Goal: Task Accomplishment & Management: Manage account settings

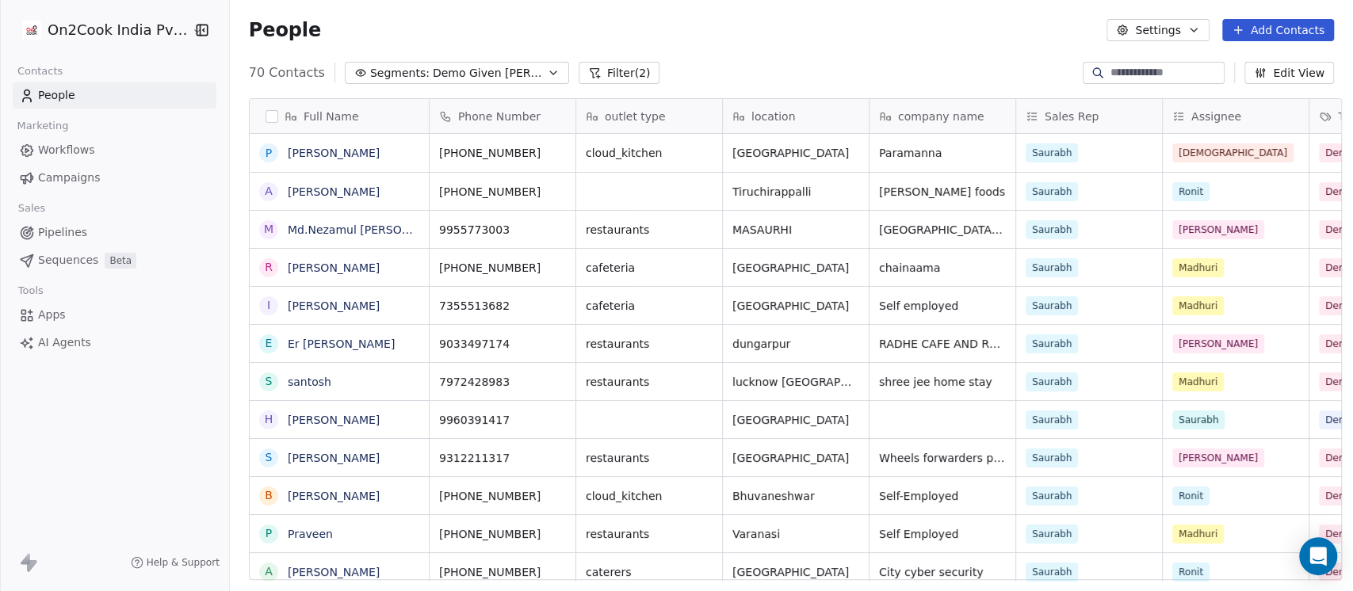
scroll to position [504, 1114]
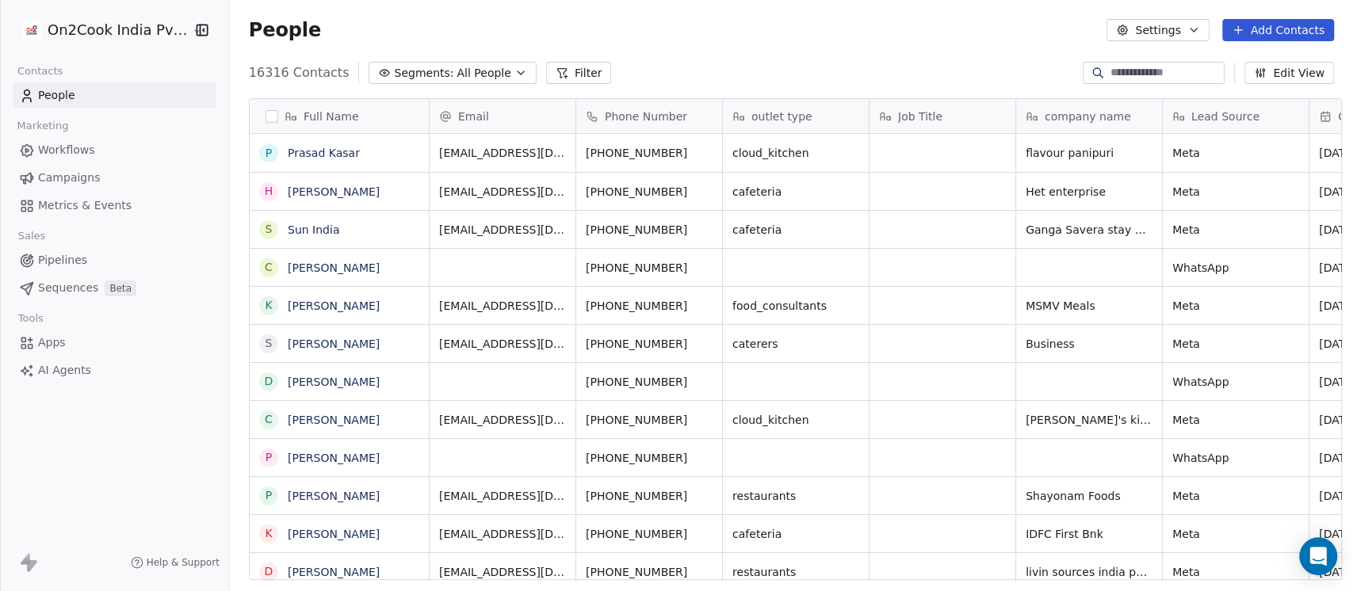
scroll to position [504, 1114]
click at [456, 69] on span "All People" at bounding box center [483, 73] width 54 height 17
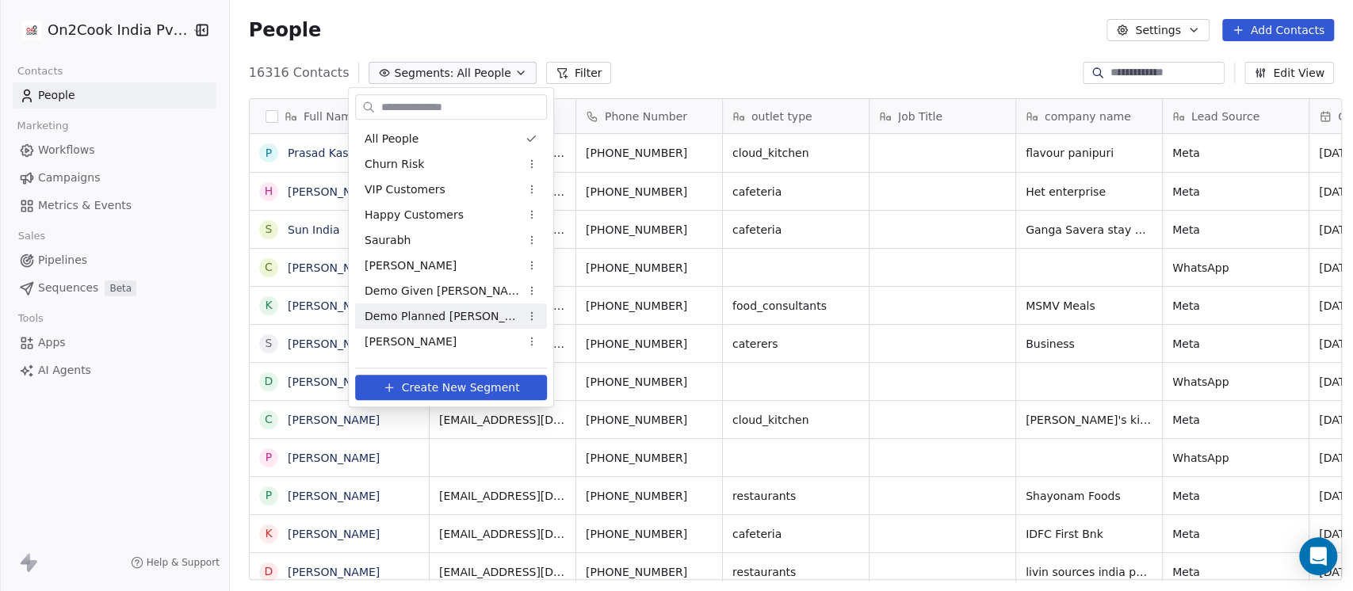
click at [405, 314] on span "Demo Planned Sam" at bounding box center [441, 316] width 155 height 17
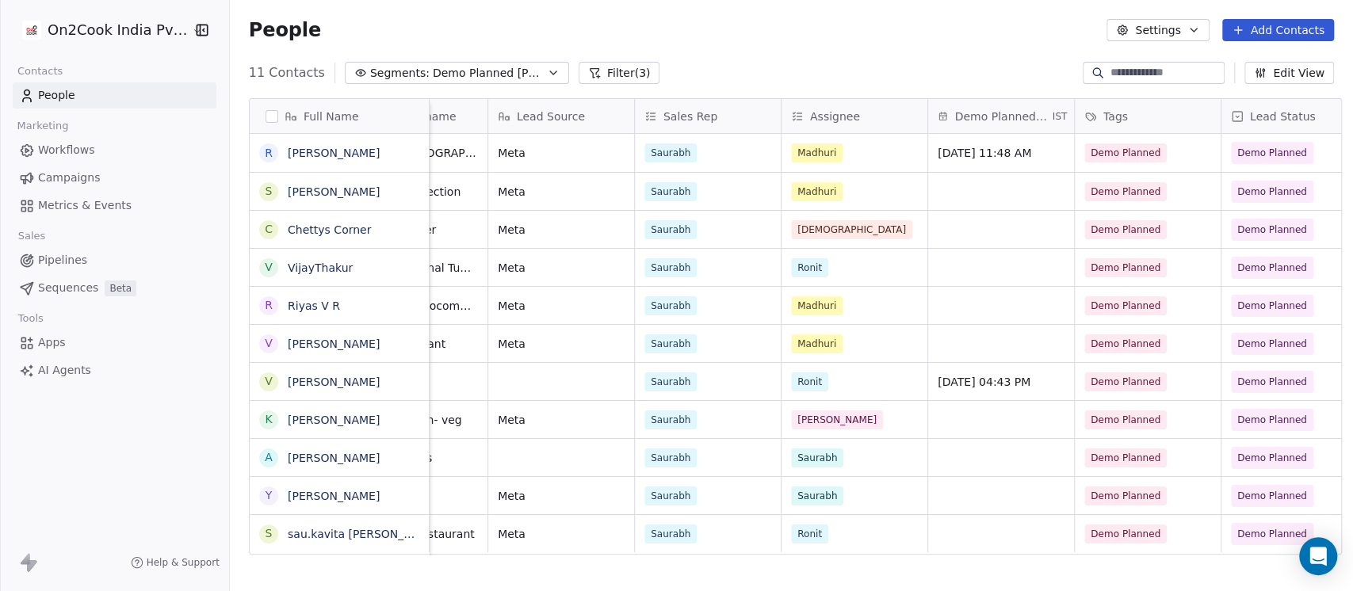
scroll to position [0, 634]
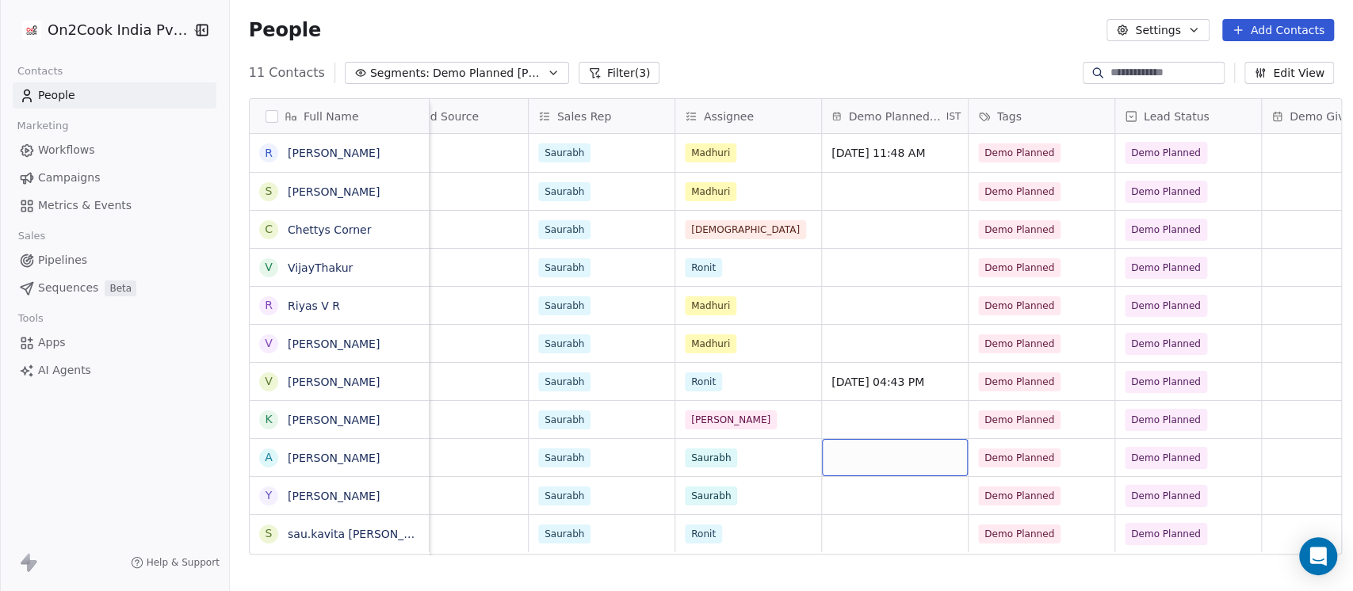
click at [879, 453] on div "grid" at bounding box center [895, 457] width 146 height 37
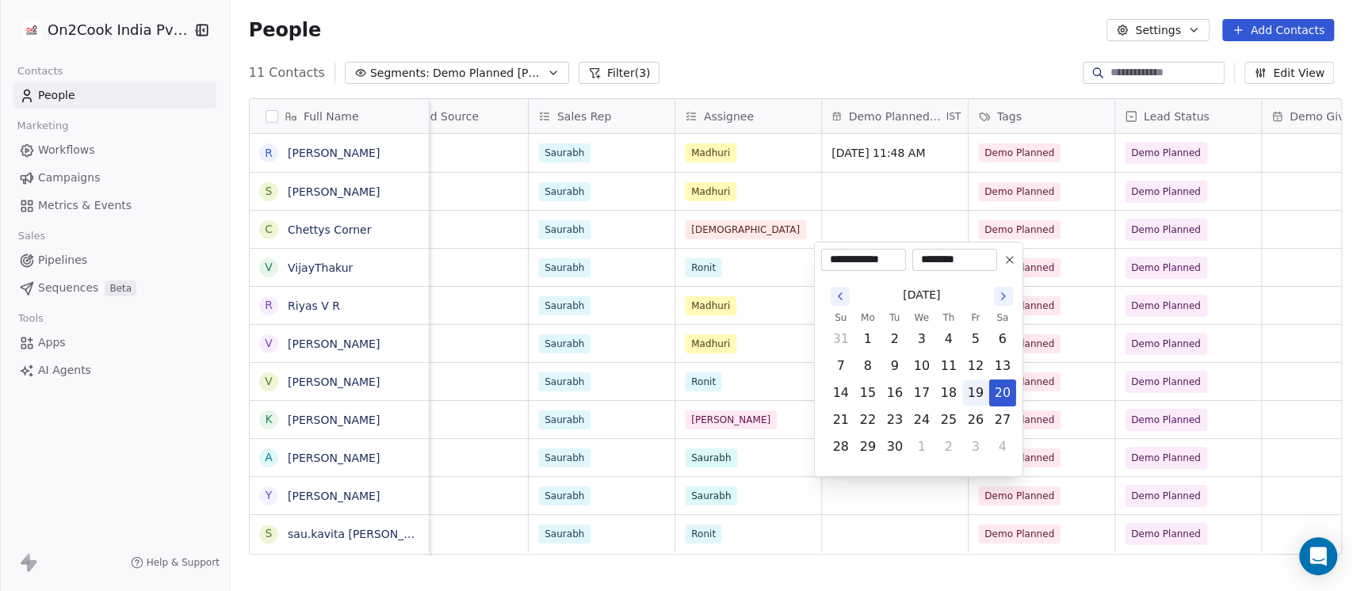
click at [979, 391] on button "19" at bounding box center [975, 392] width 25 height 25
type input "**********"
click at [883, 506] on html "On2Cook India Pvt. Ltd. Contacts People Marketing Workflows Campaigns Metrics &…" at bounding box center [676, 295] width 1353 height 591
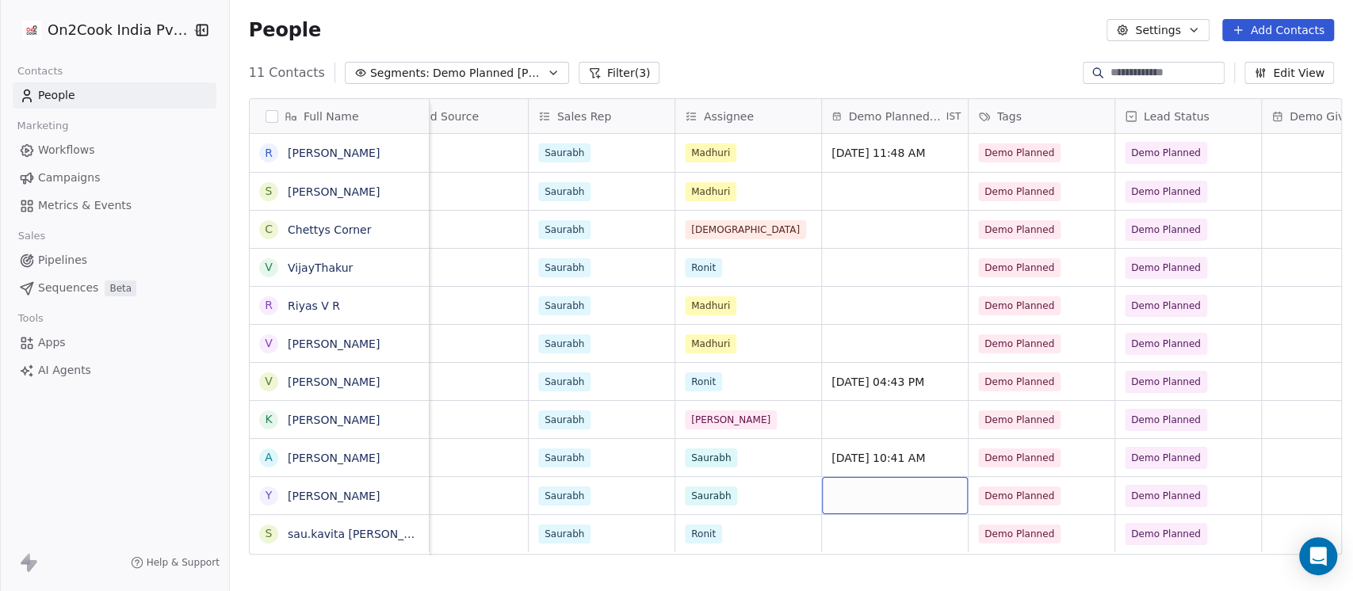
click at [860, 498] on div "grid" at bounding box center [895, 495] width 146 height 37
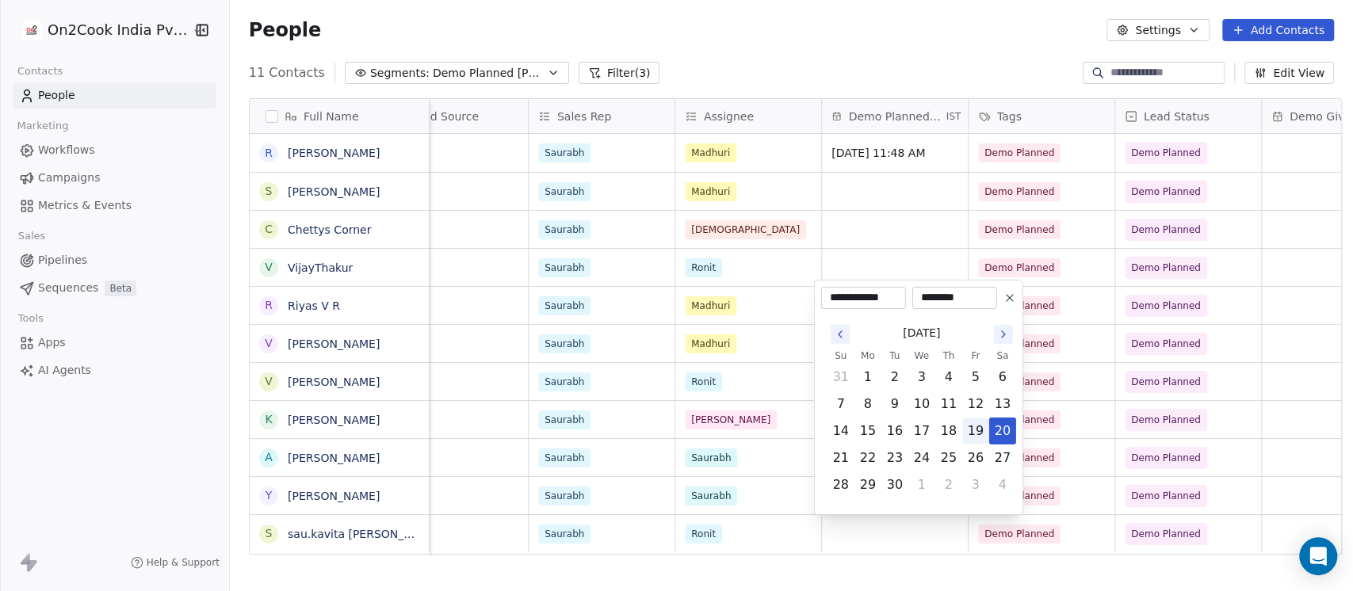
click at [968, 428] on button "19" at bounding box center [975, 430] width 25 height 25
type input "**********"
click at [849, 256] on html "On2Cook India Pvt. Ltd. Contacts People Marketing Workflows Campaigns Metrics &…" at bounding box center [676, 295] width 1353 height 591
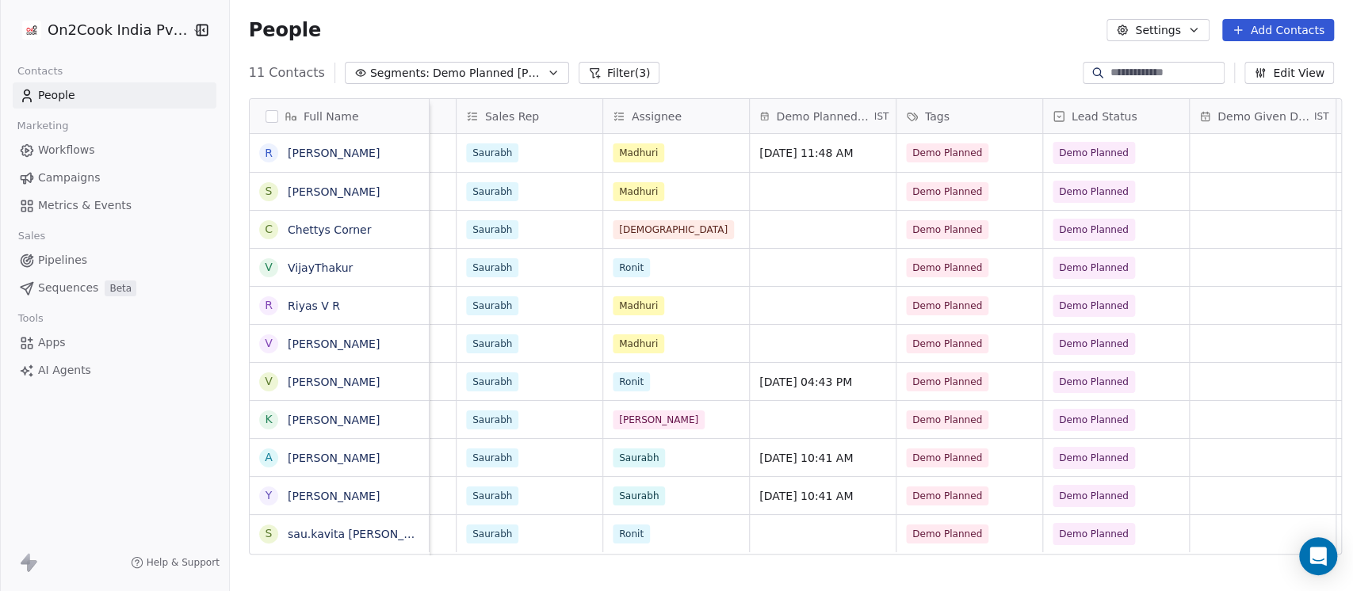
scroll to position [0, 739]
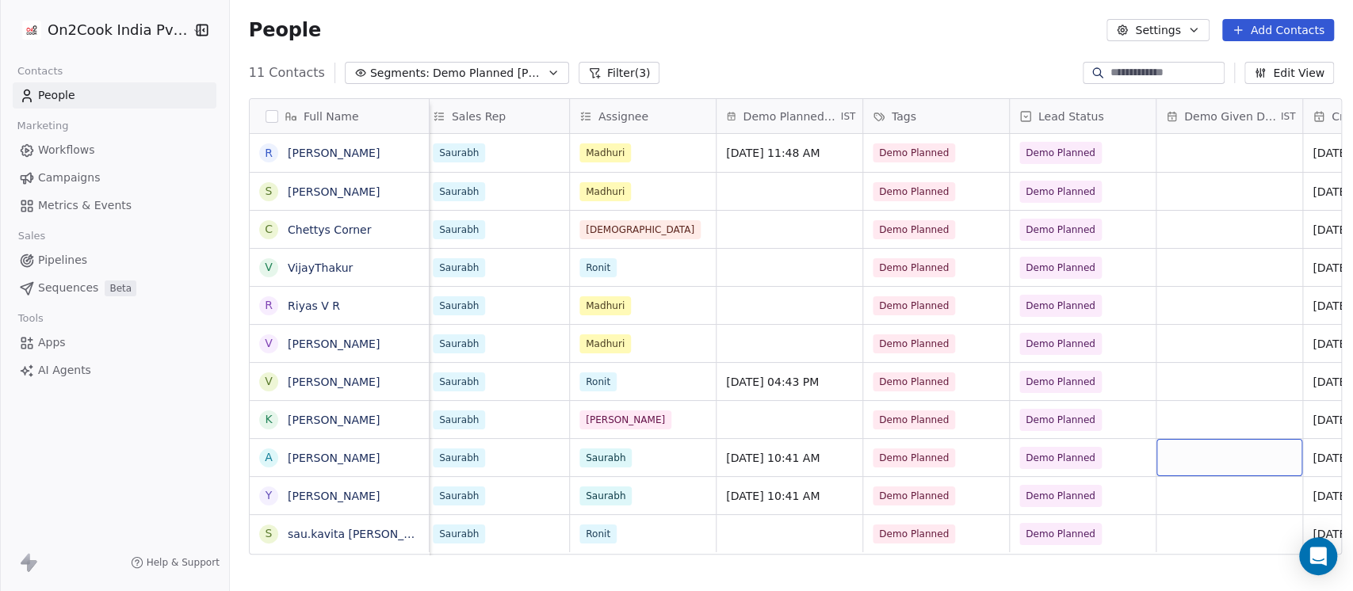
click at [1193, 460] on div "grid" at bounding box center [1229, 457] width 146 height 37
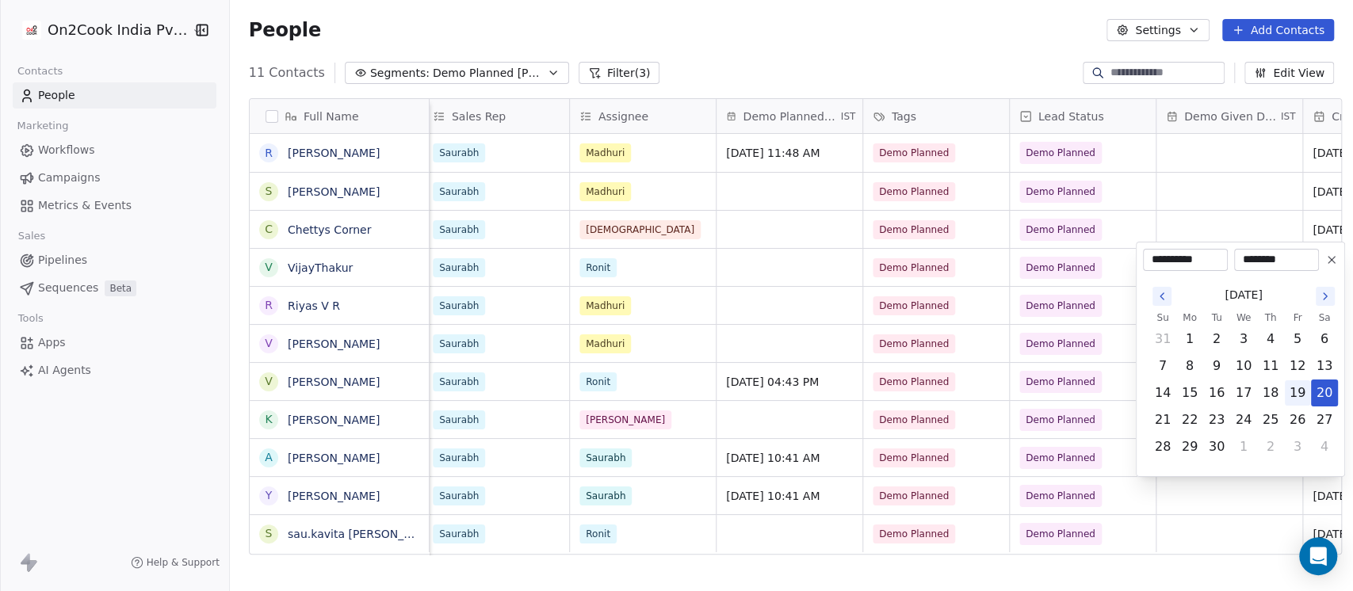
click at [1291, 395] on button "19" at bounding box center [1296, 392] width 25 height 25
type input "**********"
click at [1180, 501] on html "On2Cook India Pvt. Ltd. Contacts People Marketing Workflows Campaigns Metrics &…" at bounding box center [676, 295] width 1353 height 591
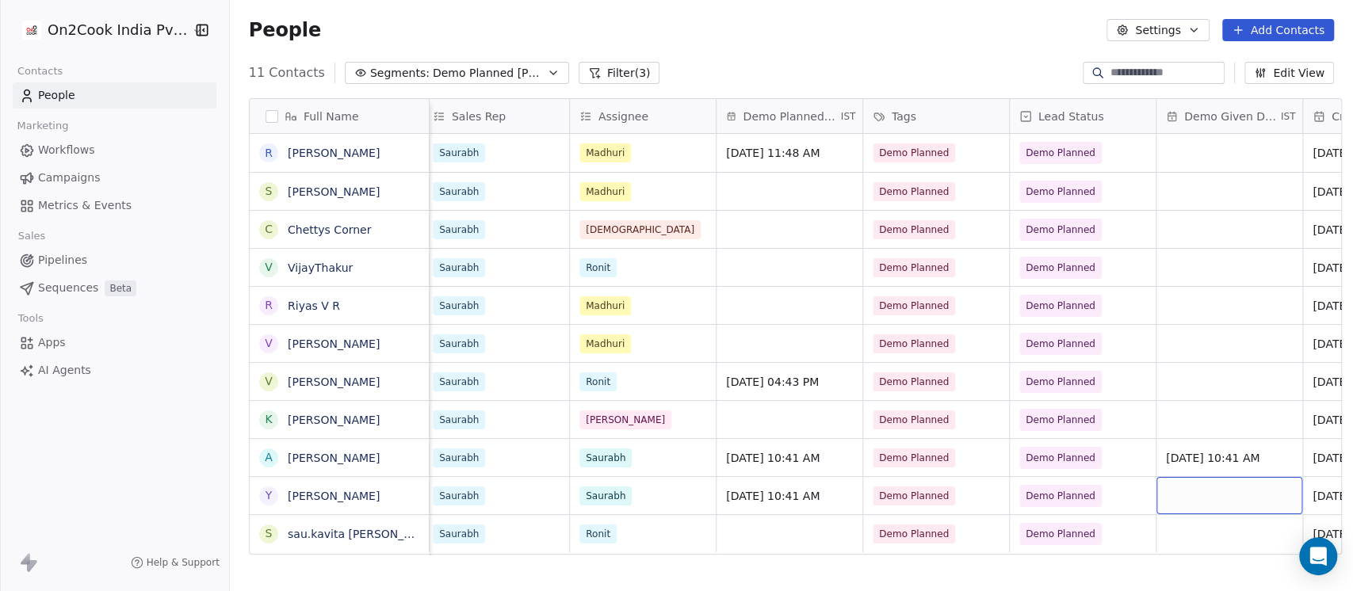
click at [1183, 488] on div "grid" at bounding box center [1229, 495] width 146 height 37
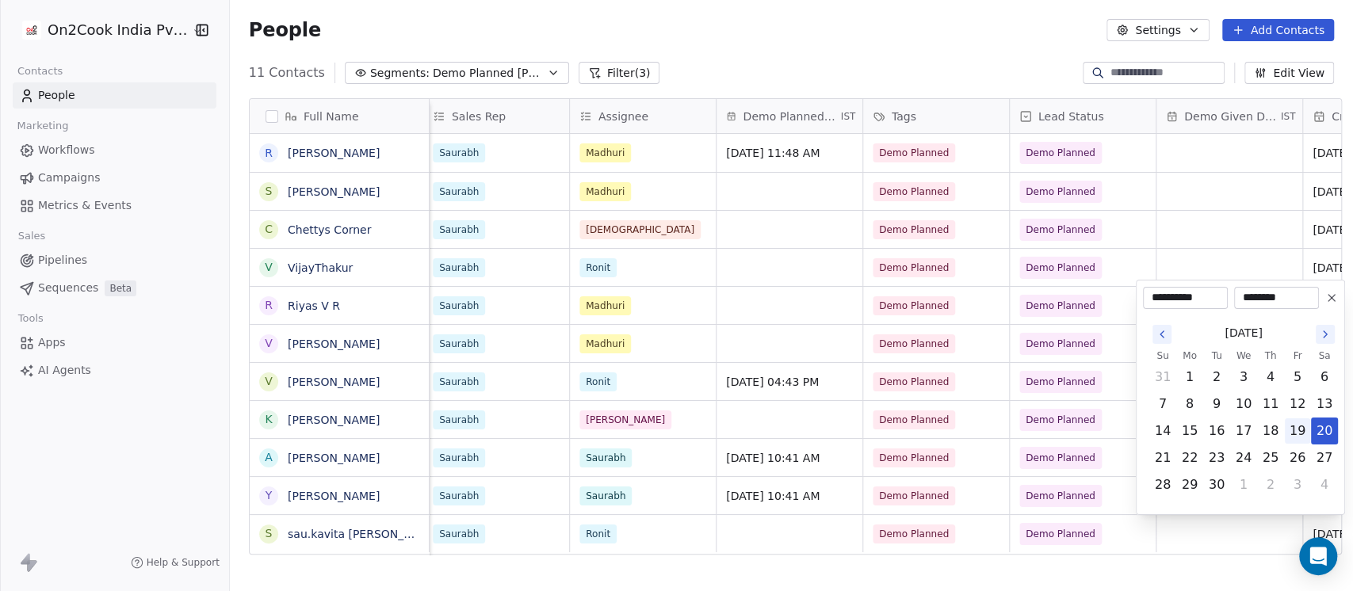
click at [1293, 428] on button "19" at bounding box center [1296, 430] width 25 height 25
type input "**********"
click at [1225, 232] on html "On2Cook India Pvt. Ltd. Contacts People Marketing Workflows Campaigns Metrics &…" at bounding box center [676, 295] width 1353 height 591
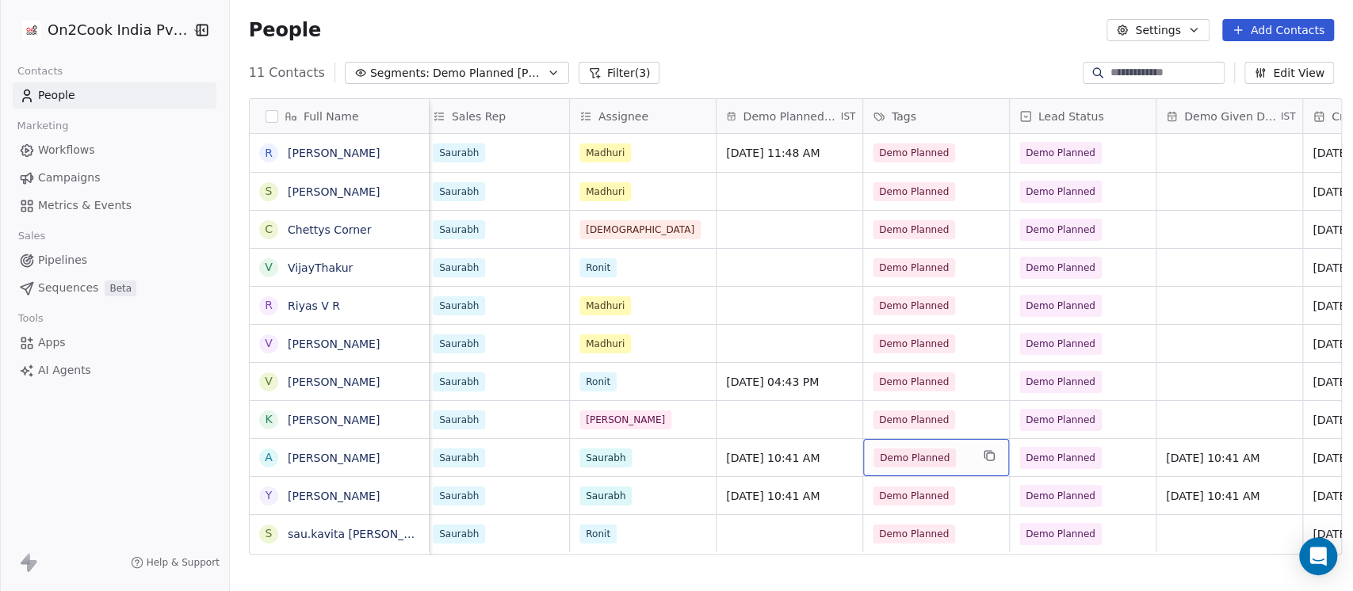
click at [960, 459] on div "Demo Planned" at bounding box center [921, 457] width 97 height 19
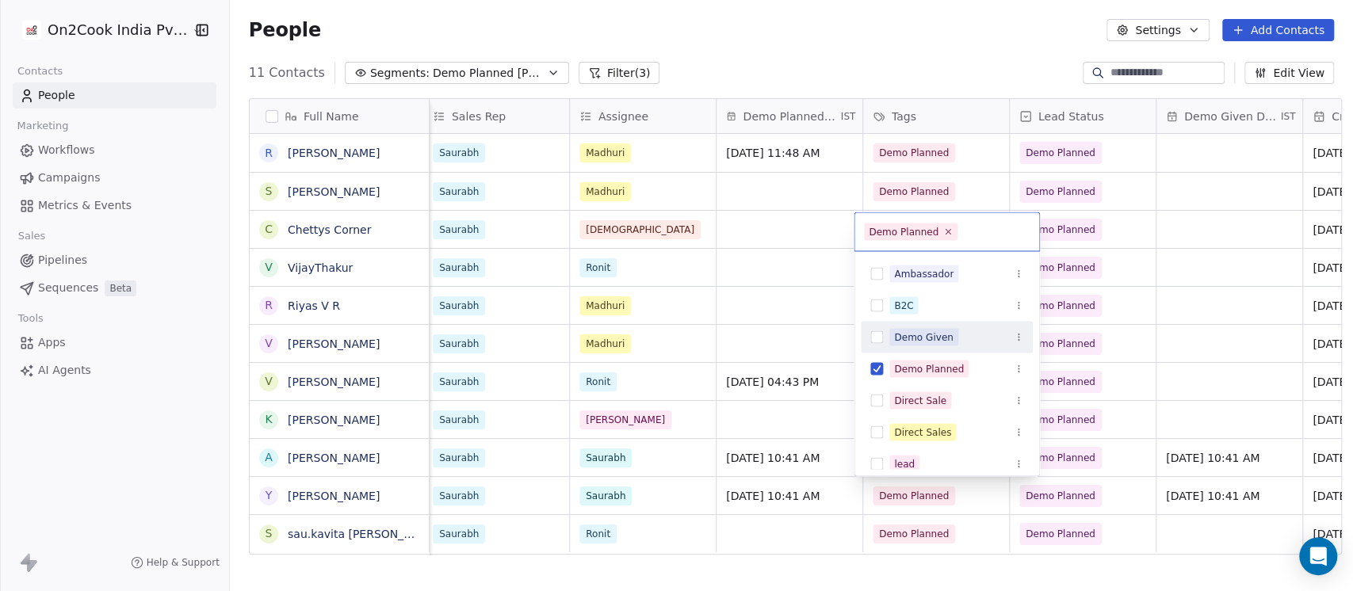
click at [937, 330] on div "Demo Given" at bounding box center [923, 337] width 59 height 14
click at [960, 503] on html "On2Cook India Pvt. Ltd. Contacts People Marketing Workflows Campaigns Metrics &…" at bounding box center [676, 295] width 1353 height 591
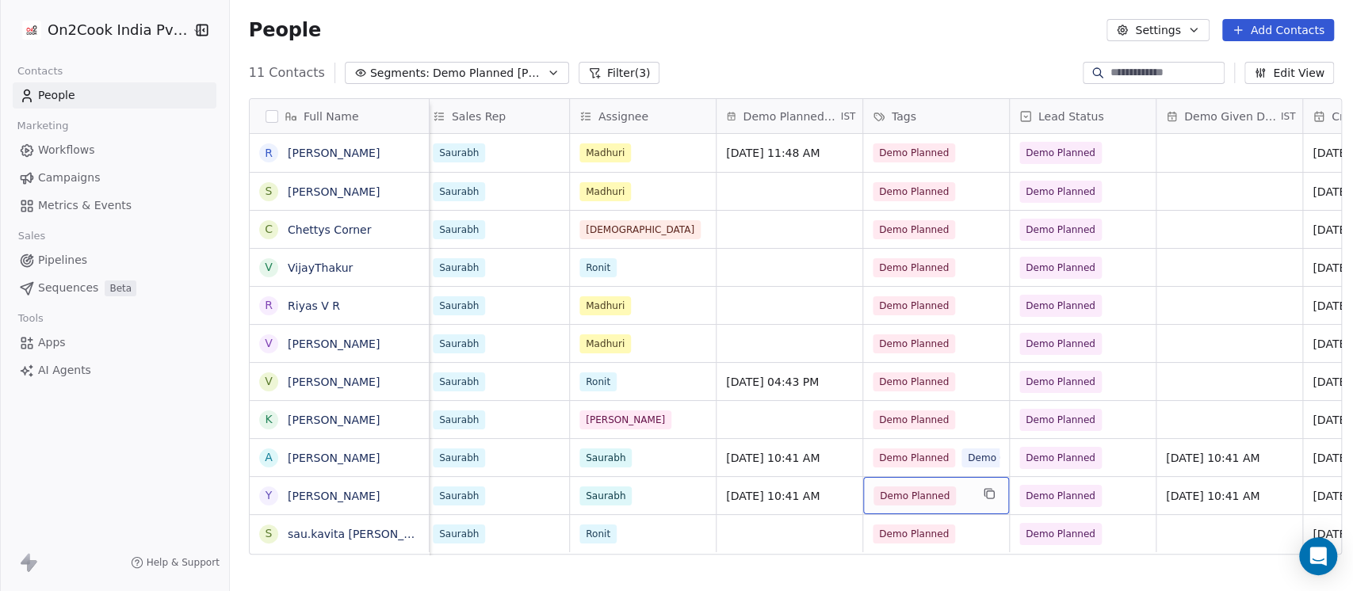
click at [962, 500] on div "Demo Planned" at bounding box center [921, 495] width 97 height 19
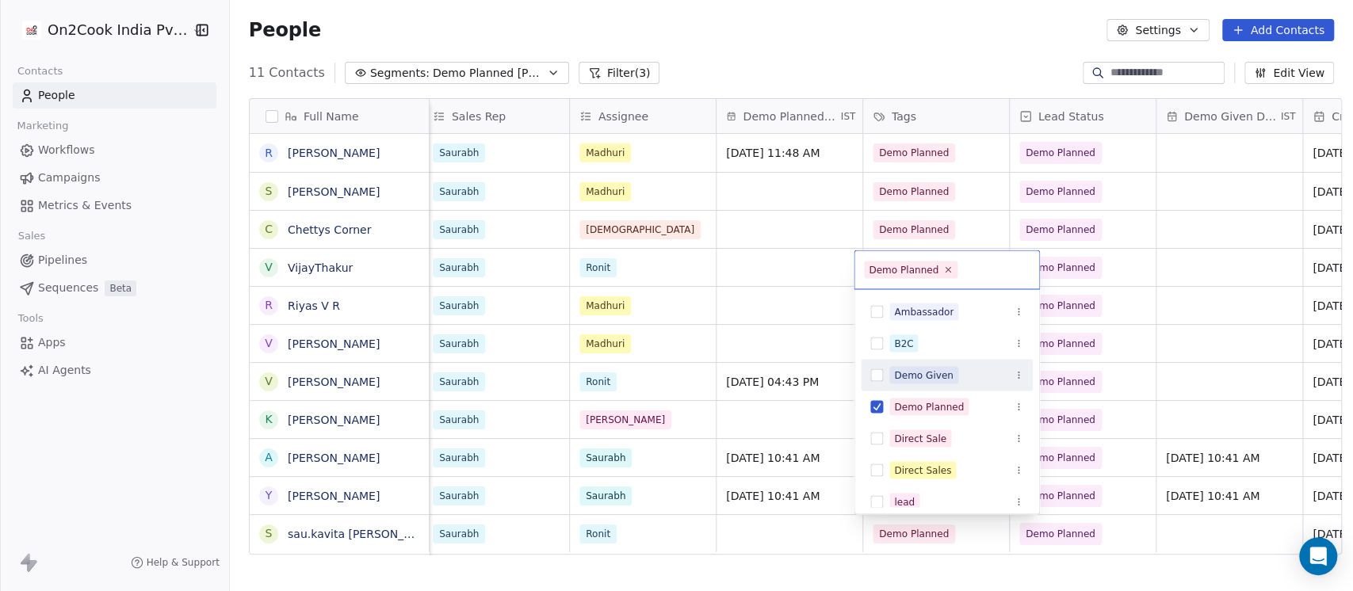
click at [933, 383] on div "Demo Given" at bounding box center [946, 374] width 172 height 25
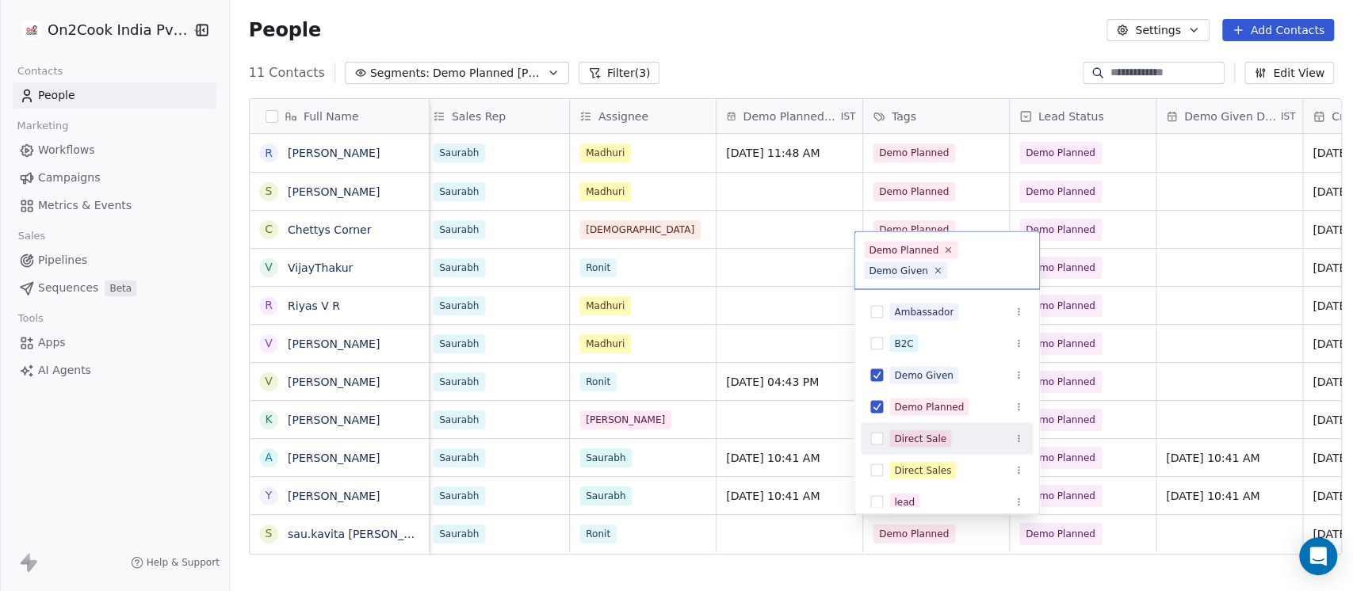
click at [1194, 429] on html "On2Cook India Pvt. Ltd. Contacts People Marketing Workflows Campaigns Metrics &…" at bounding box center [676, 295] width 1353 height 591
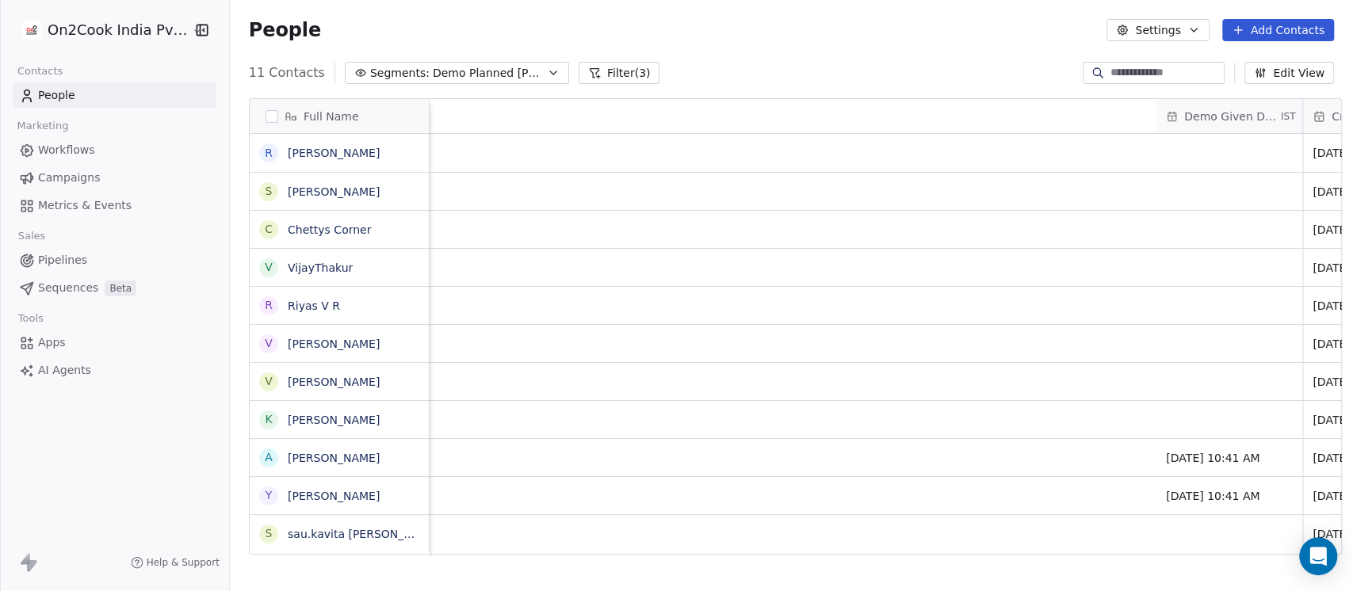
scroll to position [0, 1927]
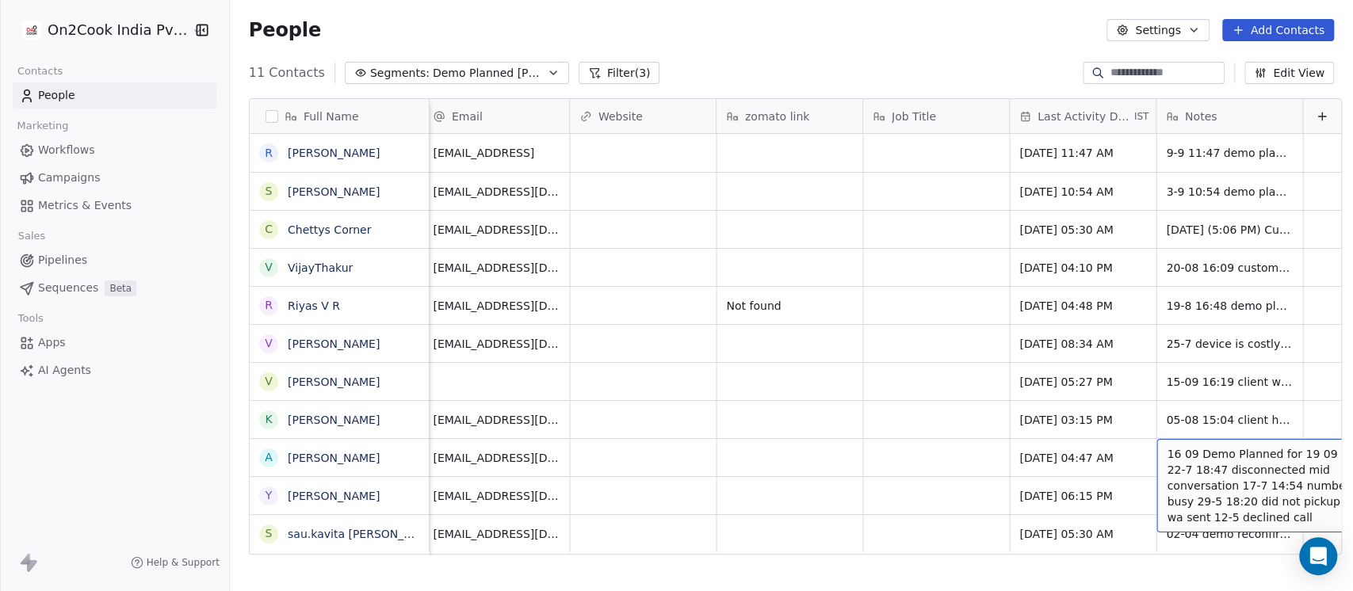
click at [1166, 448] on span "16 09 Demo Planned for 19 09 22-7 18:47 disconnected mid conversation 17-7 14:5…" at bounding box center [1260, 485] width 189 height 79
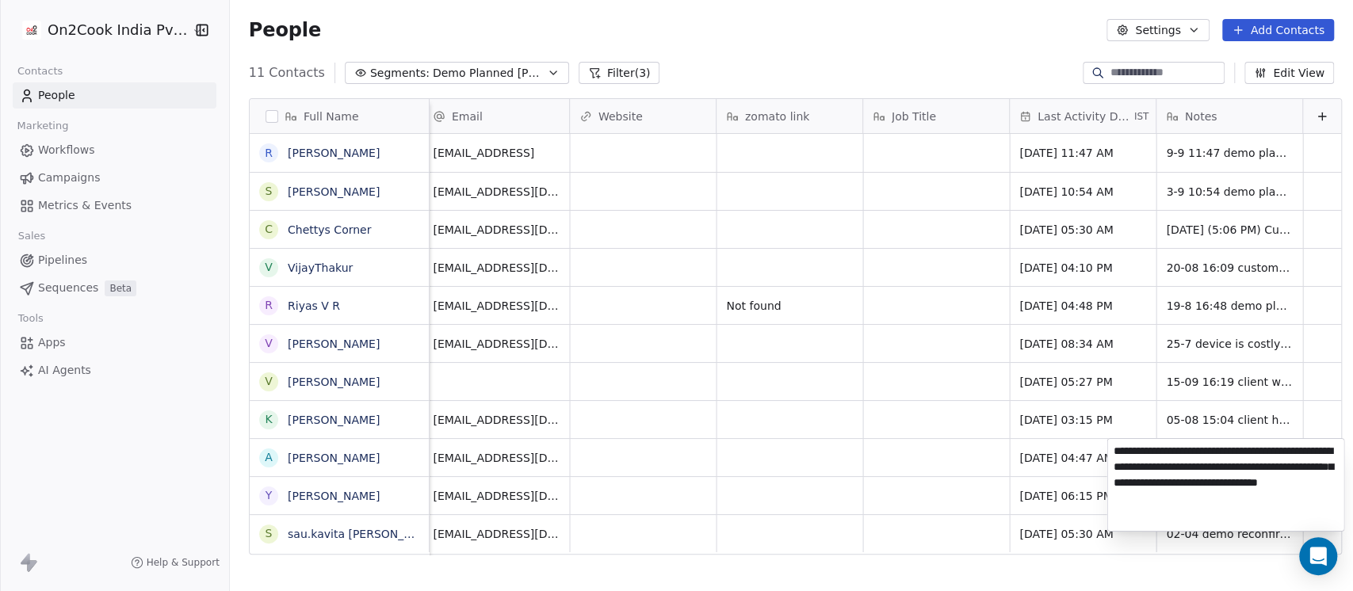
click at [351, 460] on html "On2Cook India Pvt. Ltd. Contacts People Marketing Workflows Campaigns Metrics &…" at bounding box center [676, 295] width 1353 height 591
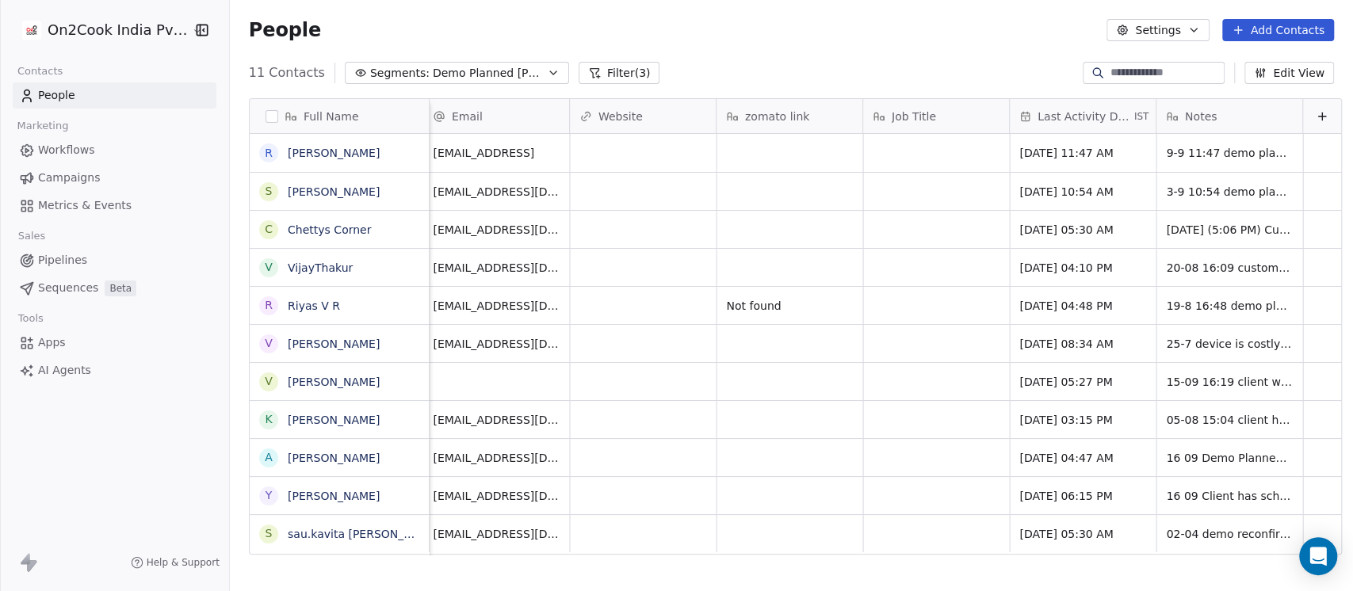
click at [351, 460] on link "Amar Karthick" at bounding box center [334, 458] width 92 height 13
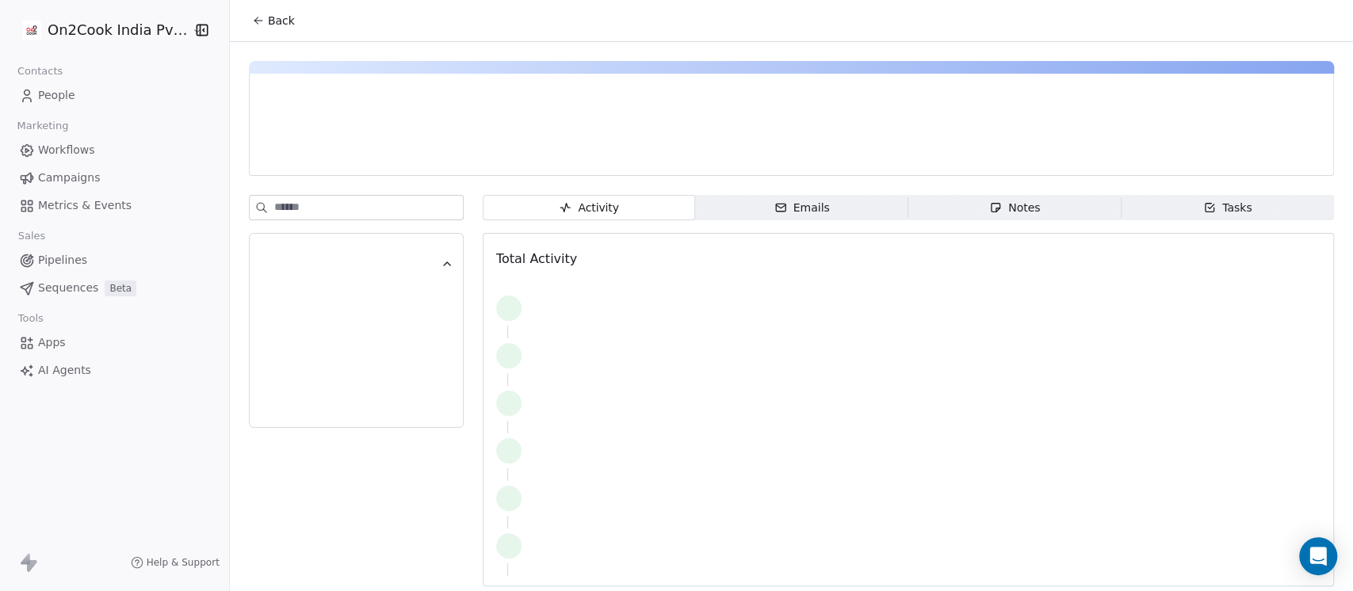
click at [351, 460] on div at bounding box center [356, 395] width 215 height 401
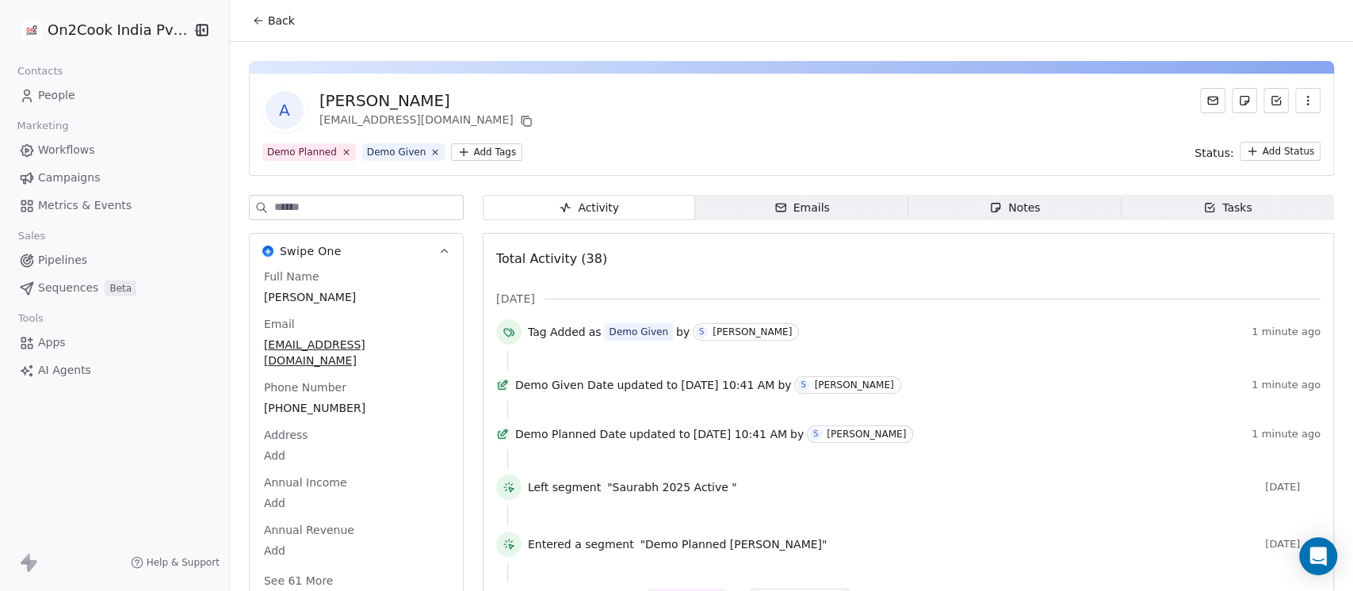
click at [249, 31] on button "Back" at bounding box center [273, 20] width 62 height 29
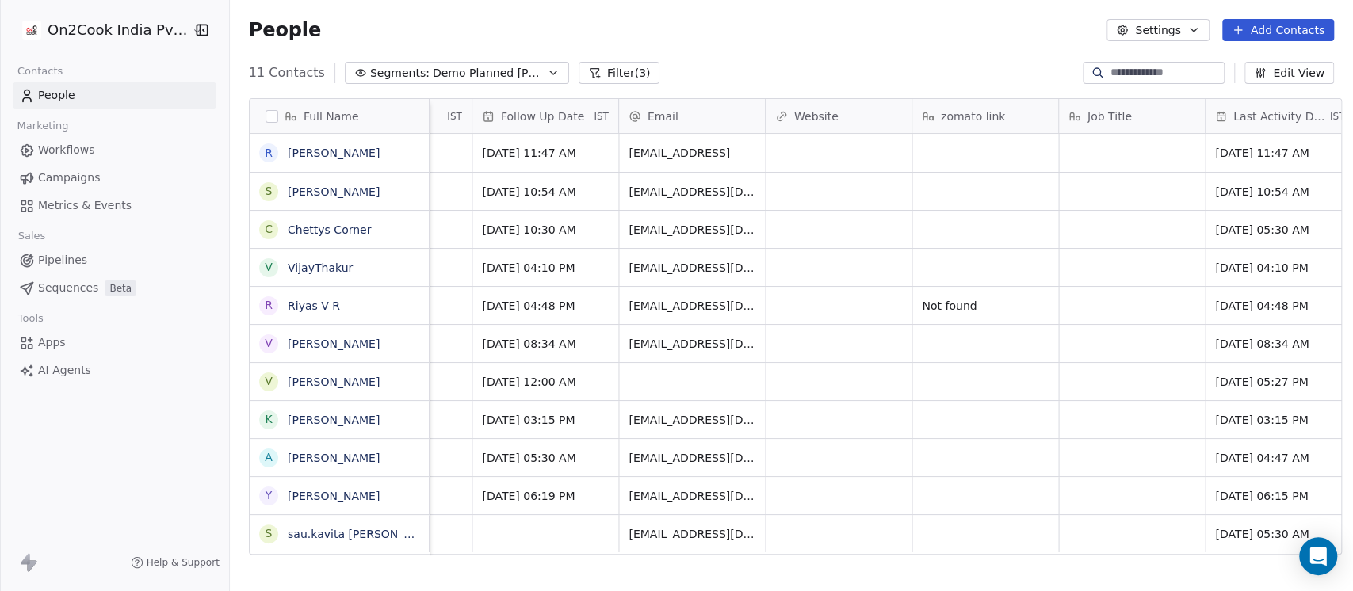
scroll to position [0, 1927]
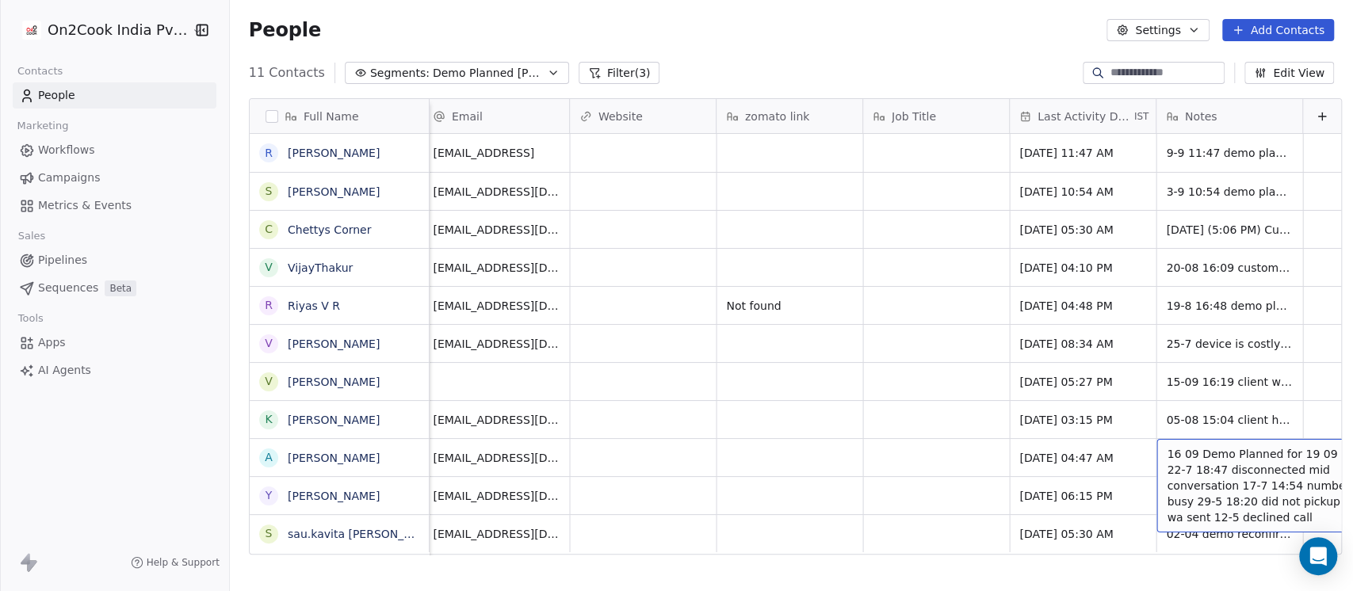
click at [1166, 462] on span "16 09 Demo Planned for 19 09 22-7 18:47 disconnected mid conversation 17-7 14:5…" at bounding box center [1260, 485] width 189 height 79
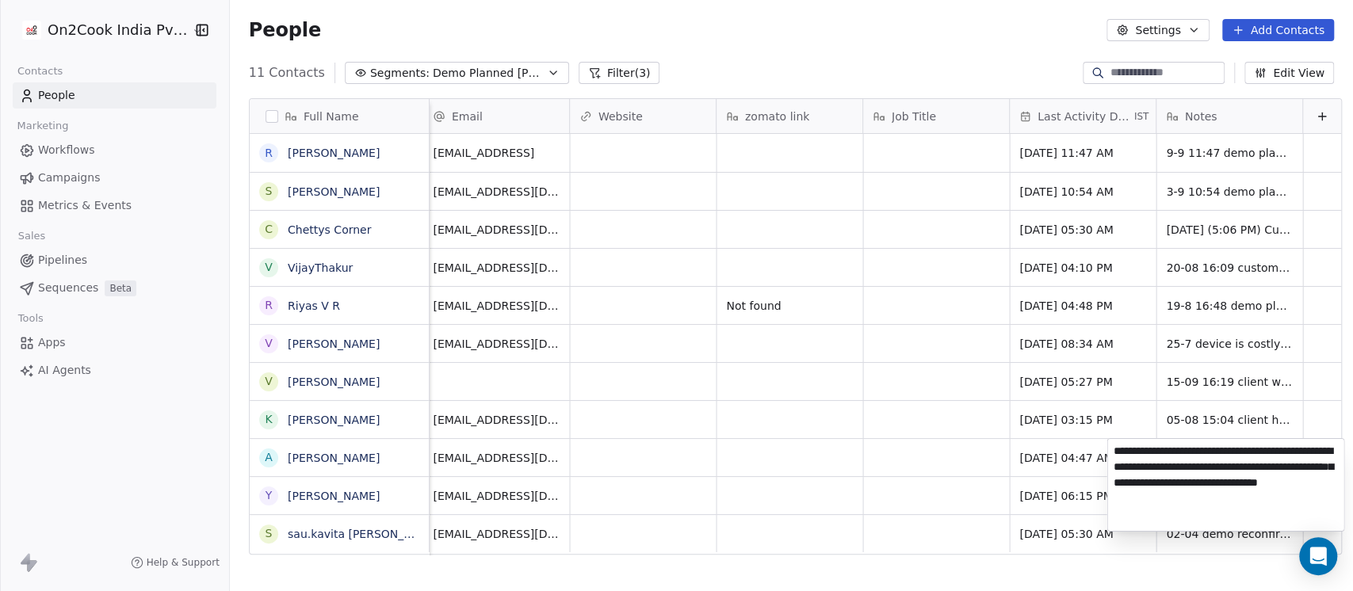
click at [1113, 448] on textarea "**********" at bounding box center [1225, 485] width 236 height 92
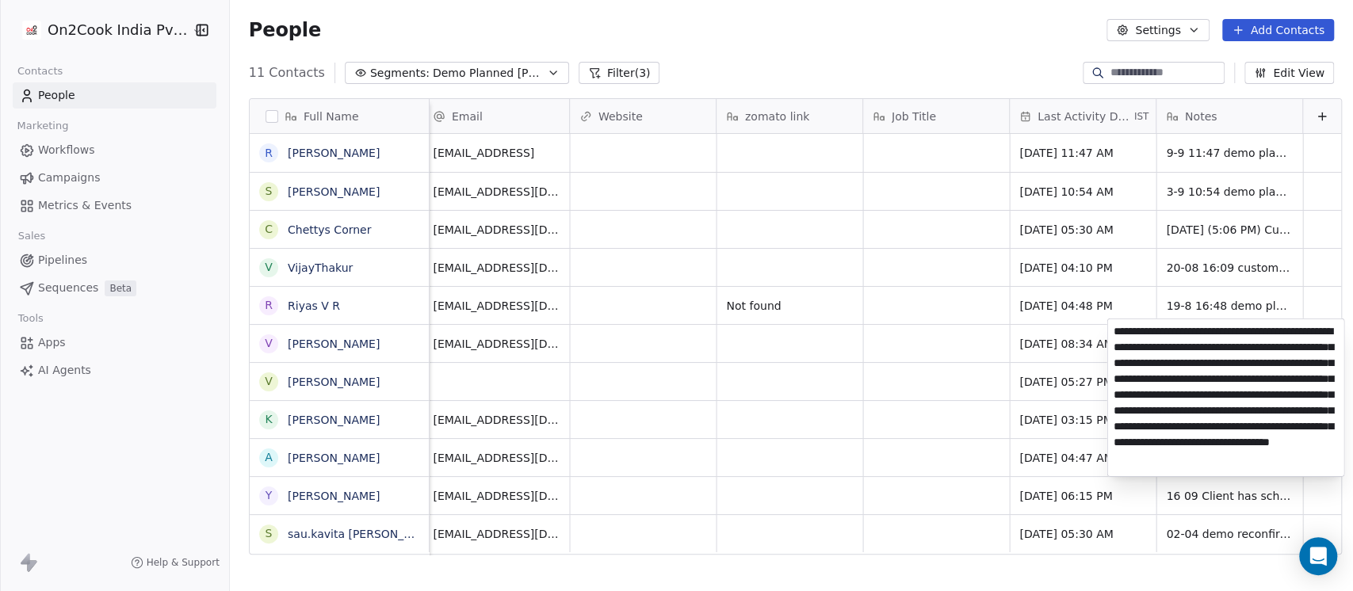
type textarea "**********"
click at [910, 364] on html "On2Cook India Pvt. Ltd. Contacts People Marketing Workflows Campaigns Metrics &…" at bounding box center [676, 295] width 1353 height 591
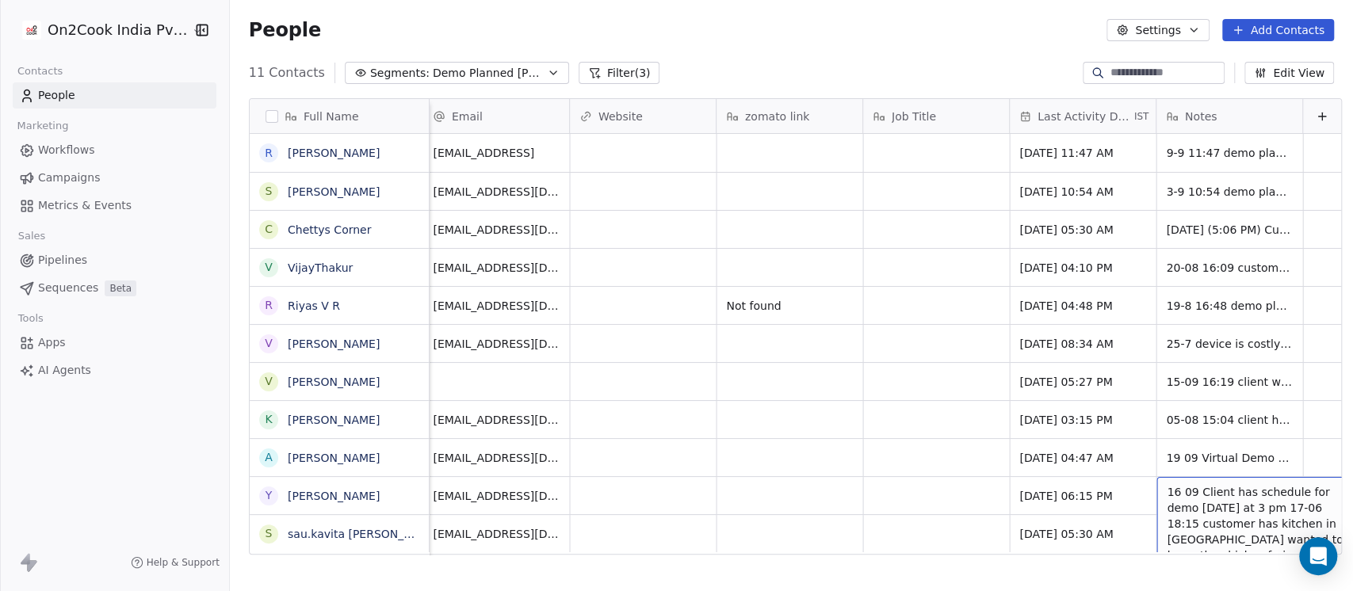
click at [1186, 491] on span "16 09 Client has schedule for demo on Saturday at 3 pm 17-06 18:15 customer has…" at bounding box center [1260, 539] width 189 height 111
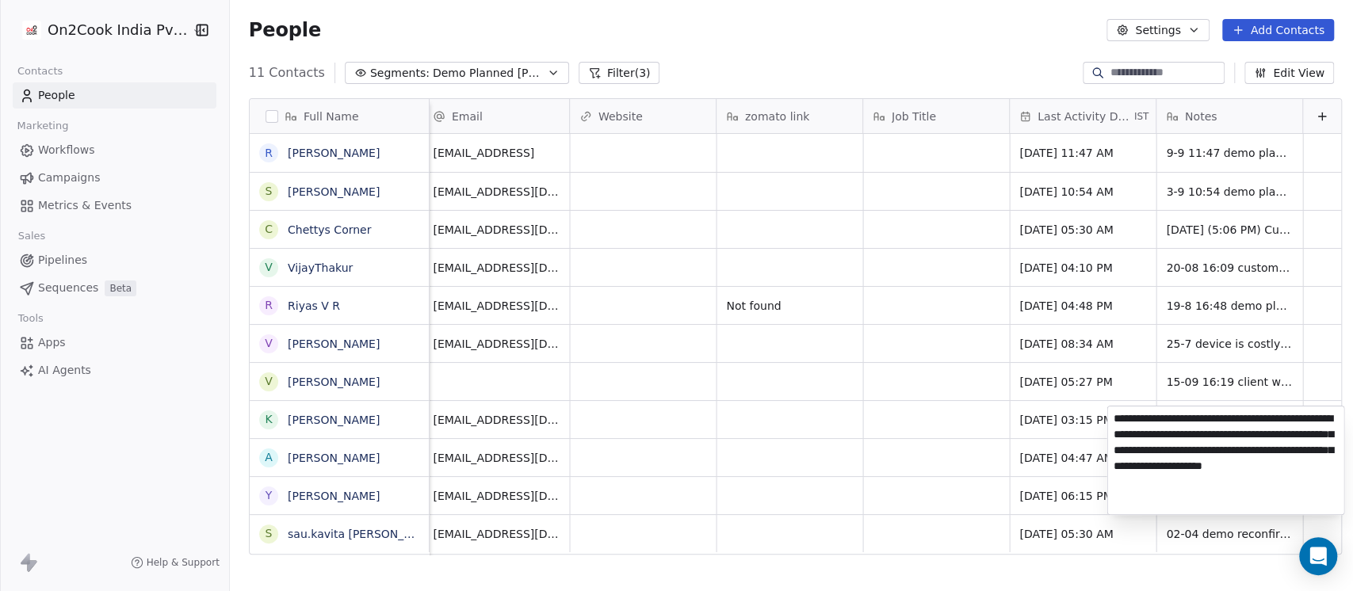
click at [1141, 437] on textarea "**********" at bounding box center [1225, 460] width 236 height 108
click at [1128, 419] on textarea "**********" at bounding box center [1225, 460] width 236 height 108
click at [770, 403] on html "On2Cook India Pvt. Ltd. Contacts People Marketing Workflows Campaigns Metrics &…" at bounding box center [676, 295] width 1353 height 591
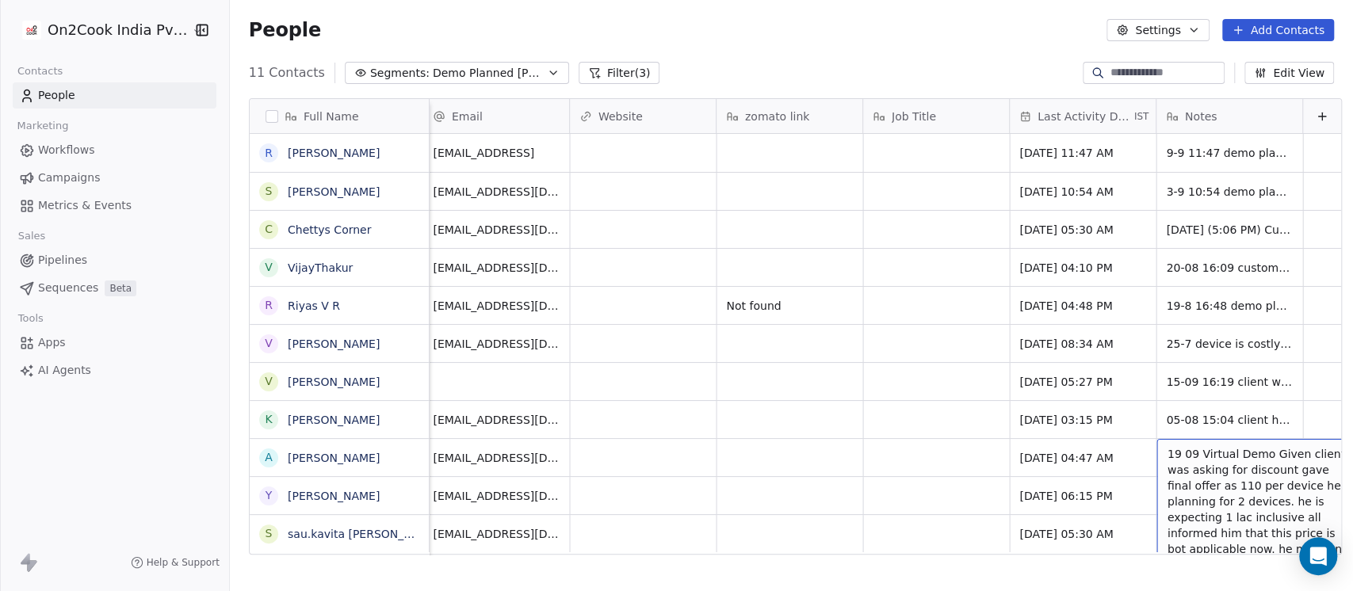
click at [1166, 461] on span "19 09 Virtual Demo Given client was asking for discount gave final offer as 110…" at bounding box center [1260, 557] width 189 height 222
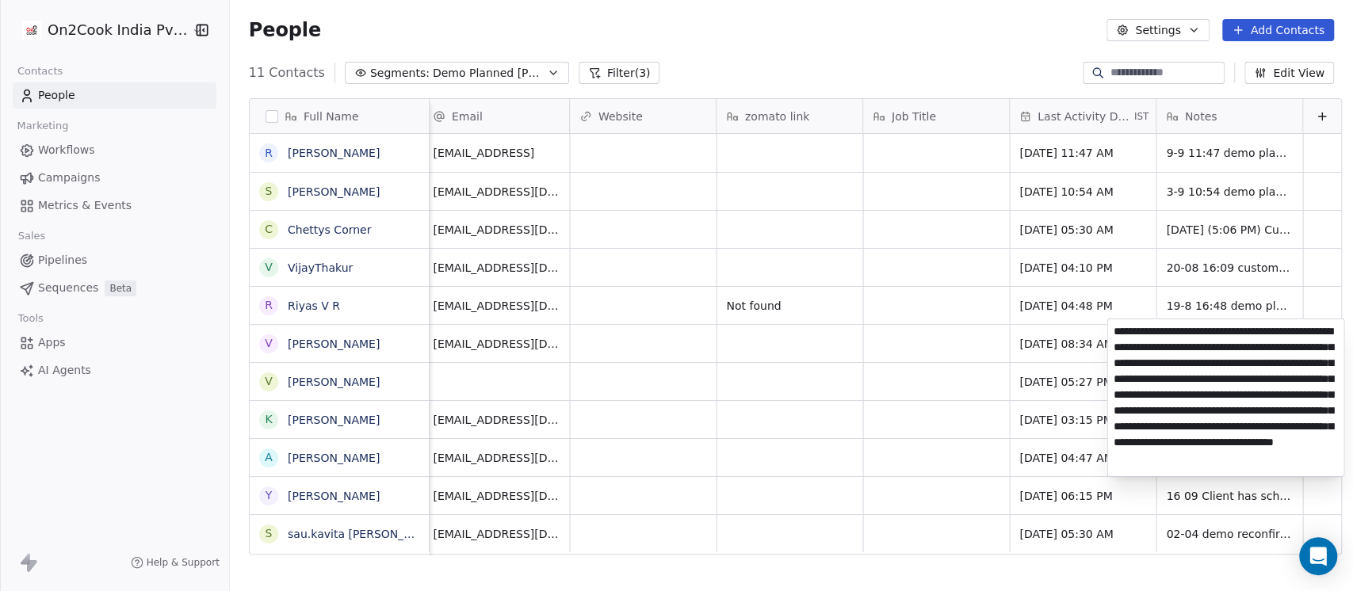
scroll to position [0, 0]
drag, startPoint x: 1145, startPoint y: 335, endPoint x: 1260, endPoint y: 422, distance: 143.7
click at [1260, 422] on textarea "**********" at bounding box center [1225, 397] width 236 height 157
click at [1215, 395] on textarea "**********" at bounding box center [1225, 397] width 236 height 157
drag, startPoint x: 1259, startPoint y: 429, endPoint x: 1112, endPoint y: 331, distance: 176.7
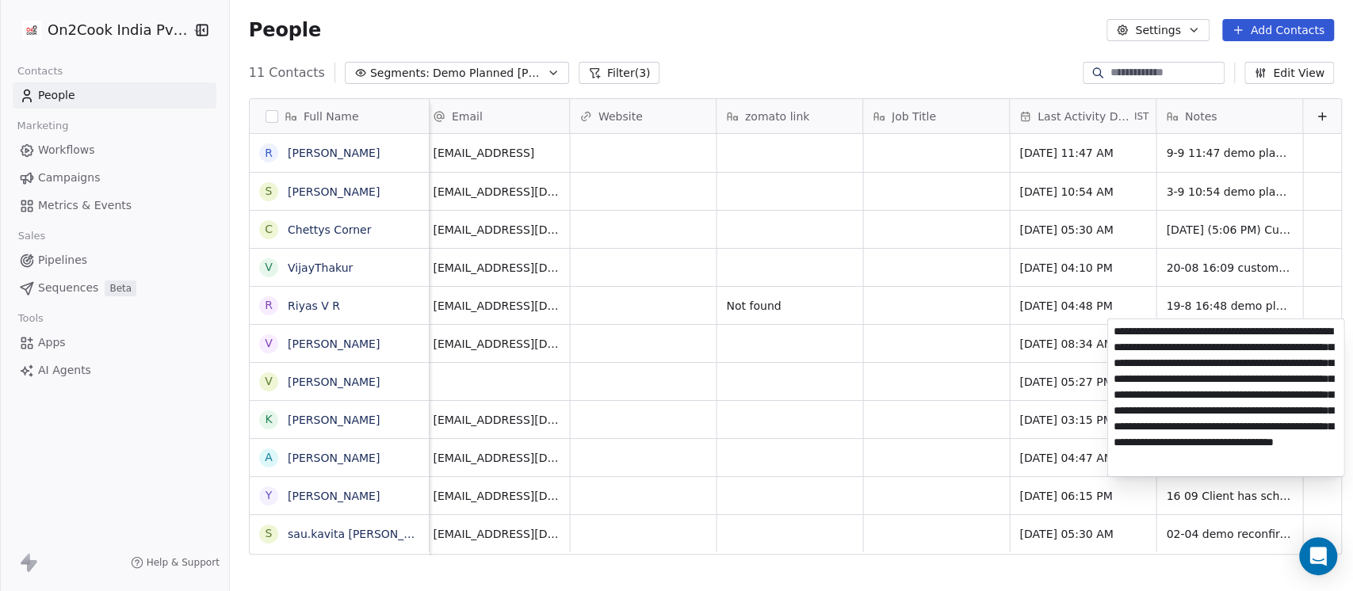
click at [1112, 331] on textarea "**********" at bounding box center [1225, 397] width 236 height 157
click at [1177, 386] on textarea "**********" at bounding box center [1225, 397] width 236 height 157
click at [1229, 339] on textarea "**********" at bounding box center [1225, 397] width 236 height 157
click at [1192, 385] on textarea "**********" at bounding box center [1225, 397] width 236 height 157
drag, startPoint x: 1243, startPoint y: 331, endPoint x: 1264, endPoint y: 421, distance: 91.9
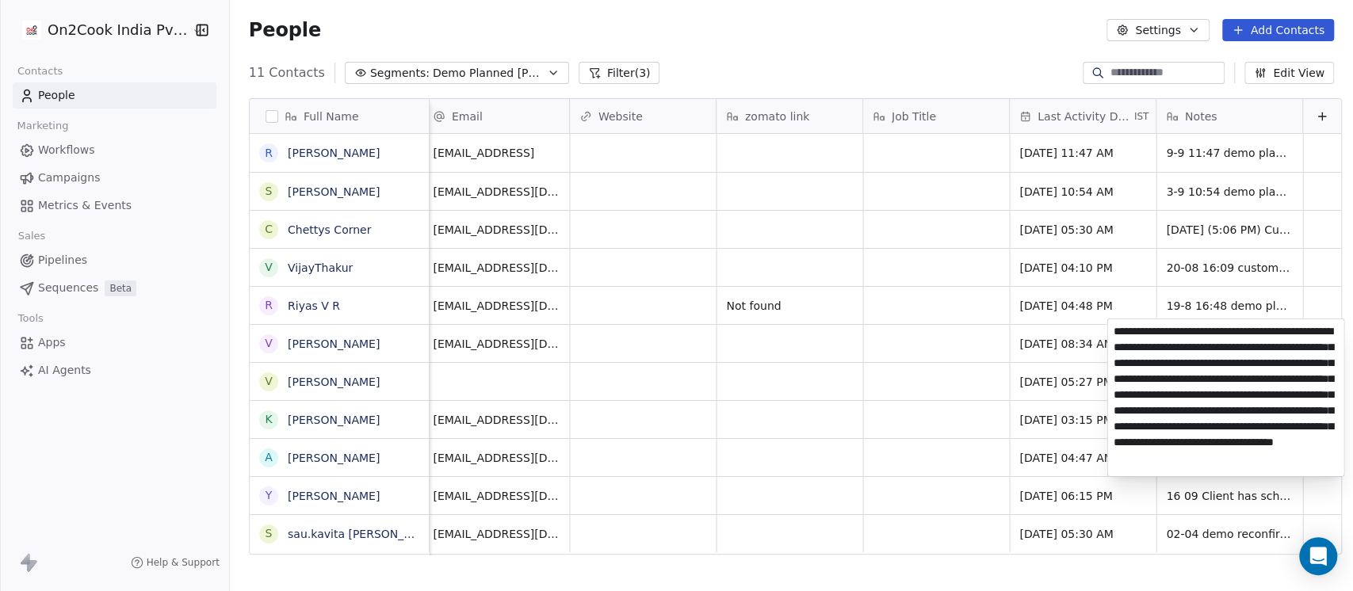
click at [1264, 421] on textarea "**********" at bounding box center [1225, 397] width 236 height 157
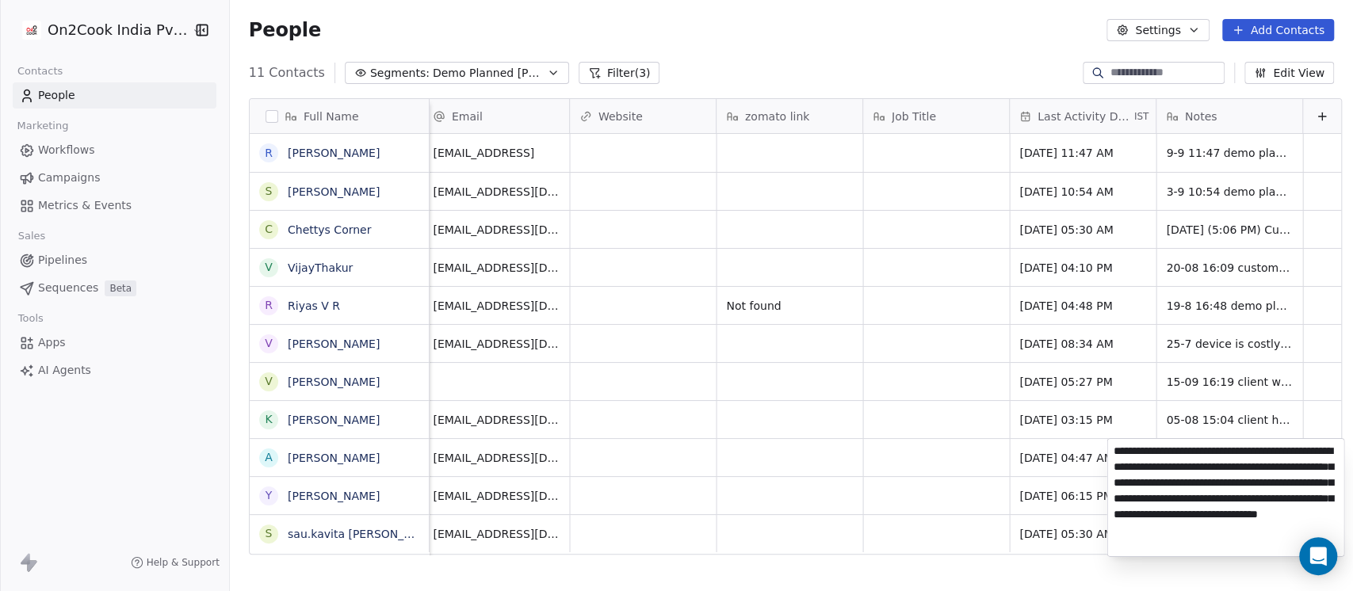
type textarea "**********"
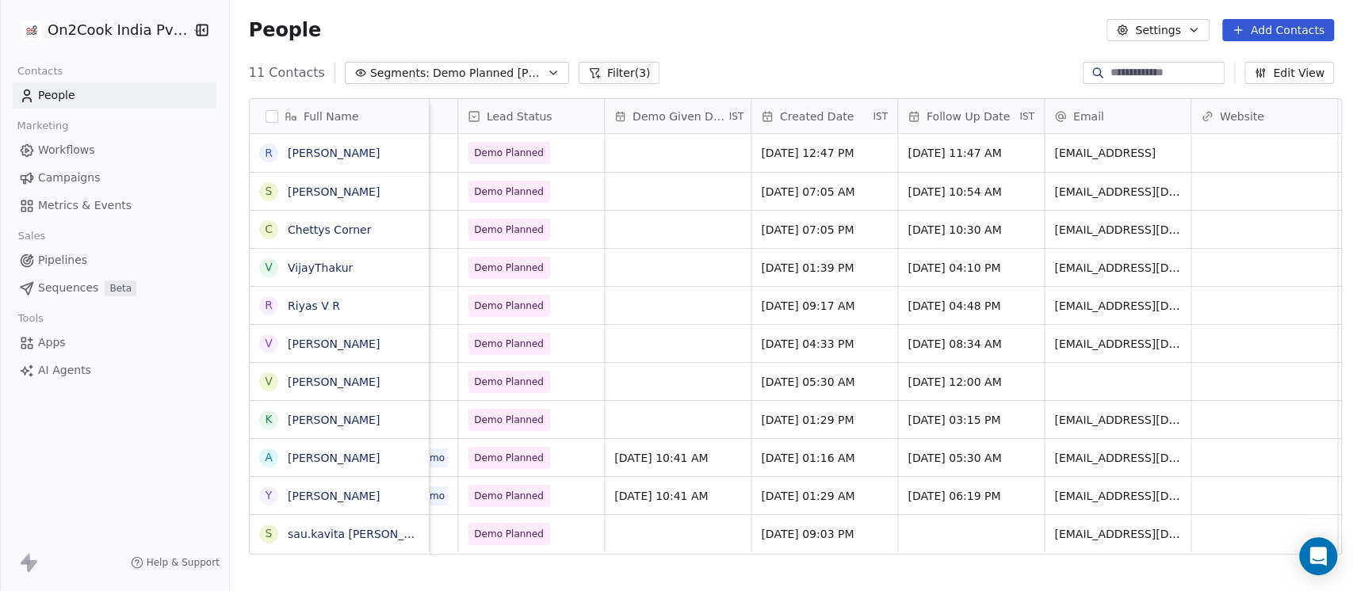
scroll to position [0, 1505]
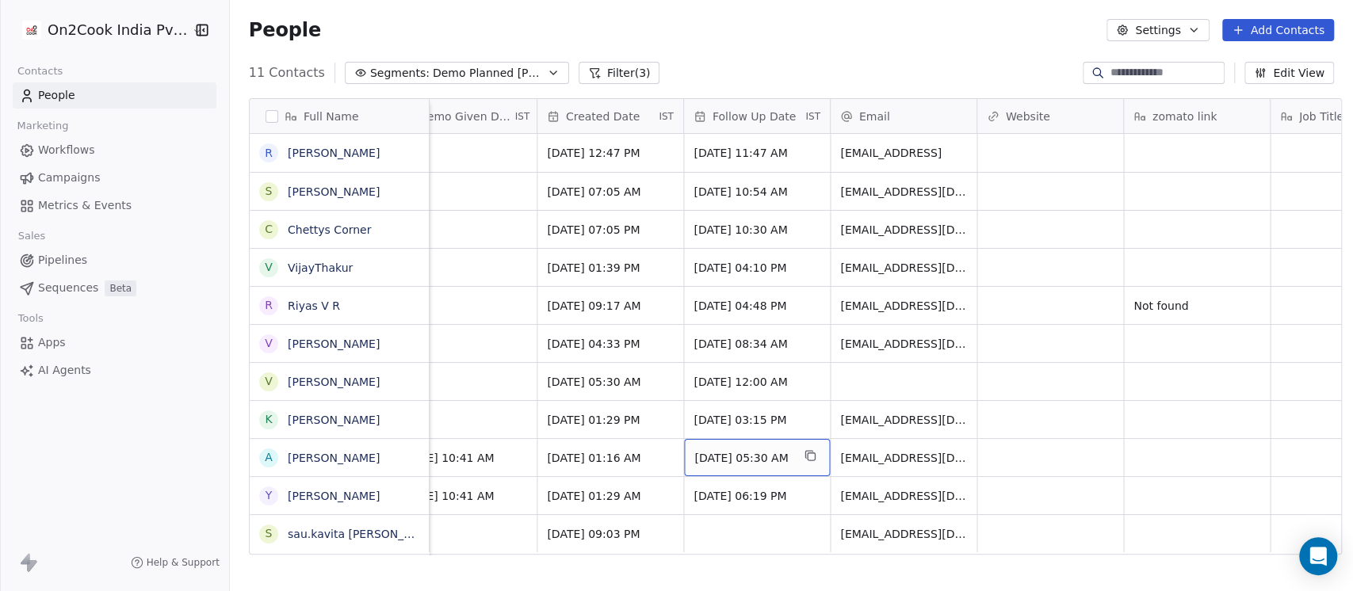
click at [722, 460] on span "Jun 16, 2025 05:30 AM" at bounding box center [742, 458] width 97 height 16
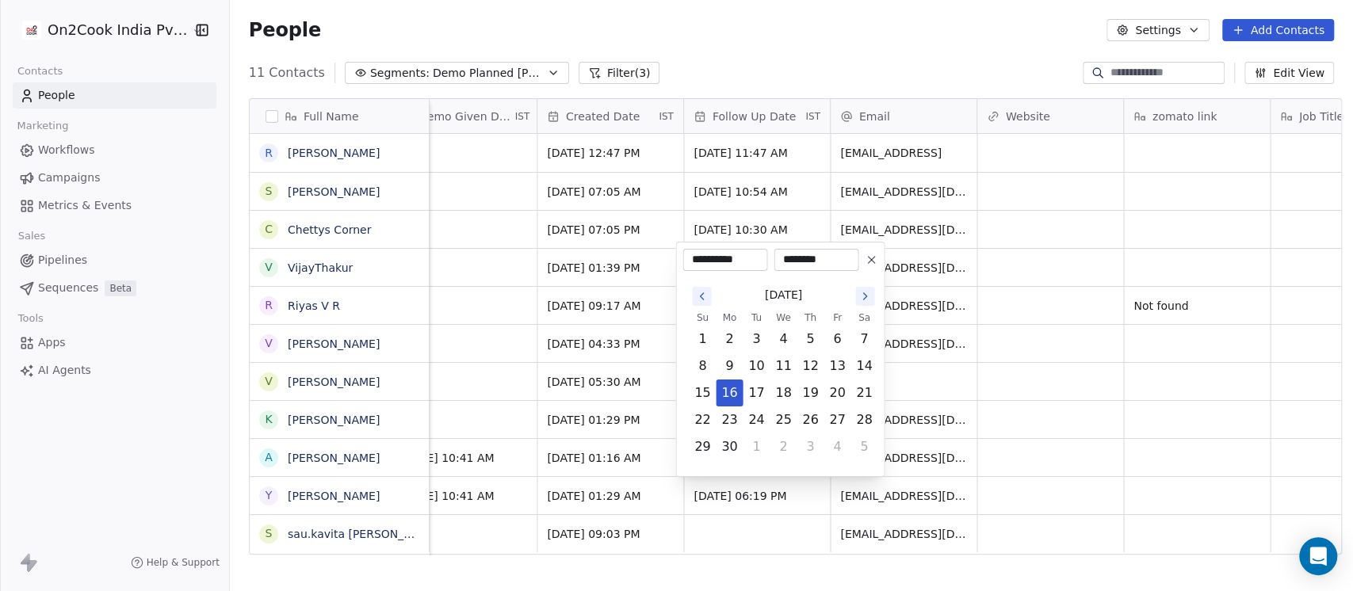
click at [858, 303] on button "Go to the Next Month" at bounding box center [864, 296] width 19 height 19
click at [864, 295] on icon "Go to the Next Month" at bounding box center [864, 296] width 13 height 13
click at [864, 275] on icon "Go to the Next Month" at bounding box center [864, 269] width 13 height 13
click at [780, 419] on button "24" at bounding box center [782, 419] width 25 height 25
type input "**********"
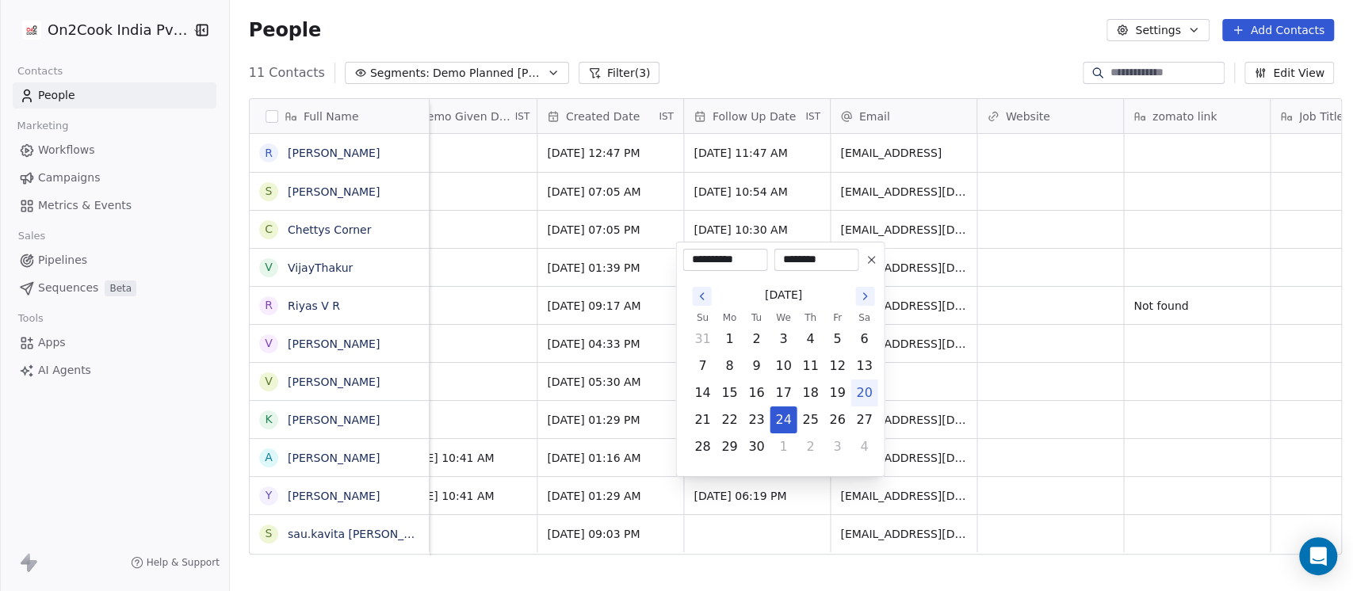
click at [1006, 367] on html "On2Cook India Pvt. Ltd. Contacts People Marketing Workflows Campaigns Metrics &…" at bounding box center [676, 295] width 1353 height 591
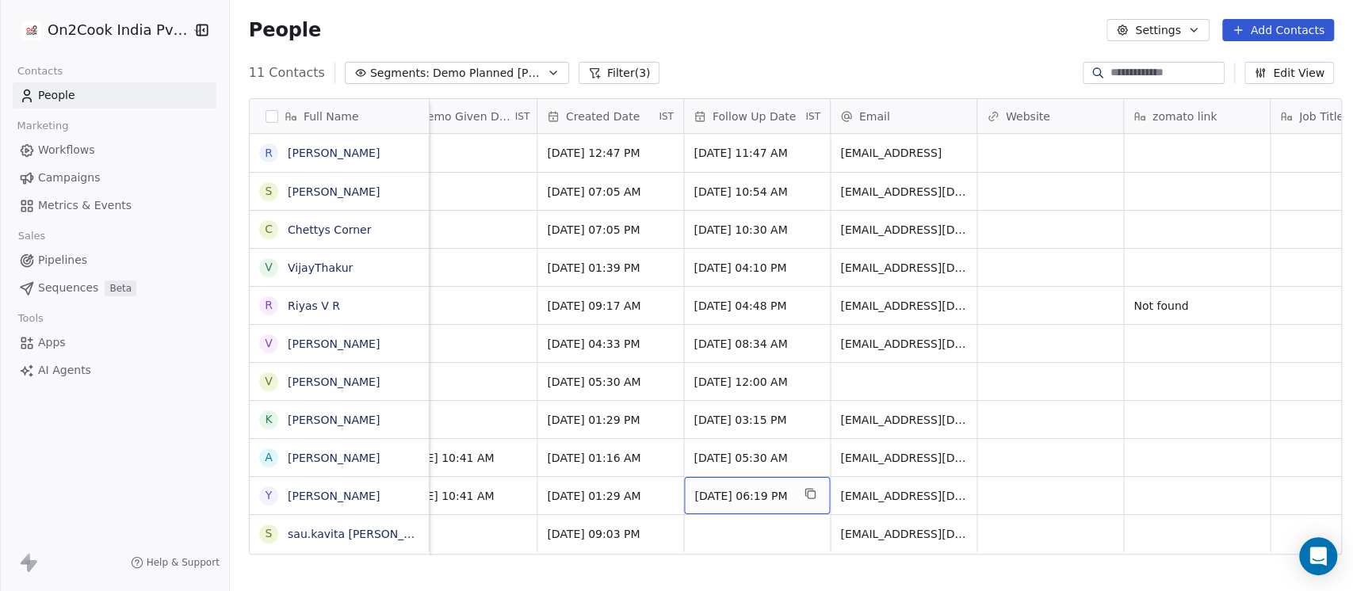
click at [731, 496] on span "Sep 20, 2025 06:19 PM" at bounding box center [742, 496] width 97 height 16
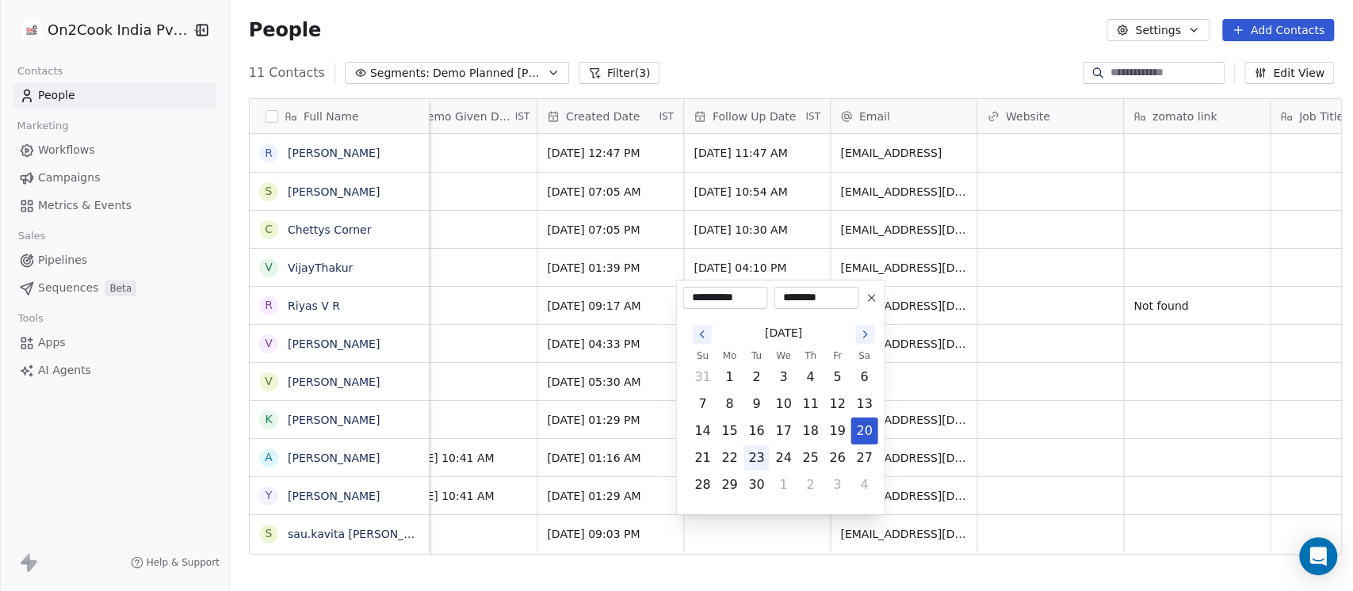
click at [760, 461] on button "23" at bounding box center [755, 457] width 25 height 25
type input "**********"
click at [1093, 396] on html "On2Cook India Pvt. Ltd. Contacts People Marketing Workflows Campaigns Metrics &…" at bounding box center [676, 295] width 1353 height 591
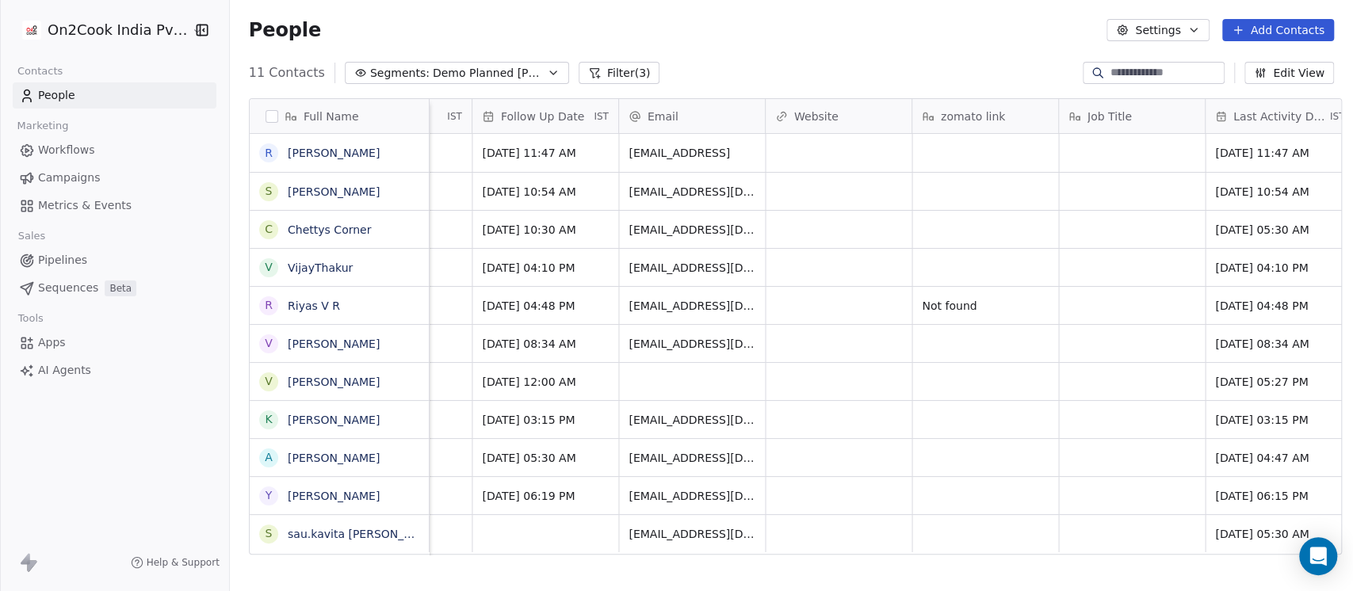
scroll to position [0, 1927]
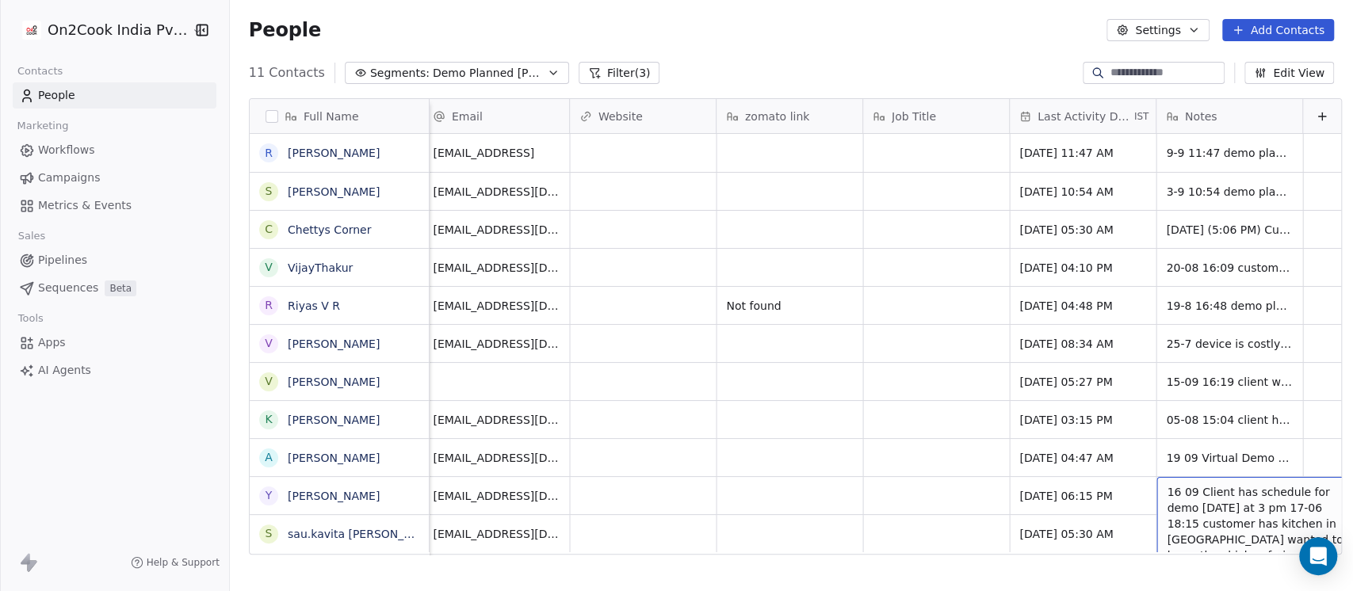
click at [1166, 501] on span "16 09 Client has schedule for demo on Saturday at 3 pm 17-06 18:15 customer has…" at bounding box center [1260, 539] width 189 height 111
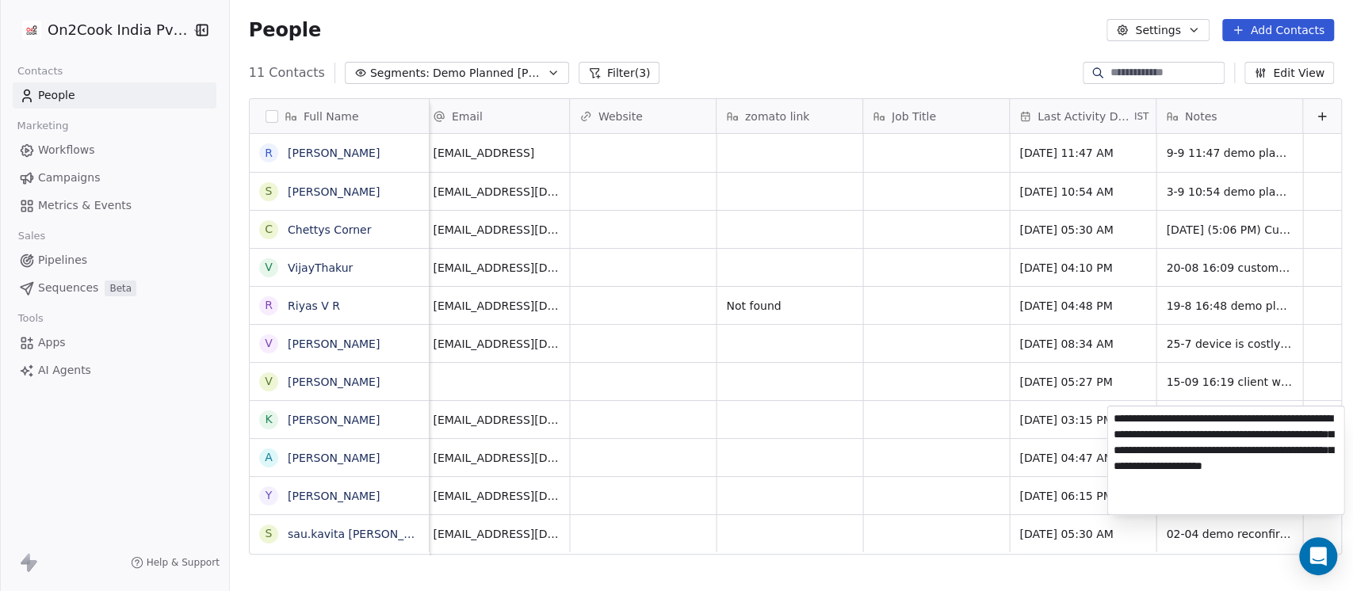
click at [1112, 422] on textarea "**********" at bounding box center [1225, 460] width 236 height 108
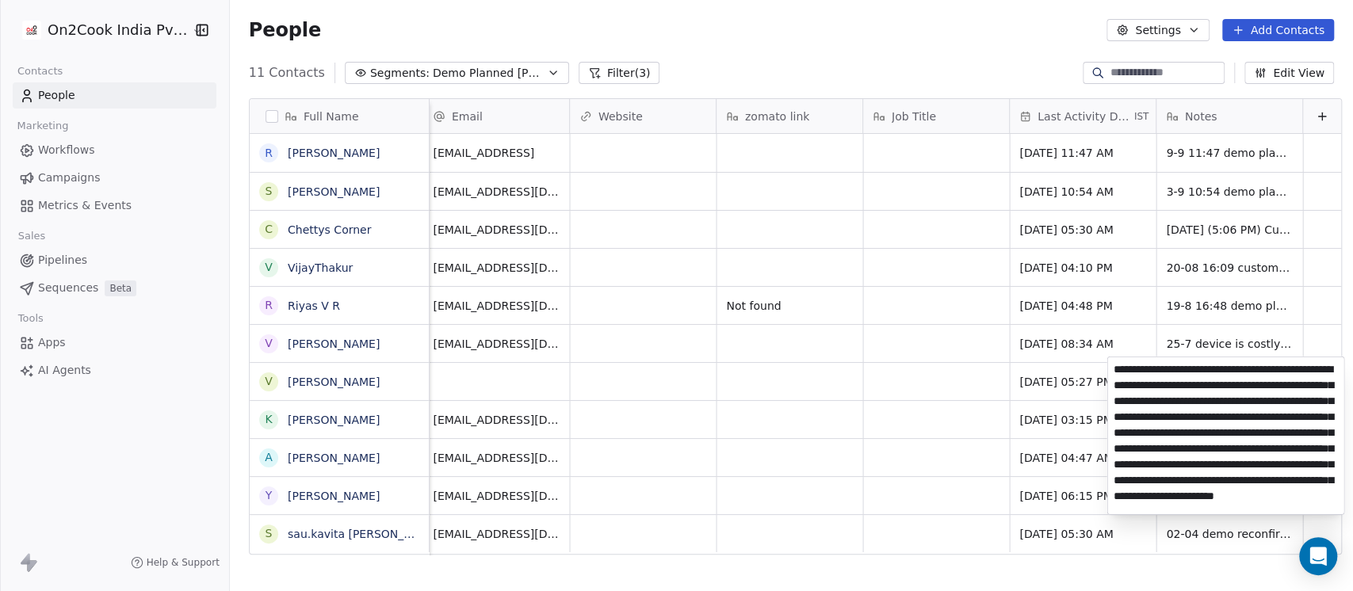
type textarea "**********"
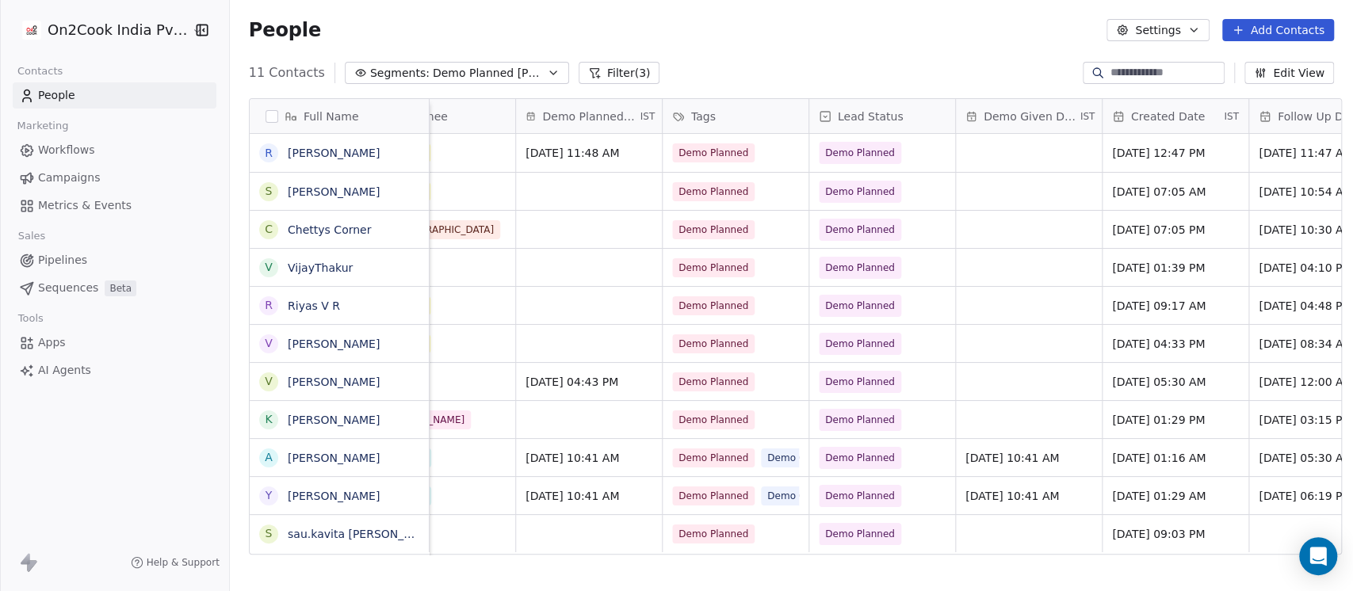
scroll to position [16, 1056]
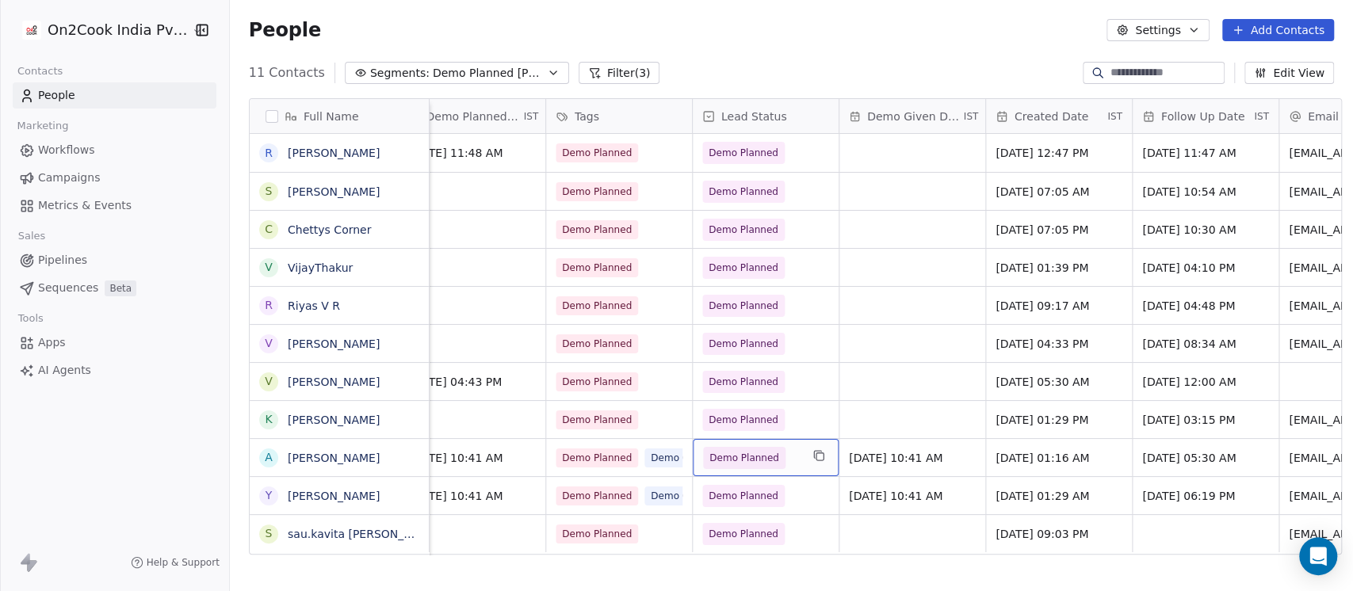
click at [799, 441] on div "Demo Planned" at bounding box center [766, 457] width 146 height 37
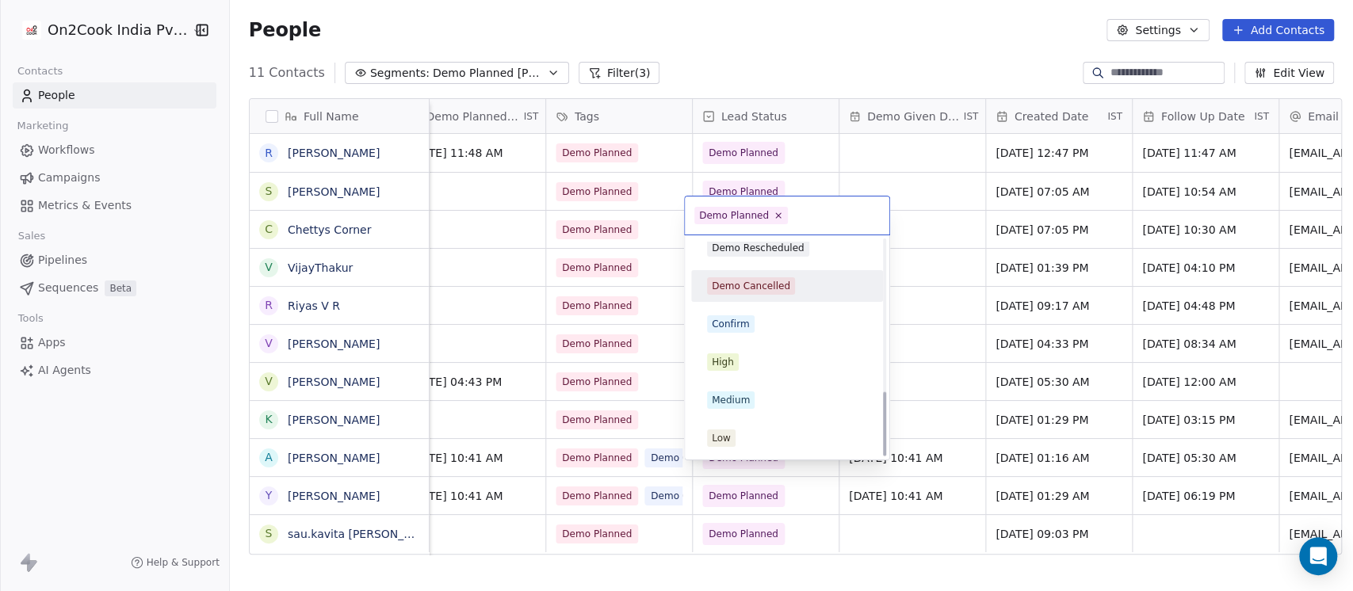
scroll to position [363, 0]
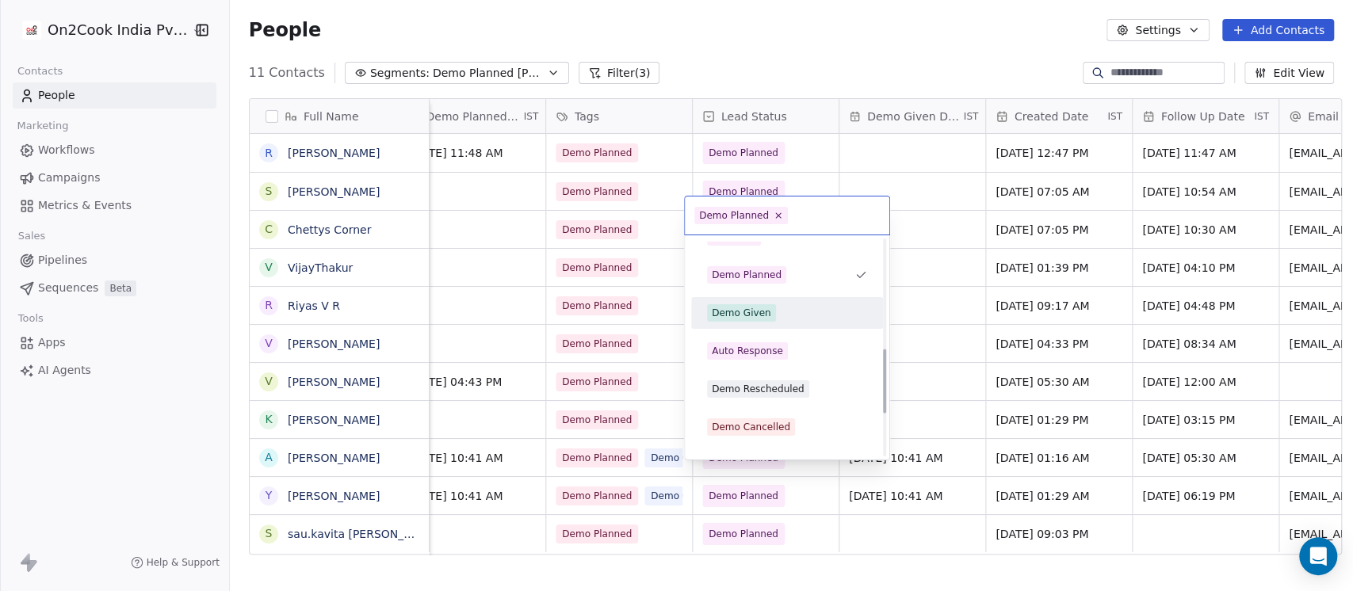
click at [773, 317] on div "Demo Given" at bounding box center [787, 312] width 160 height 17
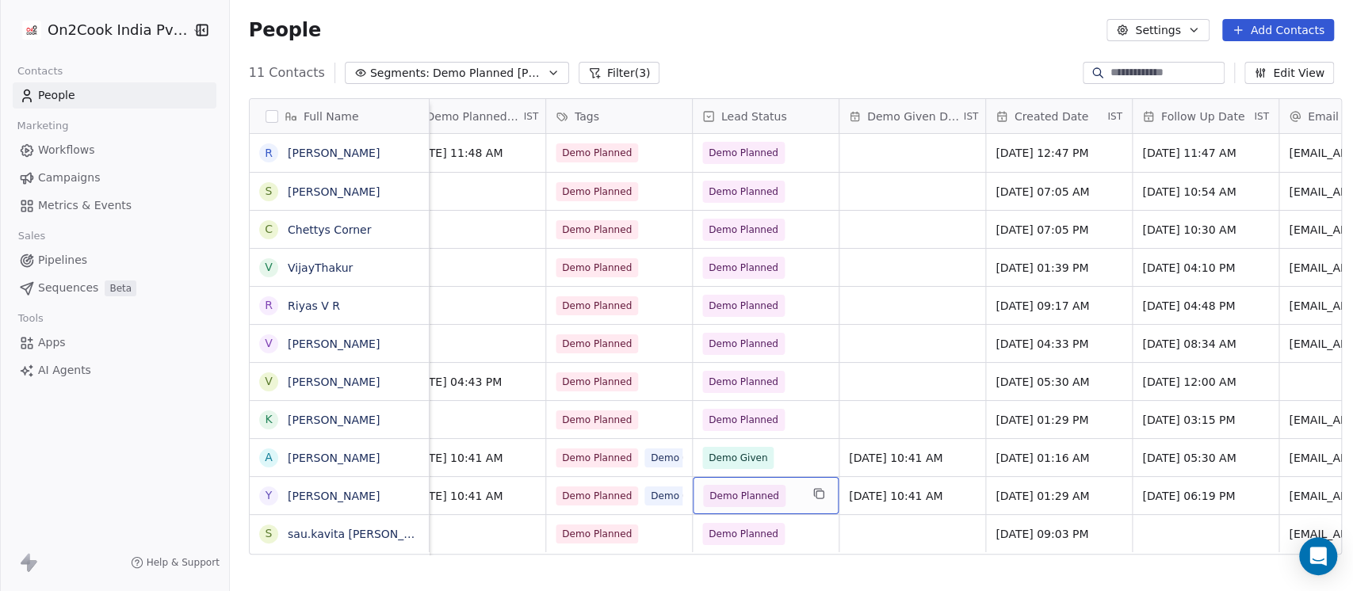
click at [792, 485] on span "Demo Planned" at bounding box center [751, 496] width 97 height 22
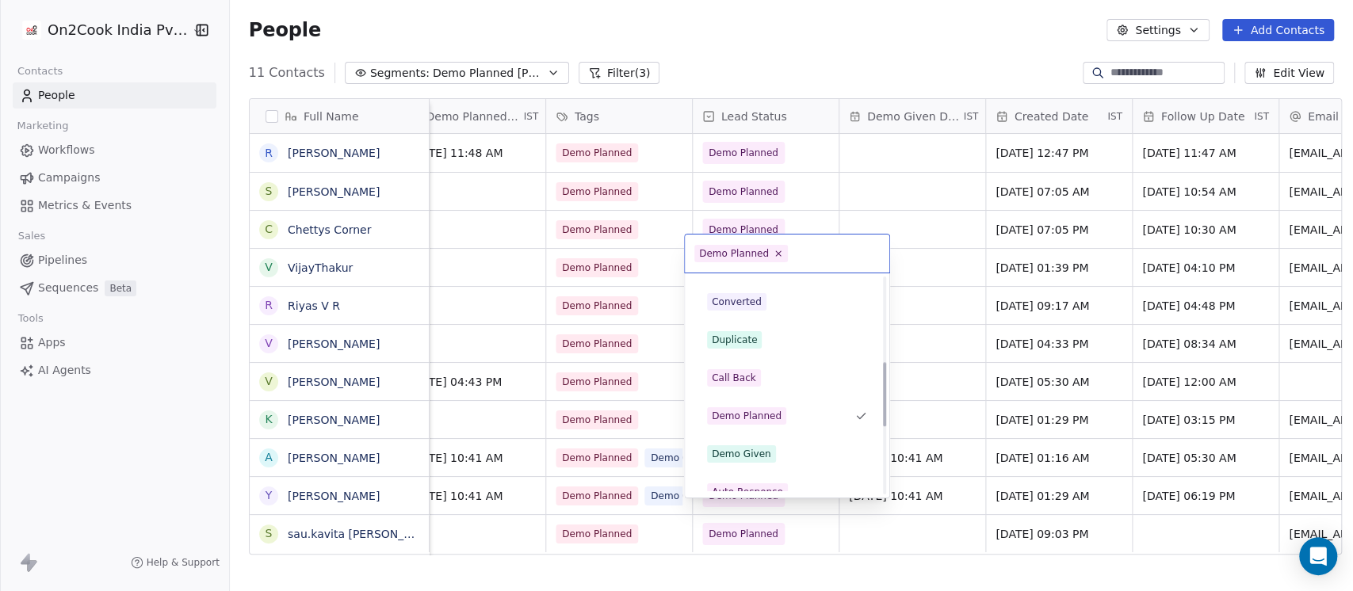
scroll to position [281, 0]
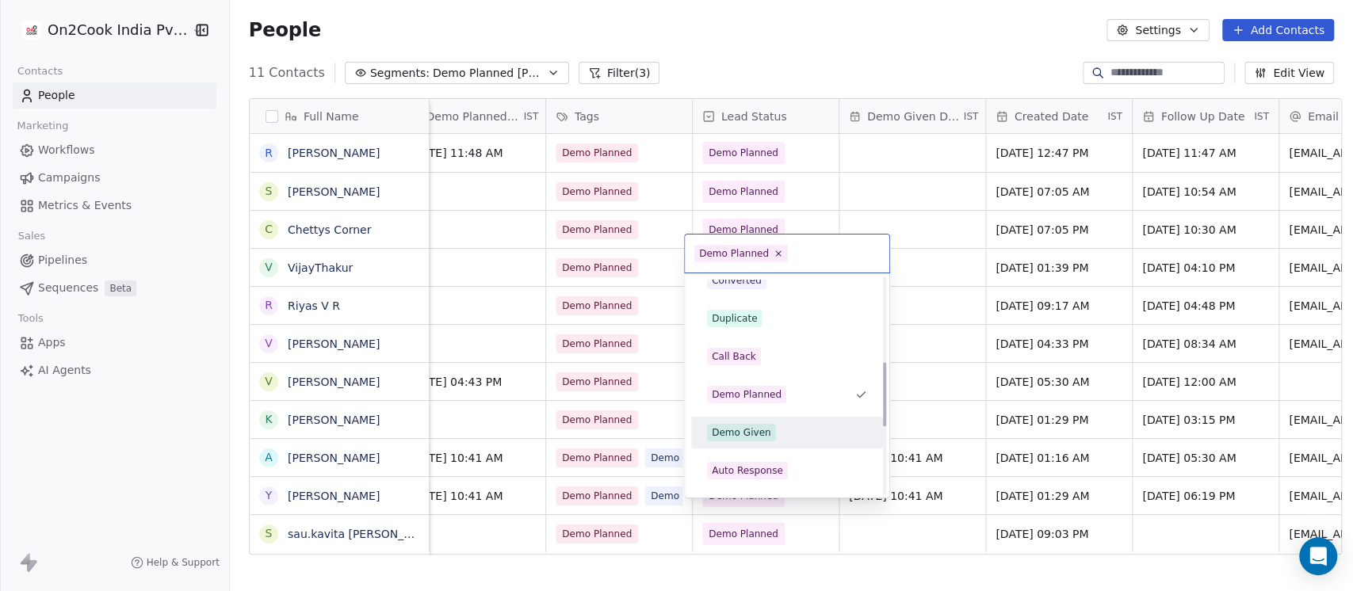
click at [786, 431] on div "Demo Given" at bounding box center [787, 432] width 160 height 17
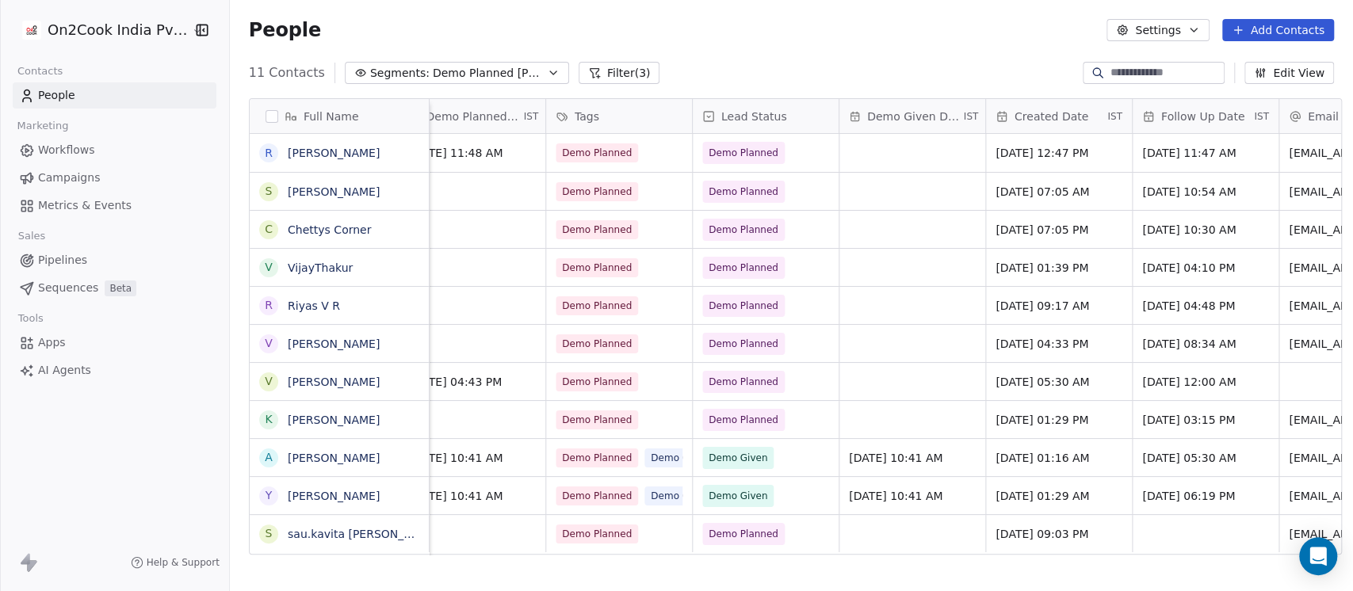
click at [849, 60] on div "11 Contacts Segments: Demo Planned Sam Filter (3) Edit View" at bounding box center [791, 72] width 1123 height 25
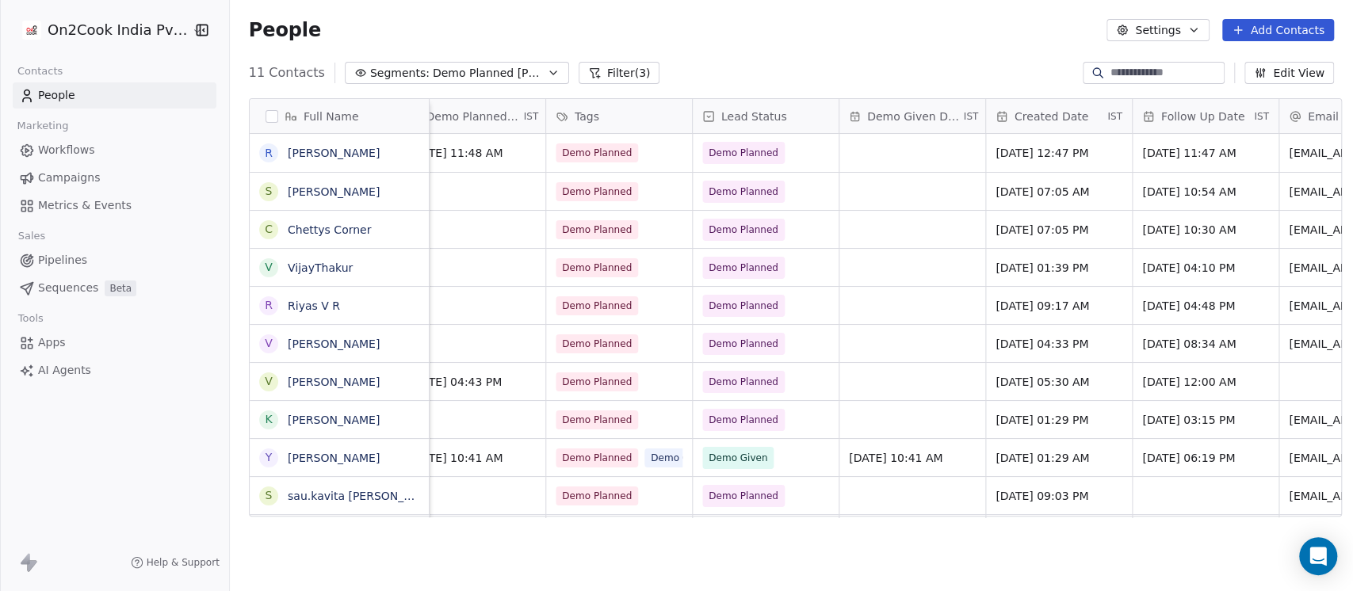
scroll to position [0, 1056]
click at [506, 71] on span "Demo Planned Sam" at bounding box center [488, 73] width 111 height 17
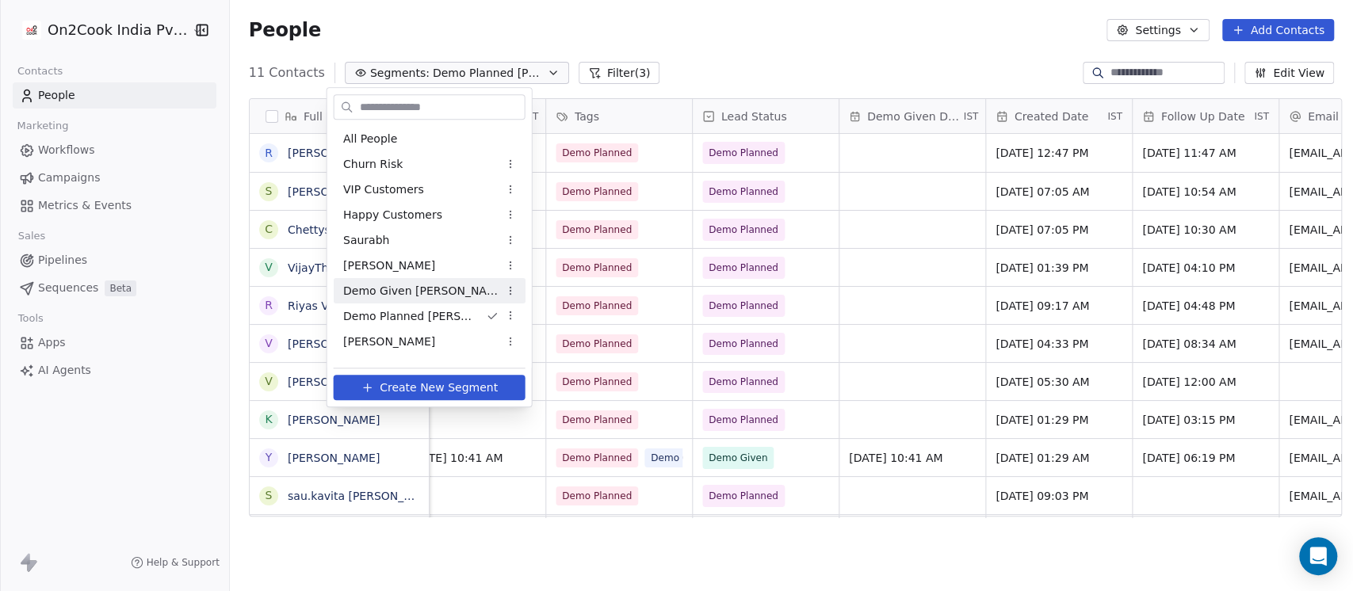
click at [431, 295] on div "Demo Given Sam" at bounding box center [430, 290] width 192 height 25
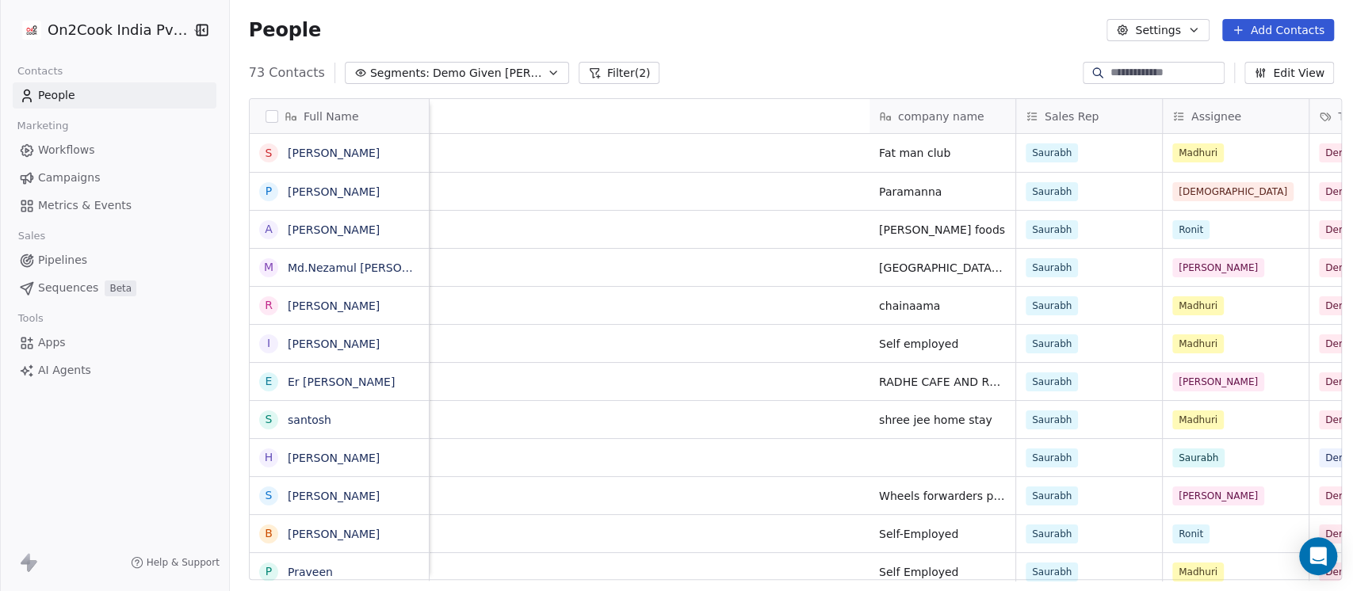
scroll to position [0, 951]
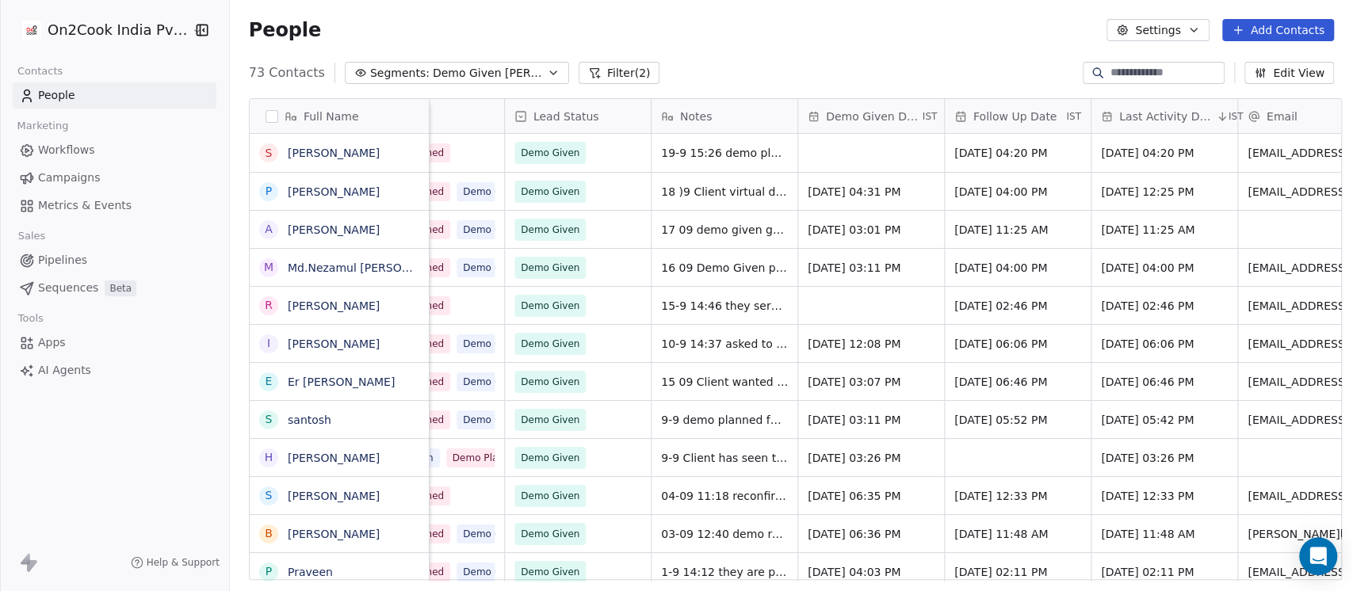
click at [1014, 120] on span "Follow Up Date" at bounding box center [1014, 117] width 83 height 16
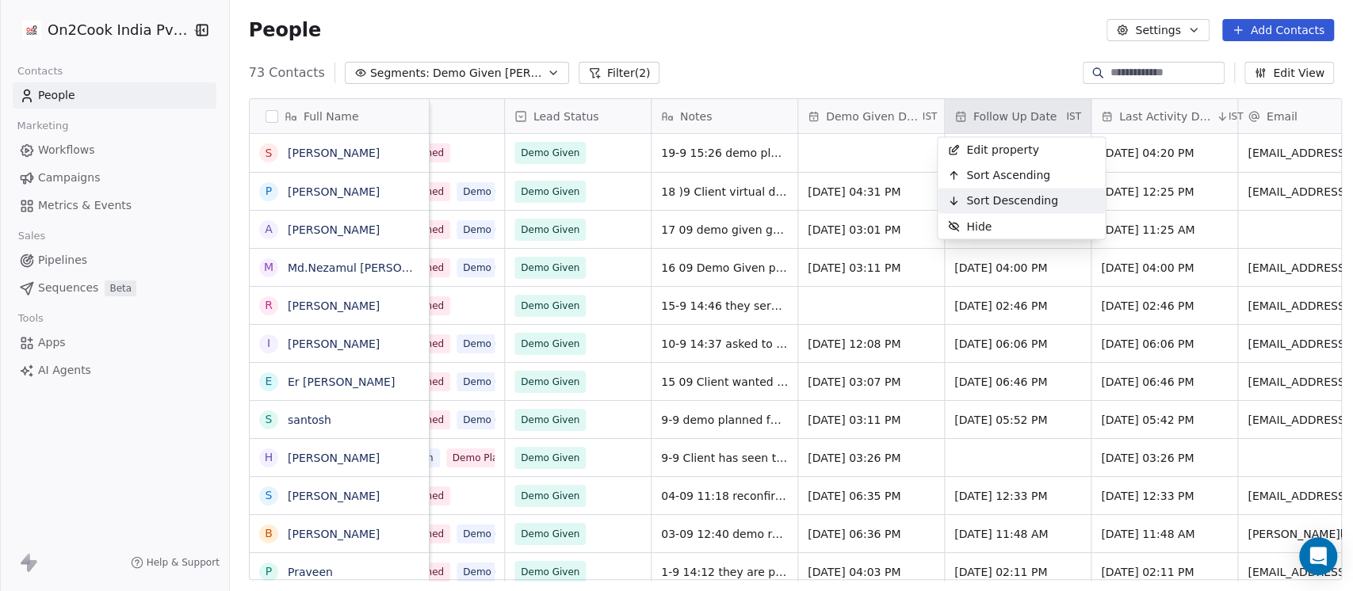
click at [1011, 200] on span "Sort Descending" at bounding box center [1012, 201] width 92 height 16
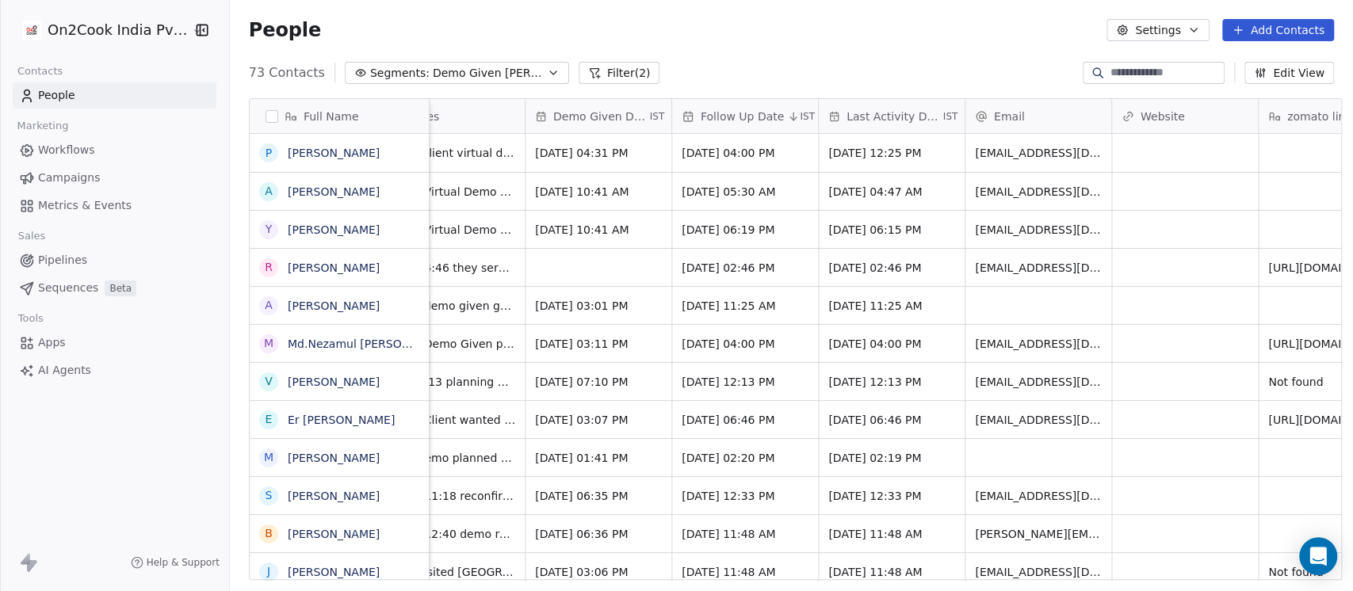
scroll to position [0, 1162]
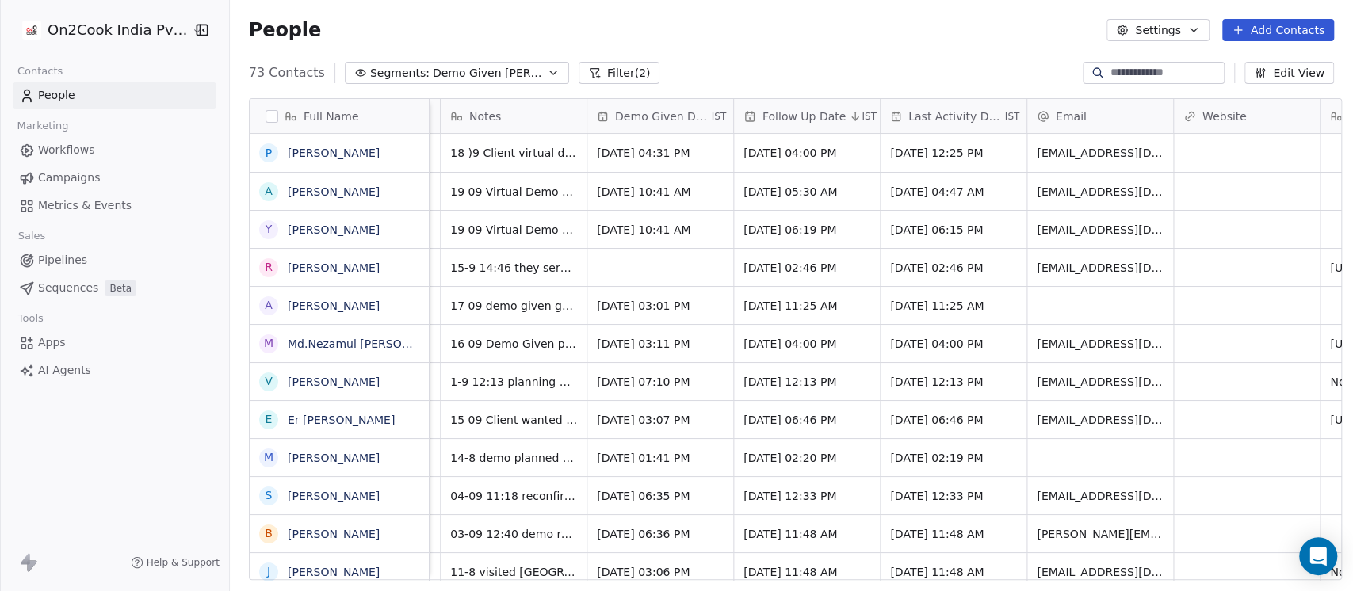
click at [814, 113] on span "Follow Up Date" at bounding box center [803, 117] width 83 height 16
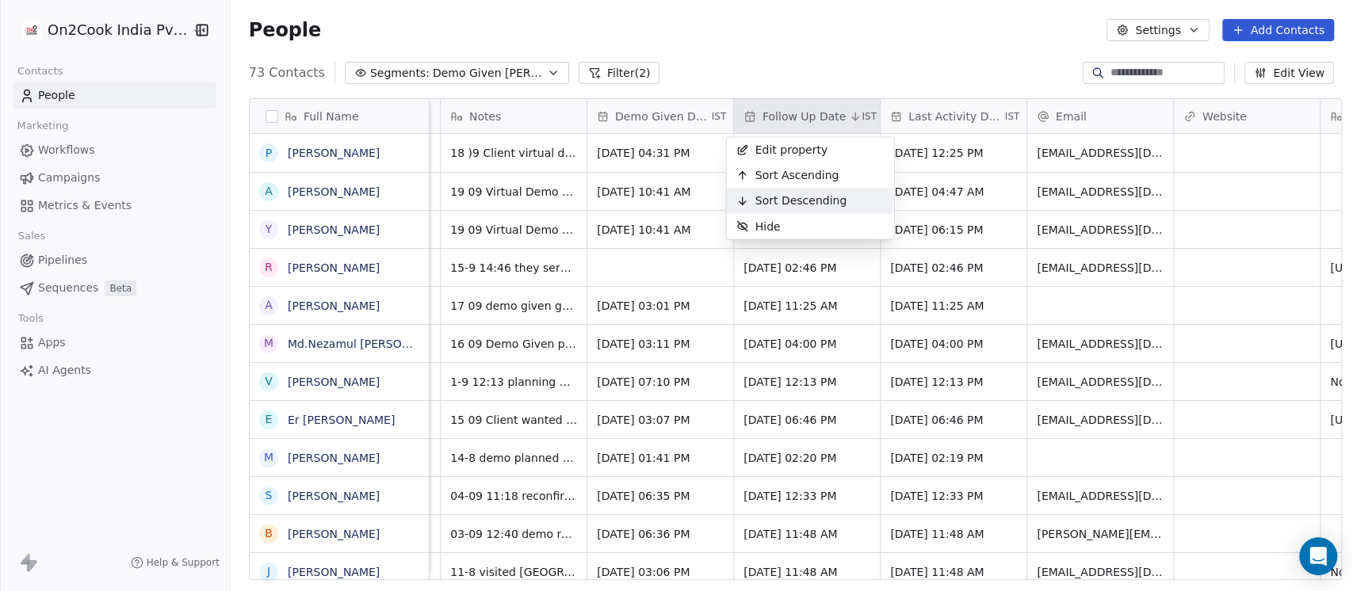
click at [818, 200] on span "Sort Descending" at bounding box center [801, 201] width 92 height 16
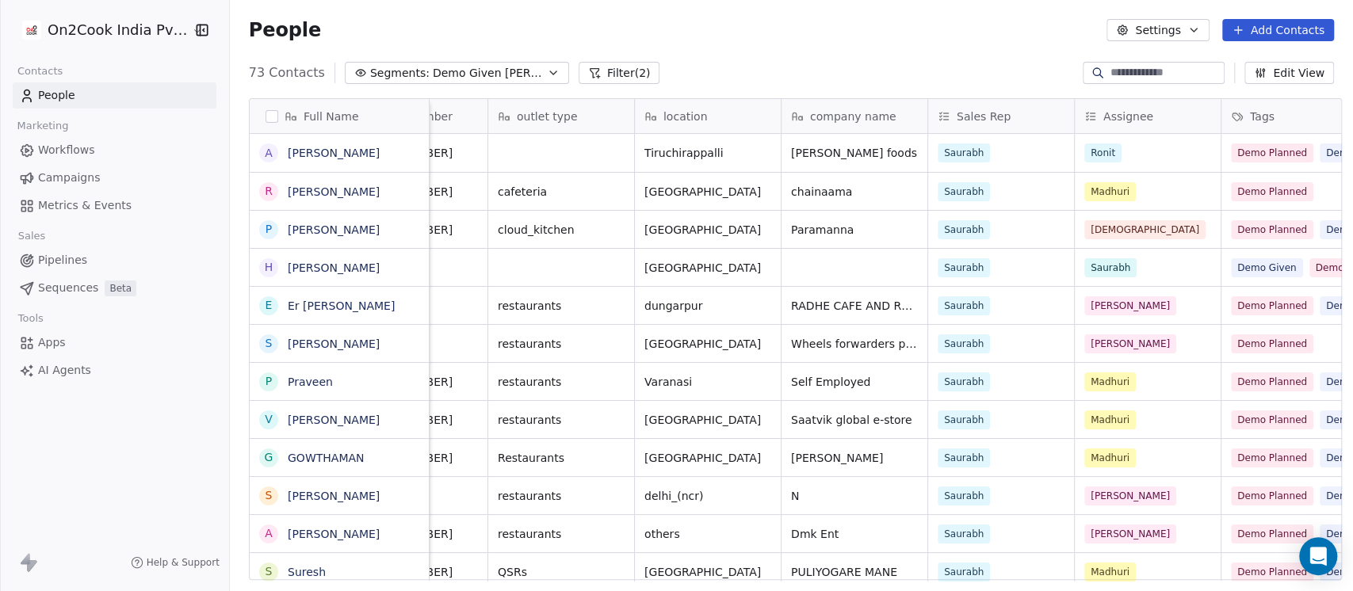
scroll to position [0, 951]
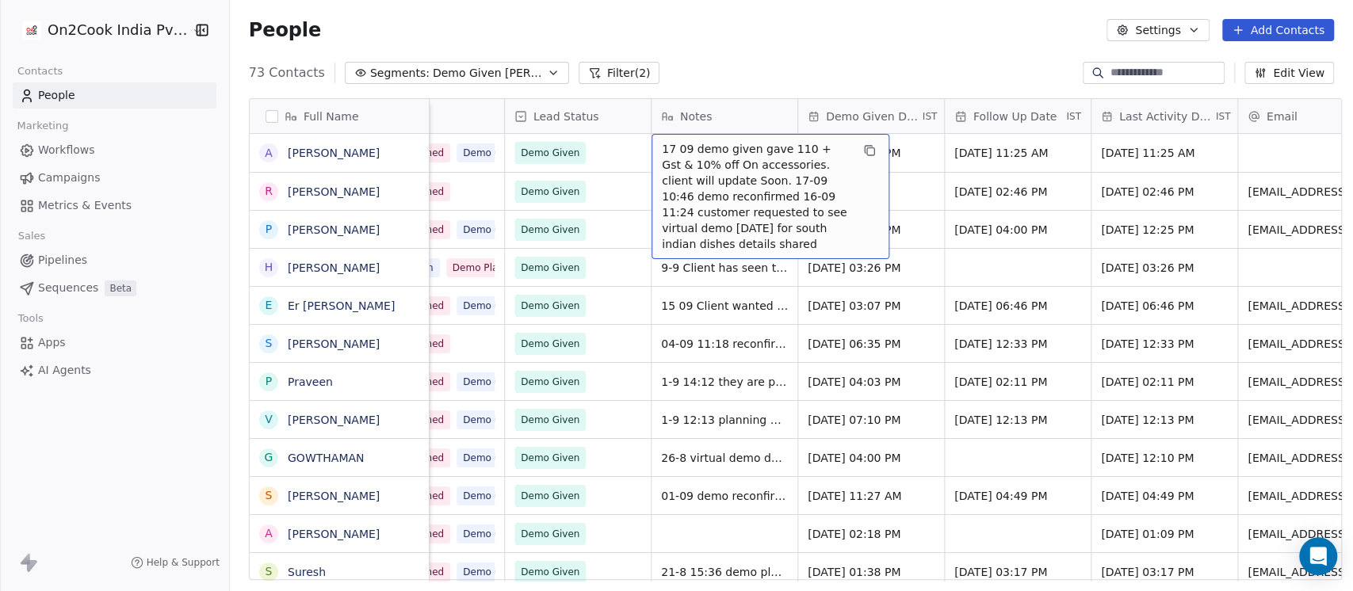
click at [786, 60] on div "73 Contacts Segments: Demo Given Sam Filter (2) Edit View" at bounding box center [791, 72] width 1123 height 25
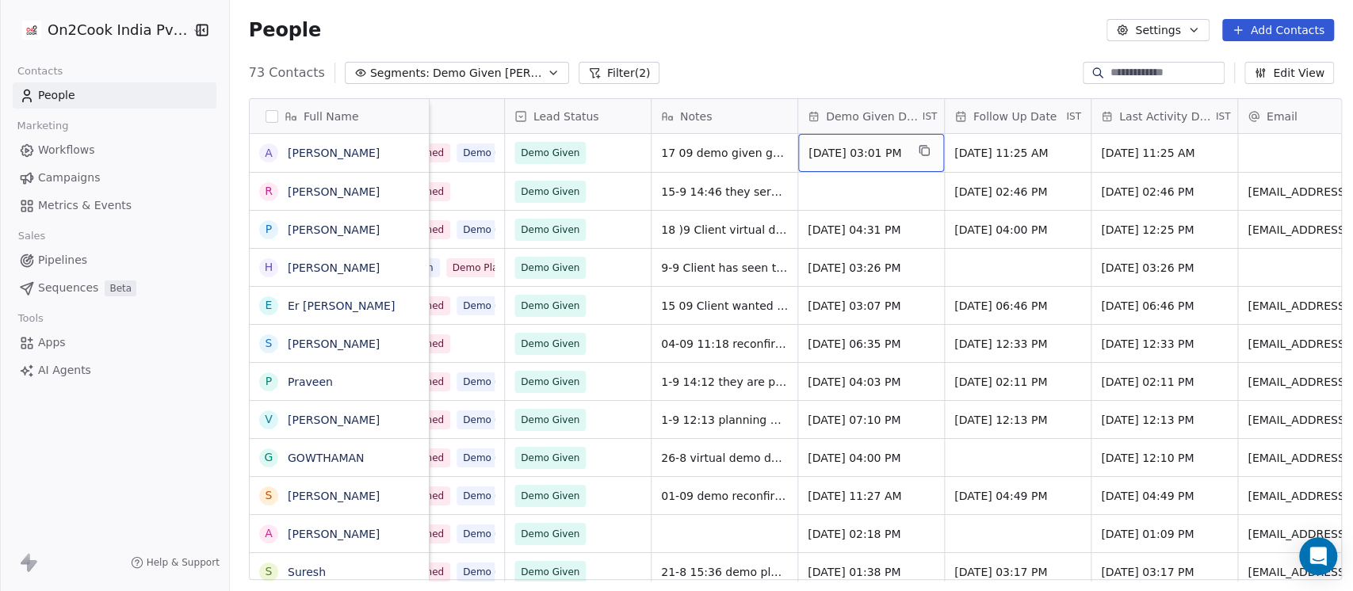
click at [857, 151] on span "Sep 17, 2025 03:01 PM" at bounding box center [856, 153] width 97 height 16
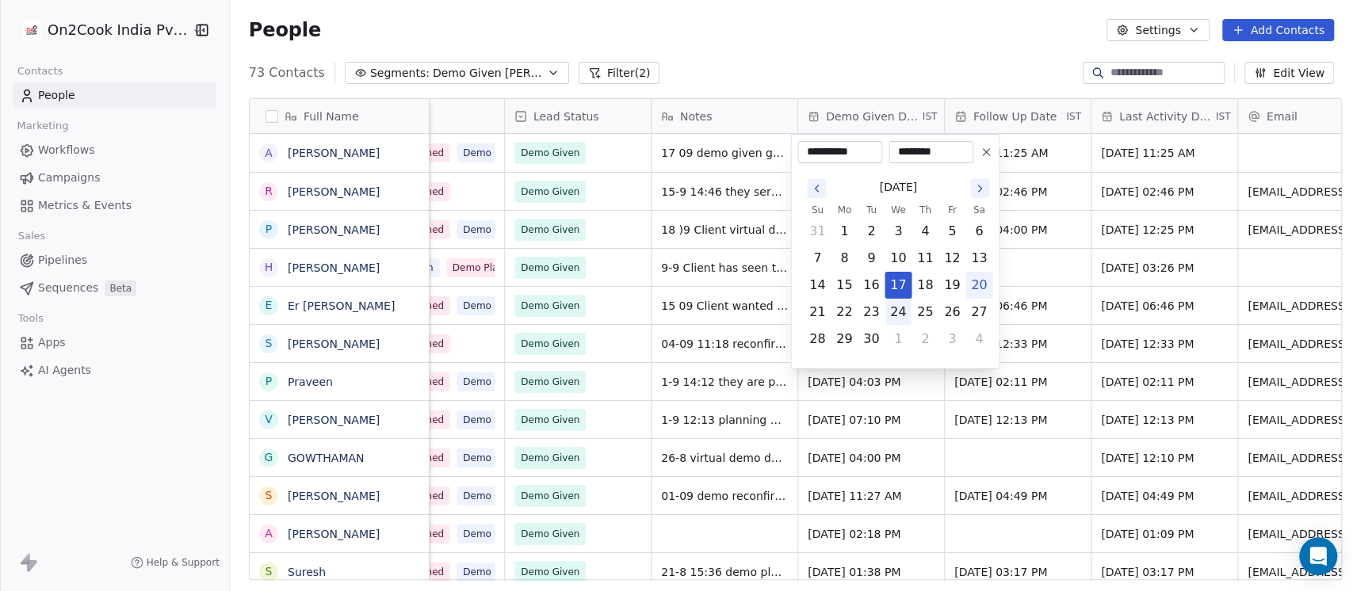
click at [890, 309] on button "24" at bounding box center [897, 312] width 25 height 25
type input "**********"
click at [883, 8] on html "On2Cook India Pvt. Ltd. Contacts People Marketing Workflows Campaigns Metrics &…" at bounding box center [676, 295] width 1353 height 591
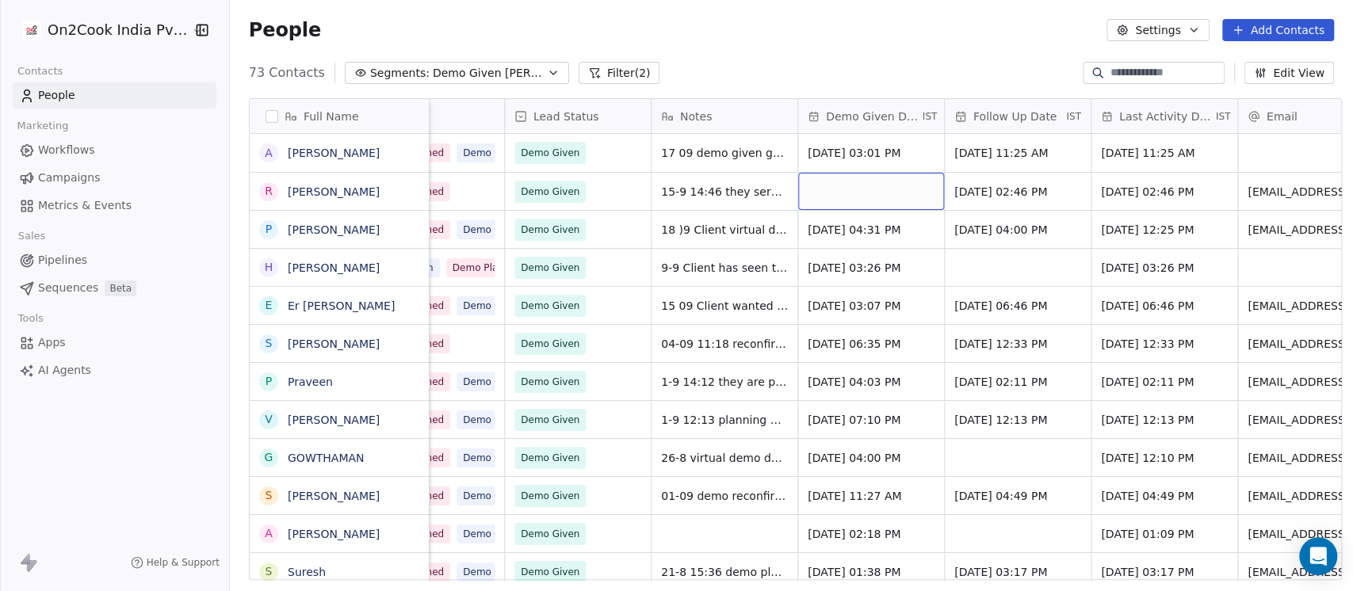
click at [822, 181] on div "grid" at bounding box center [871, 191] width 146 height 37
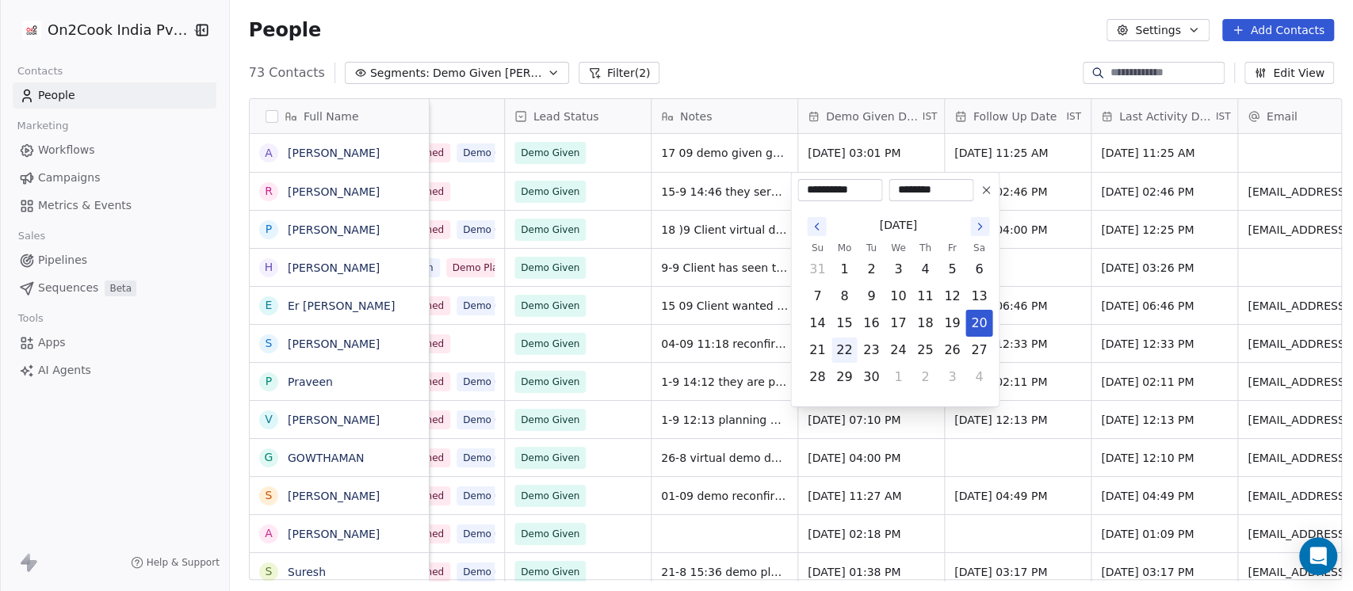
click at [845, 340] on button "22" at bounding box center [843, 350] width 25 height 25
type input "**********"
click at [858, 19] on html "On2Cook India Pvt. Ltd. Contacts People Marketing Workflows Campaigns Metrics &…" at bounding box center [676, 295] width 1353 height 591
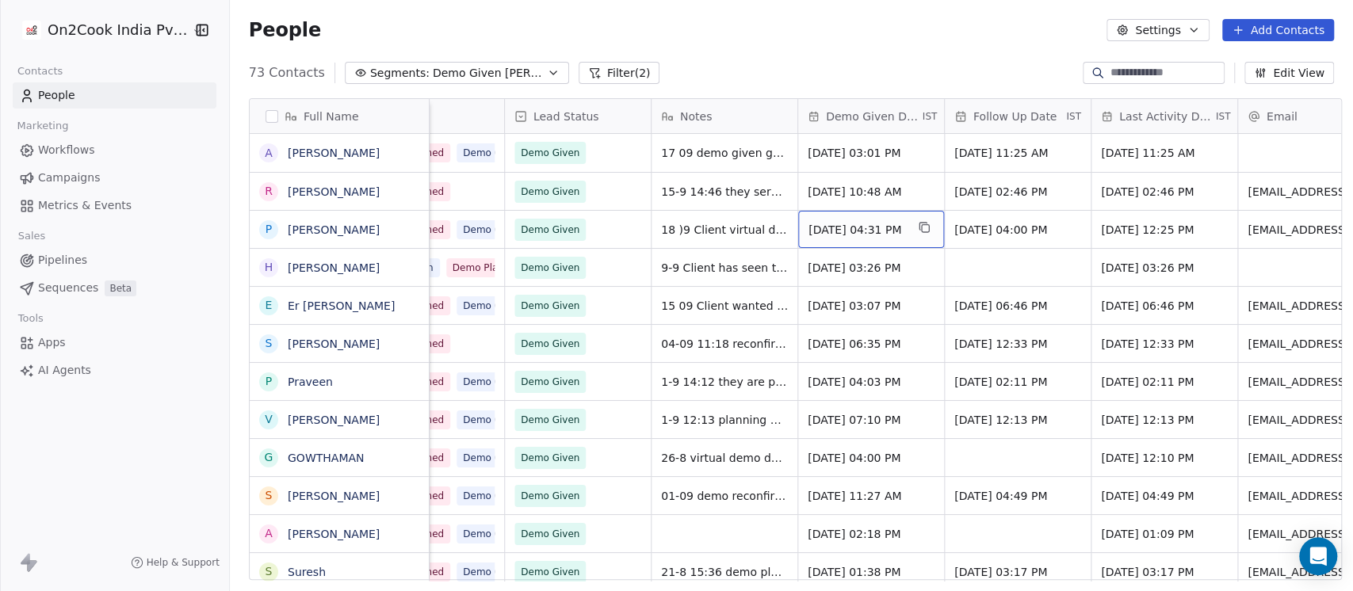
click at [852, 231] on span "Sep 18, 2025 04:31 PM" at bounding box center [856, 230] width 97 height 16
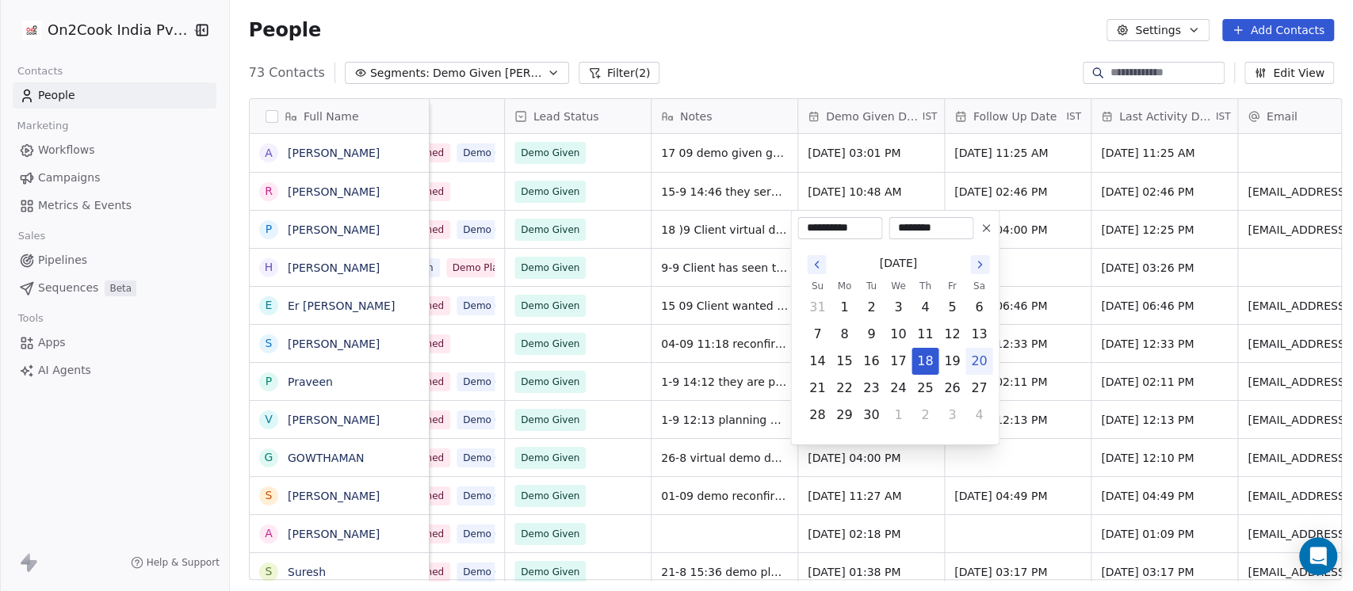
click at [853, 32] on html "On2Cook India Pvt. Ltd. Contacts People Marketing Workflows Campaigns Metrics &…" at bounding box center [676, 295] width 1353 height 591
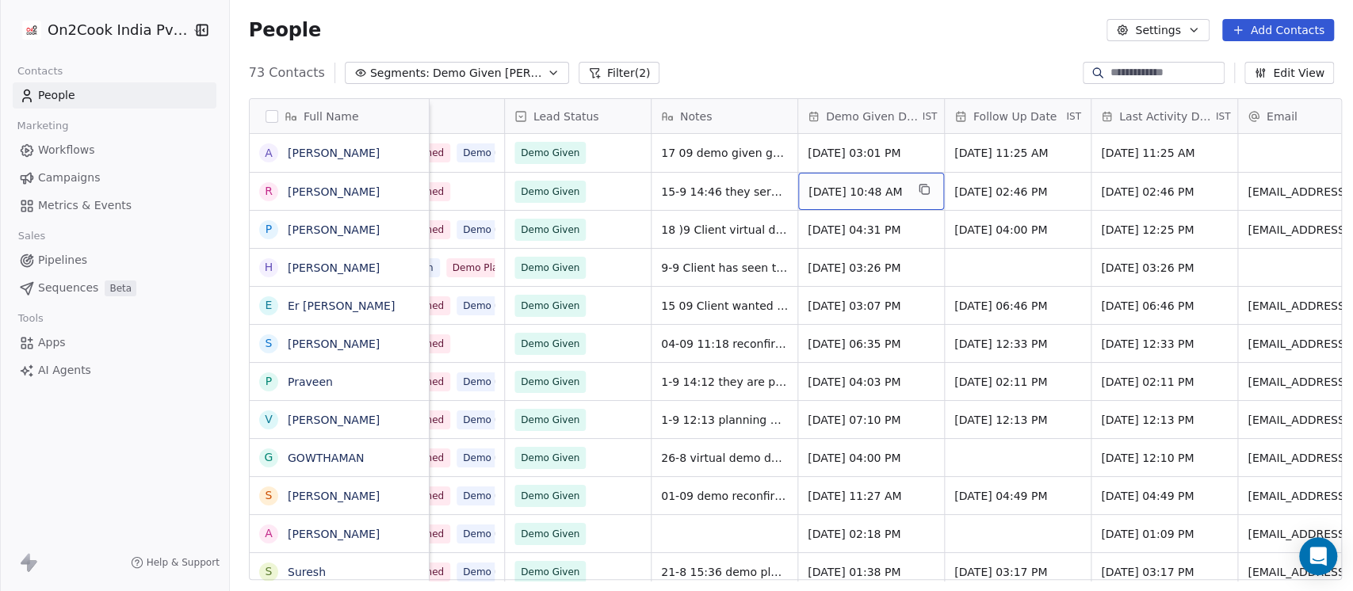
click at [838, 186] on span "Sep 22, 2025 10:48 AM" at bounding box center [856, 192] width 97 height 16
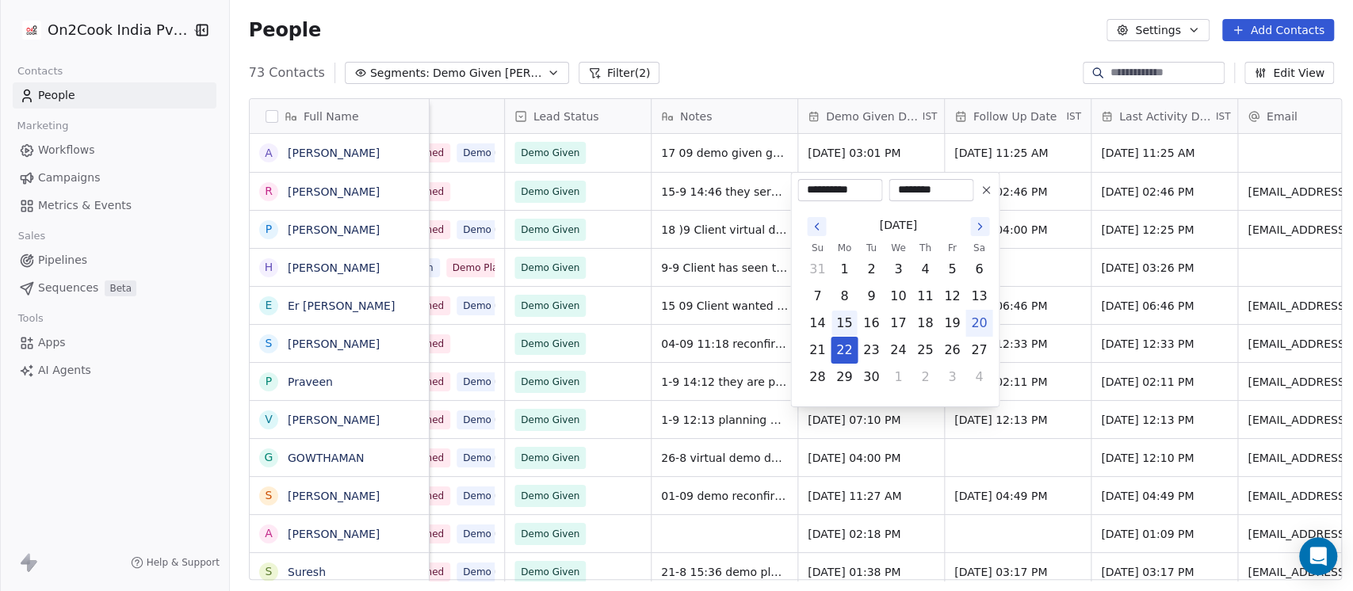
click at [841, 319] on button "15" at bounding box center [843, 323] width 25 height 25
type input "**********"
click at [838, 34] on html "On2Cook India Pvt. Ltd. Contacts People Marketing Workflows Campaigns Metrics &…" at bounding box center [676, 295] width 1353 height 591
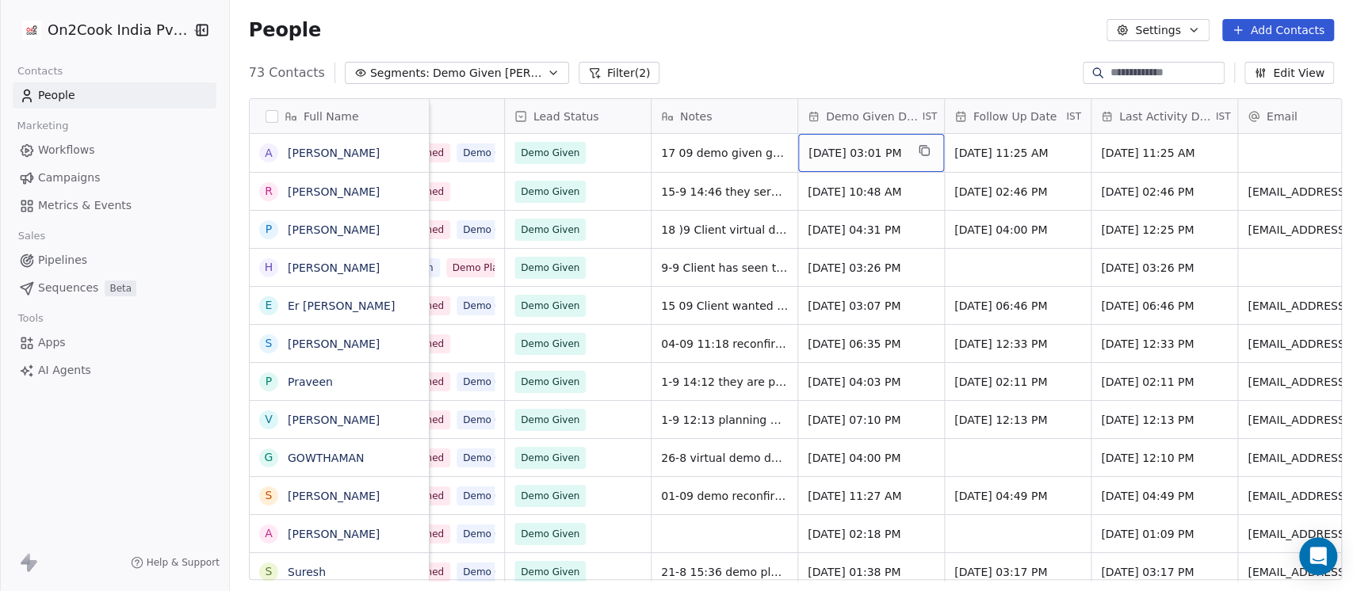
click at [827, 155] on span "Sep 24, 2025 03:01 PM" at bounding box center [856, 153] width 97 height 16
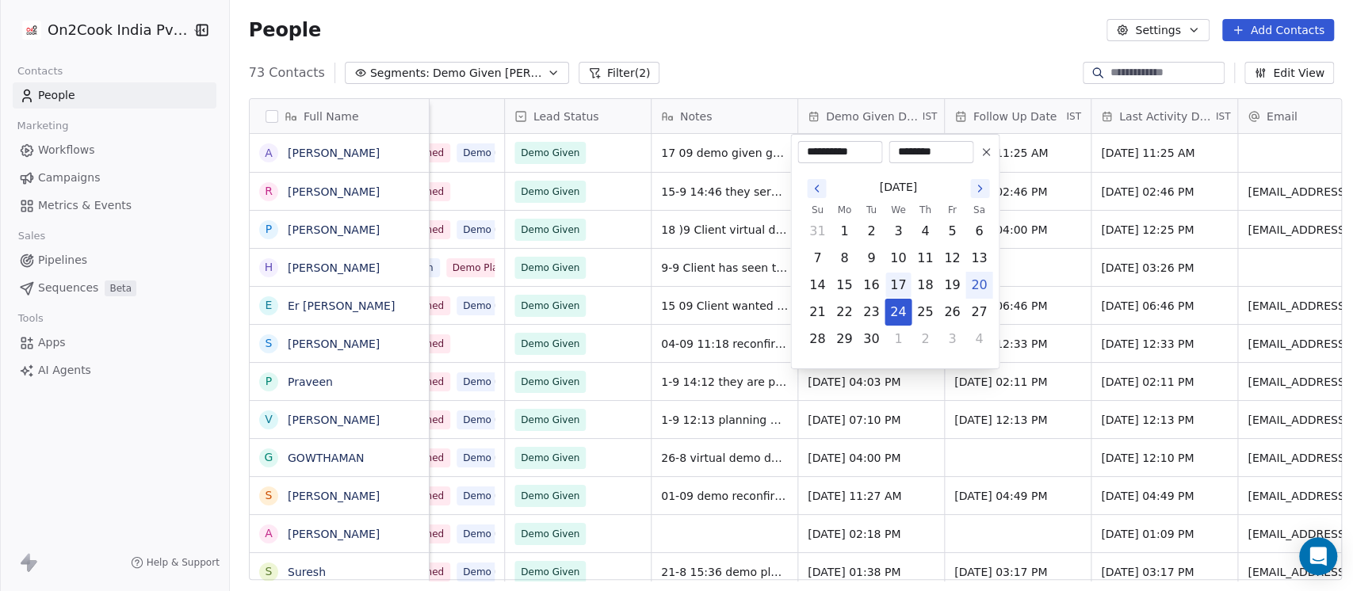
click at [908, 285] on button "17" at bounding box center [897, 285] width 25 height 25
type input "**********"
click at [899, 45] on html "On2Cook India Pvt. Ltd. Contacts People Marketing Workflows Campaigns Metrics &…" at bounding box center [676, 295] width 1353 height 591
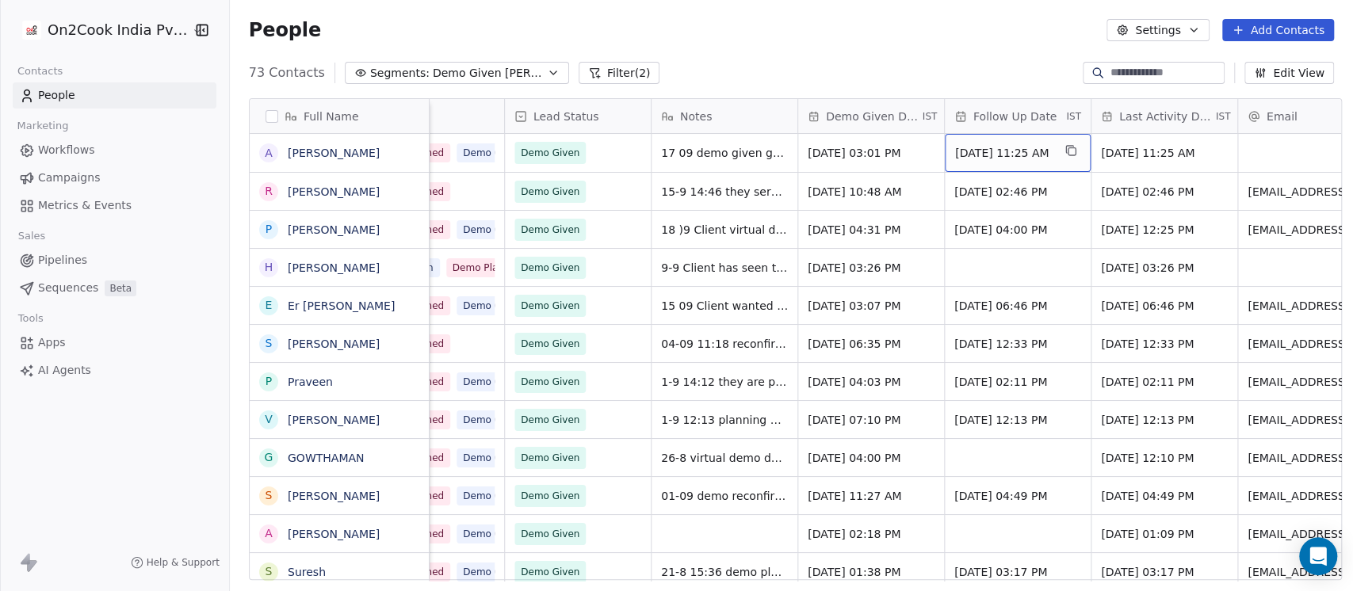
click at [1009, 149] on span "Sep 17, 2025 11:25 AM" at bounding box center [1003, 153] width 97 height 16
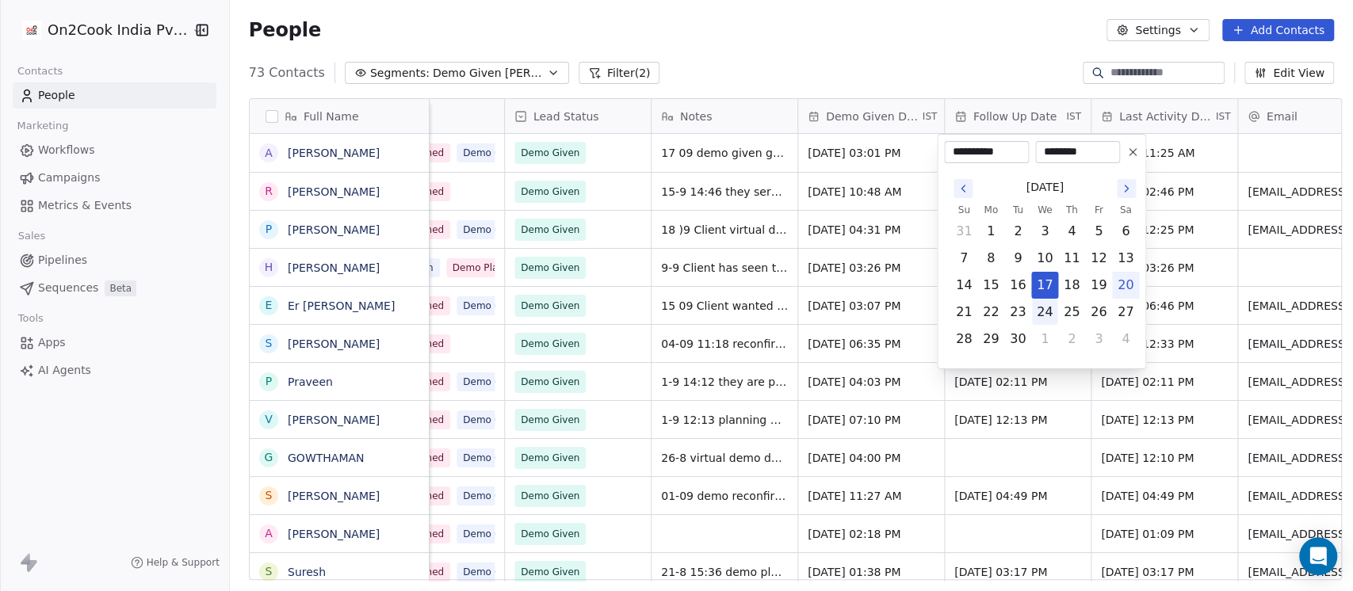
click at [1038, 304] on button "24" at bounding box center [1044, 312] width 25 height 25
type input "**********"
click at [1022, 35] on html "On2Cook India Pvt. Ltd. Contacts People Marketing Workflows Campaigns Metrics &…" at bounding box center [676, 295] width 1353 height 591
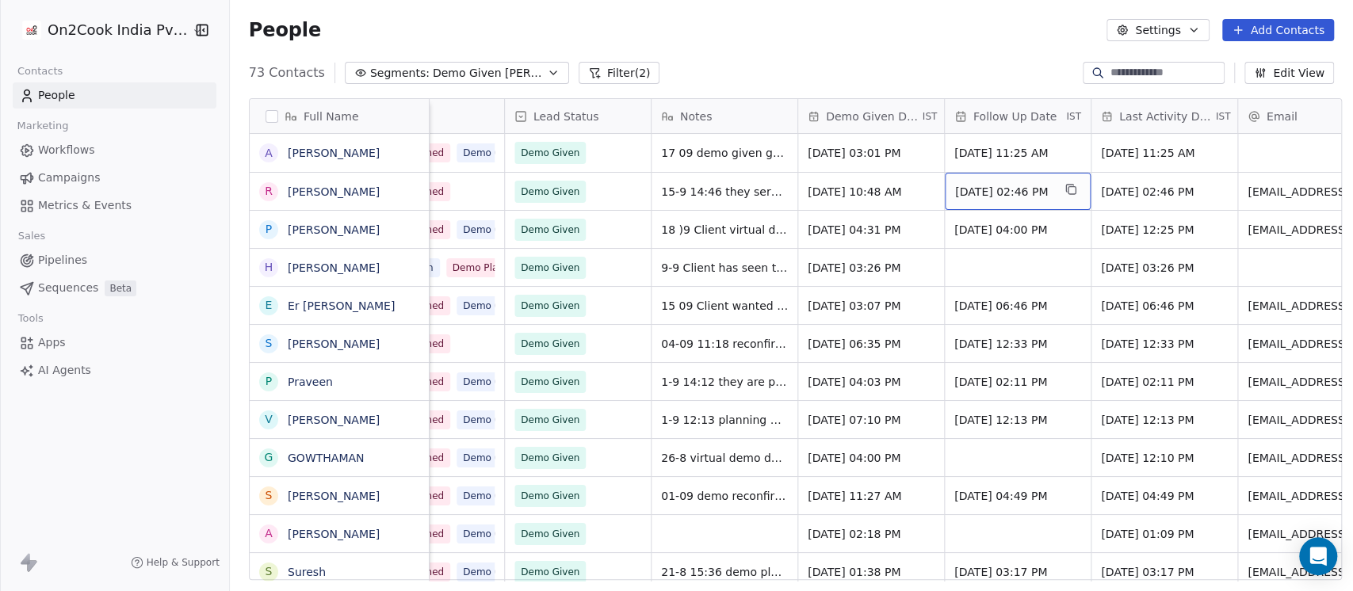
click at [977, 196] on span "Sep 19, 2025 02:46 PM" at bounding box center [1003, 192] width 97 height 16
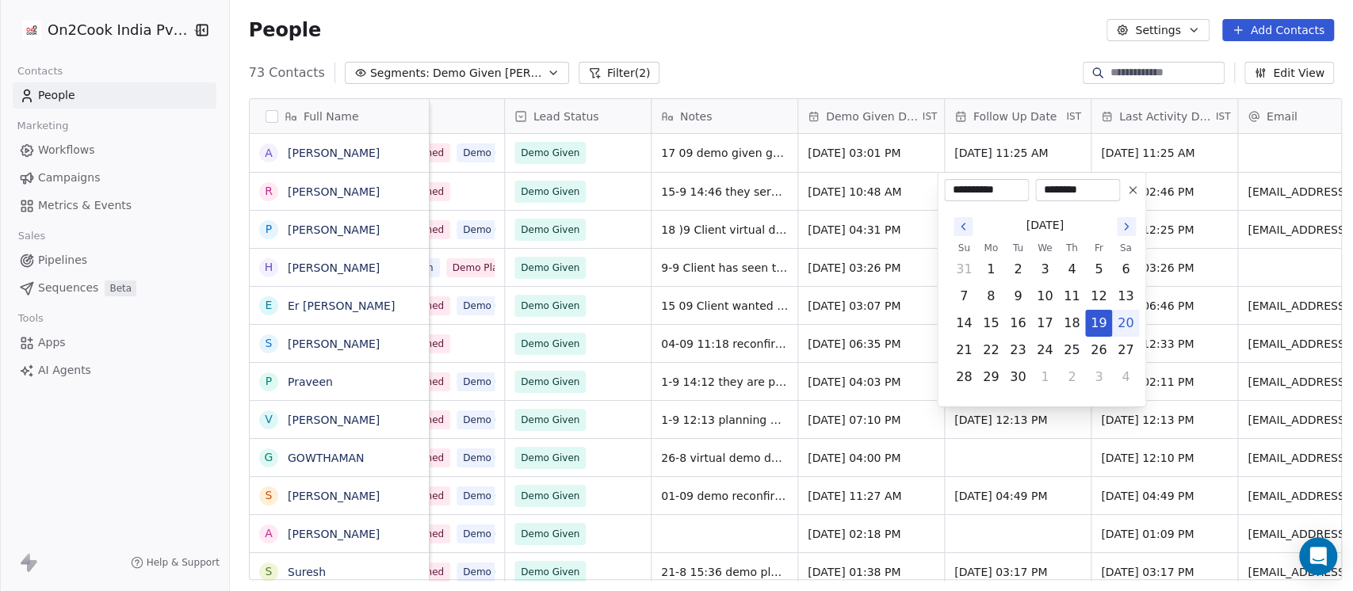
click at [956, 39] on html "On2Cook India Pvt. Ltd. Contacts People Marketing Workflows Campaigns Metrics &…" at bounding box center [676, 295] width 1353 height 591
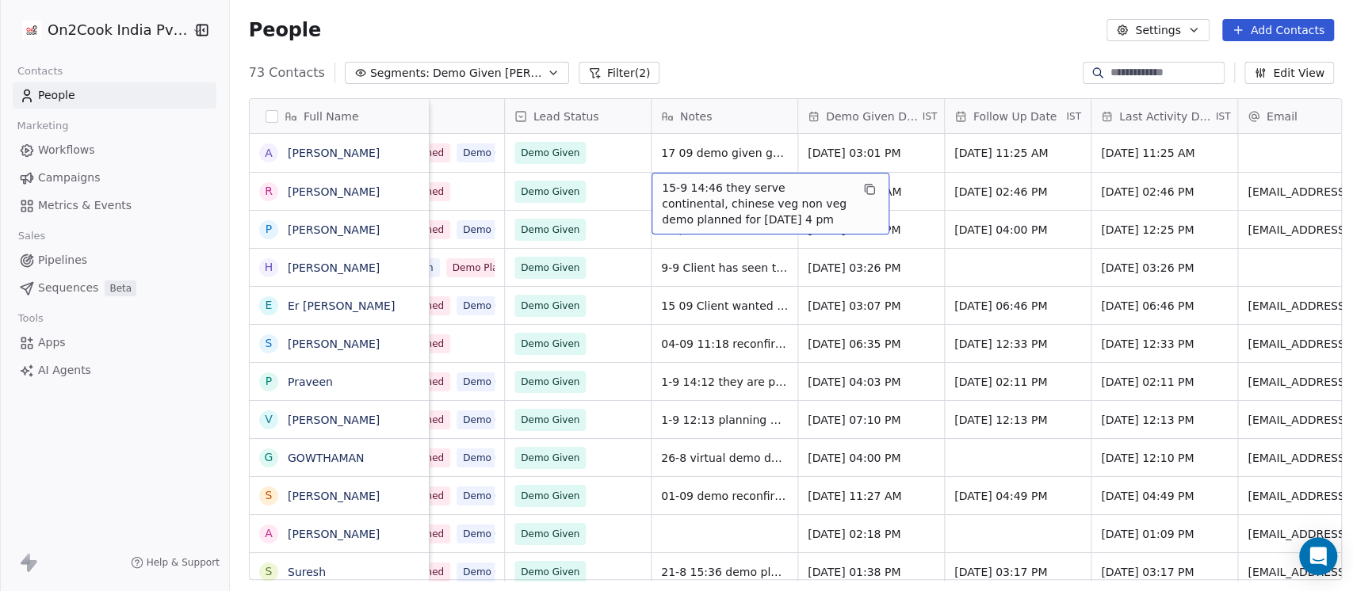
click at [694, 193] on span "15-9 14:46 they serve continental, chinese veg non veg demo planned for tomorro…" at bounding box center [756, 204] width 189 height 48
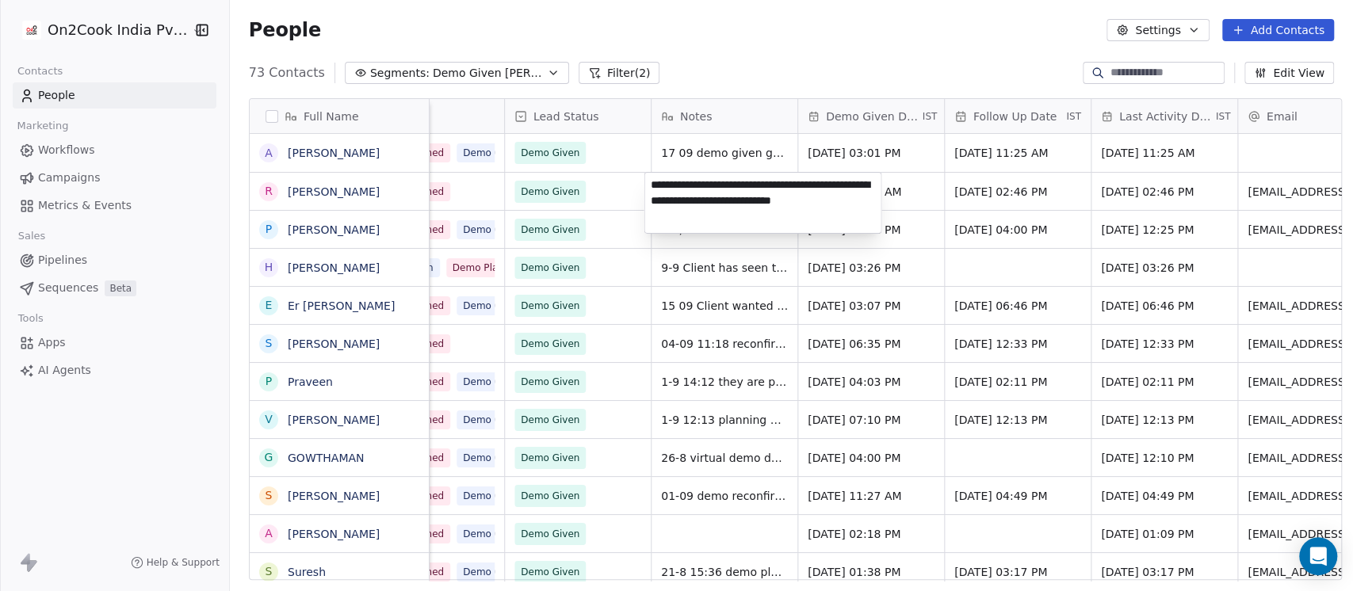
click at [651, 190] on textarea "**********" at bounding box center [762, 203] width 236 height 60
type textarea "**********"
click at [716, 53] on html "On2Cook India Pvt. Ltd. Contacts People Marketing Workflows Campaigns Metrics &…" at bounding box center [676, 295] width 1353 height 591
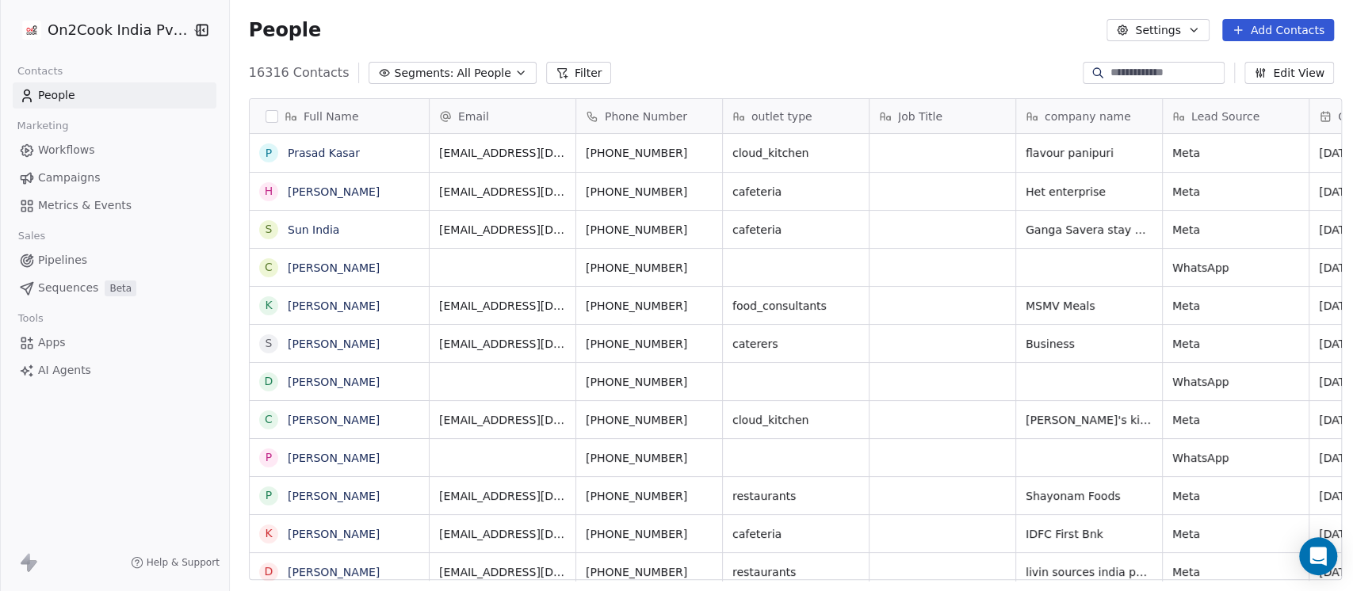
scroll to position [17, 17]
click at [456, 60] on div "16316 Contacts Segments: All People Filter Edit View" at bounding box center [791, 72] width 1123 height 25
click at [456, 73] on span "All People" at bounding box center [483, 73] width 54 height 17
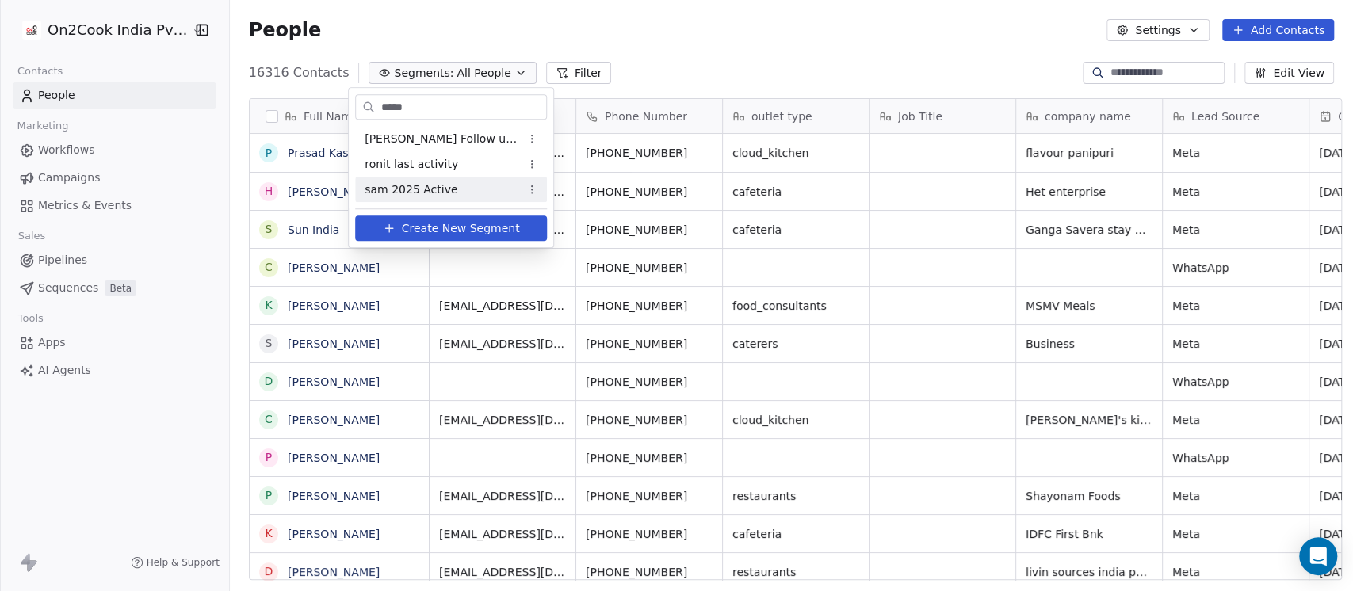
type input "*****"
click at [441, 181] on span "sam 2025 Active" at bounding box center [410, 189] width 93 height 17
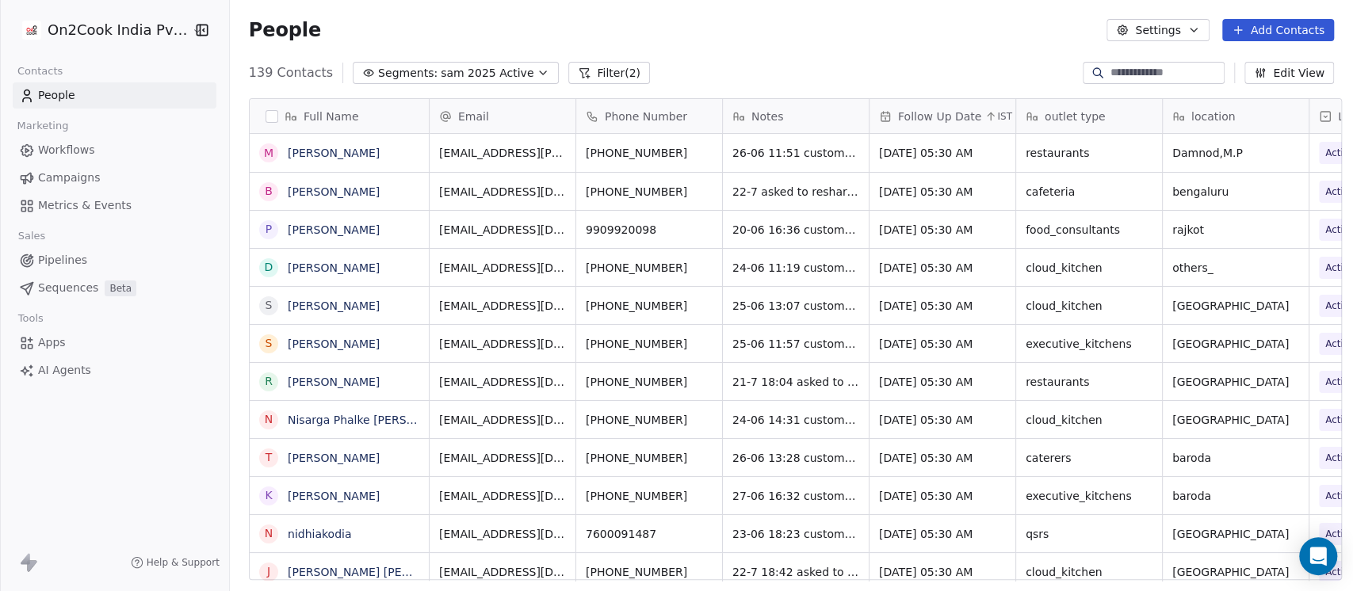
scroll to position [504, 1114]
click at [463, 77] on span "sam 2025 Active" at bounding box center [487, 73] width 93 height 17
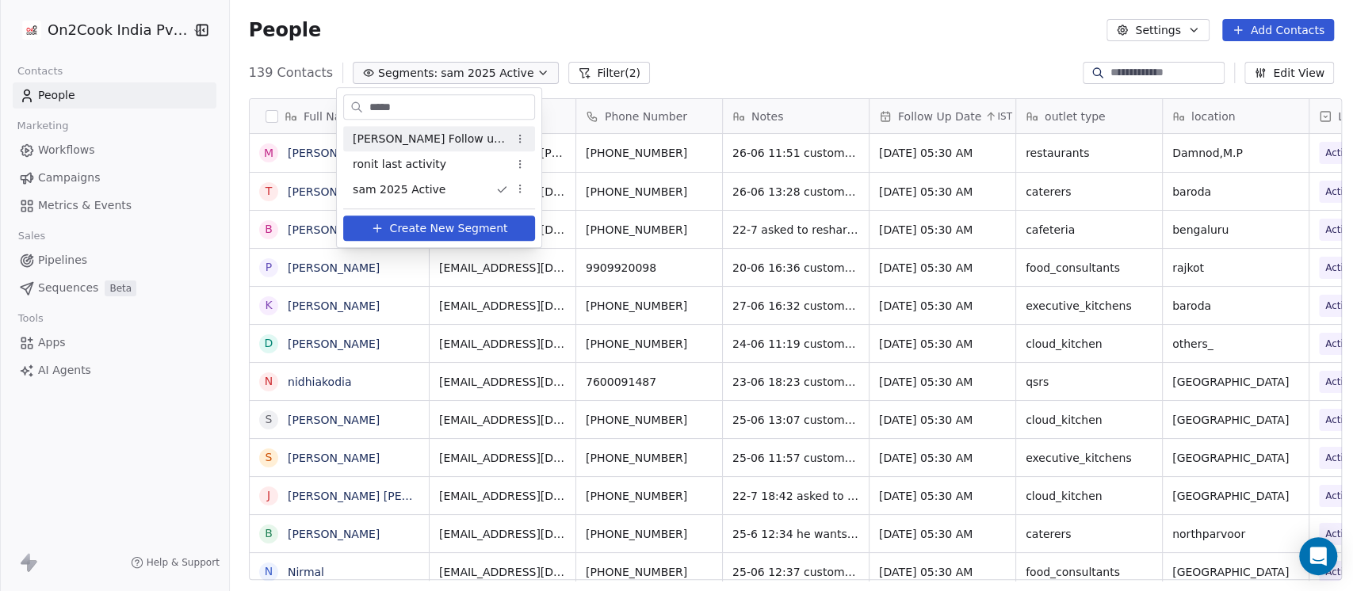
click at [690, 16] on html "On2Cook India Pvt. Ltd. Contacts People Marketing Workflows Campaigns Metrics &…" at bounding box center [676, 295] width 1353 height 591
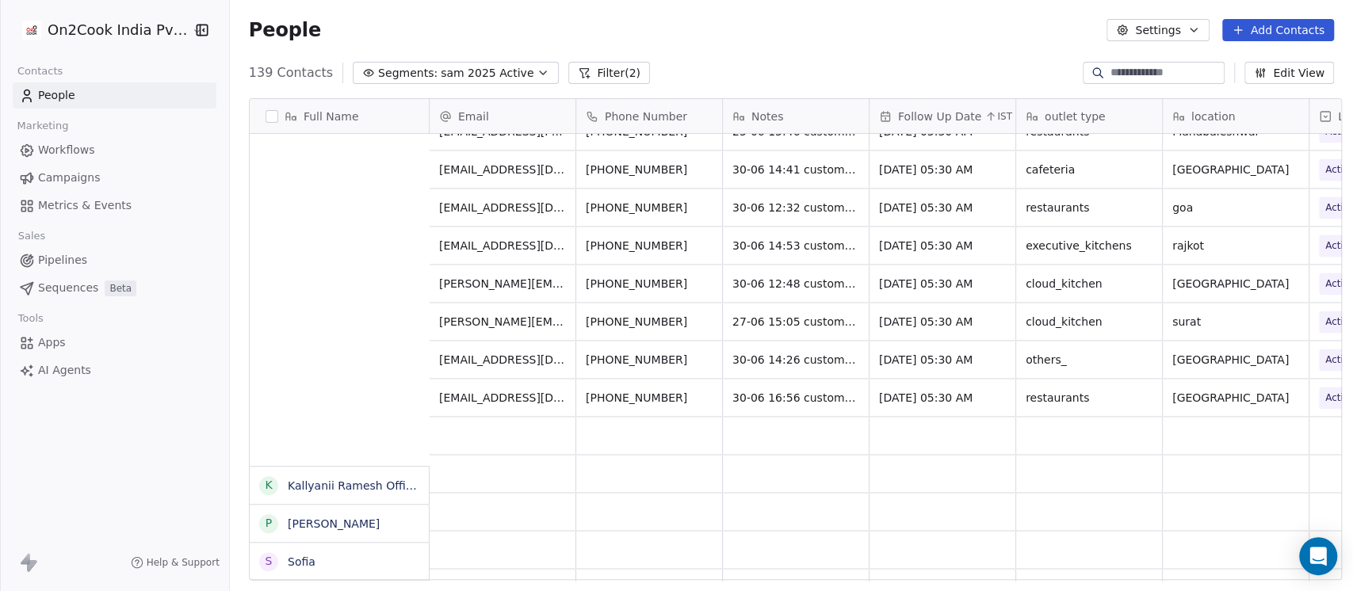
scroll to position [0, 0]
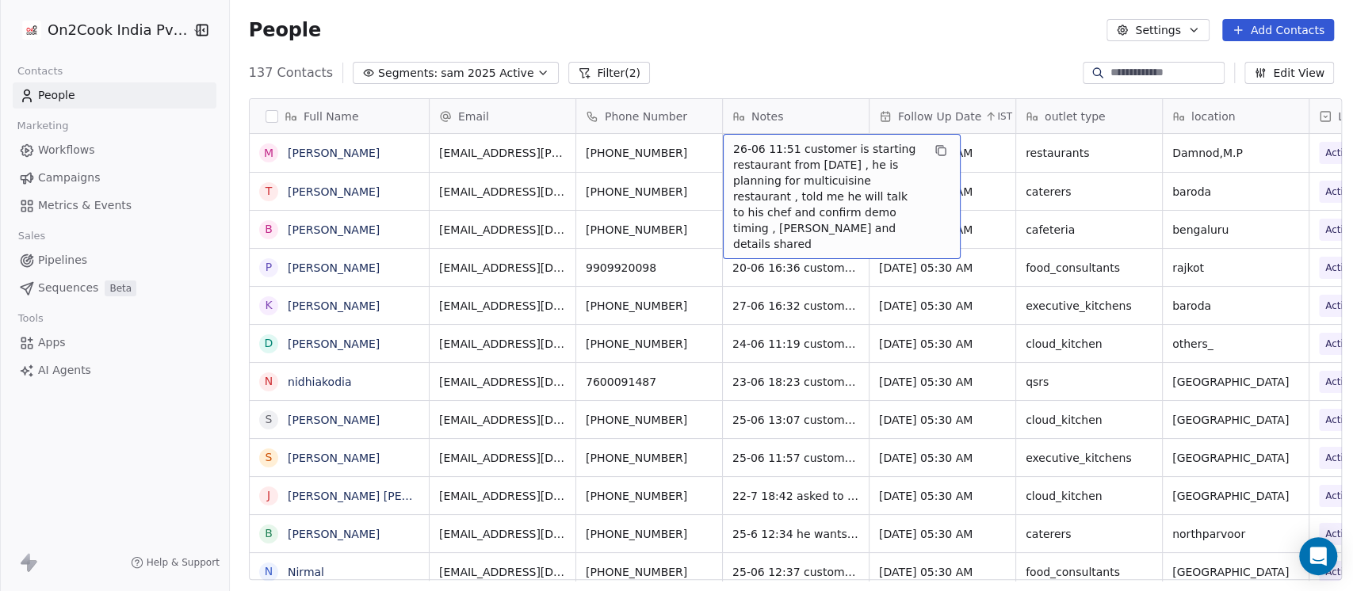
click at [772, 165] on span "26-06 11:51 customer is starting restaurant from 30 june , he is planning for m…" at bounding box center [827, 196] width 189 height 111
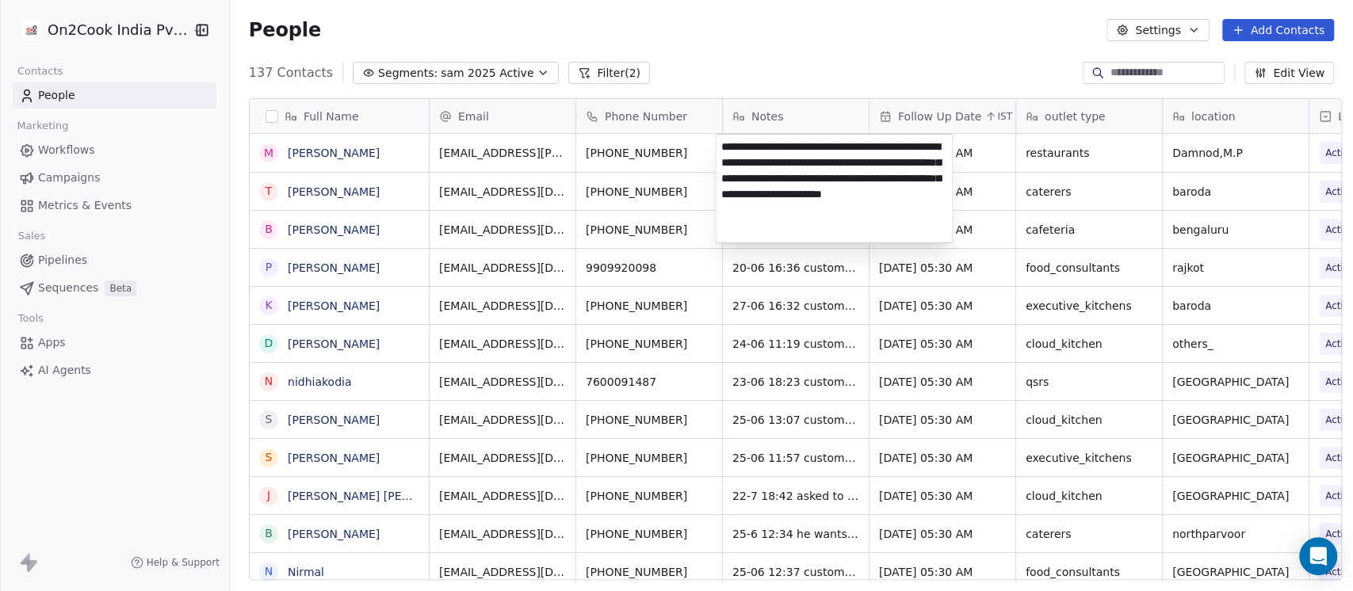
click at [739, 141] on textarea "**********" at bounding box center [833, 189] width 236 height 108
click at [719, 142] on textarea "**********" at bounding box center [833, 189] width 236 height 108
type textarea "**********"
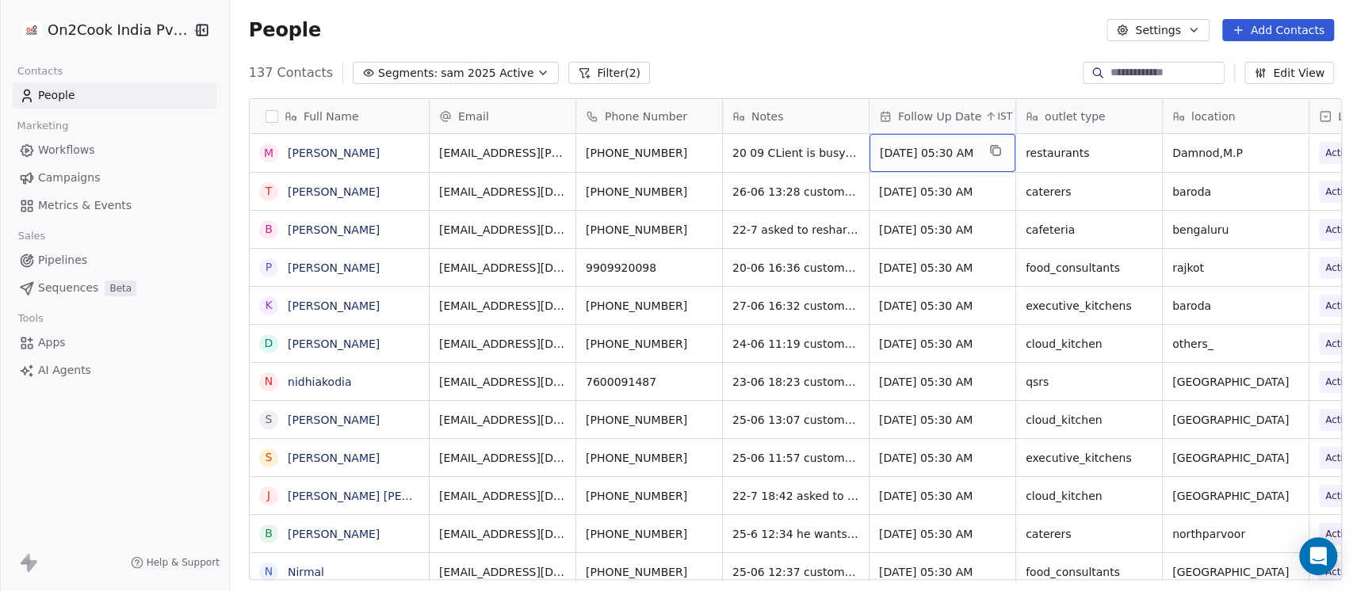
click at [921, 152] on span "[DATE] 05:30 AM" at bounding box center [927, 153] width 97 height 16
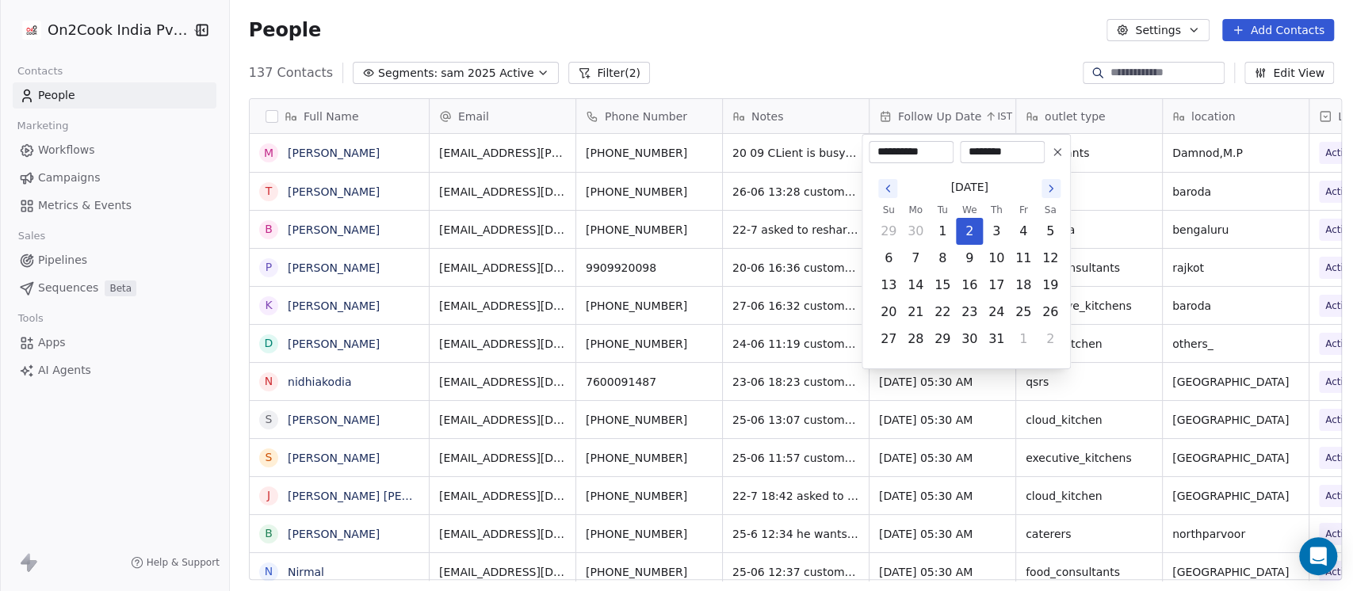
click at [1047, 188] on icon "Go to the Next Month" at bounding box center [1050, 188] width 13 height 13
click at [1059, 284] on button "20" at bounding box center [1049, 285] width 25 height 25
type input "**********"
click at [979, 148] on input "********" at bounding box center [1002, 152] width 78 height 16
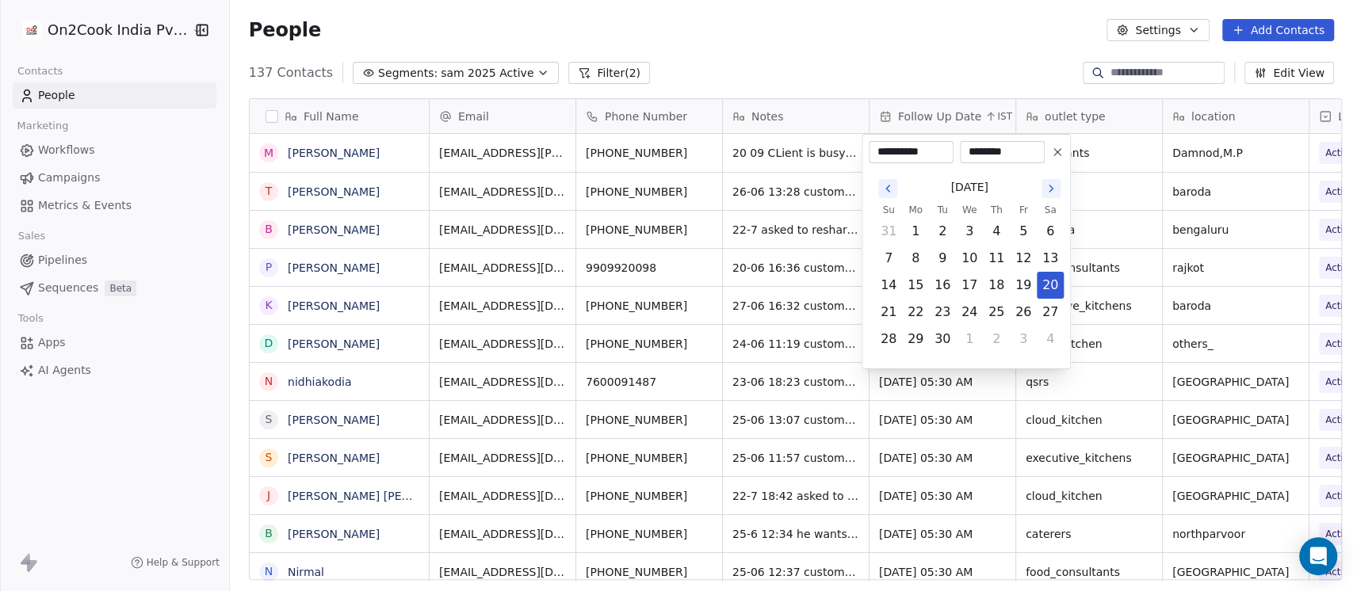
type input "********"
click at [978, 66] on html "On2Cook India Pvt. Ltd. Contacts People Marketing Workflows Campaigns Metrics &…" at bounding box center [676, 295] width 1353 height 591
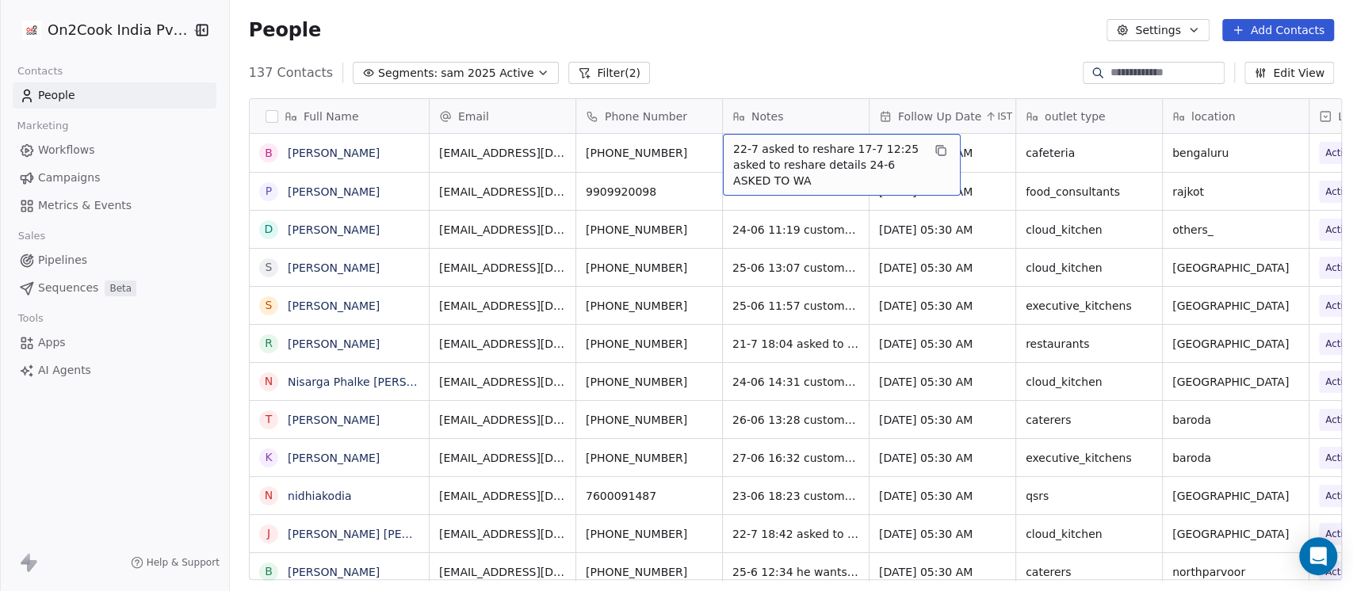
click at [733, 147] on span "22-7 asked to reshare 17-7 12:25 asked to reshare details 24-6 ASKED TO WA" at bounding box center [827, 165] width 189 height 48
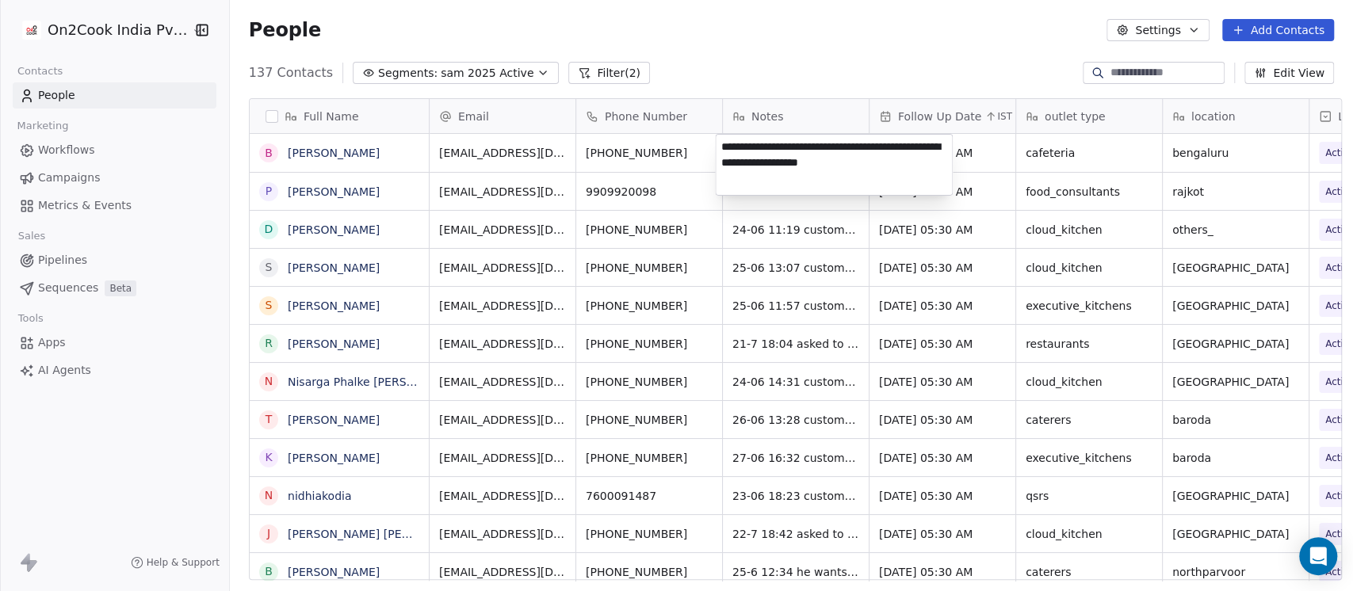
click at [723, 149] on textarea "**********" at bounding box center [833, 165] width 236 height 60
click at [654, 148] on html "On2Cook India Pvt. Ltd. Contacts People Marketing Workflows Campaigns Metrics &…" at bounding box center [676, 295] width 1353 height 591
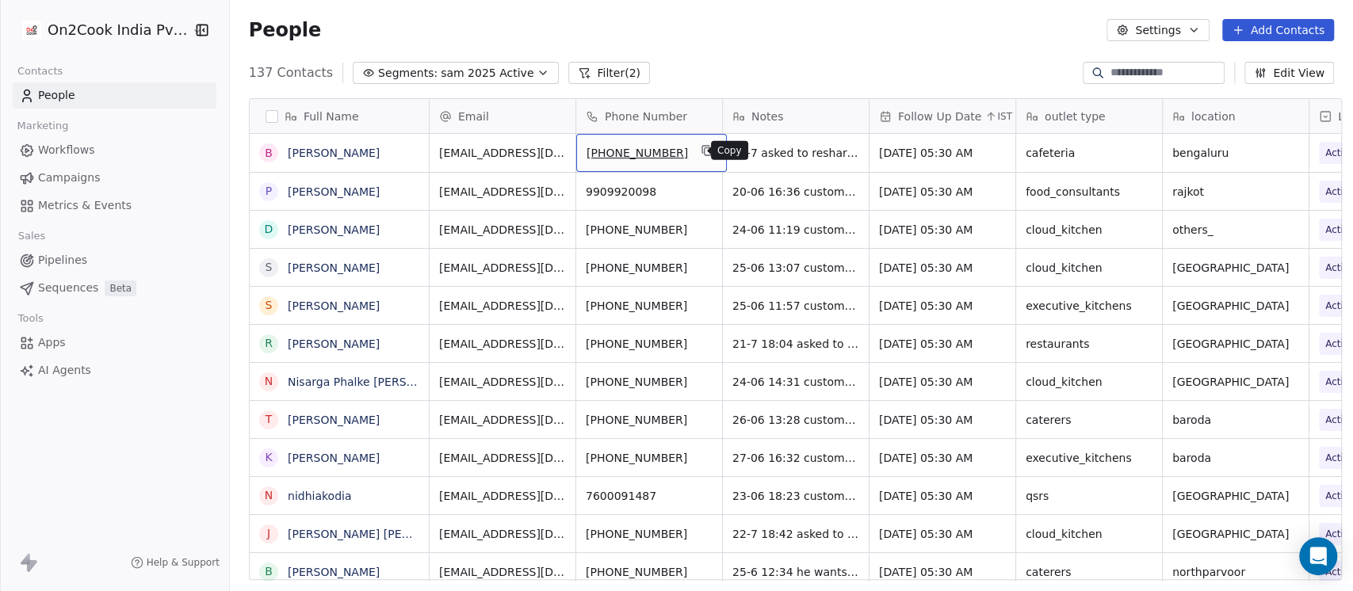
click at [700, 151] on icon "grid" at bounding box center [706, 150] width 13 height 13
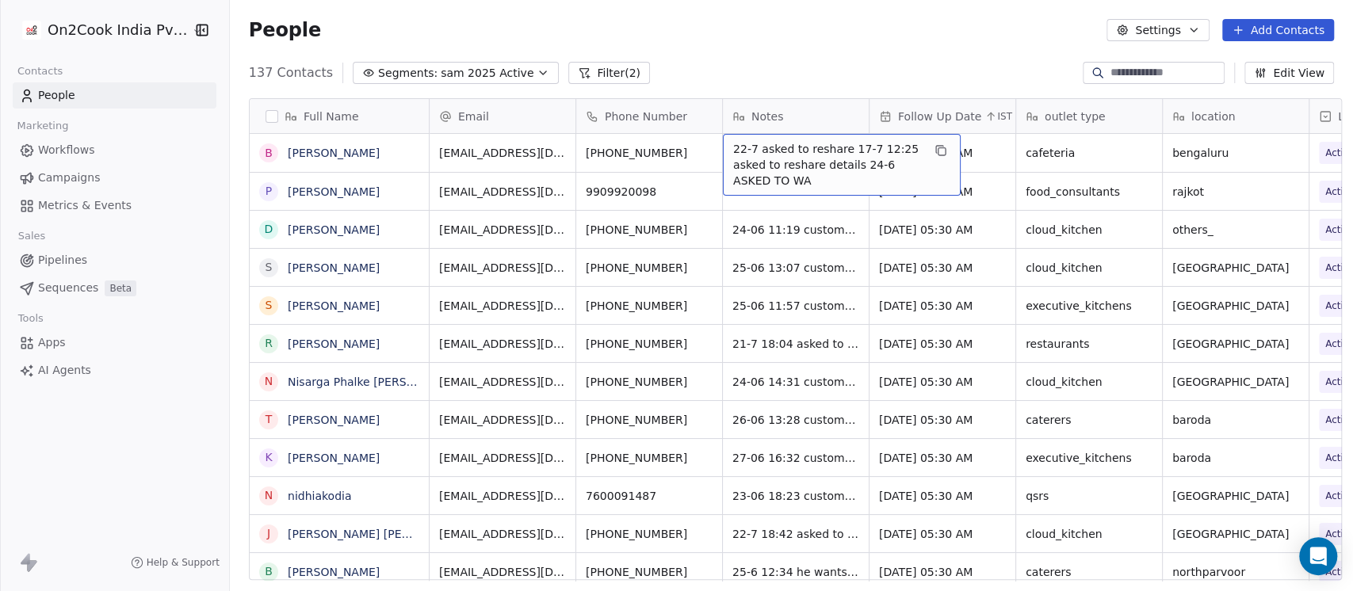
click at [749, 155] on span "22-7 asked to reshare 17-7 12:25 asked to reshare details 24-6 ASKED TO WA" at bounding box center [827, 165] width 189 height 48
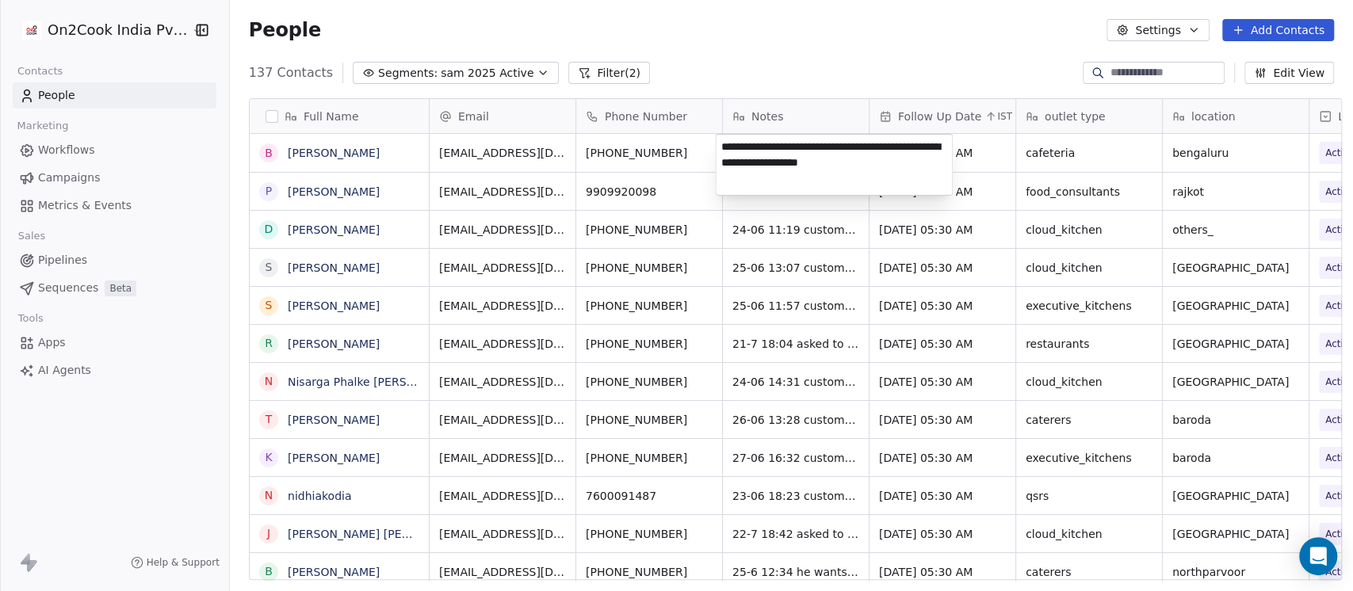
click at [723, 147] on textarea "**********" at bounding box center [833, 165] width 236 height 60
type textarea "**********"
click at [797, 14] on html "On2Cook India Pvt. Ltd. Contacts People Marketing Workflows Campaigns Metrics &…" at bounding box center [676, 295] width 1353 height 591
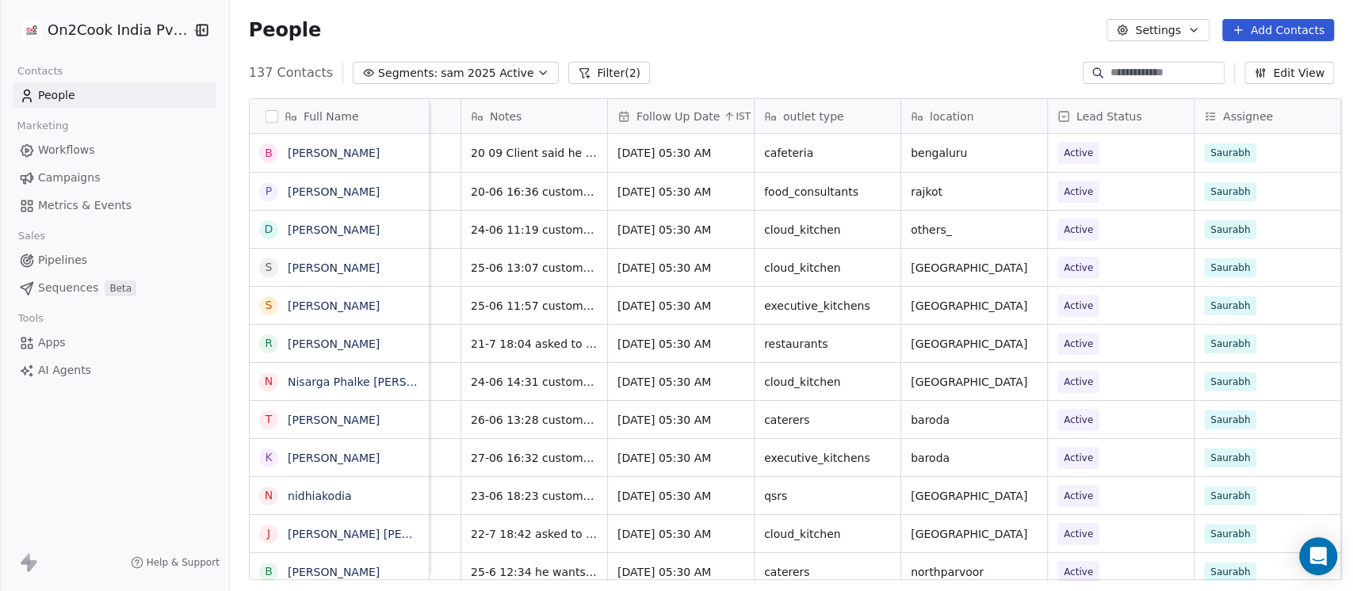
scroll to position [0, 317]
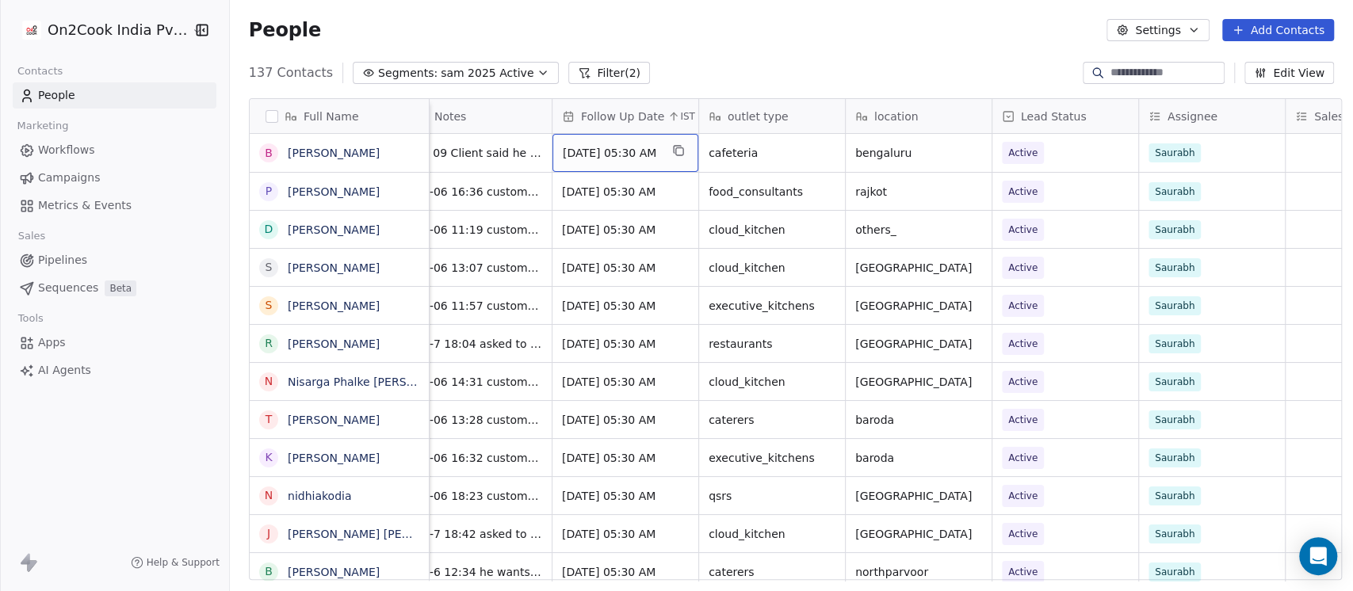
click at [623, 155] on span "[DATE] 05:30 AM" at bounding box center [611, 153] width 97 height 16
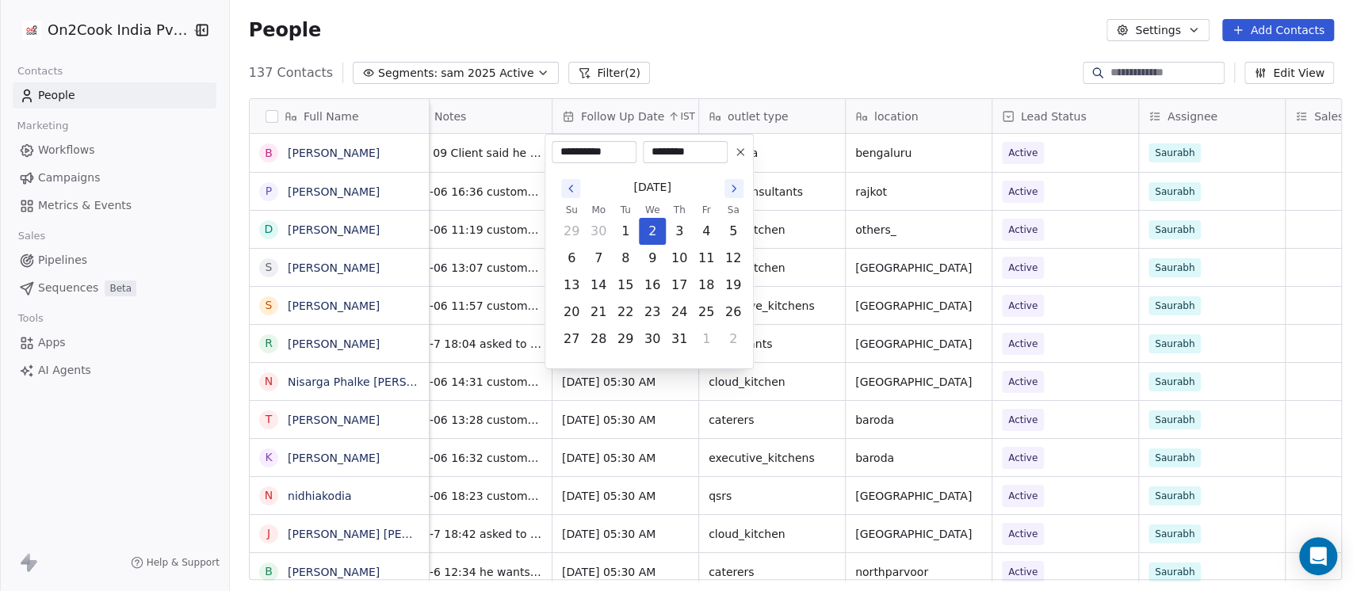
click at [735, 150] on icon at bounding box center [740, 152] width 13 height 13
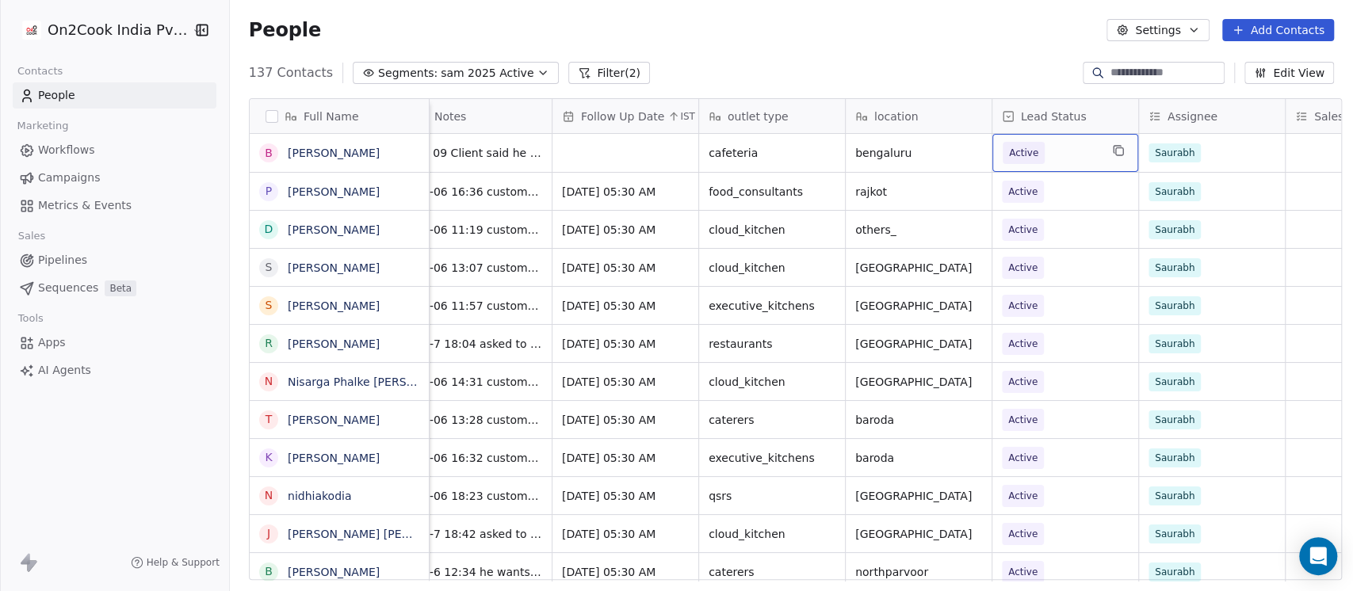
click at [1056, 153] on span "Active" at bounding box center [1050, 153] width 97 height 22
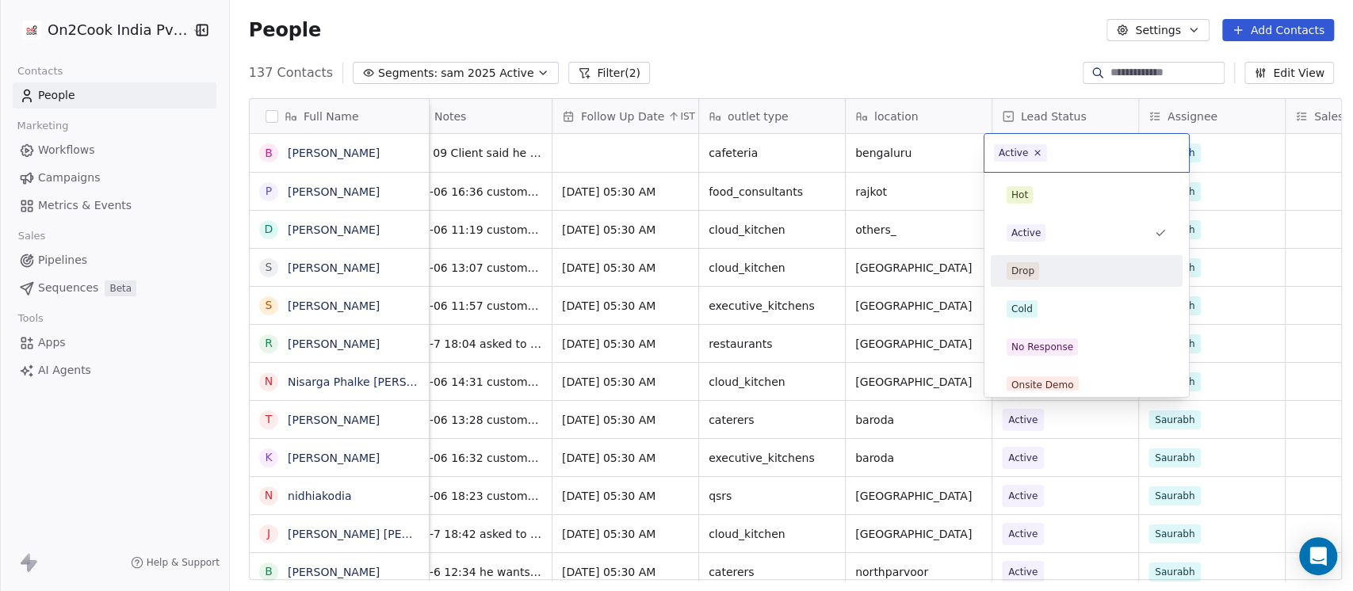
click at [1065, 281] on div "Drop" at bounding box center [1086, 270] width 179 height 25
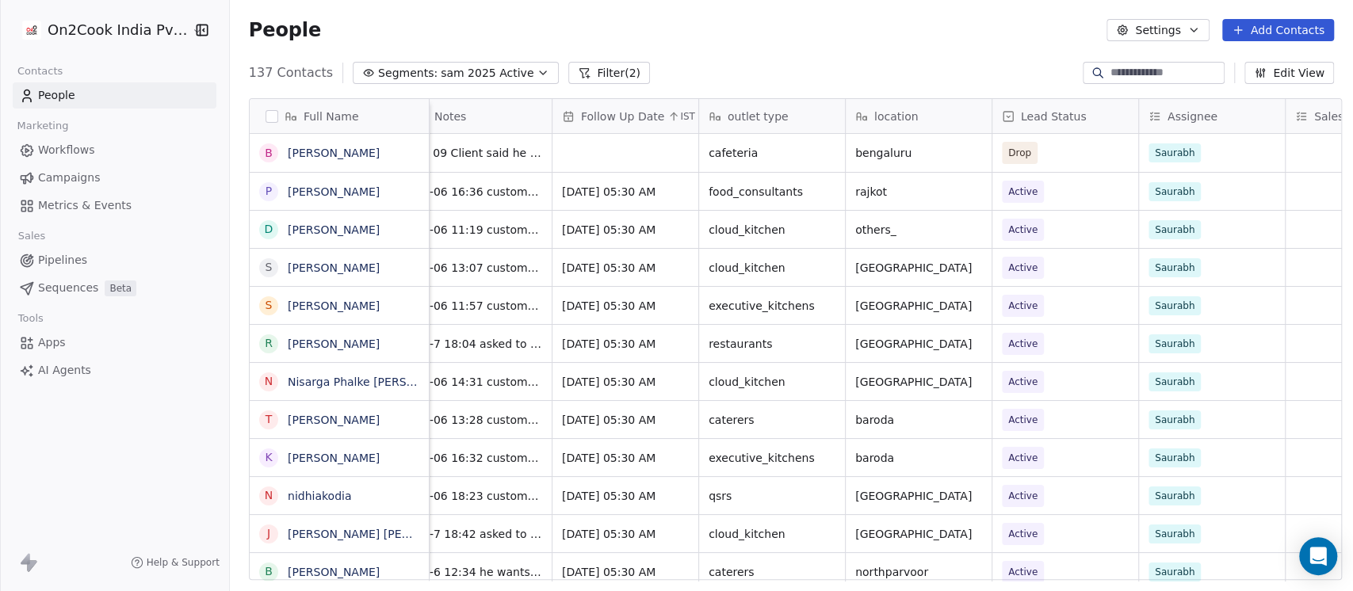
click at [928, 52] on div "People Settings Add Contacts" at bounding box center [791, 30] width 1123 height 60
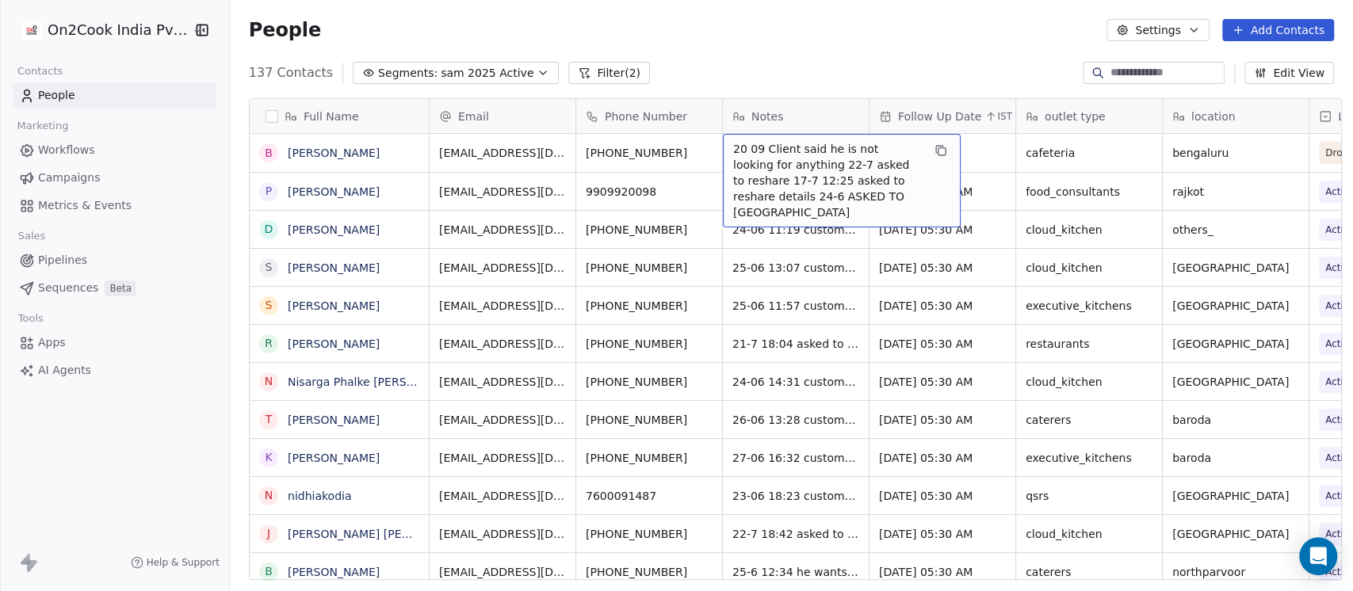
click at [780, 49] on div "People Settings Add Contacts" at bounding box center [791, 30] width 1123 height 60
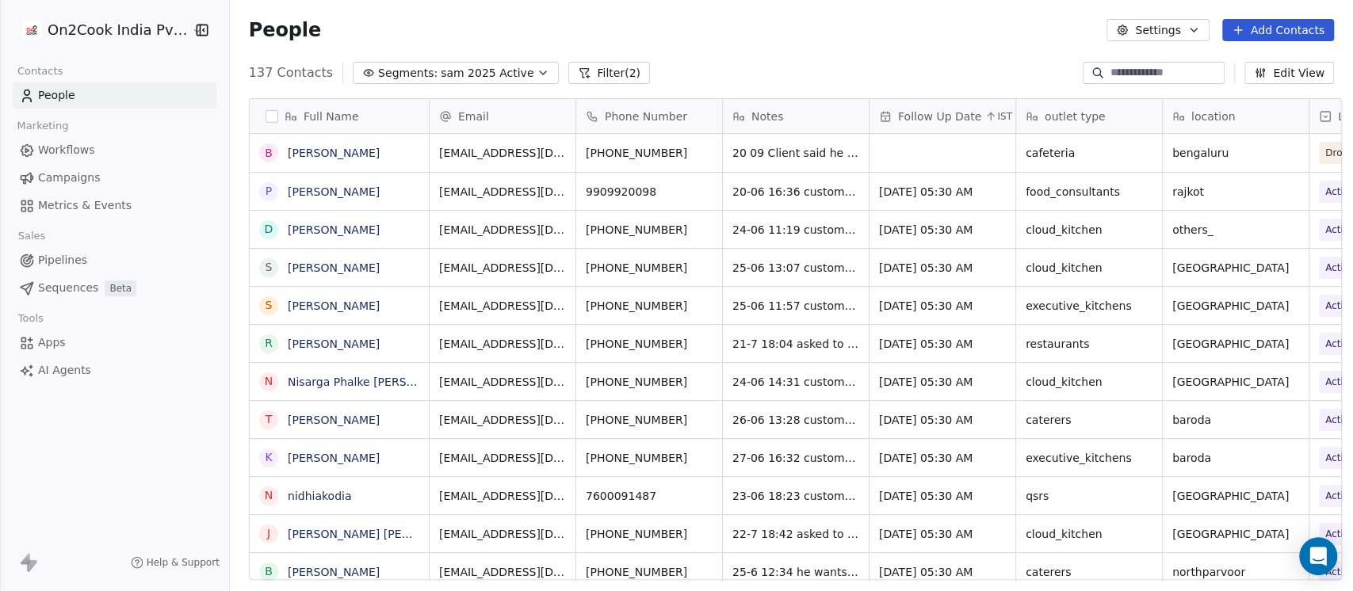
click at [765, 25] on div "People Settings Add Contacts" at bounding box center [791, 30] width 1085 height 22
click at [830, 39] on div "People Settings Add Contacts" at bounding box center [791, 30] width 1085 height 22
click at [810, 39] on div "People Settings Add Contacts" at bounding box center [791, 30] width 1085 height 22
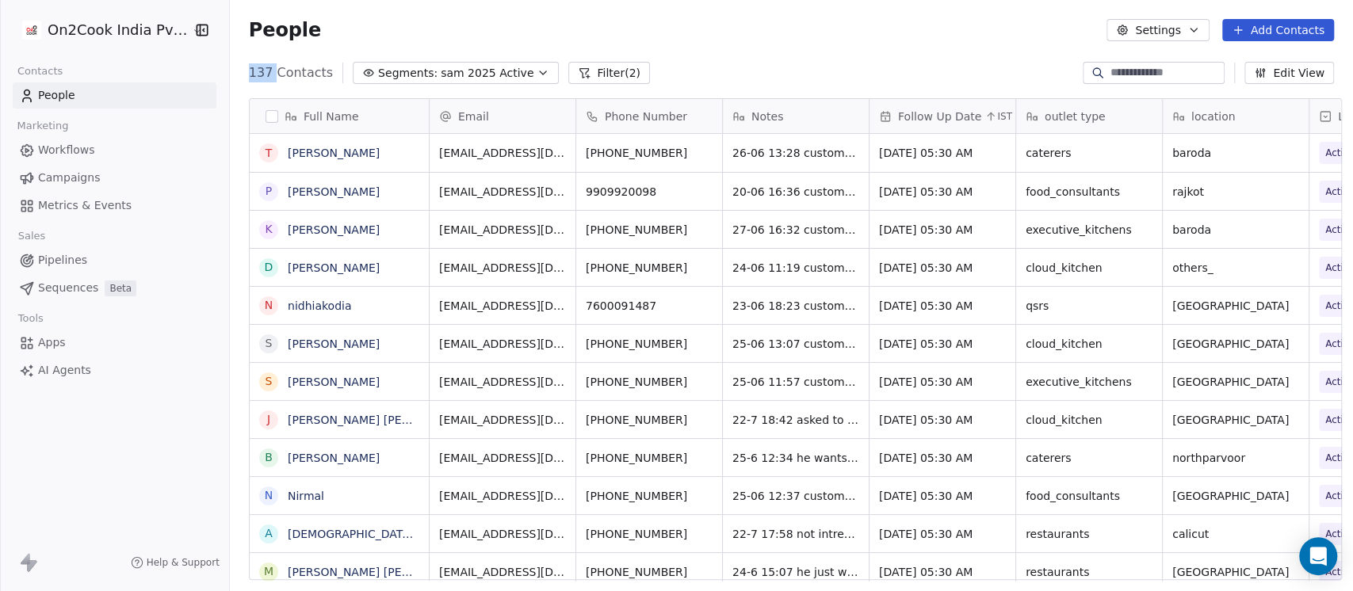
click at [810, 39] on div "People Settings Add Contacts" at bounding box center [791, 30] width 1085 height 22
click at [998, 29] on div "People Settings Add Contacts" at bounding box center [791, 30] width 1085 height 22
click at [700, 151] on icon "grid" at bounding box center [706, 150] width 13 height 13
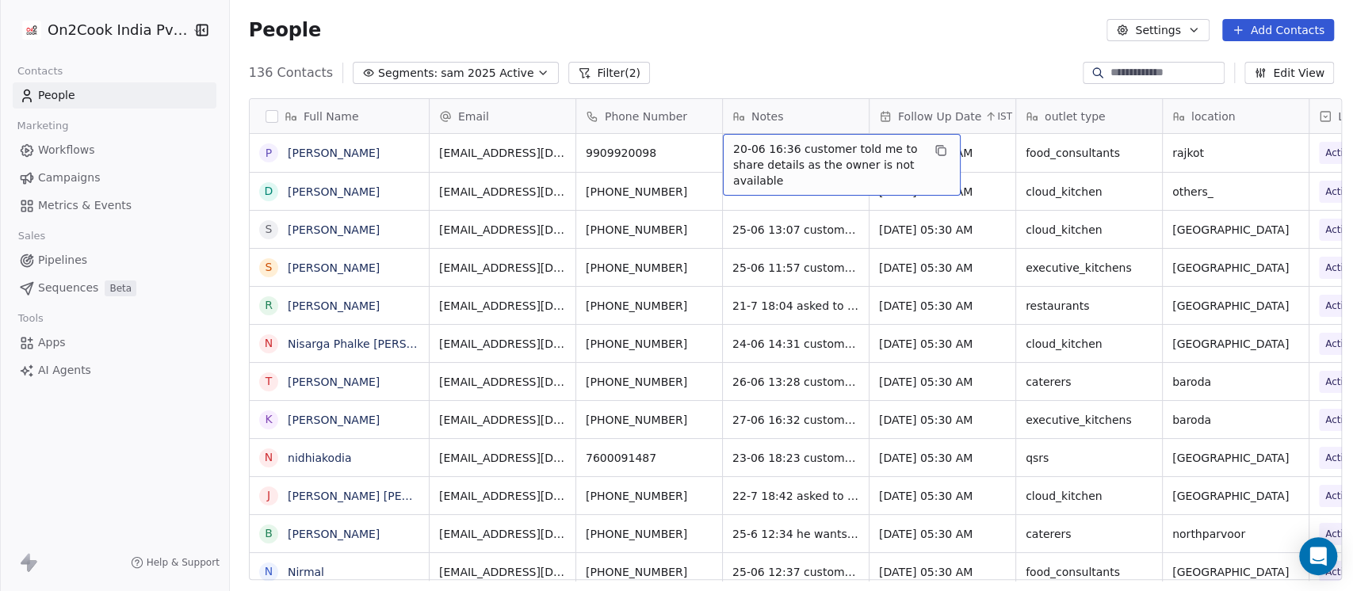
click at [733, 146] on span "20-06 16:36 customer told me to share details as the owner is not available" at bounding box center [827, 165] width 189 height 48
click at [772, 44] on div "People Settings Add Contacts" at bounding box center [791, 30] width 1123 height 60
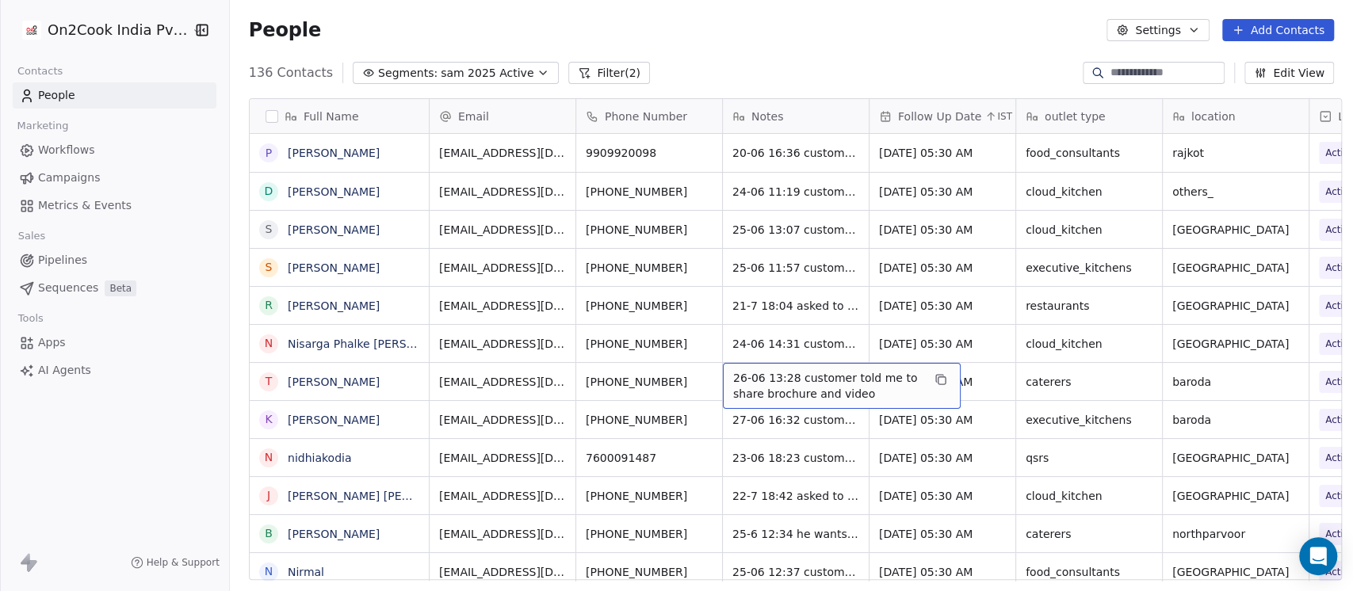
click at [723, 383] on div "26-06 13:28 customer told me to share brochure and video" at bounding box center [842, 386] width 238 height 46
click at [723, 379] on textarea "**********" at bounding box center [833, 387] width 236 height 49
click at [723, 378] on textarea "**********" at bounding box center [833, 387] width 236 height 49
type textarea "**********"
click at [962, 372] on html "On2Cook India Pvt. Ltd. Contacts People Marketing Workflows Campaigns Metrics &…" at bounding box center [676, 295] width 1353 height 591
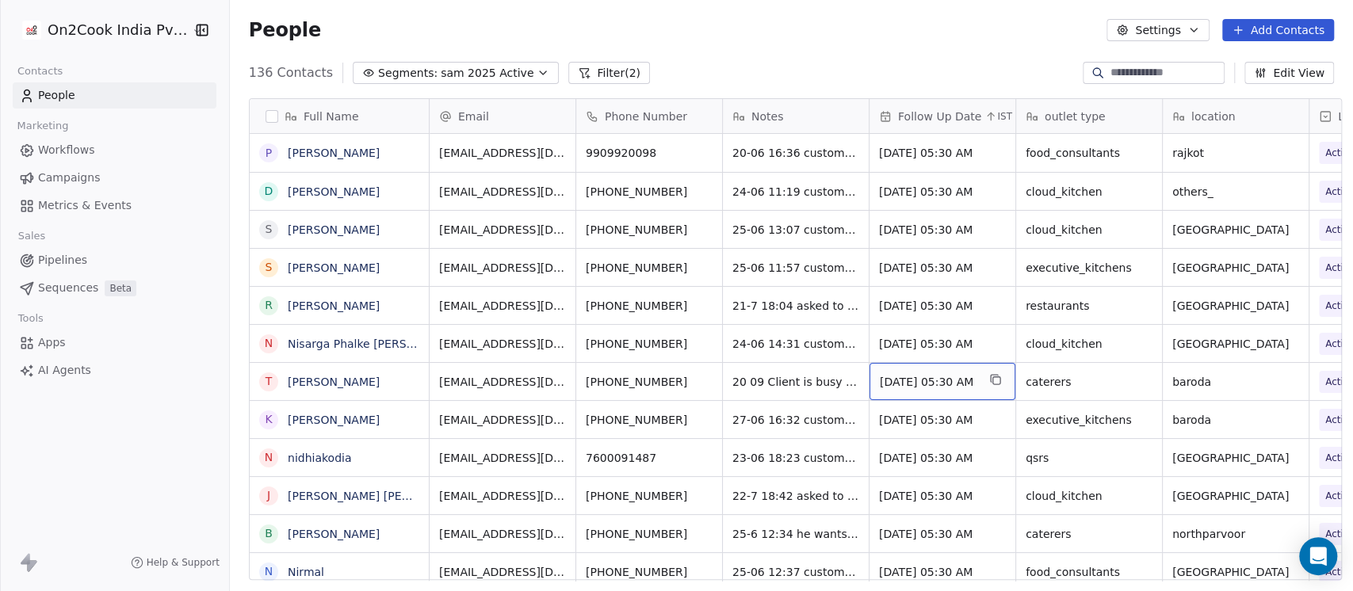
click at [951, 380] on span "Jul 02, 2025 05:30 AM" at bounding box center [927, 382] width 97 height 16
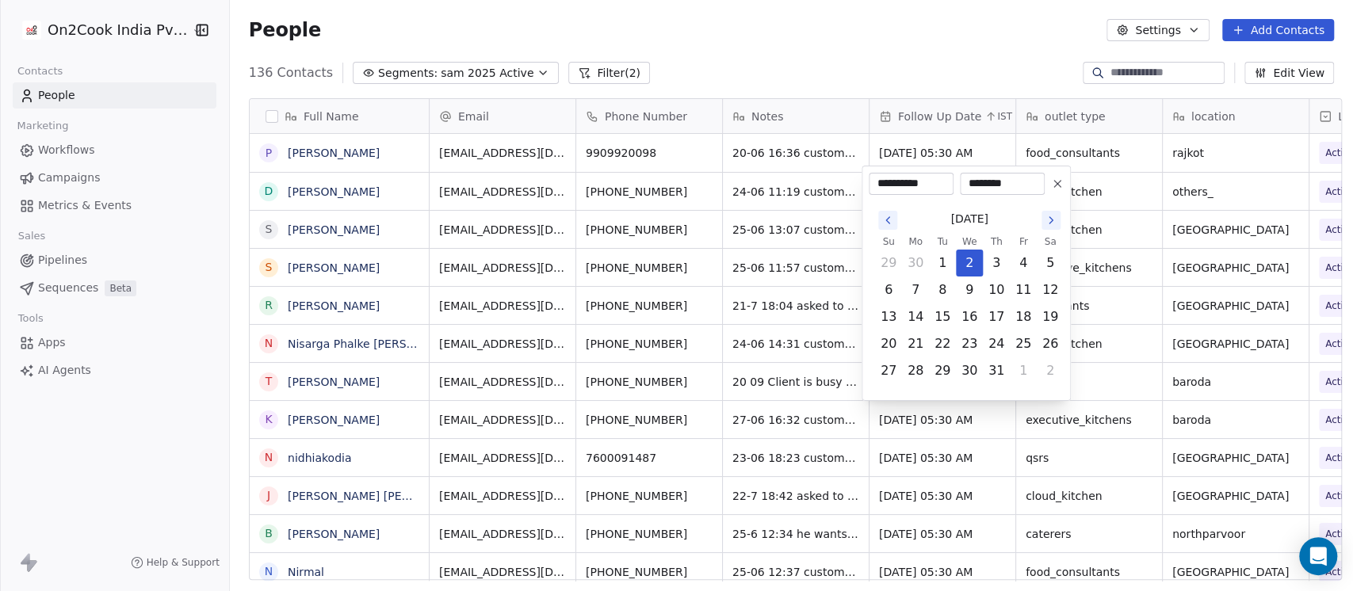
click at [1046, 217] on icon "Go to the Next Month" at bounding box center [1050, 220] width 13 height 13
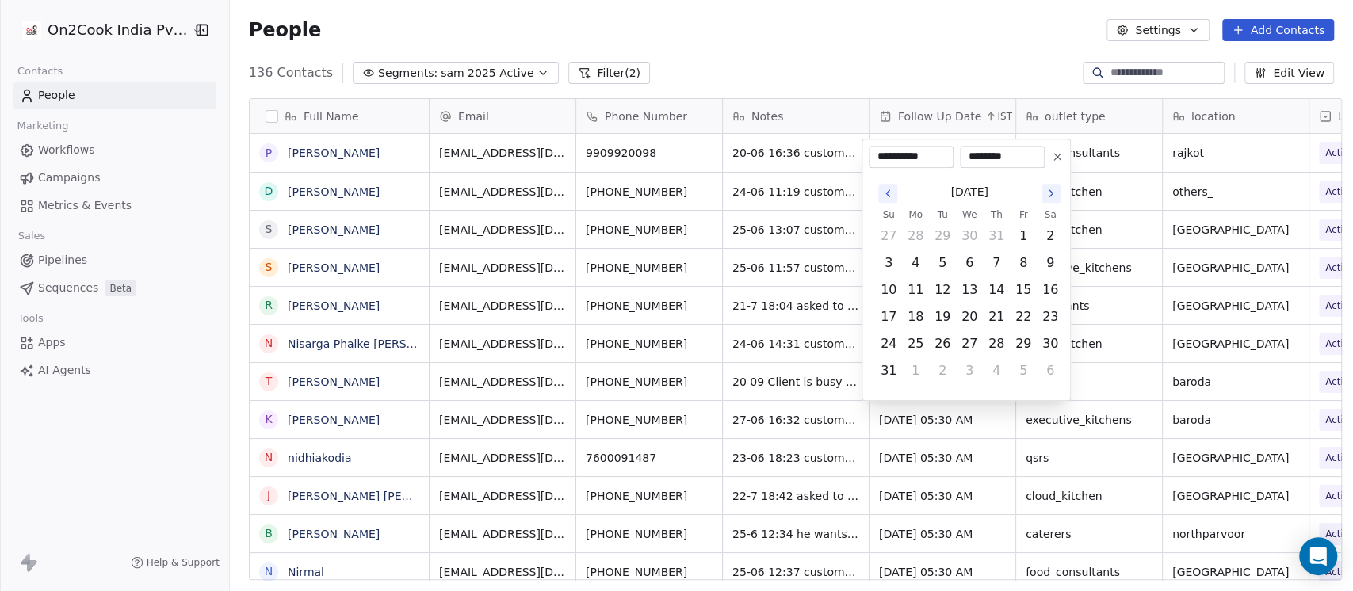
click at [1045, 184] on button "Go to the Next Month" at bounding box center [1050, 193] width 19 height 19
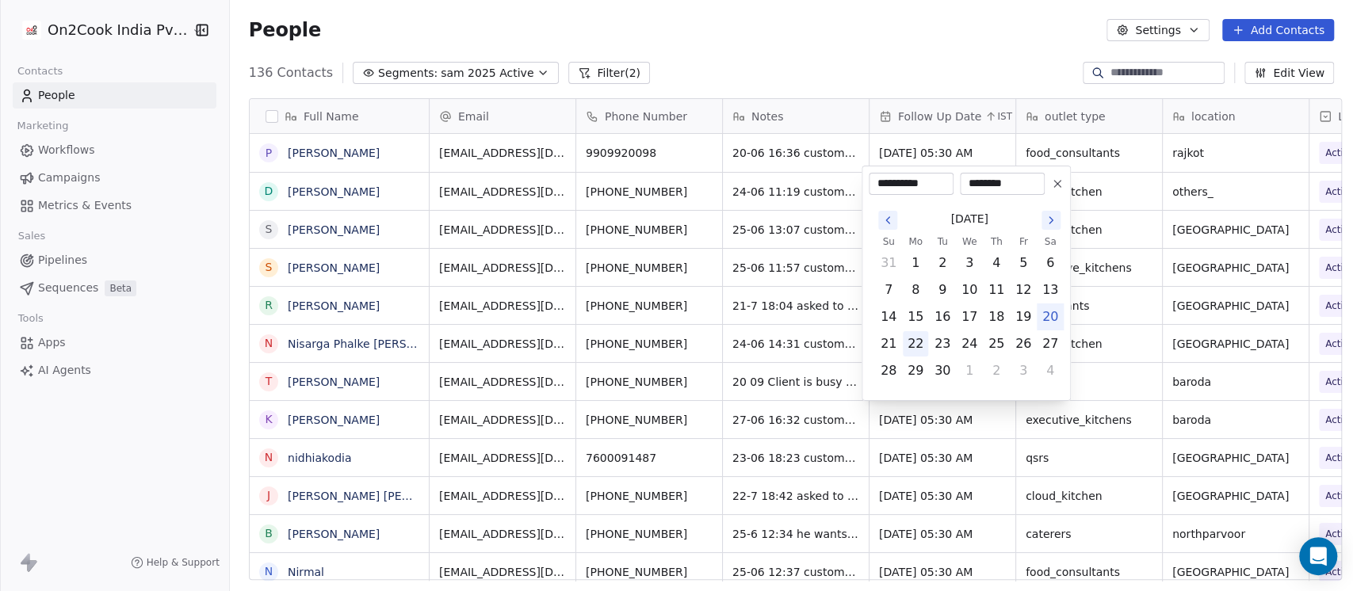
click at [922, 349] on button "22" at bounding box center [914, 343] width 25 height 25
type input "**********"
click at [887, 48] on html "On2Cook India Pvt. Ltd. Contacts People Marketing Workflows Campaigns Metrics &…" at bounding box center [676, 295] width 1353 height 591
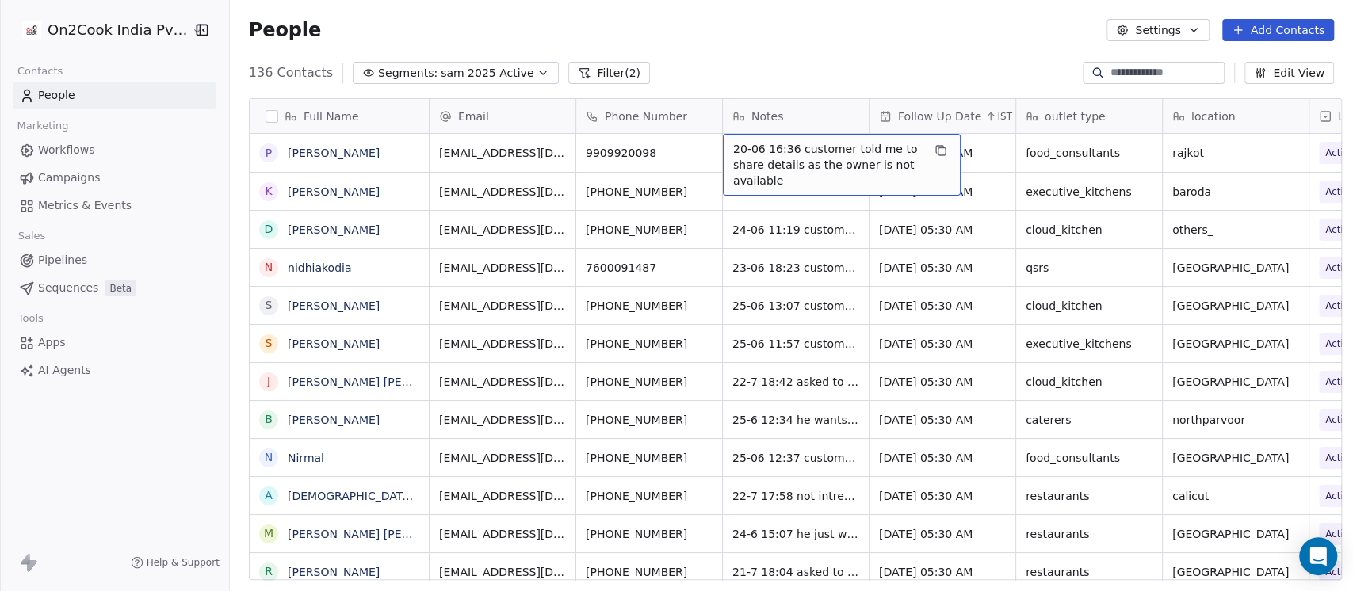
click at [733, 144] on span "20-06 16:36 customer told me to share details as the owner is not available" at bounding box center [827, 165] width 189 height 48
click at [754, 155] on span "20-06 16:36 customer told me to share details as the owner is not available" at bounding box center [827, 165] width 189 height 48
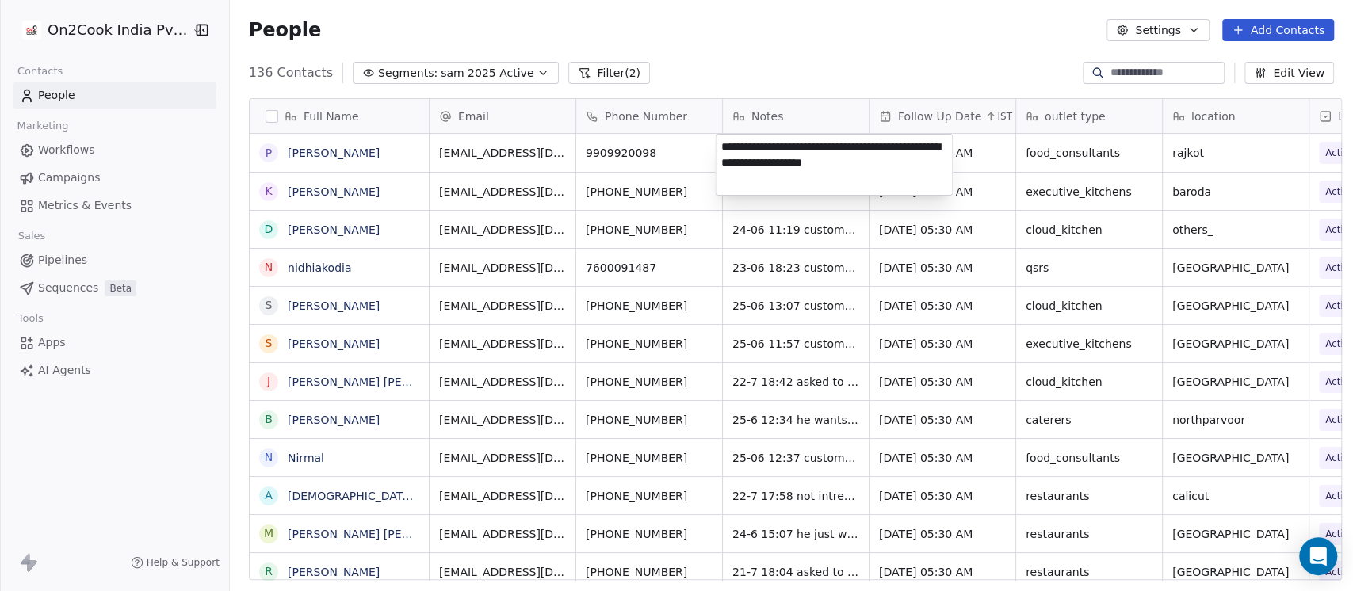
click at [737, 149] on textarea "**********" at bounding box center [833, 165] width 236 height 60
click at [805, 159] on textarea "**********" at bounding box center [833, 170] width 236 height 70
type textarea "**********"
click at [841, 64] on html "On2Cook India Pvt. Ltd. Contacts People Marketing Workflows Campaigns Metrics &…" at bounding box center [676, 295] width 1353 height 591
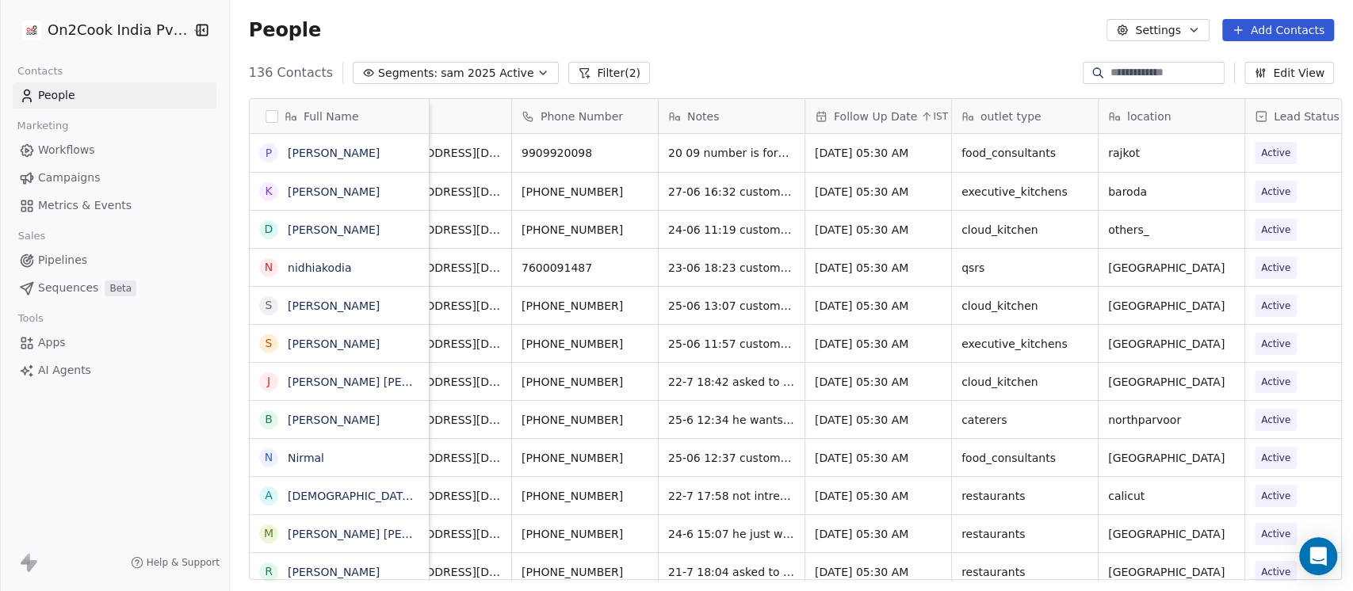
scroll to position [0, 317]
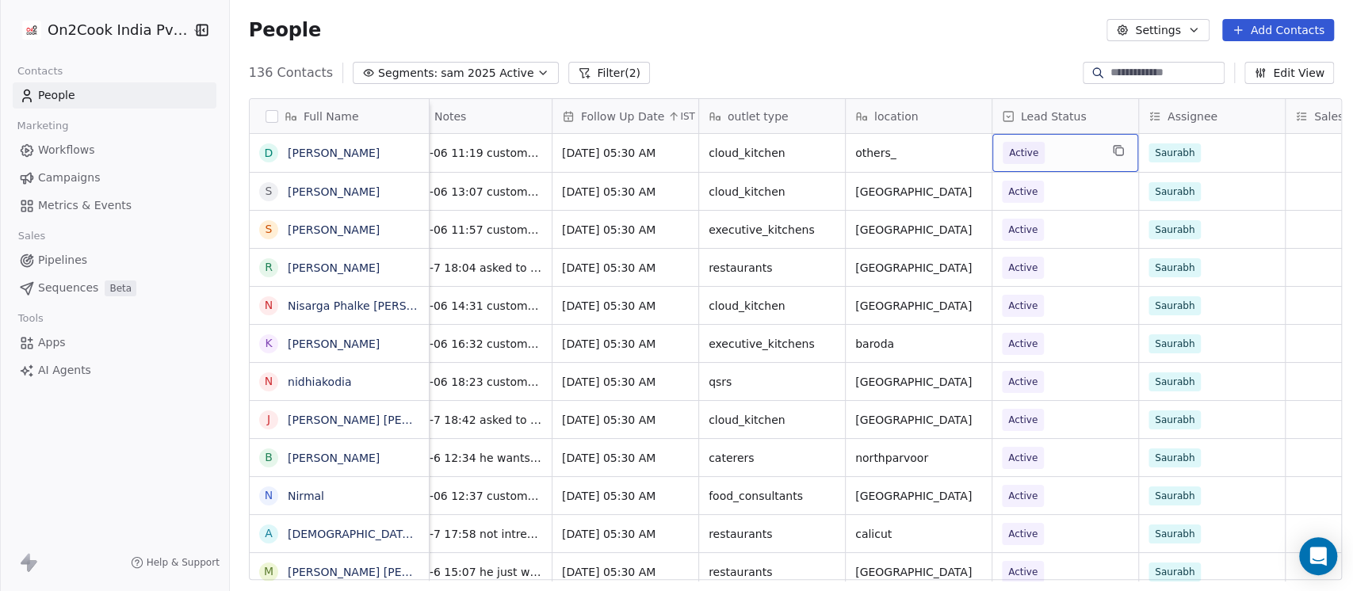
click at [1059, 162] on span "Active" at bounding box center [1050, 153] width 97 height 22
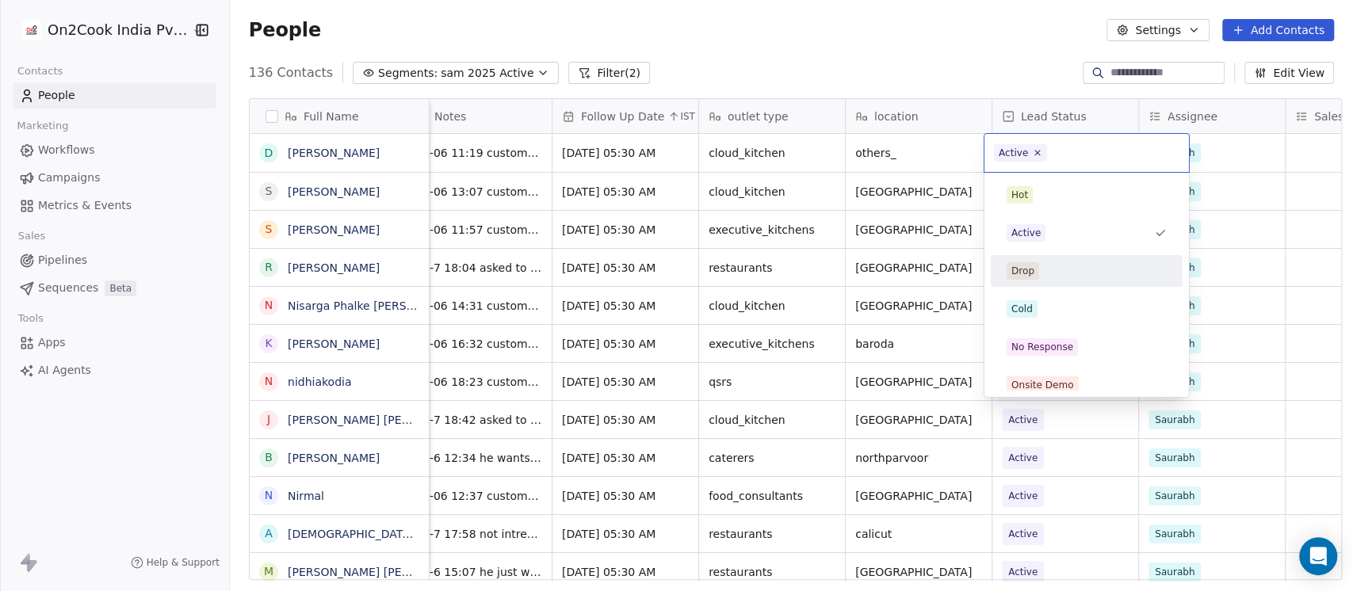
click at [1046, 263] on div "Drop" at bounding box center [1086, 270] width 160 height 17
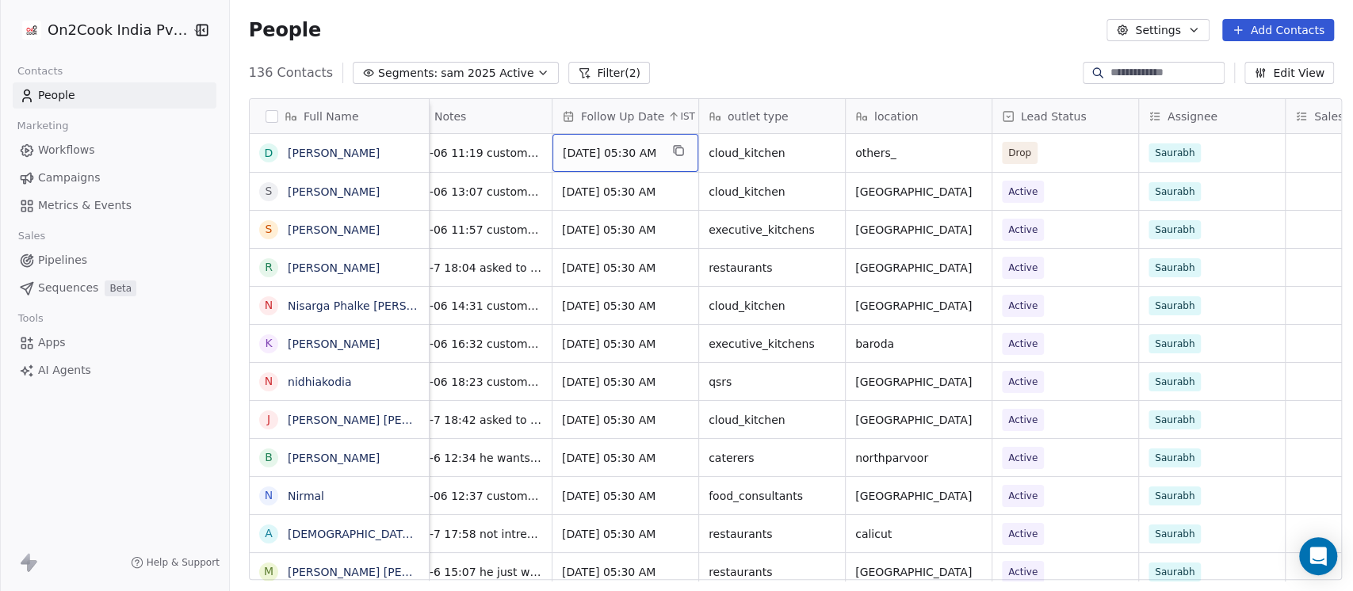
click at [639, 151] on span "Jul 02, 2025 05:30 AM" at bounding box center [611, 153] width 97 height 16
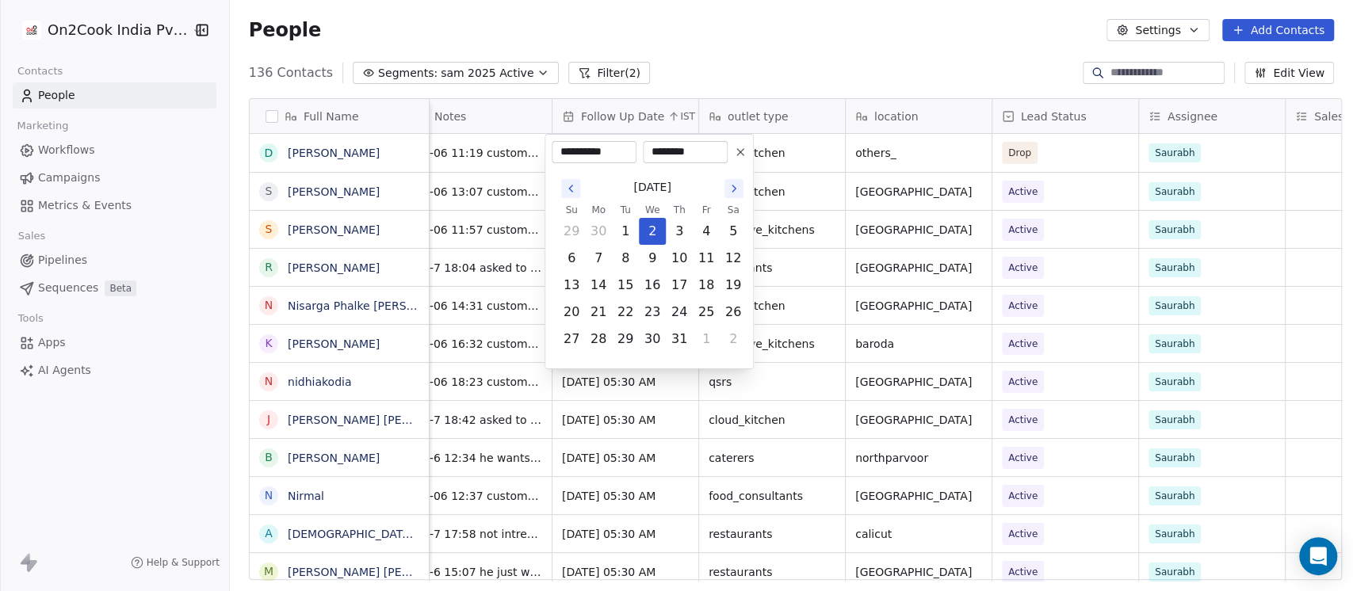
click at [735, 149] on icon at bounding box center [740, 152] width 13 height 13
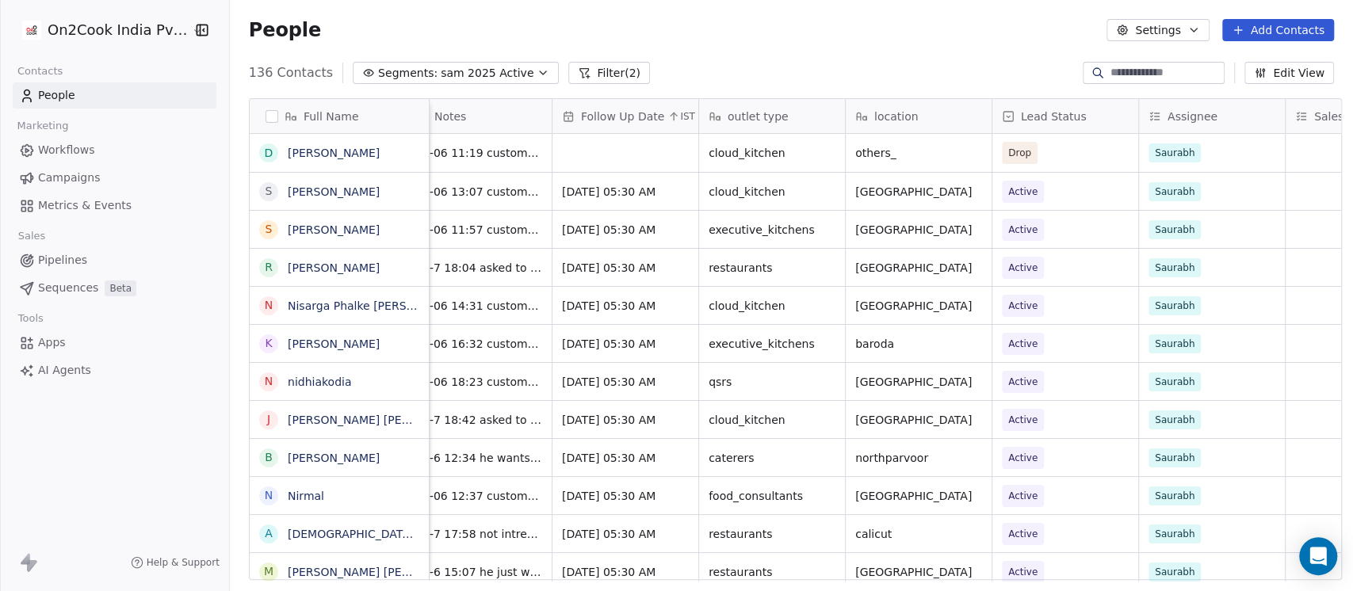
click at [729, 62] on div "136 Contacts Segments: sam 2025 Active Filter (2) Edit View" at bounding box center [791, 72] width 1123 height 25
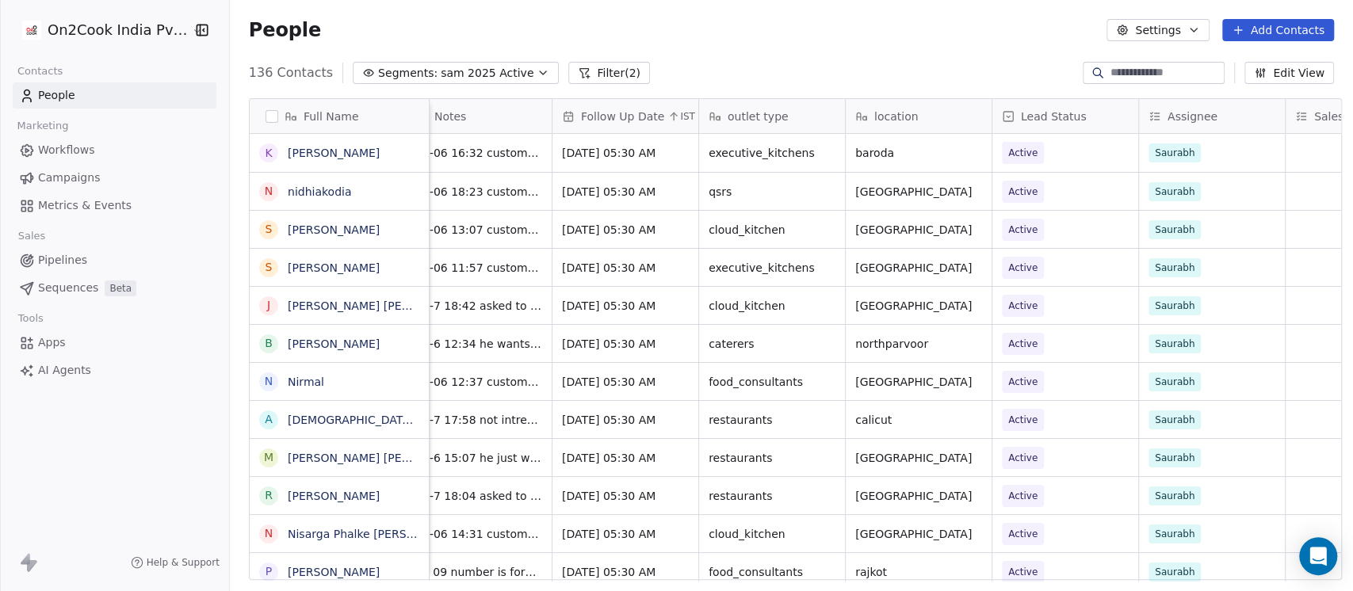
scroll to position [0, 0]
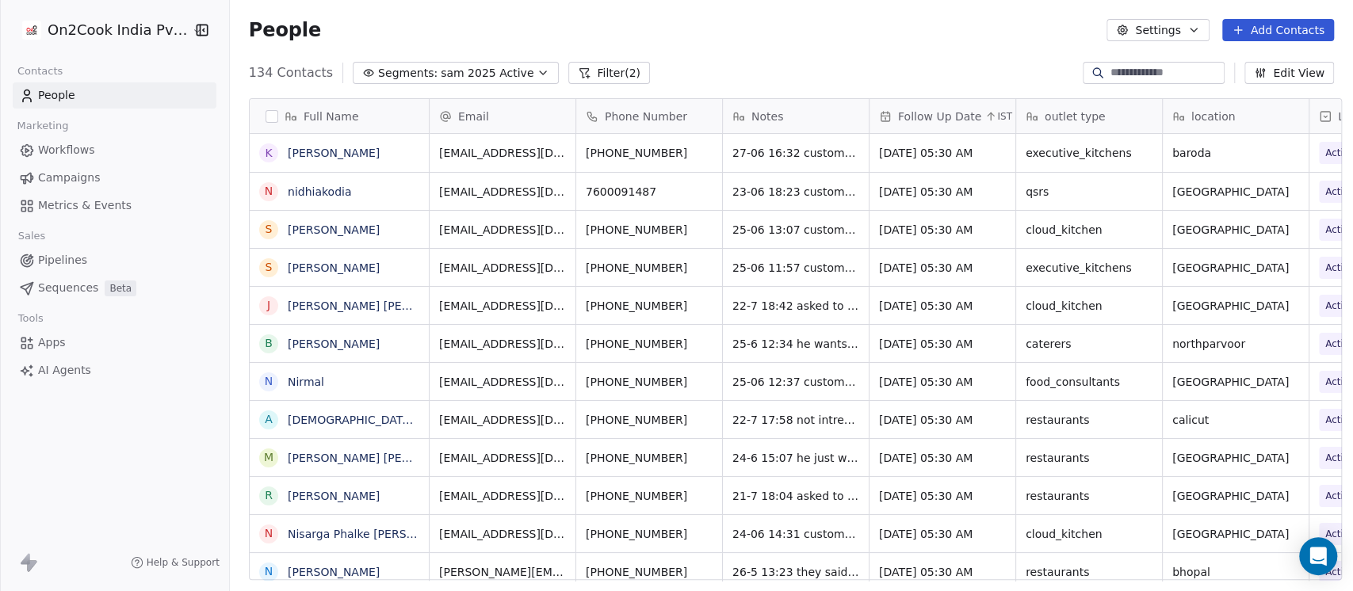
click at [957, 116] on span "Follow Up Date" at bounding box center [939, 117] width 83 height 16
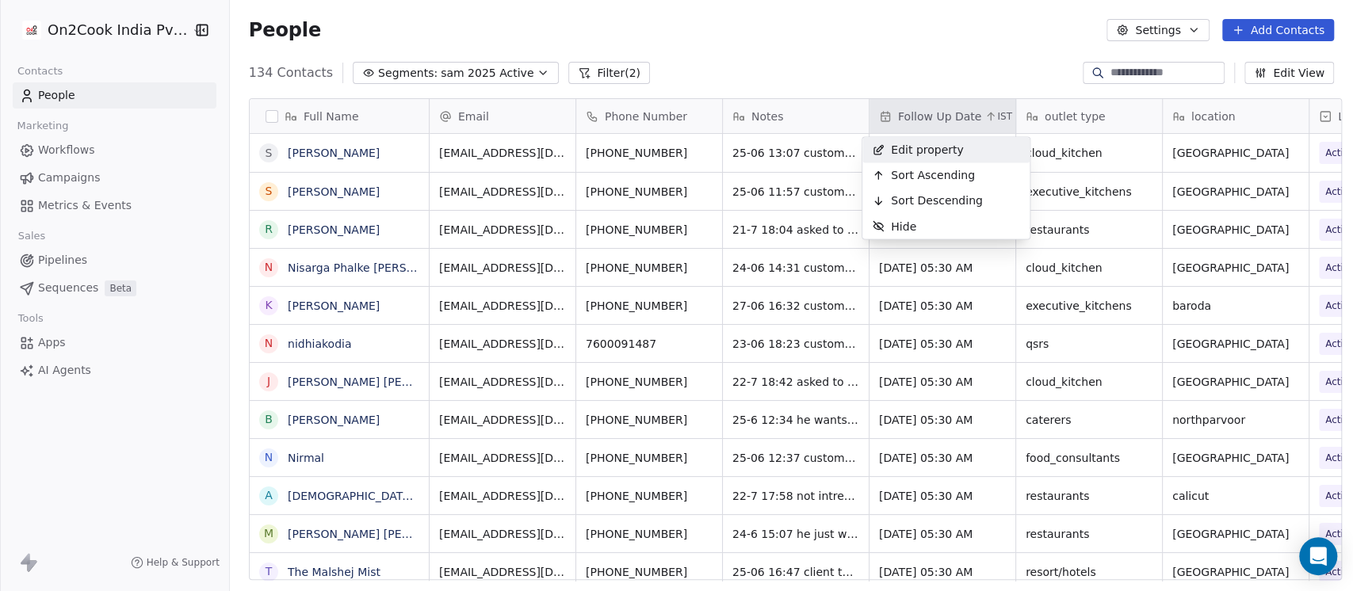
click at [945, 44] on html "On2Cook India Pvt. Ltd. Contacts People Marketing Workflows Campaigns Metrics &…" at bounding box center [676, 295] width 1353 height 591
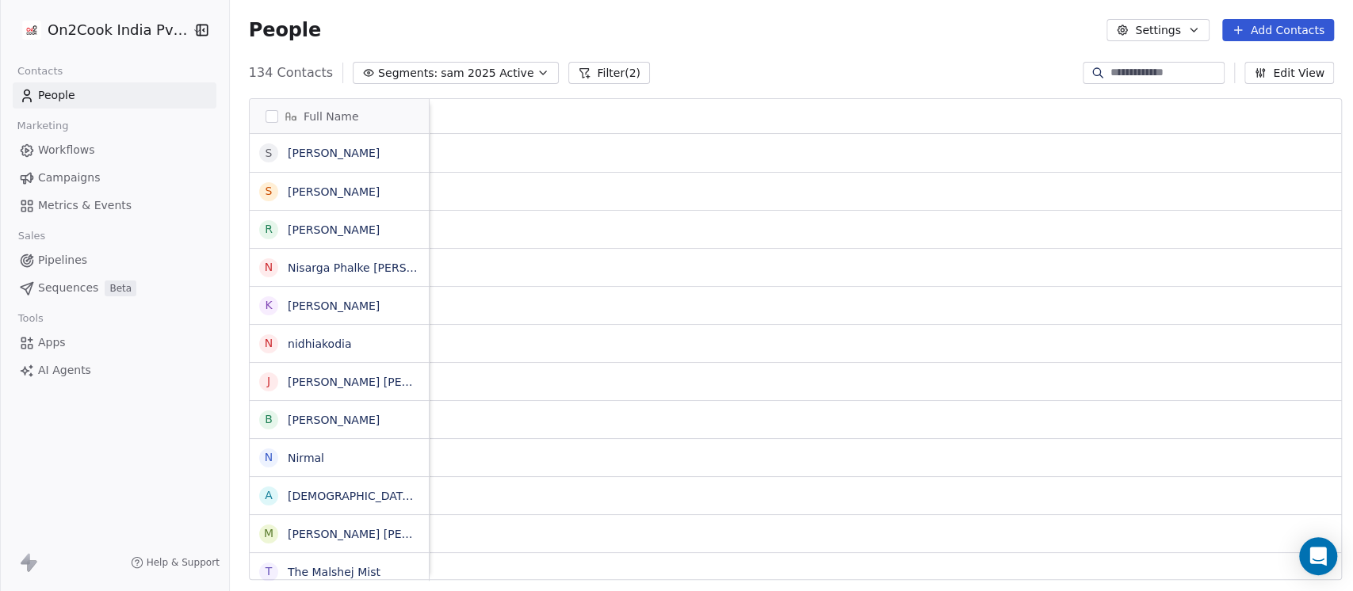
scroll to position [0, 1781]
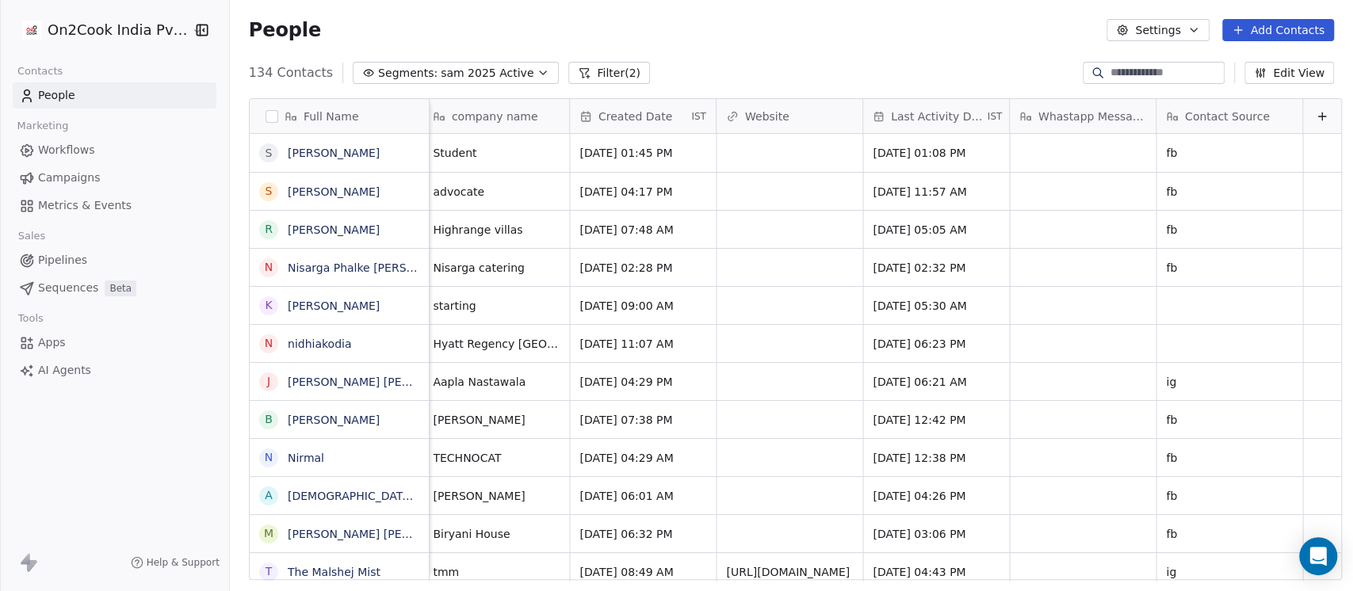
click at [615, 117] on span "Created Date" at bounding box center [635, 117] width 74 height 16
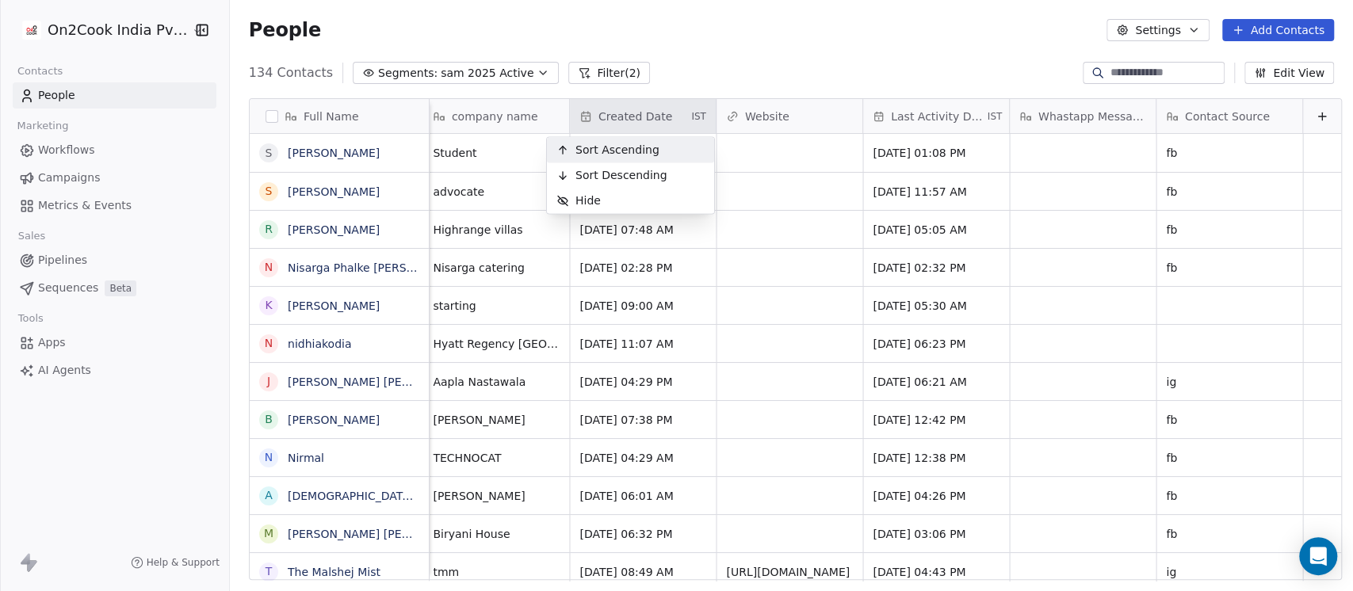
click at [899, 109] on html "On2Cook India Pvt. Ltd. Contacts People Marketing Workflows Campaigns Metrics &…" at bounding box center [676, 295] width 1353 height 591
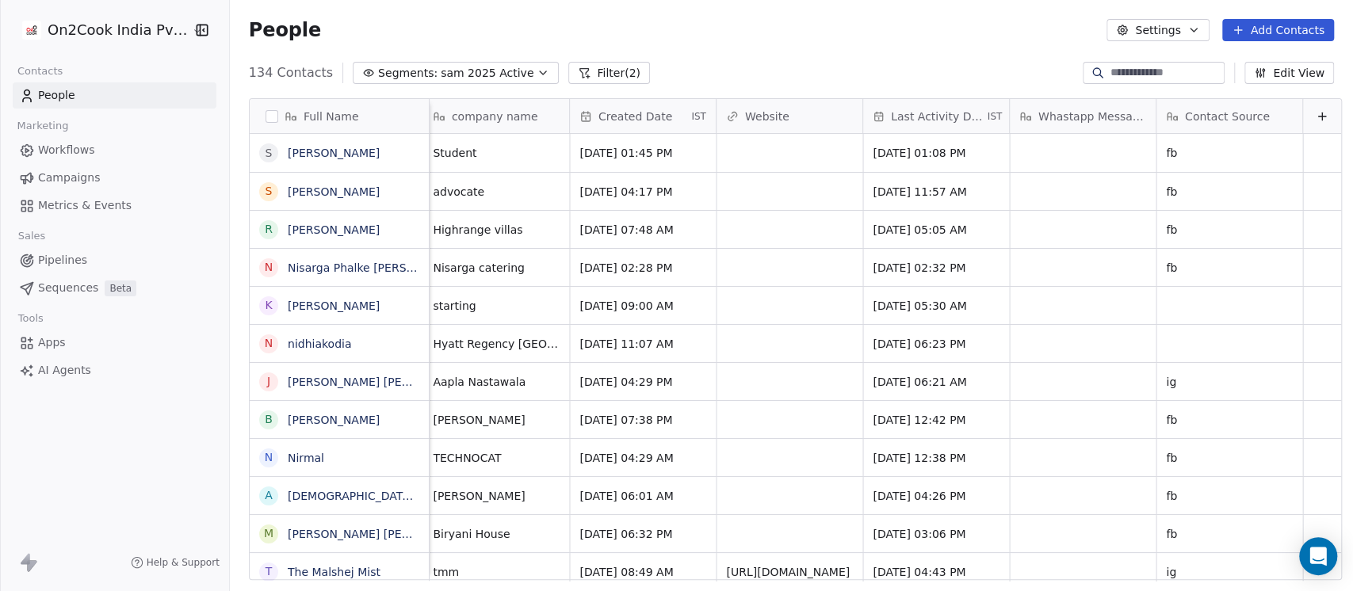
click at [899, 109] on span "Last Activity Date" at bounding box center [937, 117] width 93 height 16
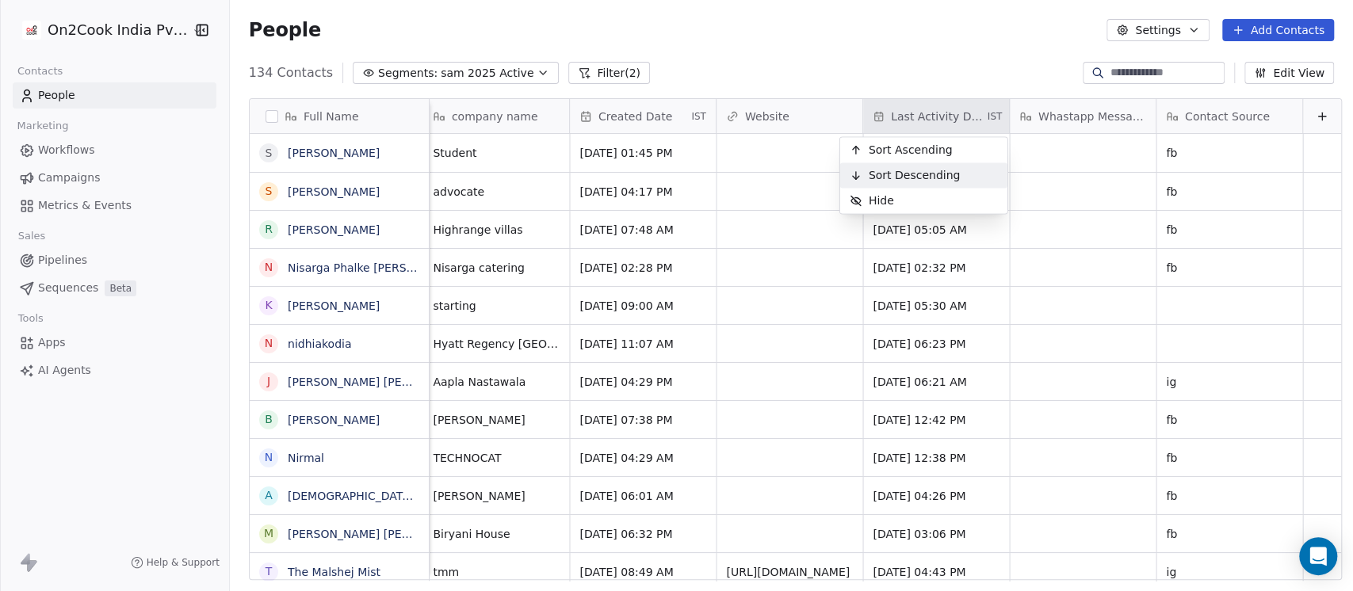
click at [903, 169] on span "Sort Descending" at bounding box center [914, 175] width 92 height 16
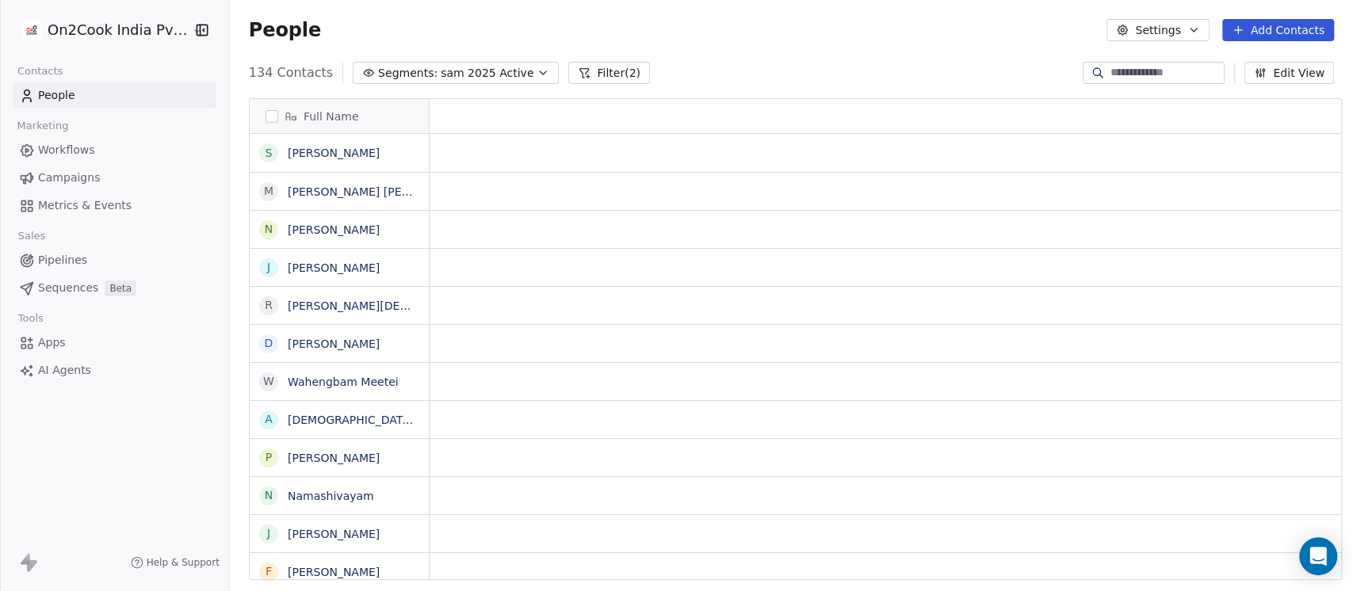
scroll to position [0, 0]
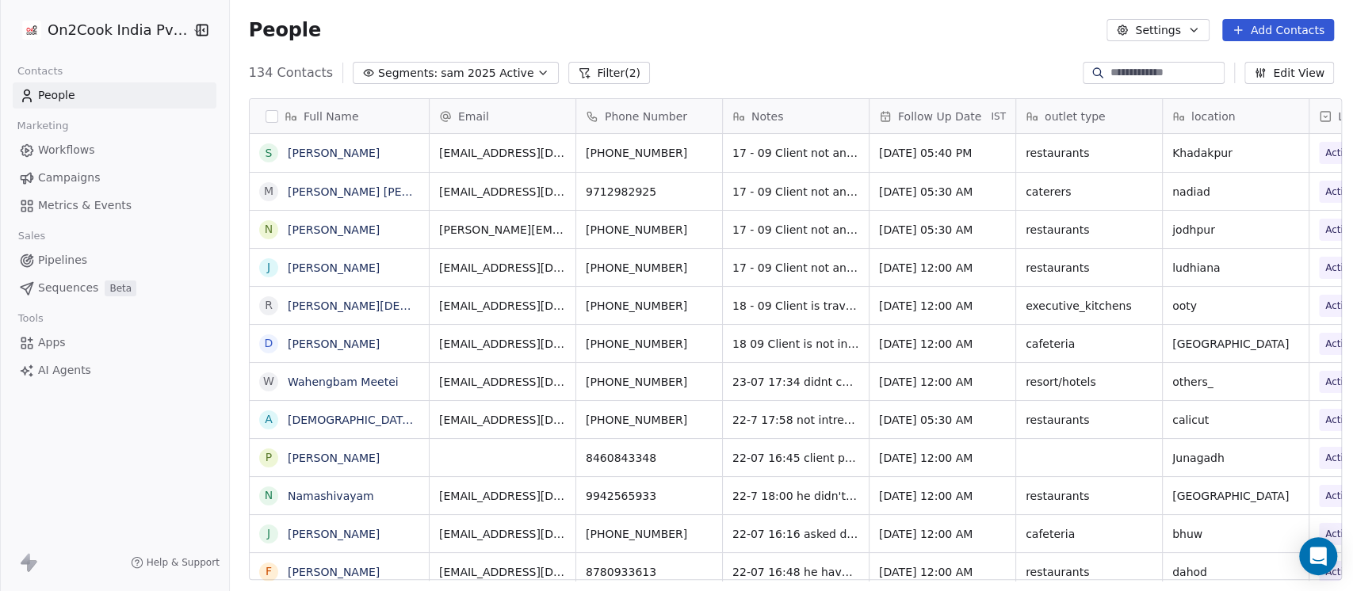
click at [716, 40] on div "People Settings Add Contacts" at bounding box center [791, 30] width 1085 height 22
click at [811, 57] on div "People Settings Add Contacts" at bounding box center [791, 30] width 1123 height 60
click at [792, 48] on div "People Settings Add Contacts" at bounding box center [791, 30] width 1123 height 60
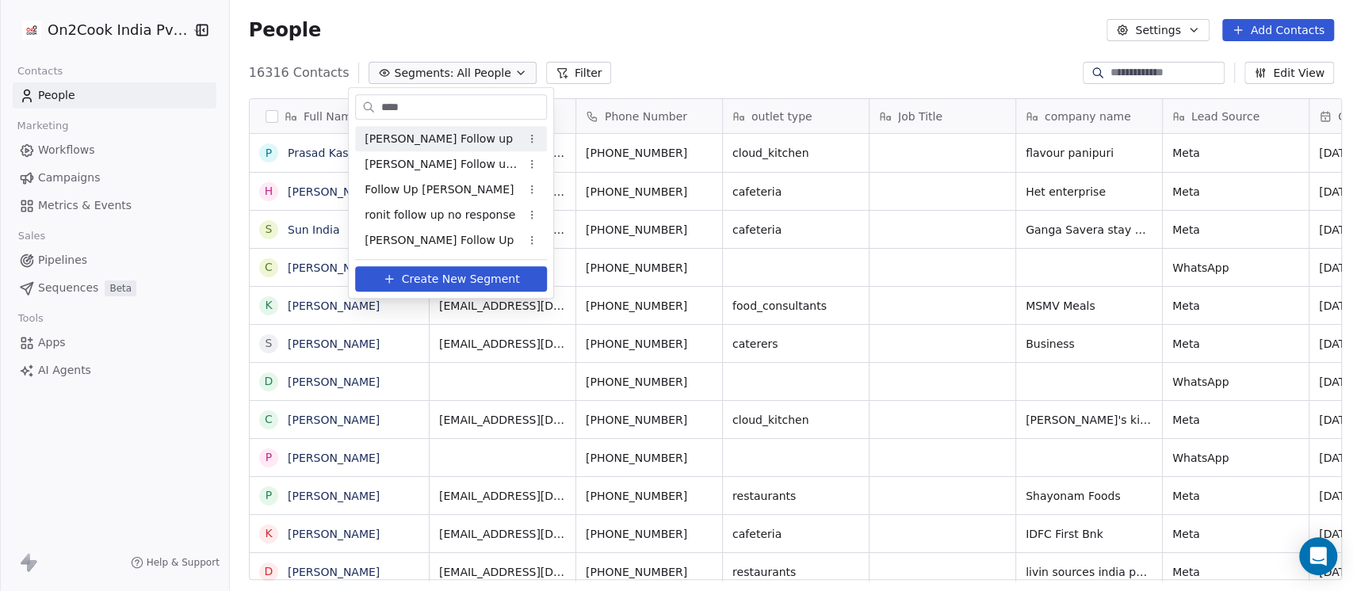
scroll to position [504, 1114]
type input "****"
click at [410, 243] on span "[PERSON_NAME] Follow Up" at bounding box center [438, 240] width 149 height 17
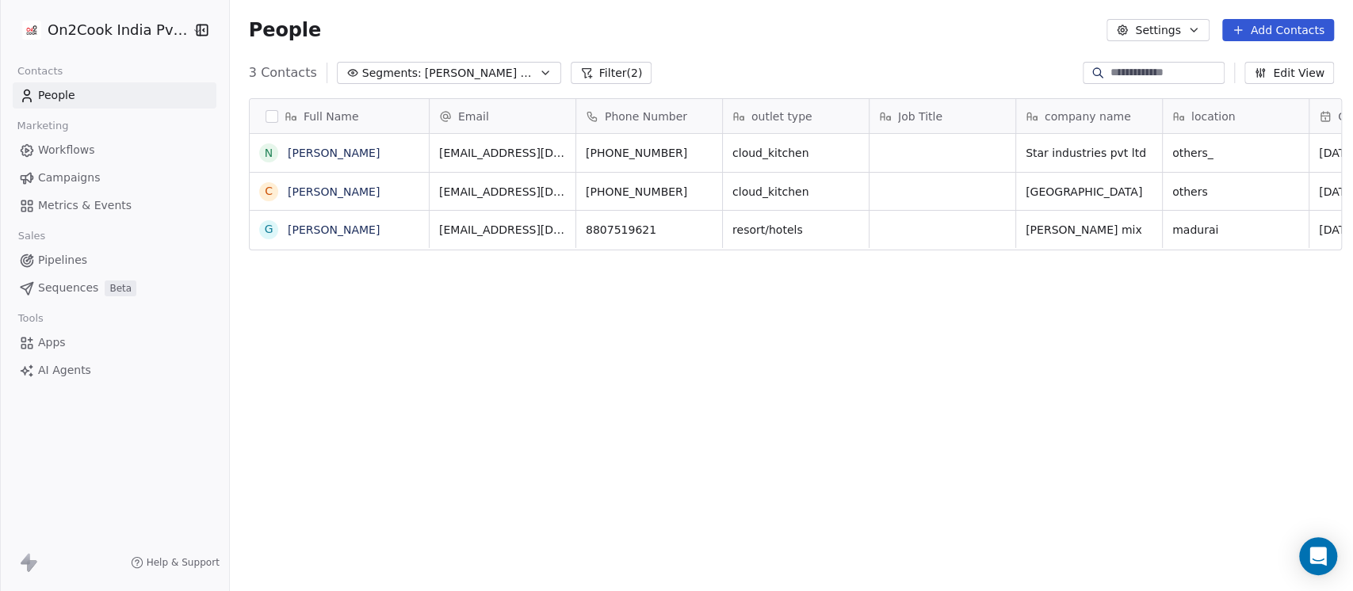
click at [595, 75] on button "Filter (2)" at bounding box center [611, 73] width 82 height 22
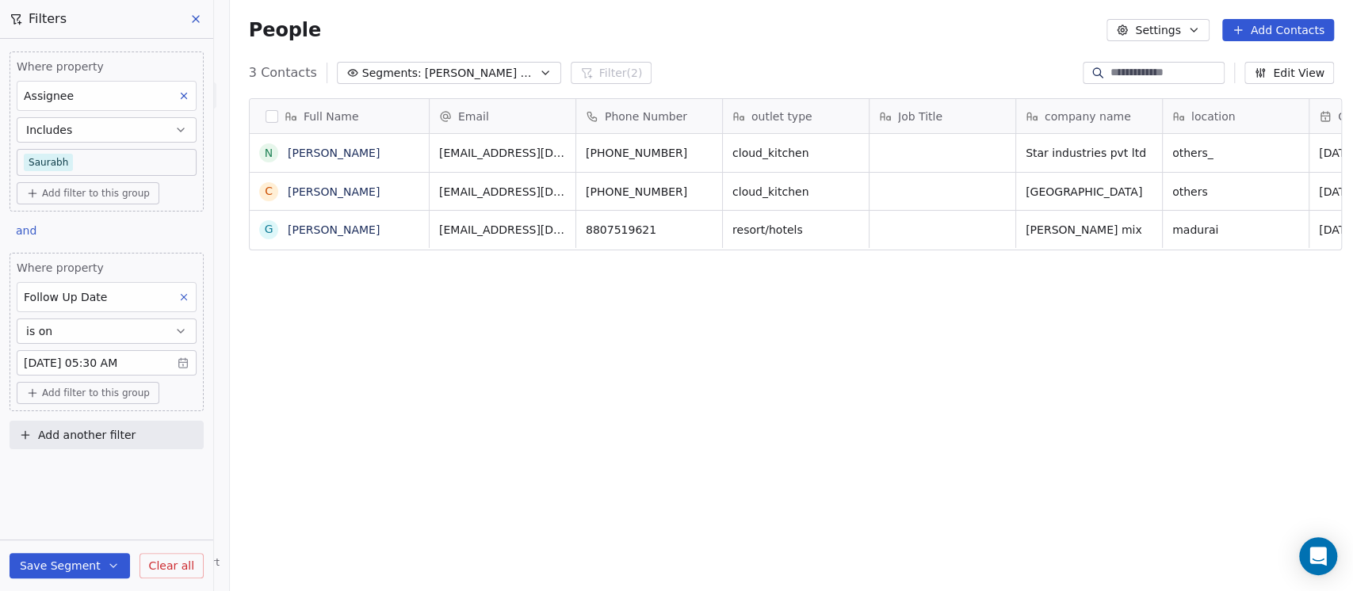
click at [161, 333] on button "is on" at bounding box center [107, 331] width 180 height 25
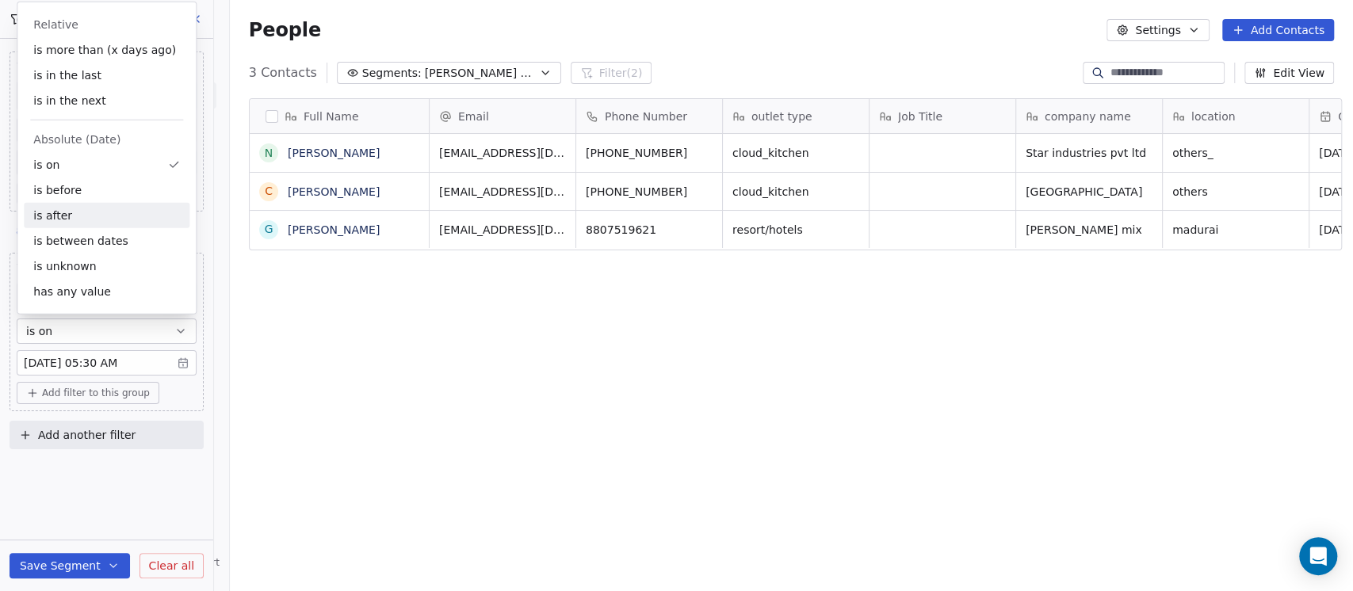
click at [78, 217] on div "is after" at bounding box center [107, 215] width 166 height 25
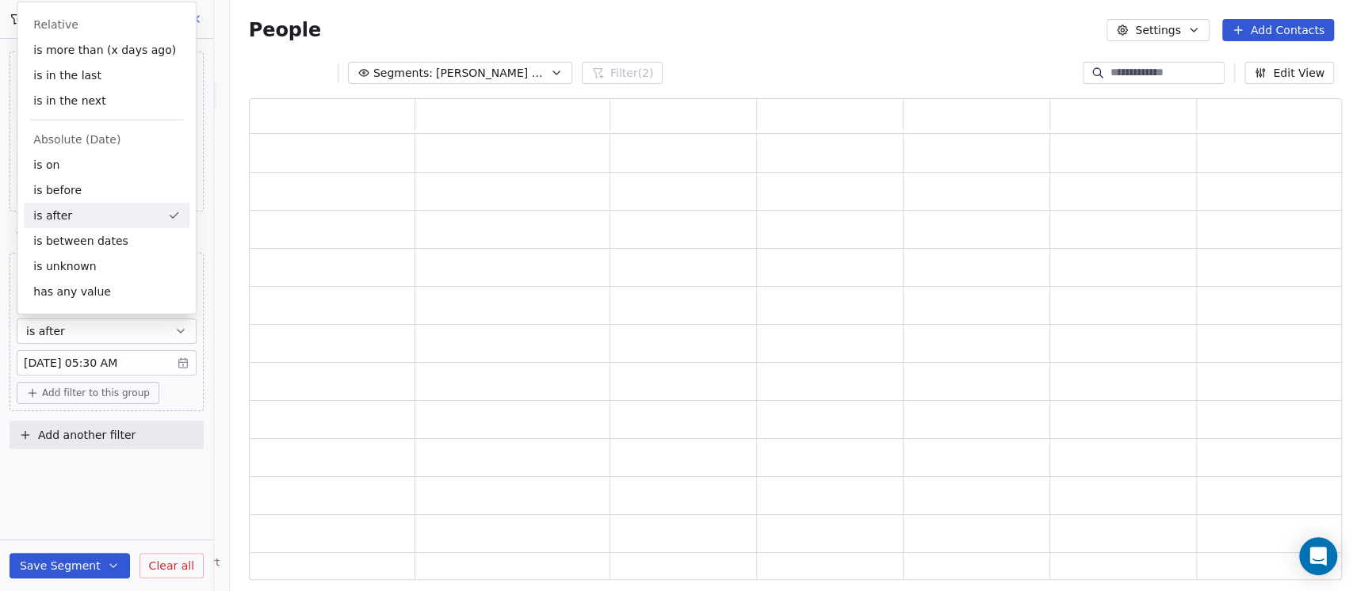
scroll to position [466, 1076]
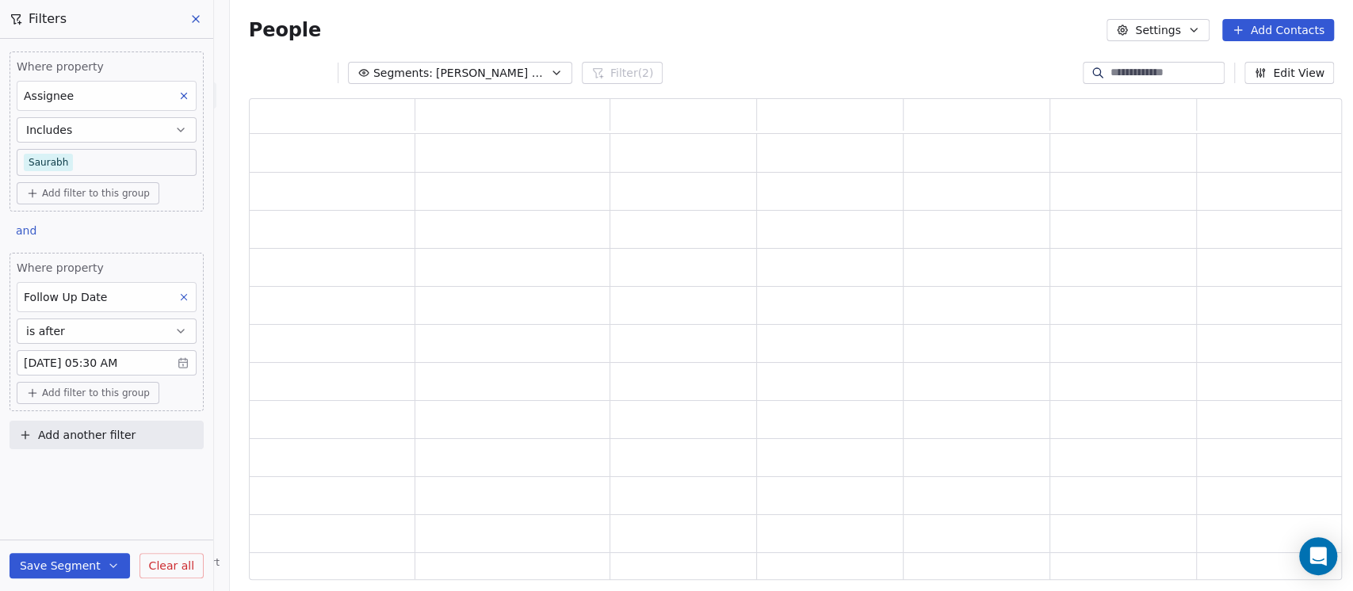
click at [134, 361] on body "On2Cook India Pvt. Ltd. Contacts People Marketing Workflows Campaigns Metrics &…" at bounding box center [676, 295] width 1353 height 591
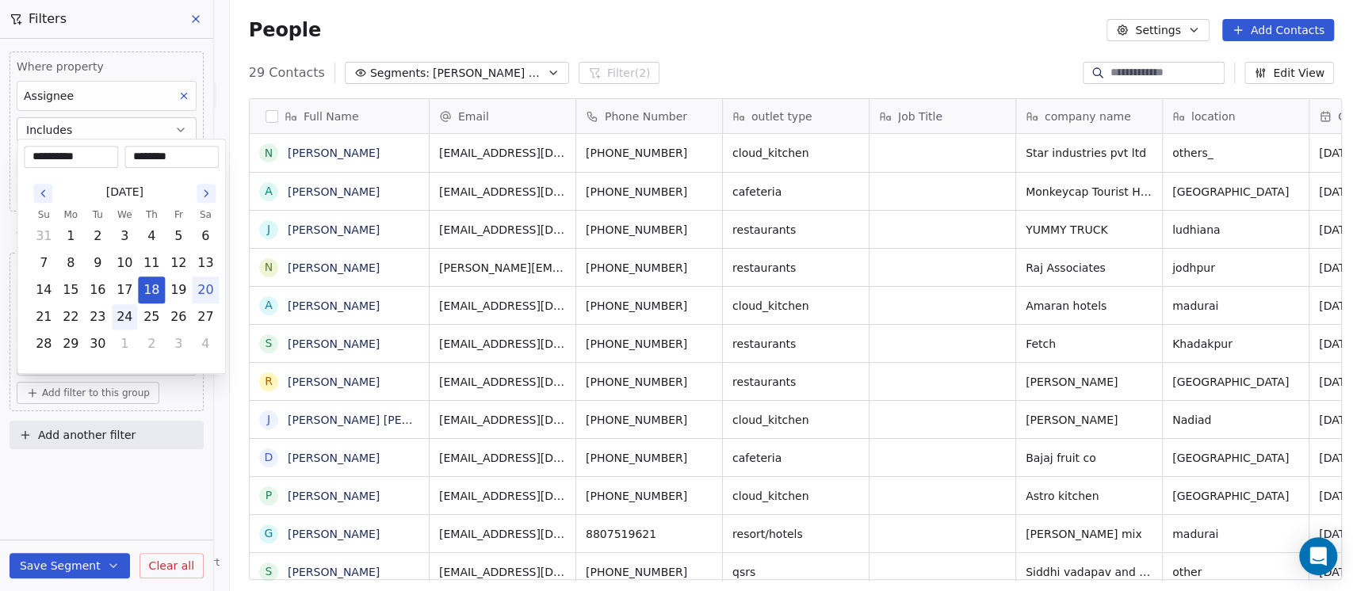
scroll to position [504, 1114]
click at [76, 235] on button "1" at bounding box center [70, 235] width 25 height 25
type input "**********"
click at [125, 483] on html "On2Cook India Pvt. Ltd. Contacts People Marketing Workflows Campaigns Metrics &…" at bounding box center [676, 295] width 1353 height 591
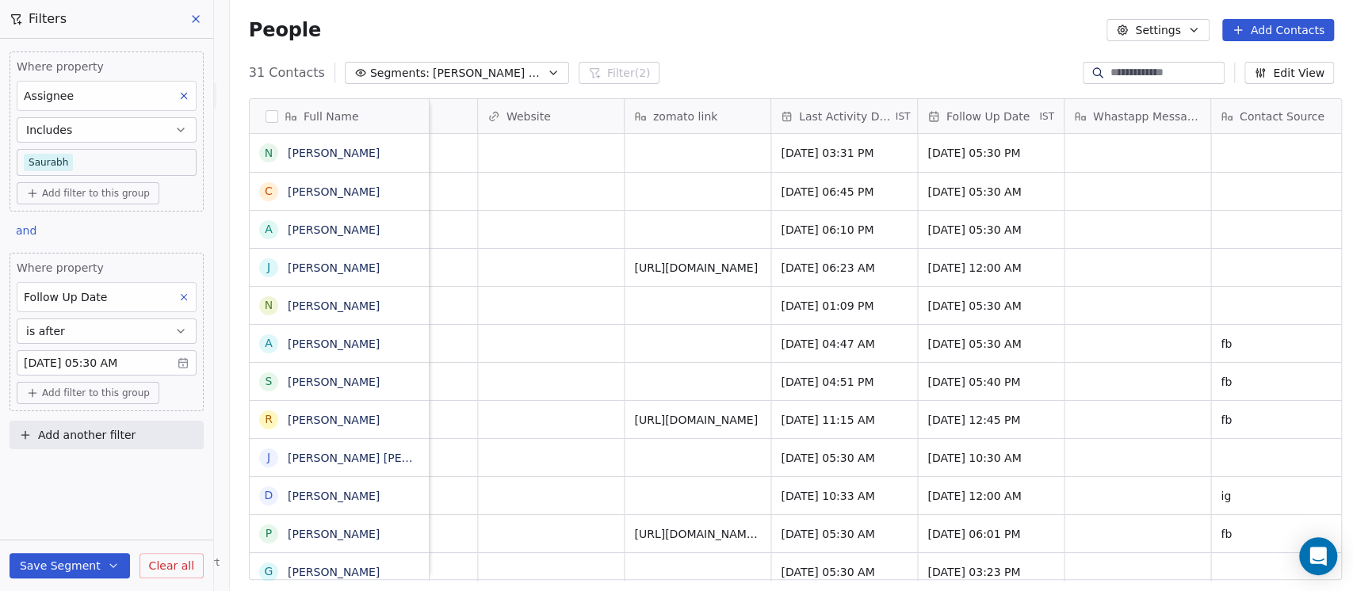
scroll to position [0, 1635]
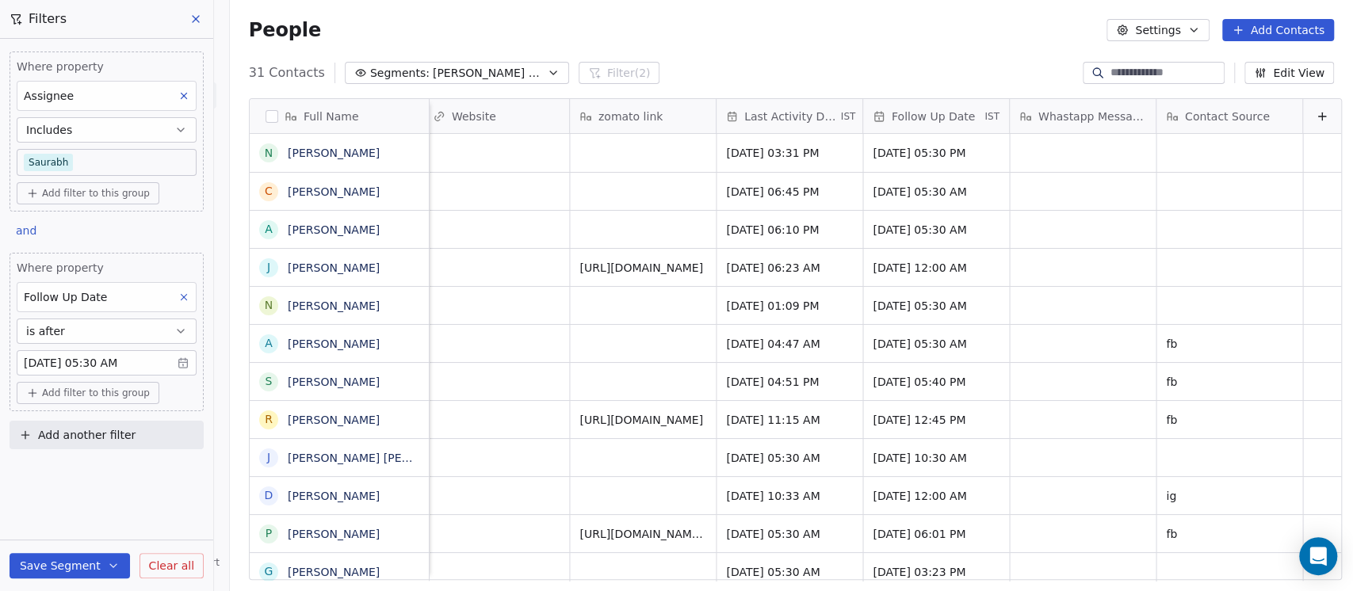
click at [907, 112] on span "Follow Up Date" at bounding box center [932, 117] width 83 height 16
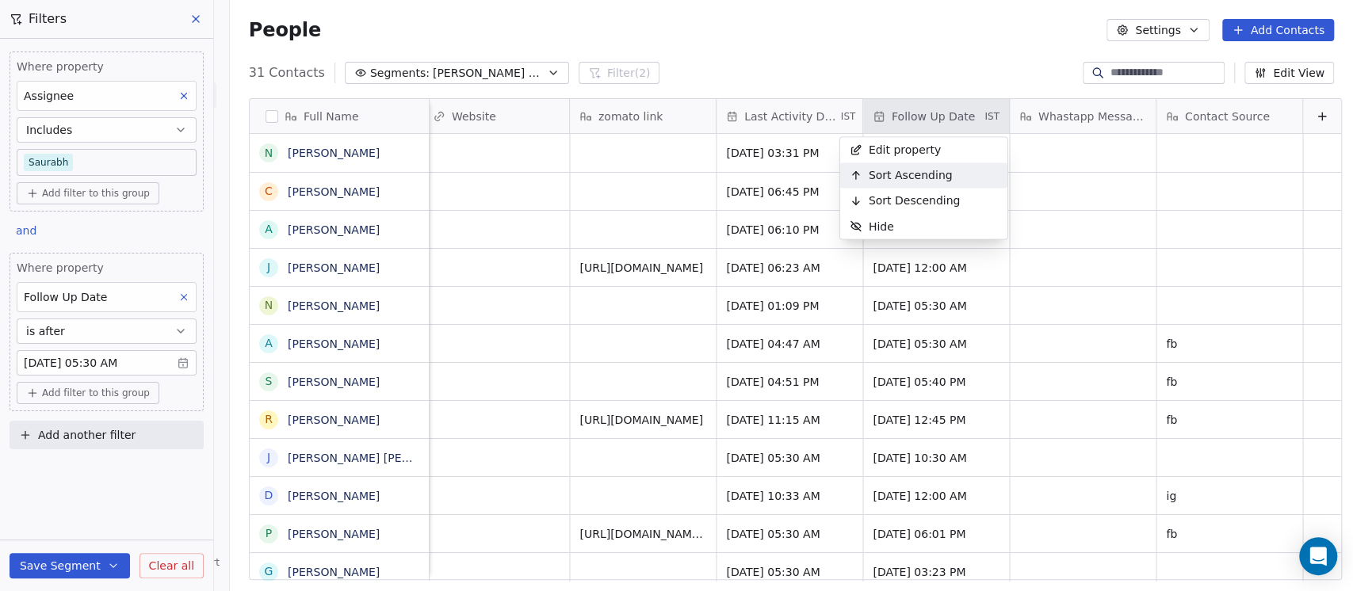
click at [943, 170] on span "Sort Ascending" at bounding box center [910, 175] width 84 height 16
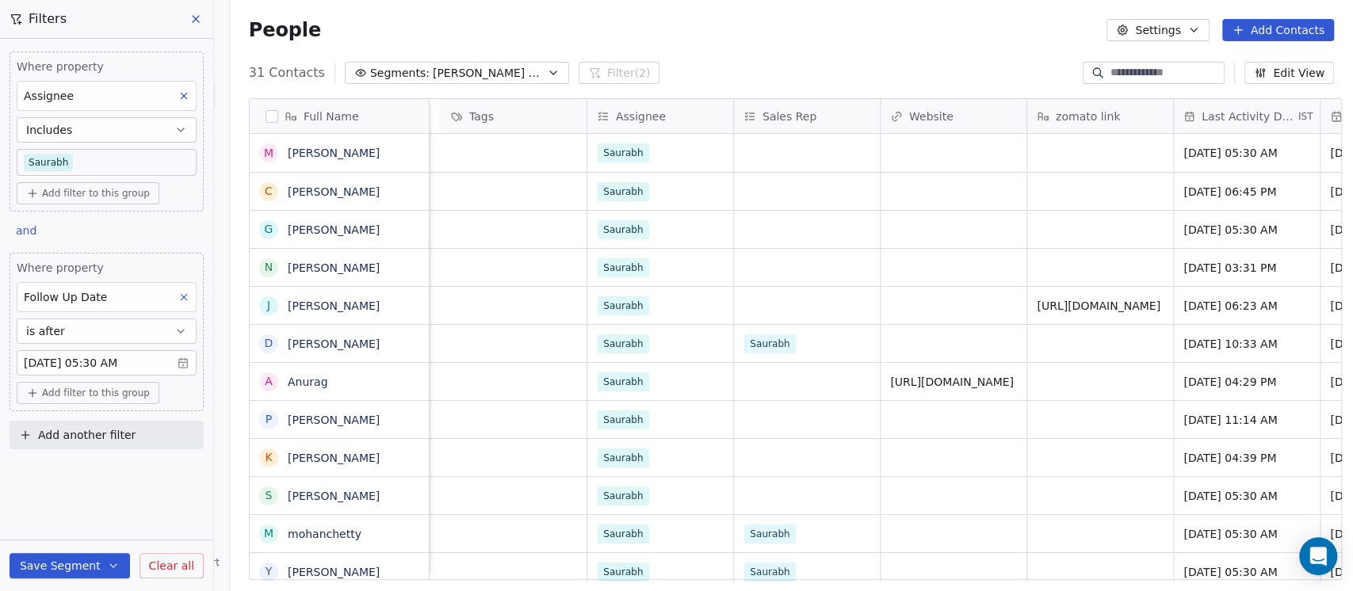
scroll to position [0, 0]
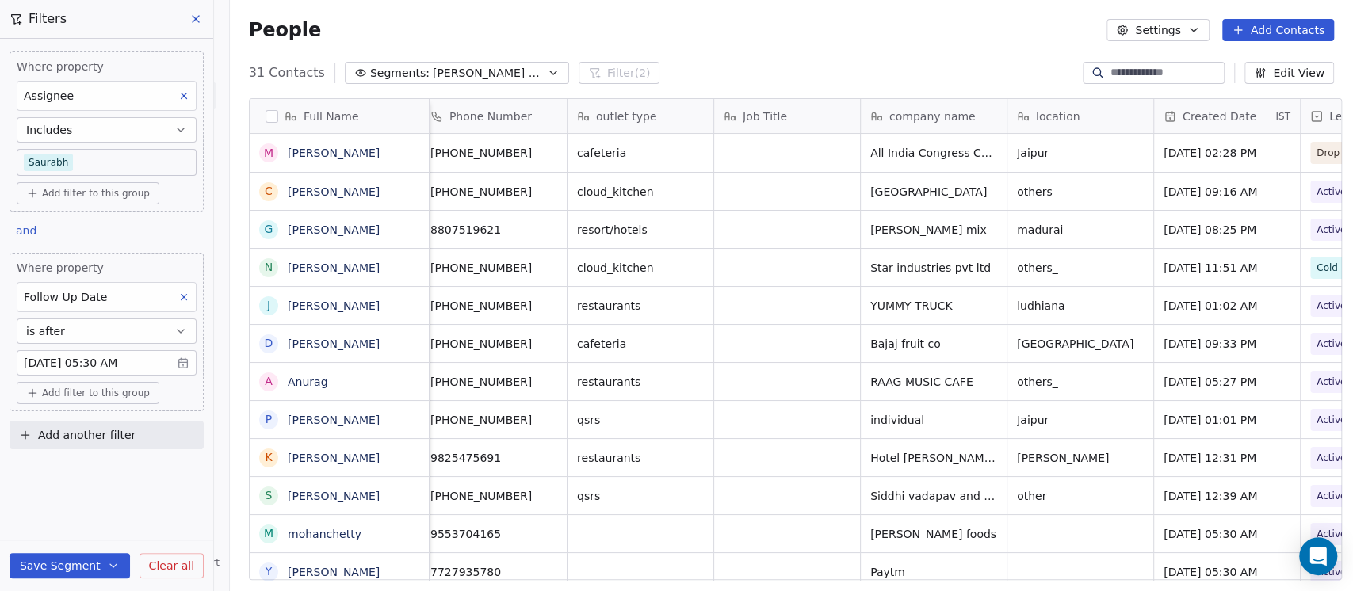
click at [1277, 75] on button "Edit View" at bounding box center [1289, 73] width 90 height 22
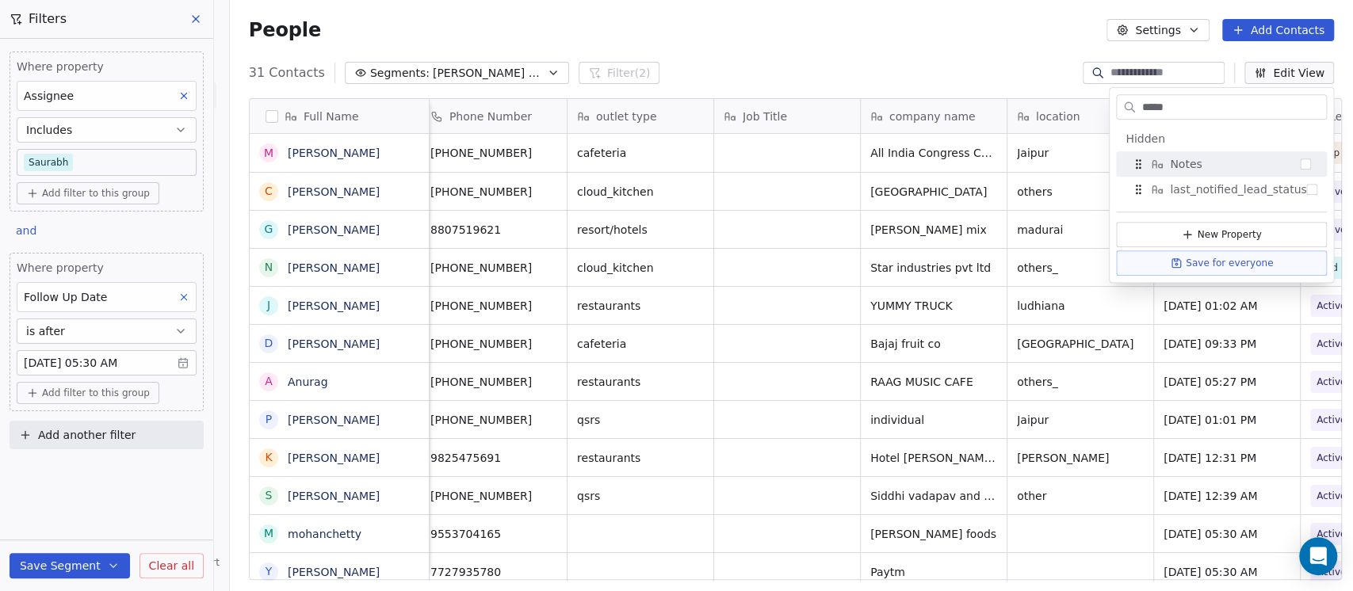
type input "*****"
click at [1227, 162] on div "Notes" at bounding box center [1221, 163] width 198 height 25
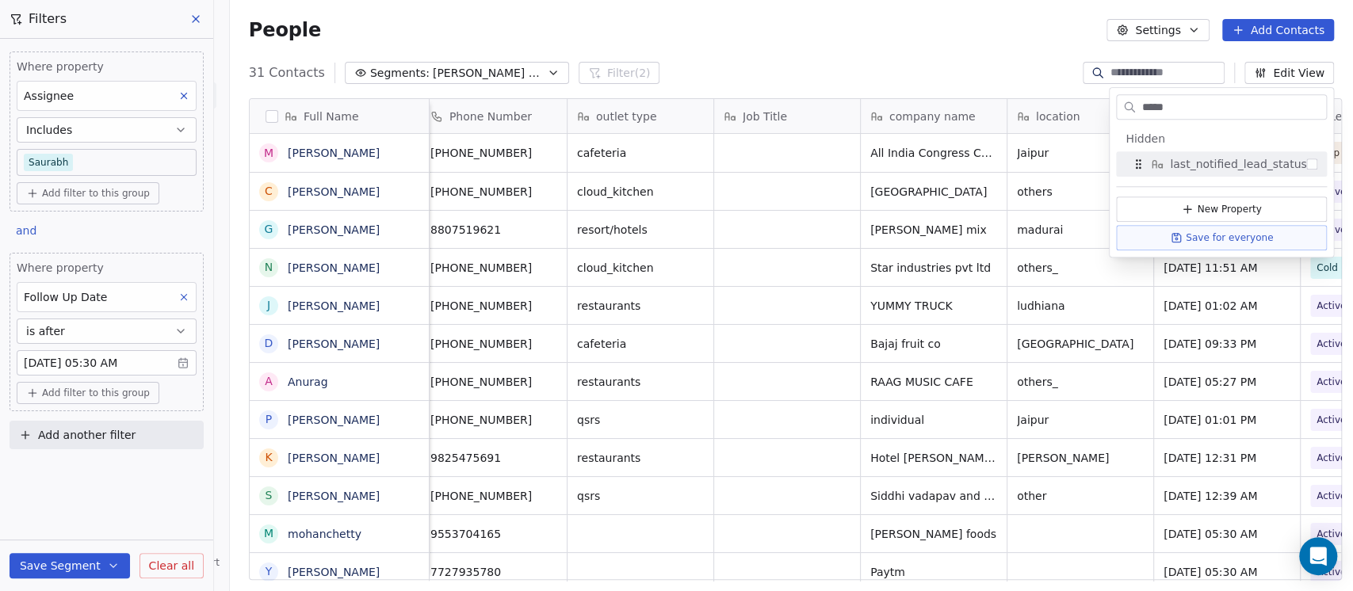
click at [1024, 59] on div "People Settings Add Contacts" at bounding box center [791, 30] width 1123 height 60
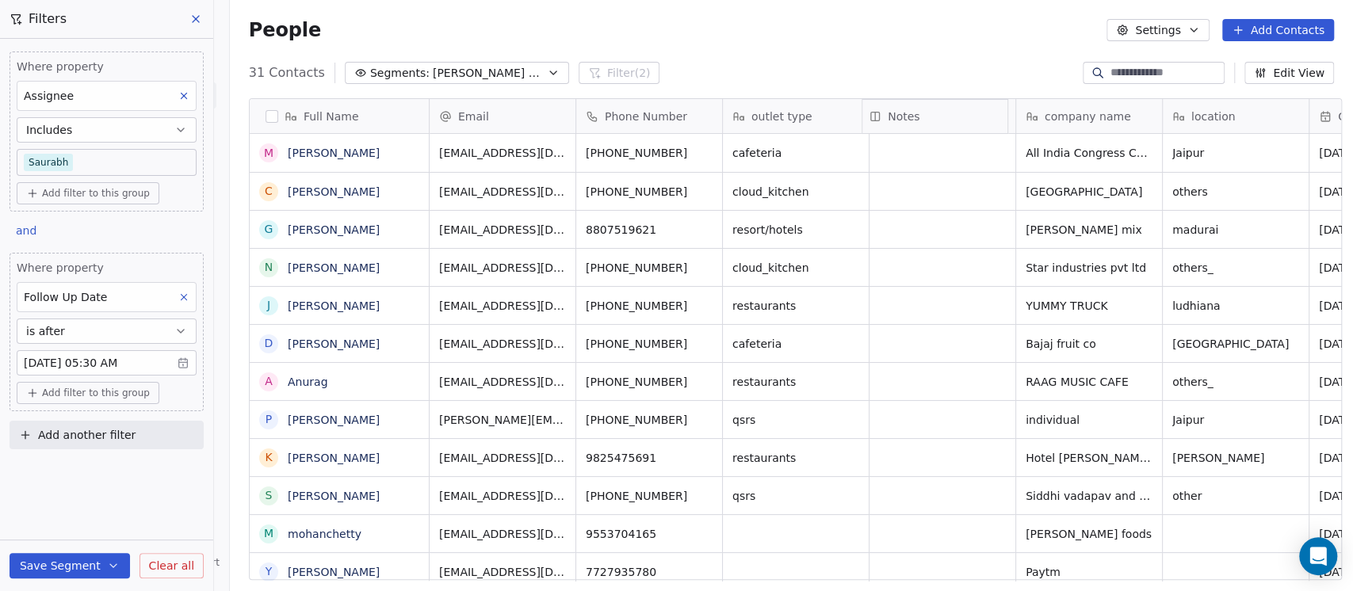
drag, startPoint x: 1185, startPoint y: 124, endPoint x: 912, endPoint y: 155, distance: 275.2
click at [912, 155] on div "Full Name M Manish Joshi C Chetan Bathe g gurumoorthi N Nittoo Jaggi j jaspal s…" at bounding box center [795, 340] width 1091 height 482
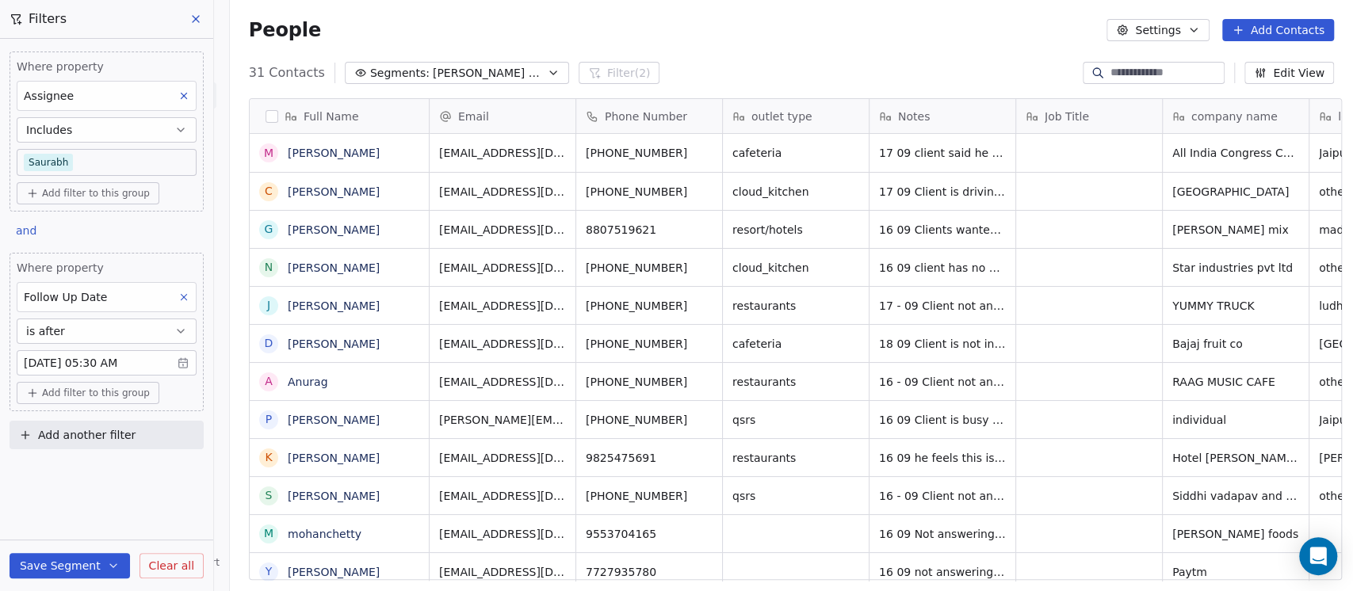
click at [1295, 74] on button "Edit View" at bounding box center [1289, 73] width 90 height 22
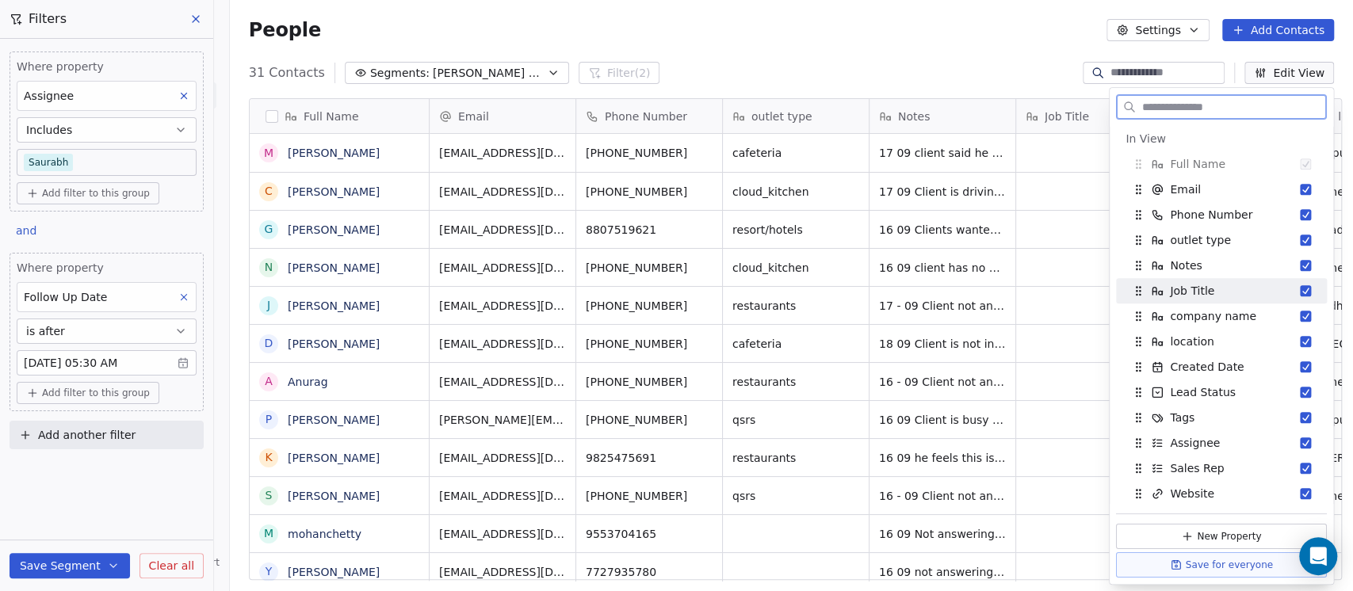
click at [1299, 293] on button "Suggestions" at bounding box center [1304, 290] width 11 height 11
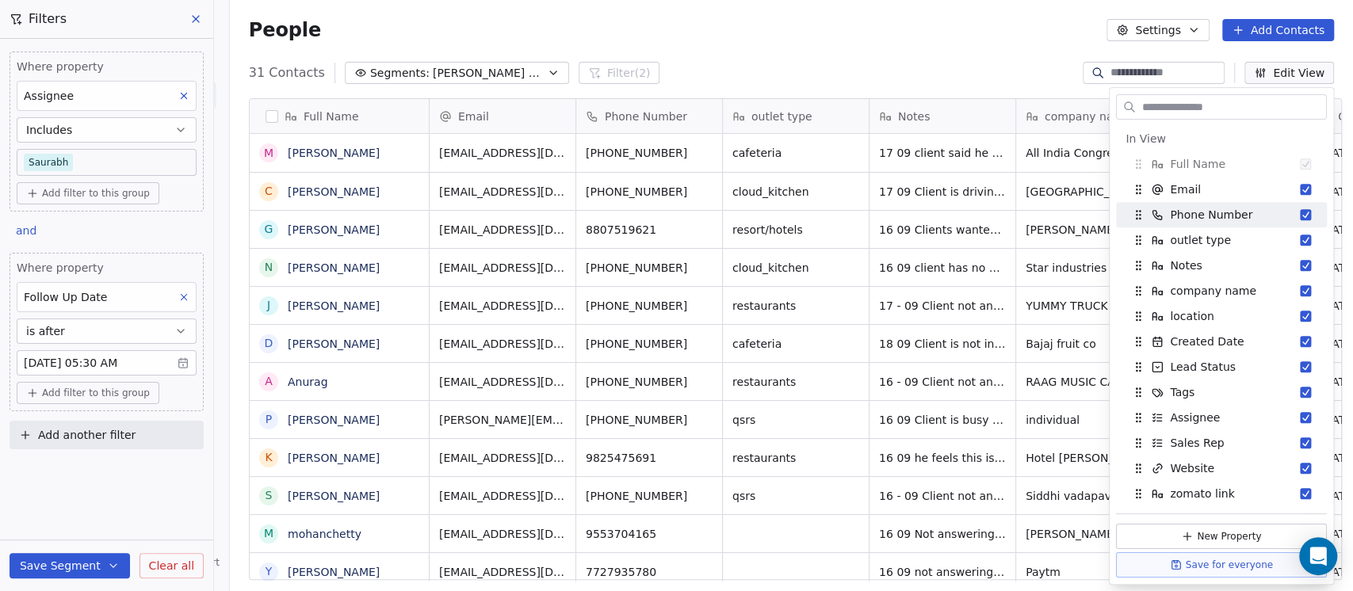
drag, startPoint x: 995, startPoint y: 6, endPoint x: 977, endPoint y: 47, distance: 44.3
click at [995, 6] on div "People Settings Add Contacts" at bounding box center [791, 30] width 1123 height 60
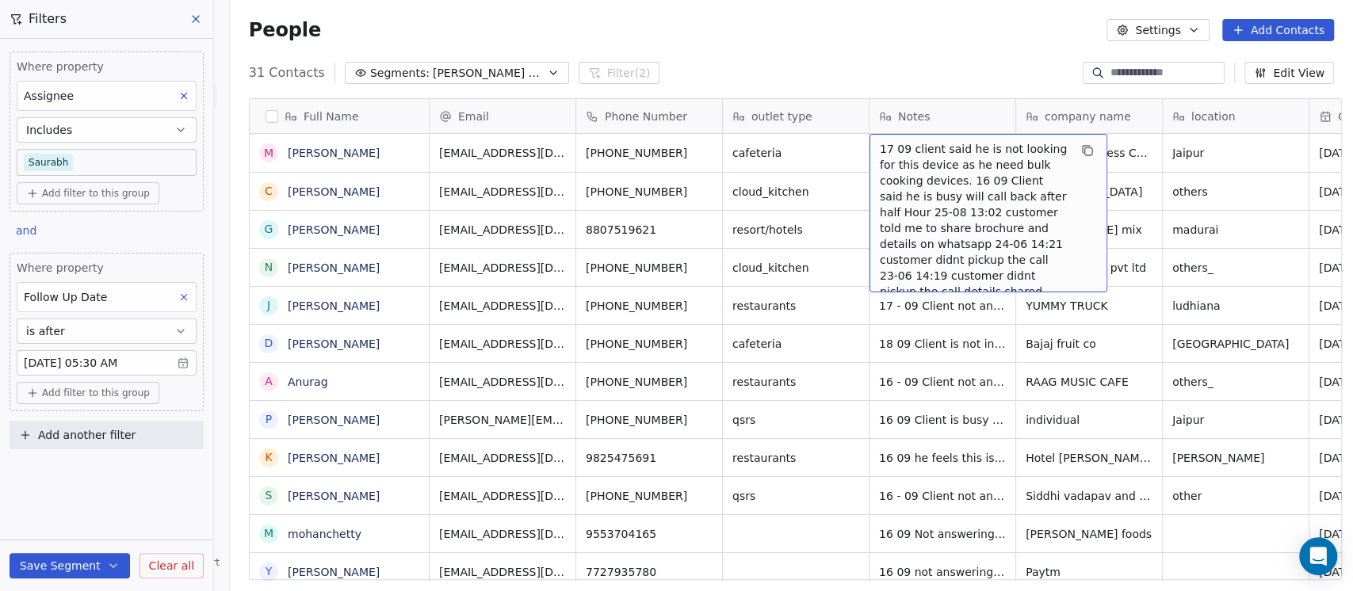
click at [886, 151] on span "17 09 client said he is not looking for this device as he need bulk cooking dev…" at bounding box center [973, 220] width 189 height 158
click at [884, 147] on span "17 09 client said he is not looking for this device as he need bulk cooking dev…" at bounding box center [973, 220] width 189 height 158
click at [925, 193] on span "17 09 client said he is not looking for this device as he need bulk cooking dev…" at bounding box center [973, 220] width 189 height 158
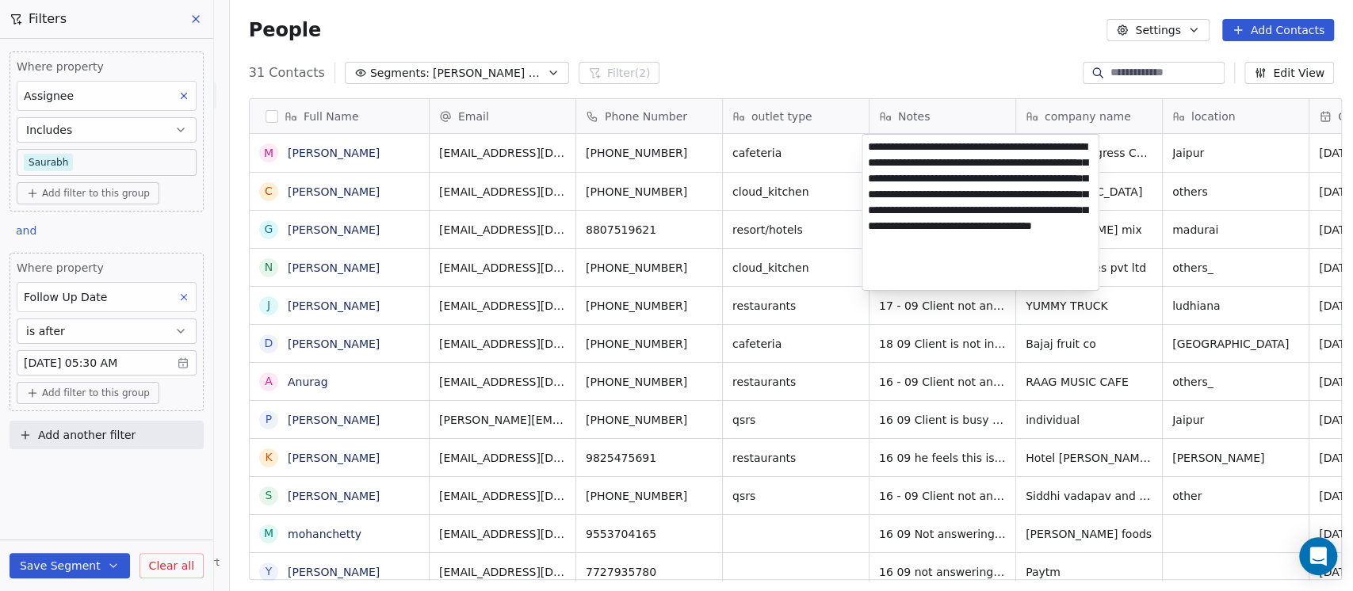
click at [879, 146] on textarea "**********" at bounding box center [980, 212] width 236 height 155
type textarea "**********"
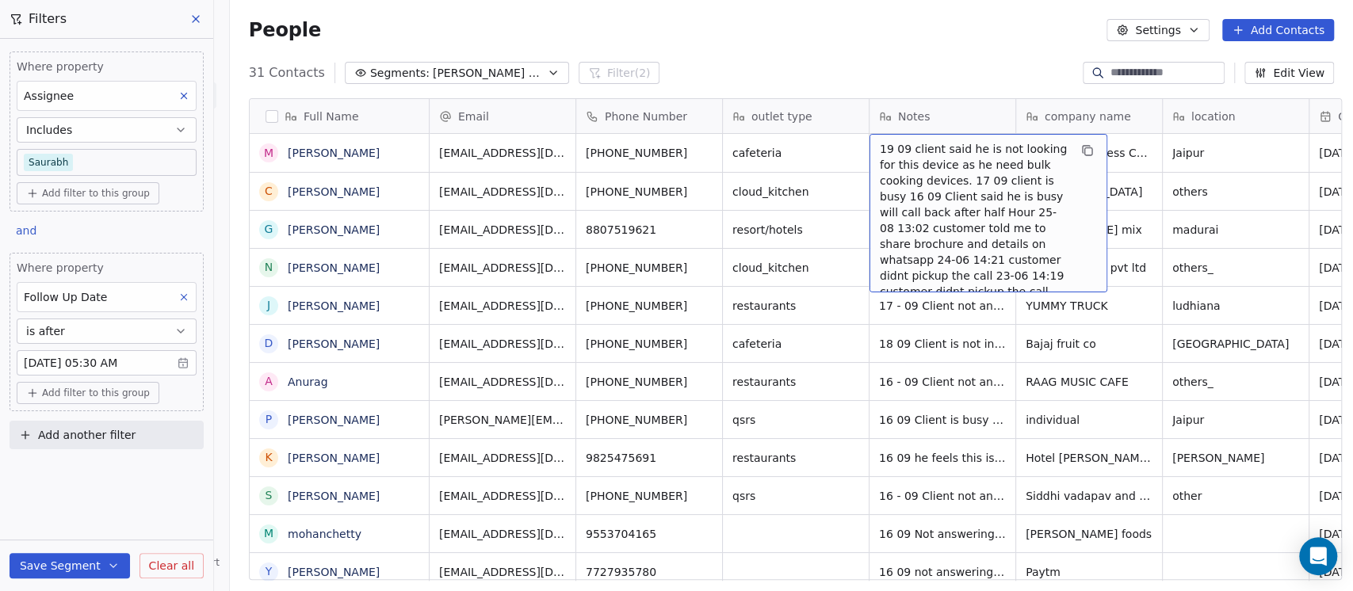
click at [881, 155] on span "19 09 client said he is not looking for this device as he need bulk cooking dev…" at bounding box center [973, 228] width 189 height 174
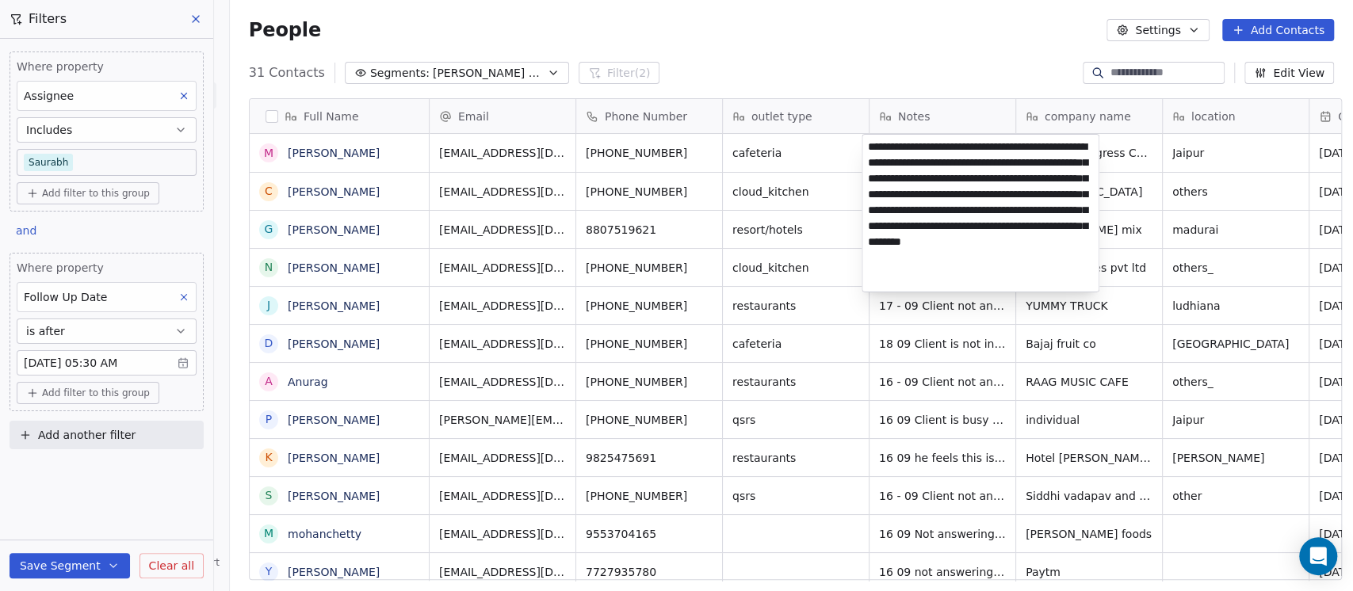
click at [898, 149] on textarea "**********" at bounding box center [980, 213] width 236 height 157
click at [875, 146] on textarea "**********" at bounding box center [980, 213] width 236 height 157
type textarea "**********"
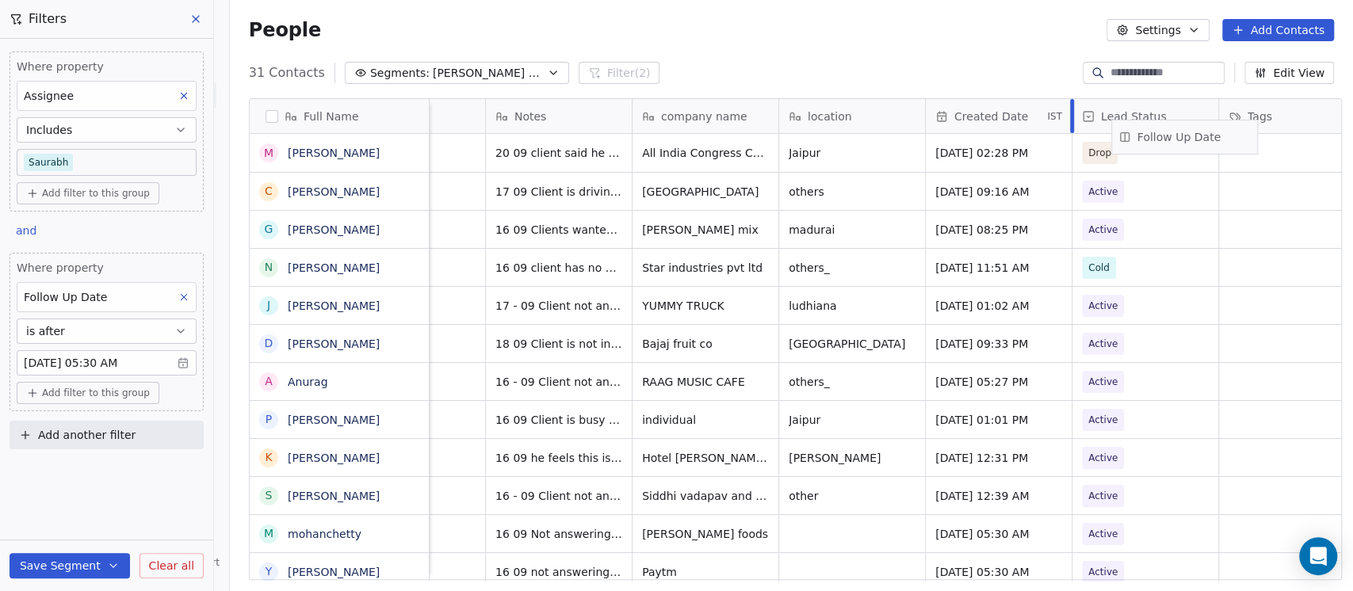
scroll to position [0, 388]
drag, startPoint x: 1115, startPoint y: 116, endPoint x: 737, endPoint y: 146, distance: 379.1
click at [737, 146] on div "Full Name M Manish Joshi C Chetan Bathe g gurumoorthi N Nittoo Jaggi j jaspal s…" at bounding box center [795, 340] width 1091 height 482
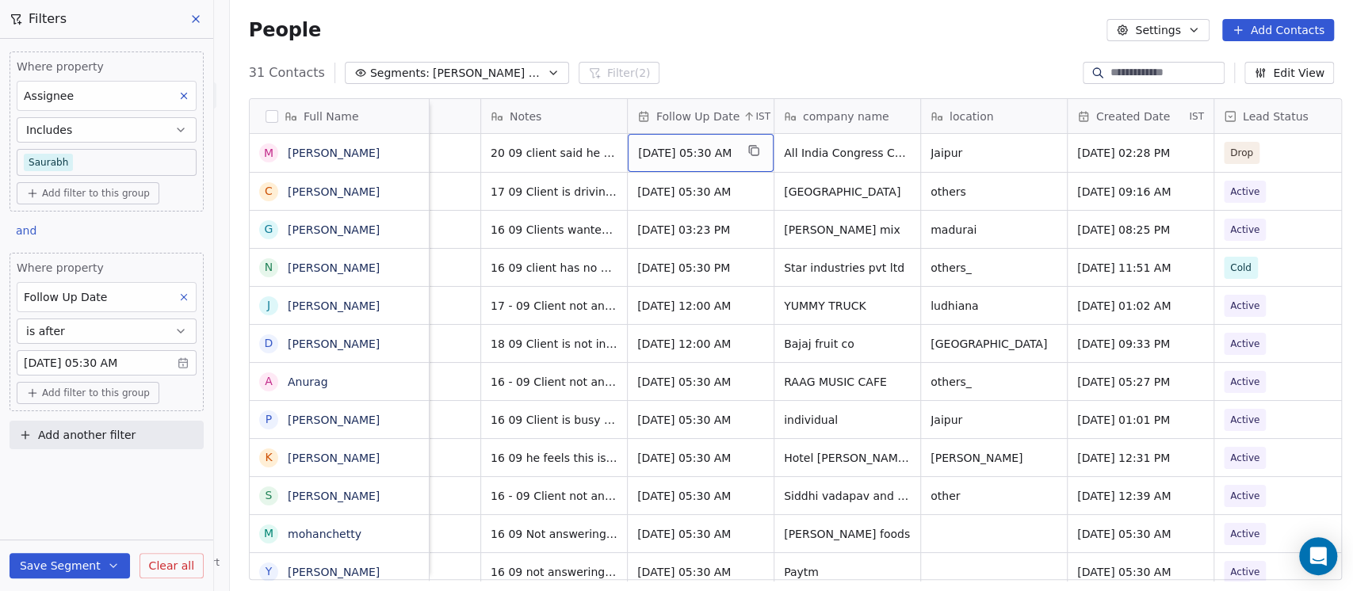
click at [689, 149] on span "Sep 17, 2025 05:30 AM" at bounding box center [686, 153] width 97 height 16
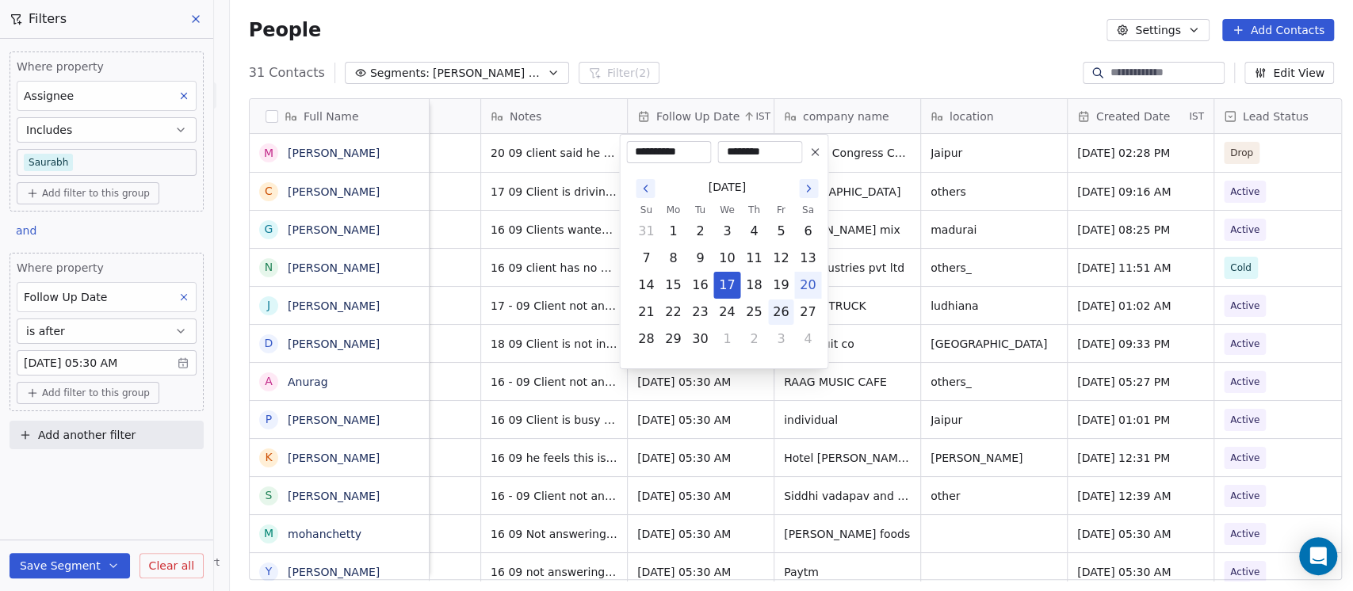
click at [780, 308] on button "26" at bounding box center [780, 312] width 25 height 25
type input "**********"
click at [913, 36] on html "On2Cook India Pvt. Ltd. Contacts People Marketing Workflows Campaigns Metrics &…" at bounding box center [676, 295] width 1353 height 591
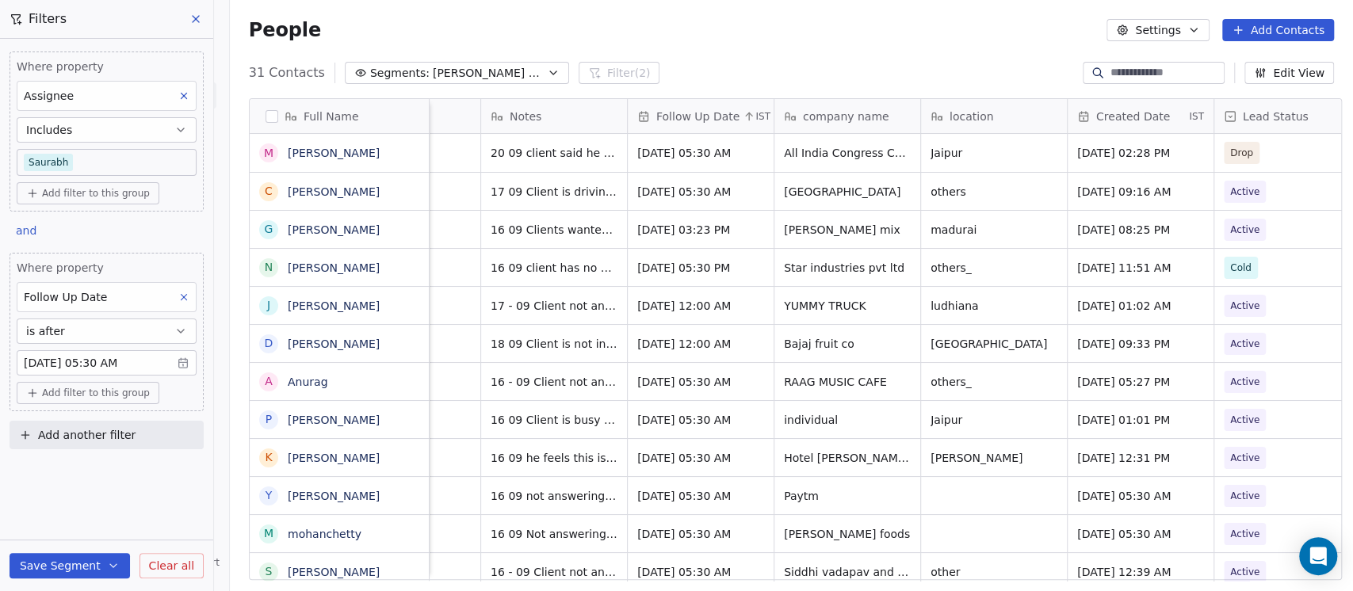
scroll to position [0, 0]
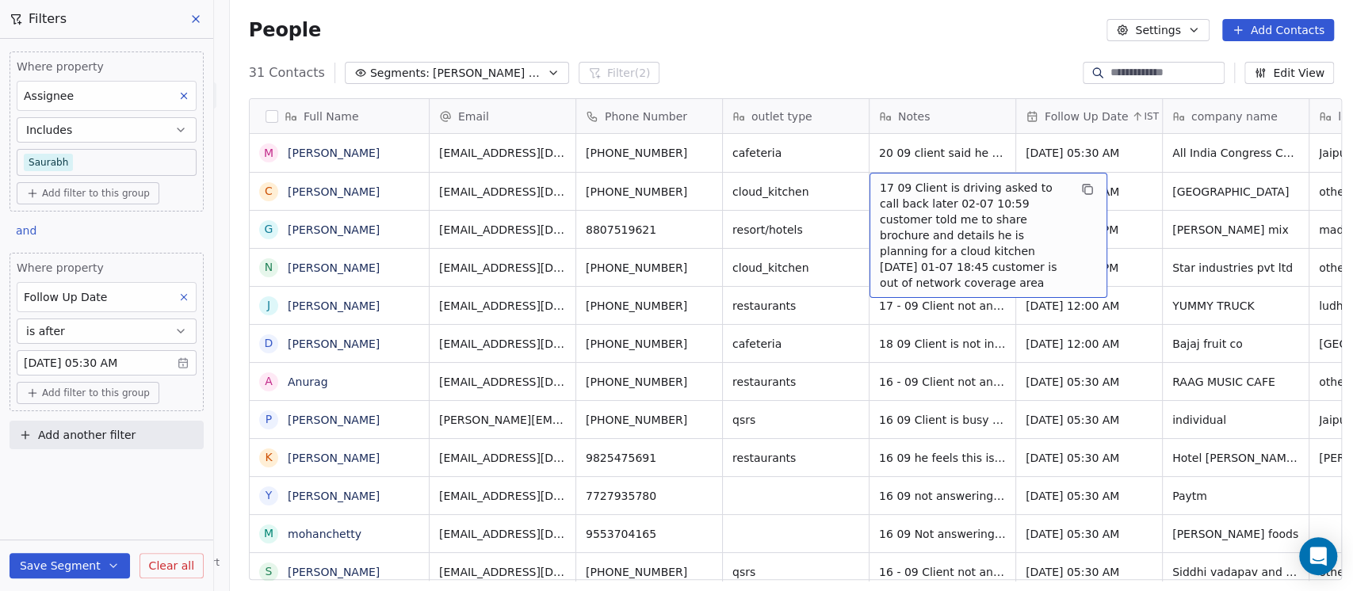
click at [879, 189] on span "17 09 Client is driving asked to call back later 02-07 10:59 customer told me t…" at bounding box center [973, 235] width 189 height 111
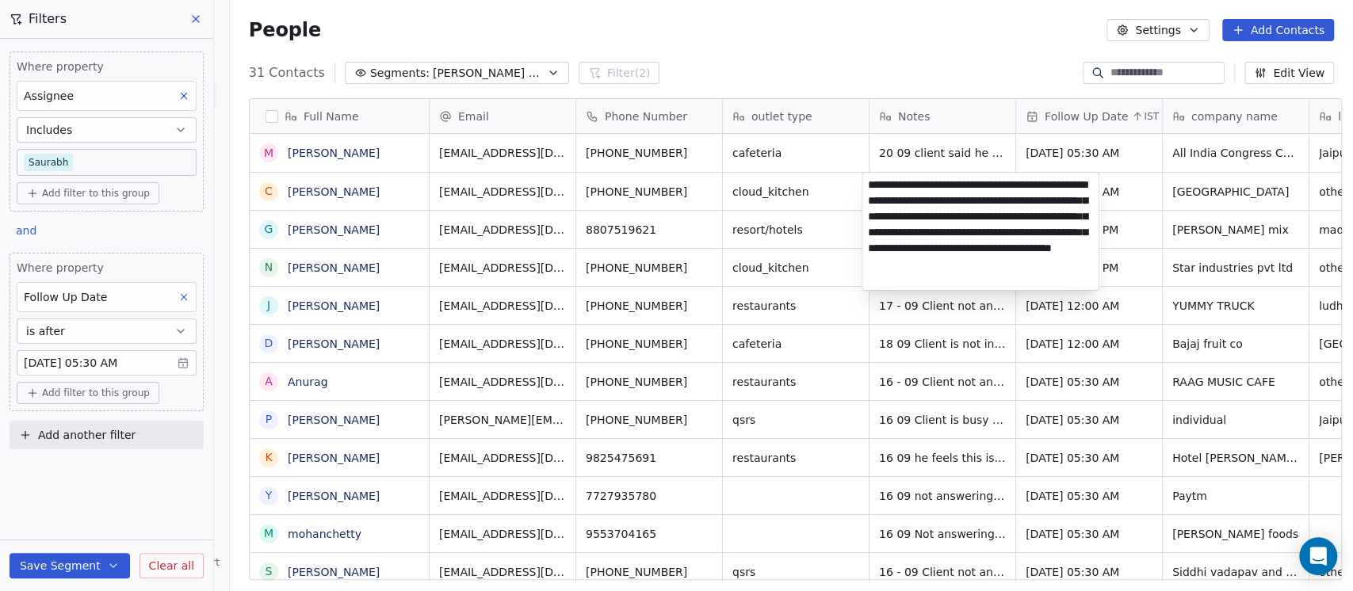
click at [945, 202] on textarea "**********" at bounding box center [980, 231] width 236 height 117
type textarea "**********"
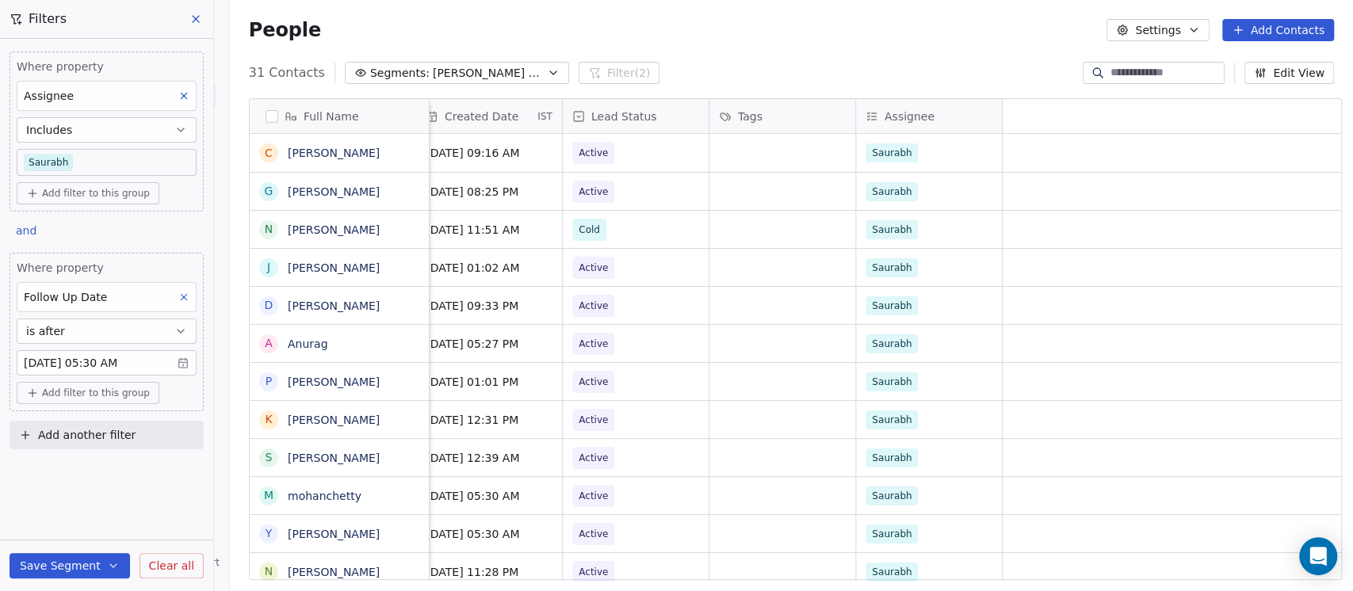
scroll to position [0, 211]
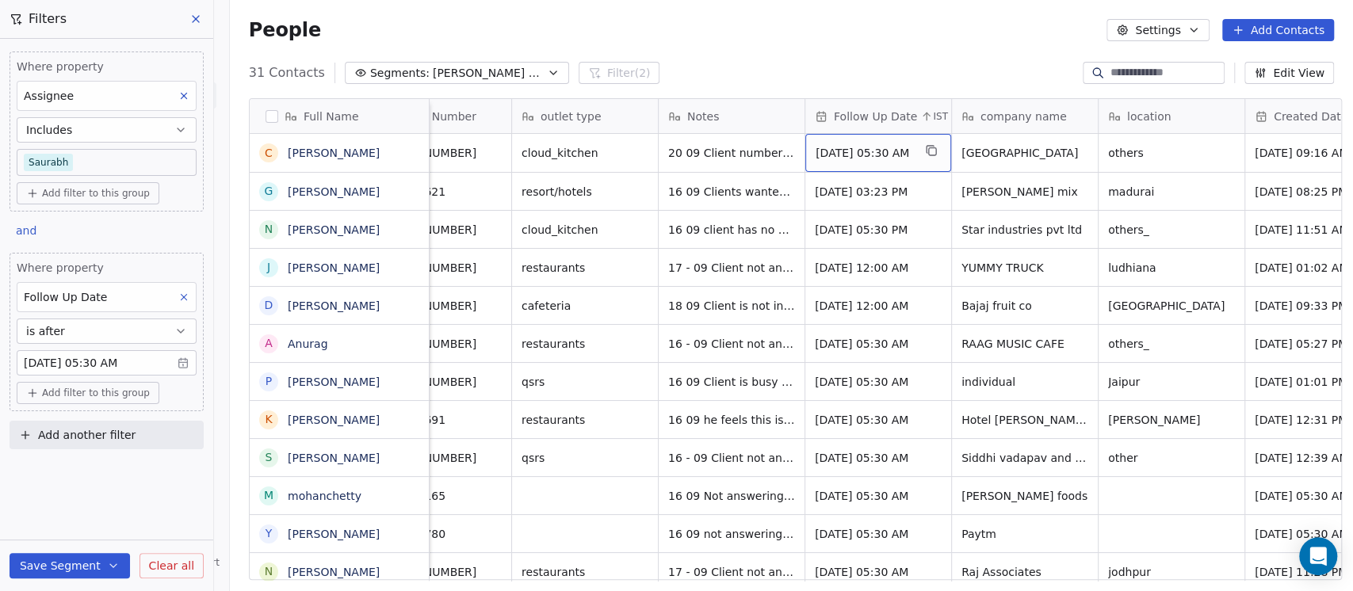
click at [862, 160] on span "Sep 18, 2025 05:30 AM" at bounding box center [863, 153] width 97 height 16
click at [856, 148] on span "Sep 18, 2025 05:30 AM" at bounding box center [863, 153] width 97 height 16
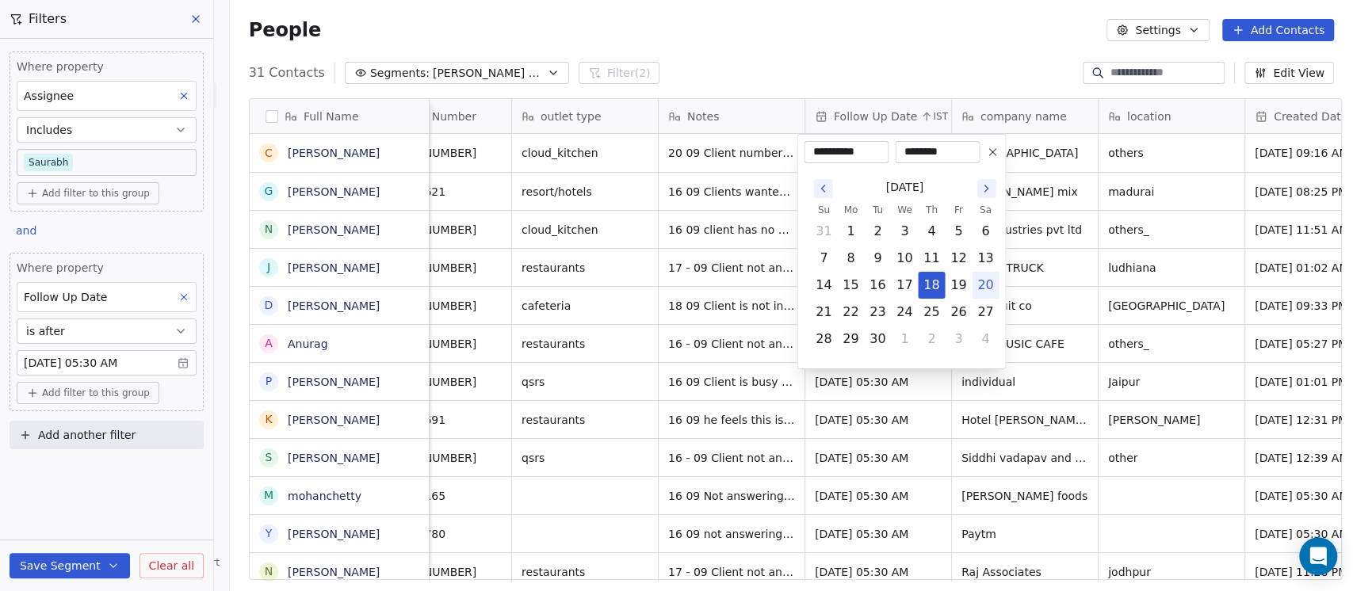
click at [983, 149] on button at bounding box center [992, 152] width 19 height 19
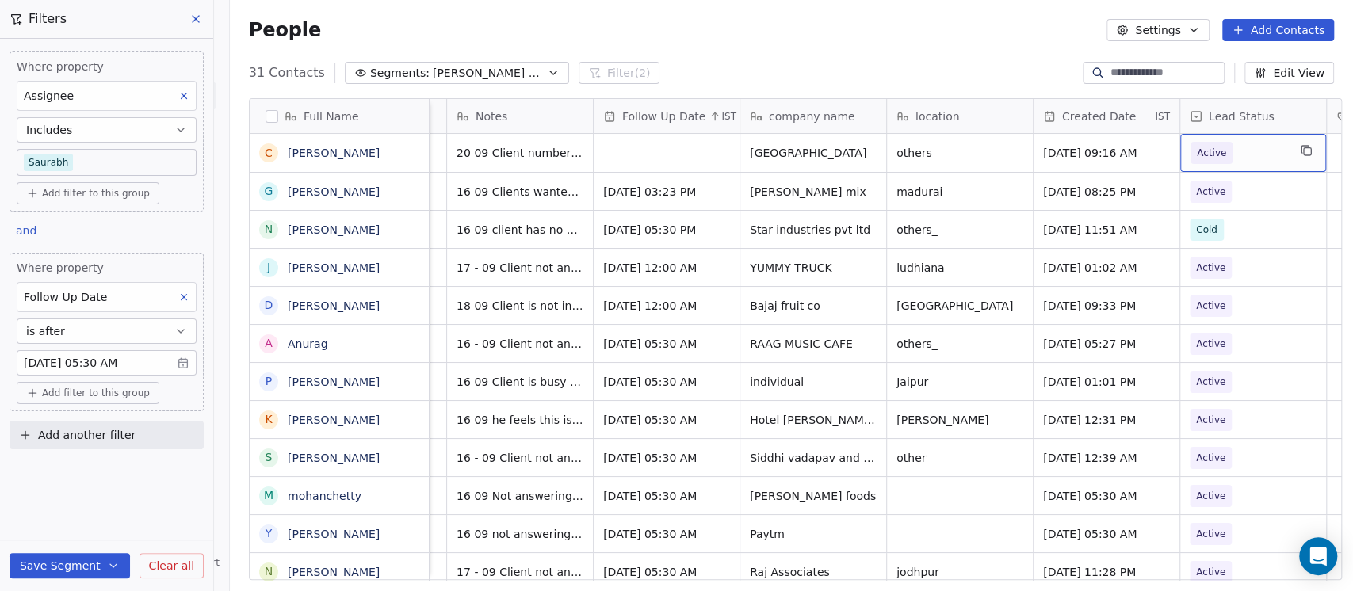
scroll to position [0, 424]
click at [1219, 157] on span "Active" at bounding box center [1210, 153] width 42 height 22
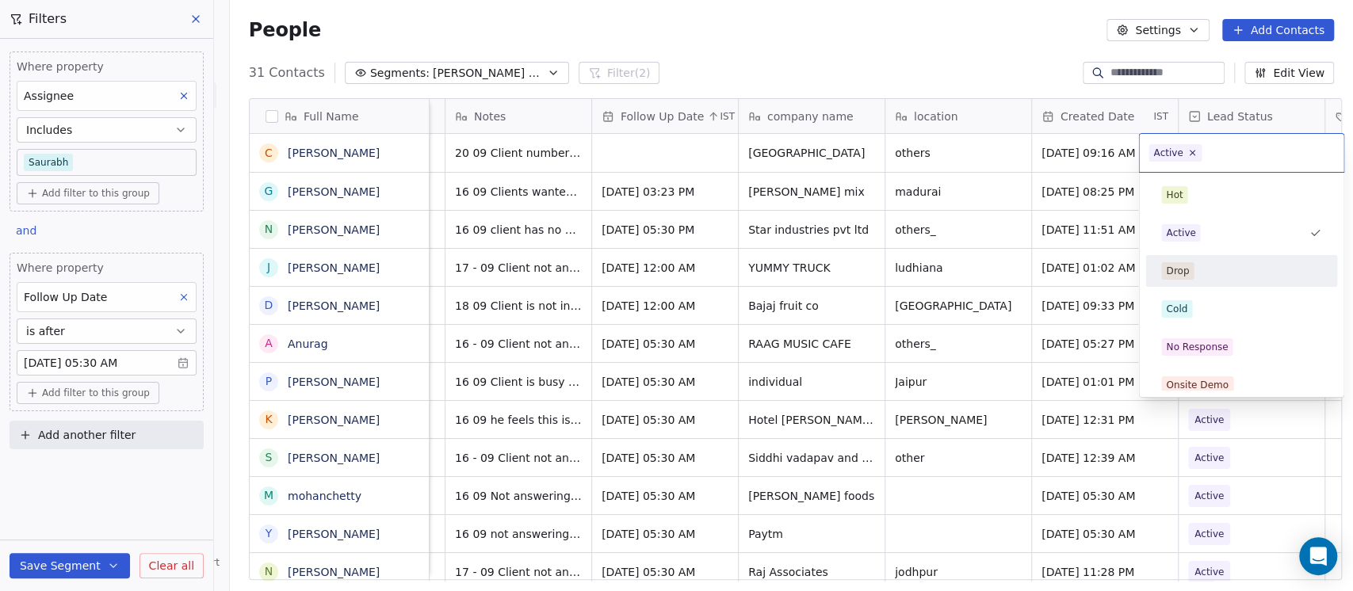
click at [1204, 267] on div "Drop" at bounding box center [1241, 270] width 160 height 17
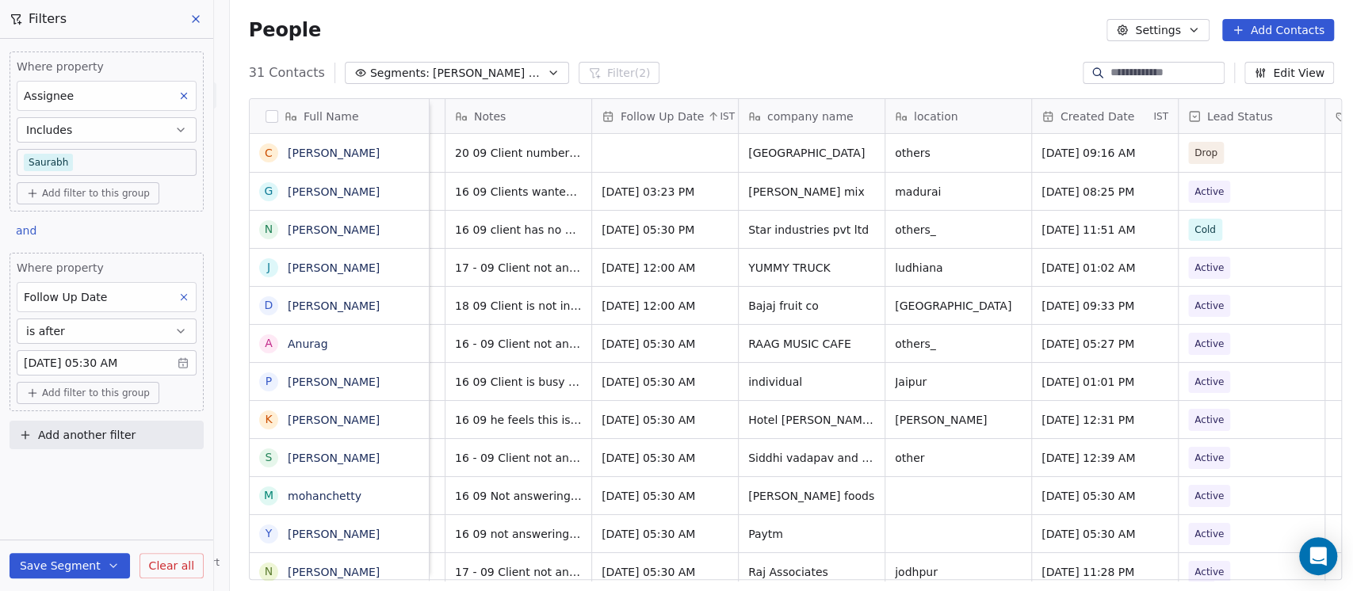
click at [989, 44] on div "People Settings Add Contacts" at bounding box center [791, 30] width 1123 height 60
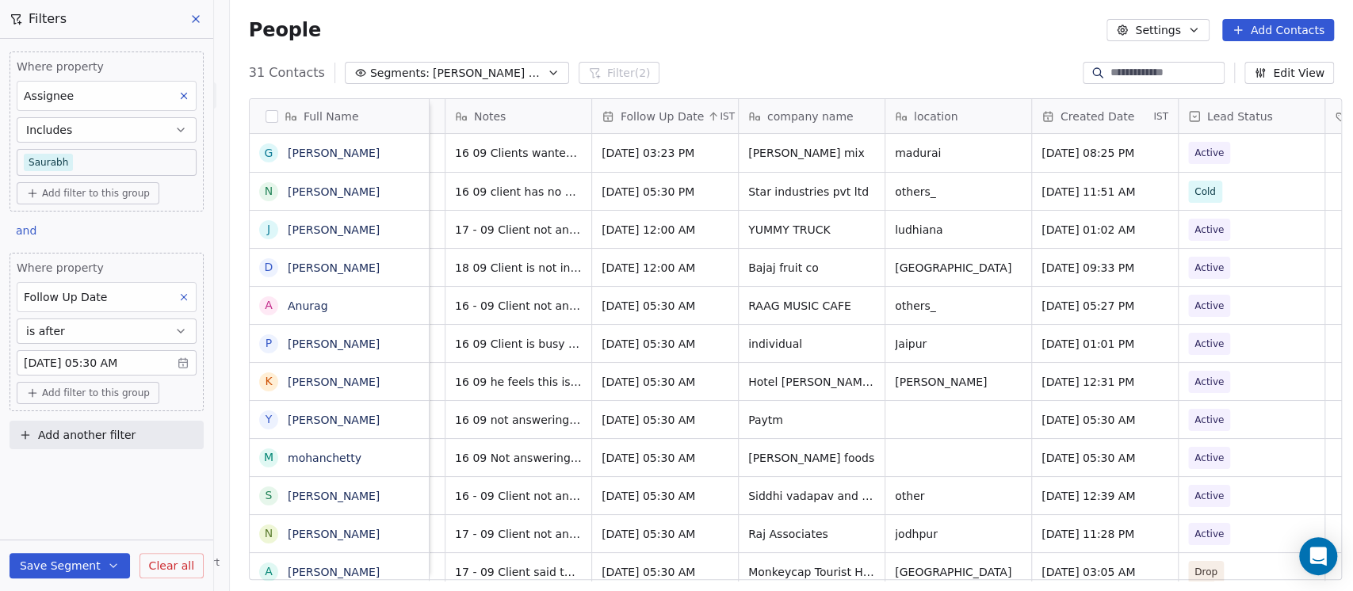
scroll to position [0, 0]
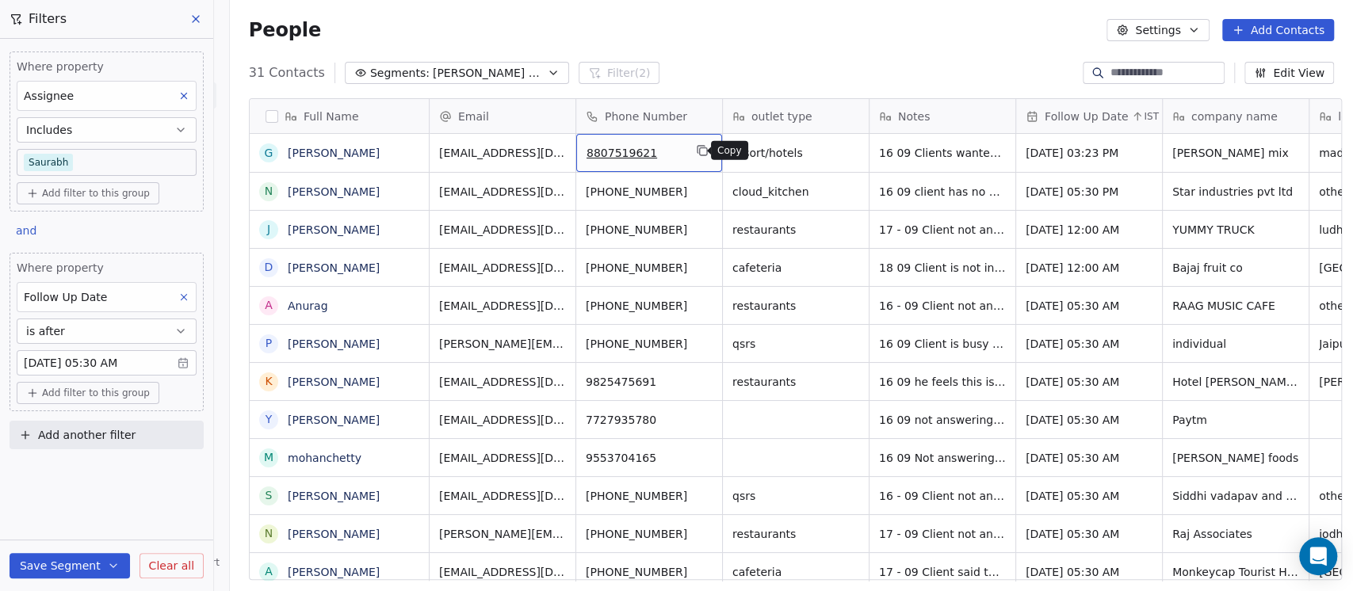
click at [699, 148] on icon "grid" at bounding box center [702, 151] width 7 height 7
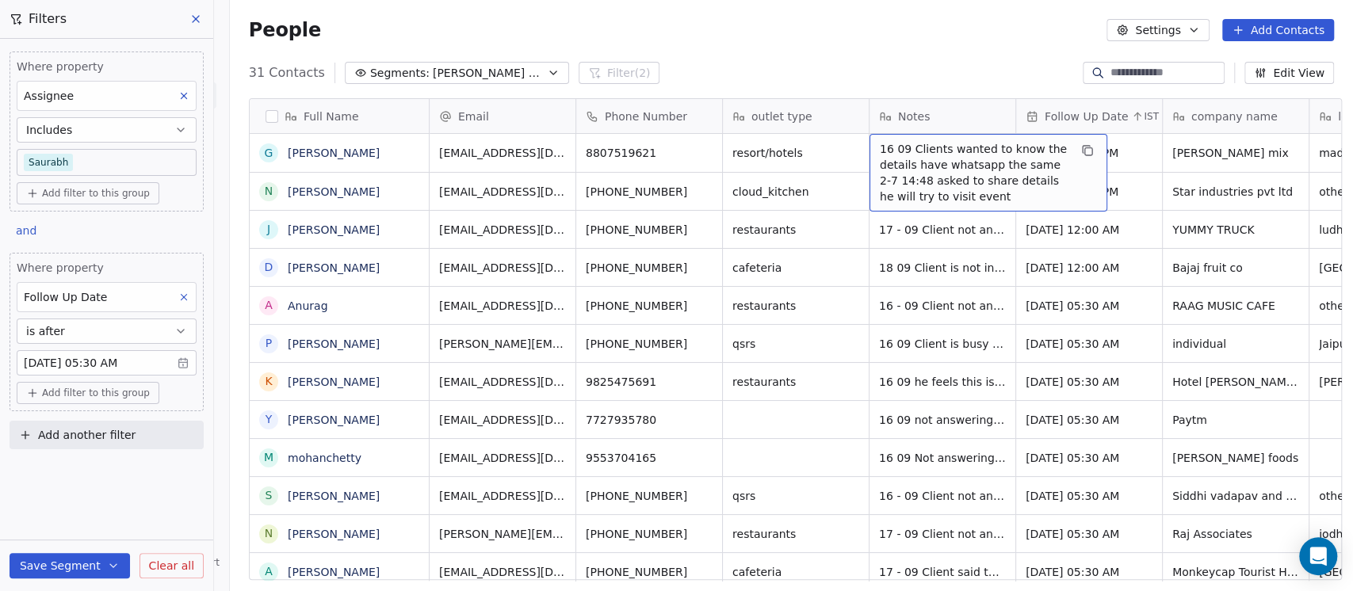
click at [879, 149] on span "16 09 Clients wanted to know the details have whatsapp the same 2-7 14:48 asked…" at bounding box center [973, 172] width 189 height 63
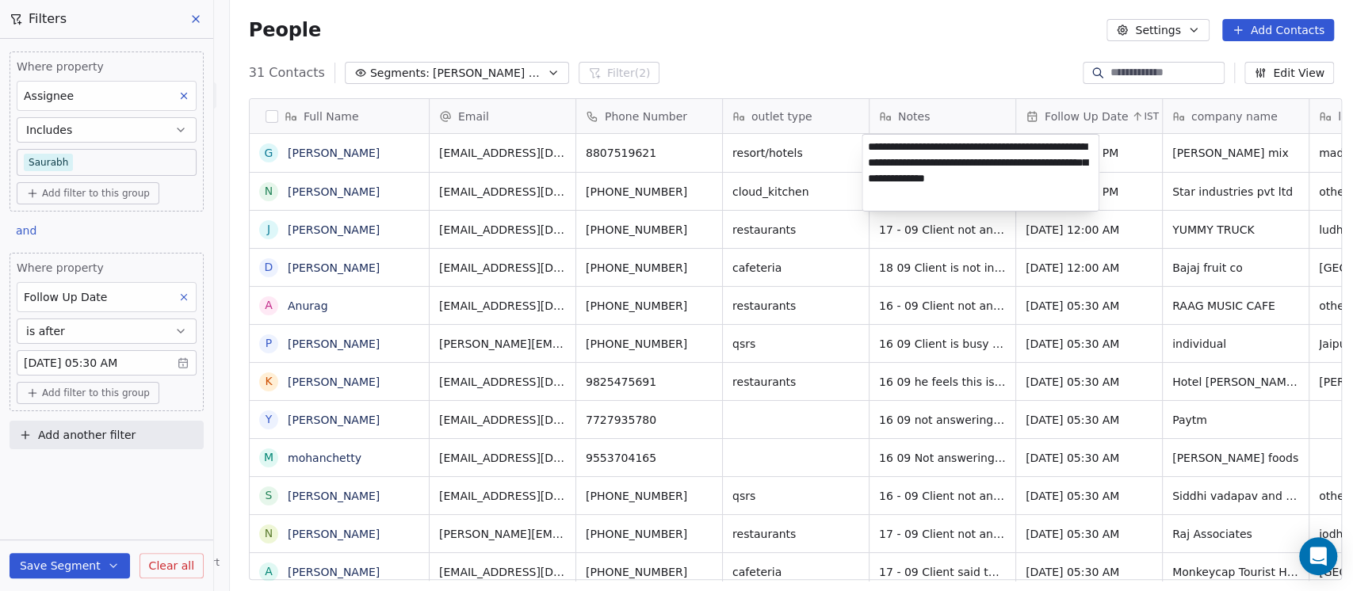
click at [870, 148] on textarea "**********" at bounding box center [980, 173] width 236 height 76
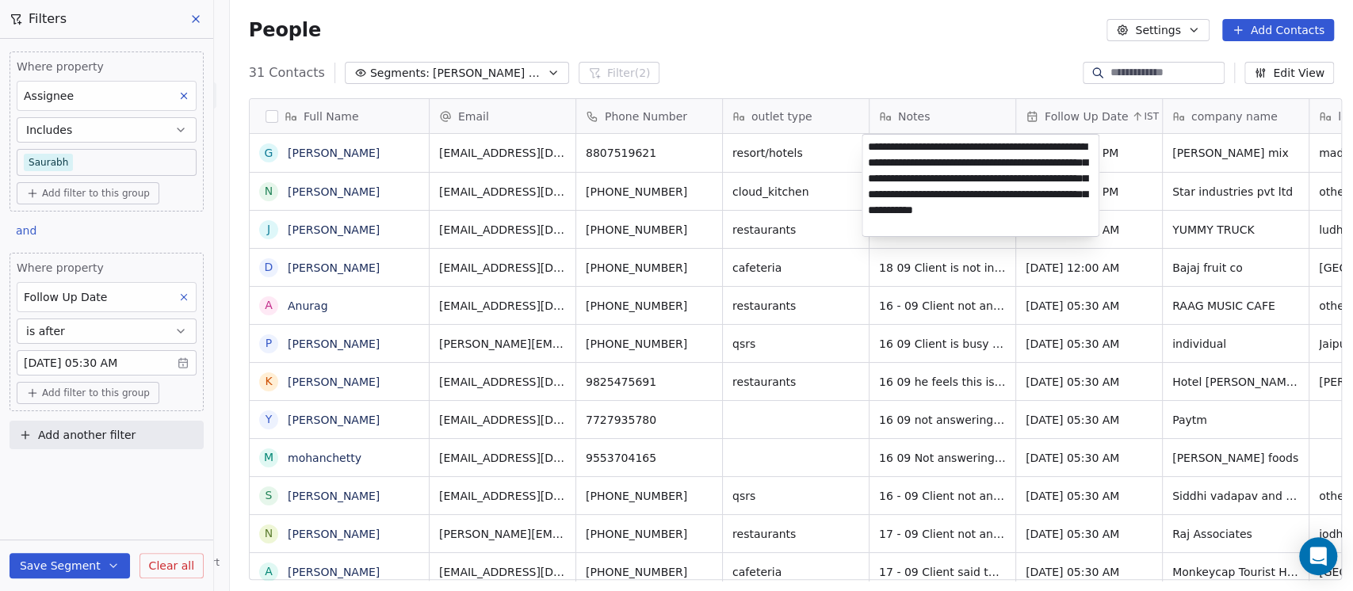
type textarea "**********"
click at [971, 41] on html "On2Cook India Pvt. Ltd. Contacts People Marketing Workflows Campaigns Metrics &…" at bounding box center [676, 295] width 1353 height 591
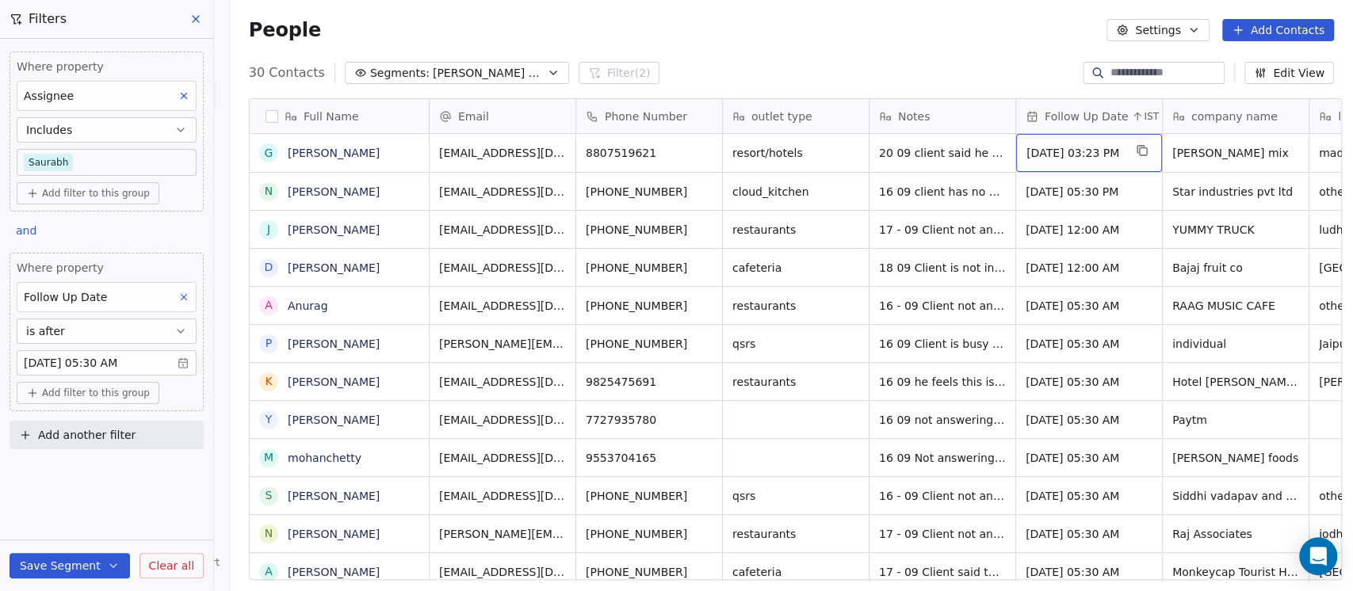
click at [1041, 148] on span "Sep 18, 2025 03:23 PM" at bounding box center [1074, 153] width 97 height 16
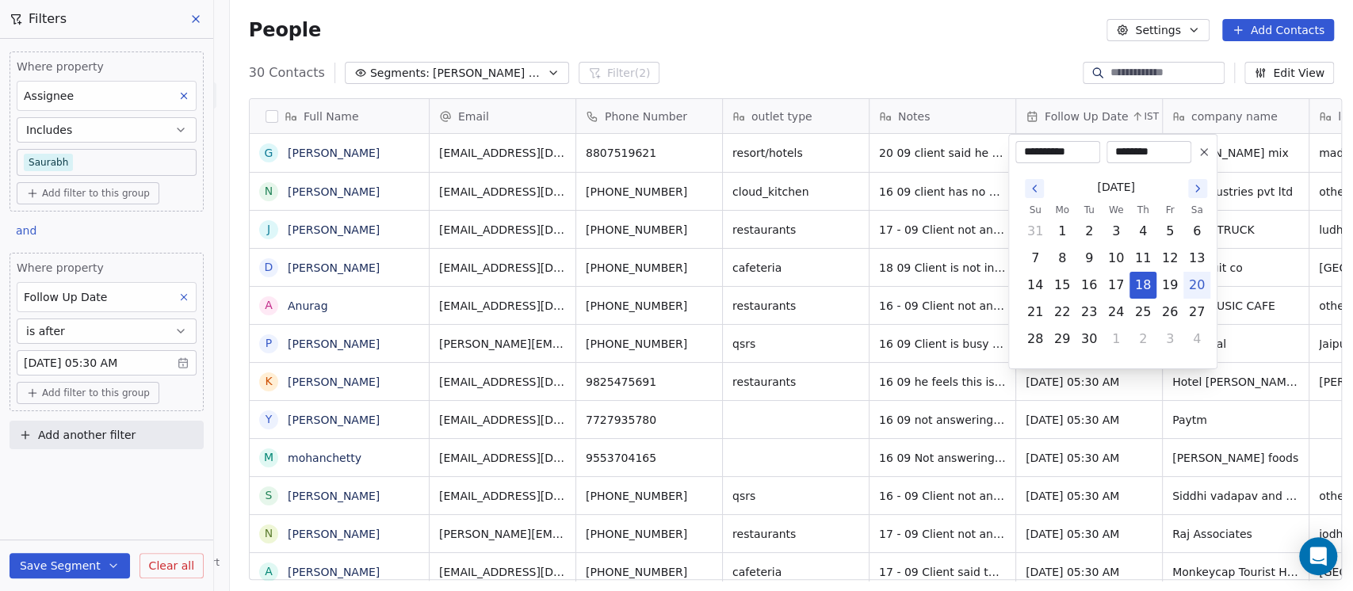
click at [1200, 155] on icon at bounding box center [1203, 152] width 6 height 6
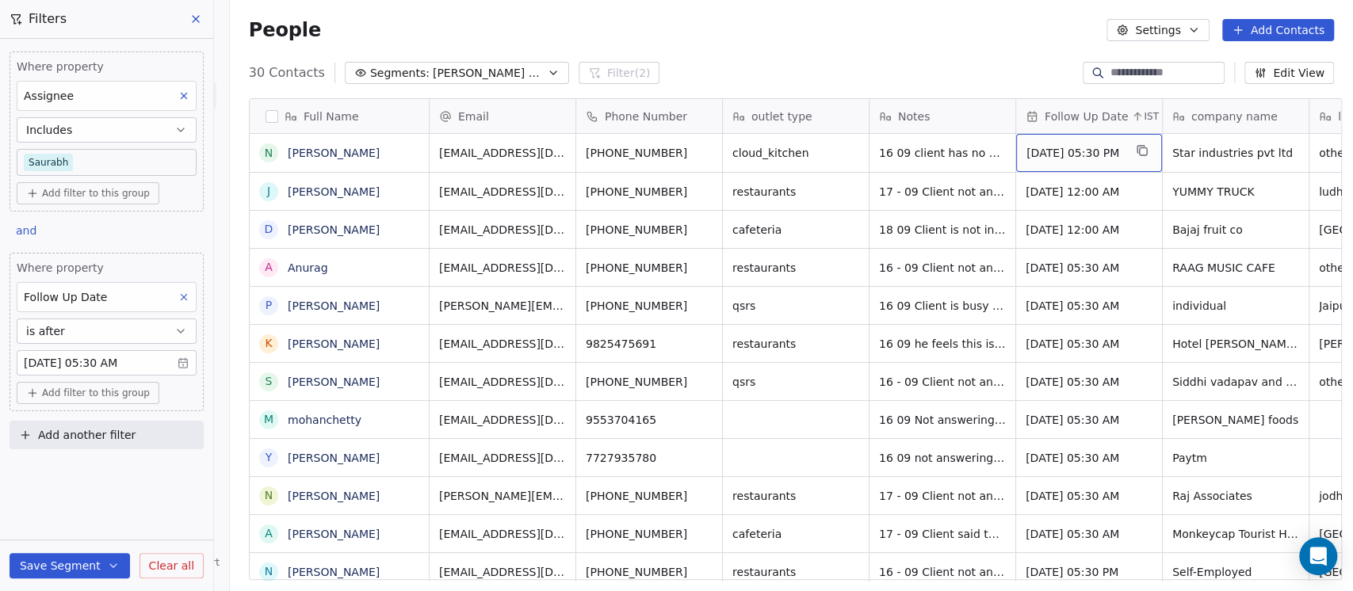
click at [1109, 149] on span "Sep 18, 2025 05:30 PM" at bounding box center [1074, 153] width 97 height 16
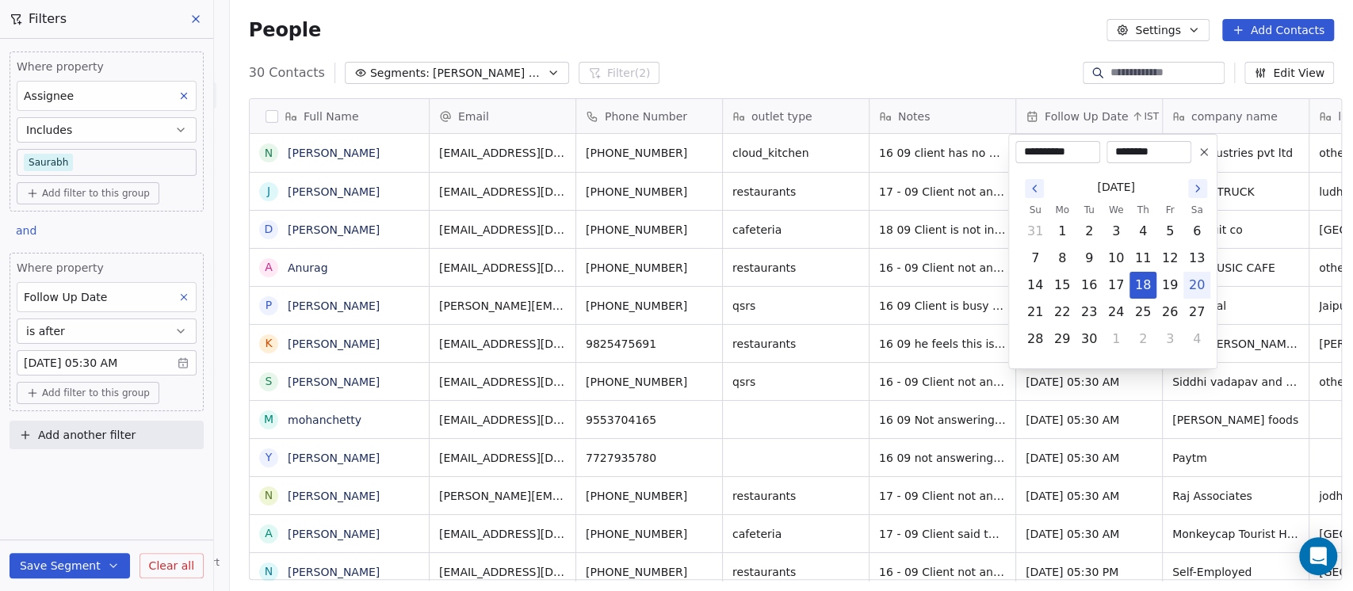
click at [1210, 154] on button at bounding box center [1203, 152] width 19 height 19
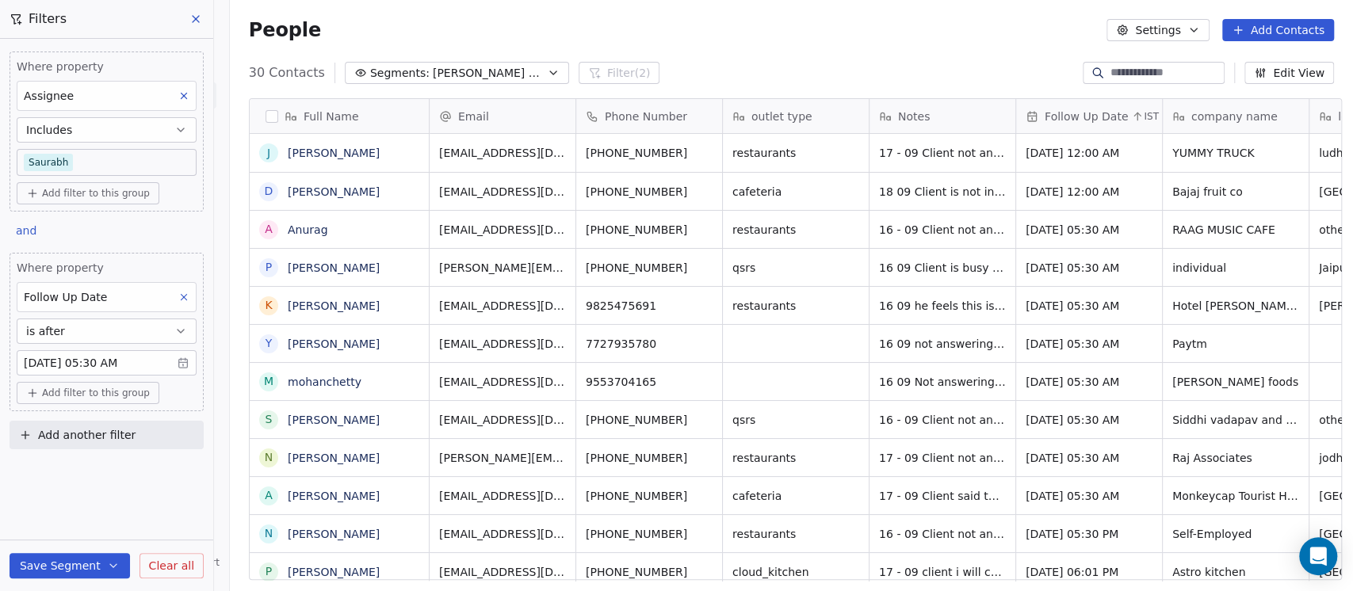
click at [195, 15] on icon at bounding box center [195, 19] width 13 height 13
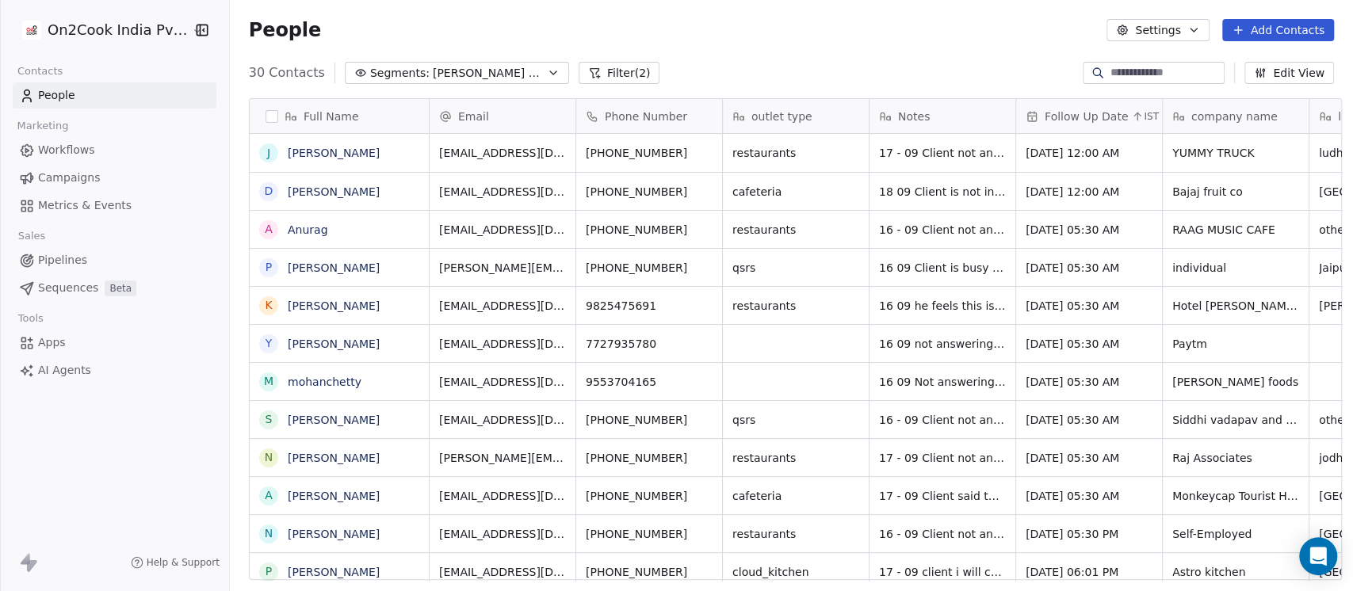
click at [70, 87] on span "People" at bounding box center [56, 95] width 37 height 17
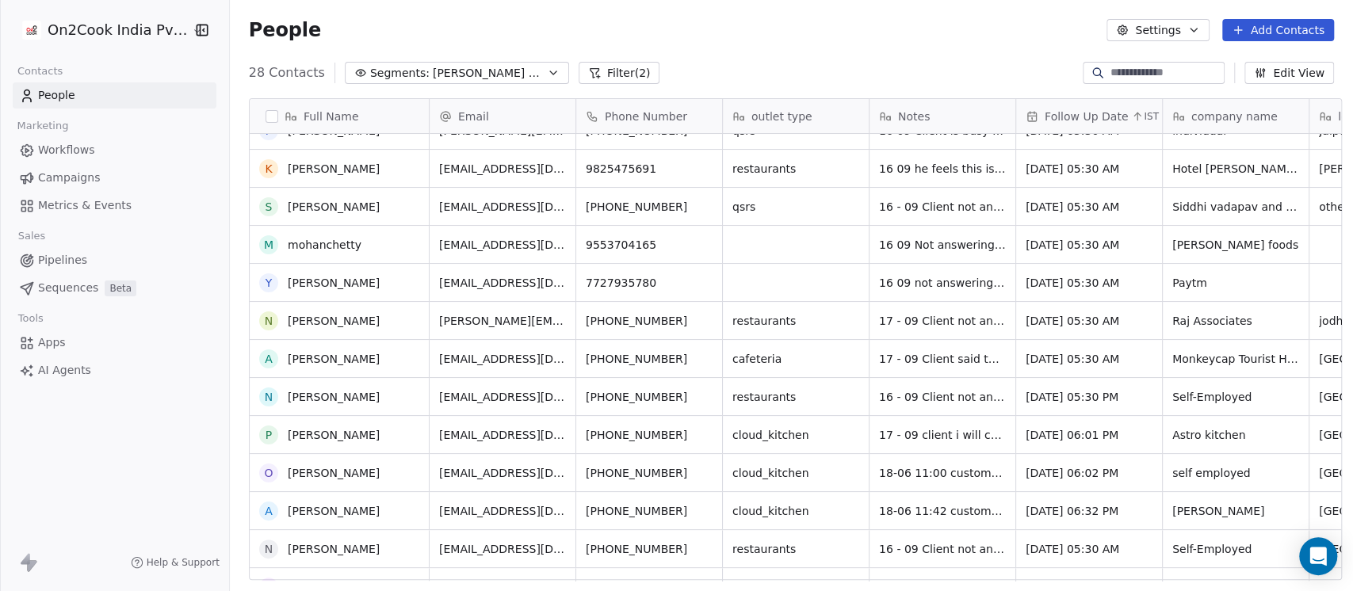
scroll to position [45, 0]
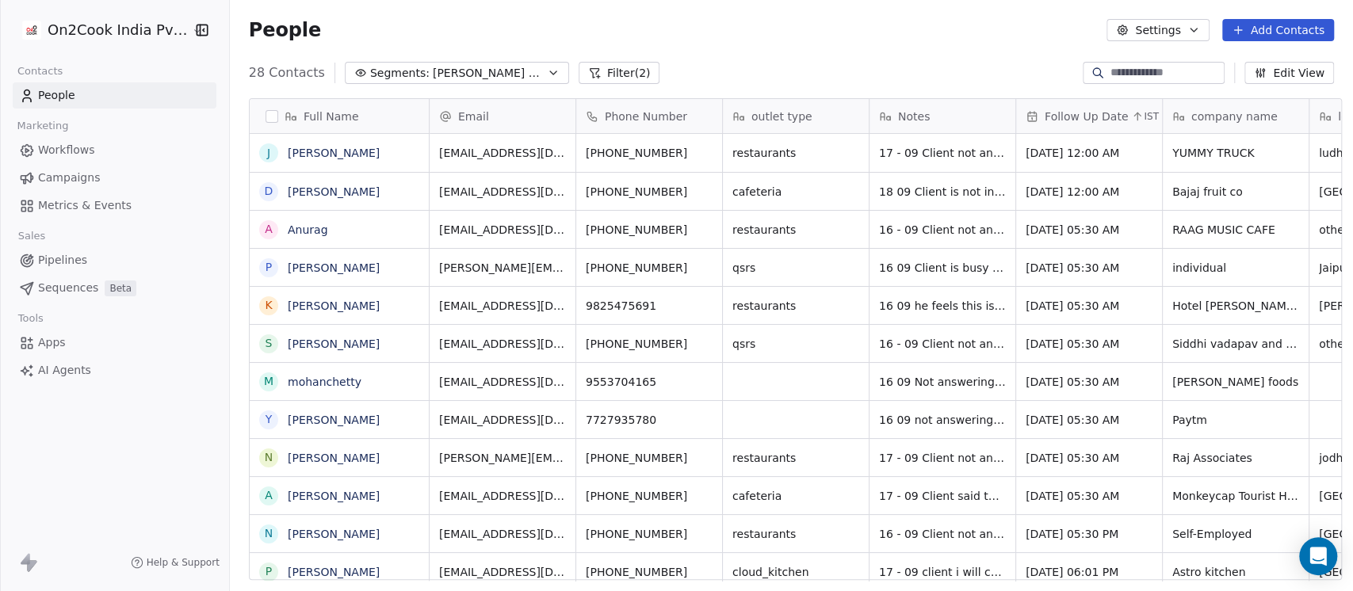
click at [578, 78] on button "Filter (2)" at bounding box center [619, 73] width 82 height 22
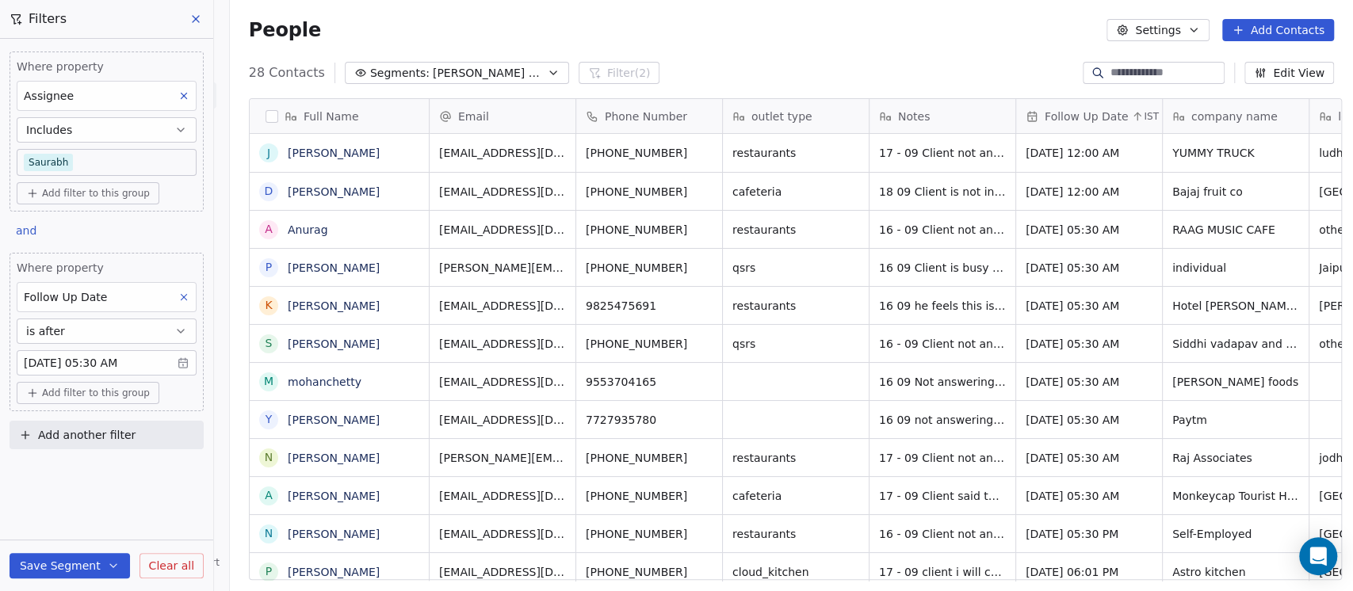
click at [161, 330] on button "is after" at bounding box center [107, 331] width 180 height 25
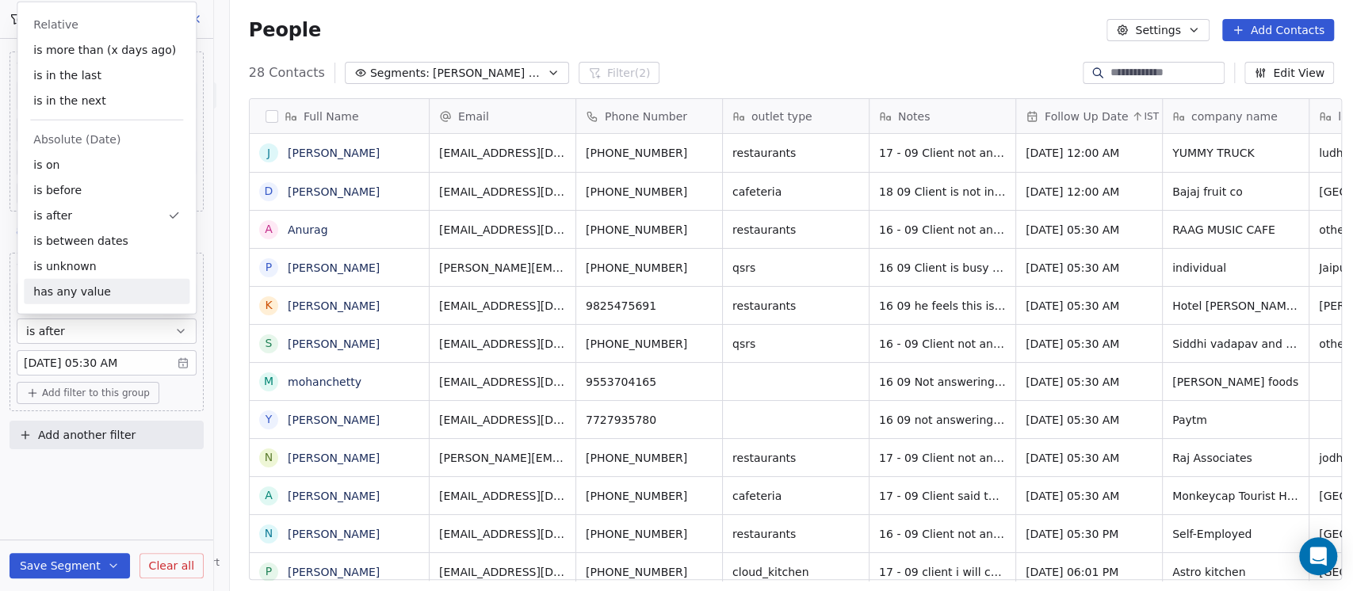
click at [74, 286] on div "has any value" at bounding box center [107, 291] width 166 height 25
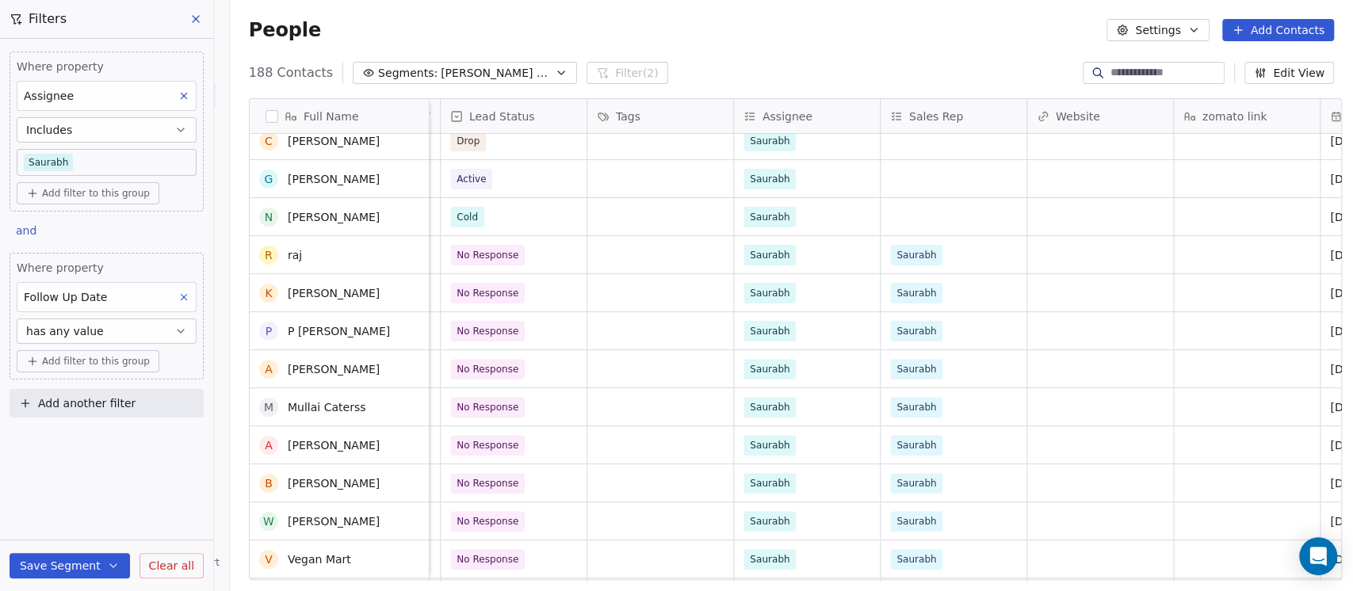
scroll to position [0, 0]
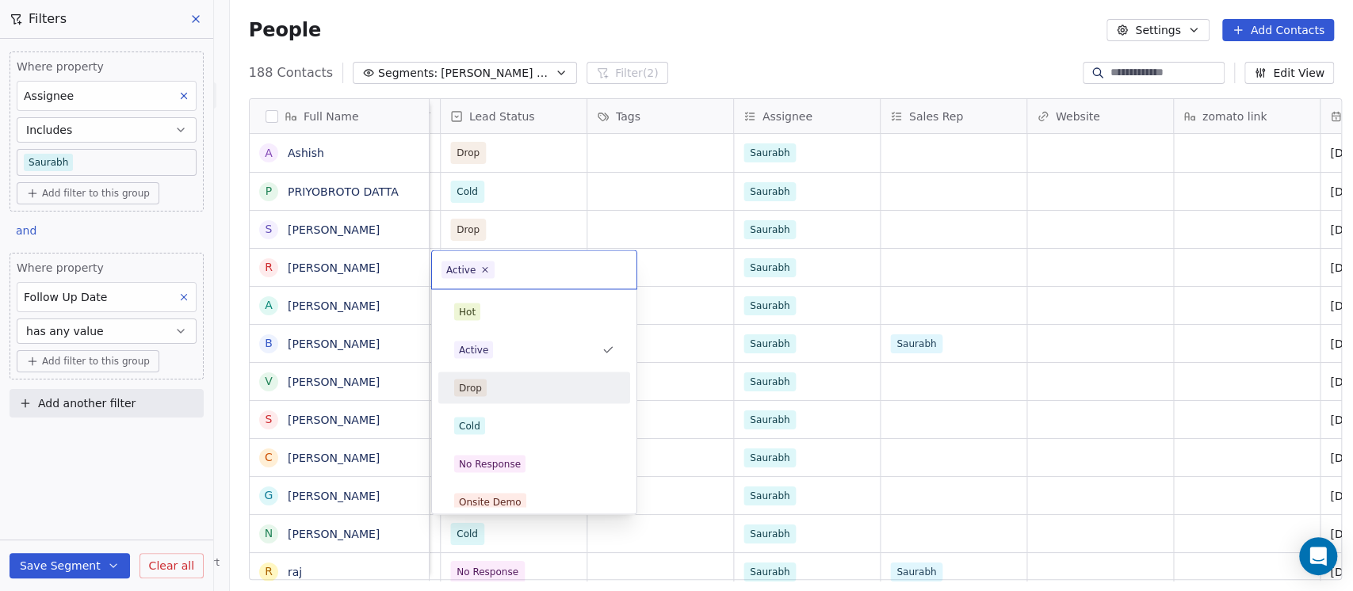
click at [506, 383] on div "Drop" at bounding box center [534, 387] width 160 height 17
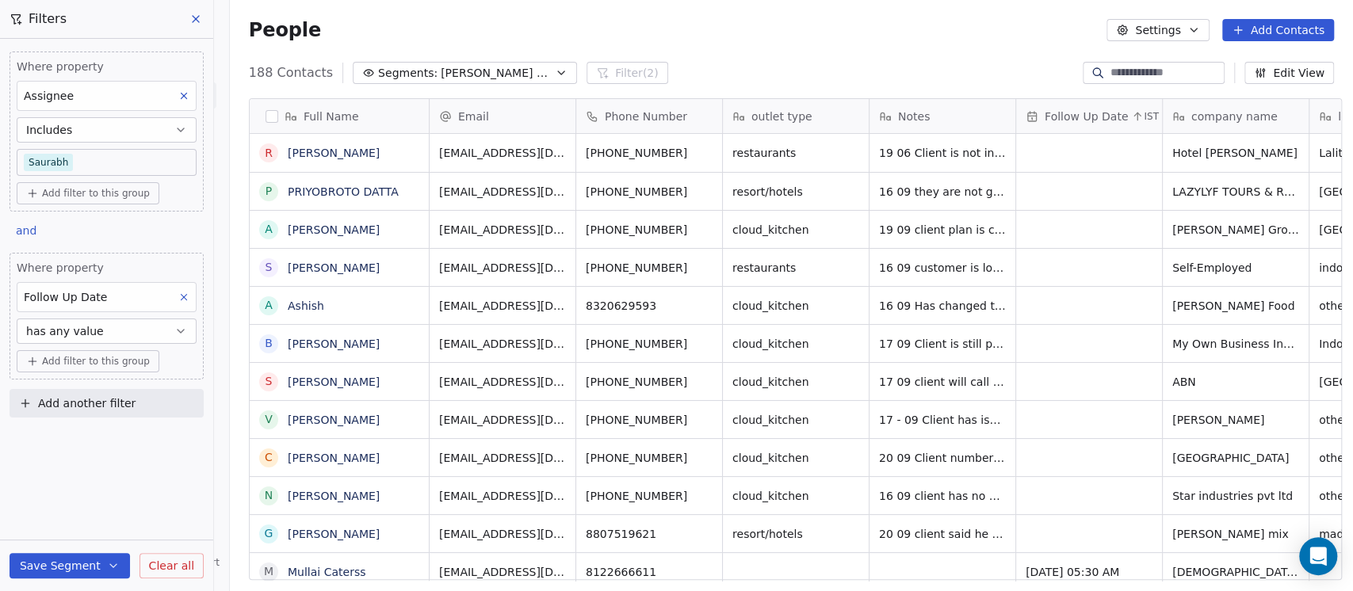
click at [174, 328] on icon "button" at bounding box center [180, 331] width 13 height 13
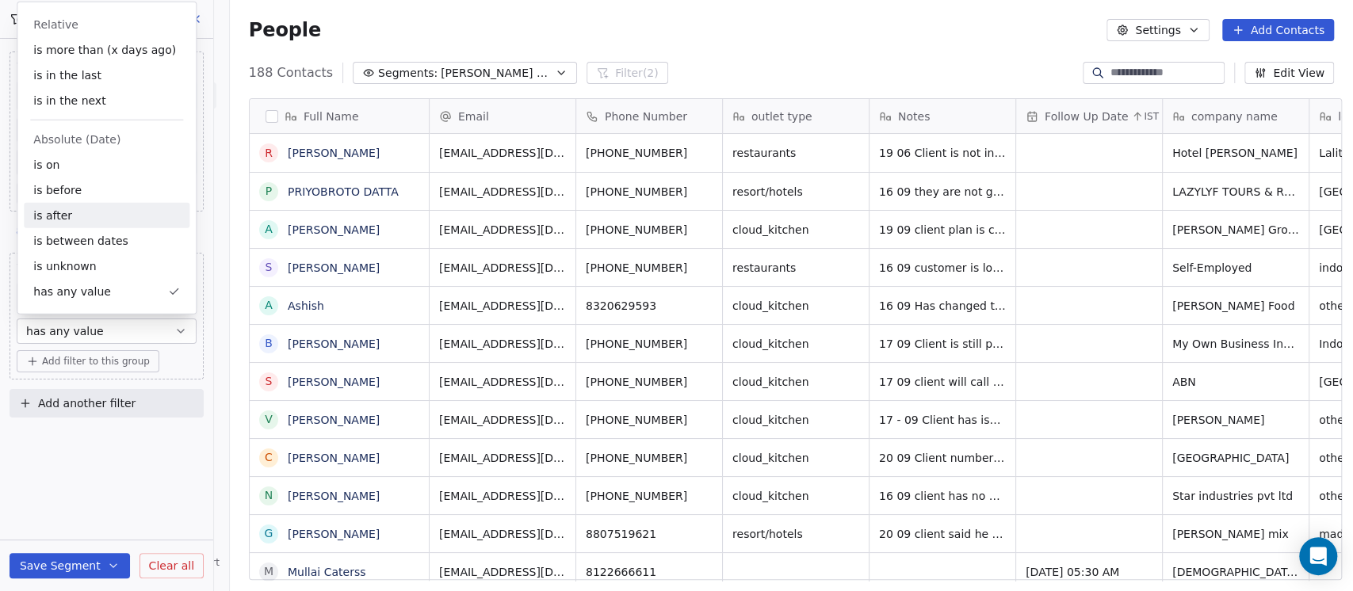
click at [89, 210] on div "is after" at bounding box center [107, 215] width 166 height 25
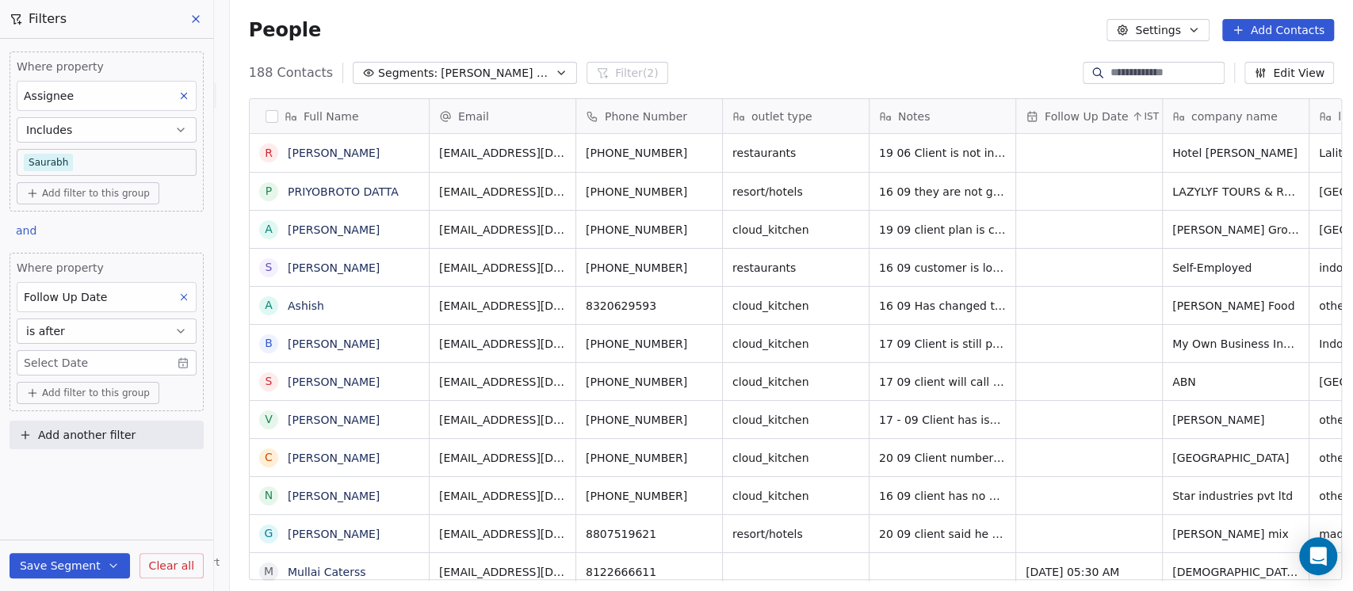
click at [74, 366] on body "On2Cook India Pvt. Ltd. Contacts People Marketing Workflows Campaigns Metrics &…" at bounding box center [676, 295] width 1353 height 591
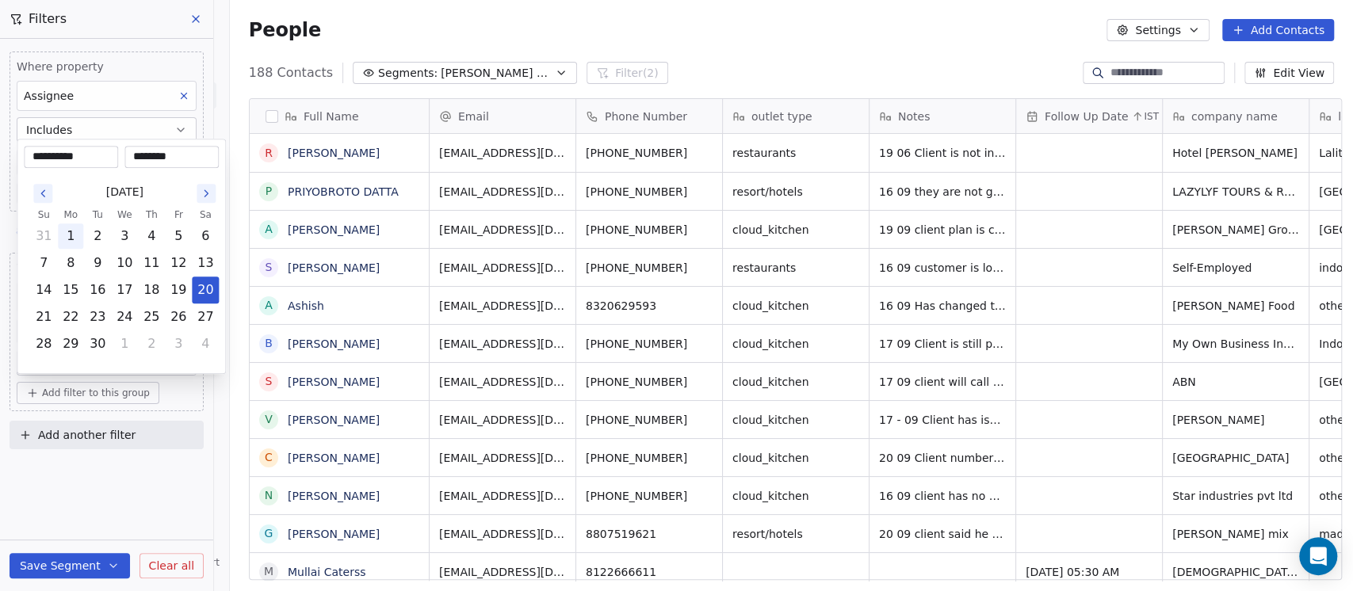
click at [69, 231] on button "1" at bounding box center [70, 235] width 25 height 25
type input "**********"
click at [63, 483] on html "On2Cook India Pvt. Ltd. Contacts People Marketing Workflows Campaigns Metrics &…" at bounding box center [676, 295] width 1353 height 591
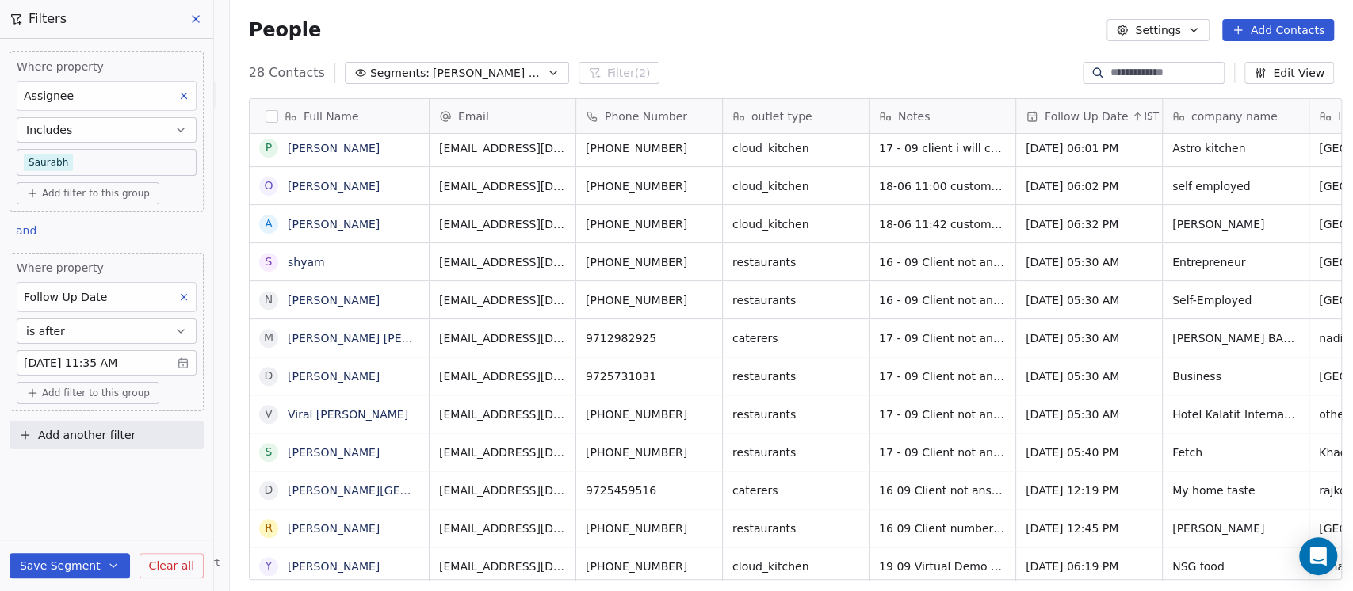
click at [77, 364] on body "On2Cook India Pvt. Ltd. Contacts People Marketing Workflows Campaigns Metrics &…" at bounding box center [676, 295] width 1353 height 591
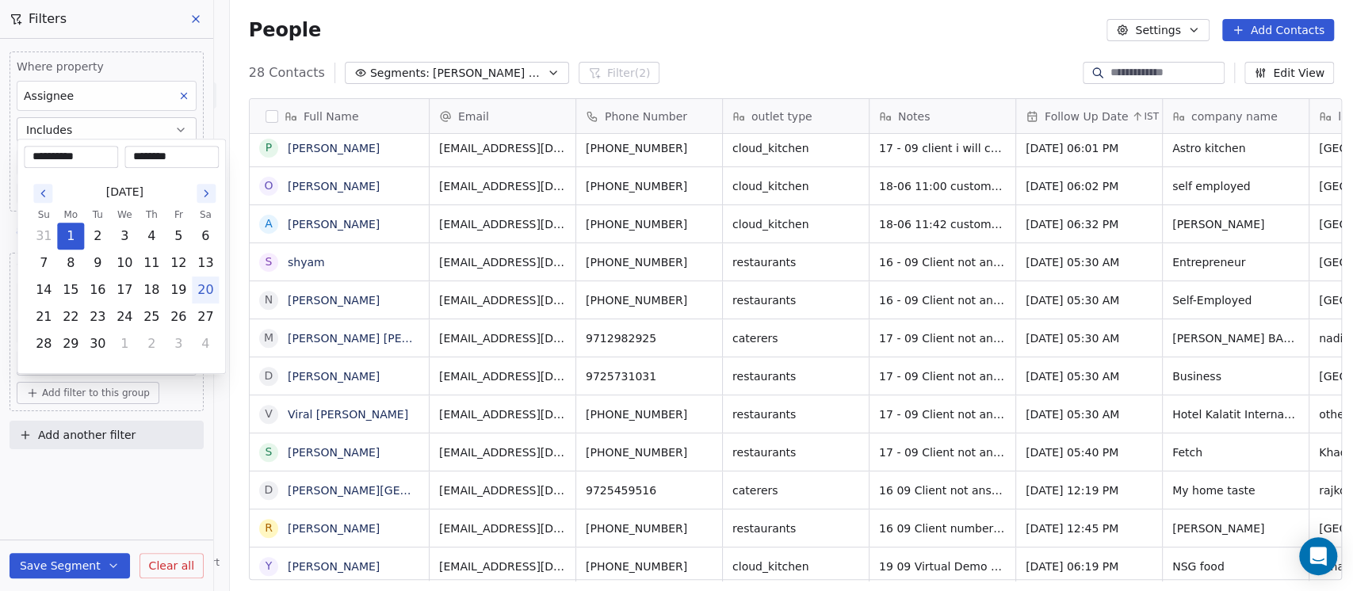
click at [214, 295] on button "20" at bounding box center [205, 289] width 25 height 25
type input "**********"
click at [125, 493] on html "On2Cook India Pvt. Ltd. Contacts People Marketing Workflows Campaigns Metrics &…" at bounding box center [676, 295] width 1353 height 591
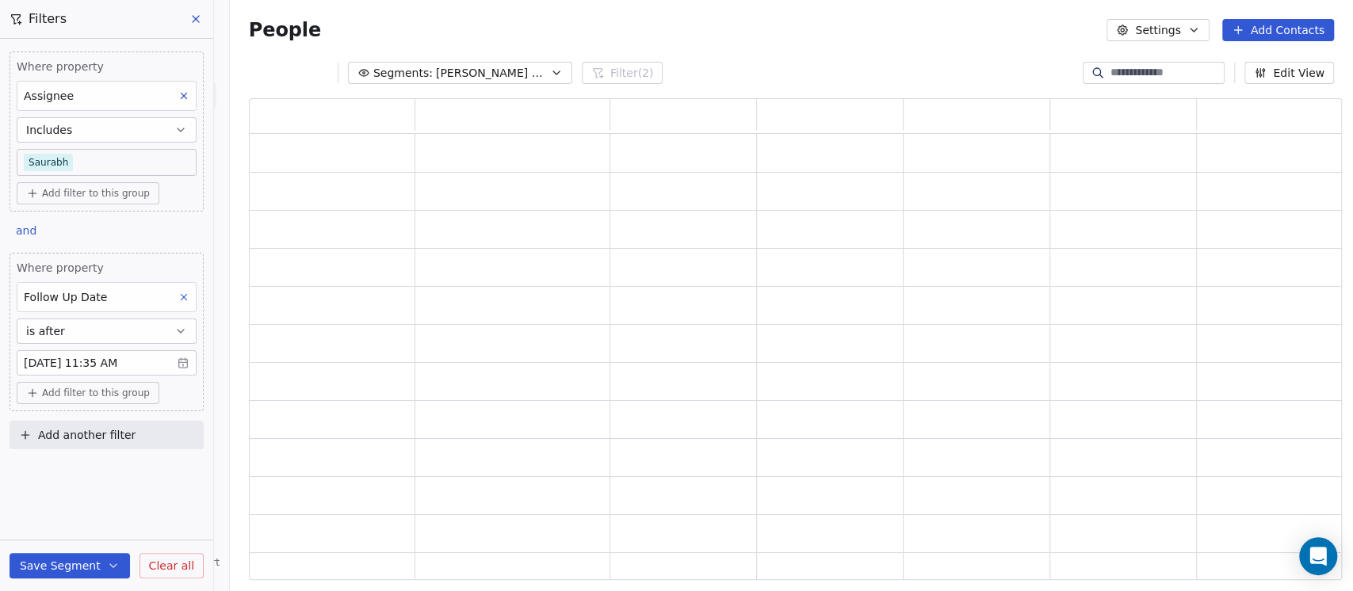
scroll to position [466, 1076]
click at [159, 333] on button "is after" at bounding box center [107, 331] width 180 height 25
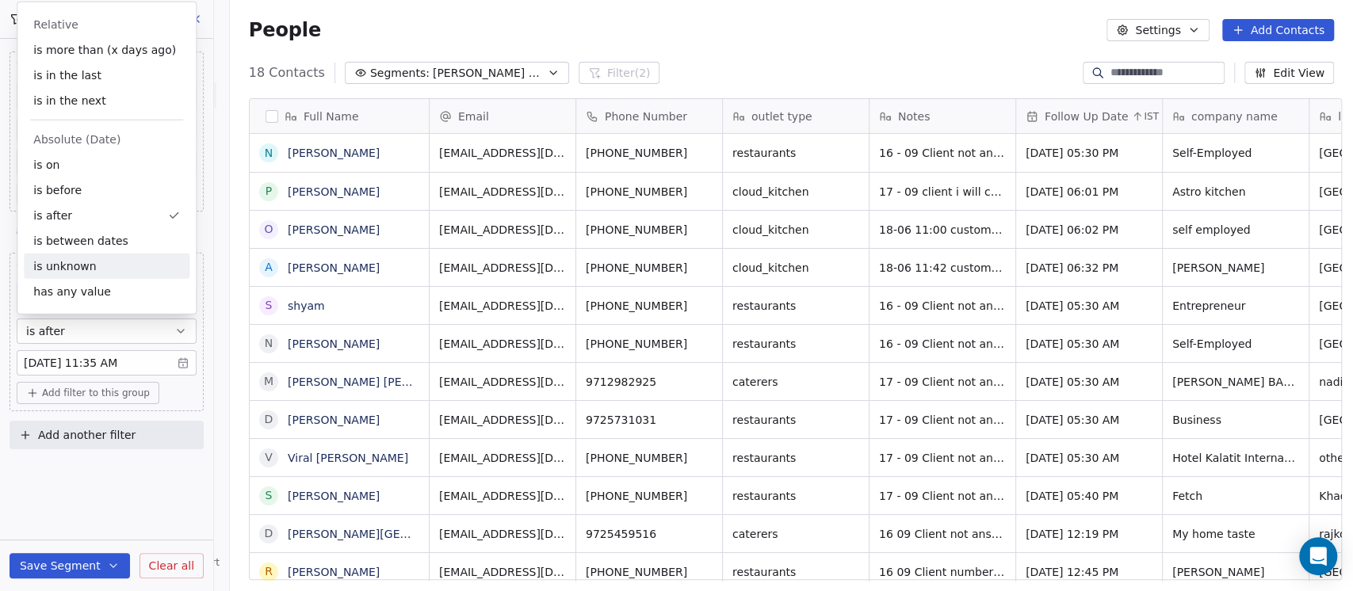
scroll to position [504, 1114]
click at [68, 166] on div "is on" at bounding box center [107, 164] width 166 height 25
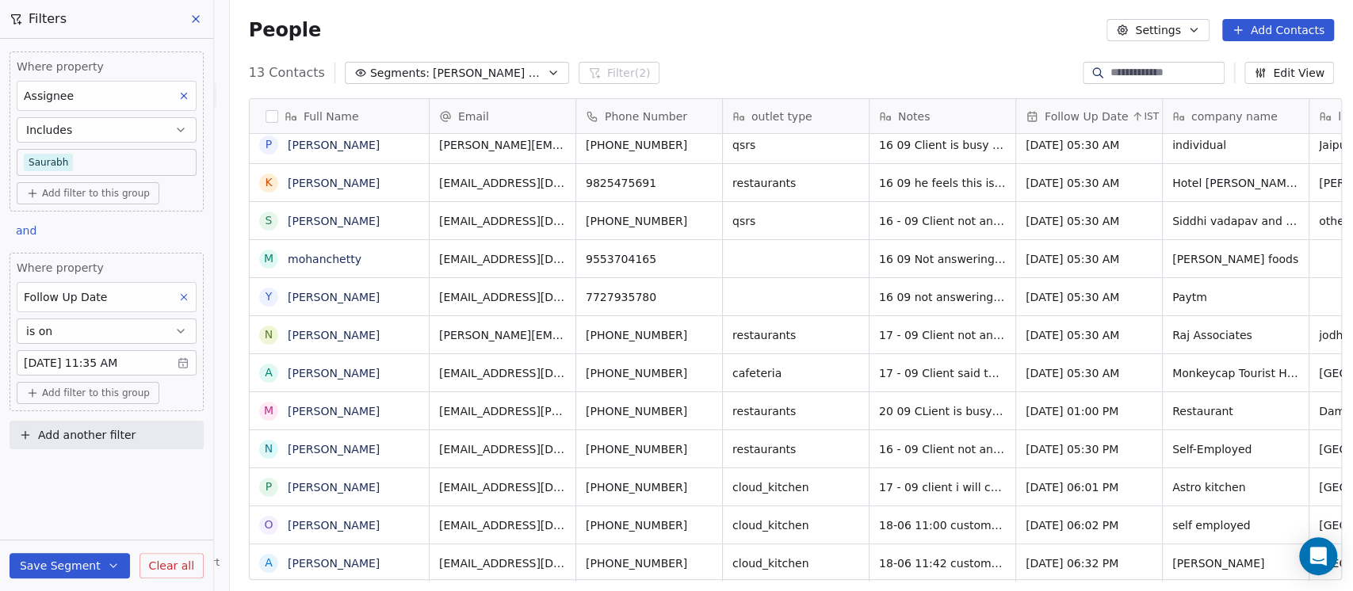
scroll to position [16, 0]
click at [202, 25] on button at bounding box center [197, 19] width 24 height 22
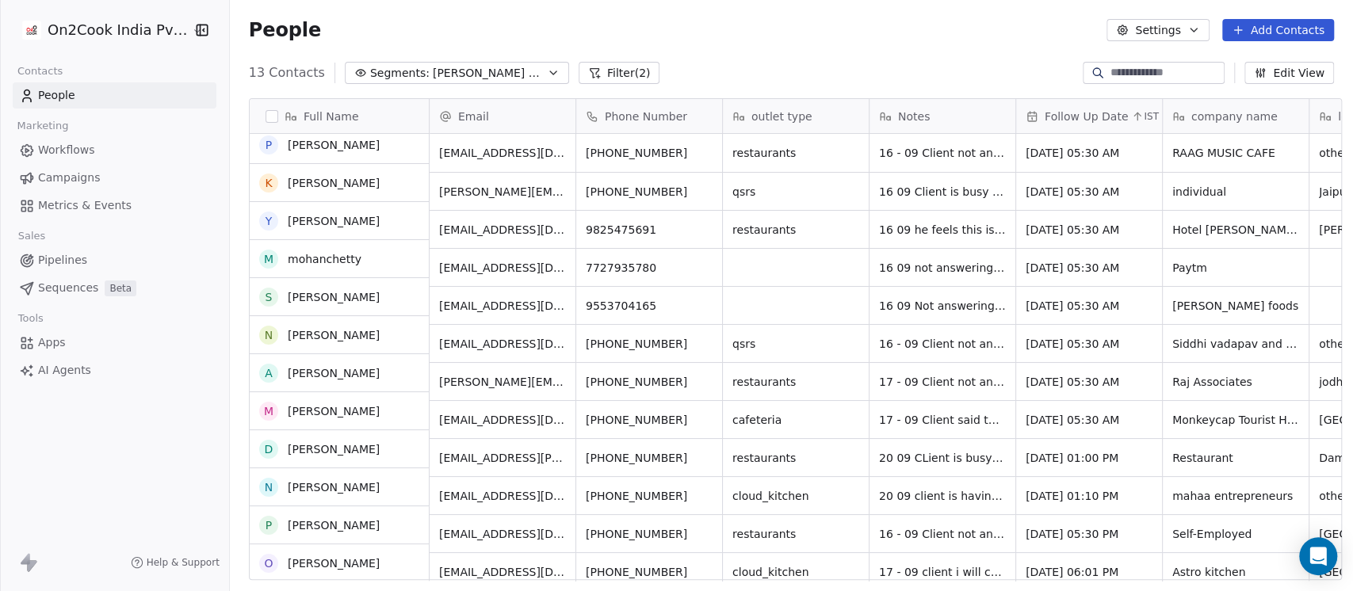
scroll to position [0, 0]
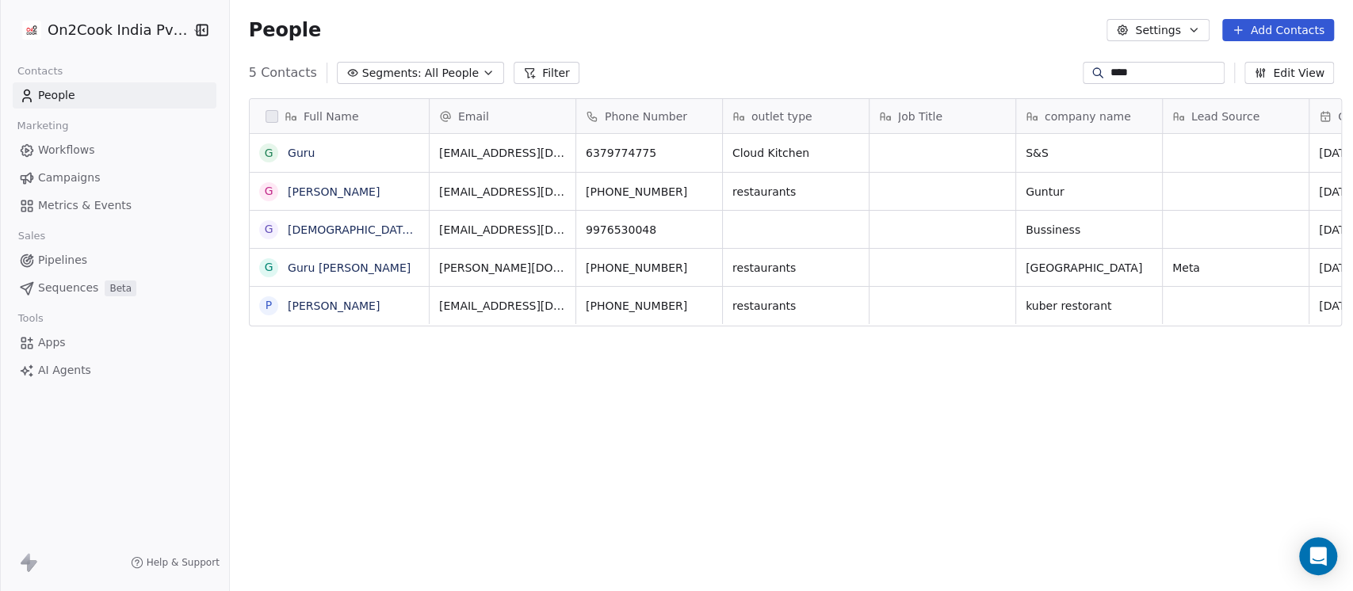
scroll to position [504, 1114]
type input "*"
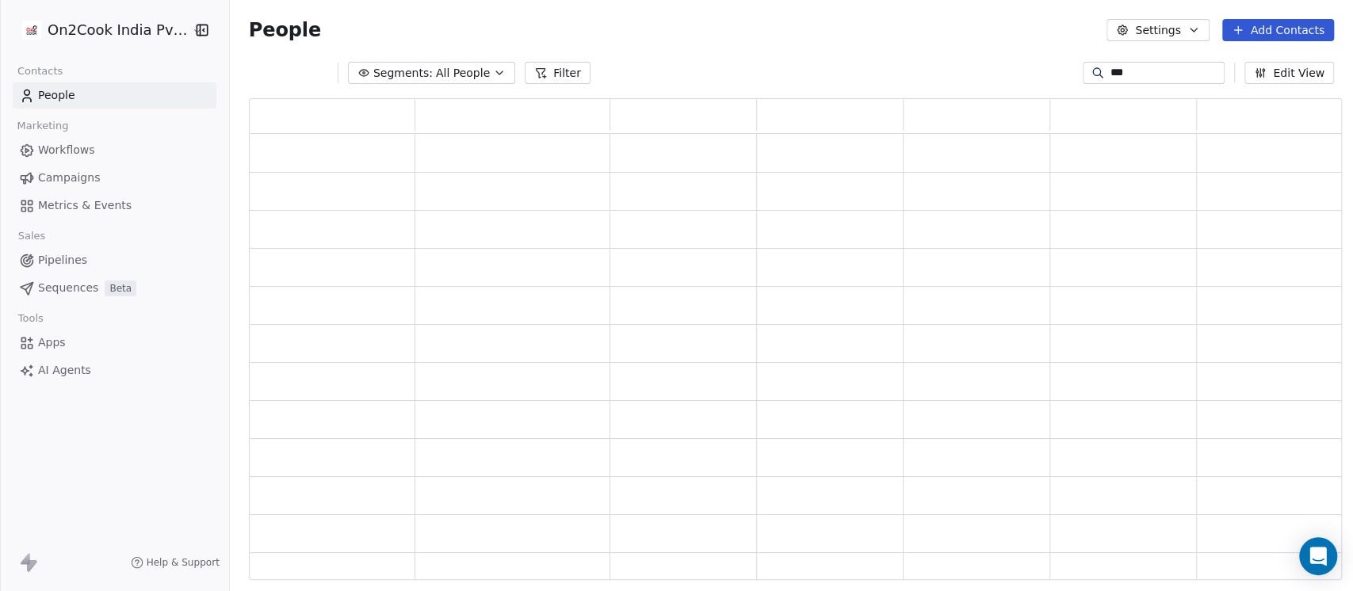
scroll to position [0, 0]
type input "*"
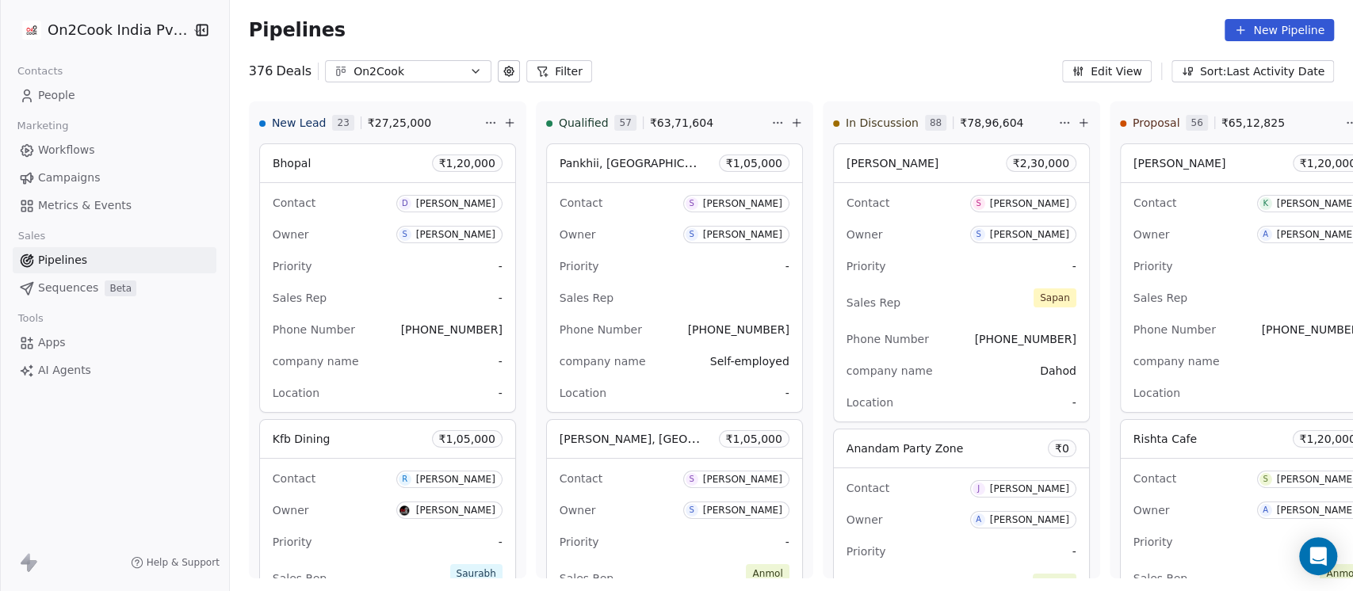
click at [85, 90] on link "People" at bounding box center [115, 95] width 204 height 26
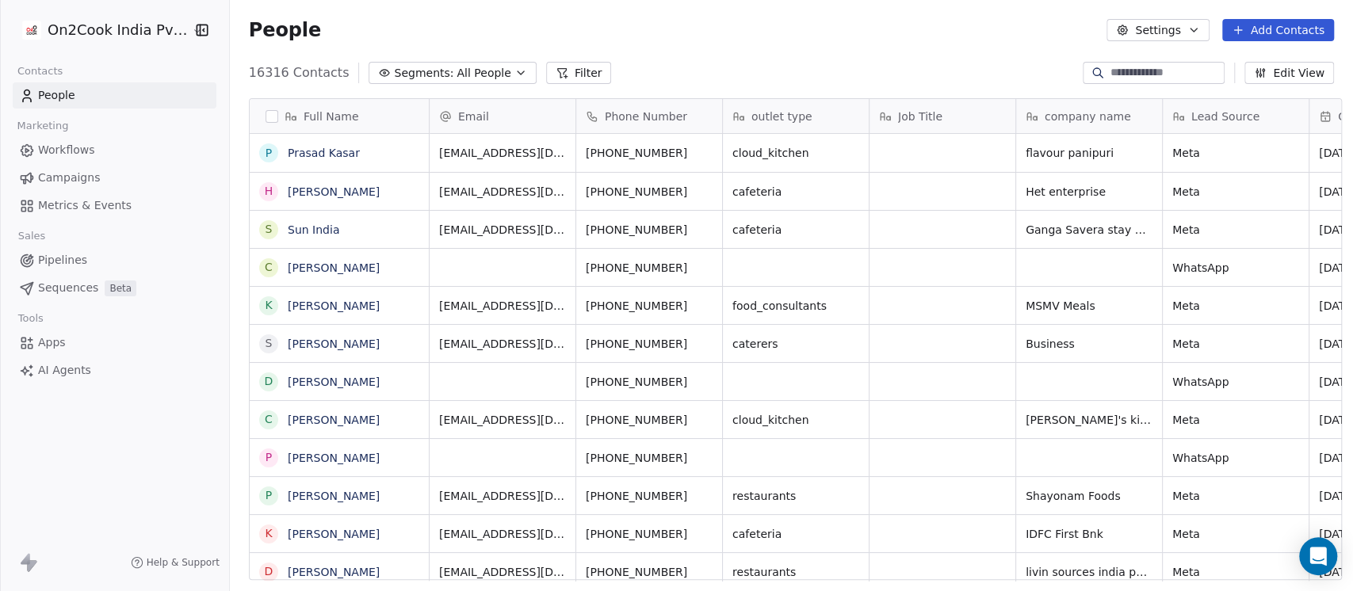
scroll to position [504, 1114]
click at [490, 79] on button "Segments: All People" at bounding box center [451, 73] width 167 height 22
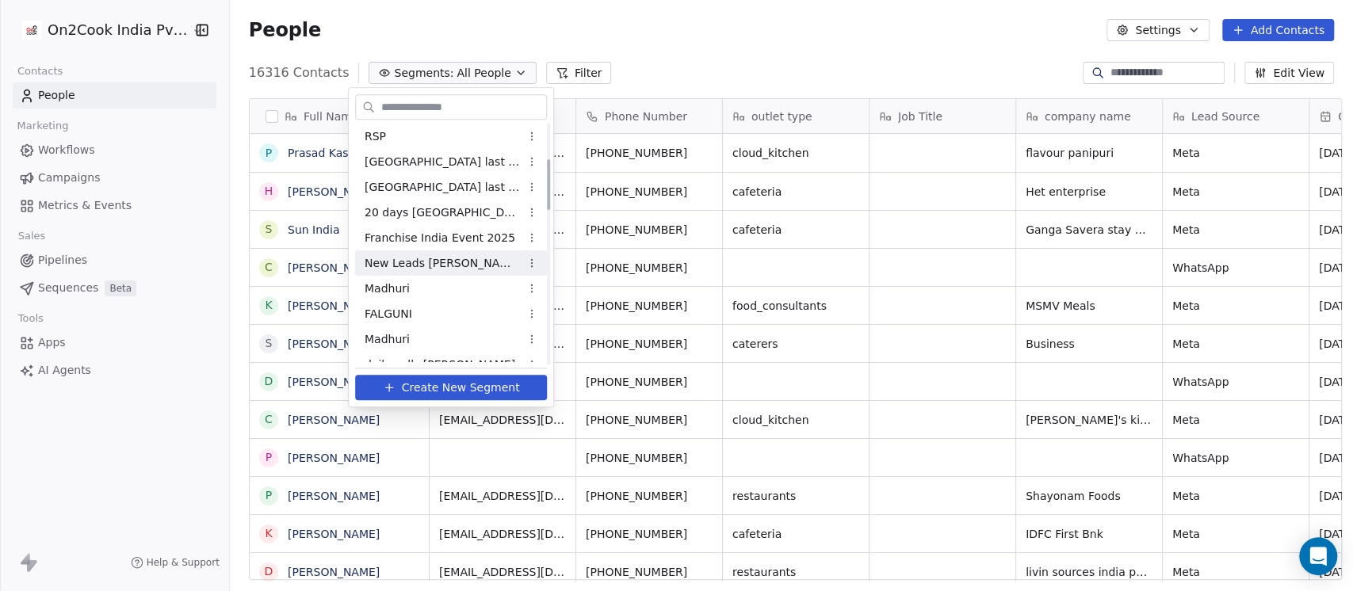
scroll to position [0, 0]
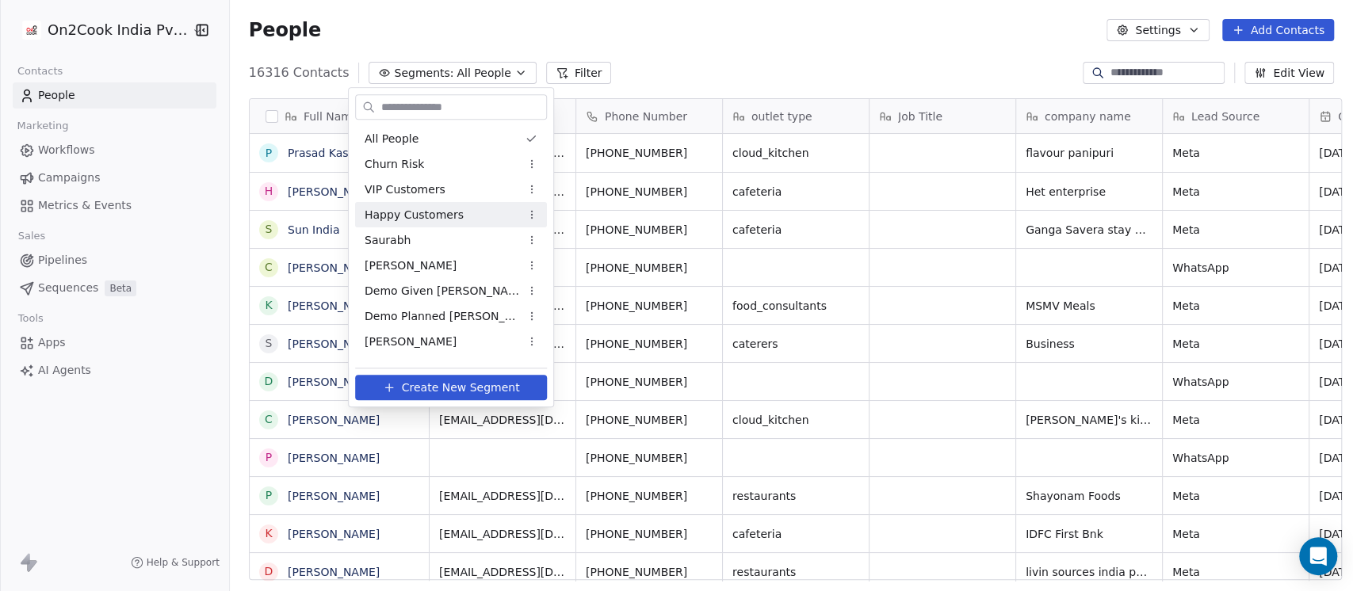
click at [701, 44] on html "On2Cook India Pvt. Ltd. Contacts People Marketing Workflows Campaigns Metrics &…" at bounding box center [676, 295] width 1353 height 591
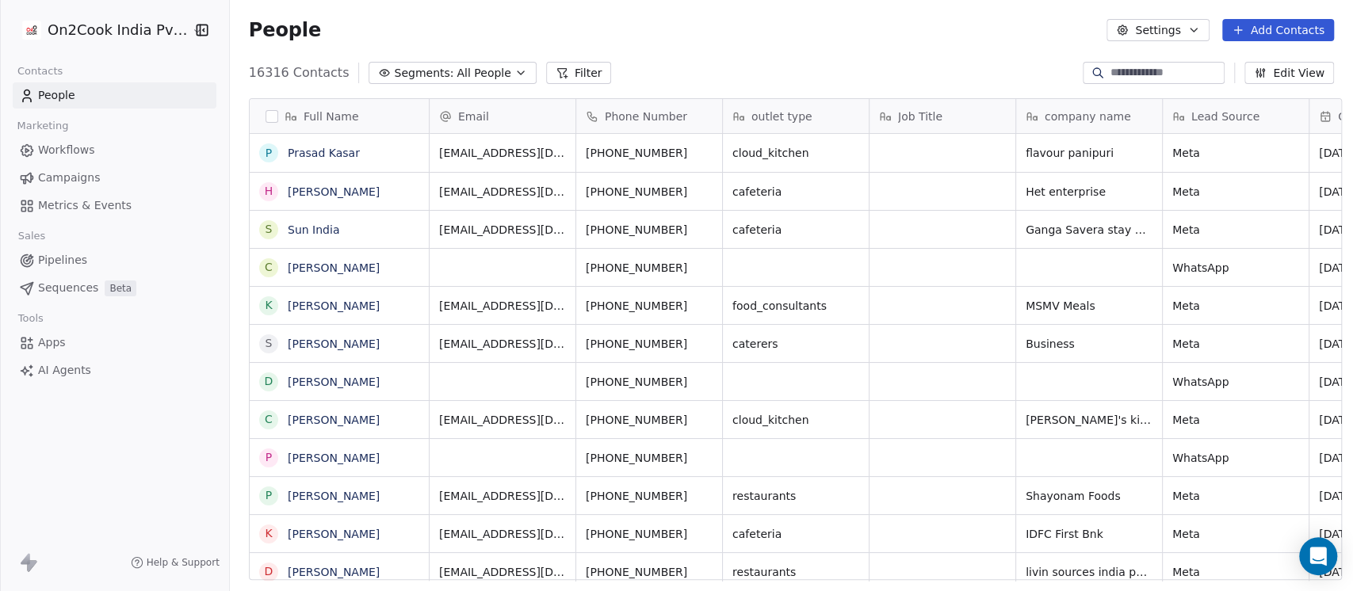
click at [555, 72] on icon at bounding box center [561, 73] width 13 height 13
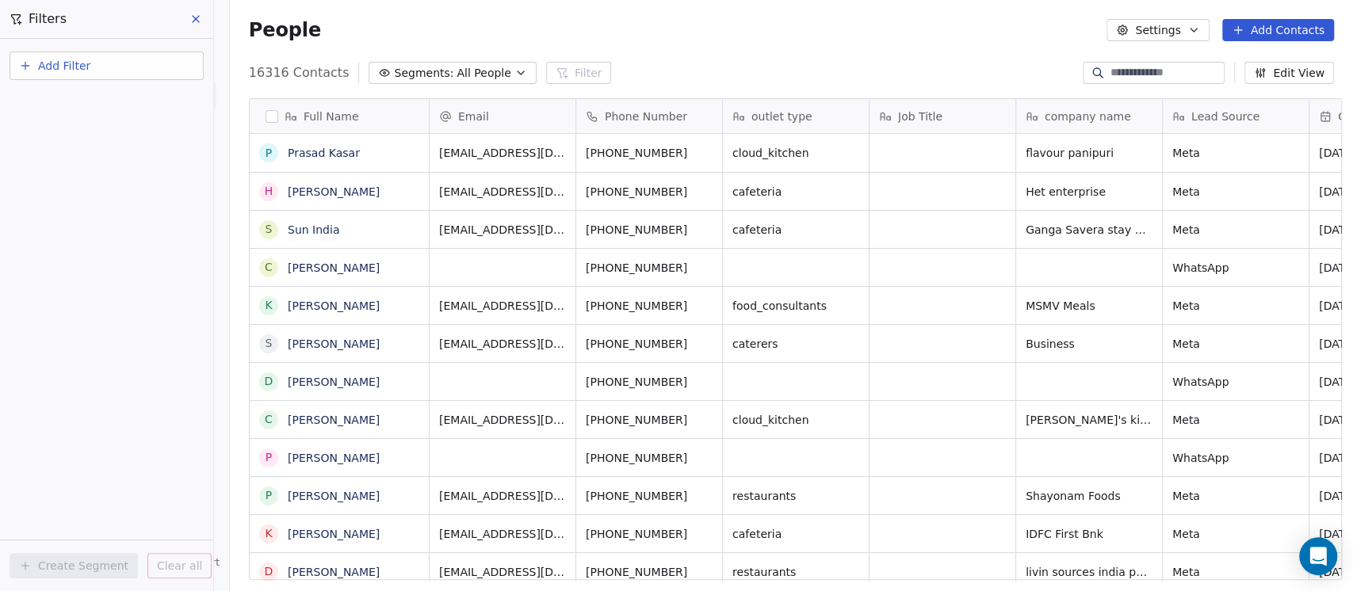
click at [170, 69] on button "Add Filter" at bounding box center [107, 66] width 194 height 29
click at [134, 99] on div "Contact properties" at bounding box center [106, 102] width 161 height 17
type input "***"
click at [74, 165] on div "Assignee" at bounding box center [106, 160] width 161 height 16
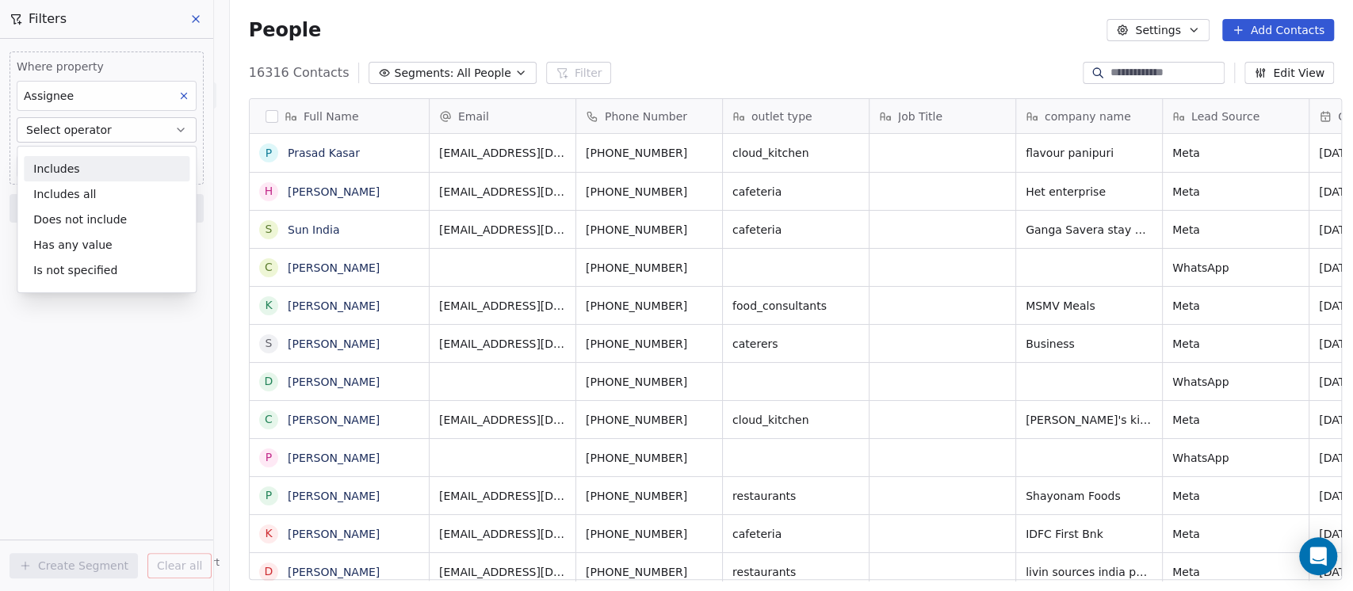
click at [77, 171] on div "Includes" at bounding box center [107, 168] width 166 height 25
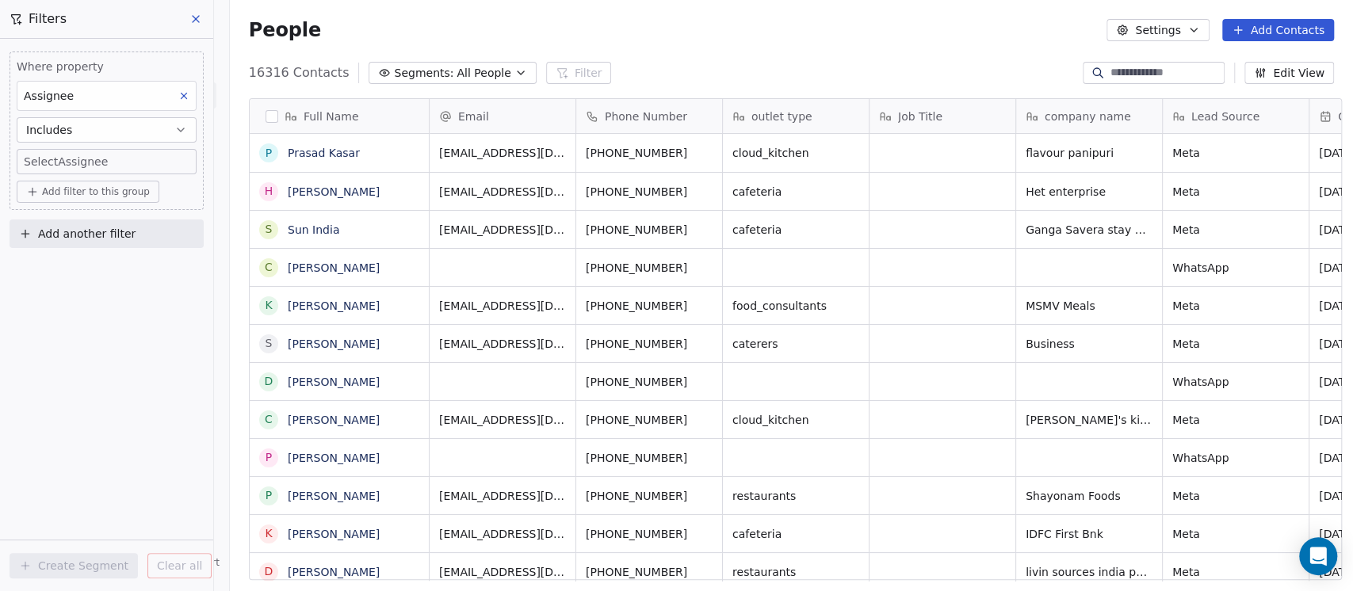
click at [81, 135] on button "Includes" at bounding box center [107, 129] width 180 height 25
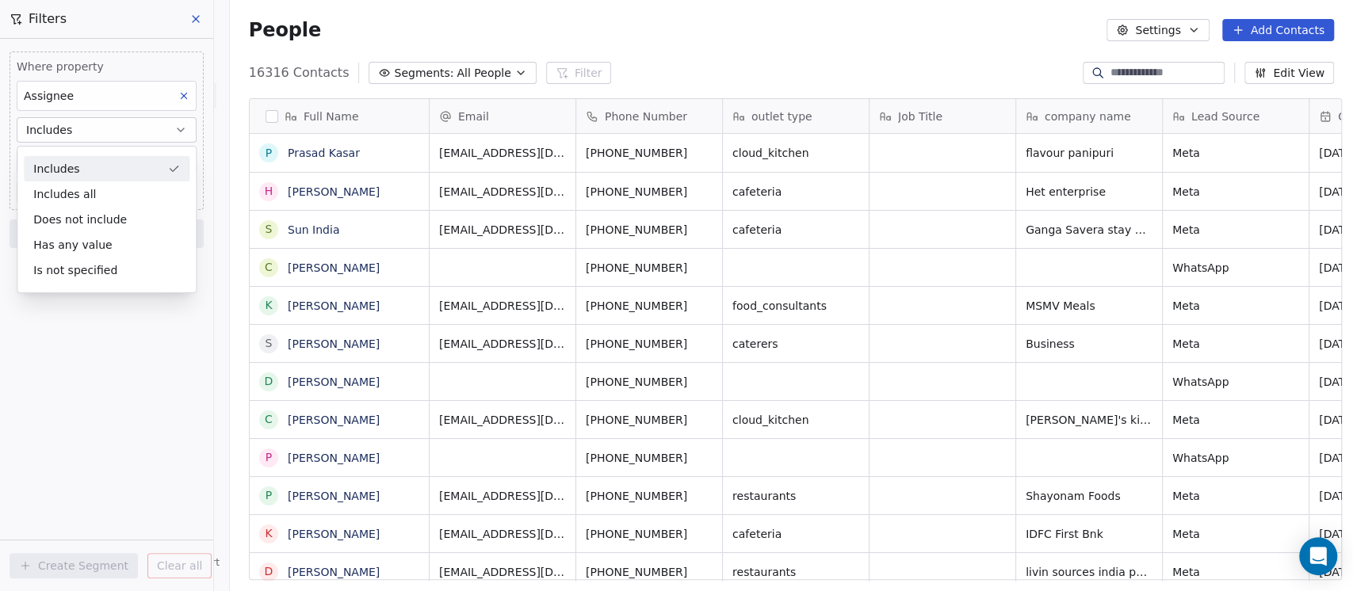
click at [87, 174] on div "Includes" at bounding box center [107, 168] width 166 height 25
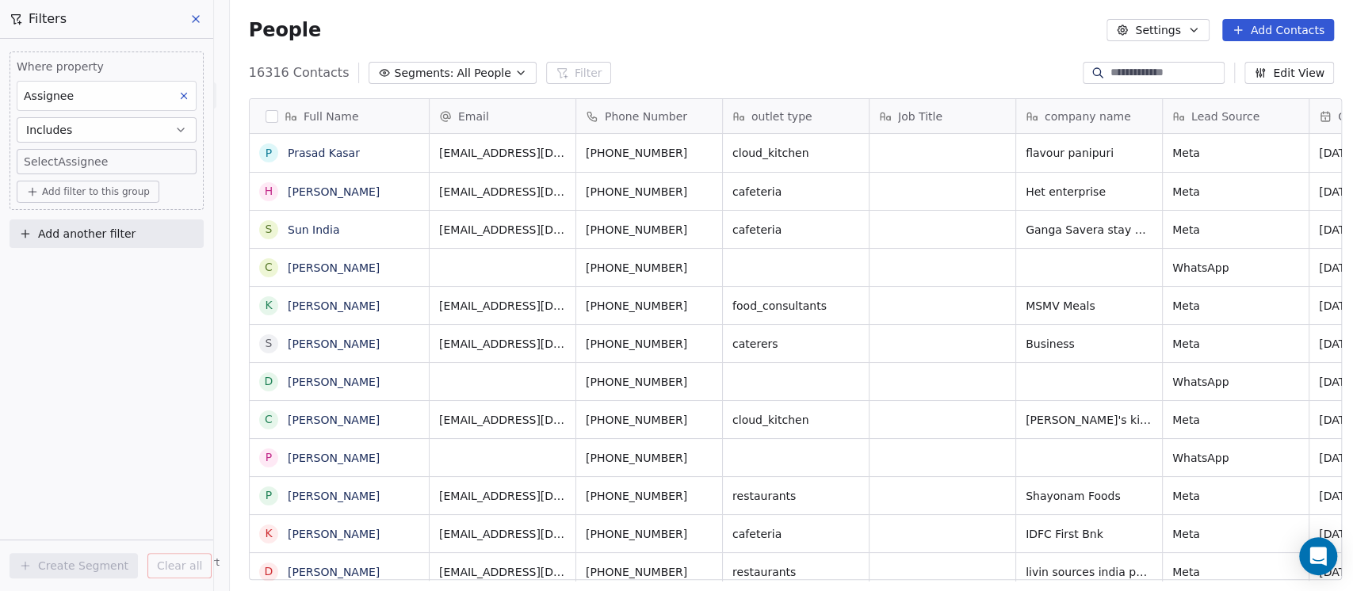
click at [93, 157] on body "On2Cook India Pvt. Ltd. Contacts People Marketing Workflows Campaigns Metrics &…" at bounding box center [676, 295] width 1353 height 591
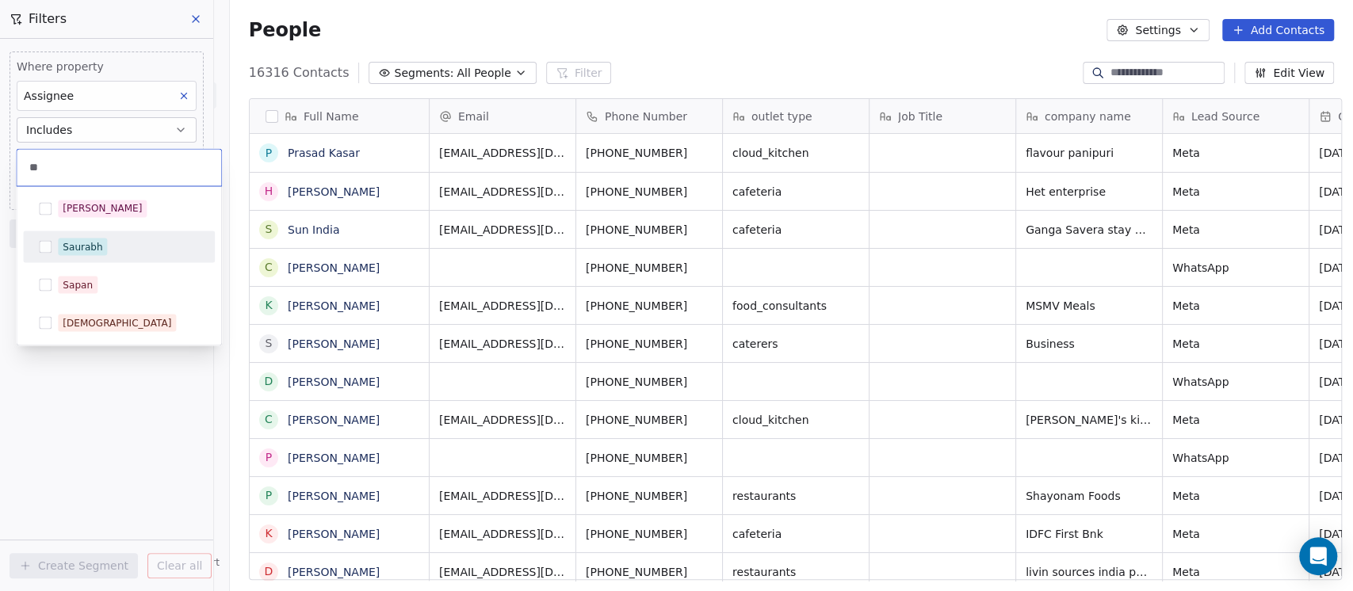
type input "**"
click at [72, 246] on div "Saurabh" at bounding box center [83, 246] width 40 height 14
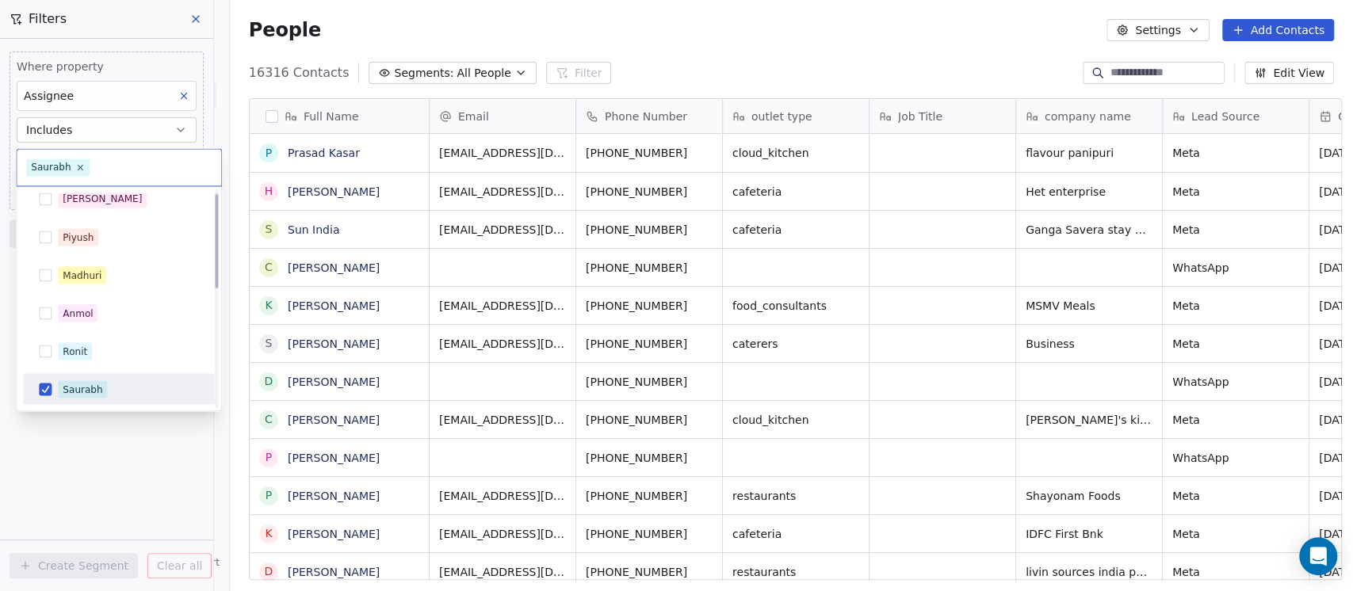
click at [46, 451] on html "On2Cook India Pvt. Ltd. Contacts People Marketing Workflows Campaigns Metrics &…" at bounding box center [676, 295] width 1353 height 591
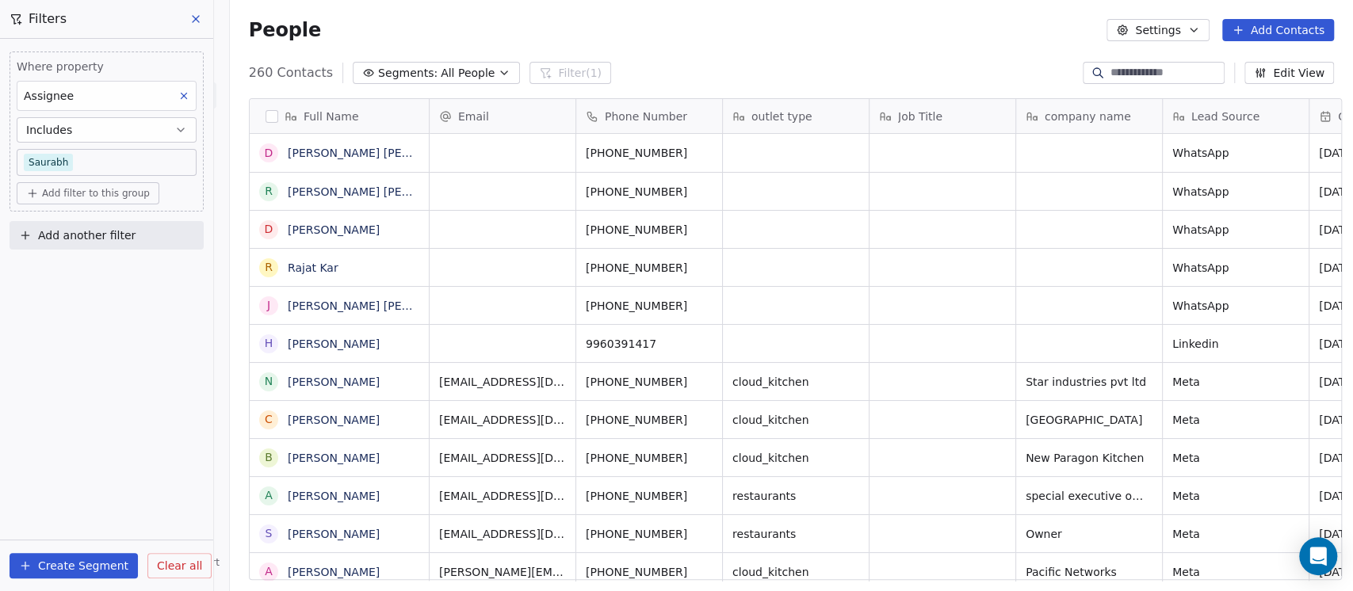
scroll to position [504, 1114]
click at [91, 201] on button "Add filter to this group" at bounding box center [88, 193] width 143 height 22
click at [84, 230] on span "Contact properties" at bounding box center [84, 227] width 103 height 17
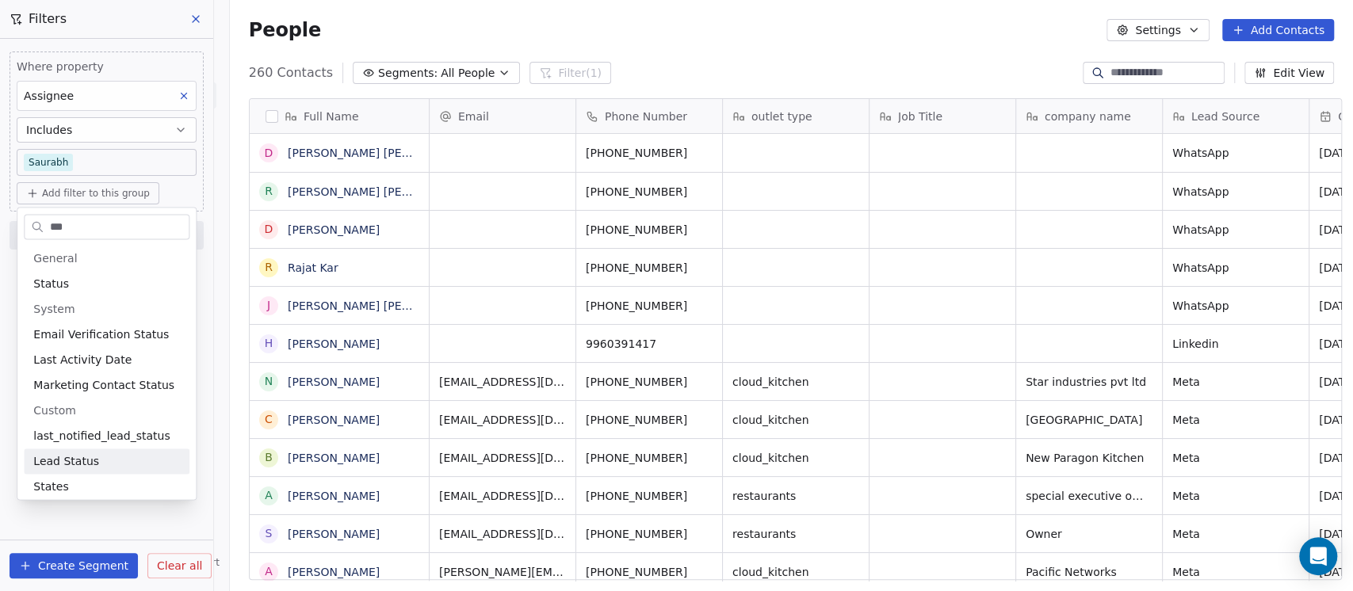
type input "***"
click at [59, 455] on span "Lead Status" at bounding box center [66, 461] width 66 height 16
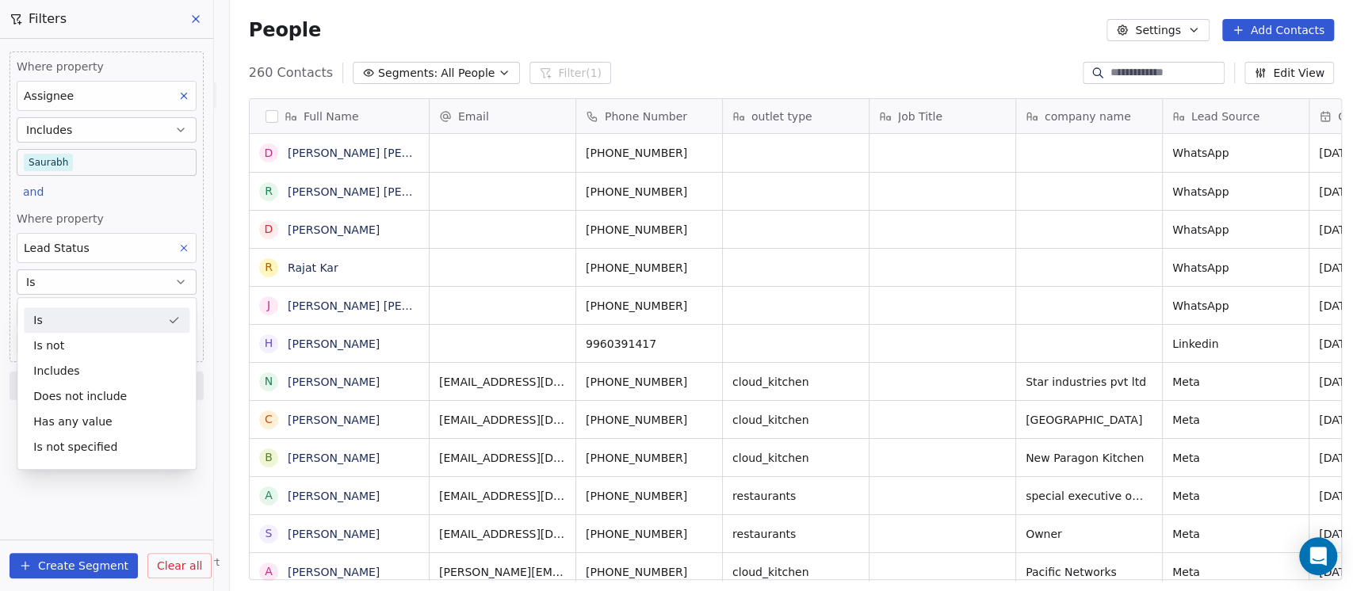
click at [61, 328] on div "Is" at bounding box center [107, 319] width 166 height 25
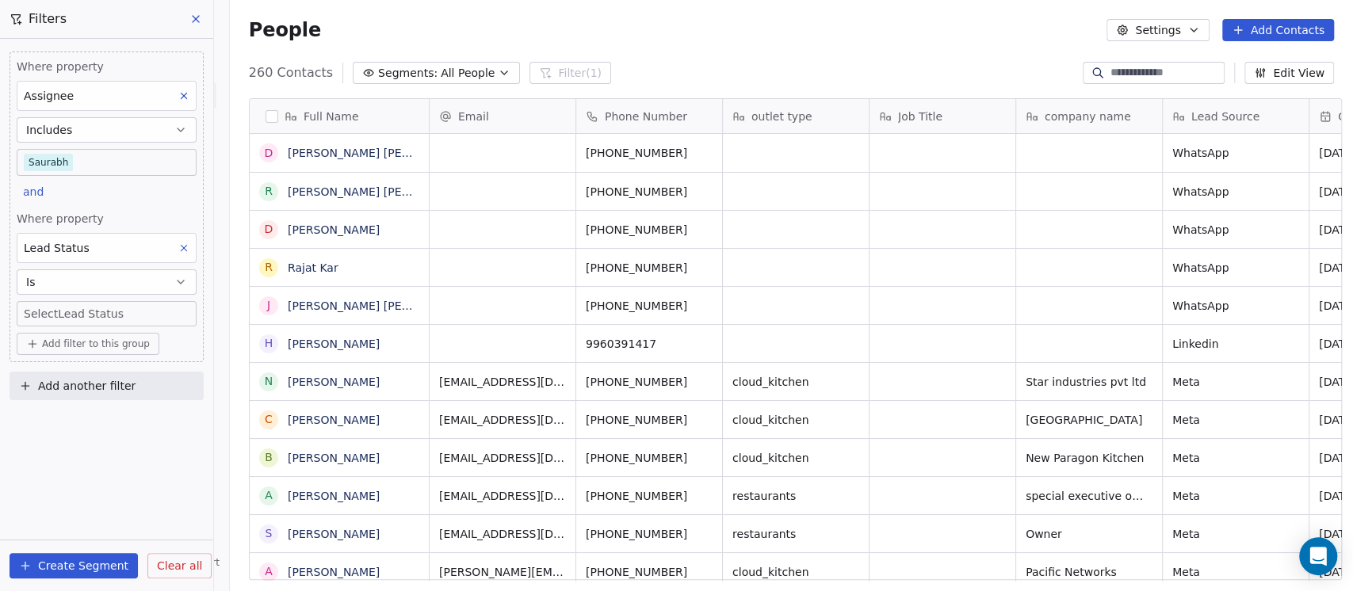
click at [64, 317] on body "On2Cook India Pvt. Ltd. Contacts People Marketing Workflows Campaigns Metrics &…" at bounding box center [676, 295] width 1353 height 591
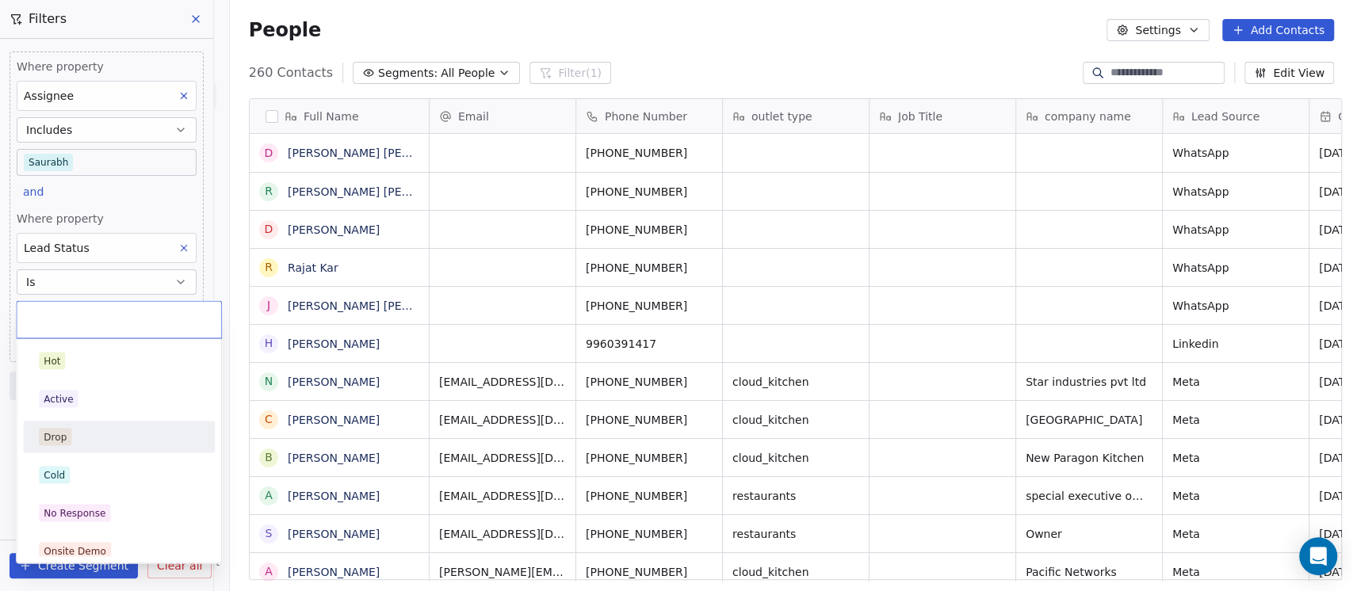
click at [68, 442] on span "Drop" at bounding box center [55, 436] width 32 height 17
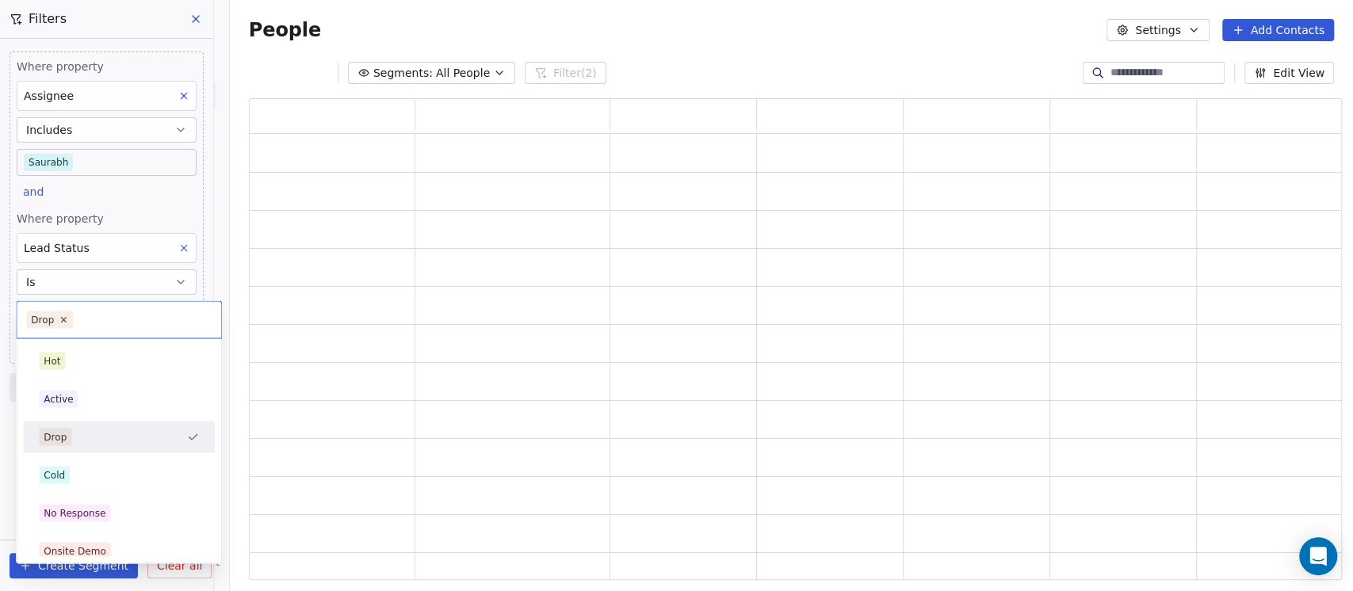
scroll to position [466, 1076]
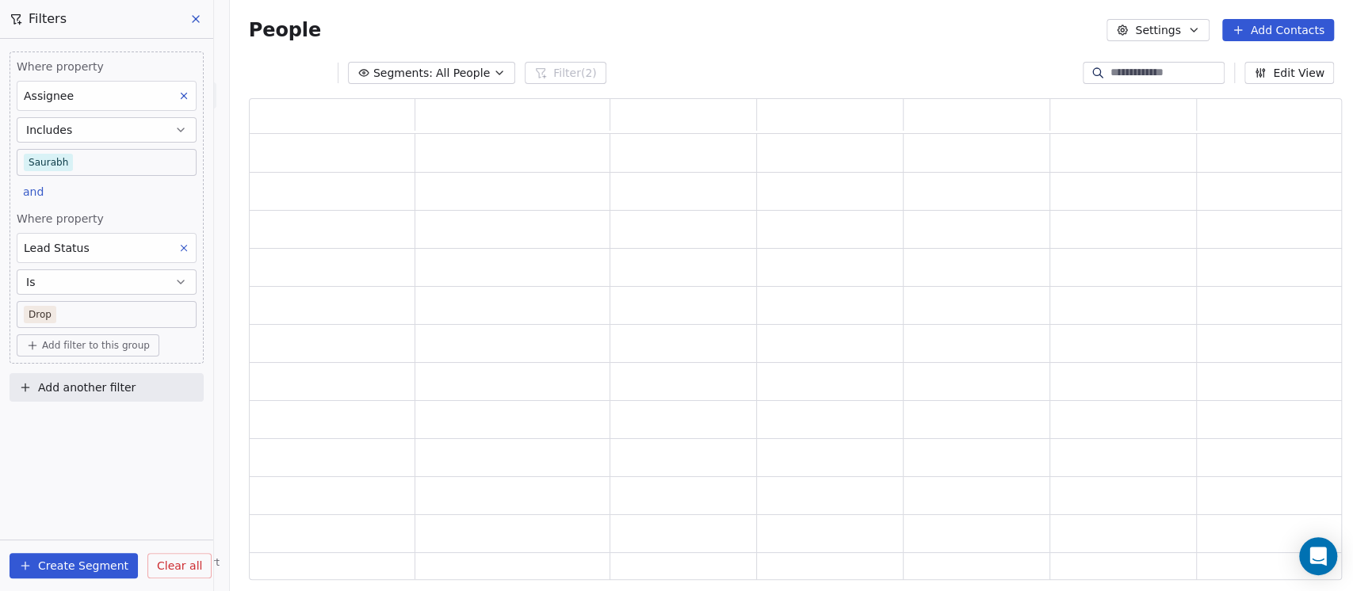
click at [87, 318] on body "On2Cook India Pvt. Ltd. Contacts People Marketing Workflows Campaigns Metrics &…" at bounding box center [676, 295] width 1353 height 591
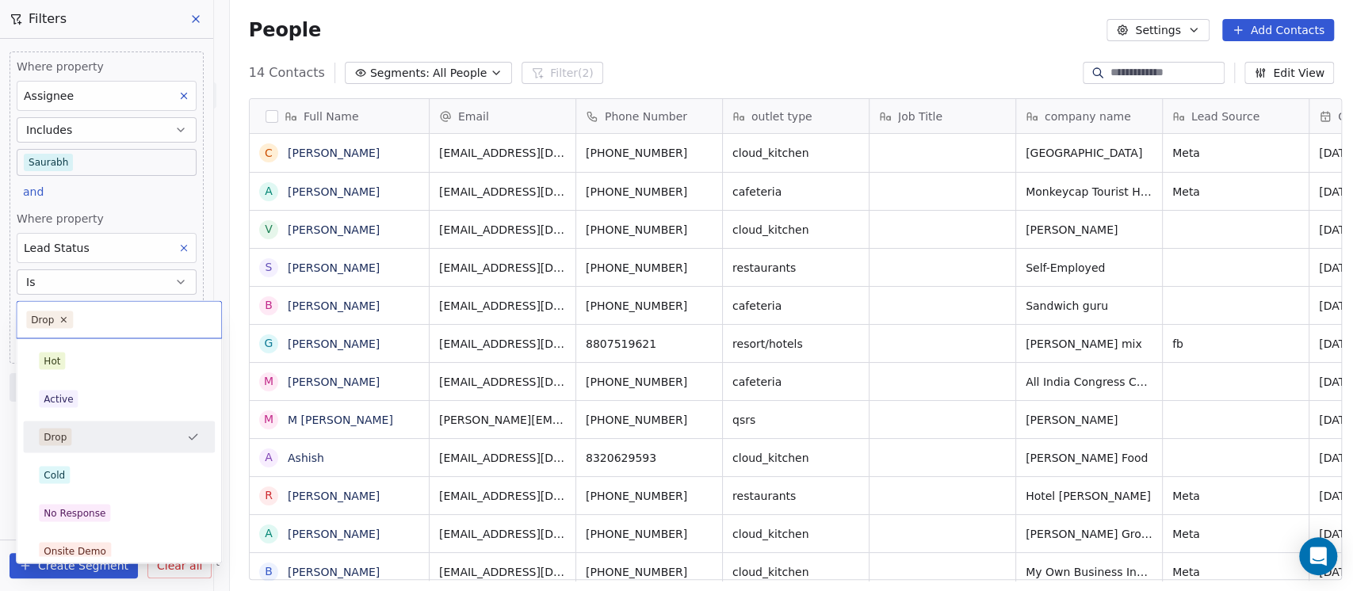
scroll to position [504, 1114]
click at [93, 465] on div "Cold" at bounding box center [118, 474] width 179 height 25
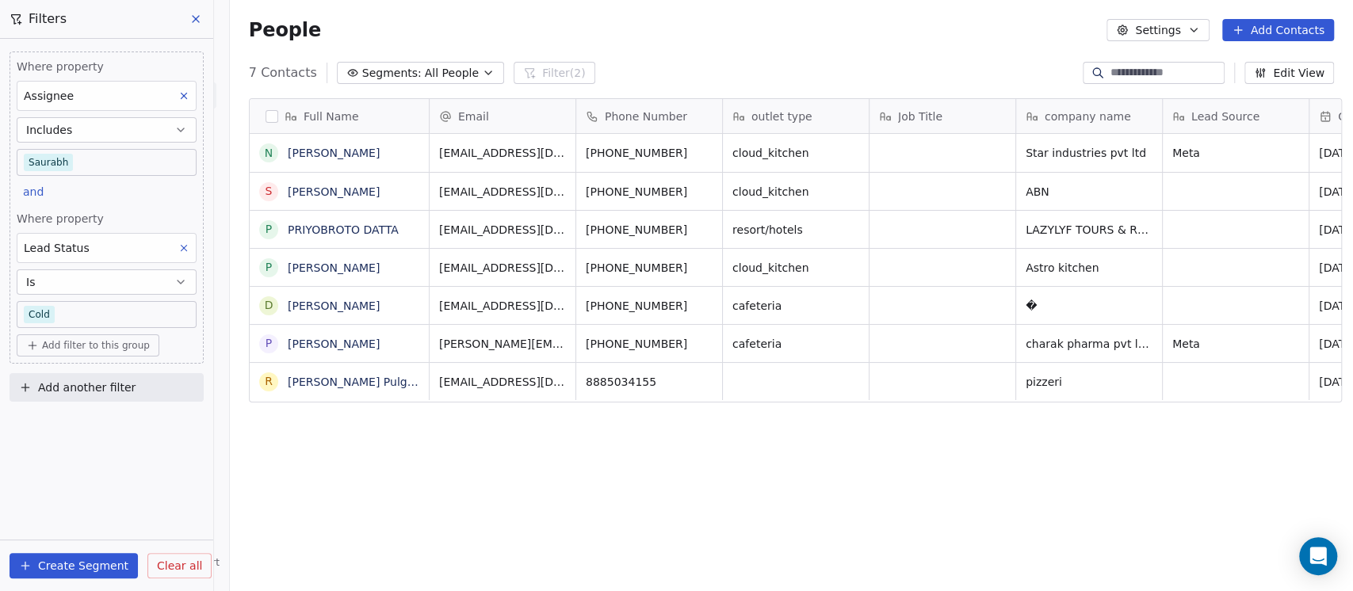
click at [109, 286] on button "Is" at bounding box center [107, 281] width 180 height 25
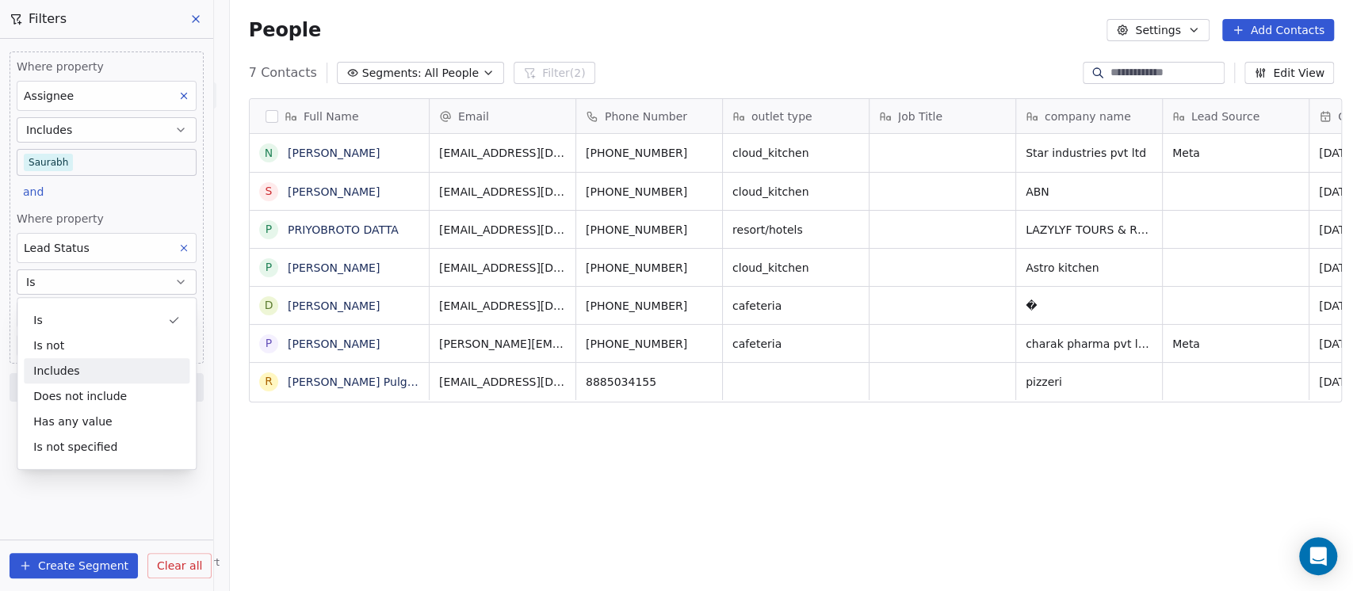
click at [98, 373] on div "Includes" at bounding box center [107, 370] width 166 height 25
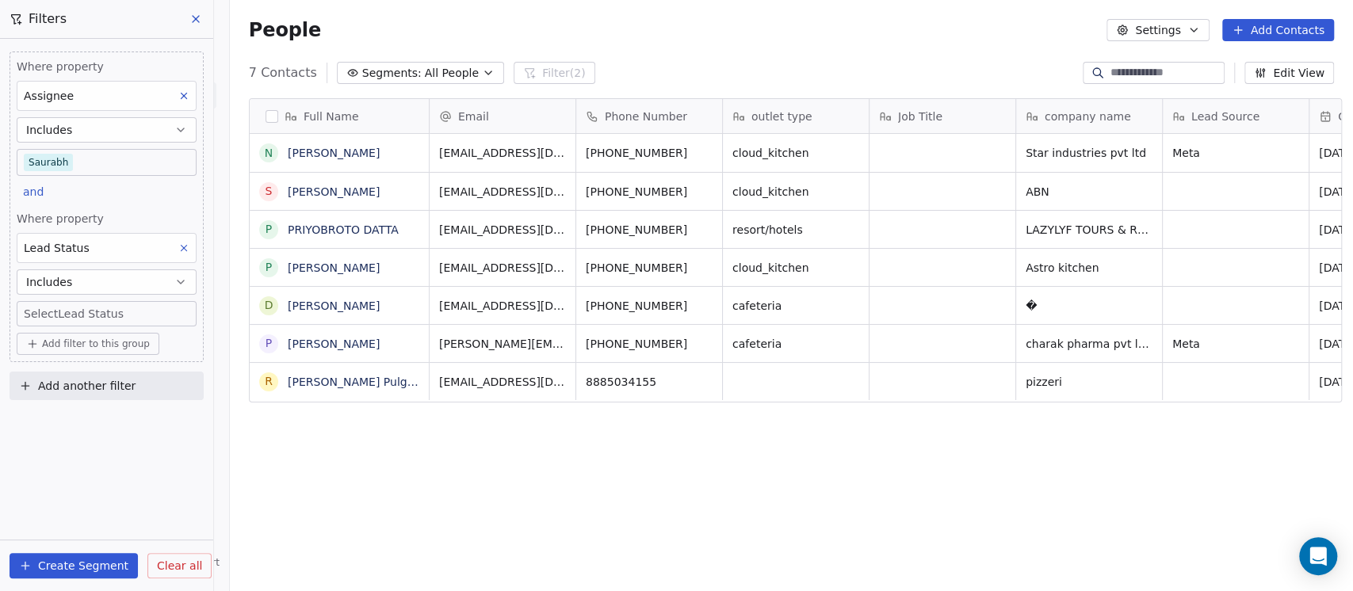
click at [98, 314] on body "On2Cook India Pvt. Ltd. Contacts People Marketing Workflows Campaigns Metrics &…" at bounding box center [676, 295] width 1353 height 591
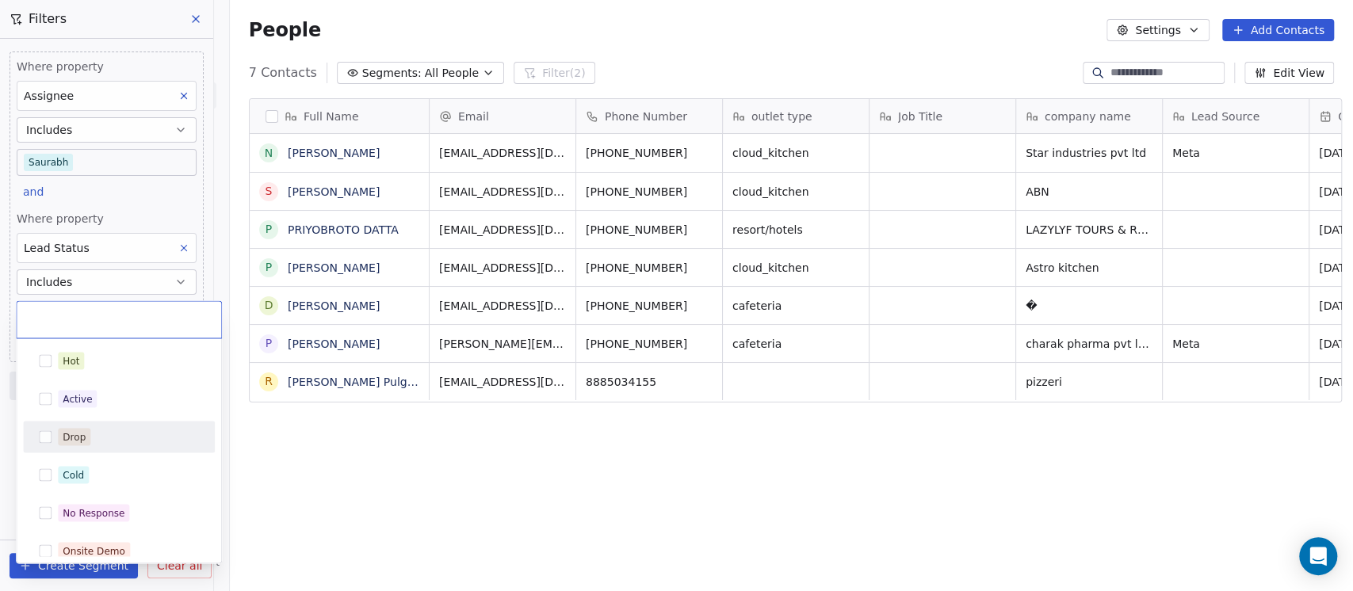
click at [92, 431] on div "Drop" at bounding box center [128, 436] width 141 height 17
click at [387, 483] on html "On2Cook India Pvt. Ltd. Contacts People Marketing Workflows Campaigns Metrics &…" at bounding box center [676, 295] width 1353 height 591
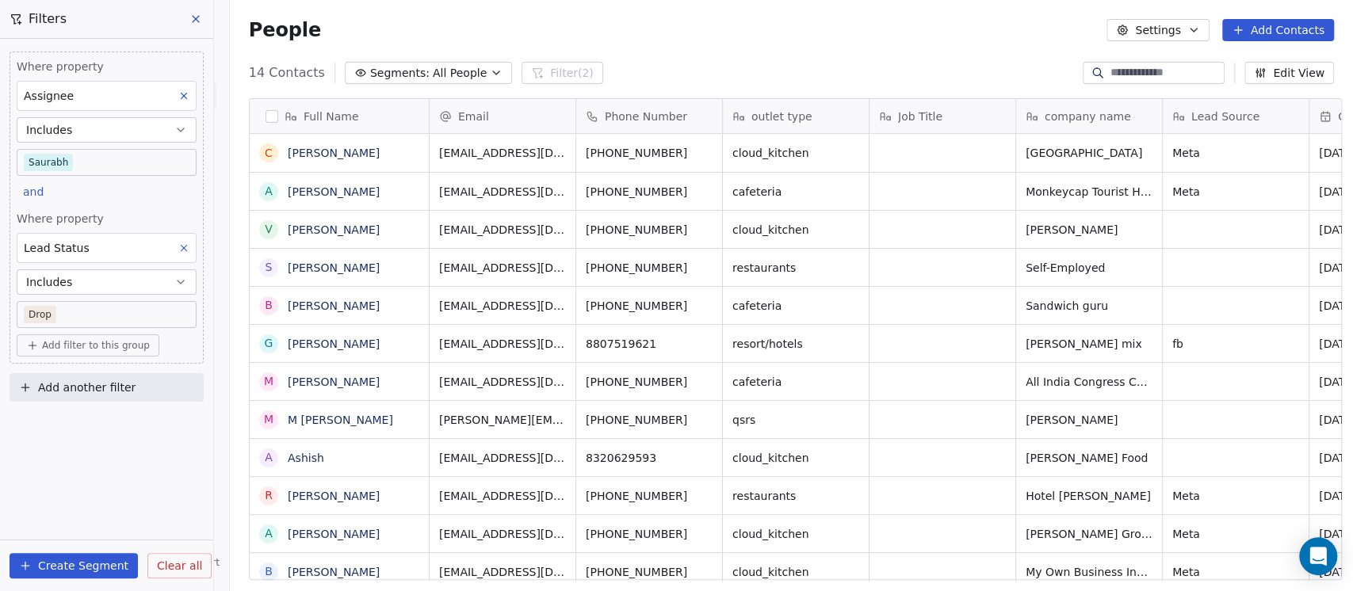
click at [878, 41] on div "People Settings Add Contacts" at bounding box center [791, 30] width 1123 height 60
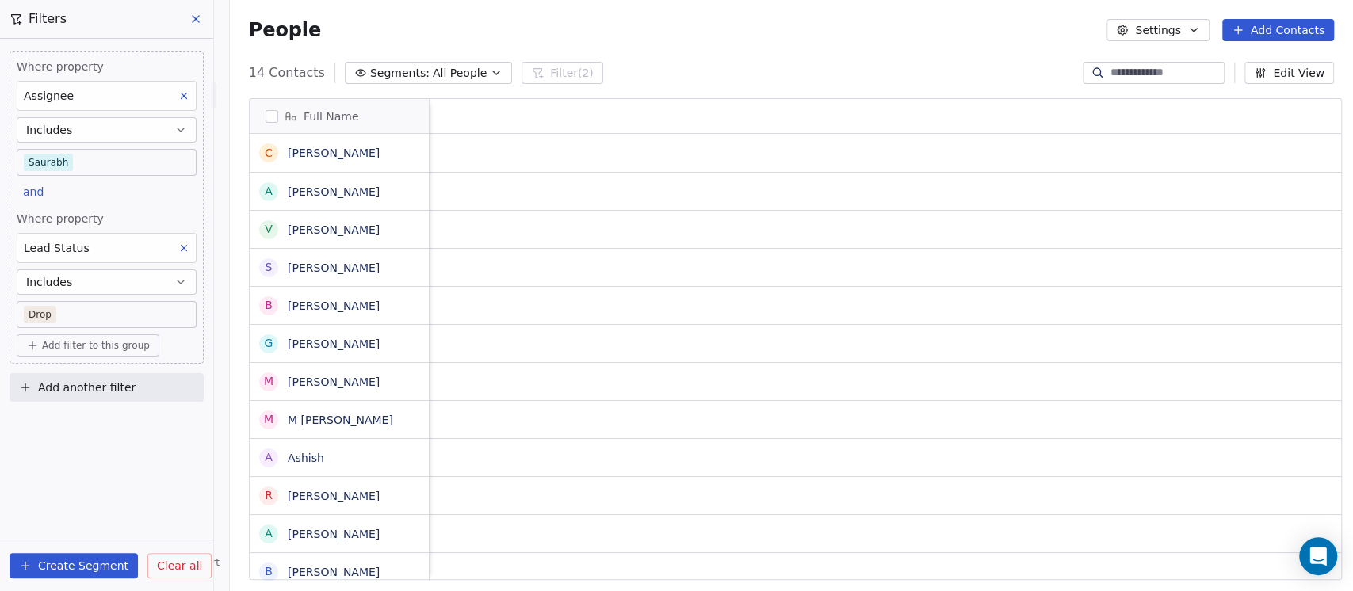
scroll to position [0, 2367]
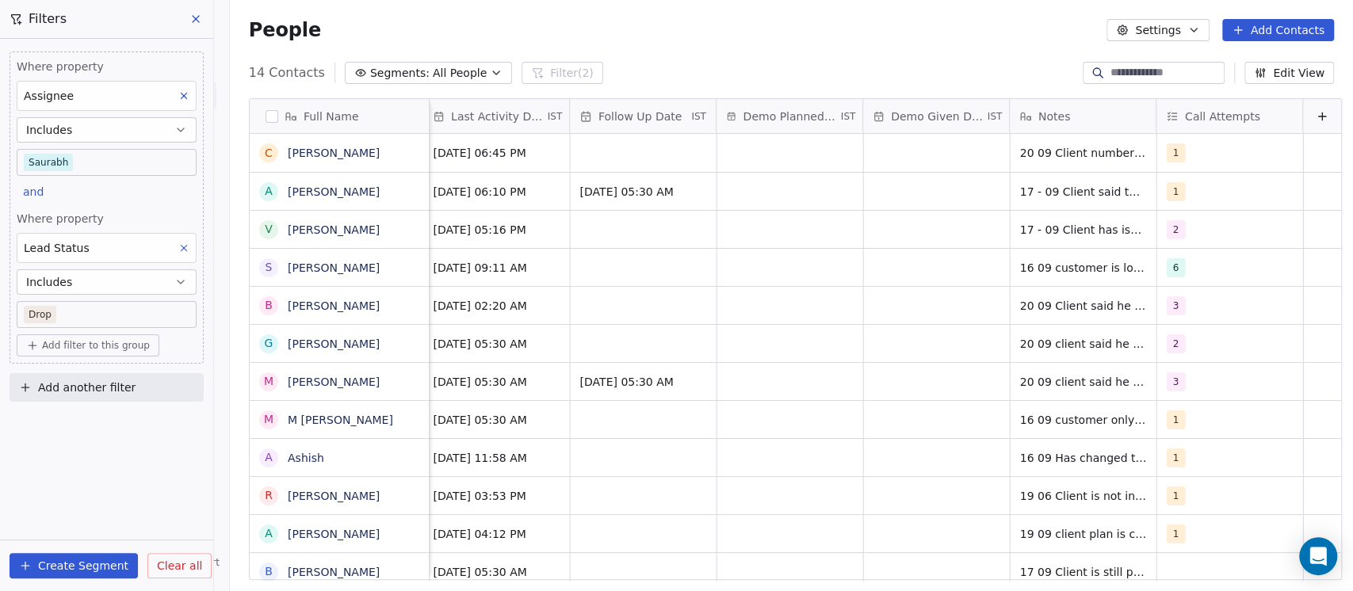
click at [891, 59] on div "People Settings Add Contacts" at bounding box center [791, 30] width 1123 height 60
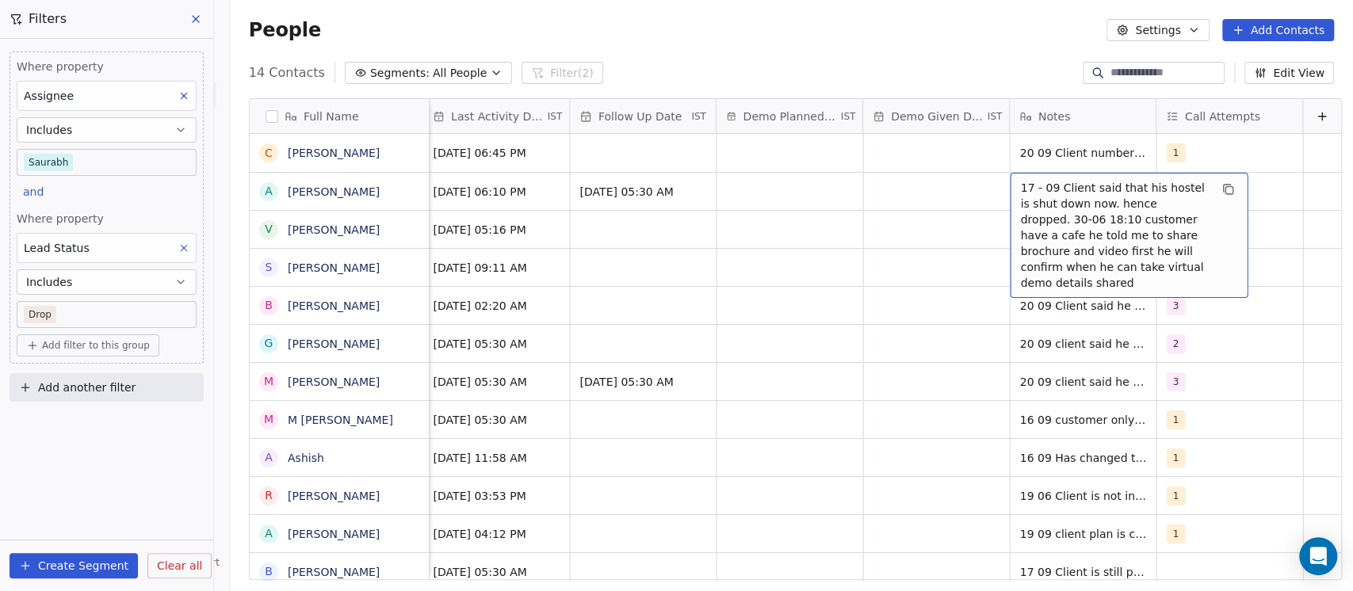
click at [991, 45] on div "People Settings Add Contacts" at bounding box center [791, 30] width 1123 height 60
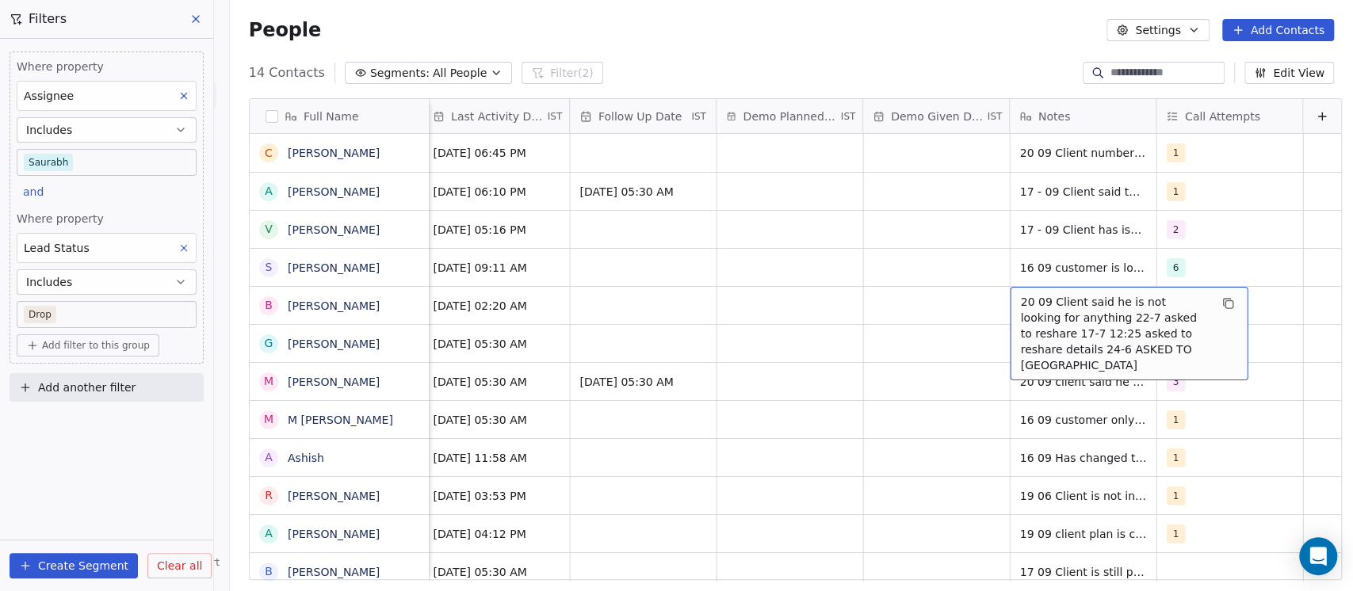
click at [1088, 317] on span "20 09 Client said he is not looking for anything 22-7 asked to reshare 17-7 12:…" at bounding box center [1114, 333] width 189 height 79
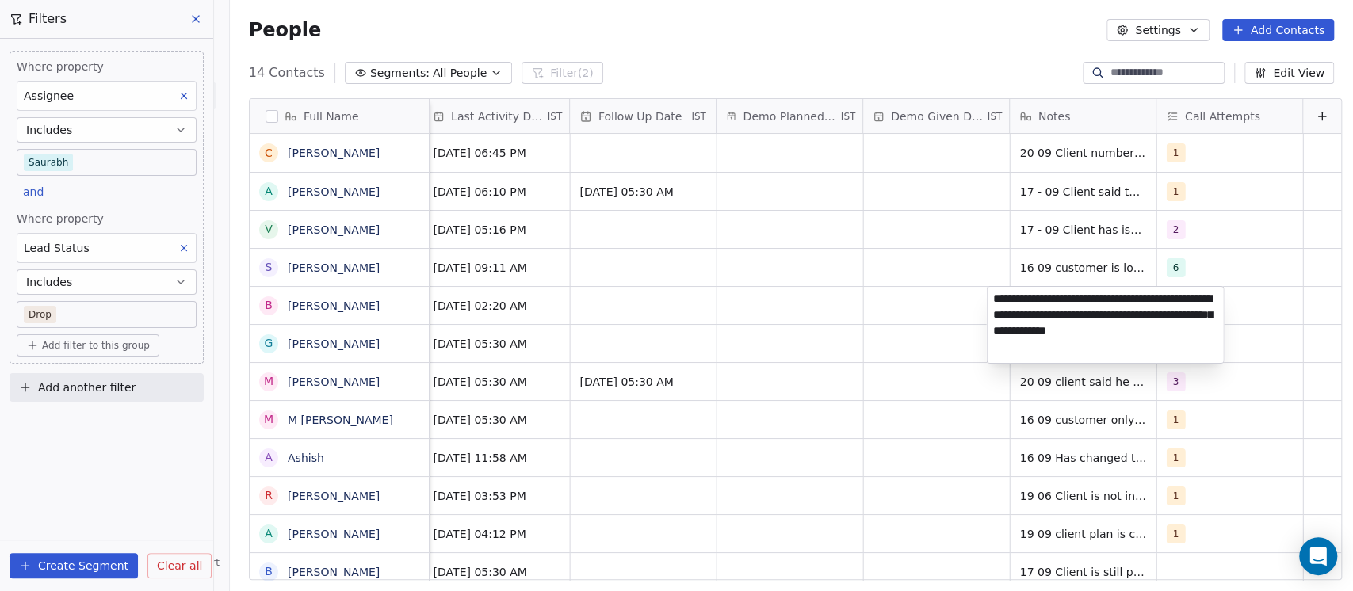
click at [1034, 312] on textarea "**********" at bounding box center [1104, 325] width 236 height 76
type textarea "**********"
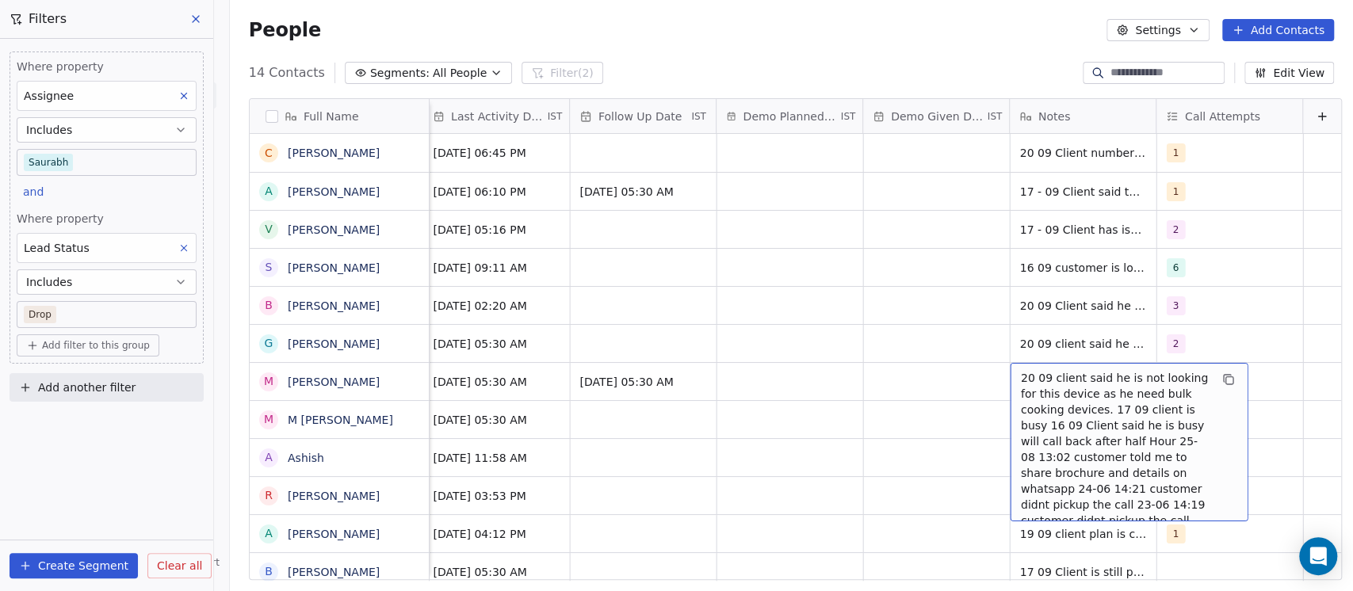
click at [915, 47] on div "People Settings Add Contacts" at bounding box center [791, 30] width 1123 height 60
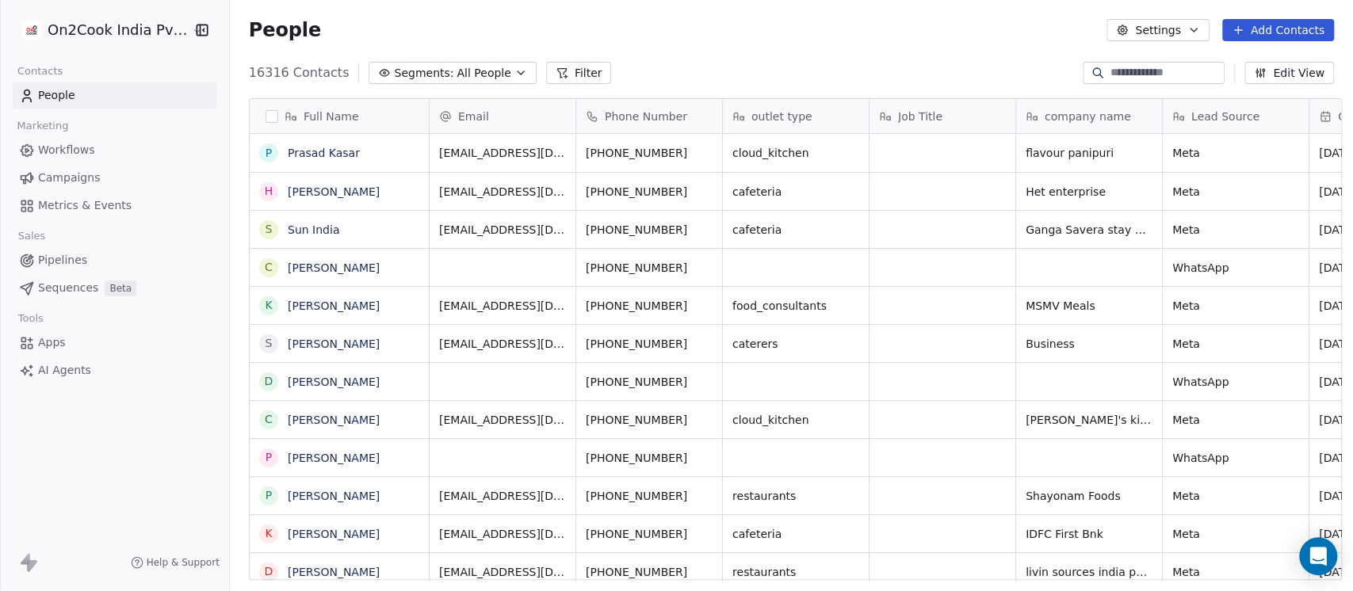
scroll to position [504, 1114]
click at [546, 67] on button "Filter" at bounding box center [579, 73] width 66 height 22
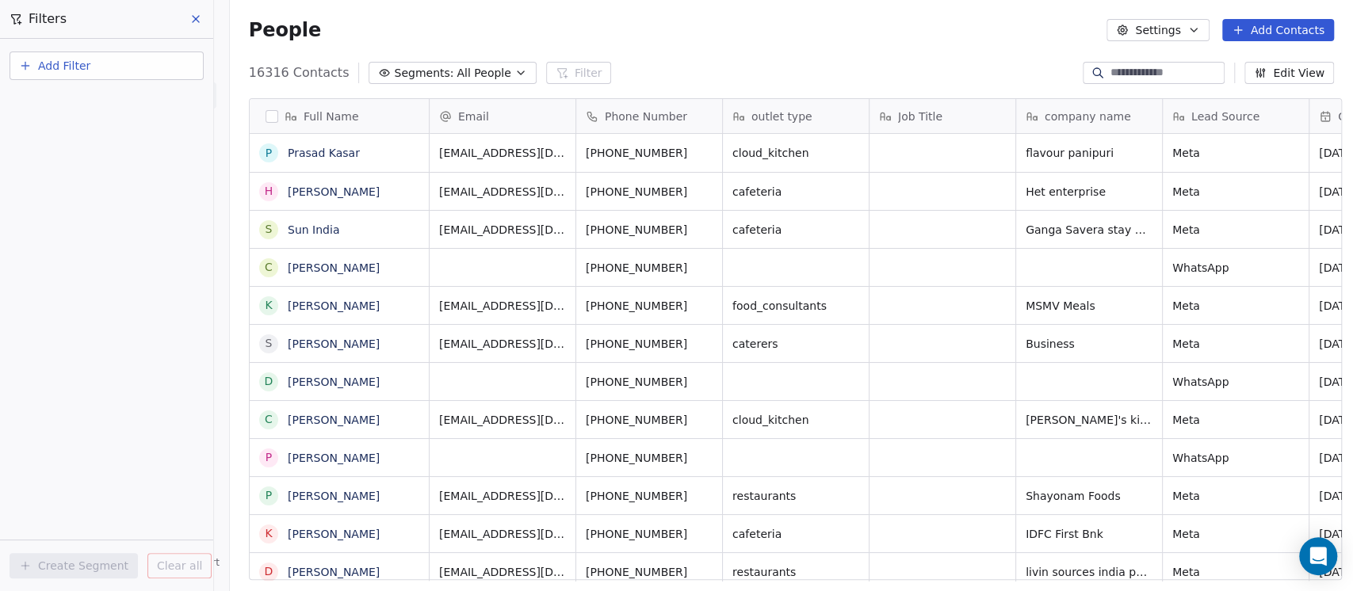
click at [128, 74] on button "Add Filter" at bounding box center [107, 66] width 194 height 29
click at [83, 96] on span "Contact properties" at bounding box center [77, 102] width 103 height 17
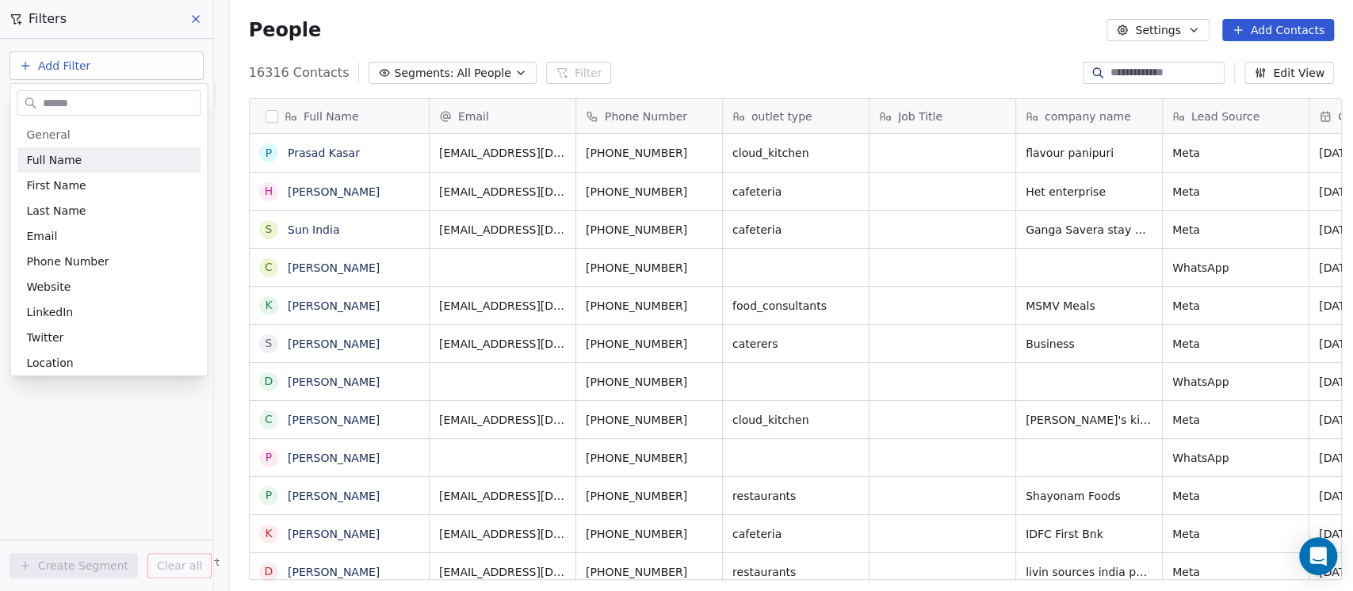
type input "*"
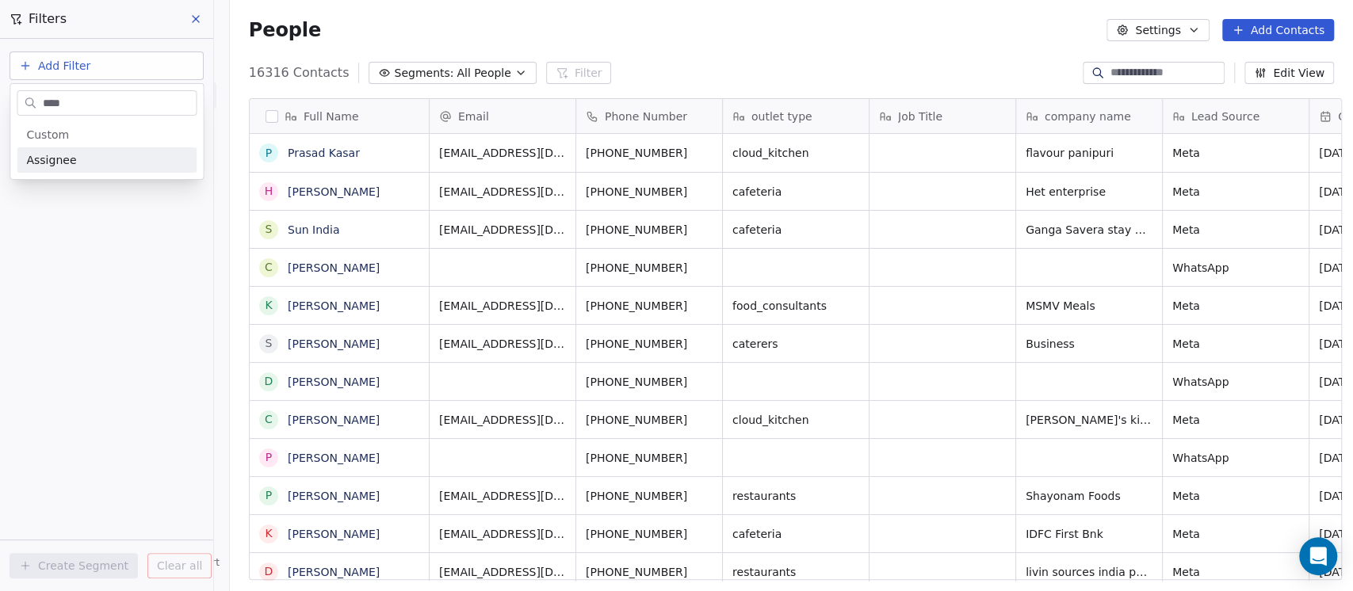
type input "*****"
click at [84, 162] on div "Assignee" at bounding box center [106, 160] width 161 height 16
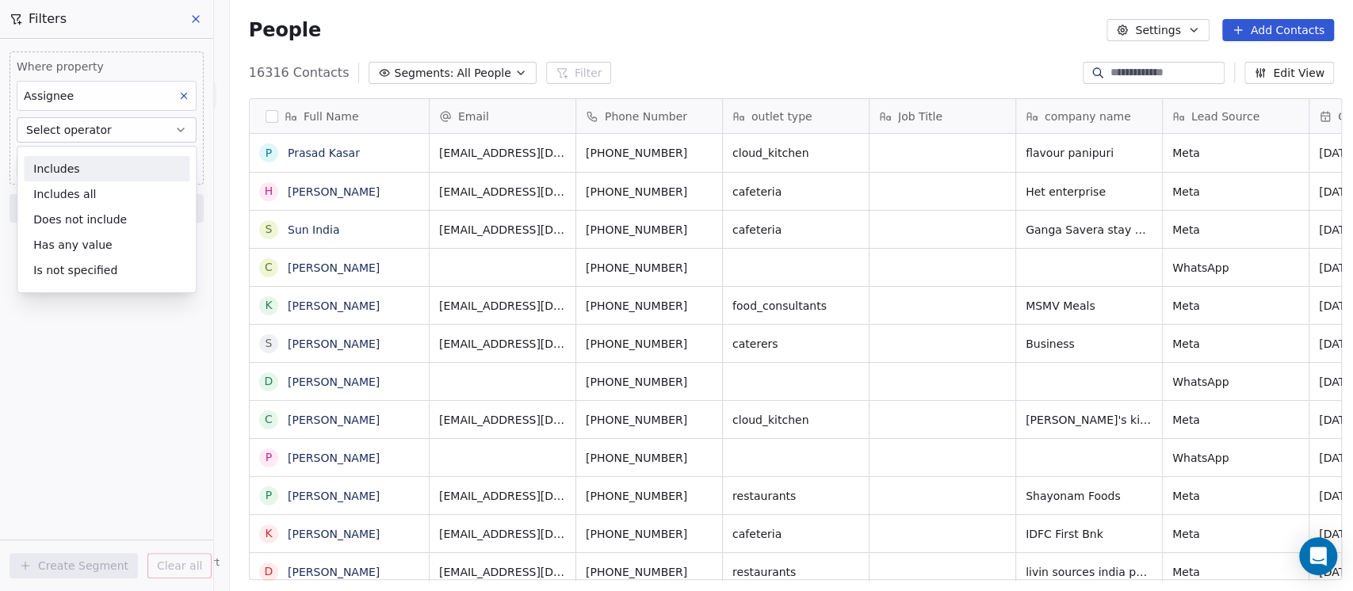
click at [84, 162] on div "Includes" at bounding box center [107, 168] width 166 height 25
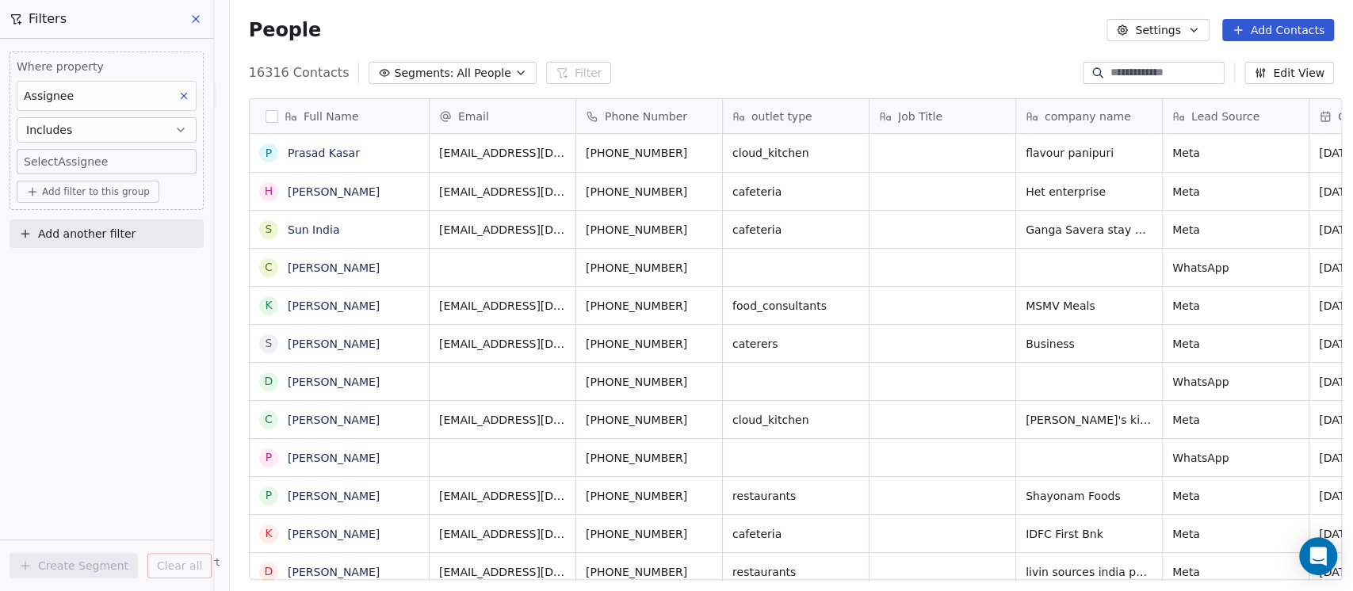
click at [79, 163] on body "On2Cook India Pvt. Ltd. Contacts People Marketing Workflows Campaigns Metrics &…" at bounding box center [676, 295] width 1353 height 591
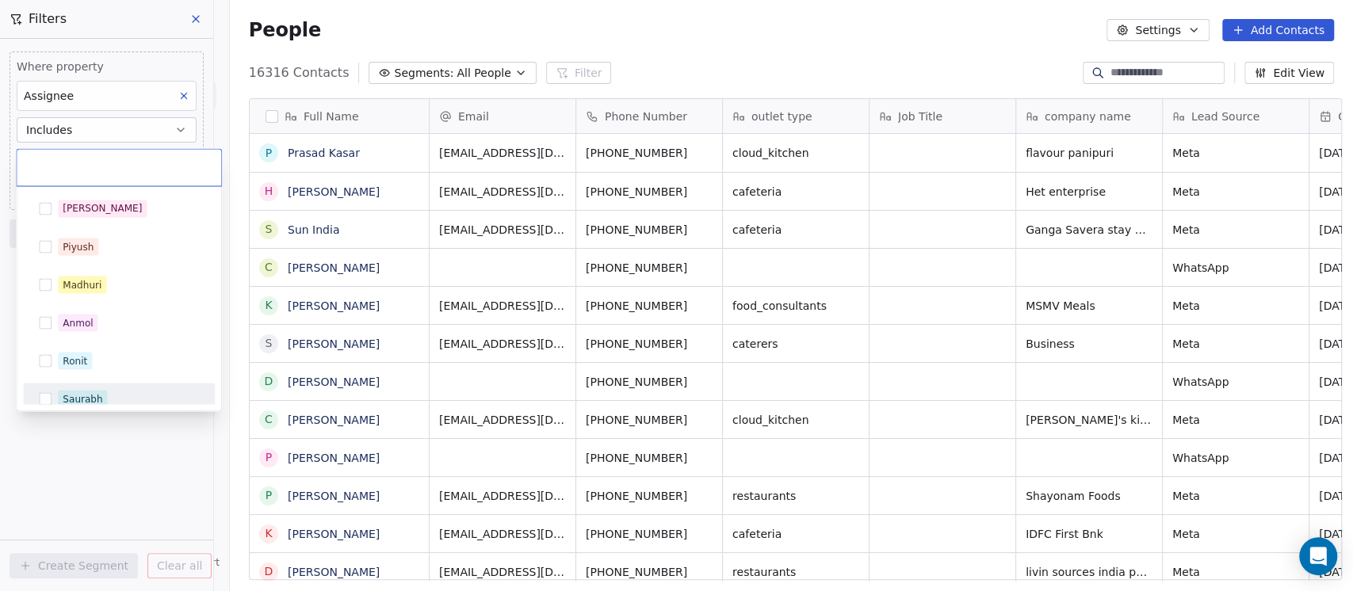
click at [86, 400] on div "Saurabh" at bounding box center [83, 398] width 40 height 14
click at [86, 471] on html "On2Cook India Pvt. Ltd. Contacts People Marketing Workflows Campaigns Metrics &…" at bounding box center [676, 295] width 1353 height 591
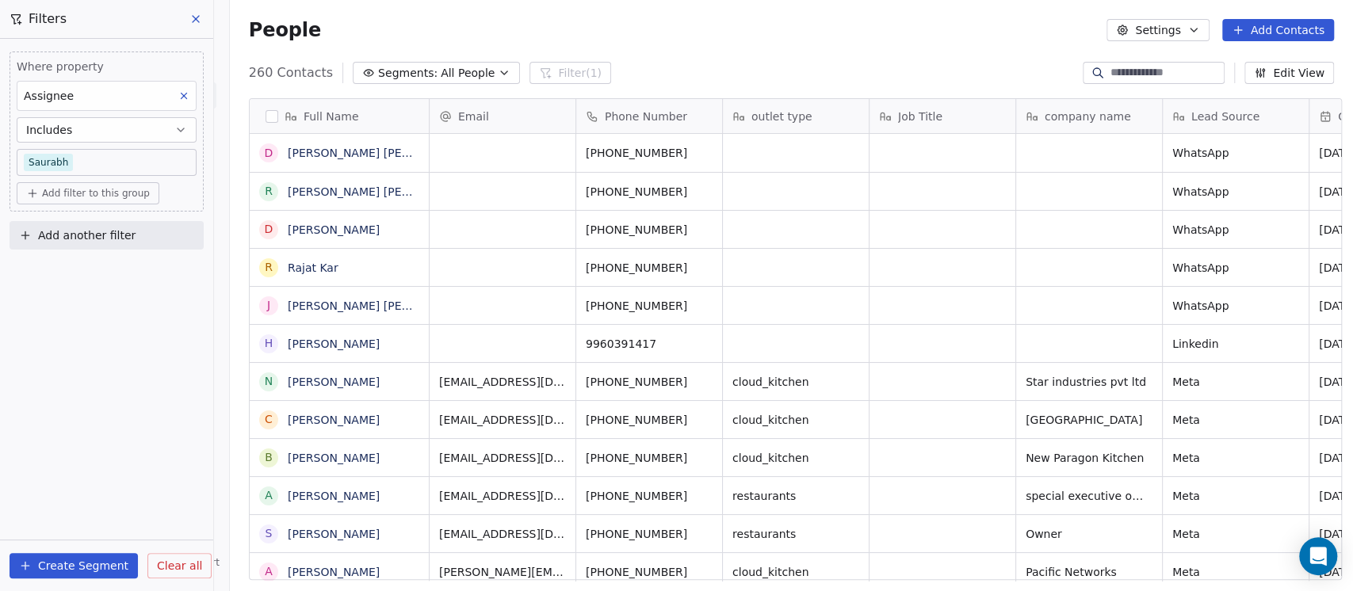
click at [86, 187] on span "Add filter to this group" at bounding box center [96, 193] width 108 height 13
click at [90, 224] on span "Contact properties" at bounding box center [84, 227] width 103 height 17
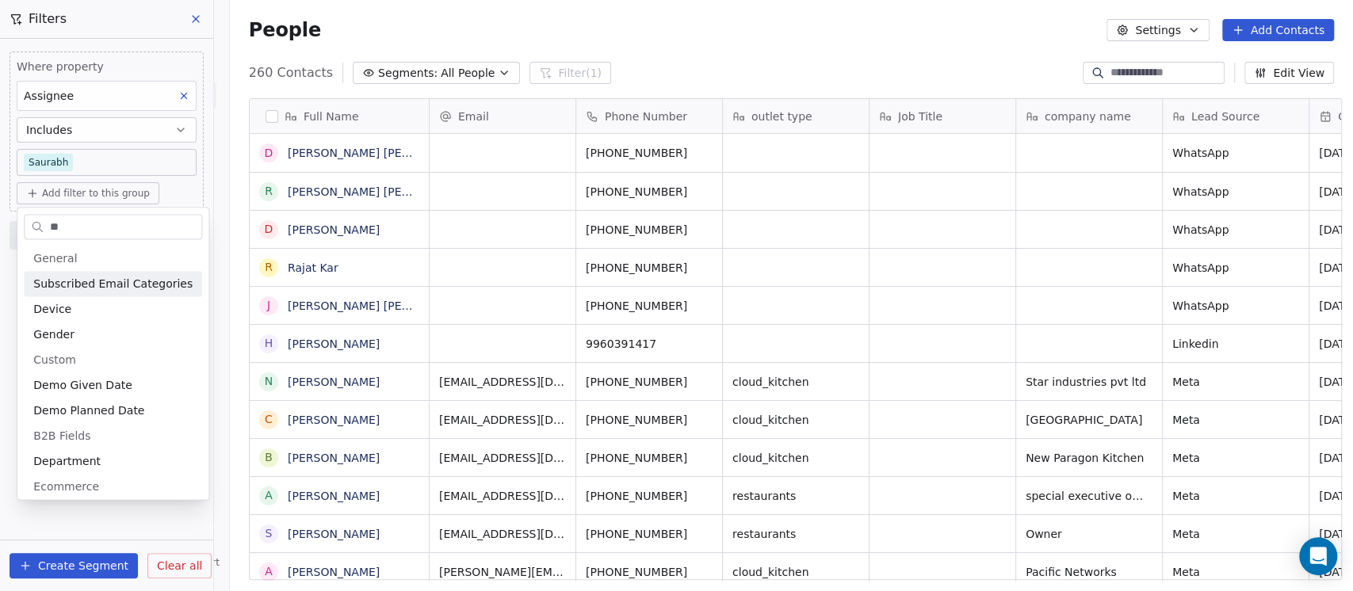
type input "*"
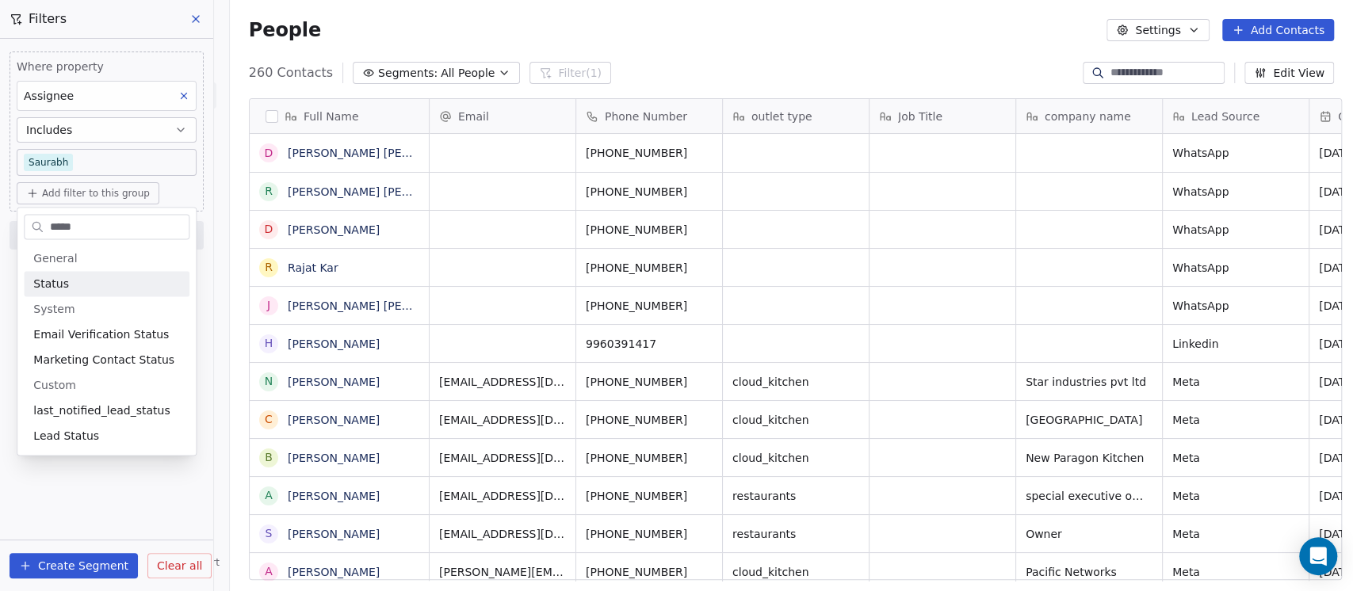
type input "******"
click at [77, 428] on span "Lead Status" at bounding box center [66, 436] width 66 height 16
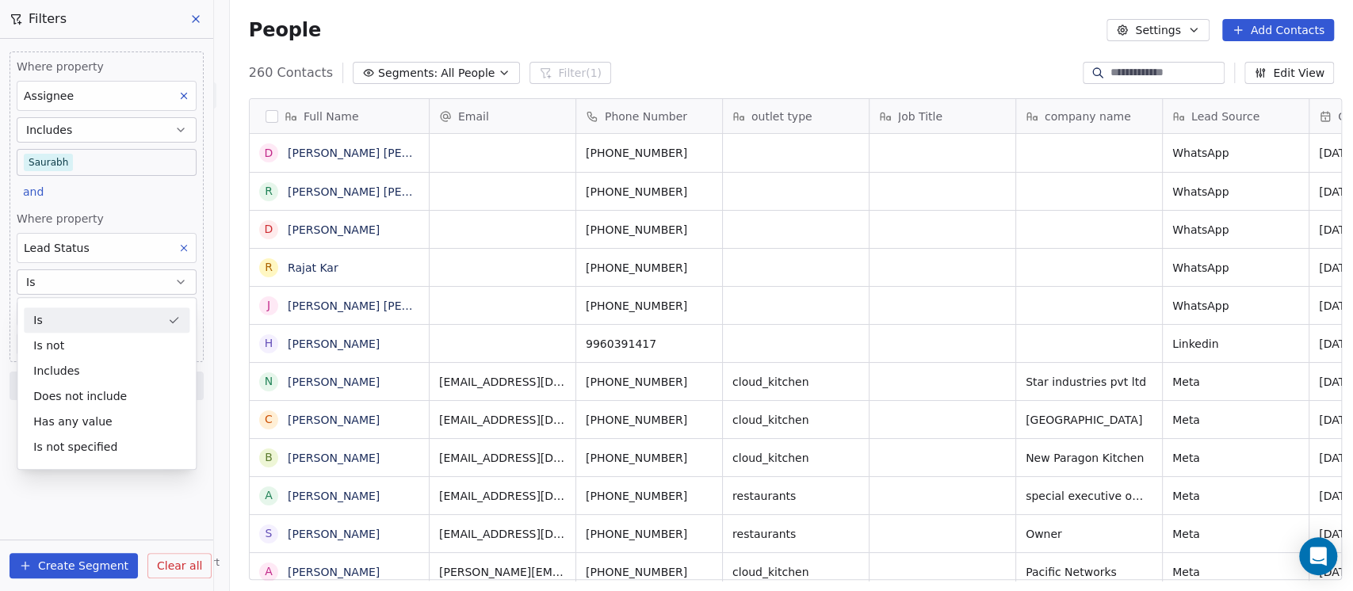
click at [93, 319] on div "Is" at bounding box center [107, 319] width 166 height 25
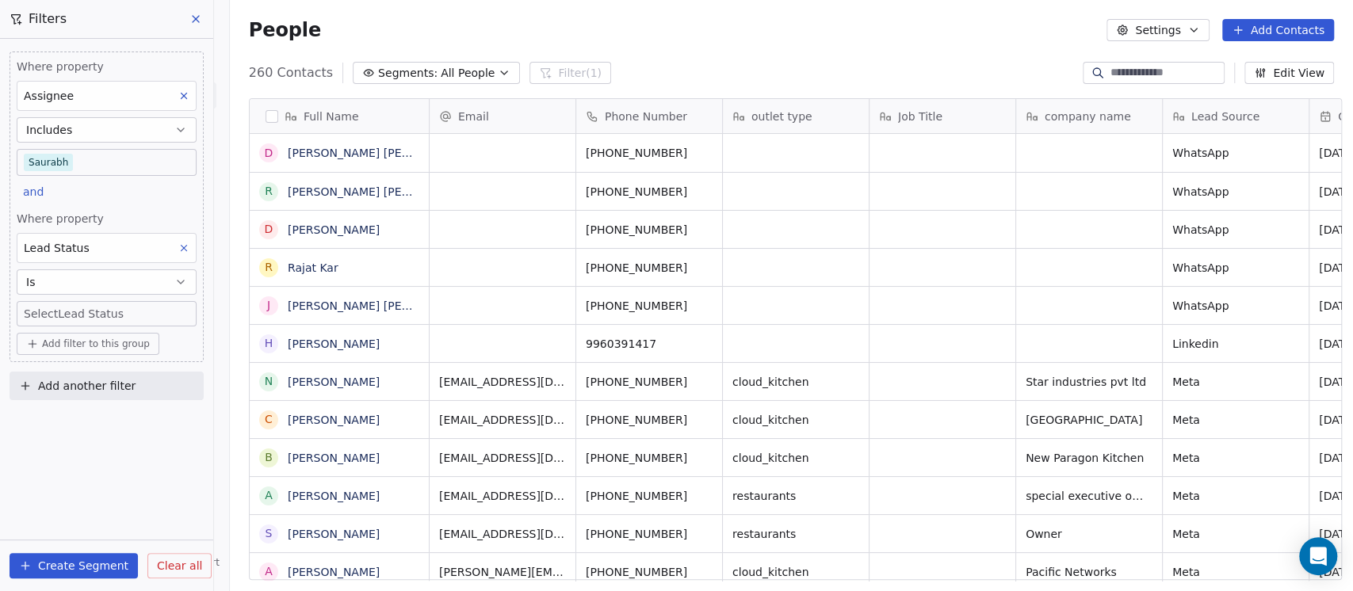
click at [70, 311] on body "On2Cook India Pvt. Ltd. Contacts People Marketing Workflows Campaigns Metrics &…" at bounding box center [676, 295] width 1353 height 591
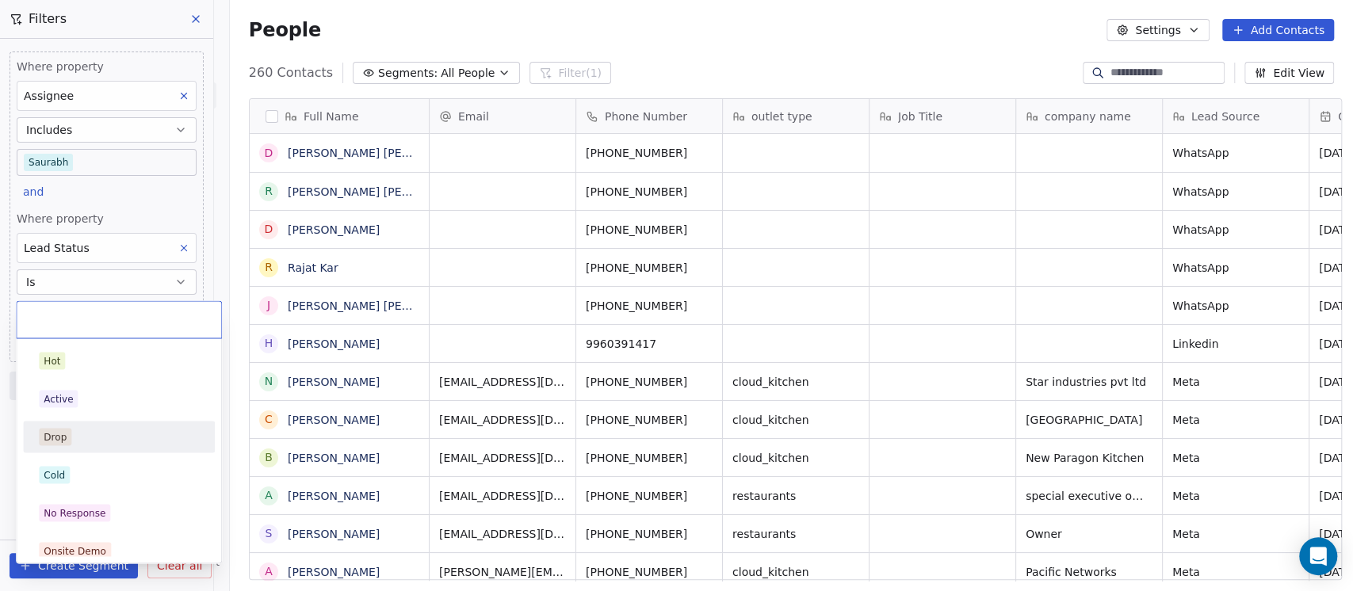
click at [90, 445] on div "Drop" at bounding box center [119, 436] width 160 height 17
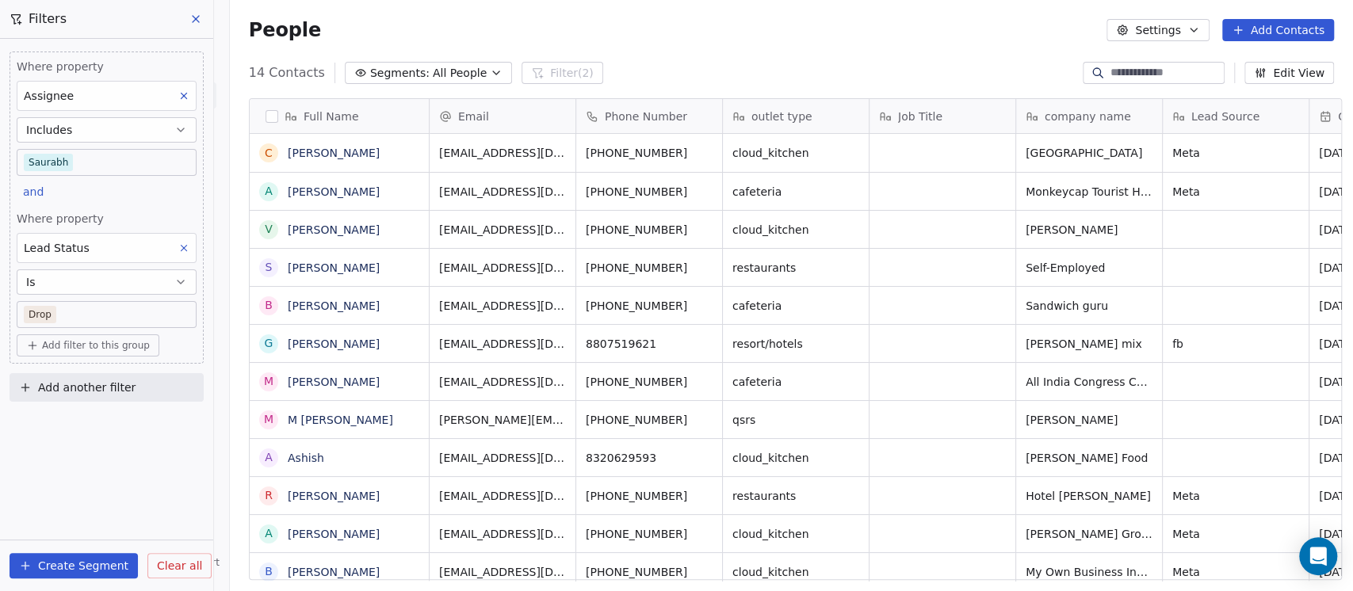
click at [166, 280] on button "Is" at bounding box center [107, 281] width 180 height 25
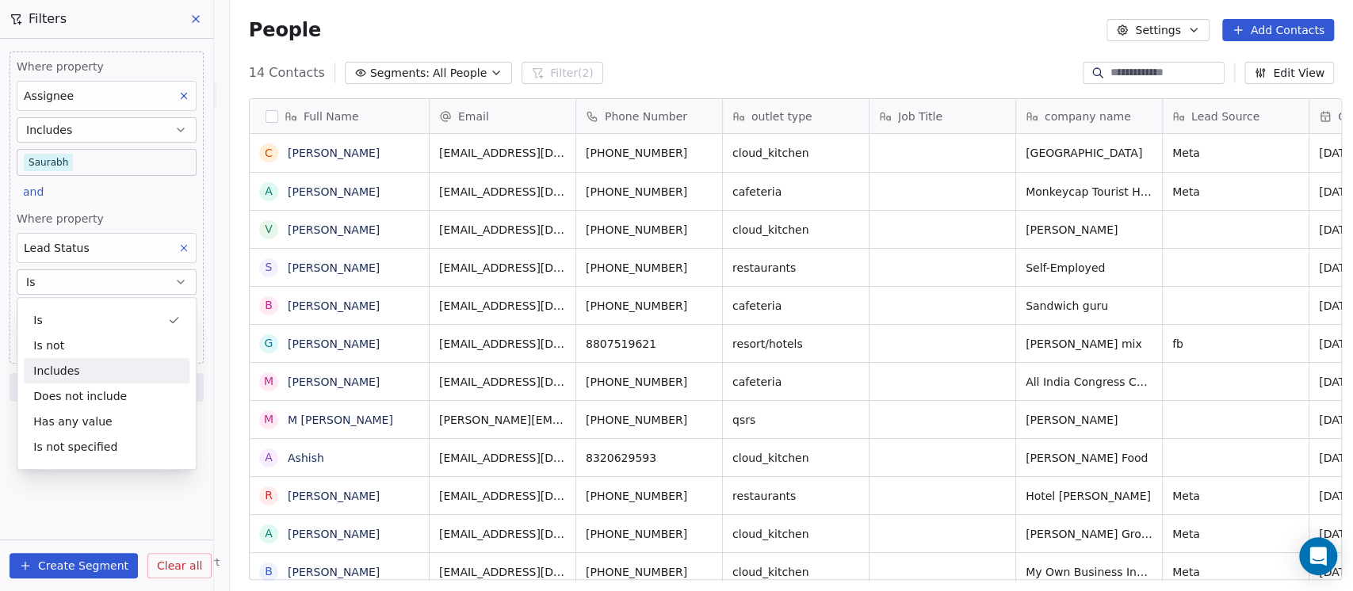
click at [92, 372] on div "Includes" at bounding box center [107, 370] width 166 height 25
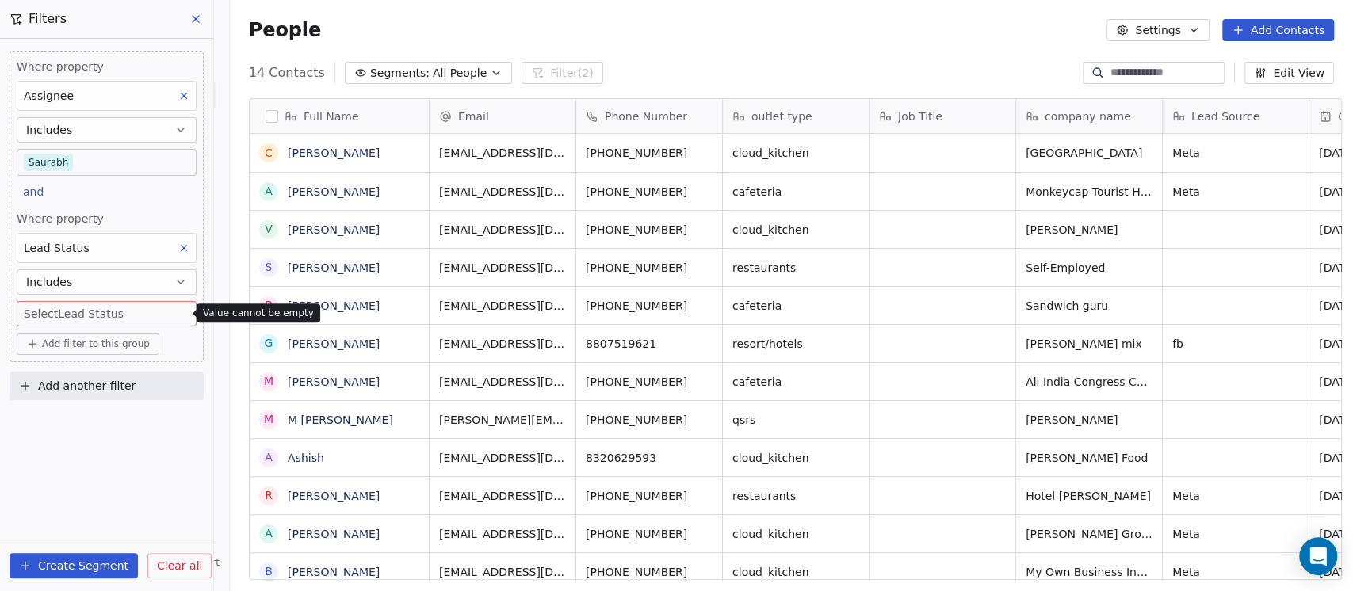
click at [100, 309] on body "On2Cook India Pvt. Ltd. Contacts People Marketing Workflows Campaigns Metrics &…" at bounding box center [676, 295] width 1353 height 591
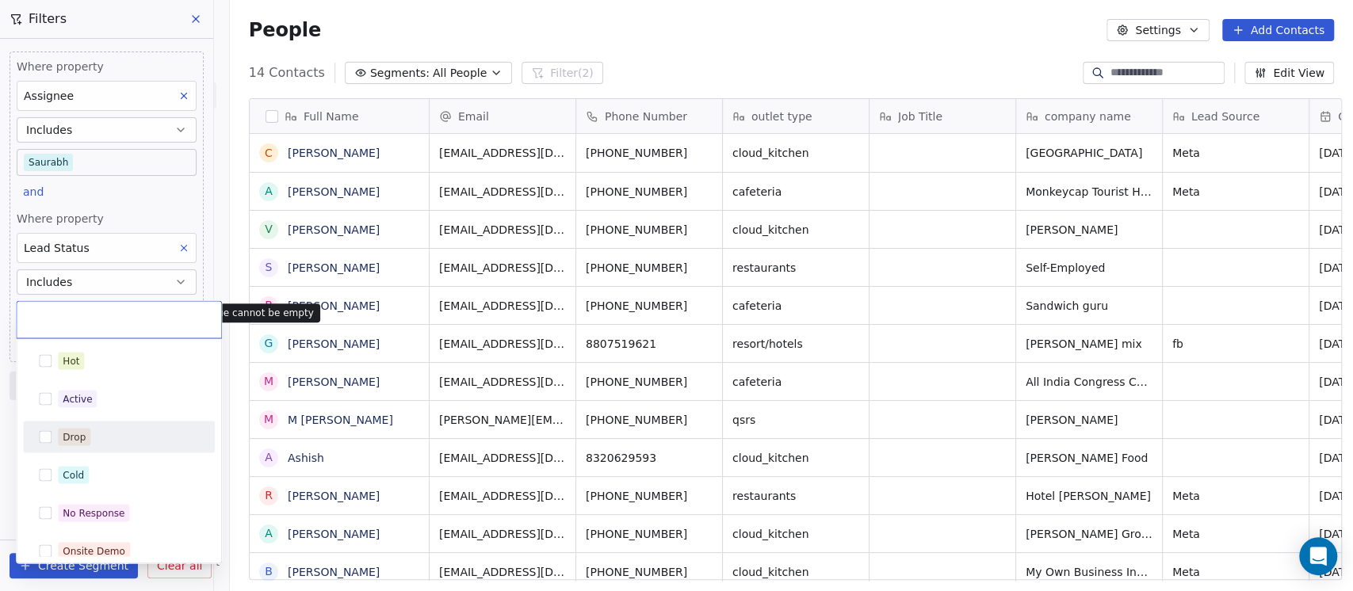
click at [84, 443] on div "Drop" at bounding box center [74, 436] width 23 height 14
click at [89, 471] on div "Cold" at bounding box center [128, 474] width 141 height 17
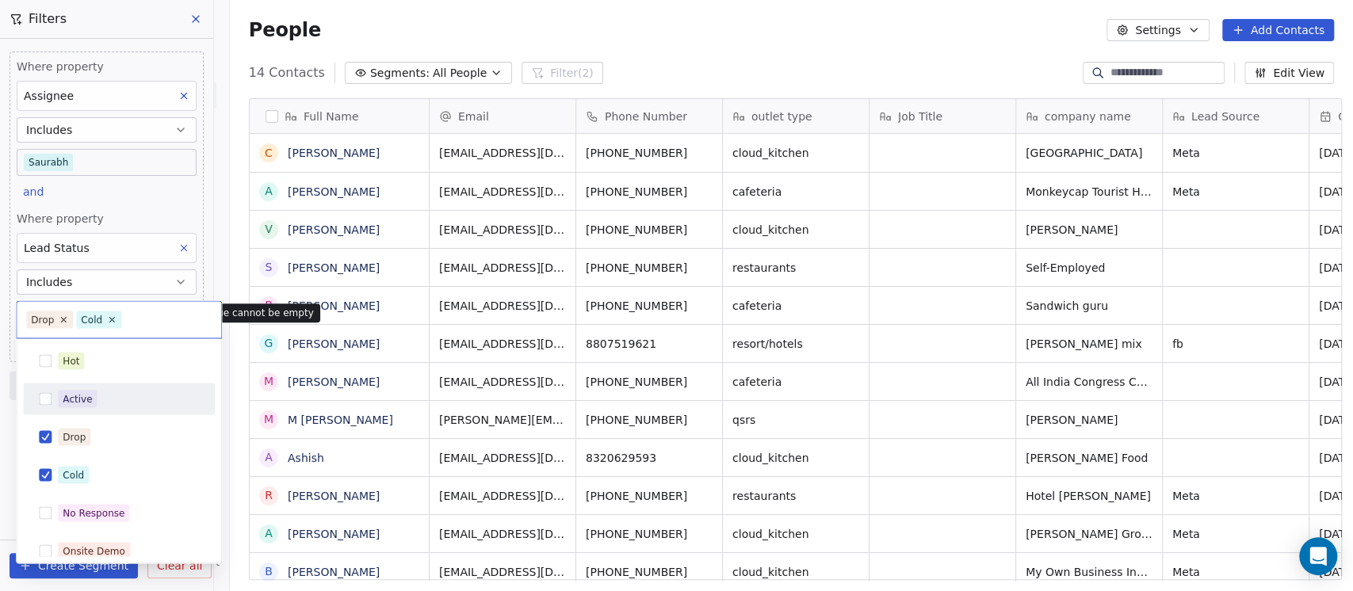
click at [162, 200] on html "On2Cook India Pvt. Ltd. Contacts People Marketing Workflows Campaigns Metrics &…" at bounding box center [676, 295] width 1353 height 591
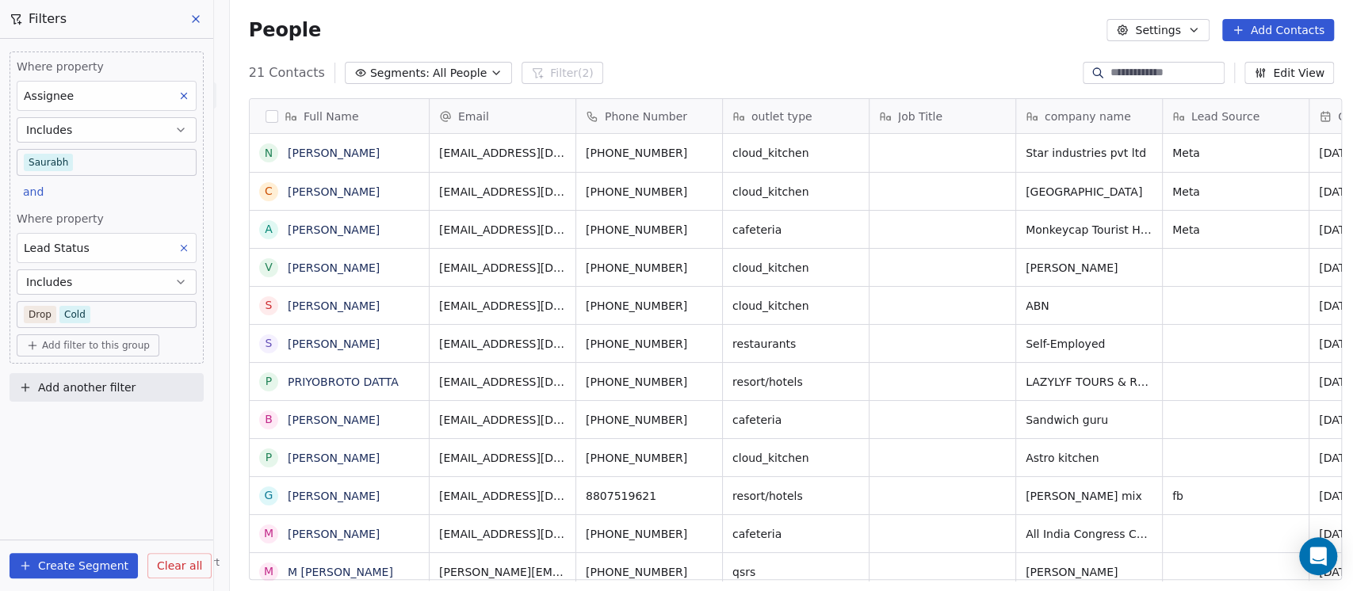
click at [82, 558] on button "Create Segment" at bounding box center [74, 565] width 128 height 25
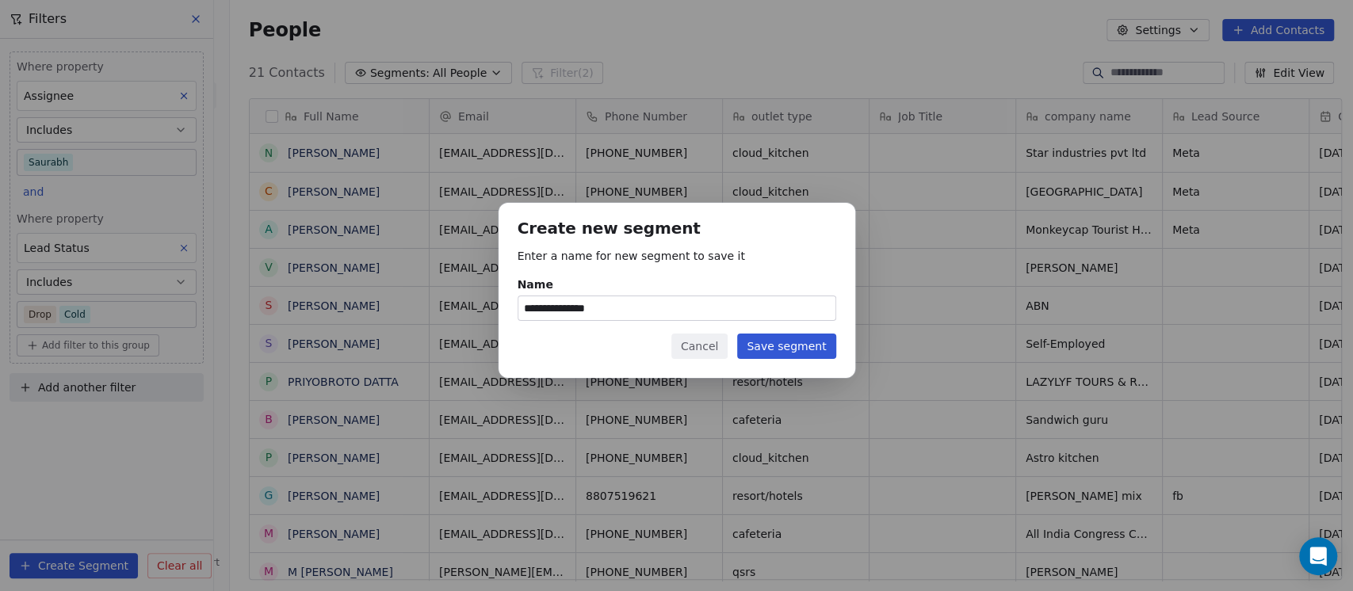
type input "**********"
click at [797, 358] on button "Save segment" at bounding box center [786, 346] width 98 height 25
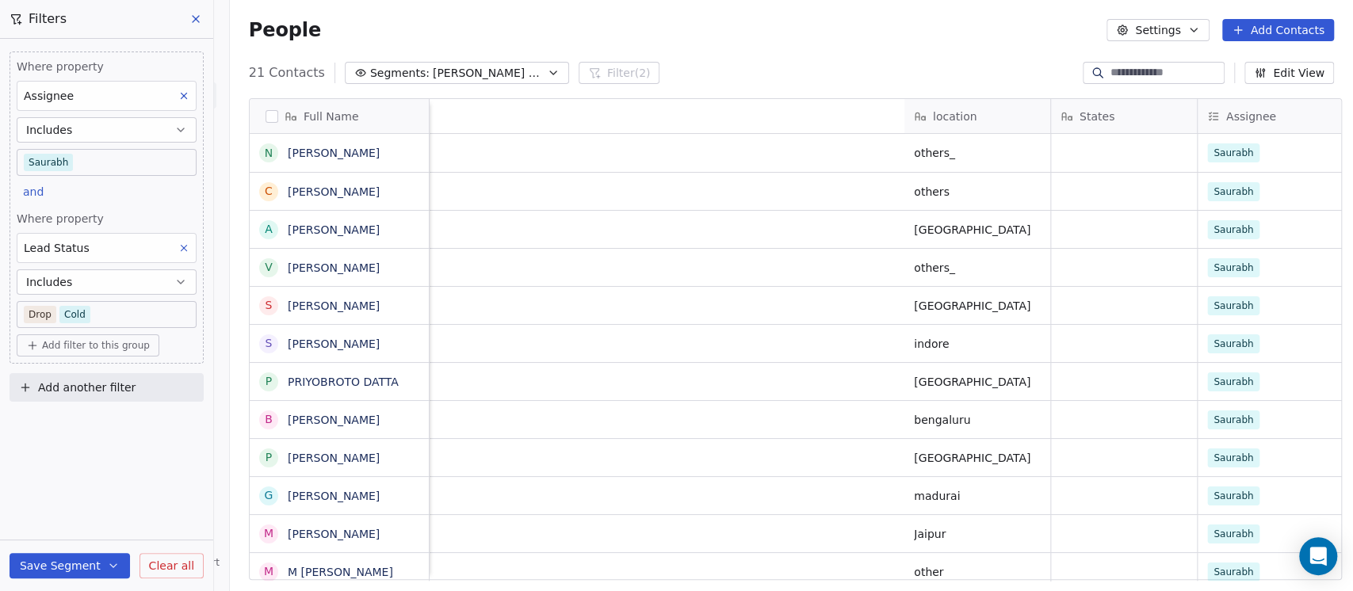
scroll to position [0, 1795]
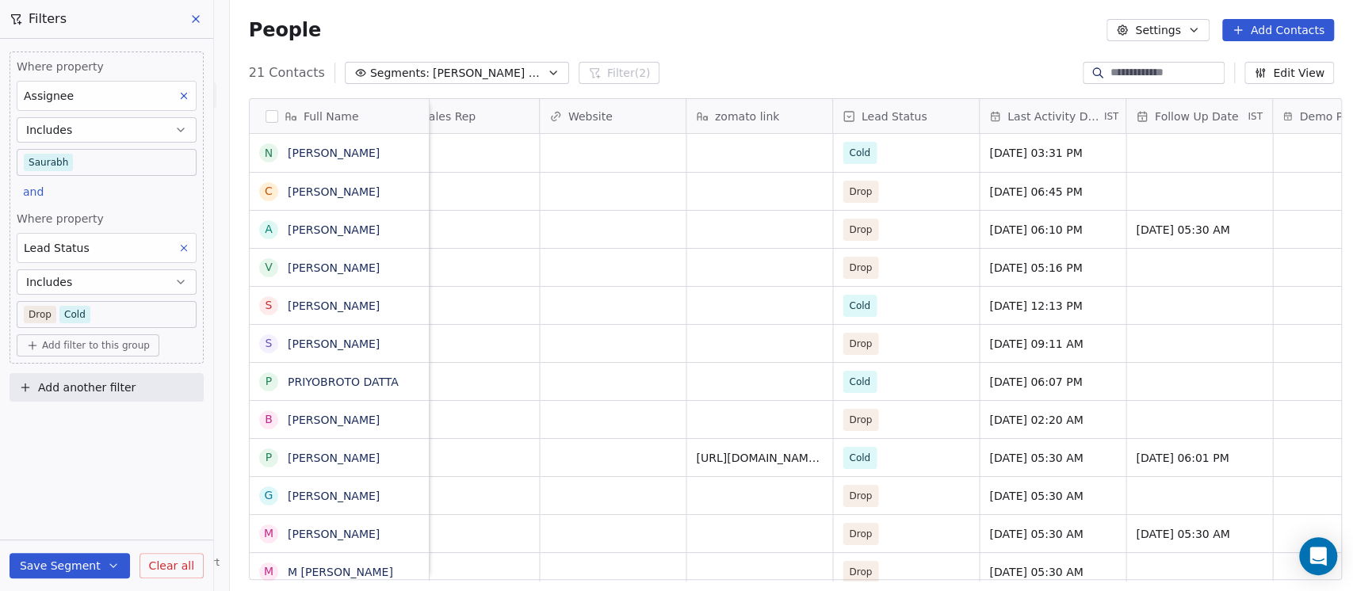
click at [1162, 119] on span "Follow Up Date" at bounding box center [1195, 117] width 83 height 16
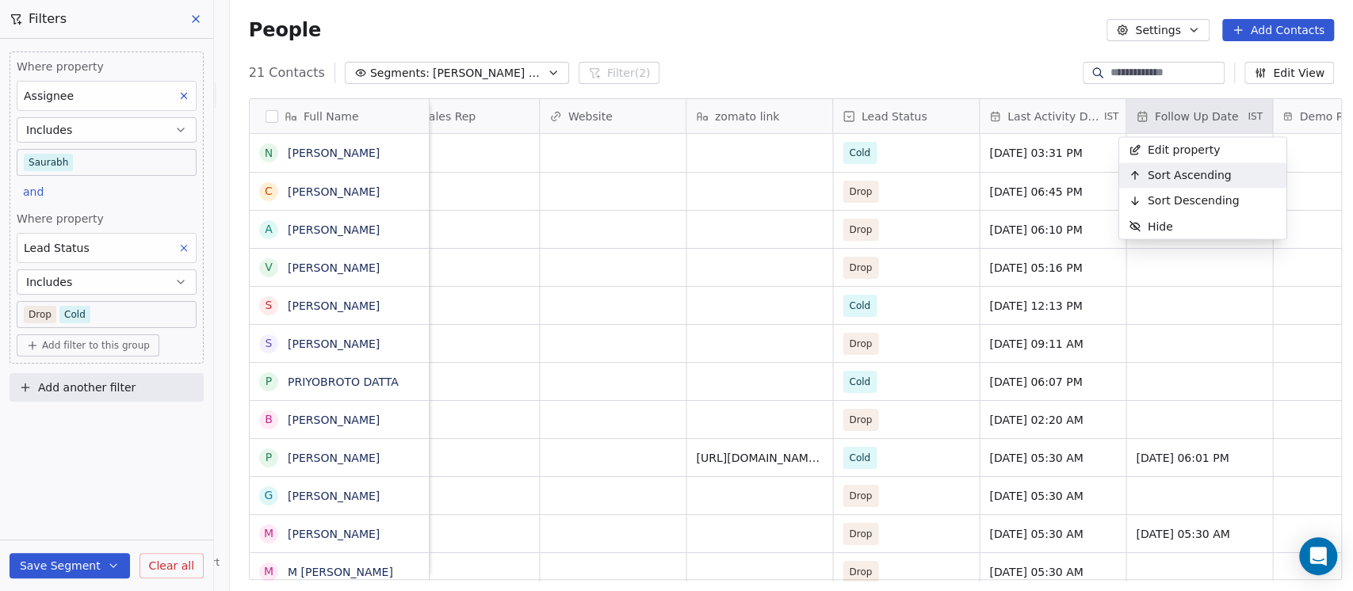
click at [1173, 181] on span "Sort Ascending" at bounding box center [1189, 175] width 84 height 16
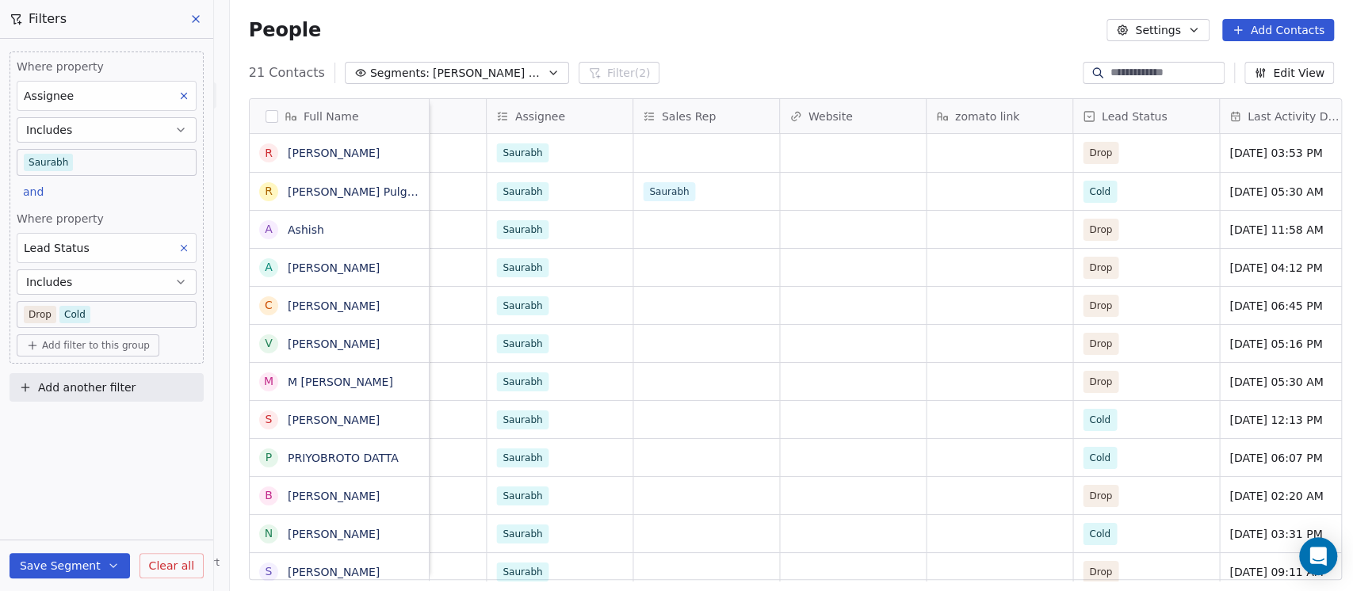
scroll to position [0, 1902]
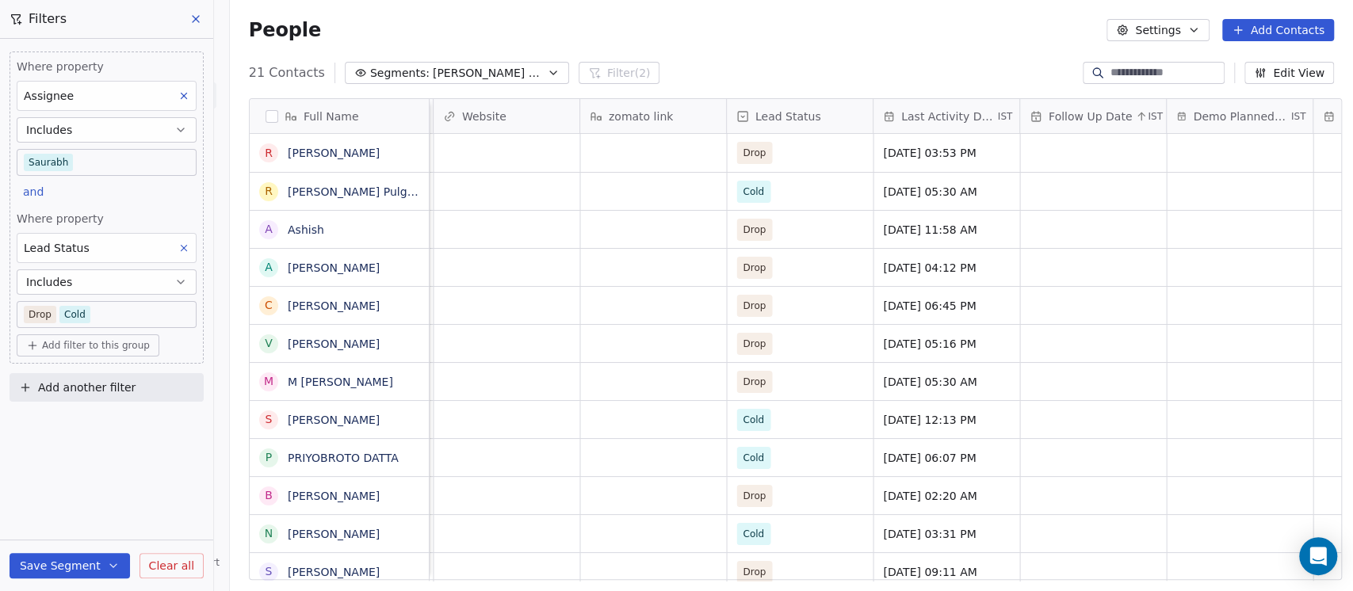
click at [1093, 105] on div "Follow Up Date IST" at bounding box center [1093, 116] width 146 height 34
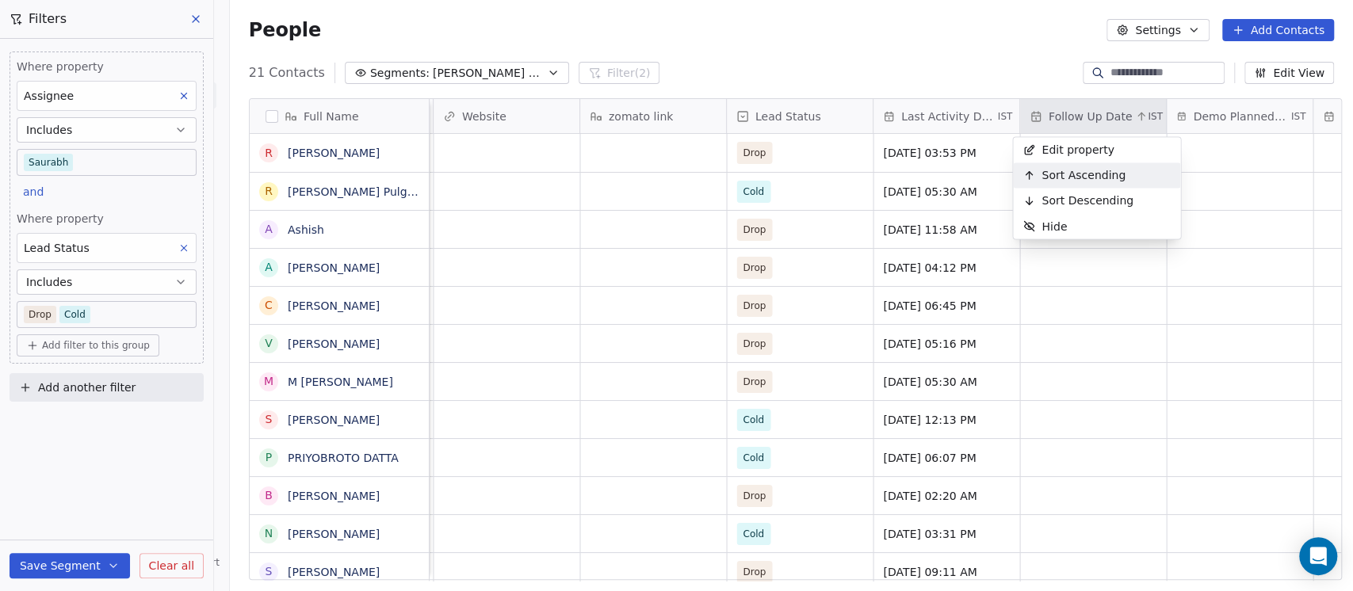
click at [1089, 183] on div "Sort Ascending" at bounding box center [1074, 174] width 122 height 25
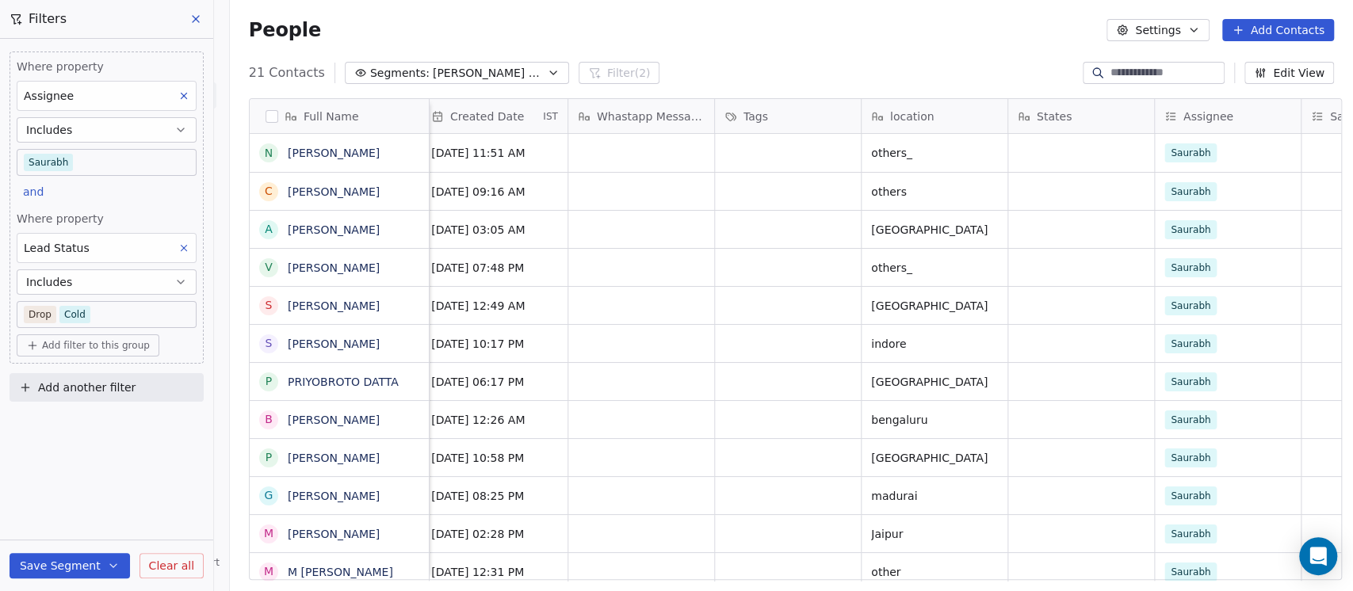
scroll to position [0, 677]
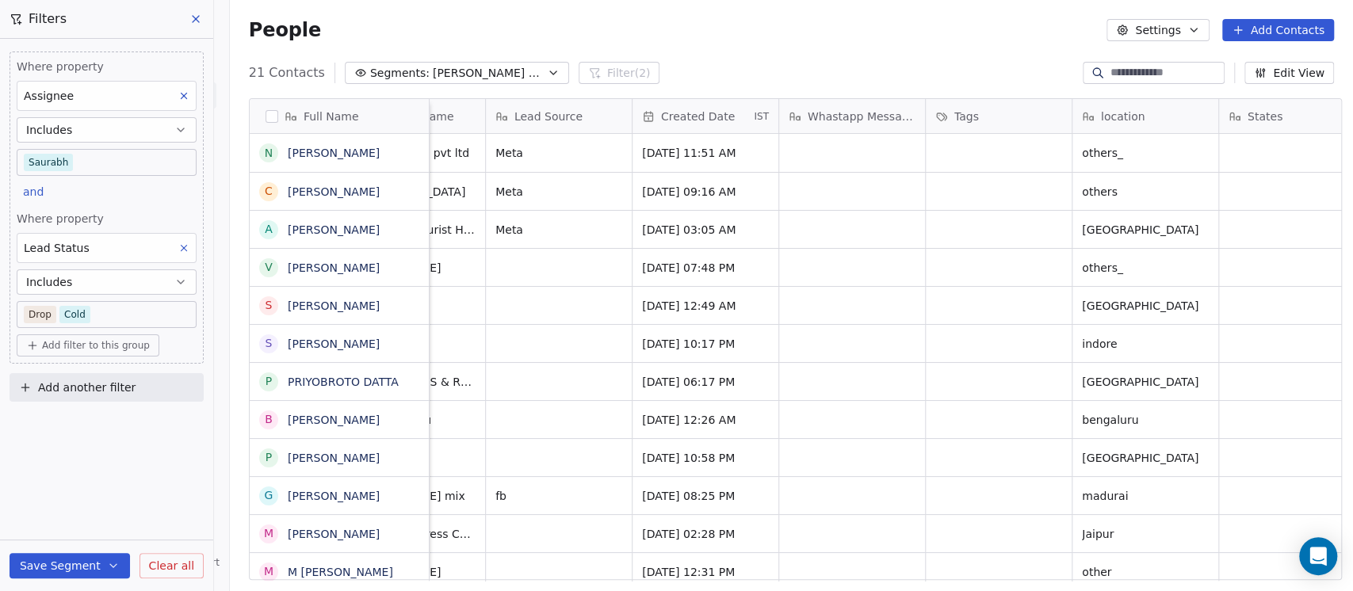
click at [716, 111] on span "Created Date" at bounding box center [698, 117] width 74 height 16
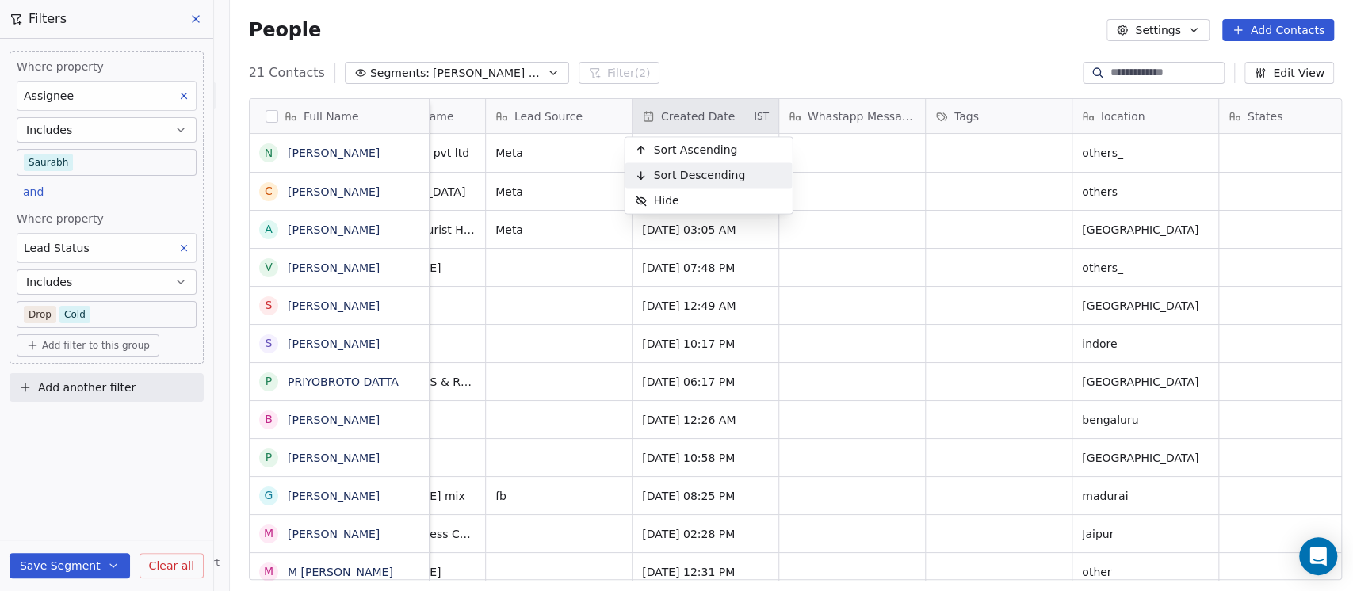
click at [709, 169] on span "Sort Descending" at bounding box center [700, 175] width 92 height 16
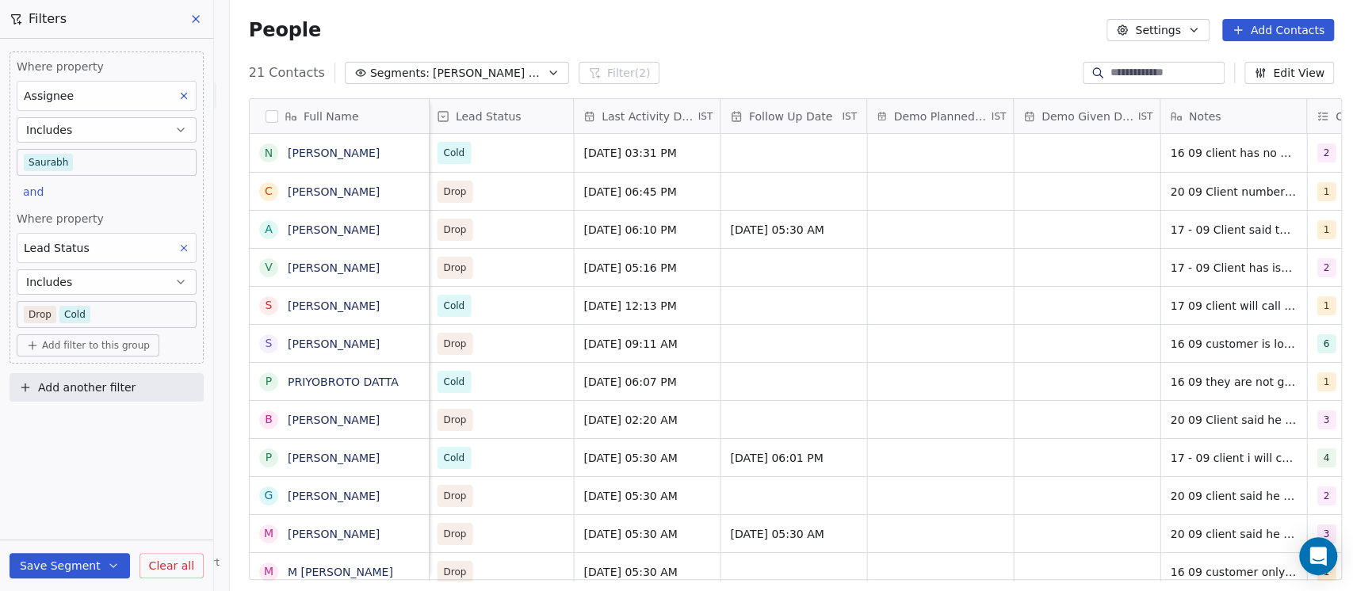
scroll to position [0, 2155]
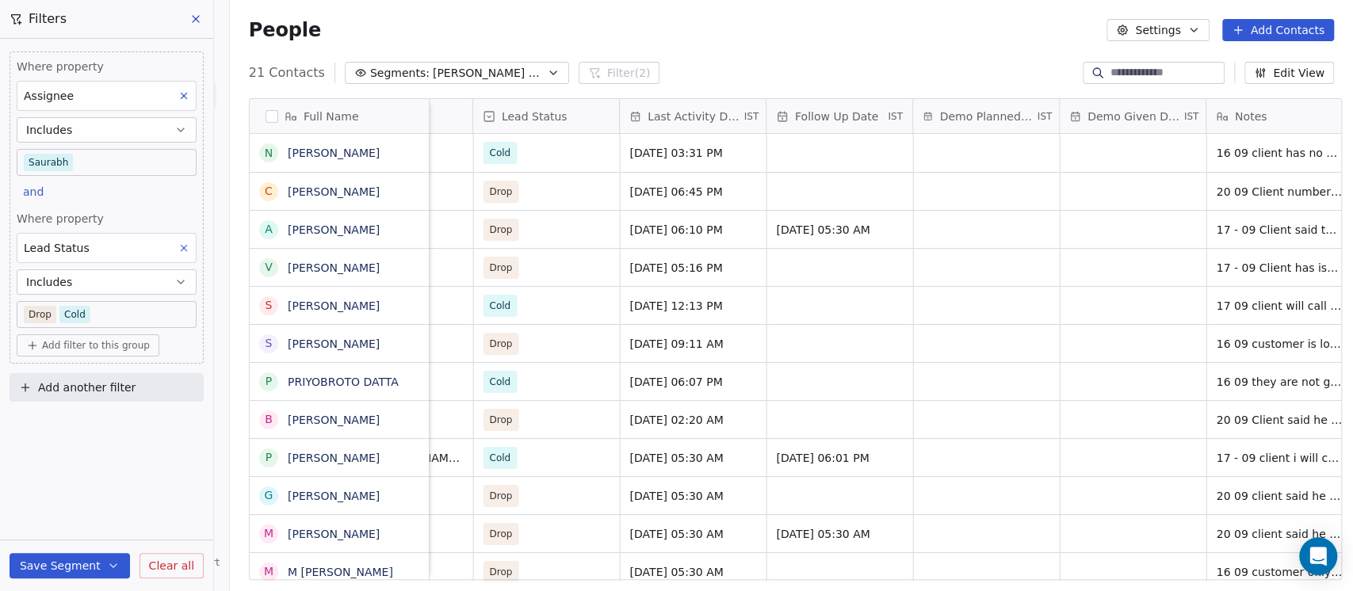
click at [856, 109] on span "Follow Up Date" at bounding box center [836, 117] width 83 height 16
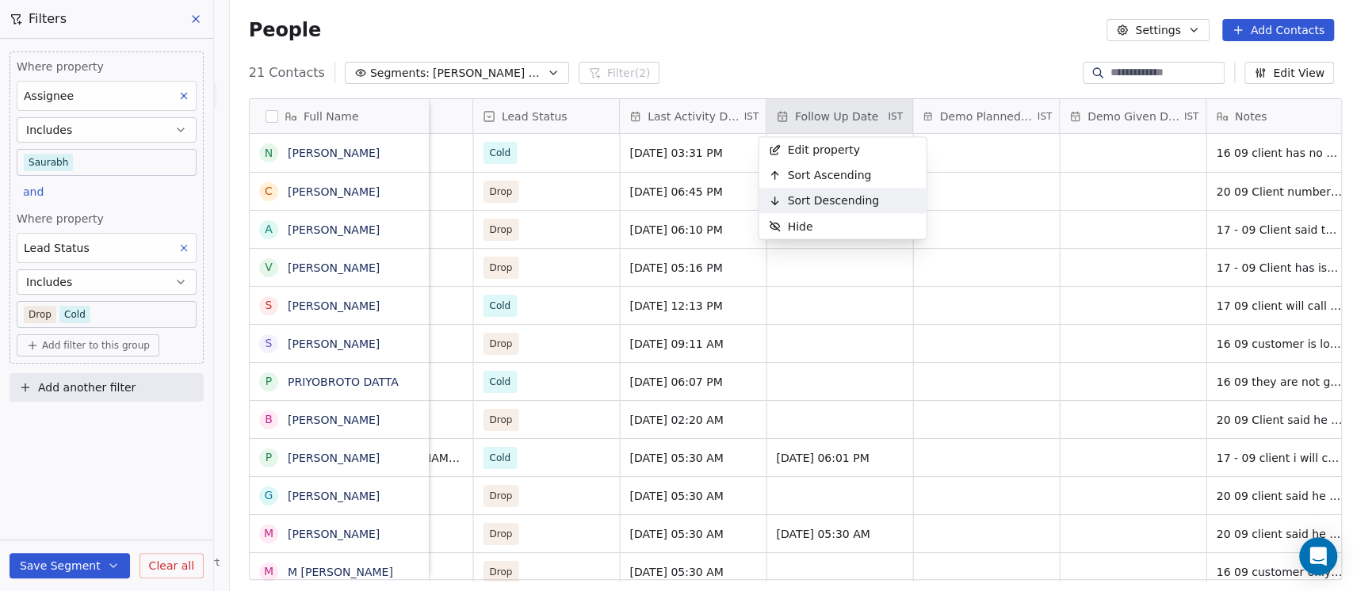
click at [845, 199] on span "Sort Descending" at bounding box center [833, 201] width 92 height 16
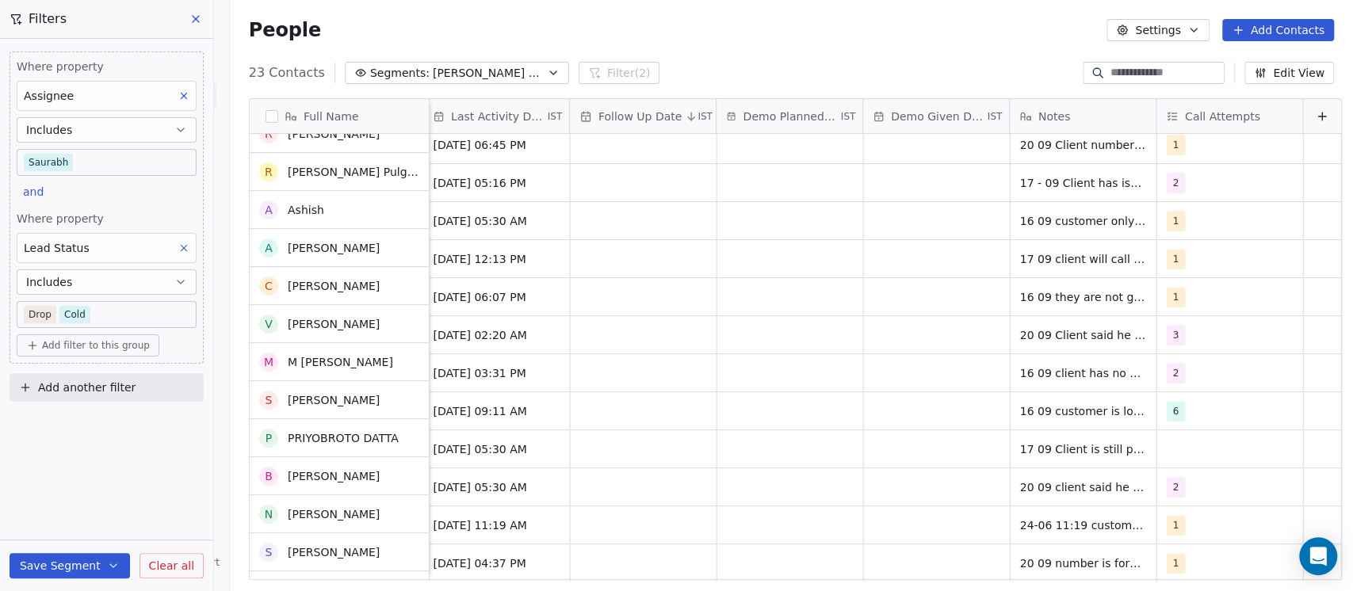
scroll to position [427, 0]
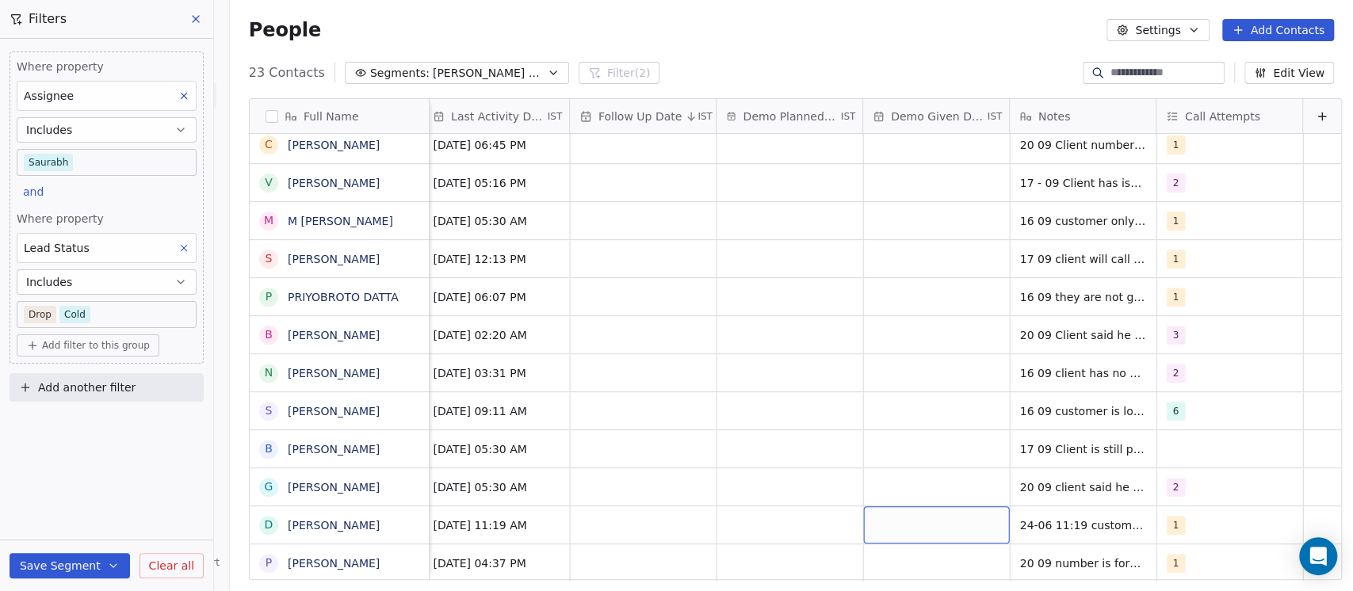
drag, startPoint x: 911, startPoint y: 504, endPoint x: 883, endPoint y: 510, distance: 29.2
click at [883, 510] on div "grid" at bounding box center [936, 524] width 146 height 37
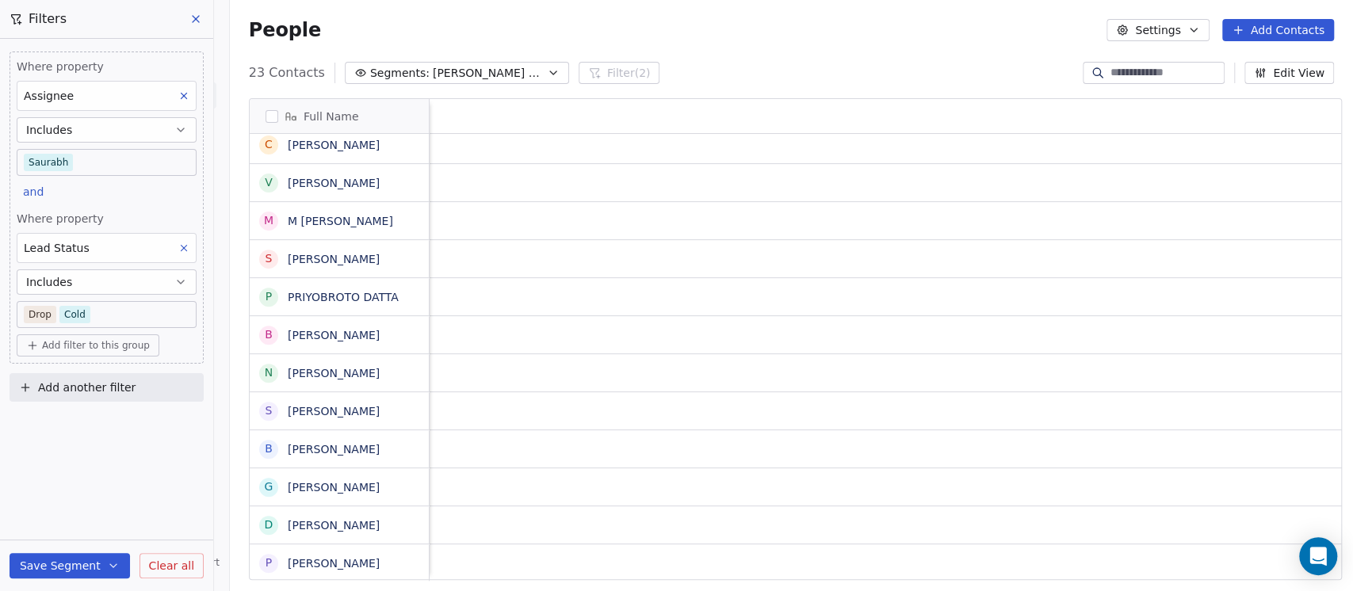
scroll to position [16, 2367]
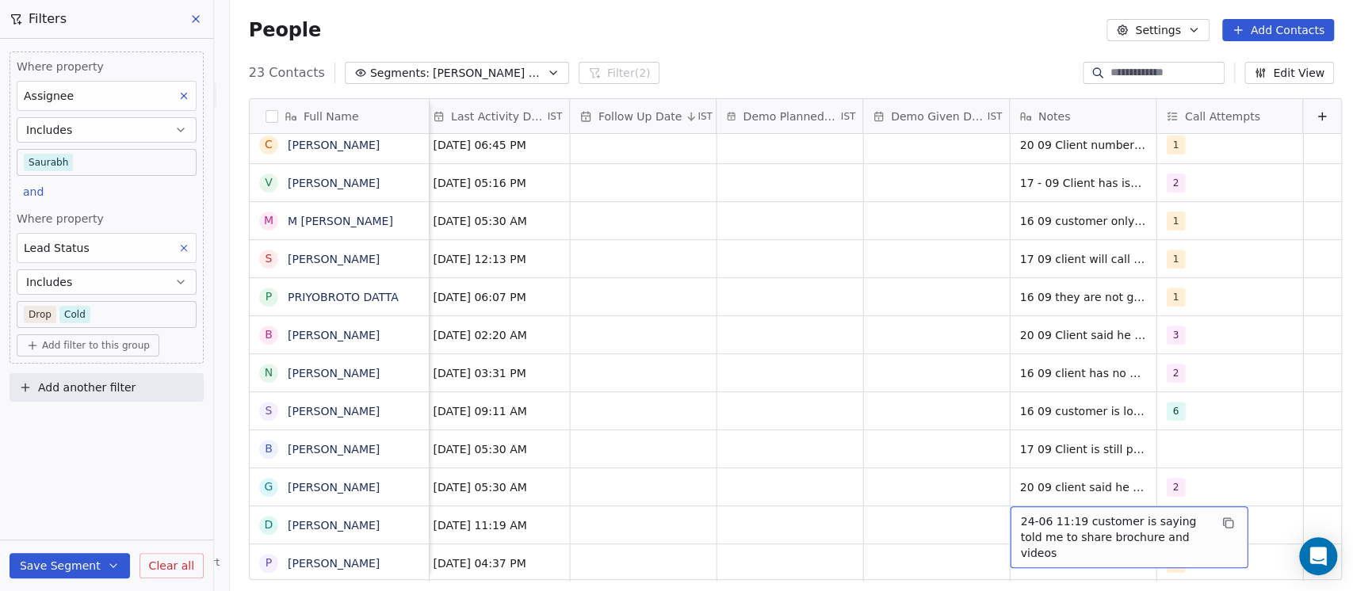
click at [1020, 513] on span "24-06 11:19 customer is saying told me to share brochure and videos" at bounding box center [1114, 537] width 189 height 48
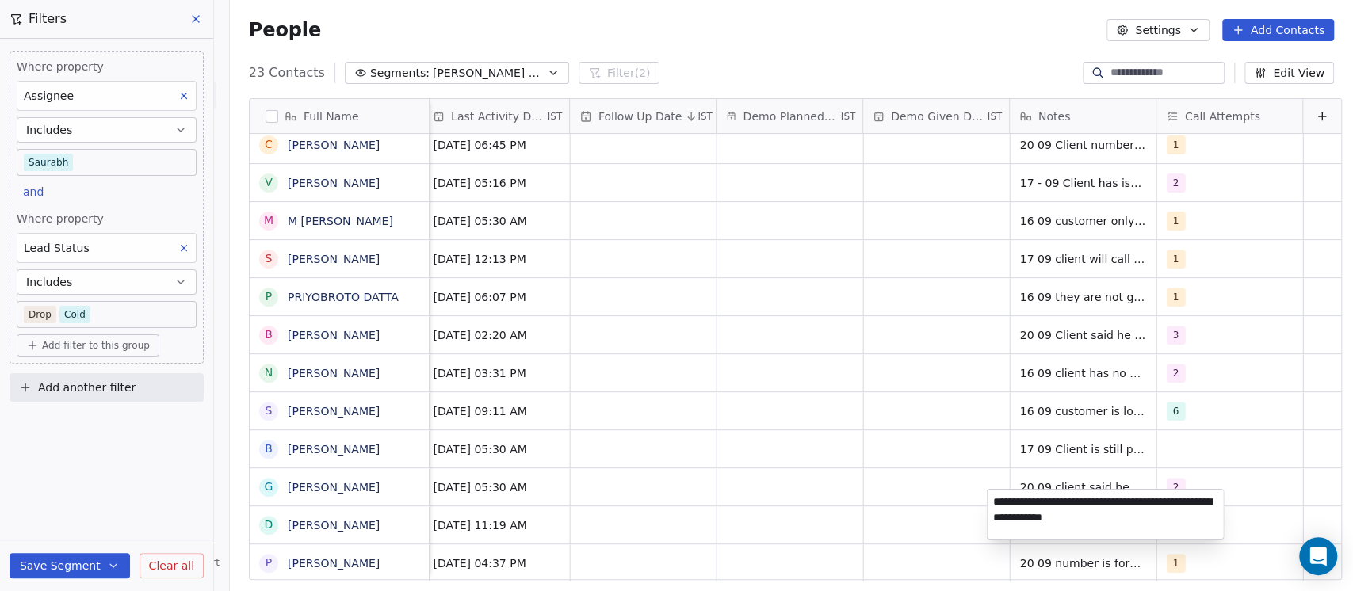
click at [998, 507] on textarea "**********" at bounding box center [1104, 514] width 236 height 49
type textarea "**********"
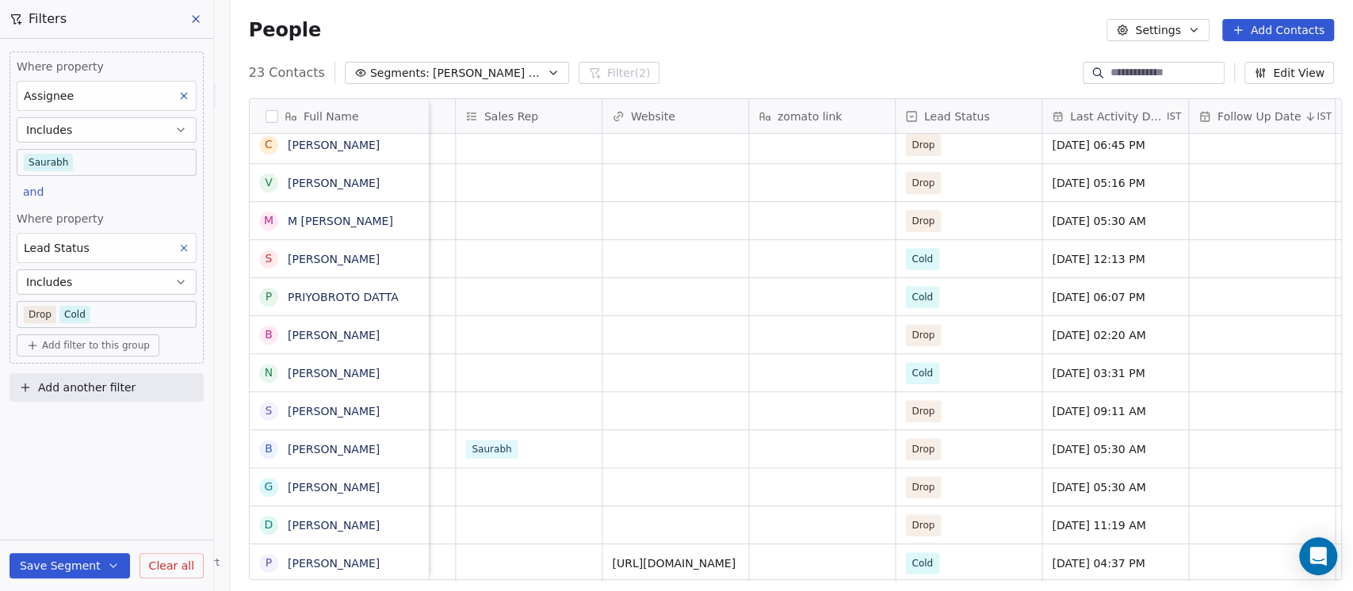
scroll to position [16, 1944]
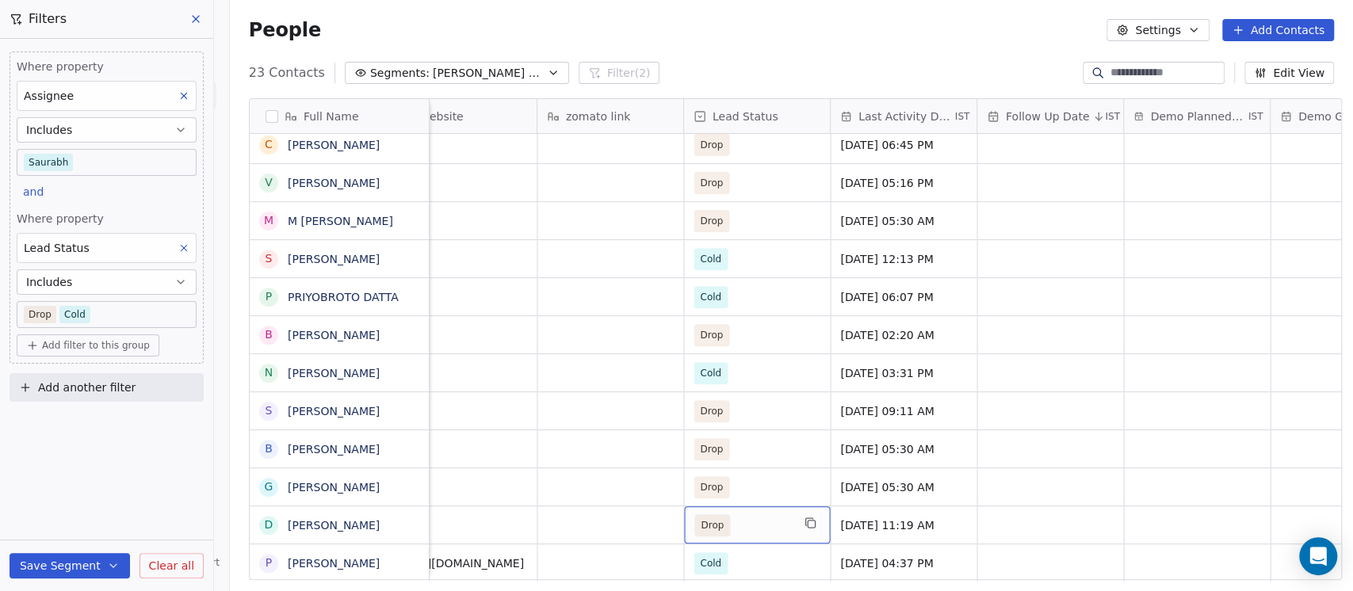
click at [770, 514] on span "Drop" at bounding box center [742, 525] width 97 height 22
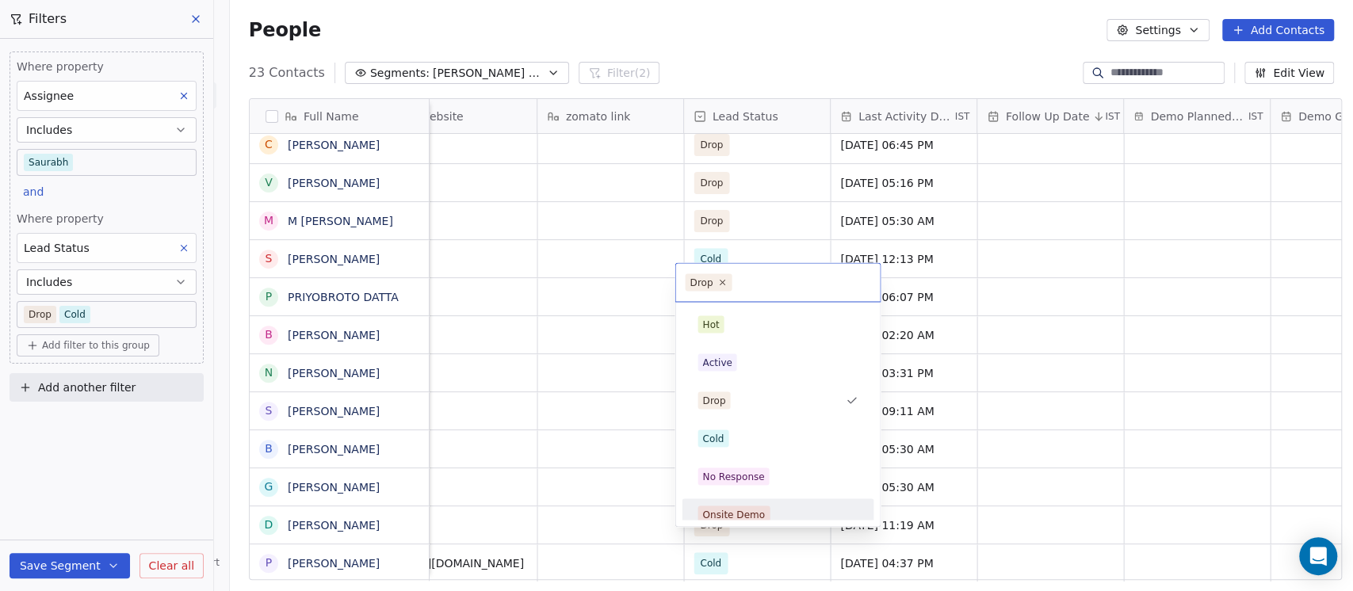
click at [995, 510] on html "On2Cook India Pvt. Ltd. Contacts People Marketing Workflows Campaigns Metrics &…" at bounding box center [676, 295] width 1353 height 591
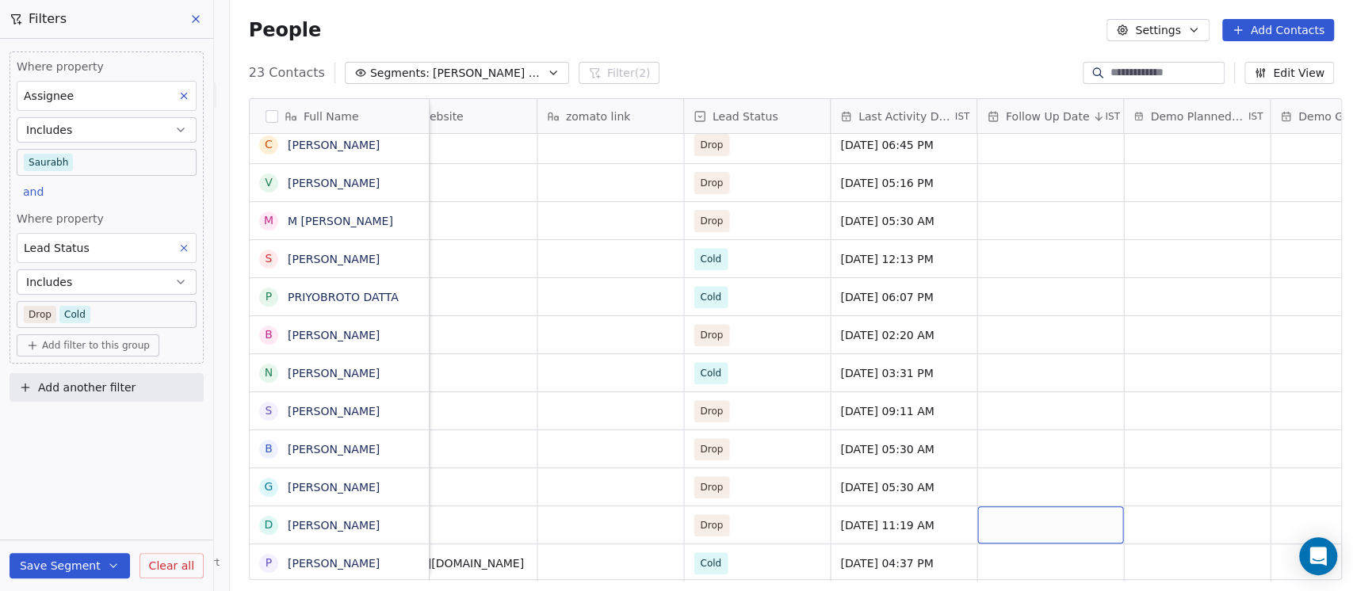
click at [995, 510] on div "grid" at bounding box center [1050, 524] width 146 height 37
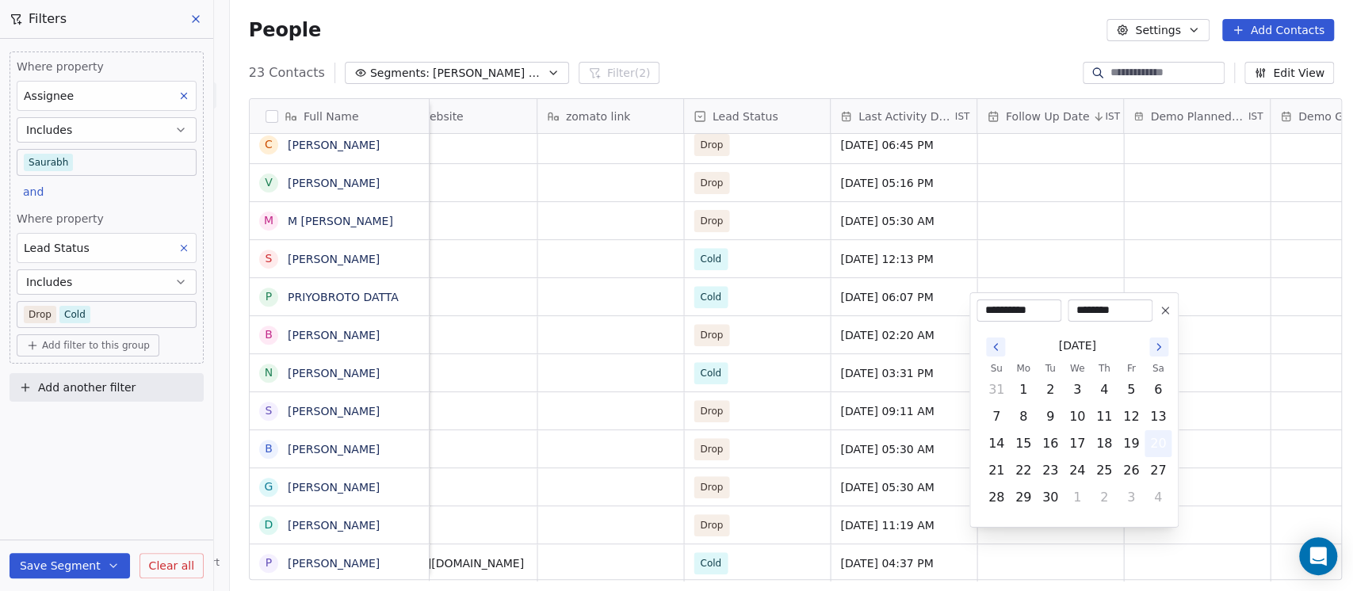
click at [1158, 447] on button "20" at bounding box center [1157, 443] width 25 height 25
click at [1086, 311] on input "********" at bounding box center [1109, 311] width 78 height 16
type input "********"
click at [1105, 309] on input "********" at bounding box center [1109, 311] width 78 height 16
type input "********"
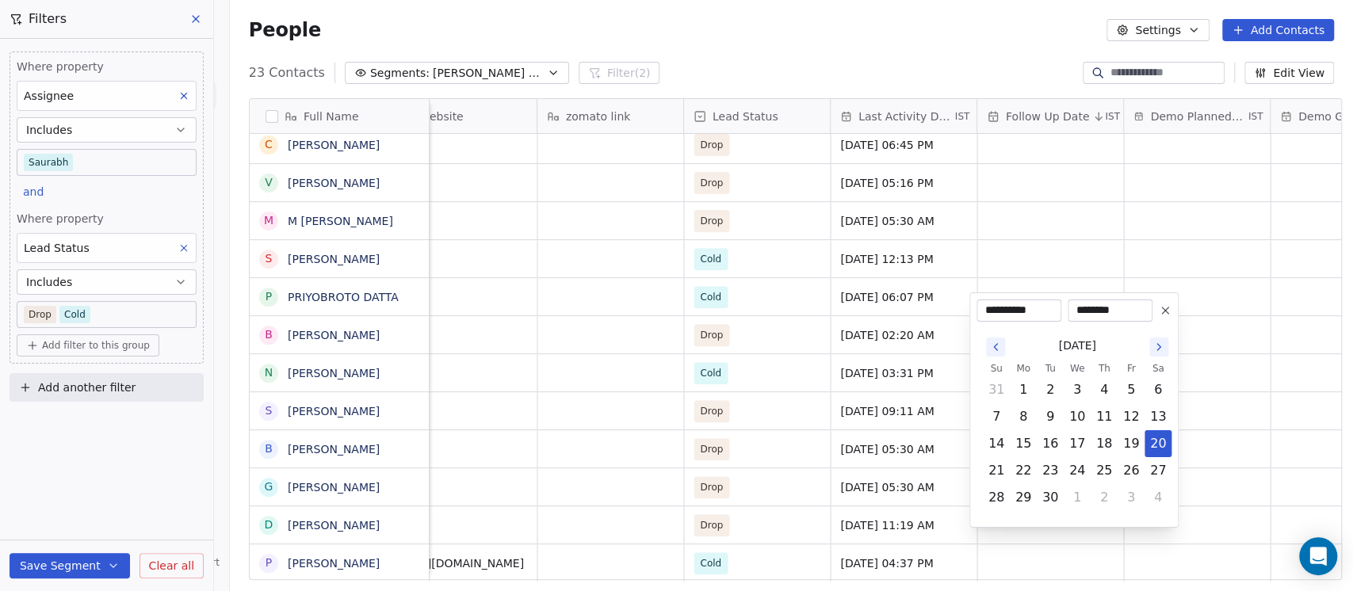
click at [1086, 258] on html "On2Cook India Pvt. Ltd. Contacts People Marketing Workflows Campaigns Metrics &…" at bounding box center [676, 295] width 1353 height 591
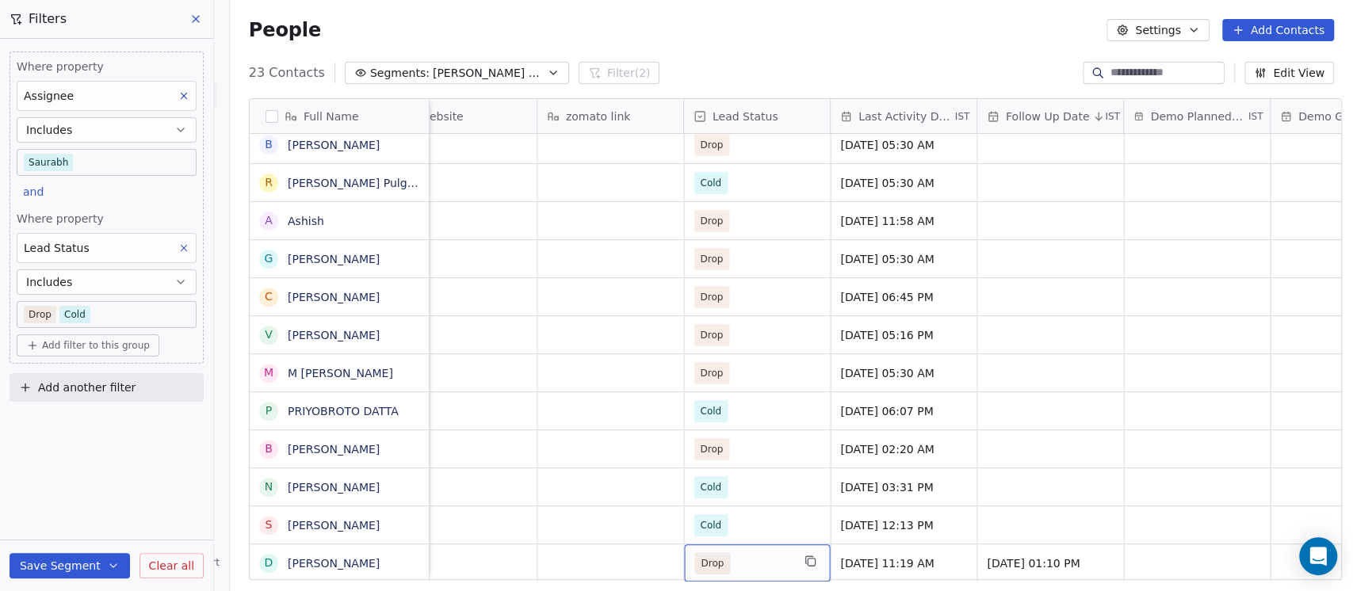
click at [750, 552] on span "Drop" at bounding box center [742, 563] width 97 height 22
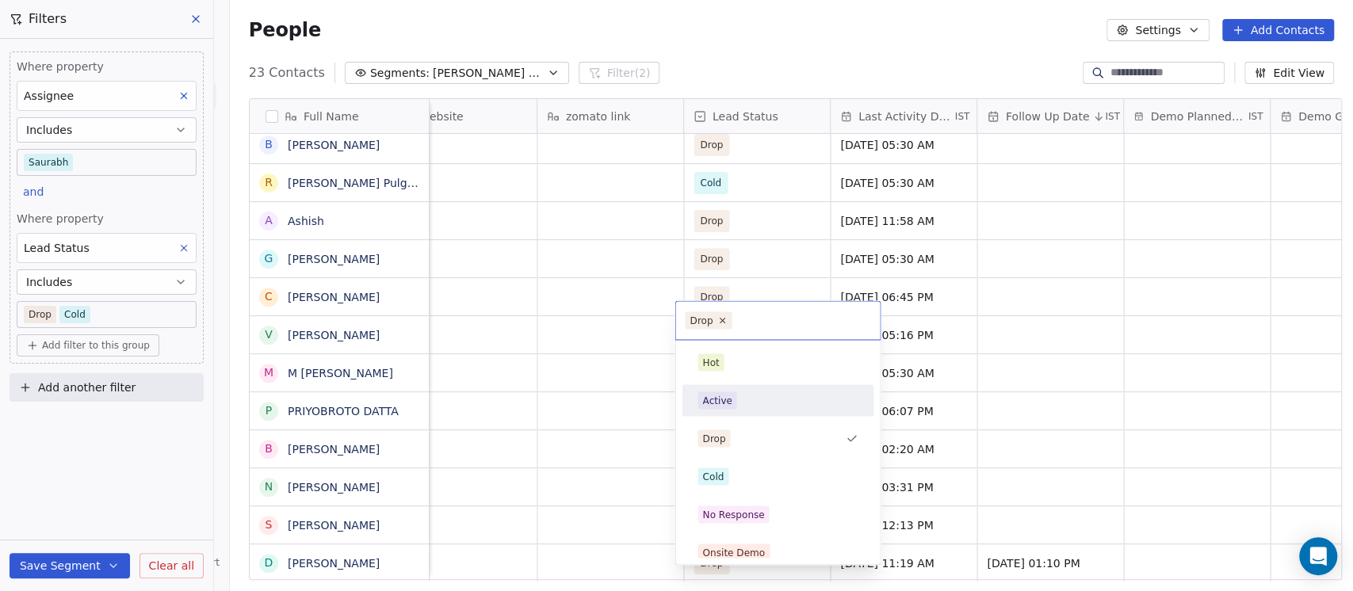
click at [754, 406] on div "Active" at bounding box center [777, 399] width 160 height 17
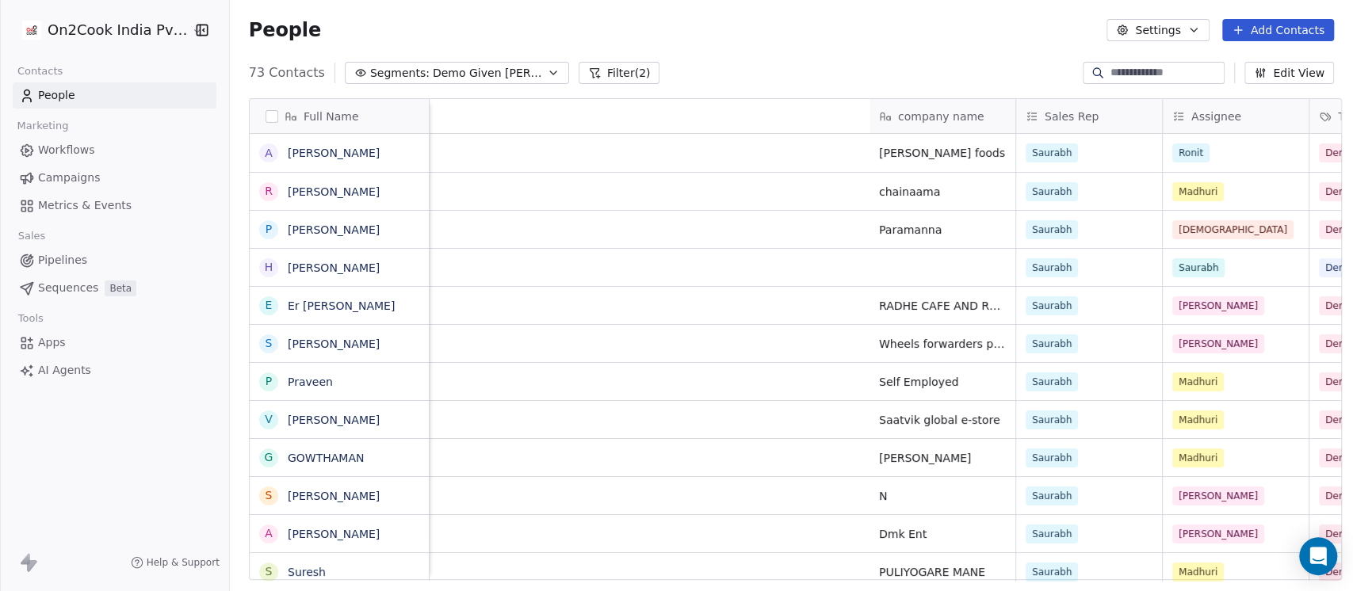
scroll to position [504, 1114]
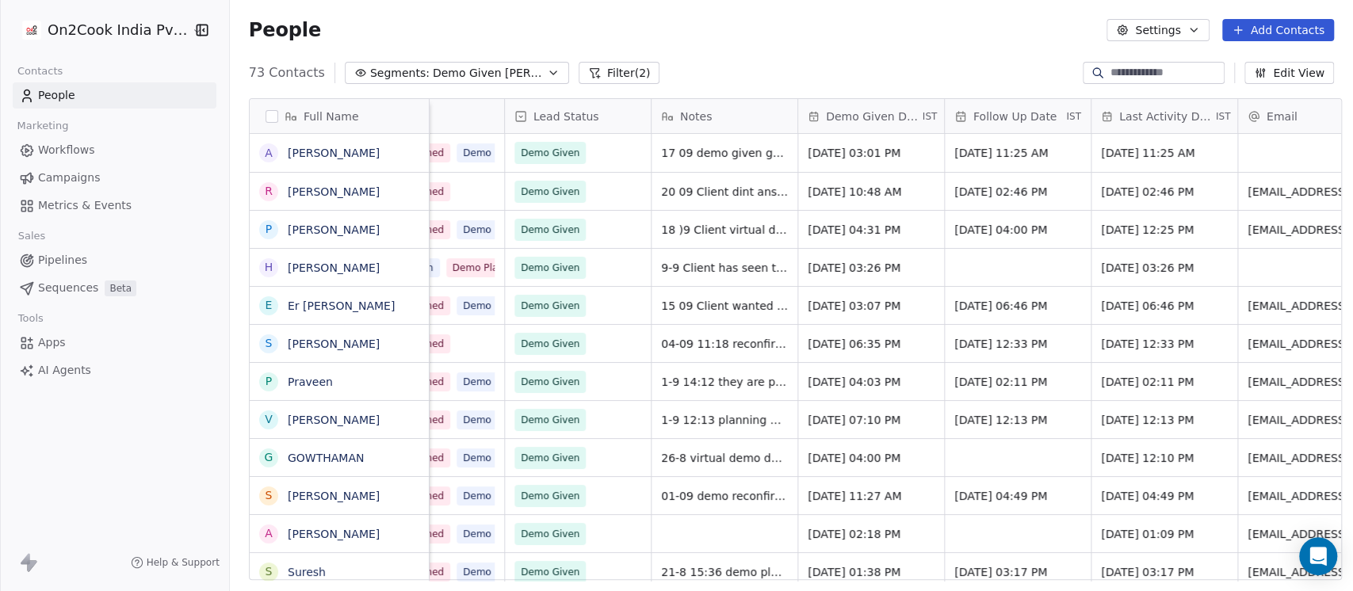
click at [1131, 70] on input at bounding box center [1165, 73] width 111 height 16
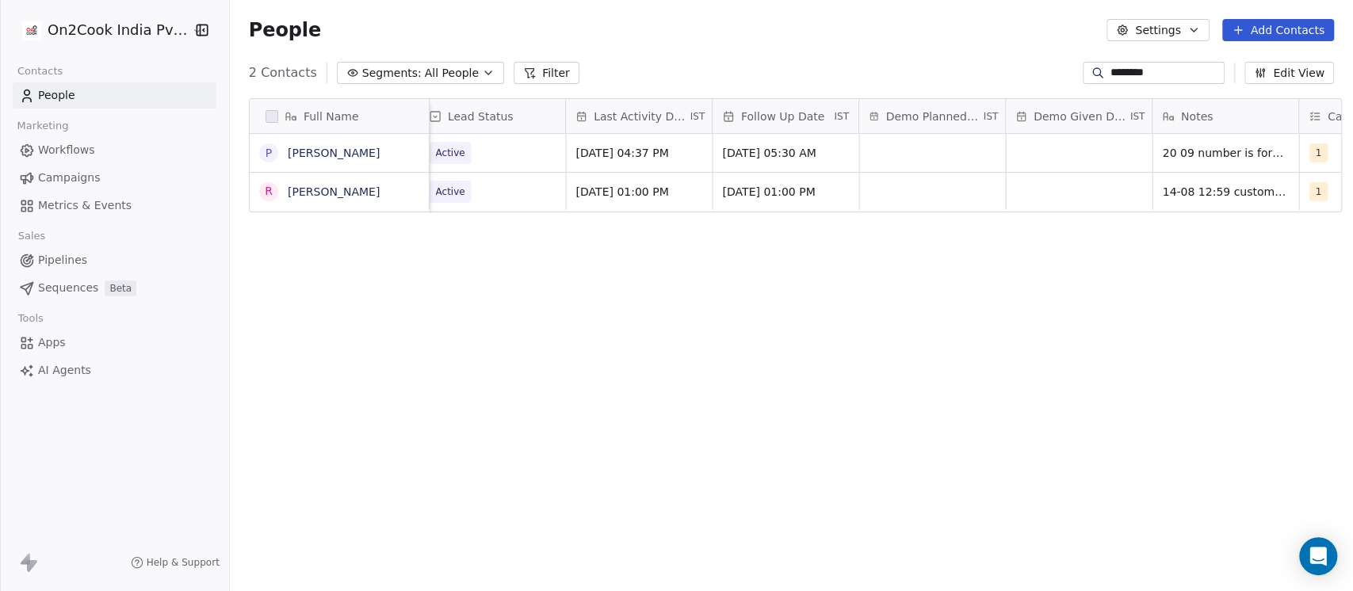
scroll to position [0, 2007]
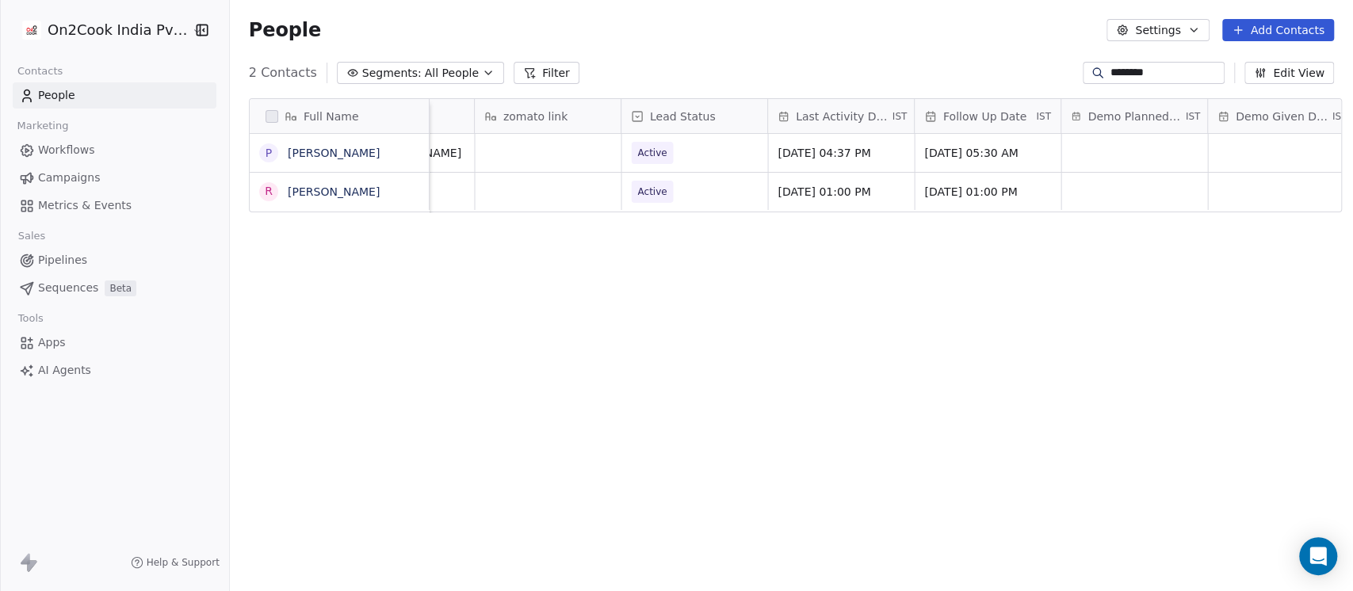
type input "*******"
click at [1014, 151] on span "Jul 02, 2025 05:30 AM" at bounding box center [973, 153] width 97 height 16
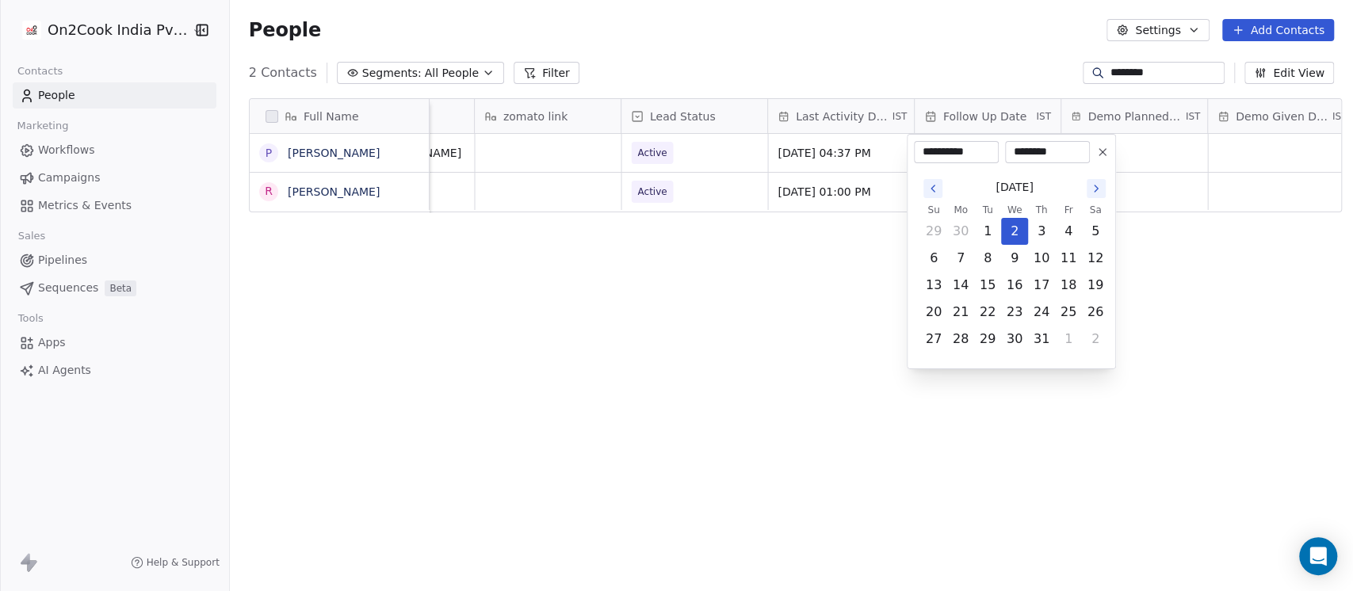
click at [1096, 150] on icon at bounding box center [1102, 152] width 13 height 13
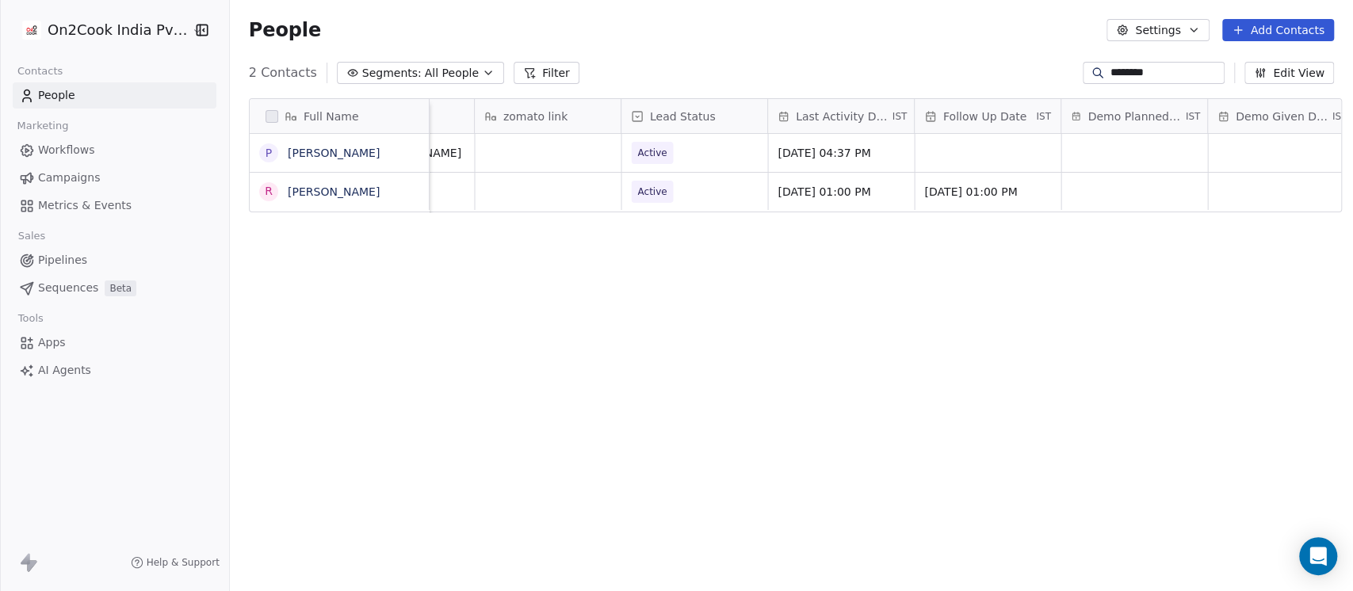
click at [891, 29] on div "People Settings Add Contacts" at bounding box center [791, 30] width 1085 height 22
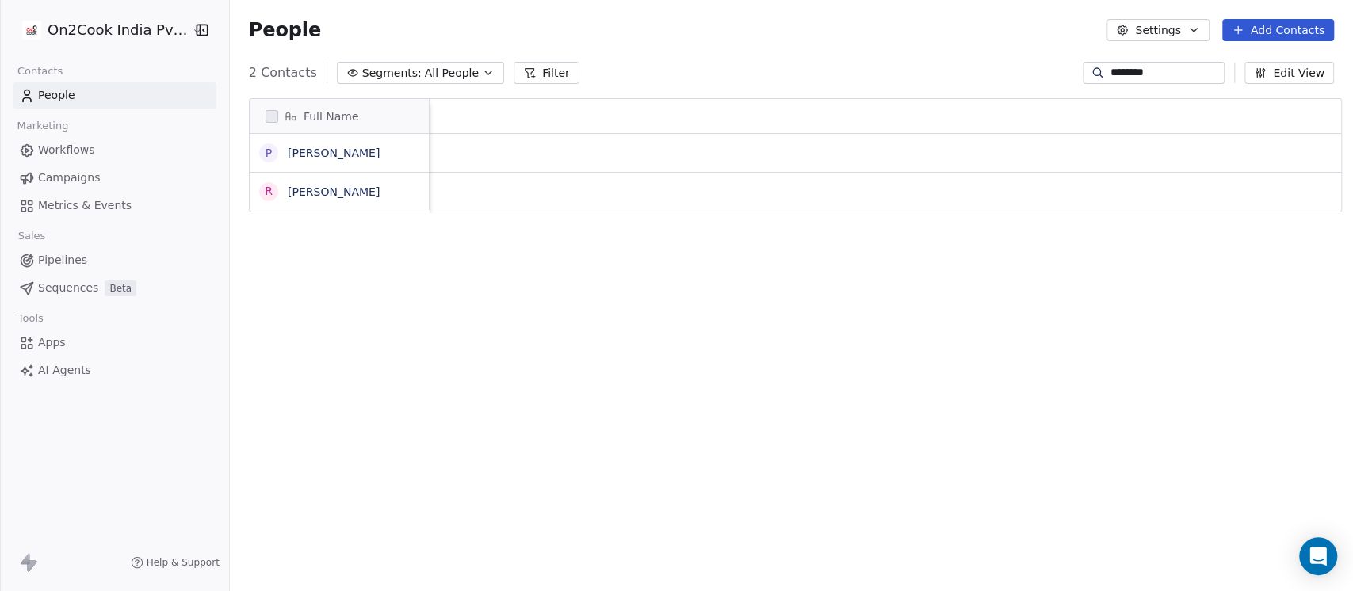
scroll to position [0, 2367]
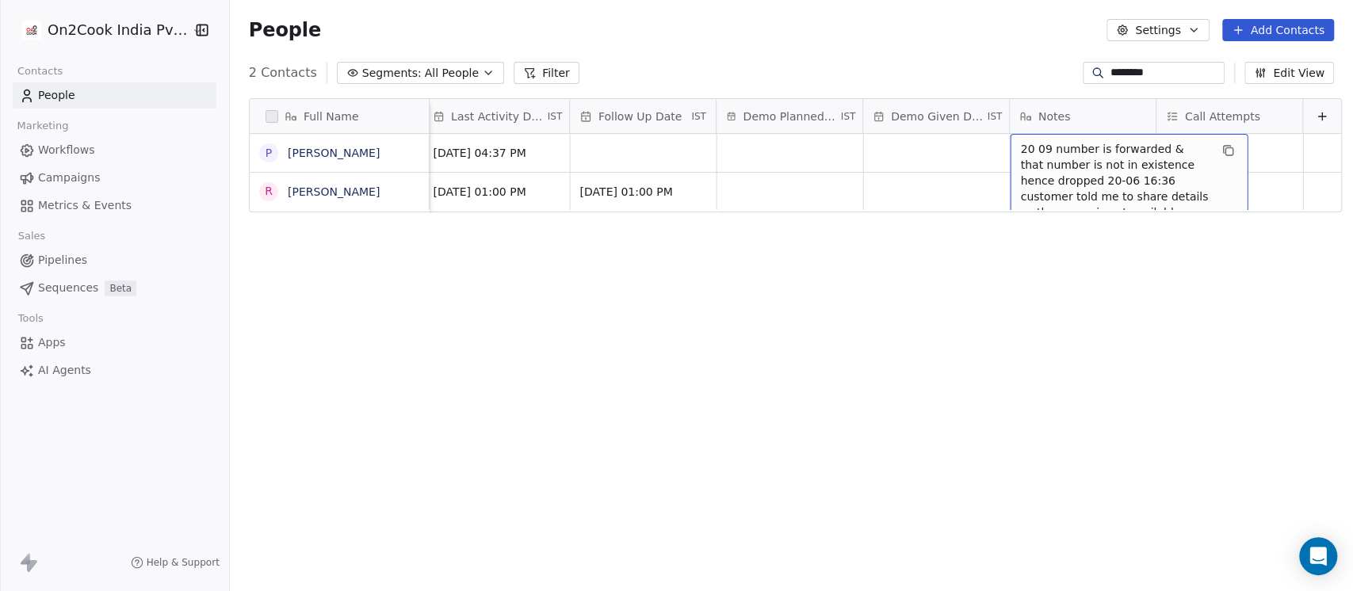
click at [1002, 308] on div "Full Name P PRIYANJALI NIMAVAT R Ravi Nimavat Website zomato link Lead Status L…" at bounding box center [791, 346] width 1123 height 520
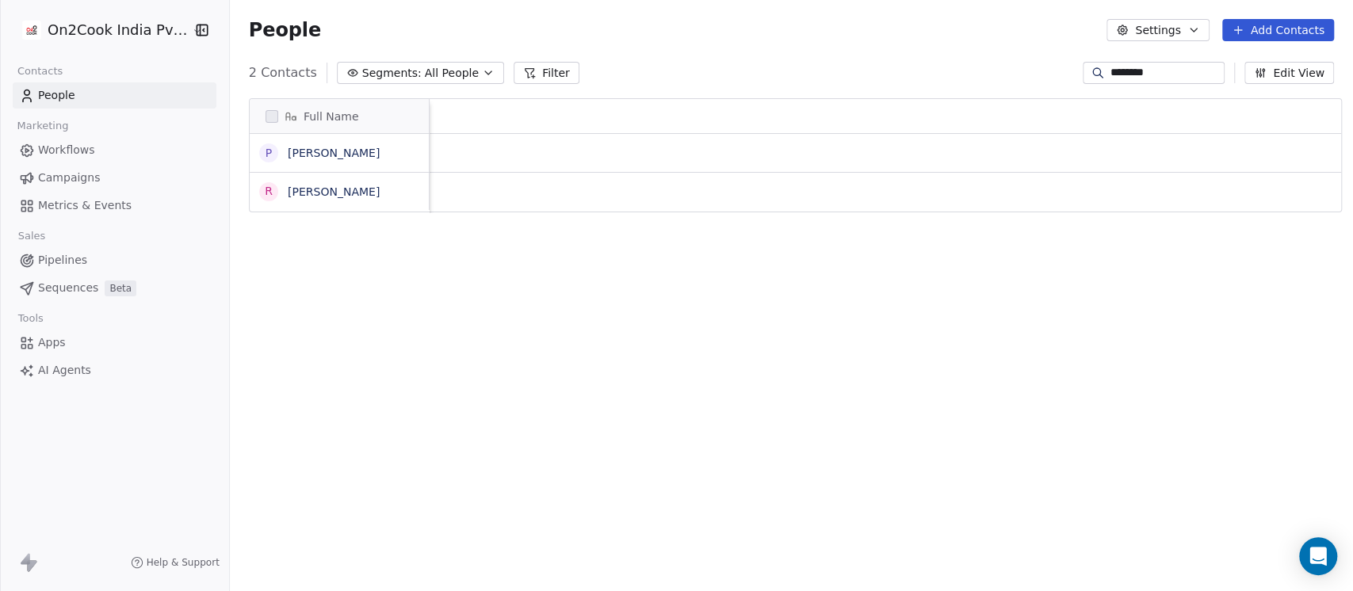
scroll to position [0, 0]
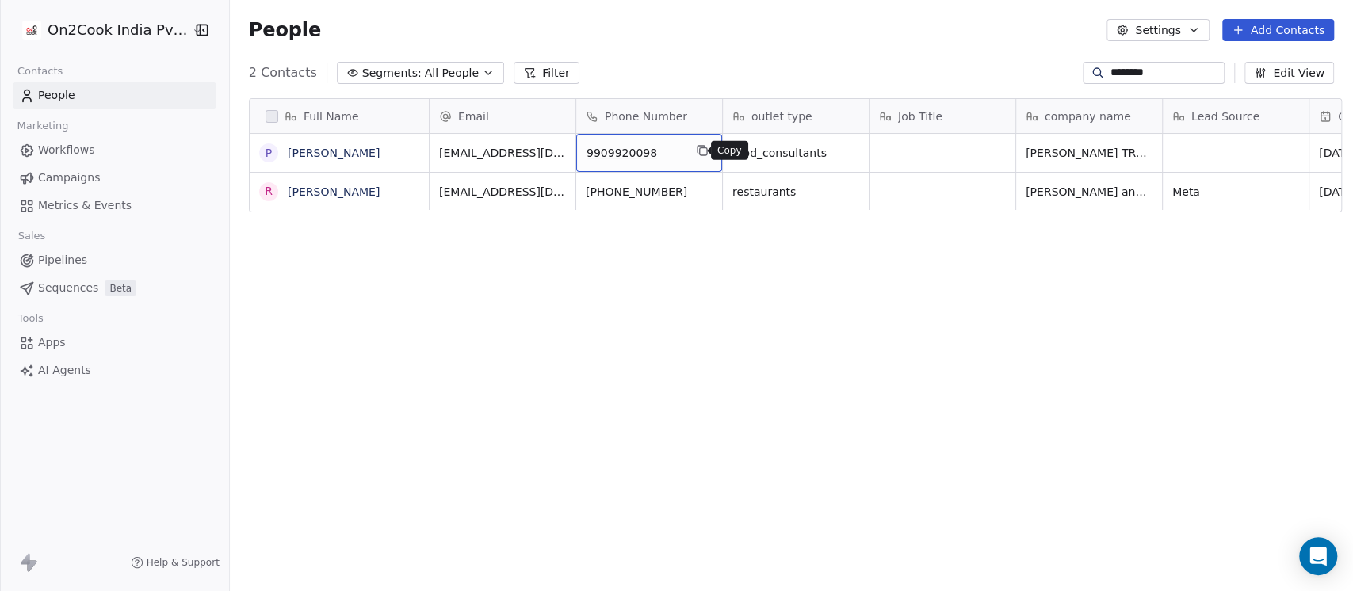
click at [696, 151] on icon "grid" at bounding box center [702, 150] width 13 height 13
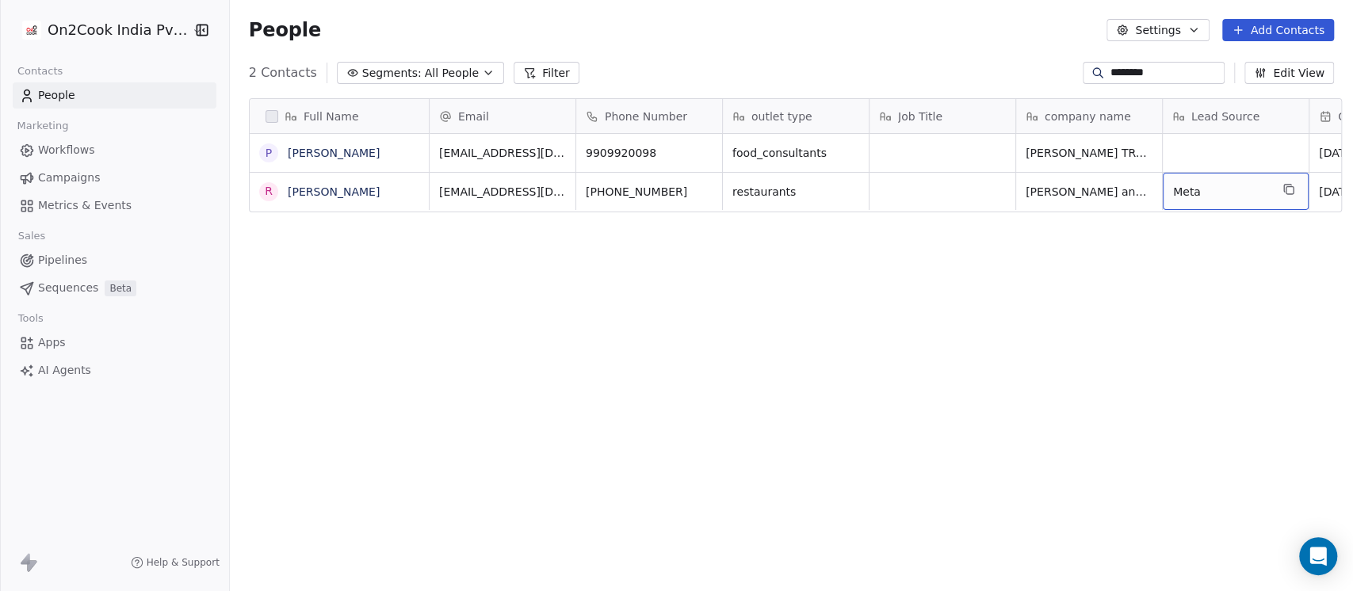
click at [1169, 305] on div "Full Name P PRIYANJALI NIMAVAT R Ravi Nimavat Email Phone Number outlet type Jo…" at bounding box center [791, 346] width 1123 height 520
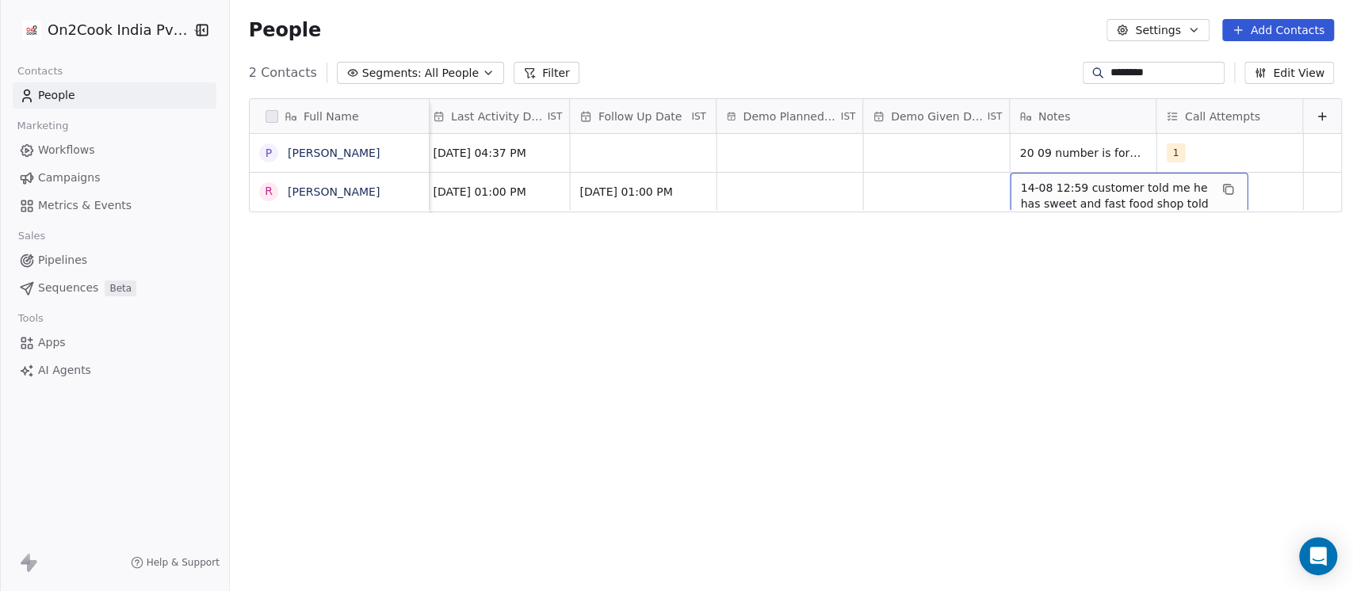
scroll to position [16, 2367]
click at [1103, 181] on span "14-08 12:59 customer told me he has sweet and fast food shop told me to share b…" at bounding box center [1114, 211] width 189 height 63
click at [1115, 180] on span "14-08 12:59 customer told me he has sweet and fast food shop told me to share b…" at bounding box center [1114, 211] width 189 height 63
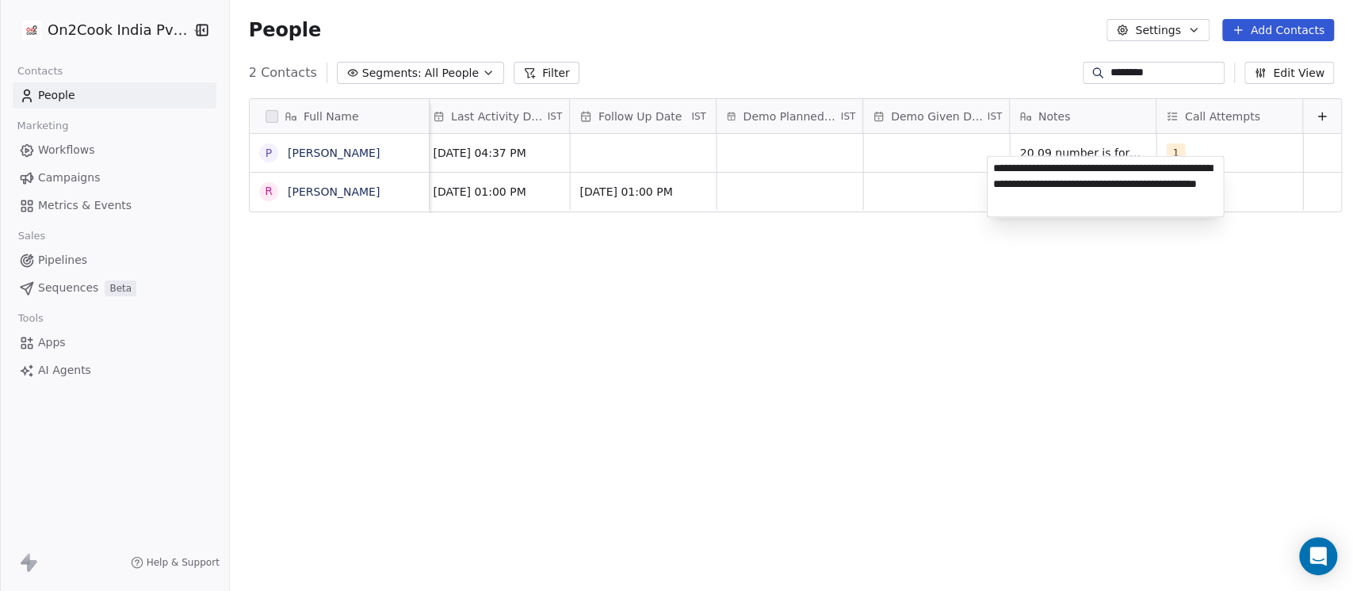
click at [922, 265] on html "**********" at bounding box center [676, 295] width 1353 height 591
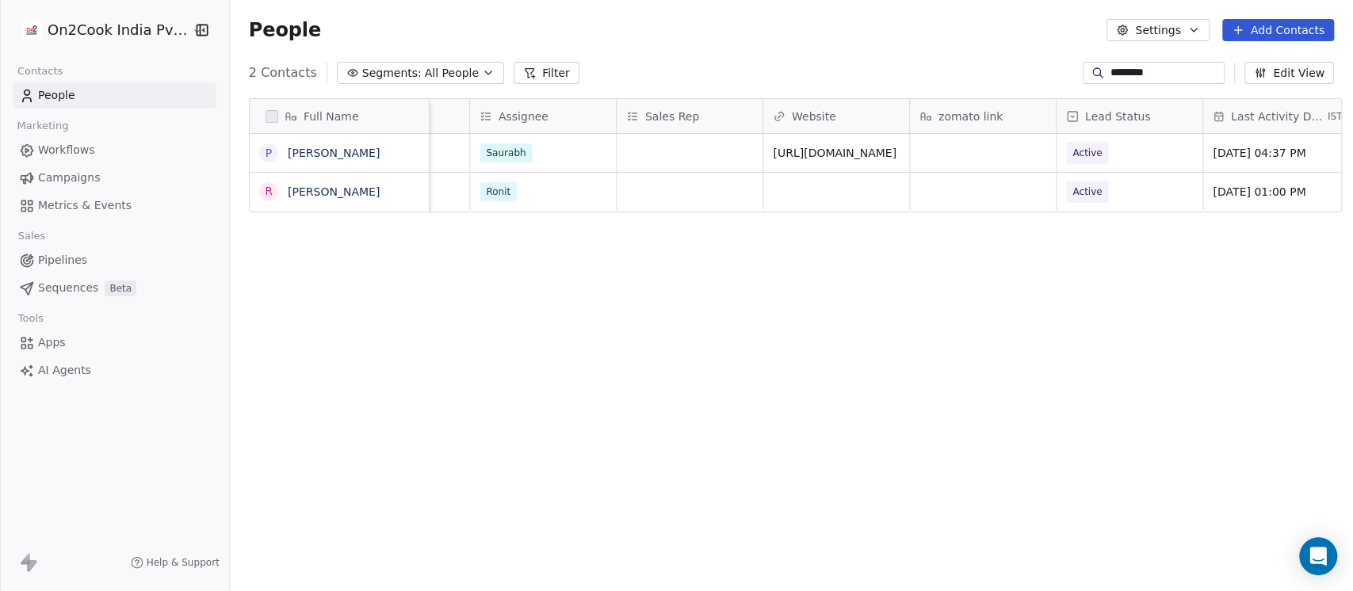
scroll to position [16, 1585]
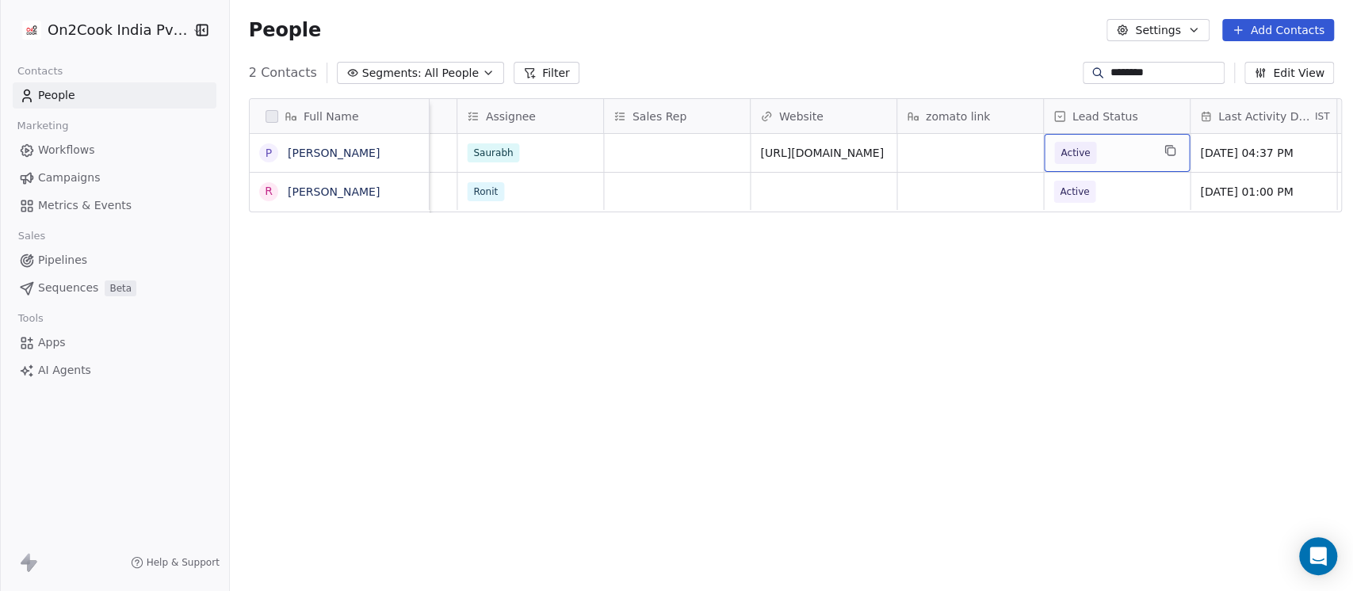
click at [1122, 142] on span "Active" at bounding box center [1102, 153] width 97 height 22
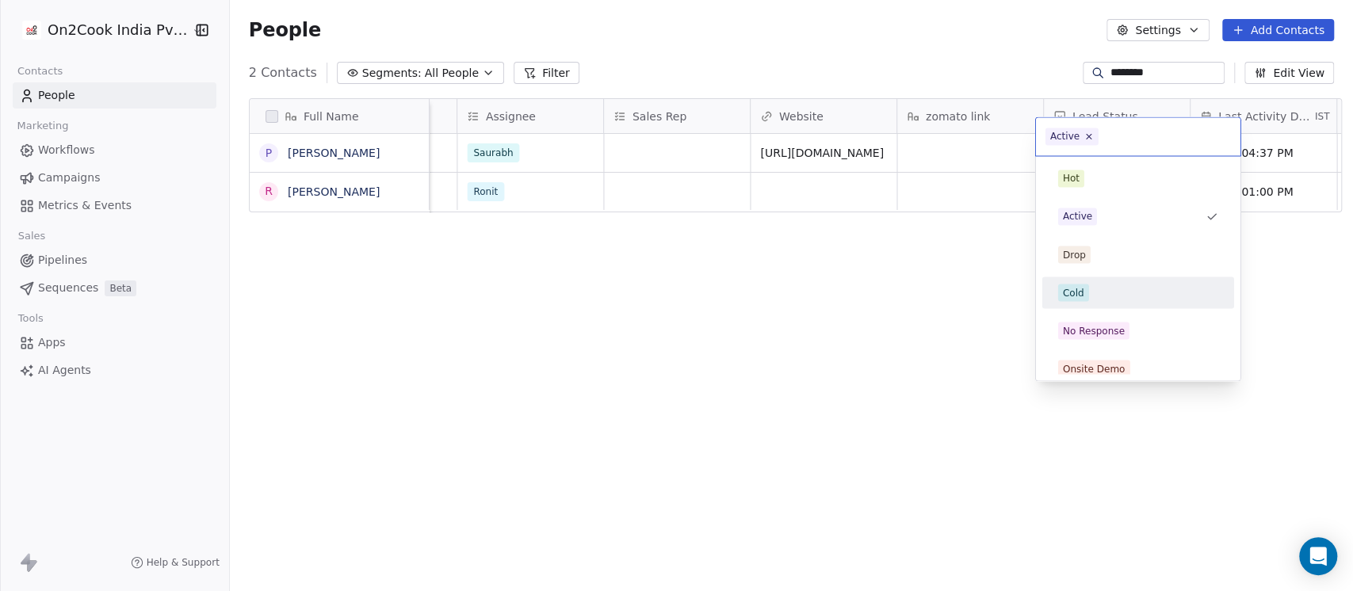
click at [1097, 288] on div "Cold" at bounding box center [1138, 292] width 160 height 17
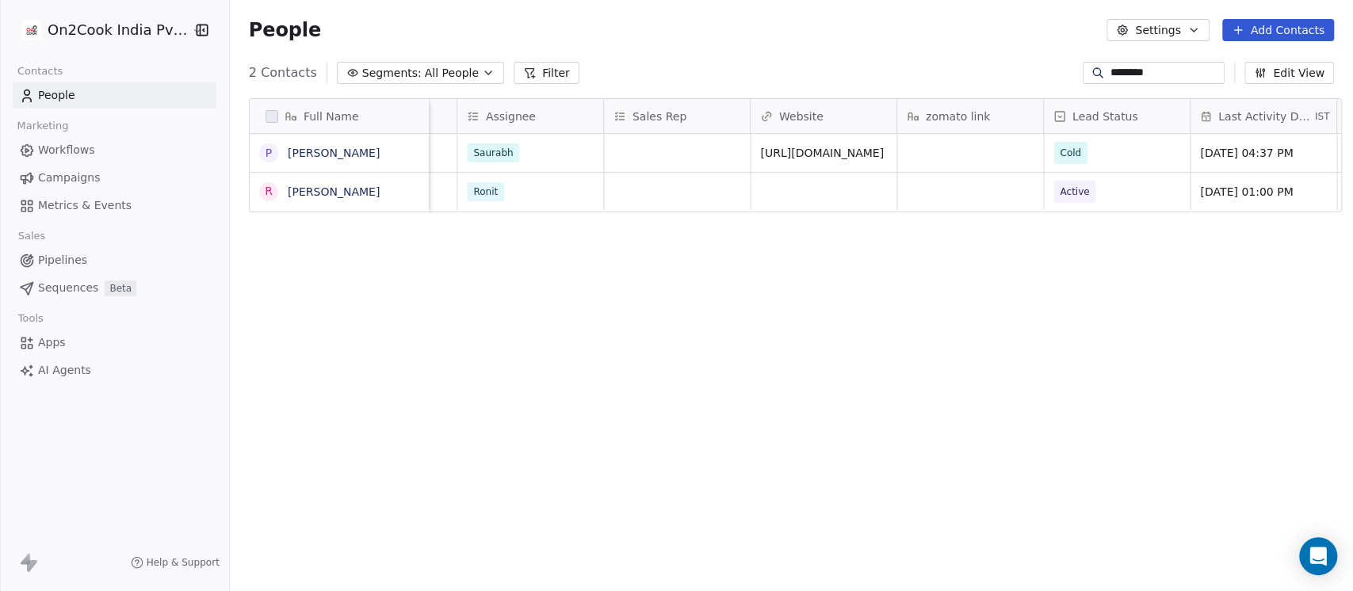
click at [924, 33] on div "People Settings Add Contacts" at bounding box center [791, 30] width 1085 height 22
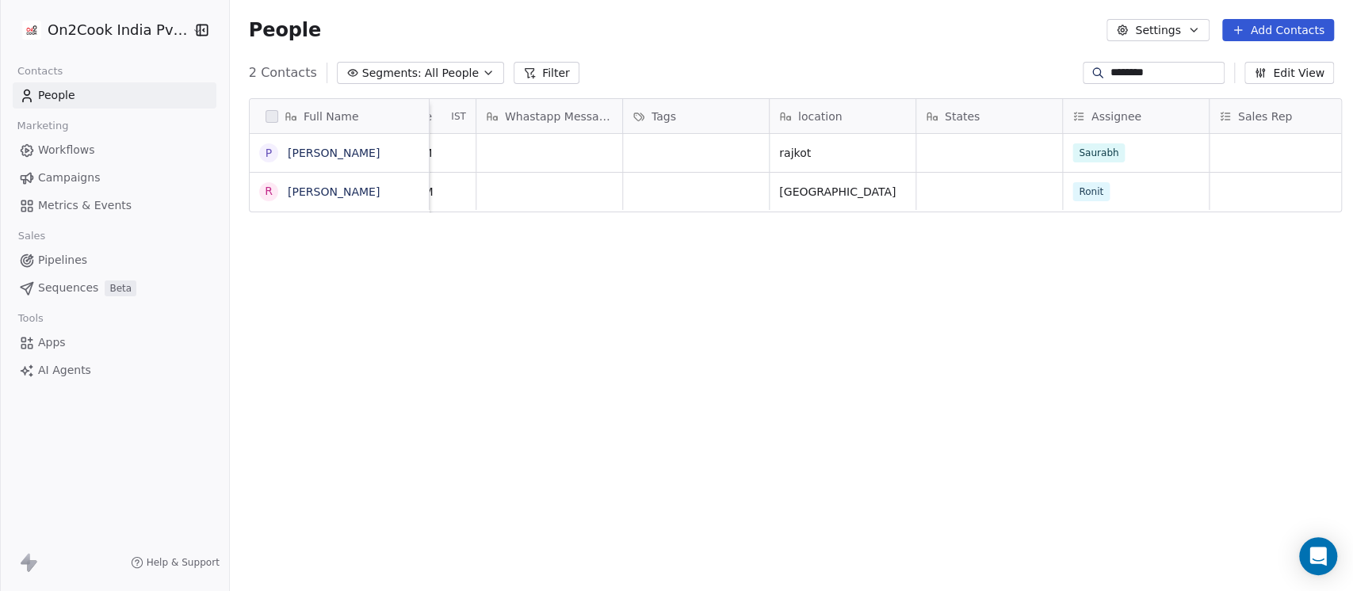
scroll to position [0, 1311]
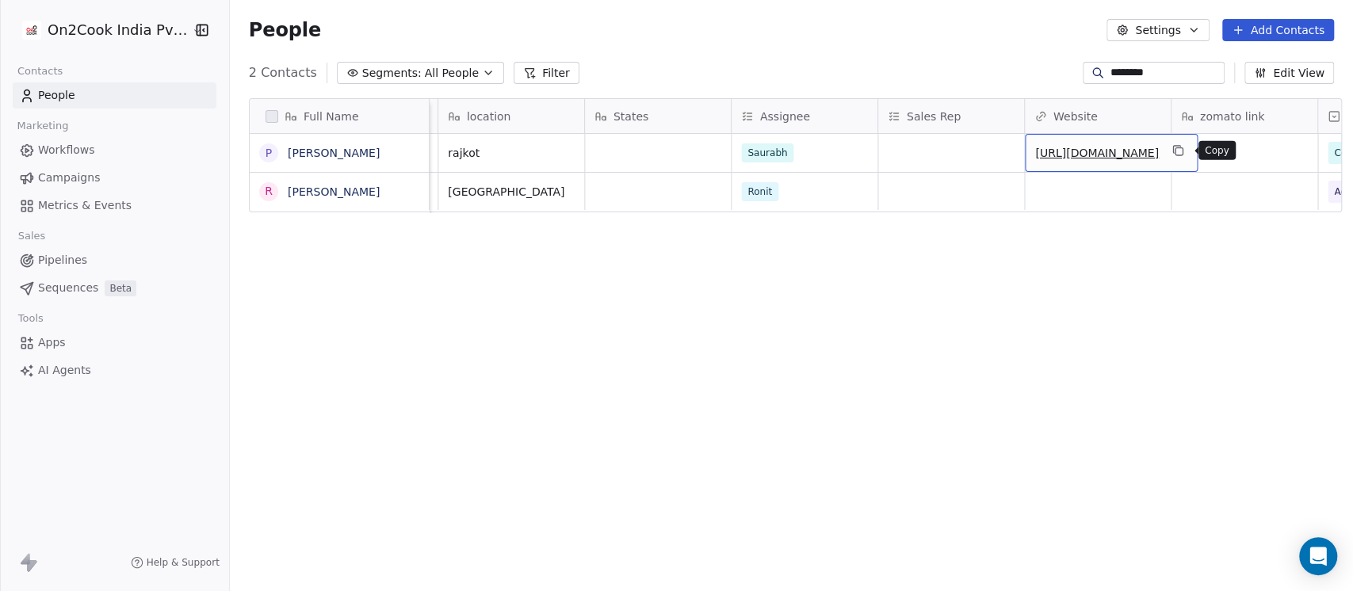
click at [1183, 151] on icon "grid" at bounding box center [1176, 150] width 13 height 13
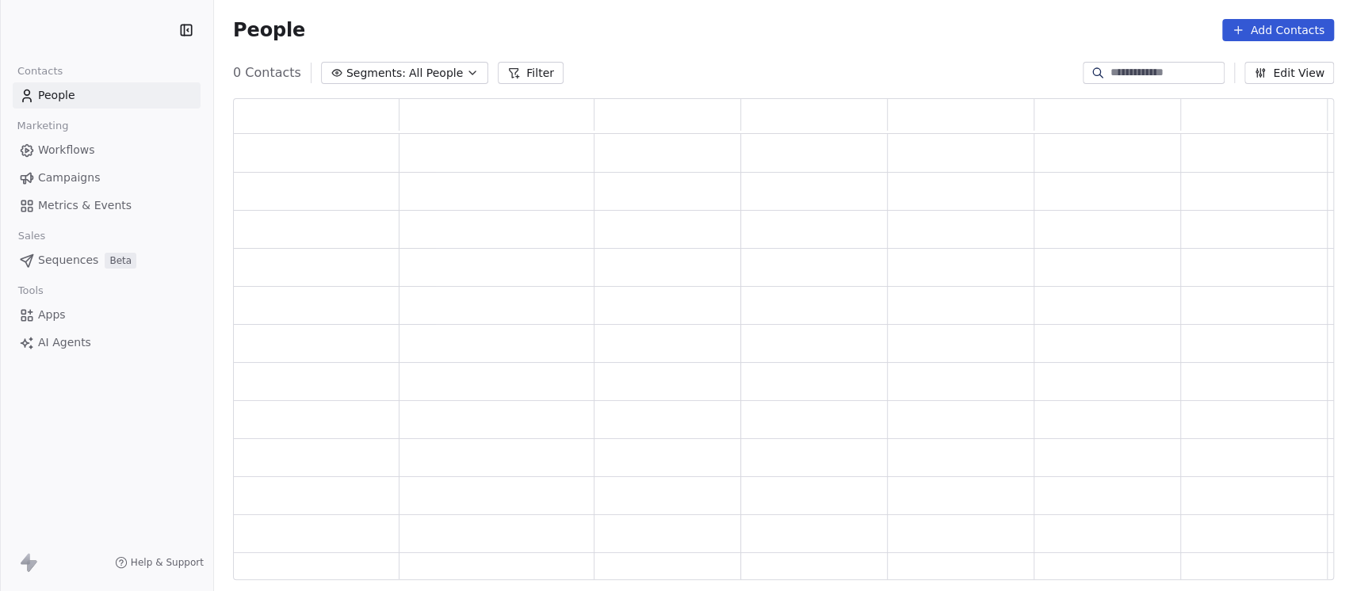
scroll to position [466, 1084]
click at [432, 72] on span "All People" at bounding box center [436, 73] width 54 height 17
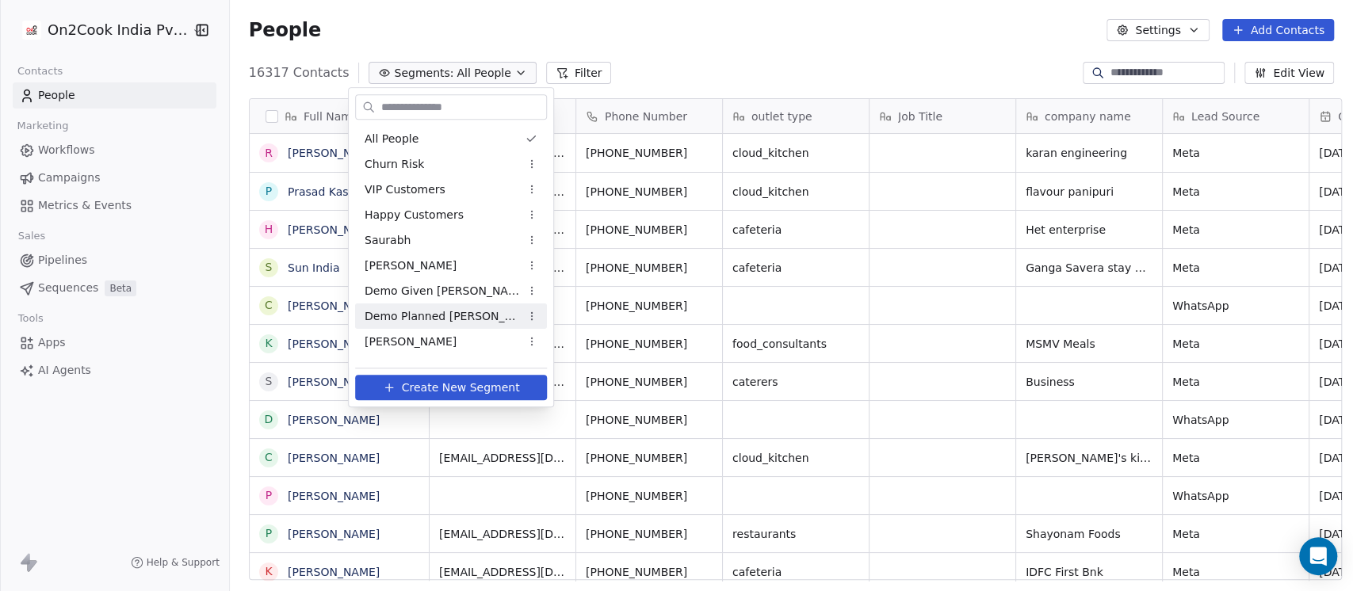
scroll to position [504, 1114]
click at [427, 105] on input "text" at bounding box center [462, 107] width 168 height 23
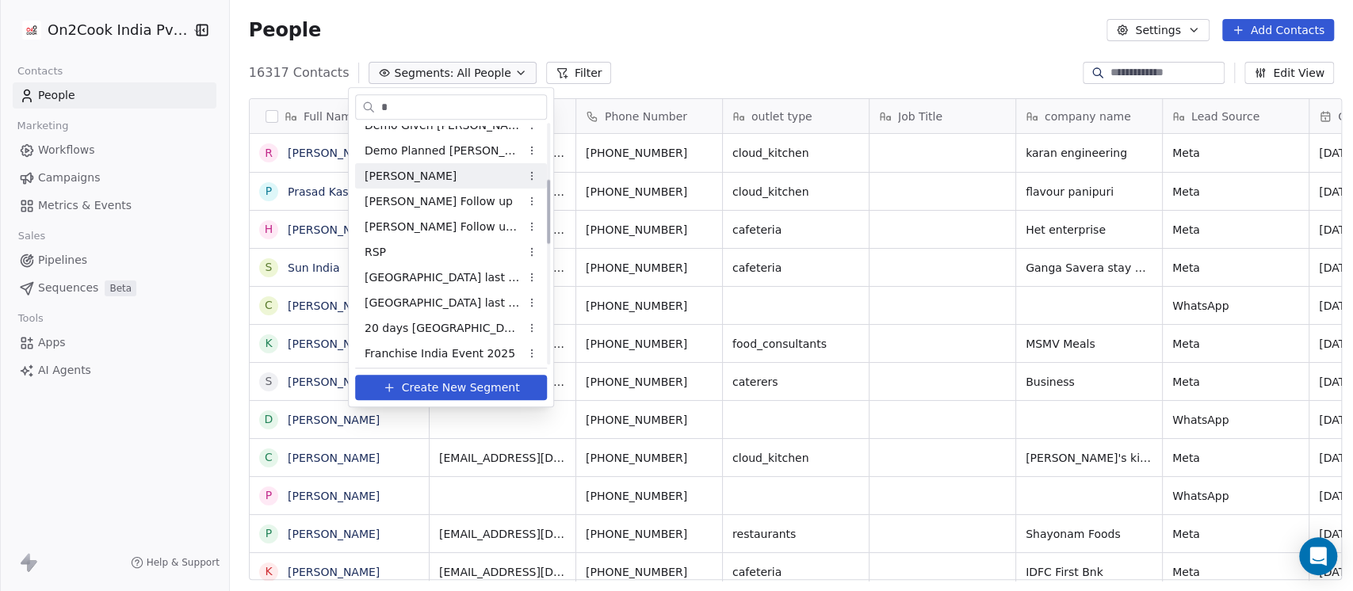
scroll to position [652, 0]
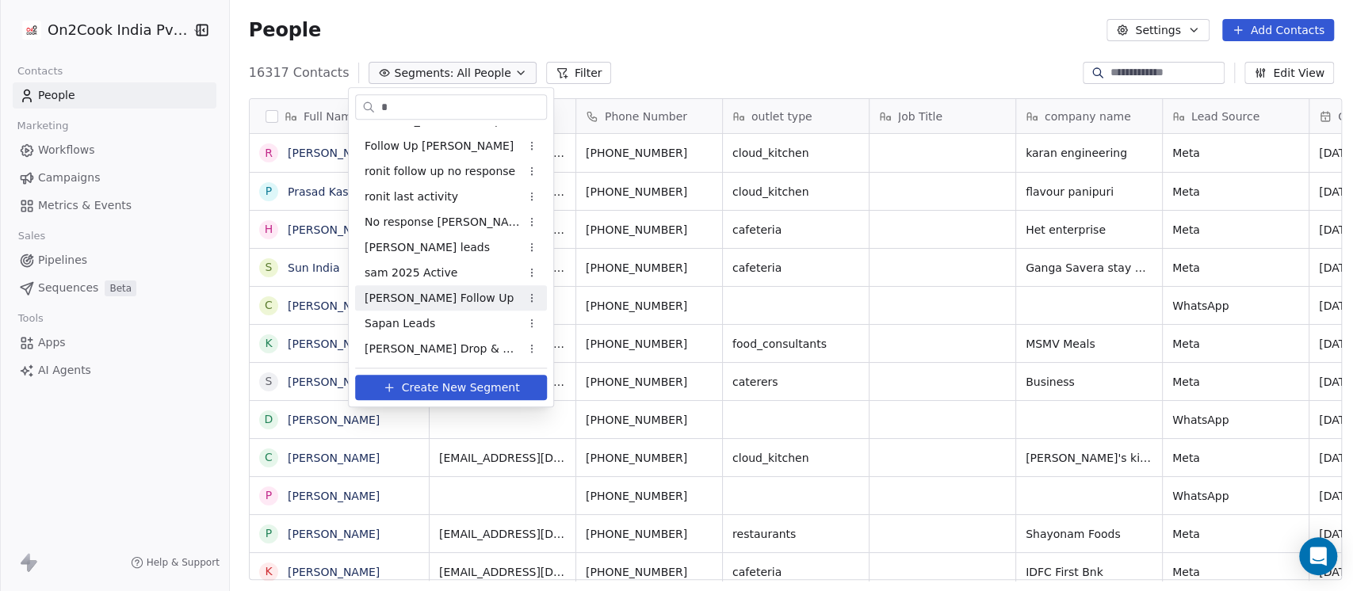
type input "*"
click at [421, 302] on span "[PERSON_NAME] Follow Up" at bounding box center [438, 298] width 149 height 17
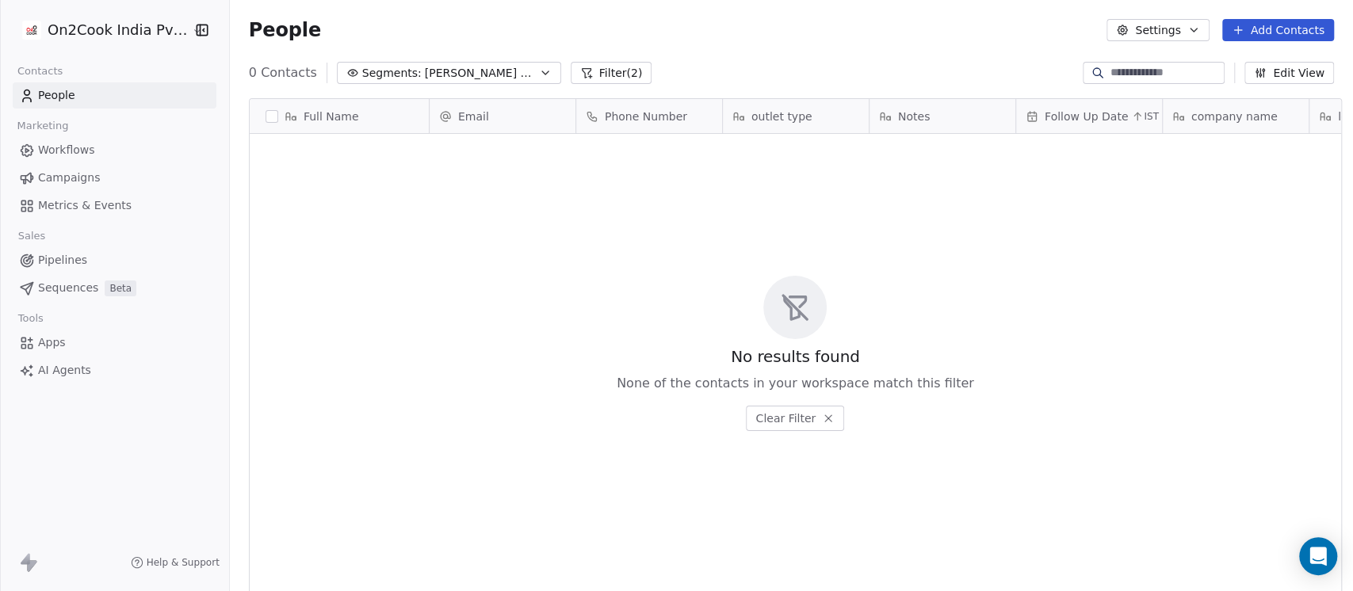
scroll to position [504, 1114]
click at [447, 75] on span "[PERSON_NAME] Follow Up" at bounding box center [480, 73] width 111 height 17
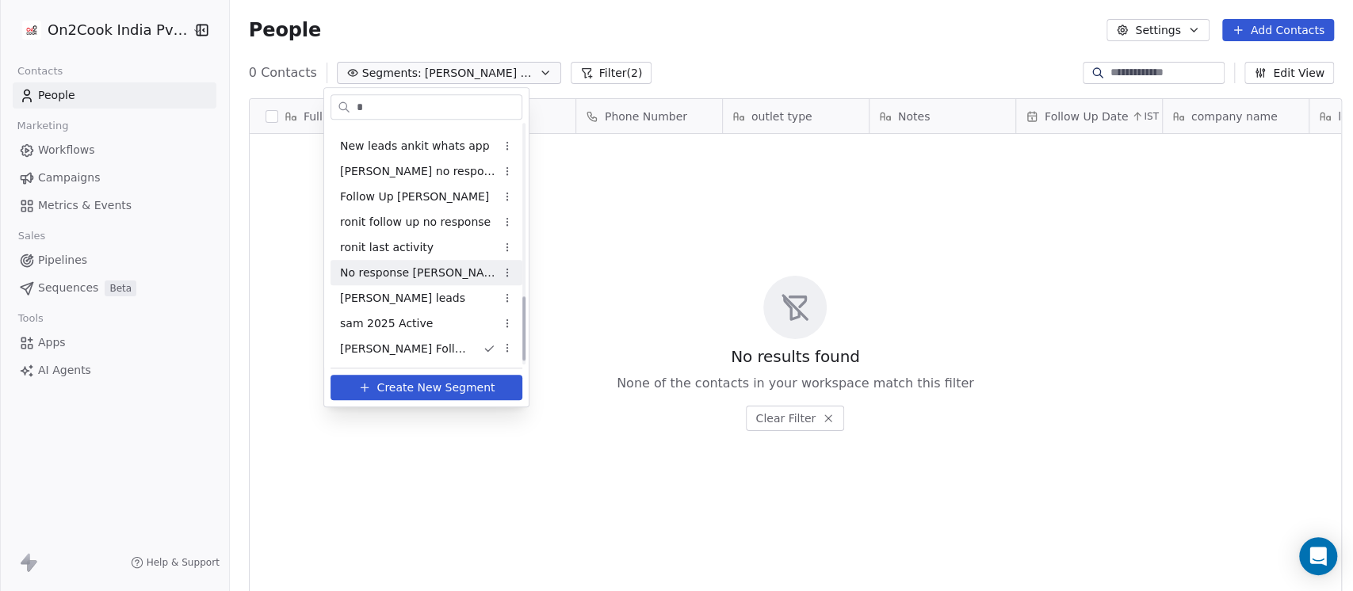
scroll to position [652, 0]
click at [395, 262] on div "sam 2025 Active" at bounding box center [426, 272] width 192 height 25
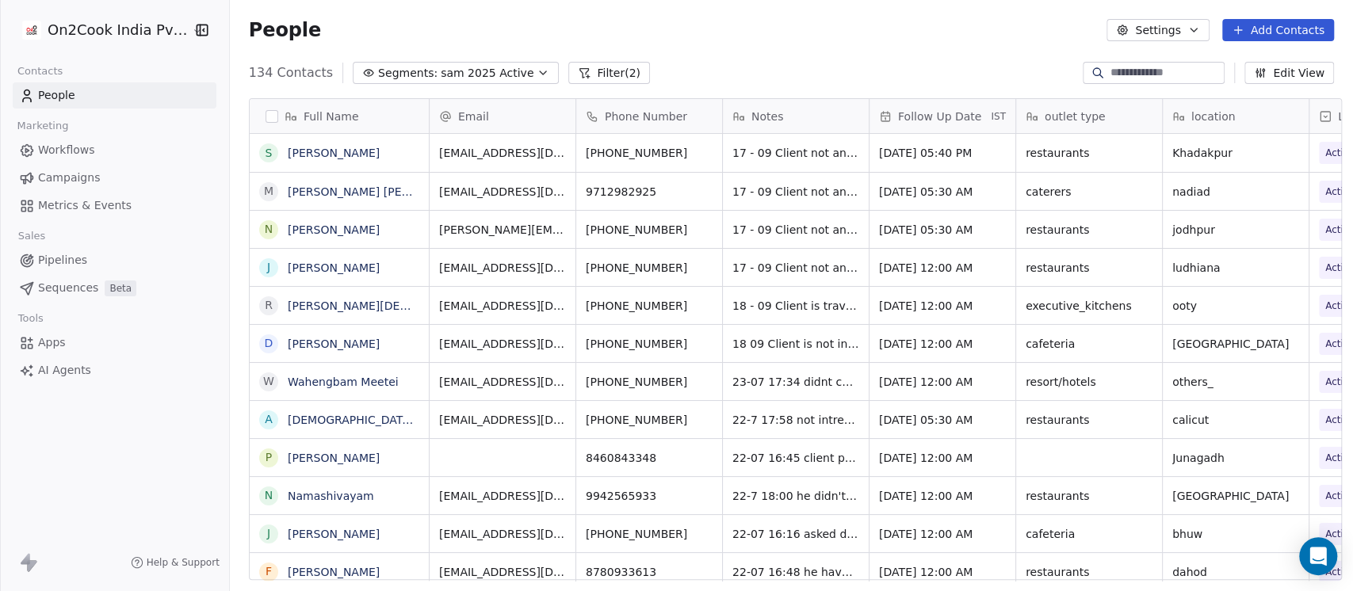
scroll to position [504, 1114]
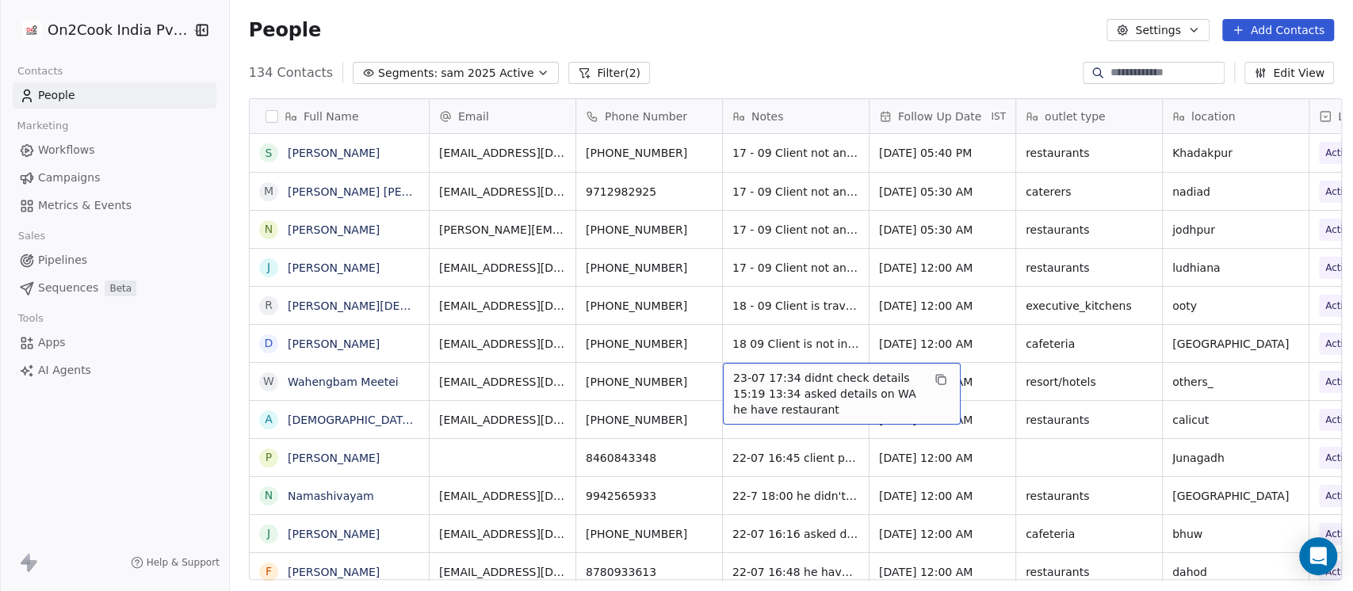
click at [723, 380] on div "23-07 17:34 didnt check details 15:19 13:34 asked details on WA he have restaur…" at bounding box center [842, 394] width 238 height 62
click at [733, 377] on span "23-07 17:34 didnt check details 15:19 13:34 asked details on WA he have restaur…" at bounding box center [827, 394] width 189 height 48
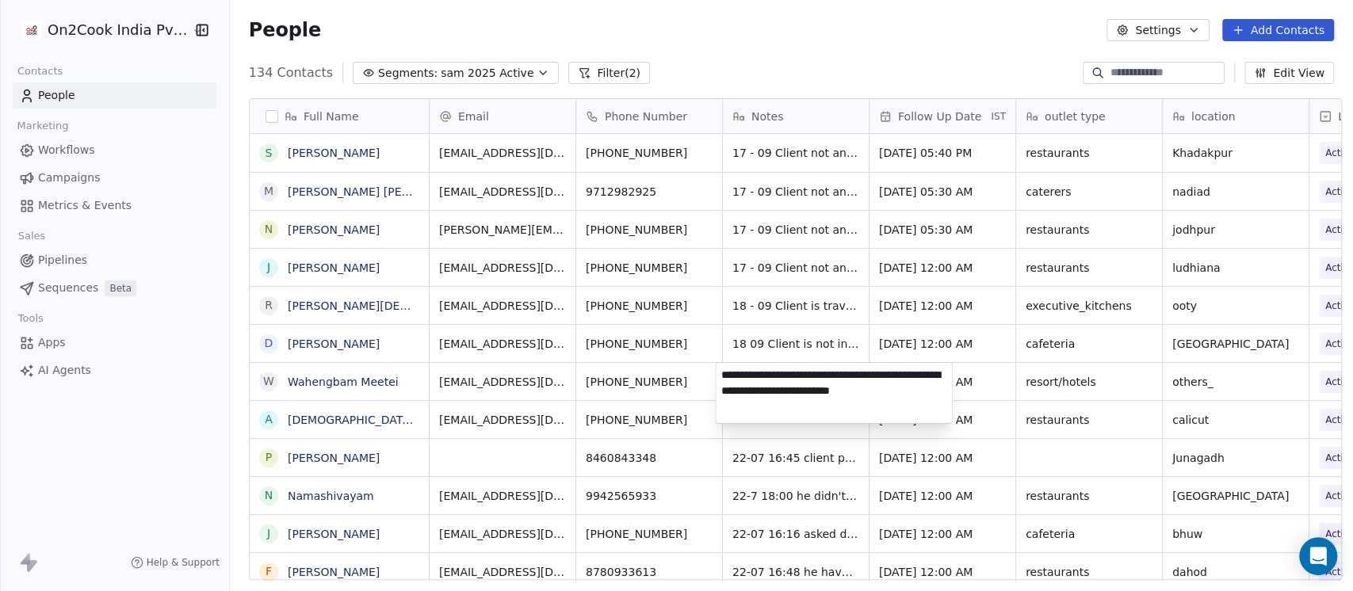
click at [728, 377] on textarea "**********" at bounding box center [833, 393] width 236 height 60
type textarea "**********"
click at [971, 382] on html "On2Cook India Pvt. Ltd. Contacts People Marketing Workflows Campaigns Metrics &…" at bounding box center [676, 295] width 1353 height 591
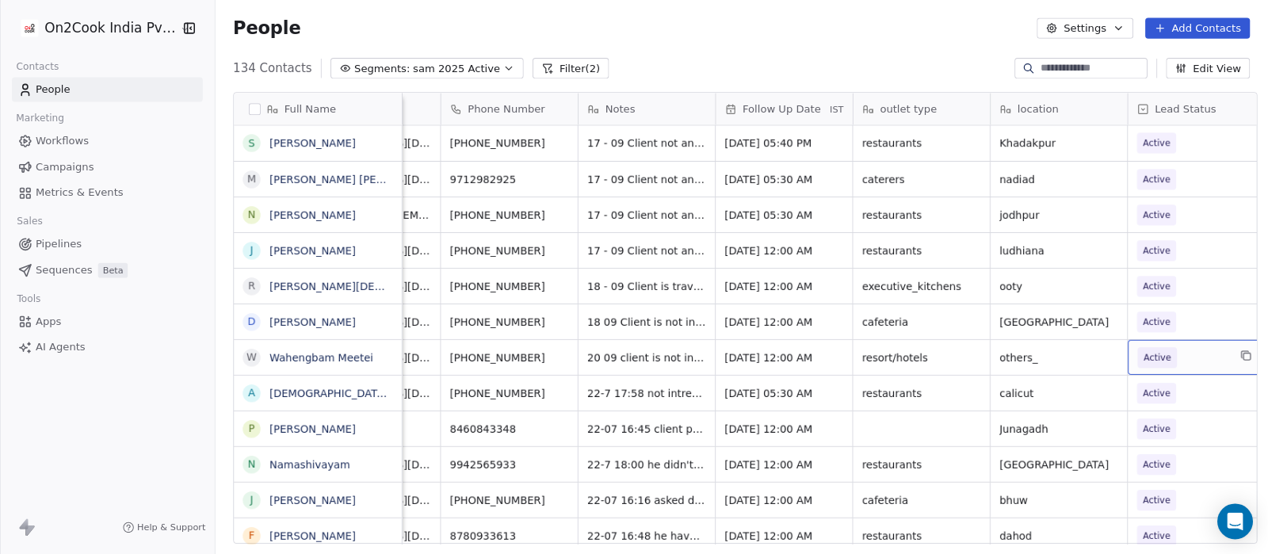
scroll to position [0, 131]
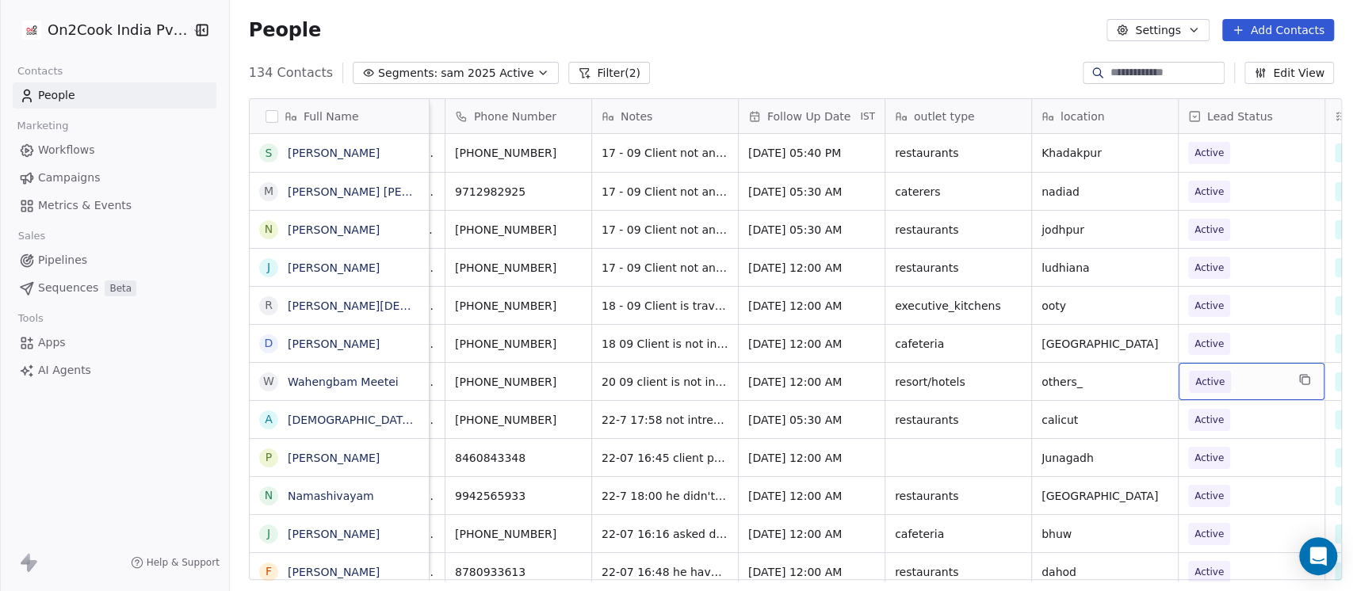
click at [1251, 380] on span "Active" at bounding box center [1237, 382] width 97 height 22
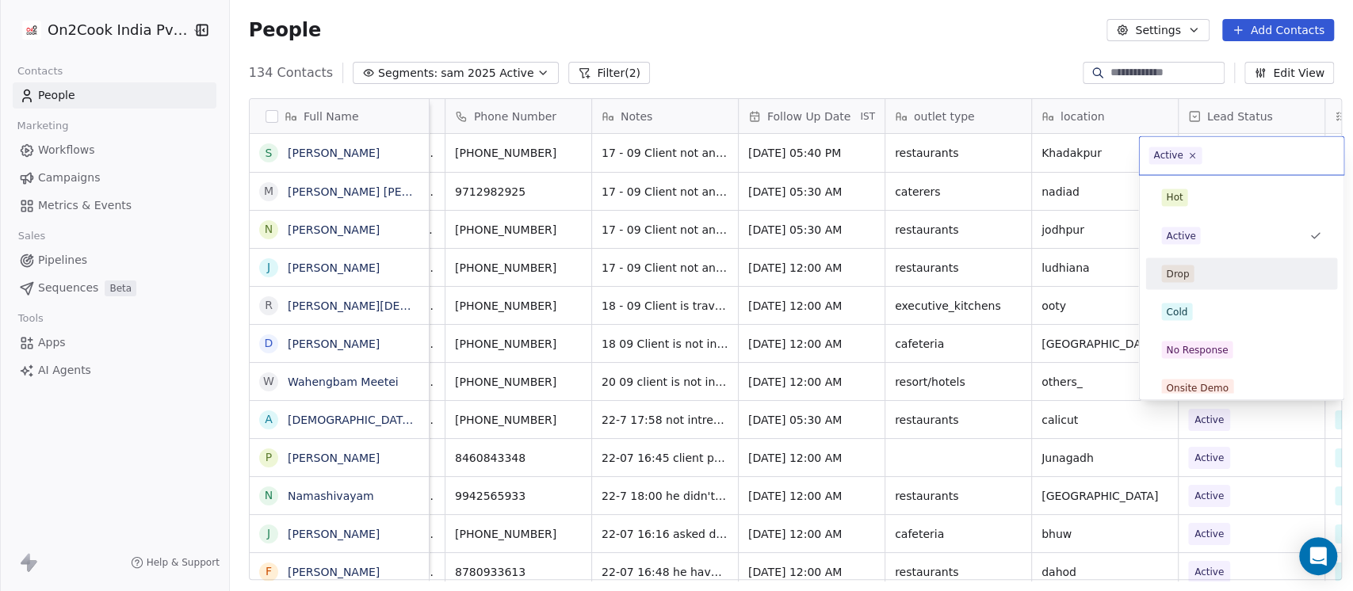
click at [1204, 279] on div "Drop" at bounding box center [1241, 273] width 160 height 17
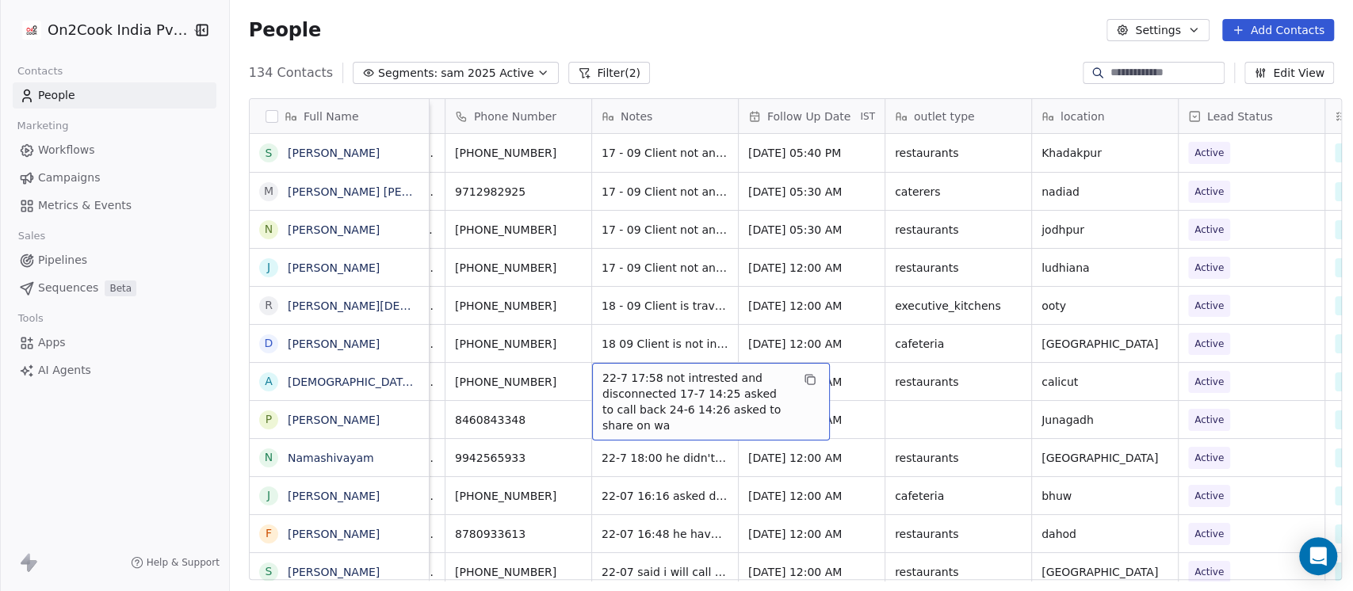
drag, startPoint x: 661, startPoint y: 394, endPoint x: 653, endPoint y: 377, distance: 18.4
click at [653, 377] on span "22-7 17:58 not intrested and disconnected 17-7 14:25 asked to call back 24-6 14…" at bounding box center [696, 401] width 189 height 63
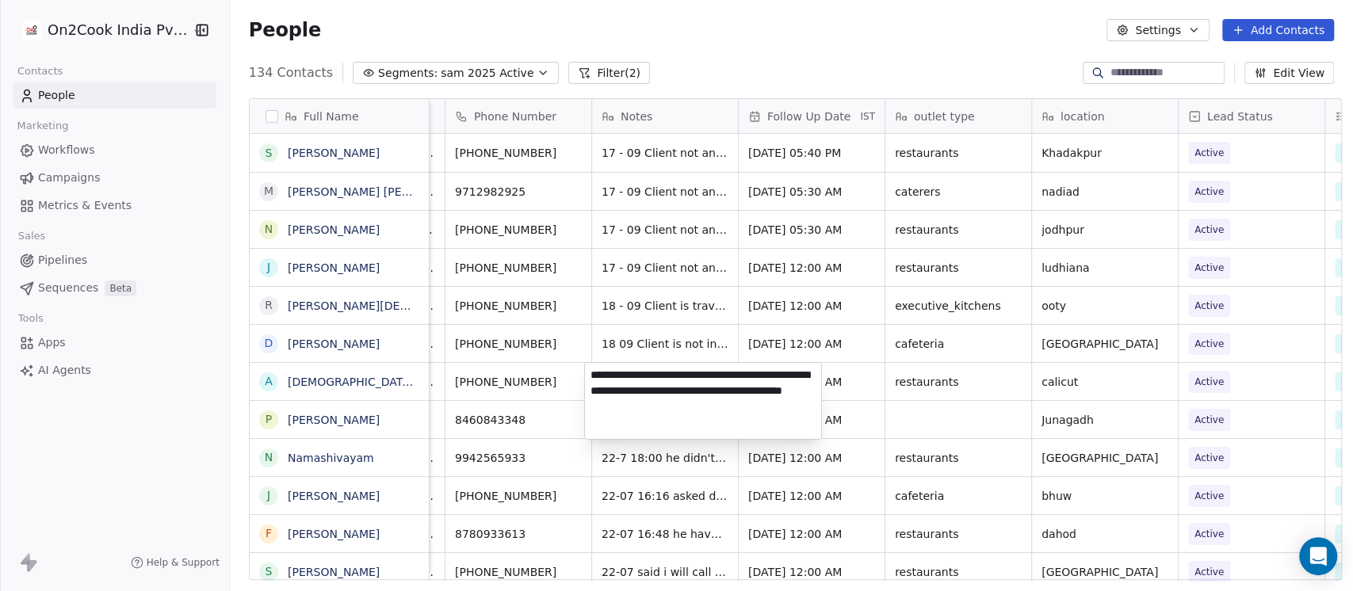
drag, startPoint x: 650, startPoint y: 372, endPoint x: 807, endPoint y: 372, distance: 157.7
click at [807, 372] on textarea "**********" at bounding box center [703, 401] width 236 height 76
click at [590, 376] on textarea "**********" at bounding box center [703, 401] width 236 height 76
click at [623, 377] on textarea "**********" at bounding box center [703, 396] width 236 height 67
type textarea "**********"
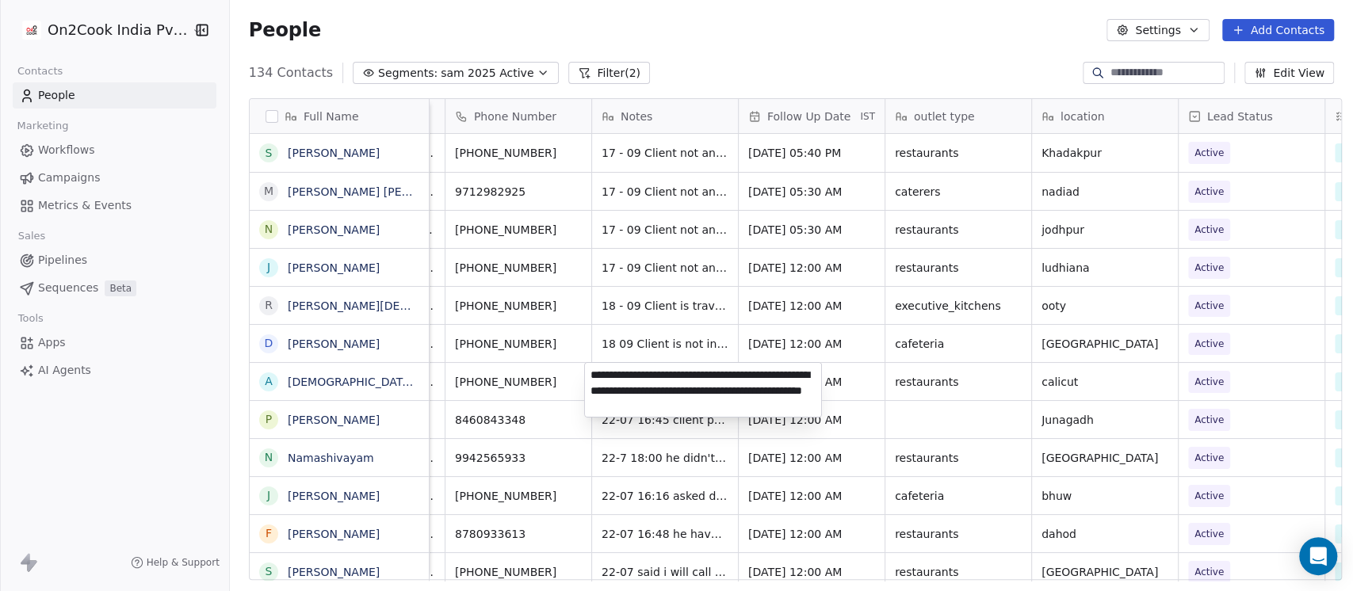
click at [1257, 385] on html "On2Cook India Pvt. Ltd. Contacts People Marketing Workflows Campaigns Metrics &…" at bounding box center [676, 295] width 1353 height 591
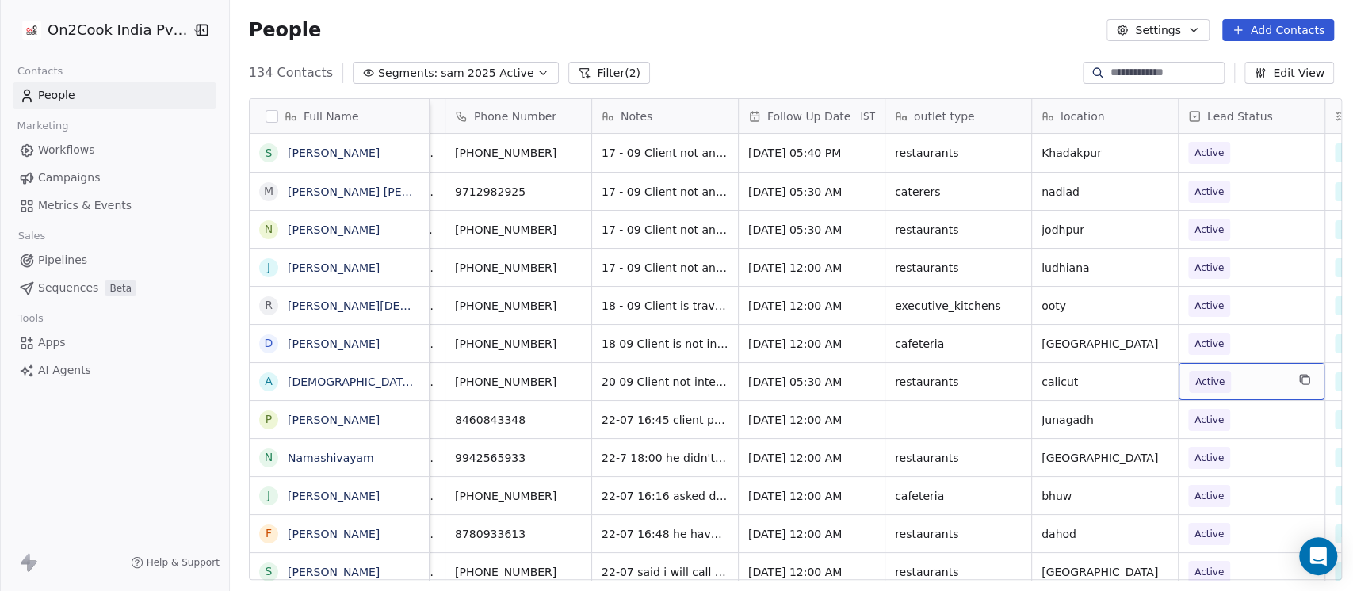
click at [1247, 389] on span "Active" at bounding box center [1237, 382] width 97 height 22
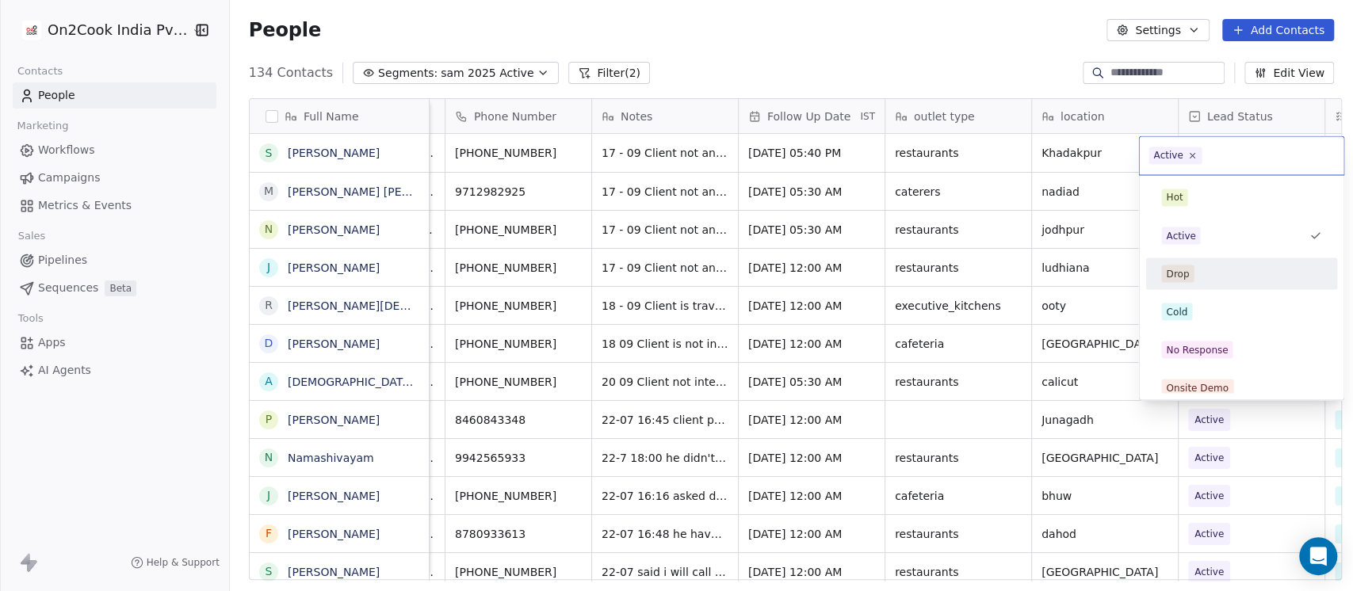
click at [1195, 275] on div "Drop" at bounding box center [1241, 273] width 160 height 17
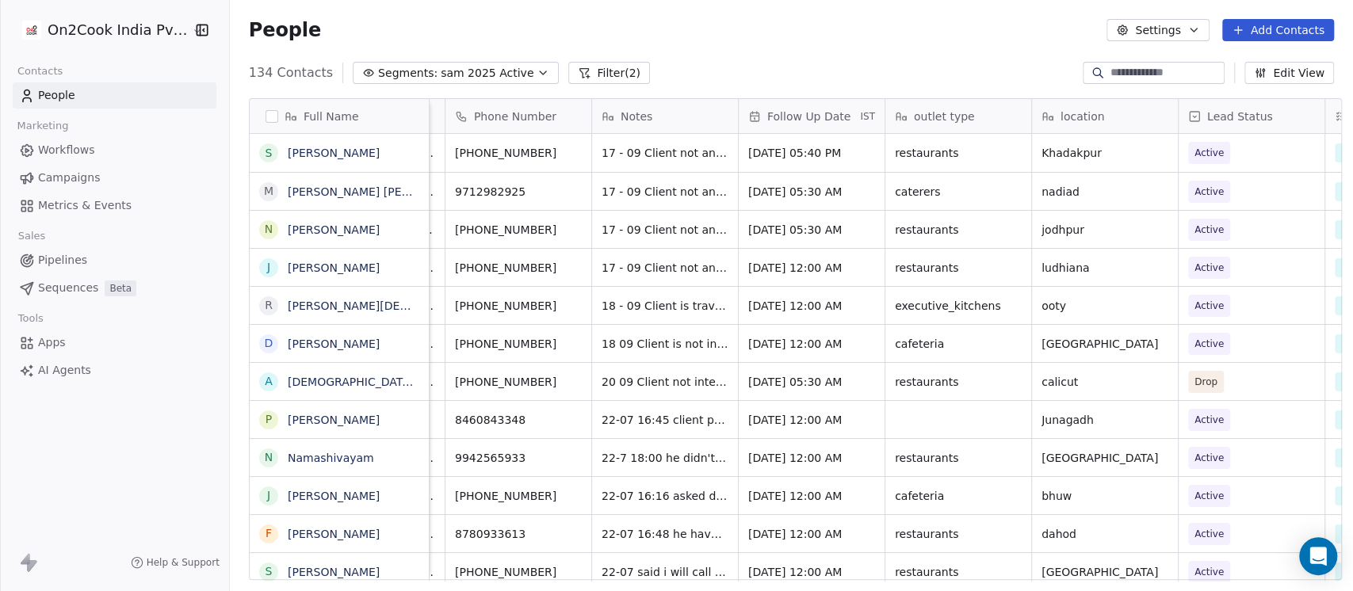
click at [918, 42] on div "People Settings Add Contacts" at bounding box center [791, 30] width 1123 height 60
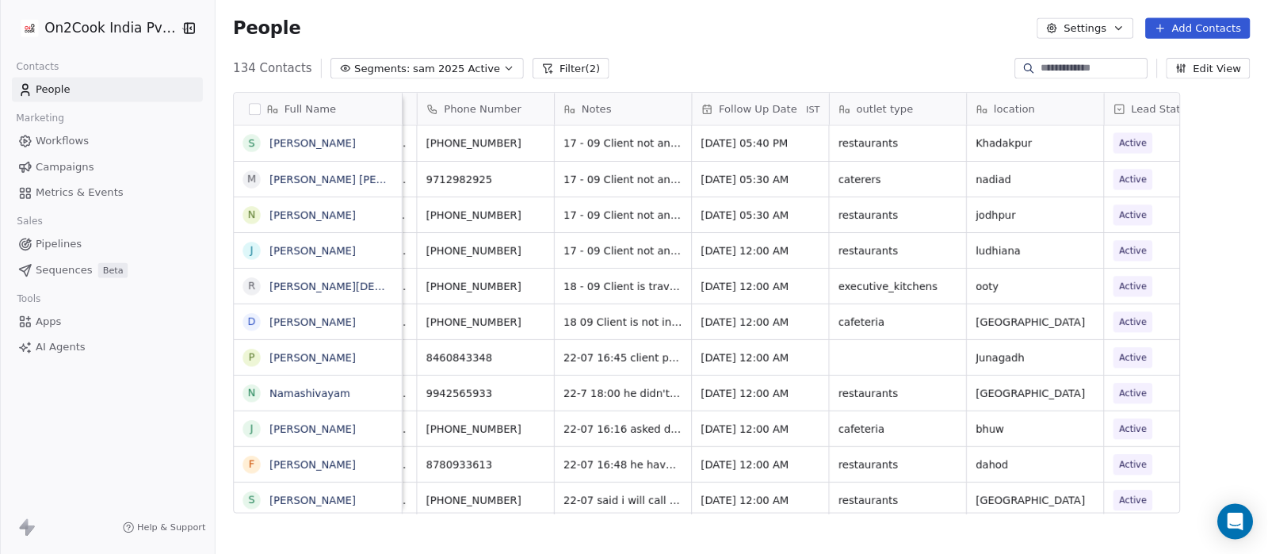
scroll to position [472, 1032]
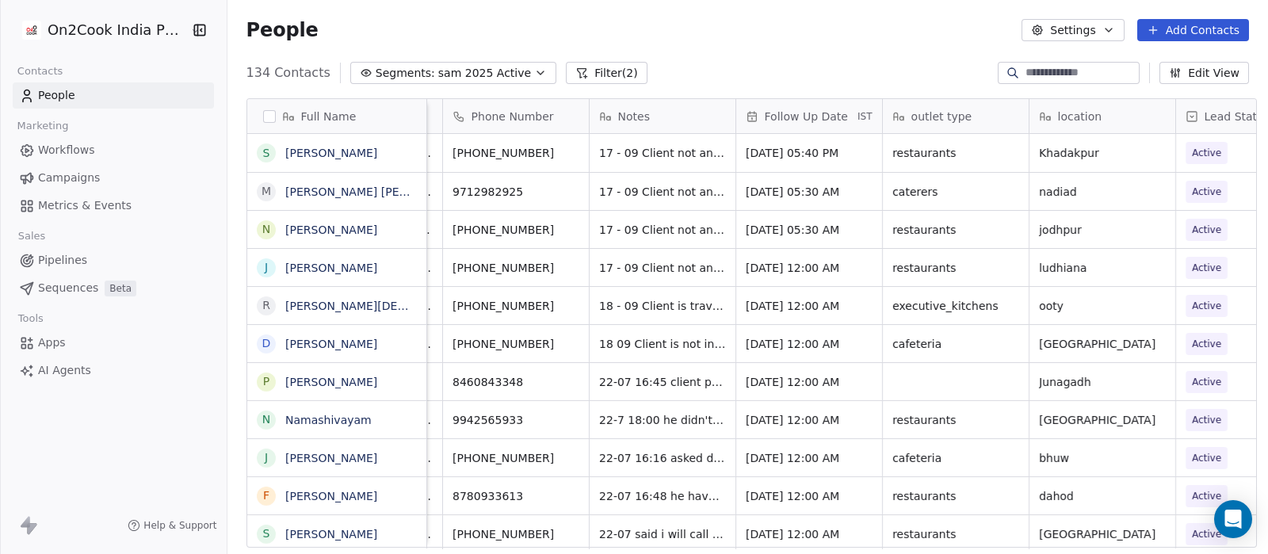
click at [670, 121] on div "Notes" at bounding box center [661, 117] width 124 height 16
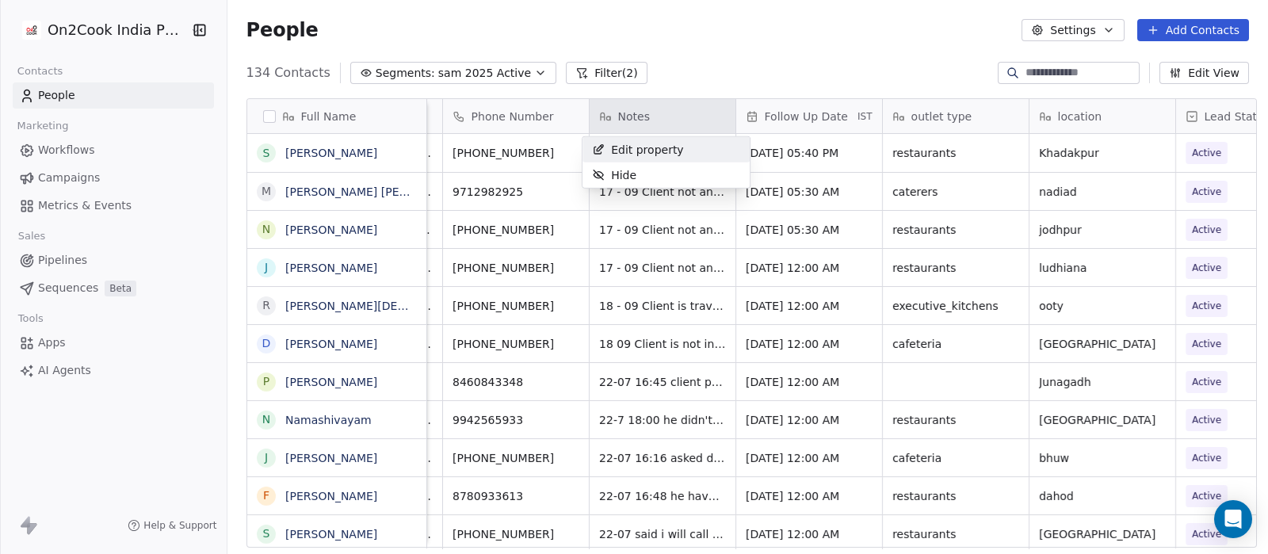
click at [690, 59] on html "On2Cook India Pvt. Ltd. Contacts People Marketing Workflows Campaigns Metrics &…" at bounding box center [634, 277] width 1268 height 554
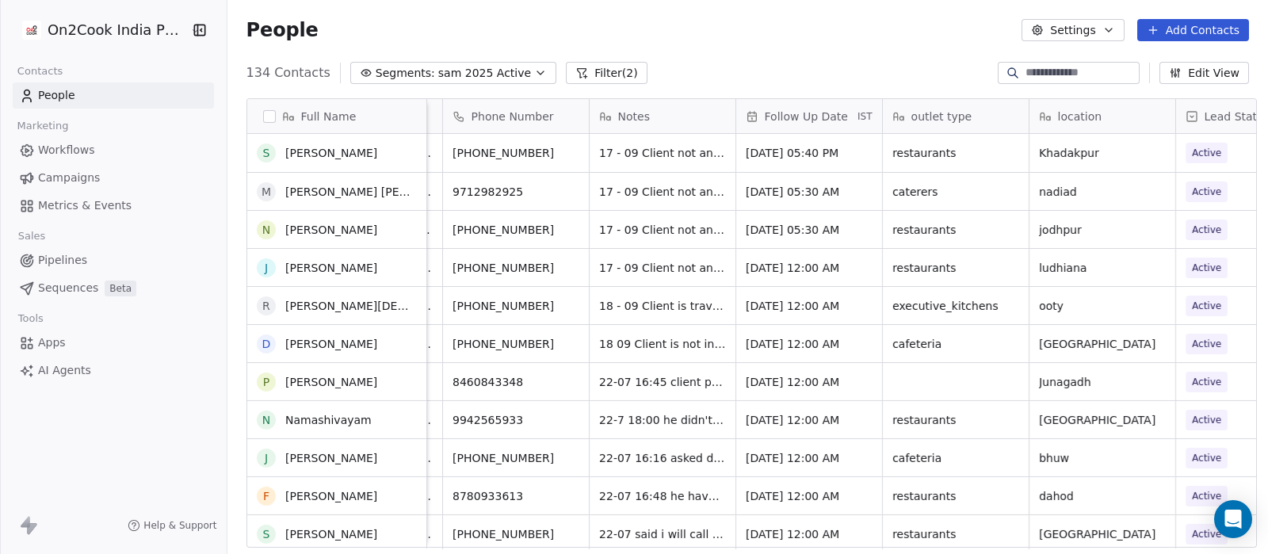
scroll to position [132, 0]
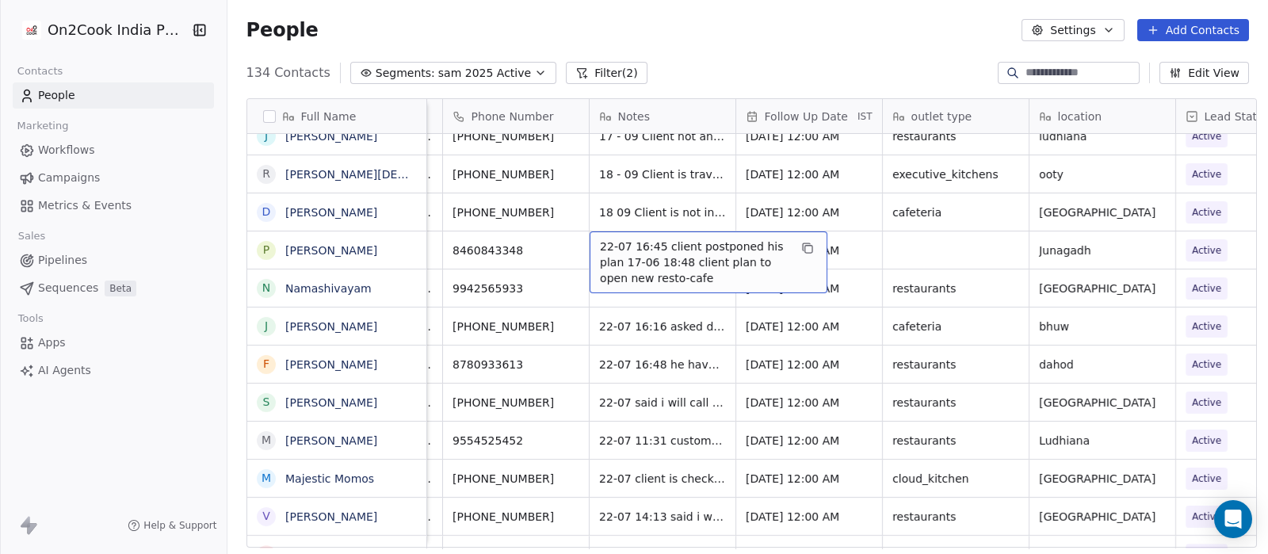
click at [664, 258] on span "22-07 16:45 client postponed his plan 17-06 18:48 client plan to open new resto…" at bounding box center [694, 262] width 189 height 48
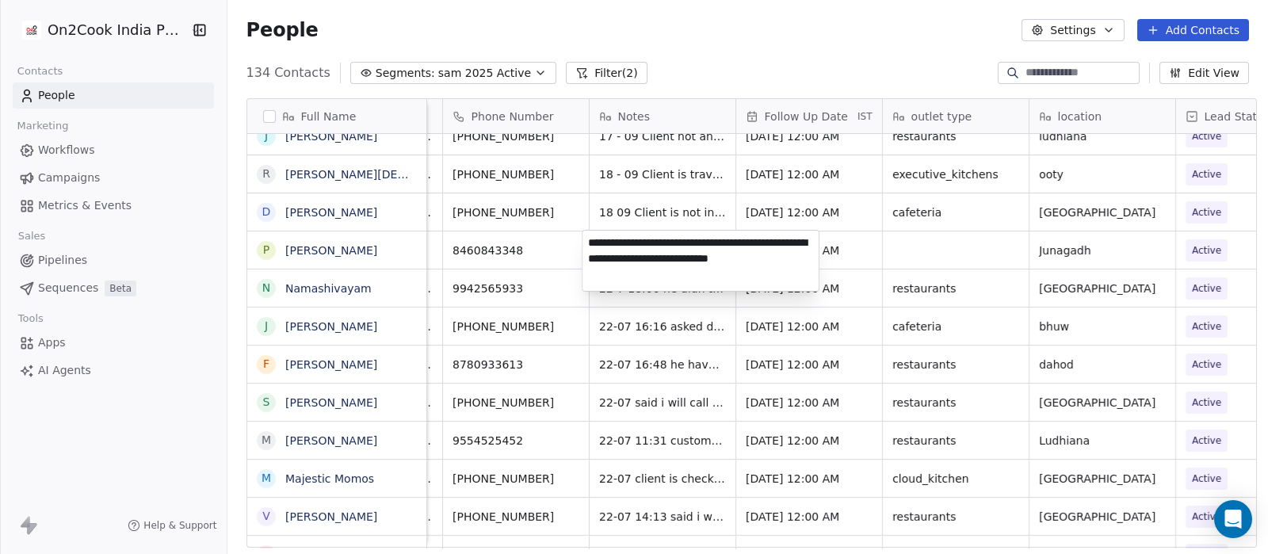
click at [590, 247] on textarea "**********" at bounding box center [700, 261] width 236 height 60
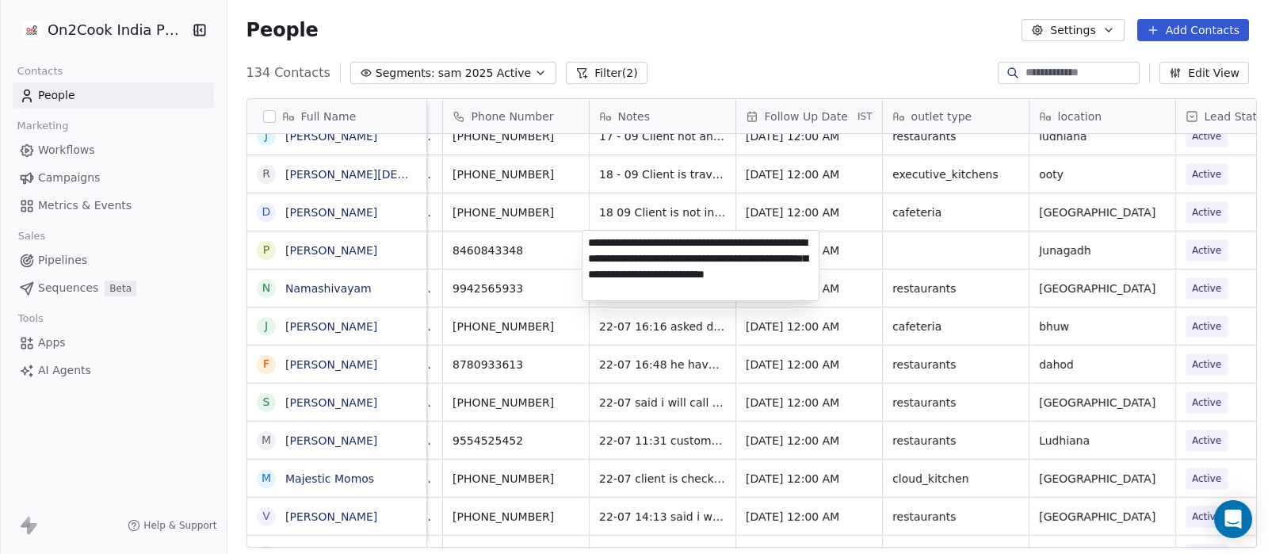
drag, startPoint x: 615, startPoint y: 257, endPoint x: 598, endPoint y: 260, distance: 16.9
click at [598, 260] on textarea "**********" at bounding box center [700, 266] width 236 height 70
click at [634, 254] on textarea "**********" at bounding box center [700, 266] width 236 height 70
click at [636, 258] on textarea "**********" at bounding box center [700, 266] width 236 height 70
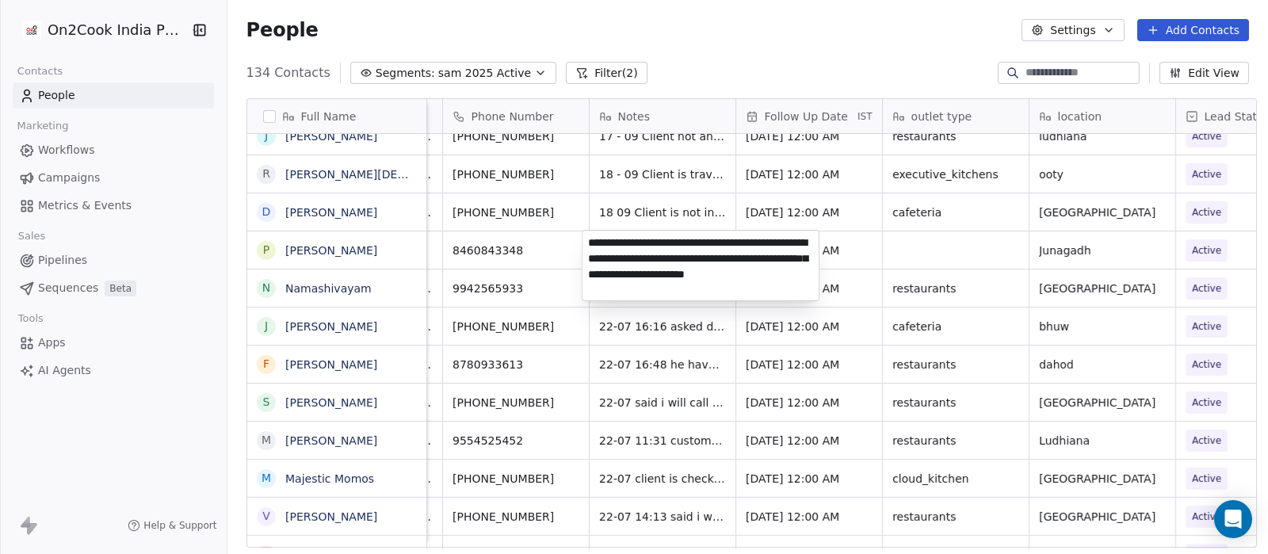
click at [605, 259] on textarea "**********" at bounding box center [700, 266] width 236 height 70
drag, startPoint x: 619, startPoint y: 258, endPoint x: 621, endPoint y: 246, distance: 12.1
click at [621, 246] on textarea "**********" at bounding box center [700, 266] width 236 height 70
click at [618, 257] on textarea "**********" at bounding box center [700, 266] width 236 height 70
click at [595, 262] on textarea "**********" at bounding box center [700, 266] width 236 height 70
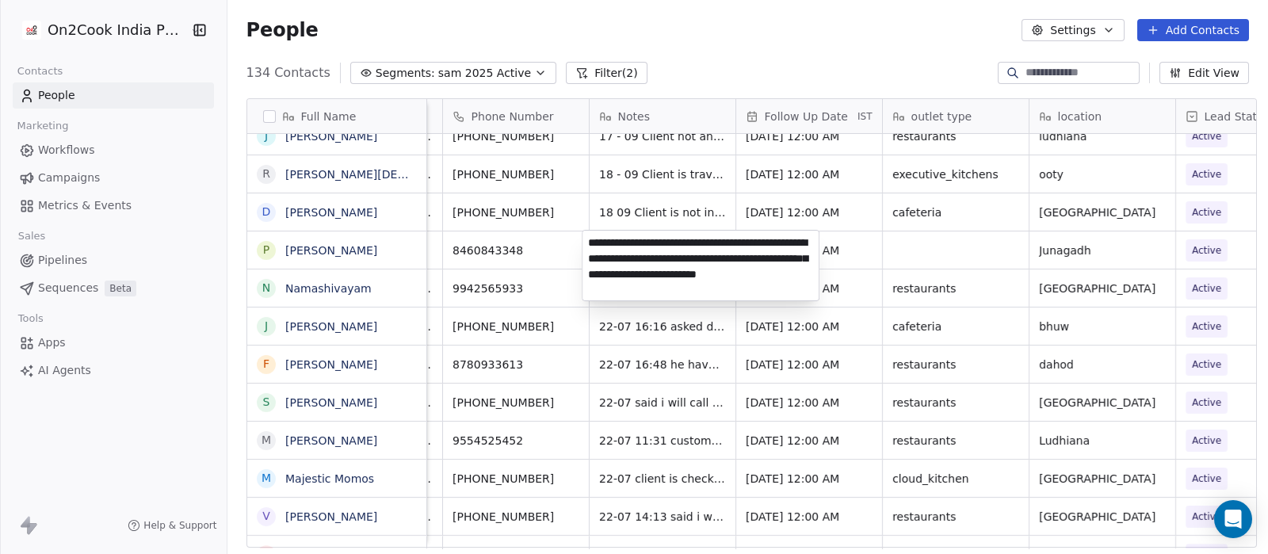
click at [595, 262] on textarea "**********" at bounding box center [700, 266] width 236 height 70
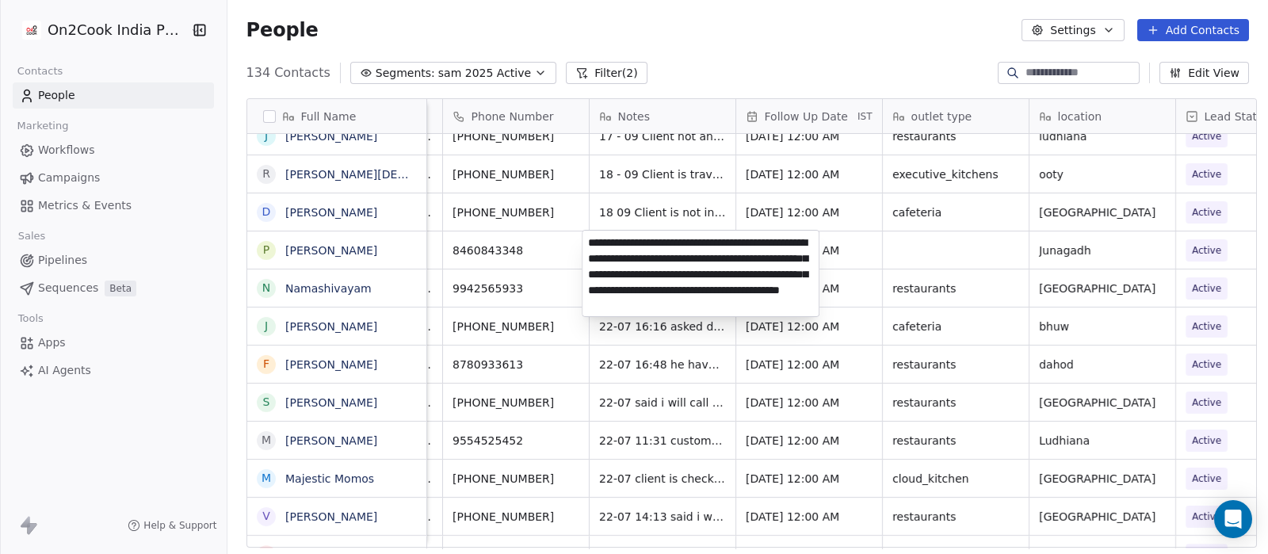
click at [646, 253] on textarea "**********" at bounding box center [700, 274] width 236 height 86
type textarea "**********"
click at [844, 247] on html "On2Cook India Pvt. Ltd. Contacts People Marketing Workflows Campaigns Metrics &…" at bounding box center [634, 277] width 1268 height 554
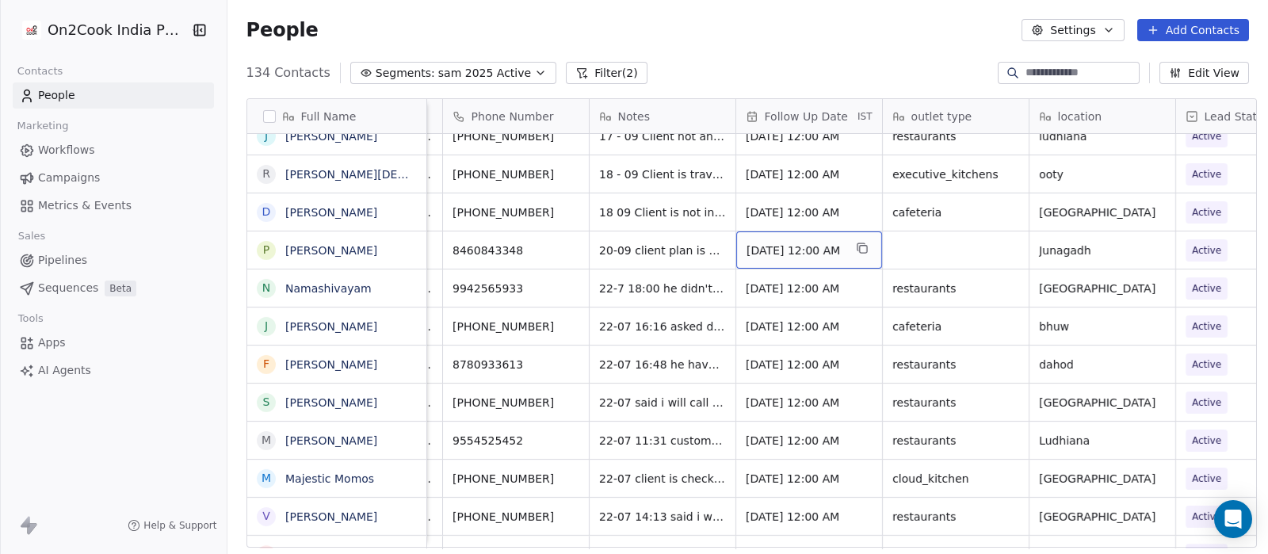
click at [770, 244] on span "Aug 25, 2025 12:00 AM" at bounding box center [794, 250] width 97 height 16
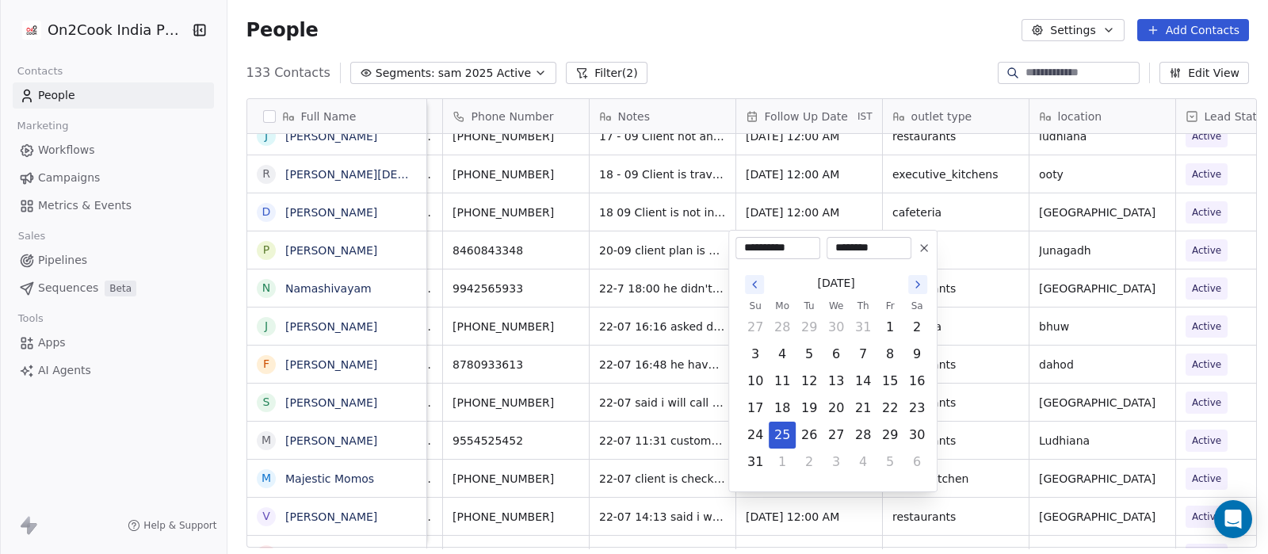
click at [911, 284] on icon "Go to the Next Month" at bounding box center [917, 284] width 13 height 13
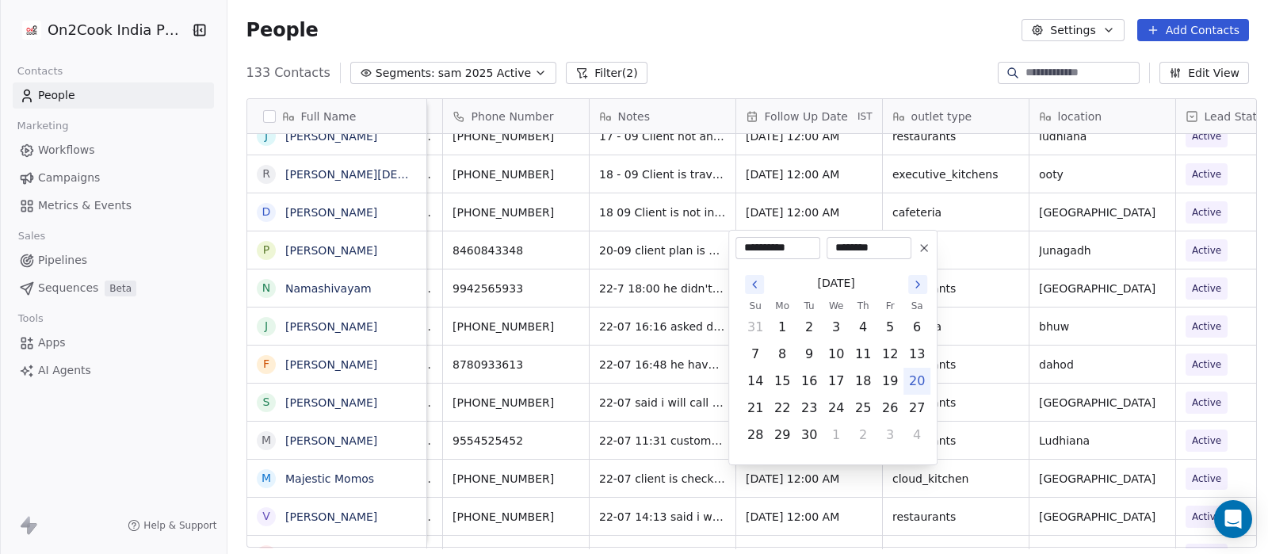
click at [912, 284] on icon "Go to the Next Month" at bounding box center [917, 284] width 13 height 13
click at [883, 410] on button "24" at bounding box center [889, 407] width 25 height 25
type input "**********"
click at [892, 410] on button "24" at bounding box center [889, 407] width 25 height 25
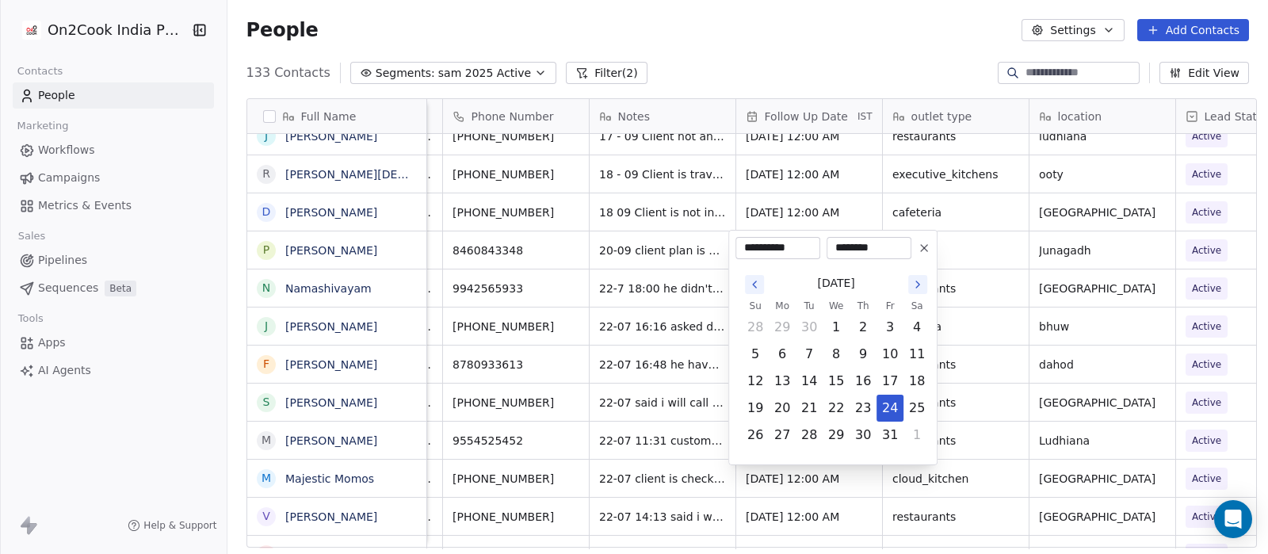
click at [908, 25] on html "On2Cook India Pvt. Ltd. Contacts People Marketing Workflows Campaigns Metrics &…" at bounding box center [634, 277] width 1268 height 554
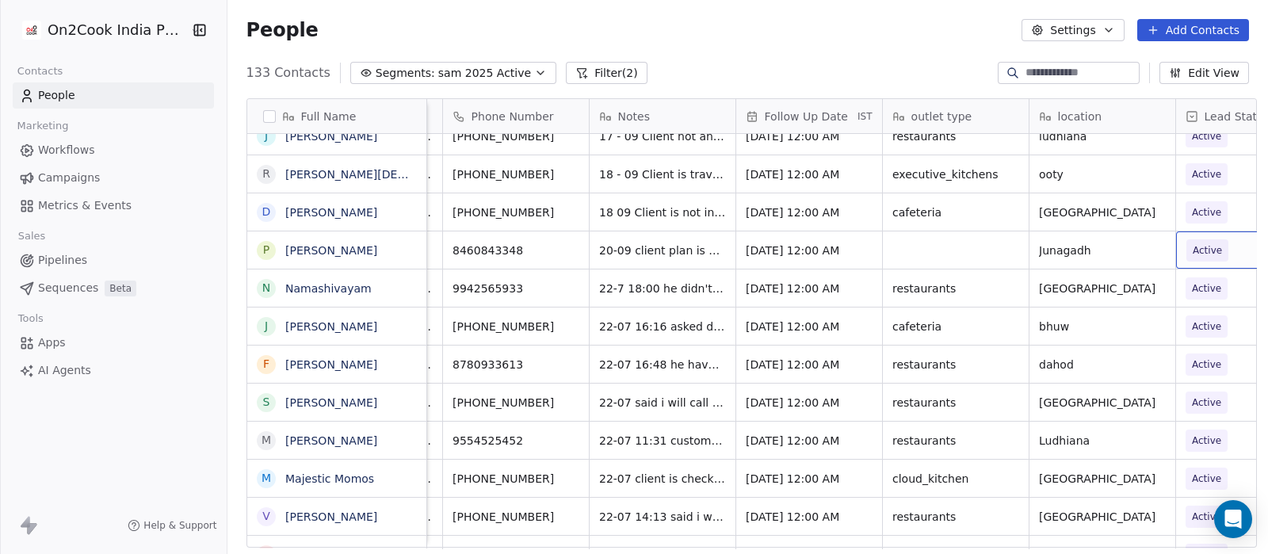
scroll to position [0, 212]
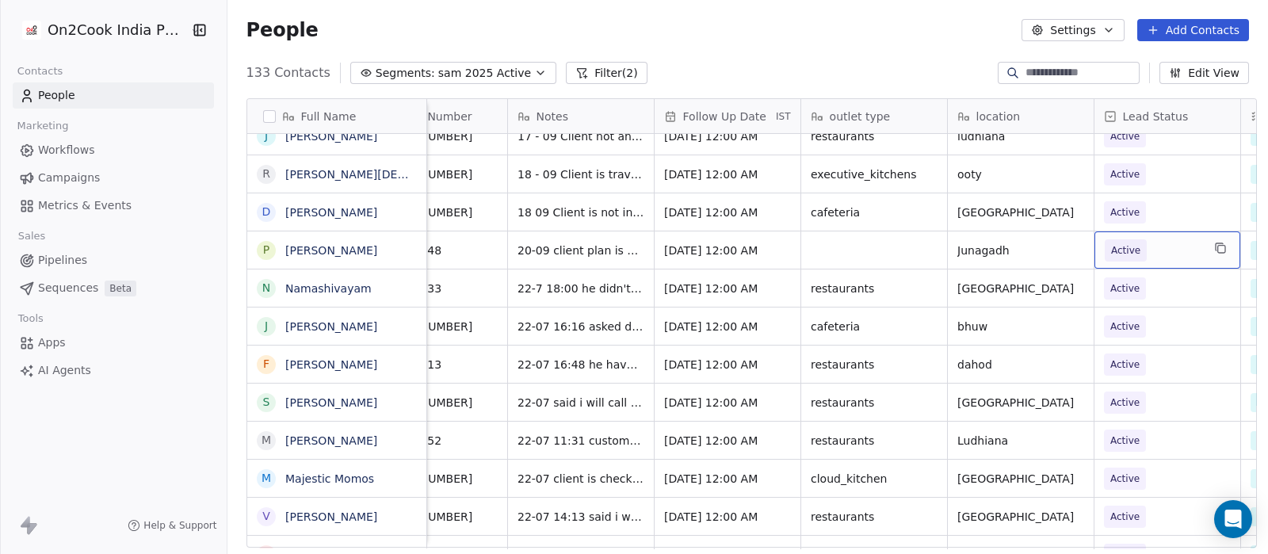
click at [1200, 252] on div "Active" at bounding box center [1167, 249] width 146 height 37
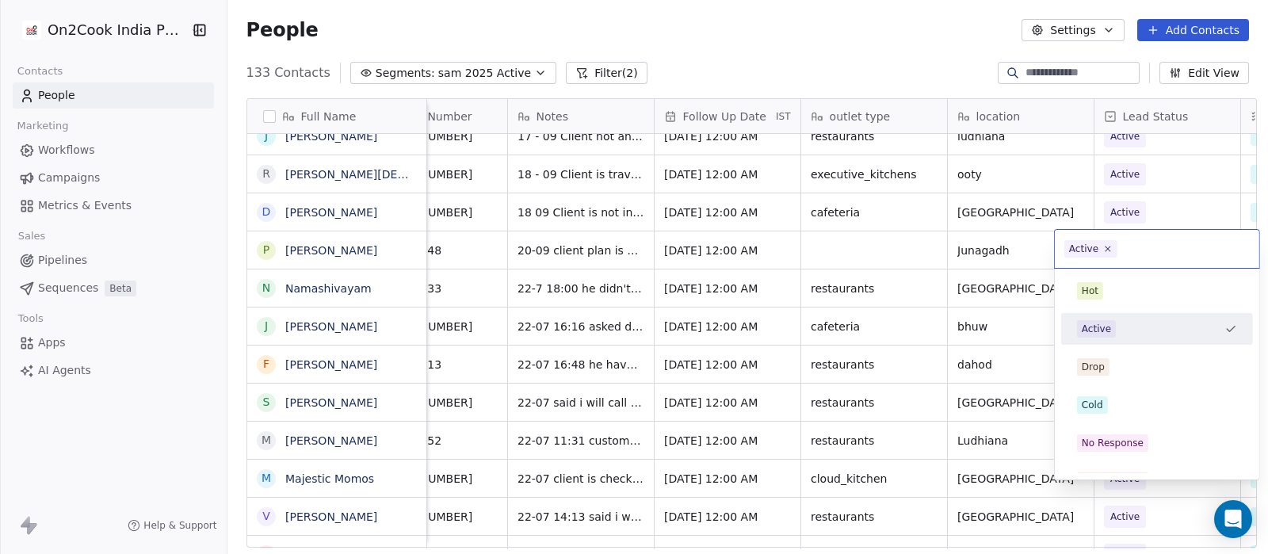
click at [1147, 249] on input "text" at bounding box center [1184, 248] width 129 height 17
click at [1124, 399] on div "Cold" at bounding box center [1157, 404] width 160 height 17
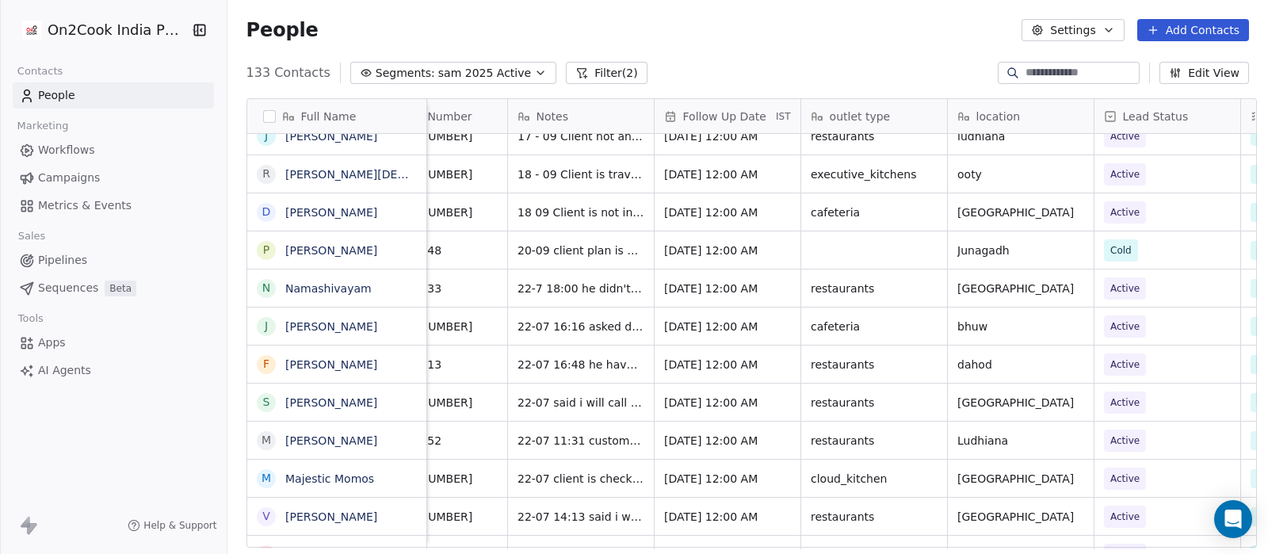
click at [864, 50] on div "People Settings Add Contacts" at bounding box center [747, 30] width 1040 height 60
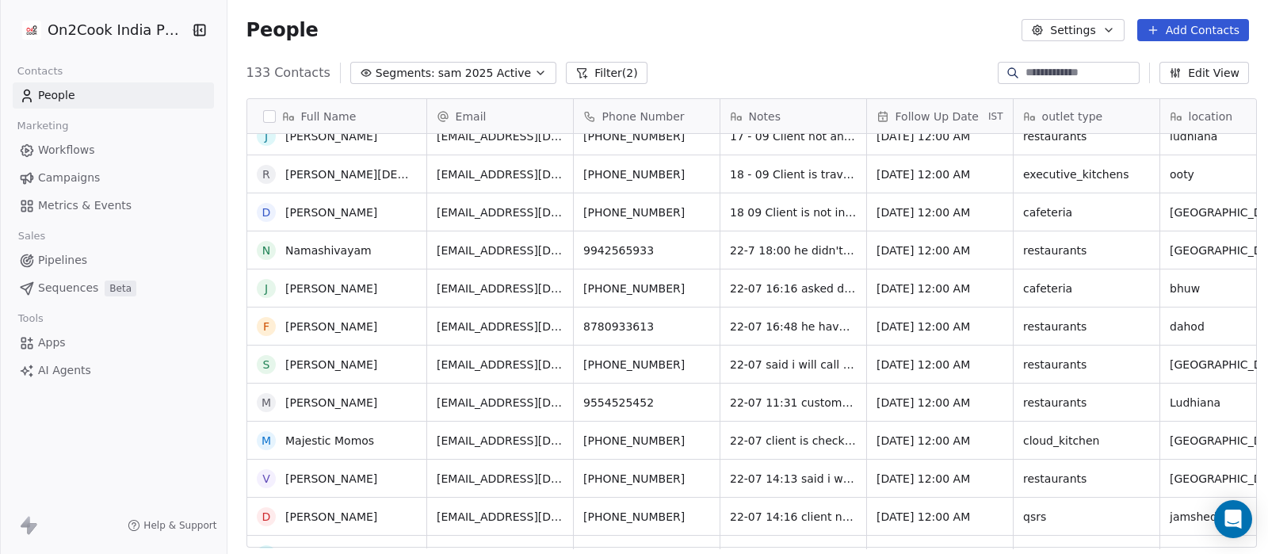
scroll to position [0, 0]
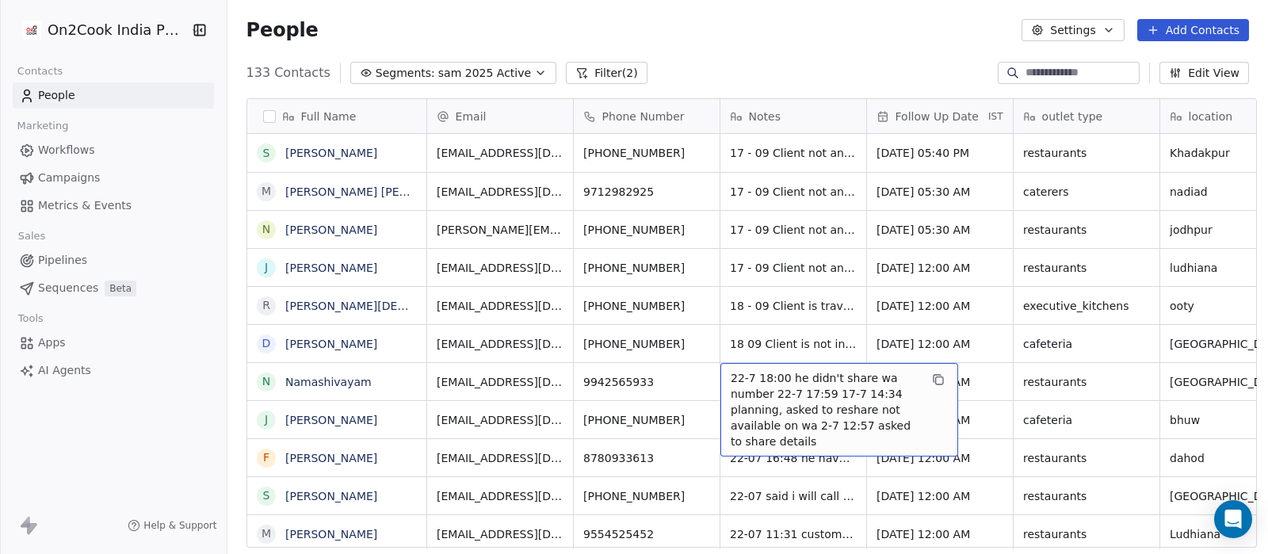
click at [750, 389] on span "22-7 18:00 he didn't share wa number 22-7 17:59 17-7 14:34 planning, asked to r…" at bounding box center [825, 409] width 189 height 79
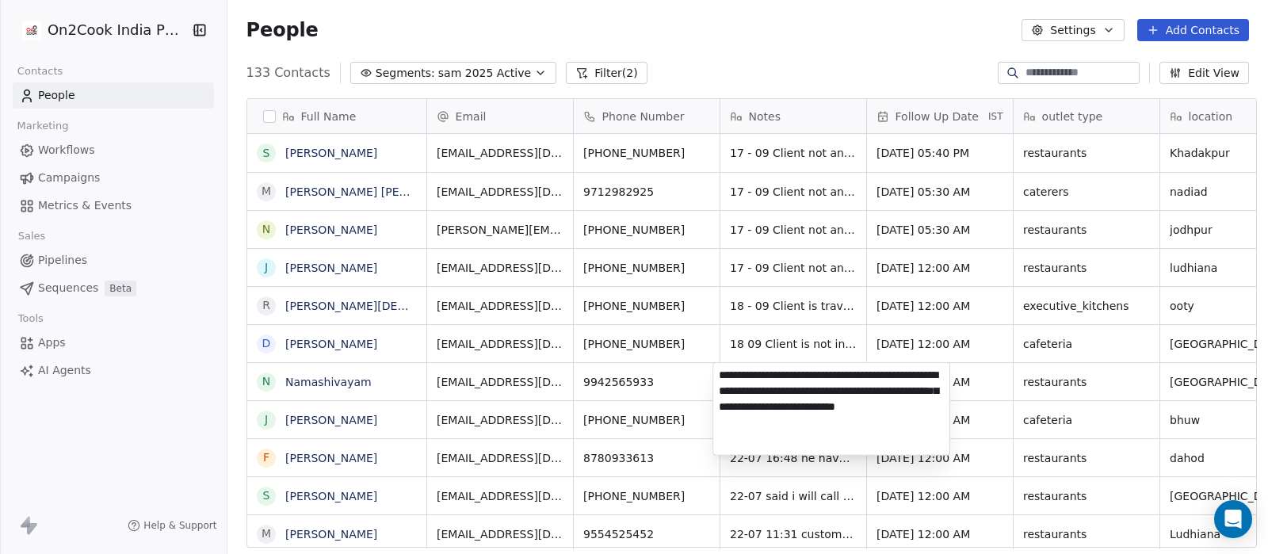
click at [721, 374] on textarea "**********" at bounding box center [831, 409] width 236 height 92
type textarea "**********"
click at [966, 378] on html "On2Cook India Pvt. Ltd. Contacts People Marketing Workflows Campaigns Metrics &…" at bounding box center [634, 277] width 1268 height 554
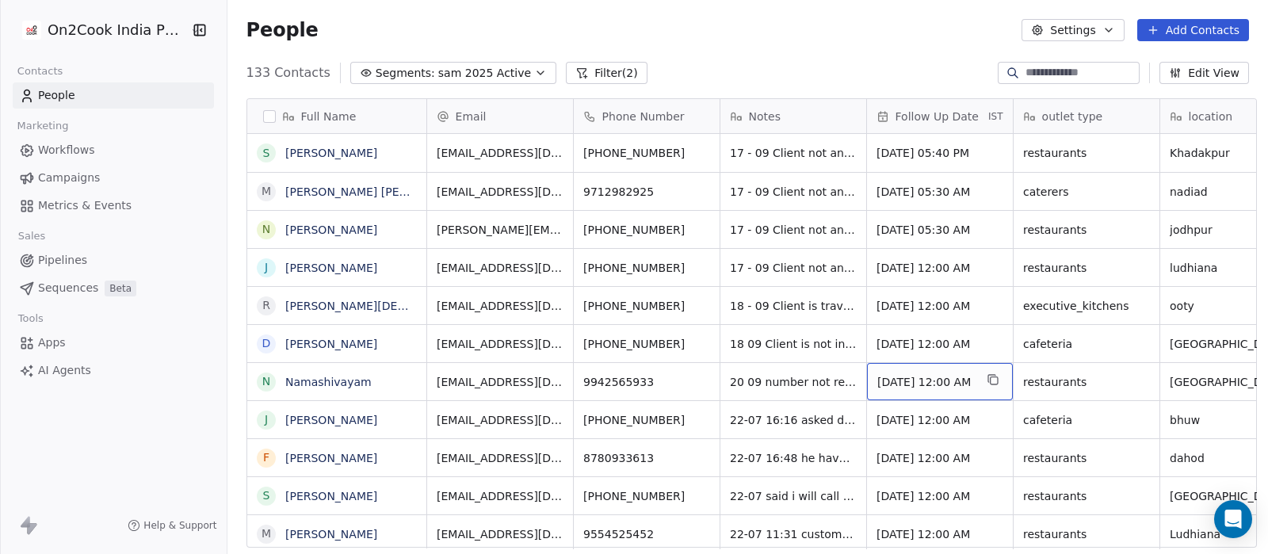
click at [961, 378] on span "Aug 02, 2025 12:00 AM" at bounding box center [925, 382] width 97 height 16
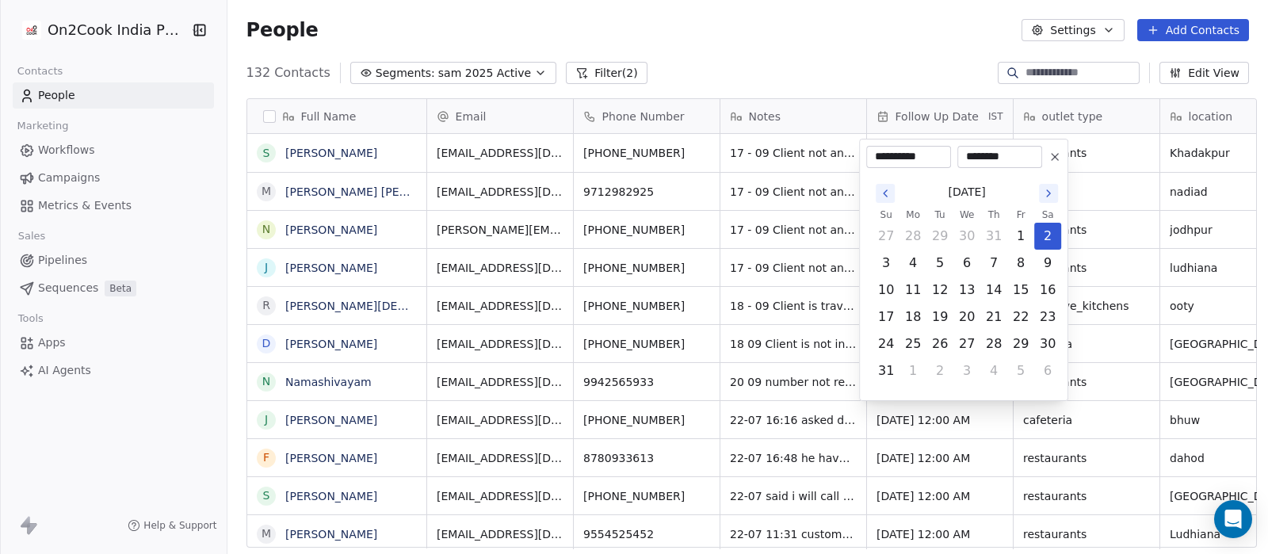
click at [1043, 197] on icon "Go to the Next Month" at bounding box center [1048, 193] width 13 height 13
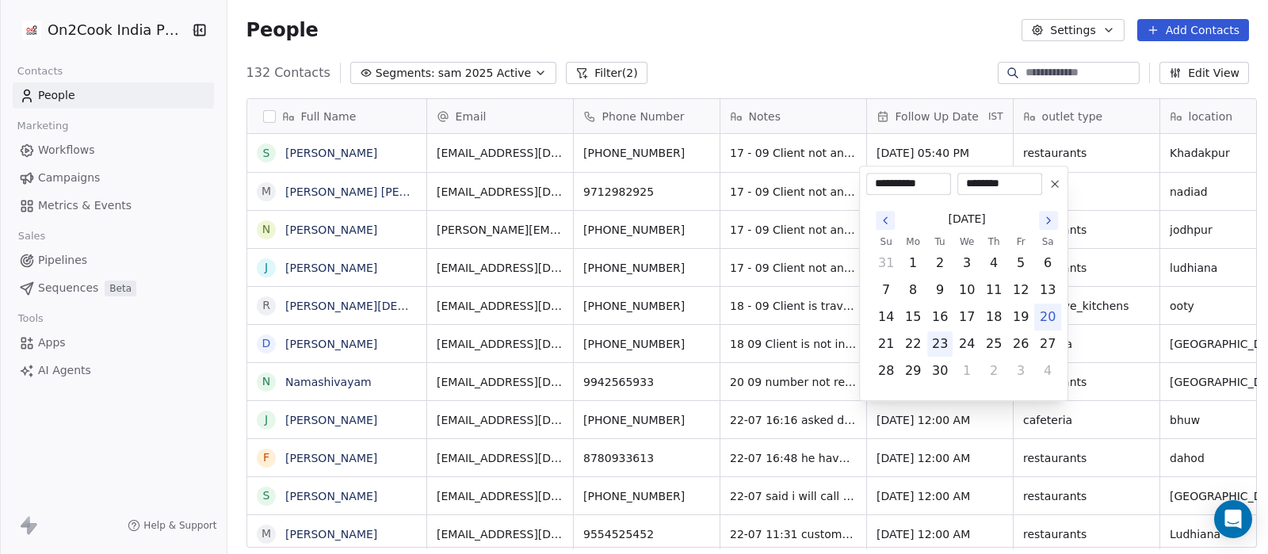
click at [933, 338] on button "23" at bounding box center [939, 343] width 25 height 25
type input "**********"
click at [837, 49] on html "On2Cook India Pvt. Ltd. Contacts People Marketing Workflows Campaigns Metrics &…" at bounding box center [634, 277] width 1268 height 554
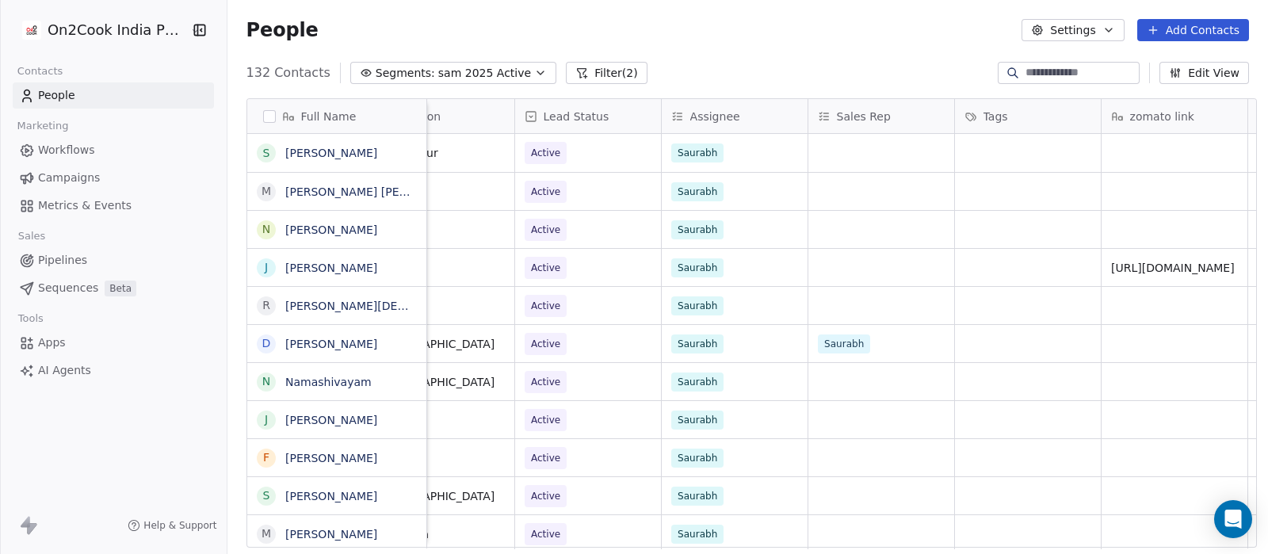
scroll to position [0, 693]
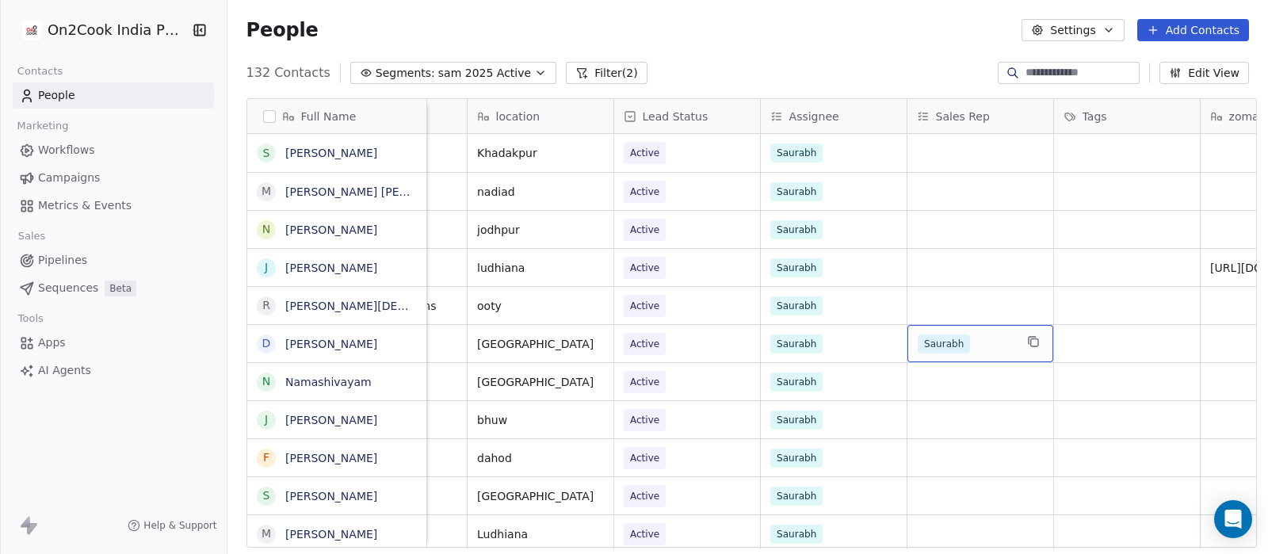
click at [963, 342] on div "Saurabh" at bounding box center [966, 343] width 97 height 19
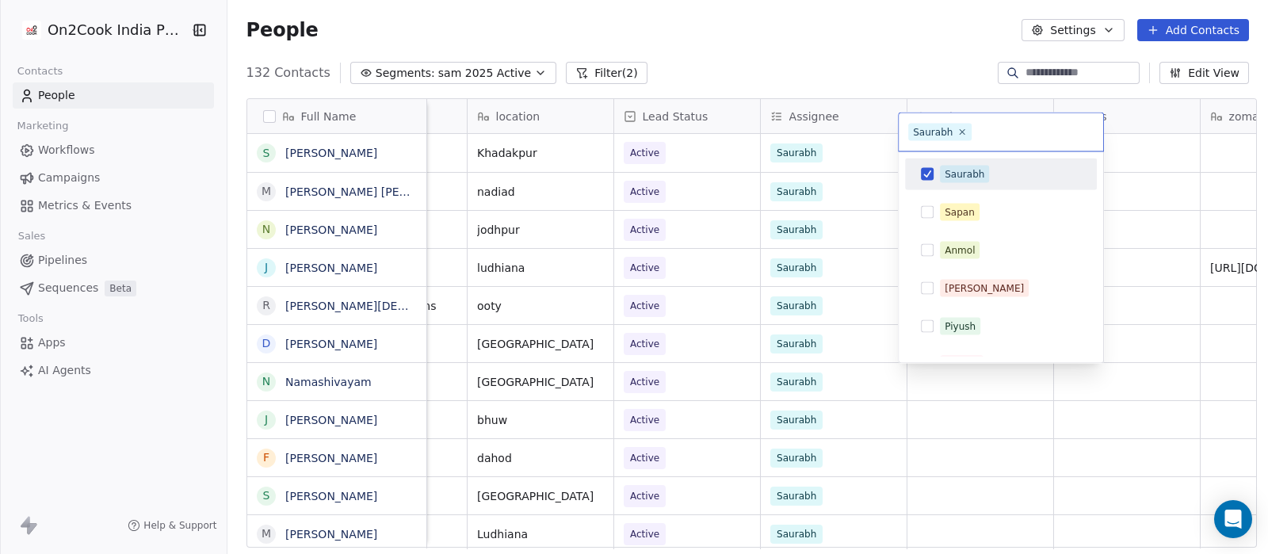
click at [948, 174] on div "Saurabh" at bounding box center [964, 174] width 40 height 14
click at [844, 32] on html "On2Cook India Pvt. Ltd. Contacts People Marketing Workflows Campaigns Metrics &…" at bounding box center [634, 277] width 1268 height 554
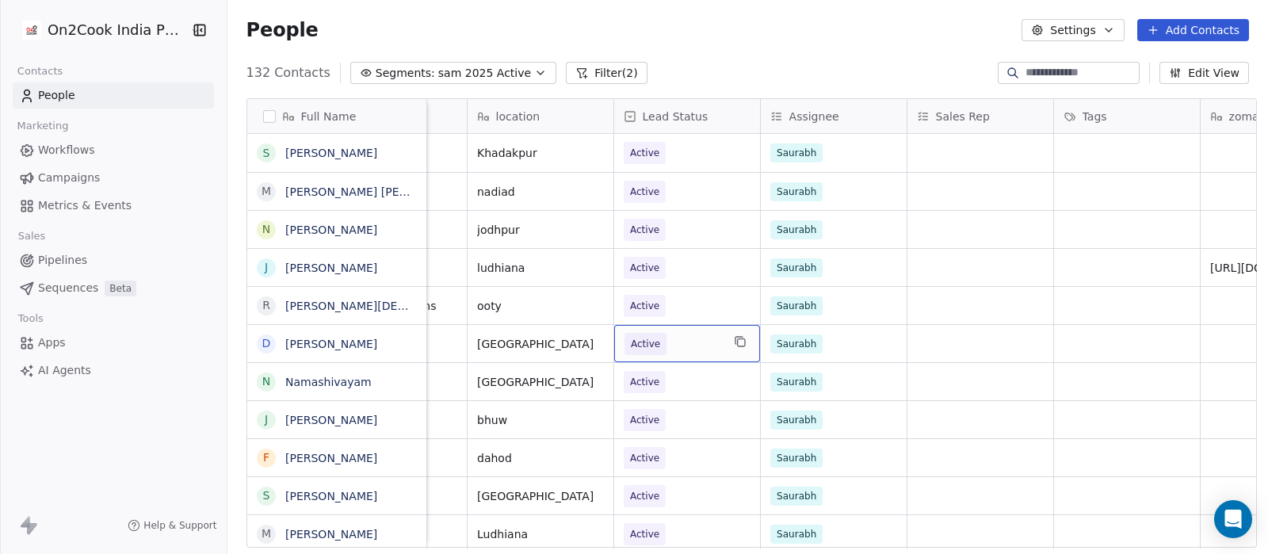
click at [676, 345] on span "Active" at bounding box center [672, 344] width 97 height 22
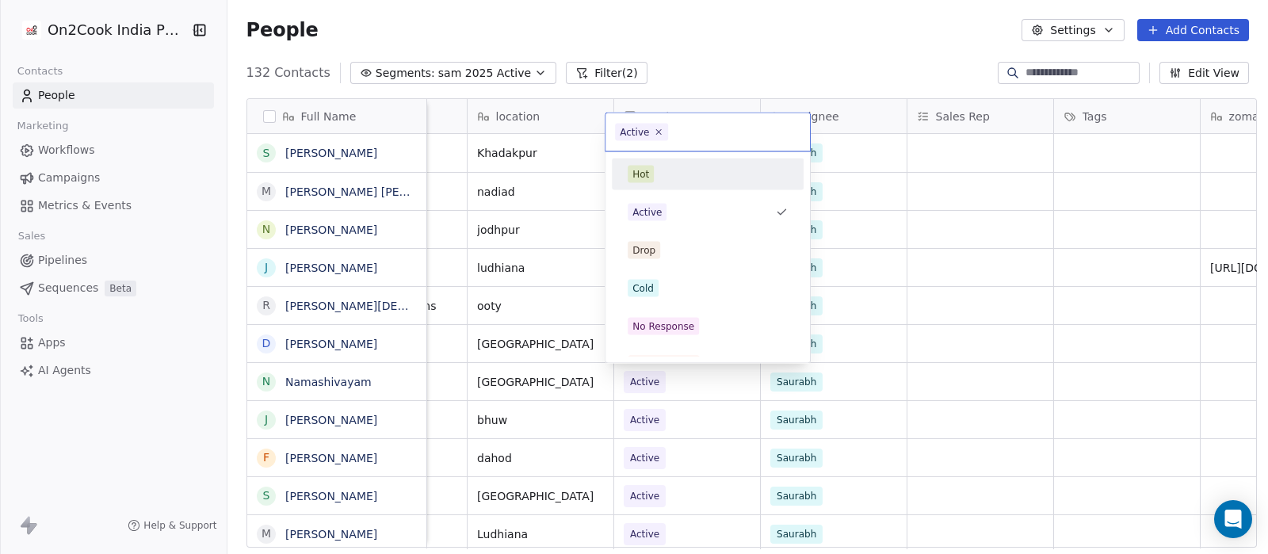
click at [725, 65] on html "On2Cook India Pvt. Ltd. Contacts People Marketing Workflows Campaigns Metrics &…" at bounding box center [634, 277] width 1268 height 554
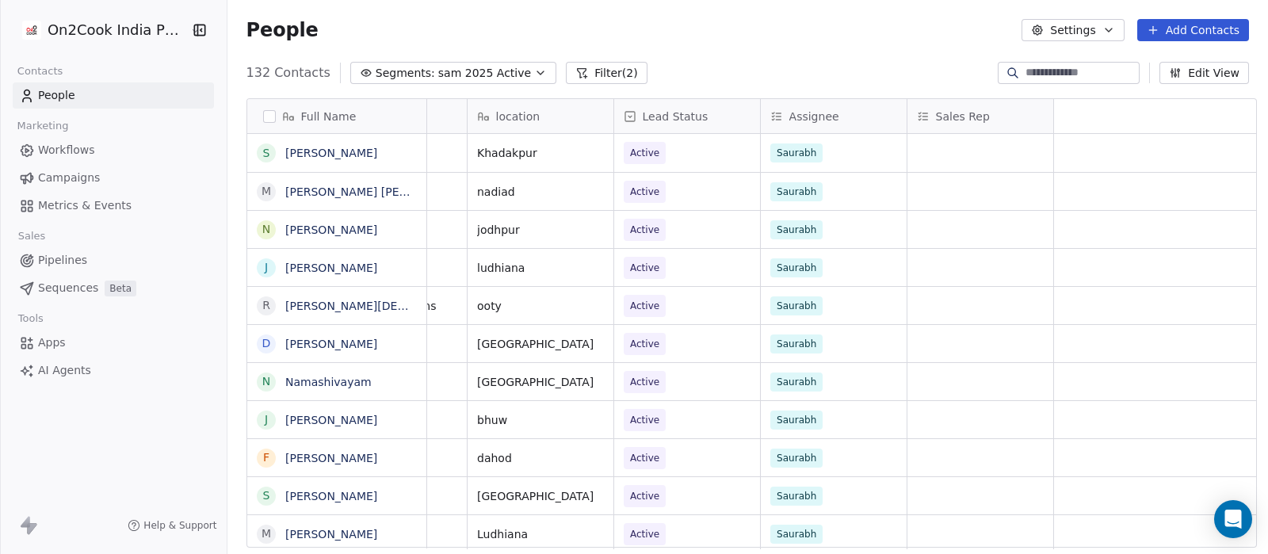
scroll to position [0, 0]
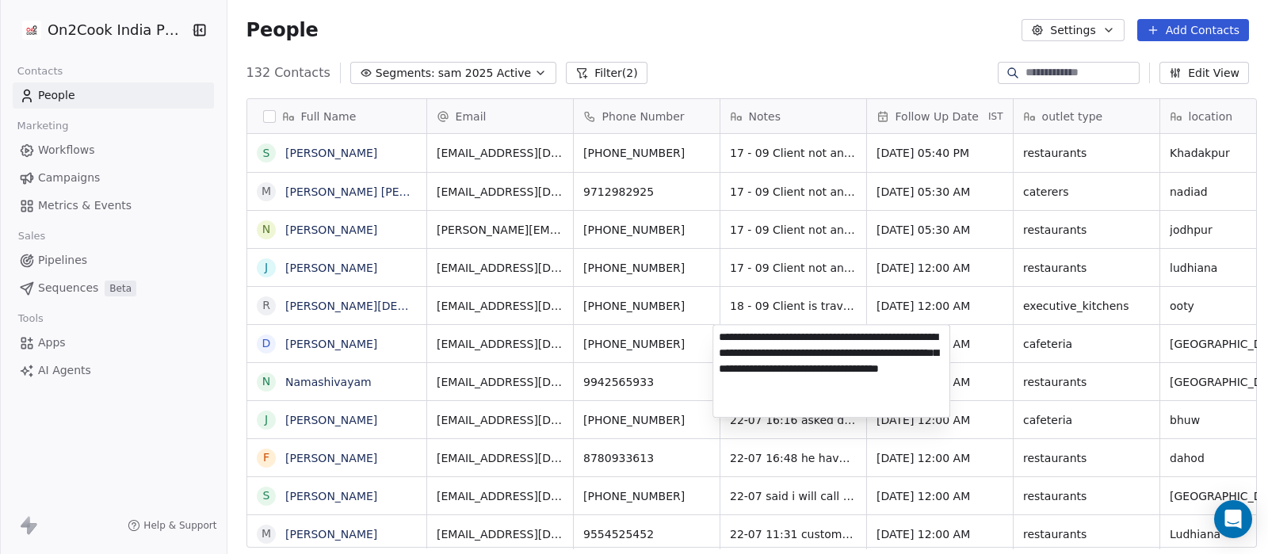
click at [720, 339] on textarea "**********" at bounding box center [831, 371] width 236 height 92
click at [863, 334] on textarea "**********" at bounding box center [831, 366] width 236 height 82
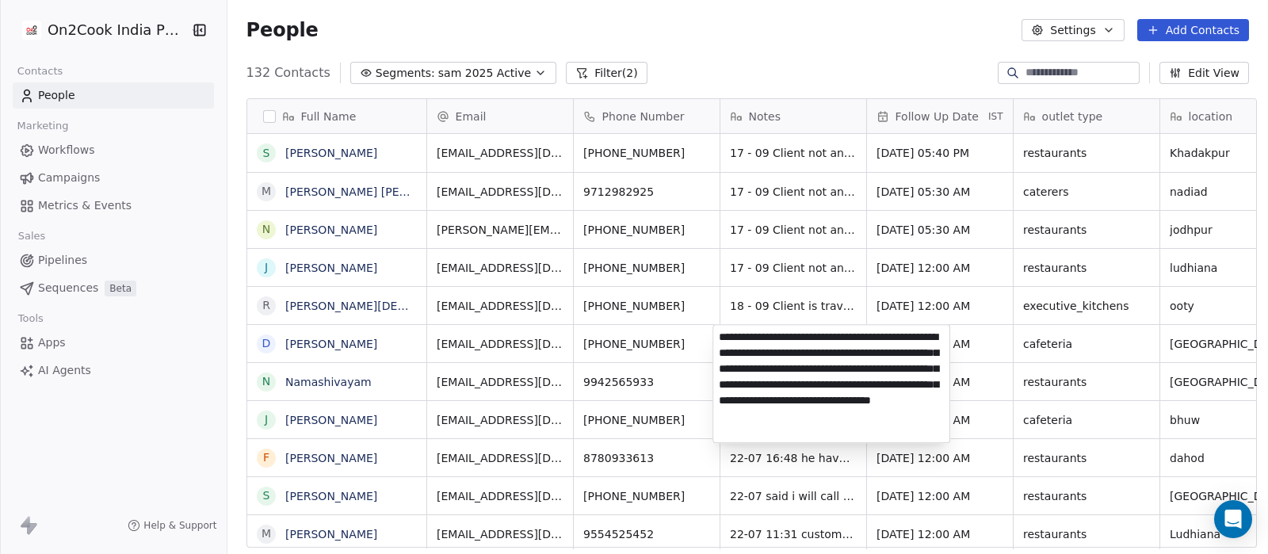
type textarea "**********"
click at [650, 346] on html "On2Cook India Pvt. Ltd. Contacts People Marketing Workflows Campaigns Metrics &…" at bounding box center [634, 277] width 1268 height 554
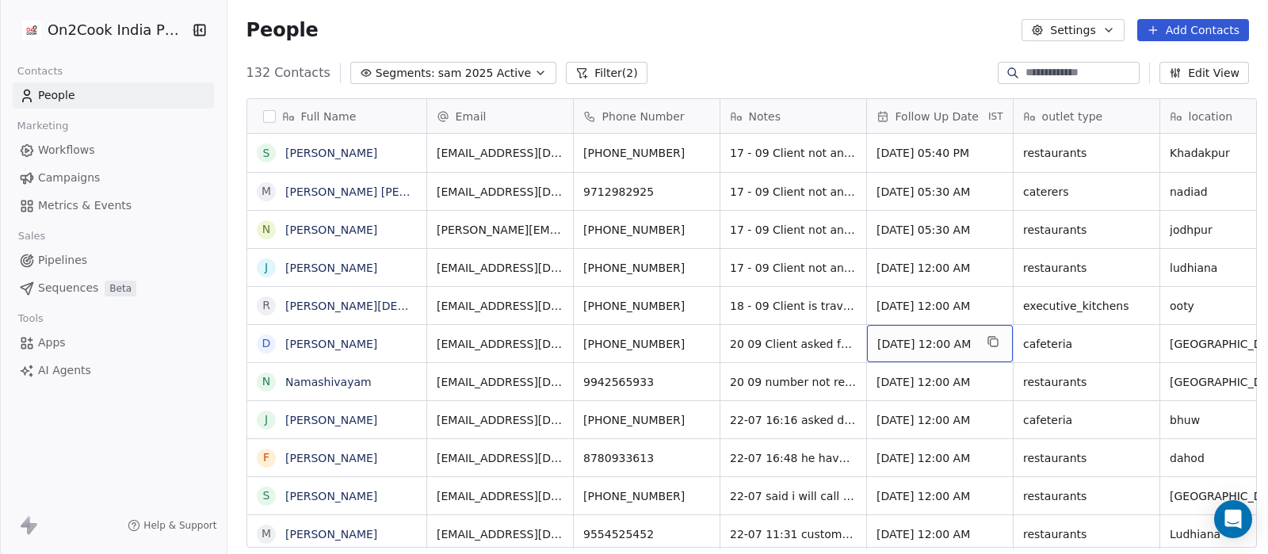
click at [941, 343] on span "Sep 20, 2025 12:00 AM" at bounding box center [925, 344] width 97 height 16
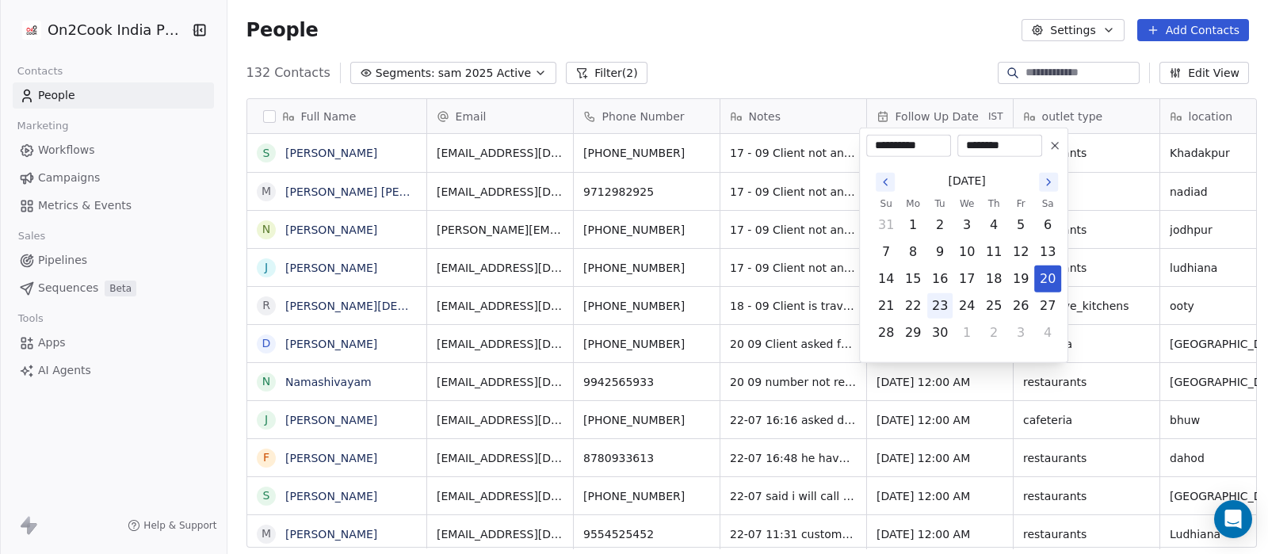
click at [943, 302] on button "23" at bounding box center [939, 305] width 25 height 25
type input "**********"
click at [829, 28] on html "On2Cook India Pvt. Ltd. Contacts People Marketing Workflows Campaigns Metrics &…" at bounding box center [634, 277] width 1268 height 554
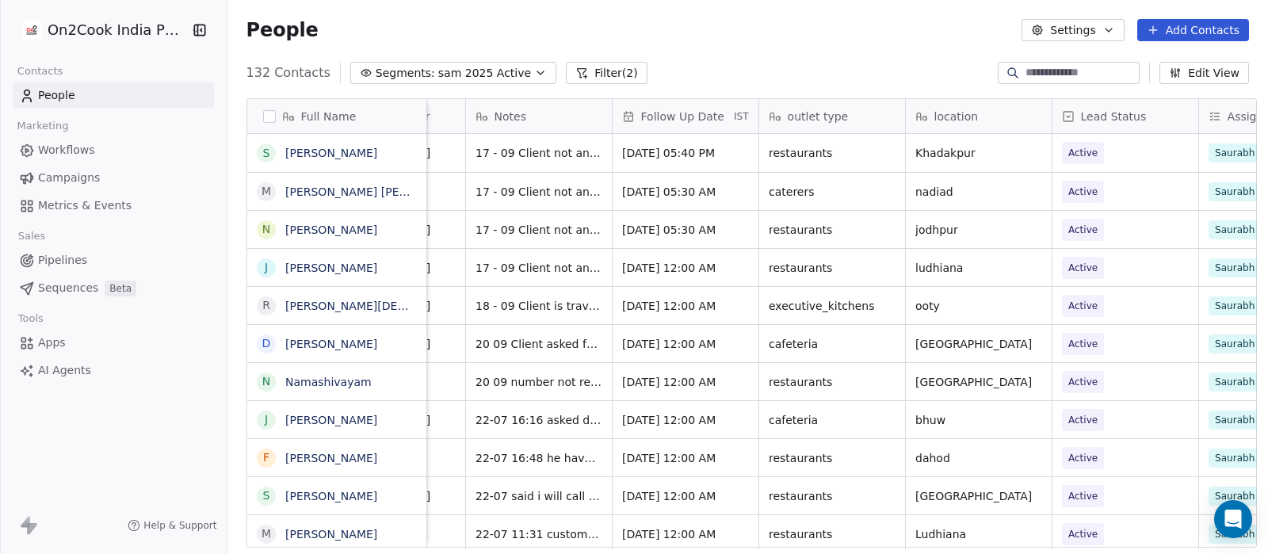
scroll to position [0, 297]
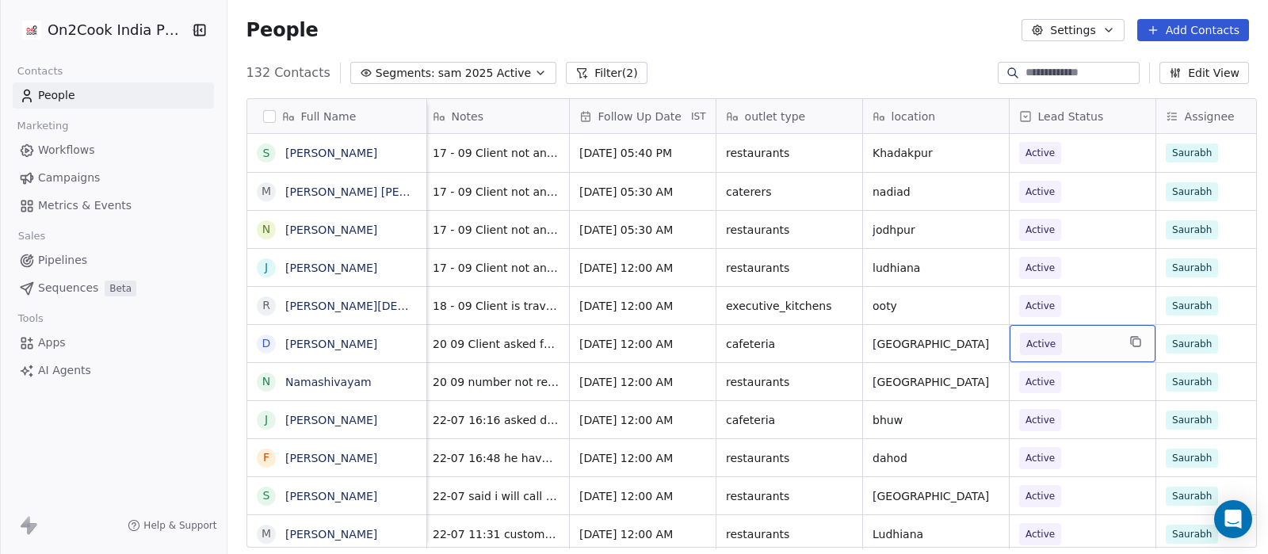
click at [1074, 343] on span "Active" at bounding box center [1068, 344] width 97 height 22
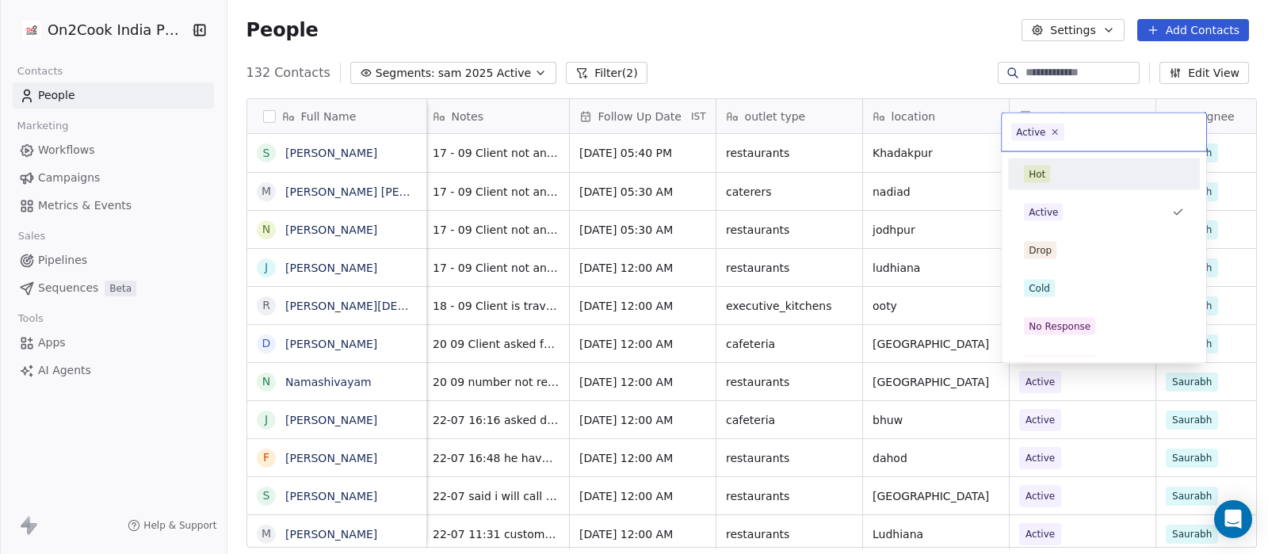
click at [1067, 178] on div "Hot" at bounding box center [1104, 174] width 160 height 17
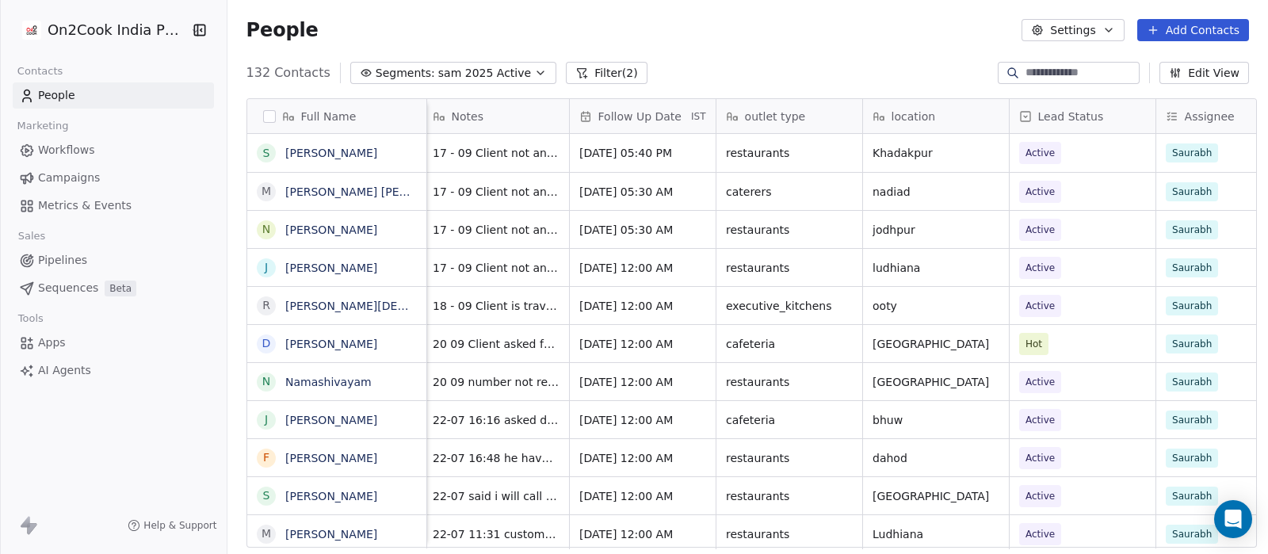
click at [796, 41] on div "People Settings Add Contacts" at bounding box center [747, 30] width 1040 height 60
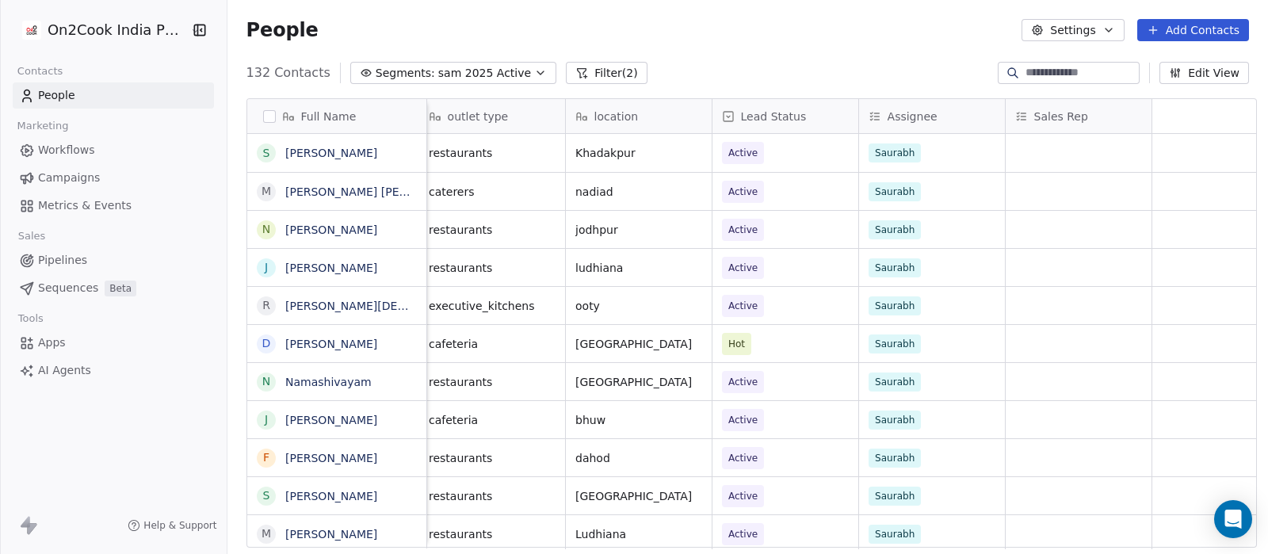
scroll to position [0, 0]
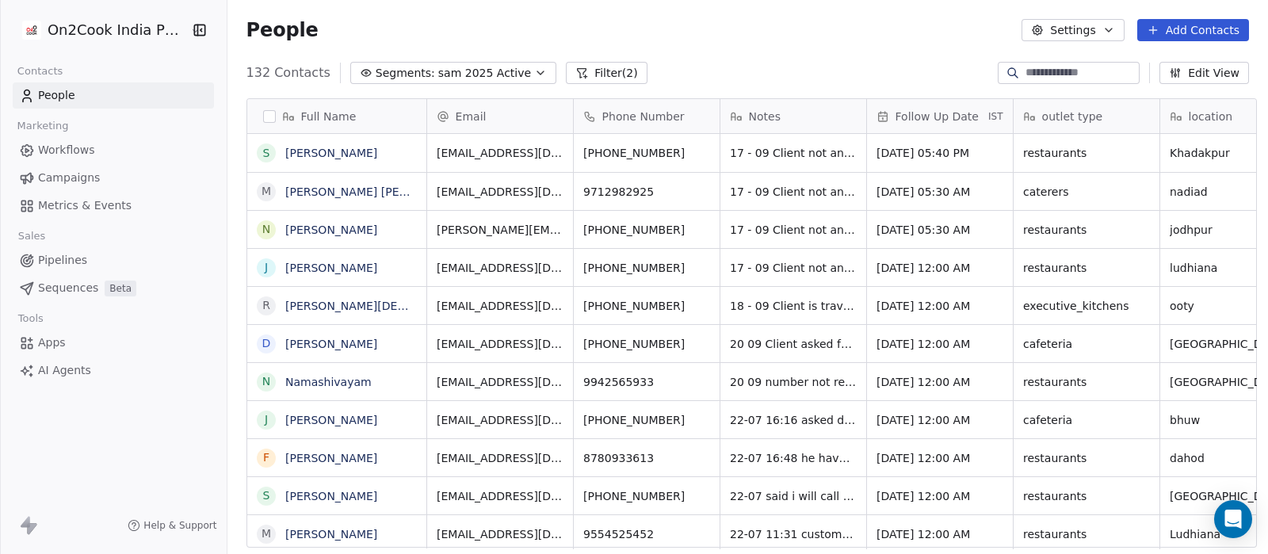
click at [584, 77] on button "Filter (2)" at bounding box center [607, 73] width 82 height 22
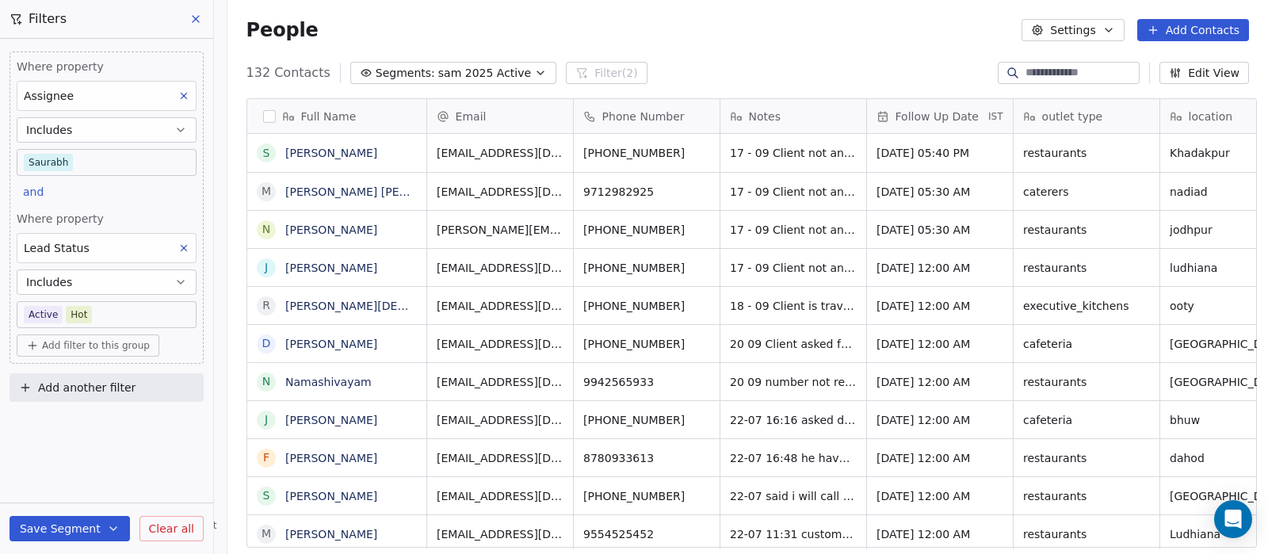
click at [59, 345] on span "Add filter to this group" at bounding box center [96, 345] width 108 height 13
click at [109, 382] on span "Contact properties" at bounding box center [84, 378] width 103 height 17
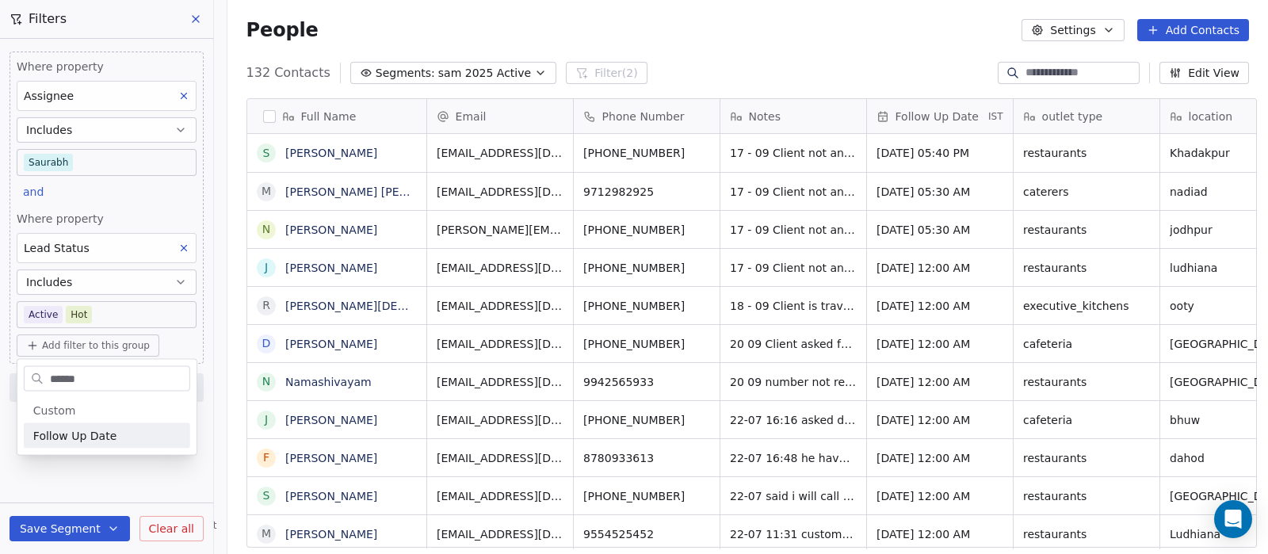
type input "******"
click at [88, 433] on span "Follow Up Date" at bounding box center [74, 436] width 83 height 16
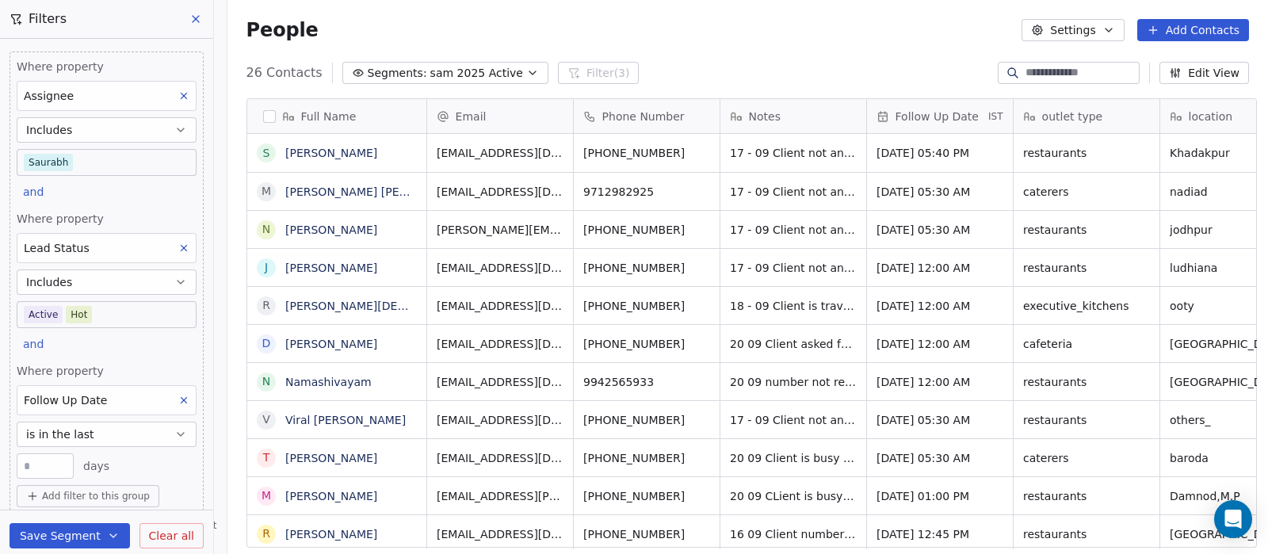
scroll to position [472, 1032]
click at [88, 438] on button "is in the last" at bounding box center [107, 434] width 180 height 25
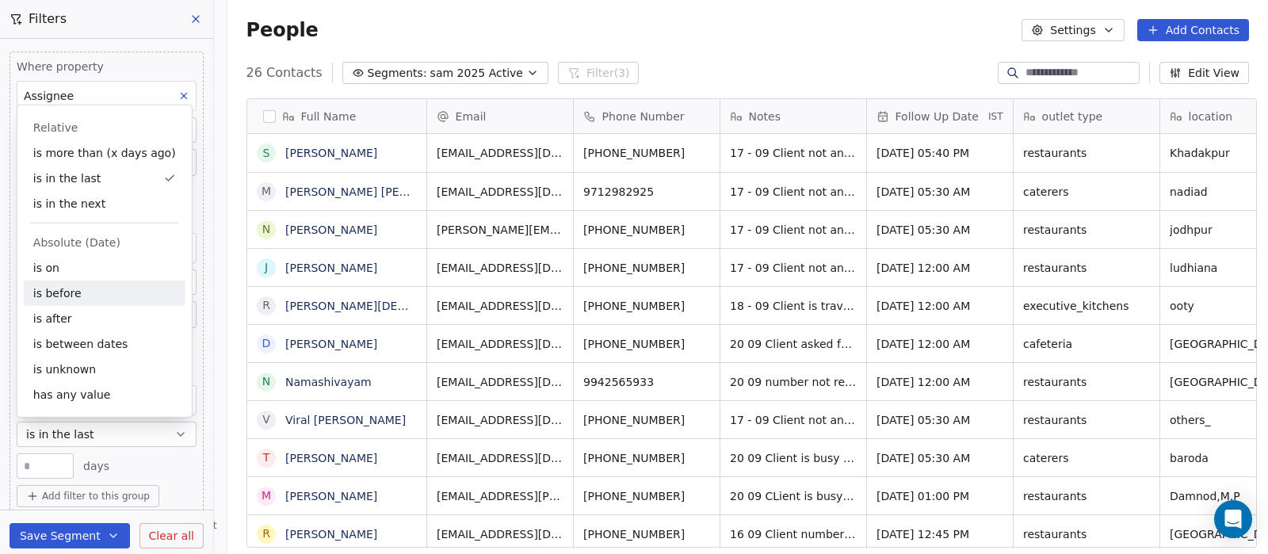
click at [82, 290] on div "is before" at bounding box center [105, 292] width 162 height 25
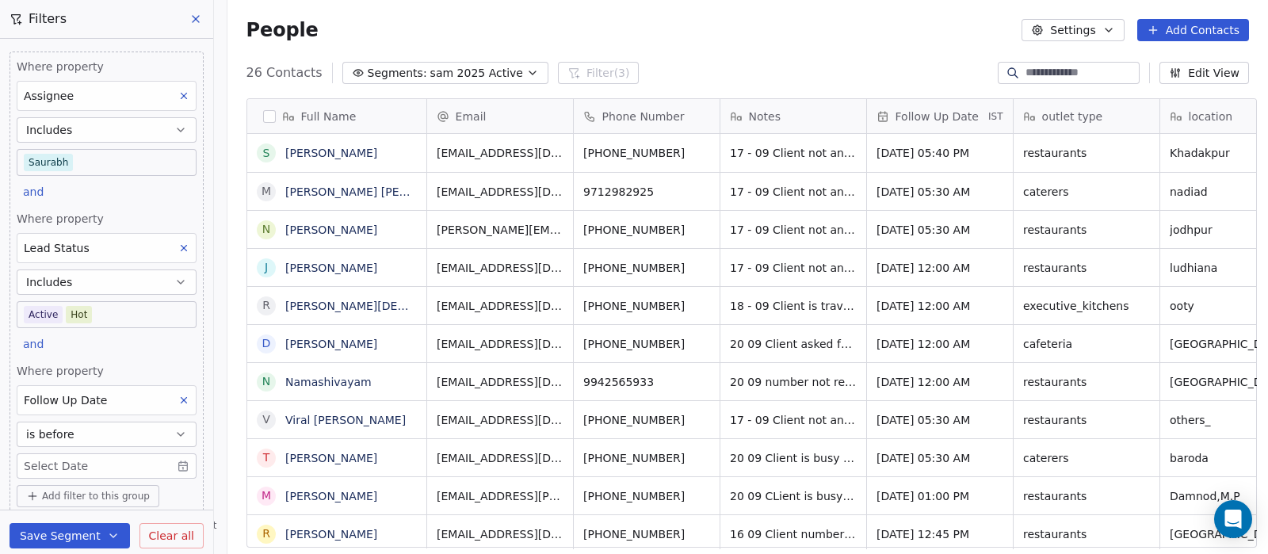
click at [78, 452] on body "On2Cook India Pvt. Ltd. Contacts People Marketing Workflows Campaigns Metrics &…" at bounding box center [634, 277] width 1268 height 554
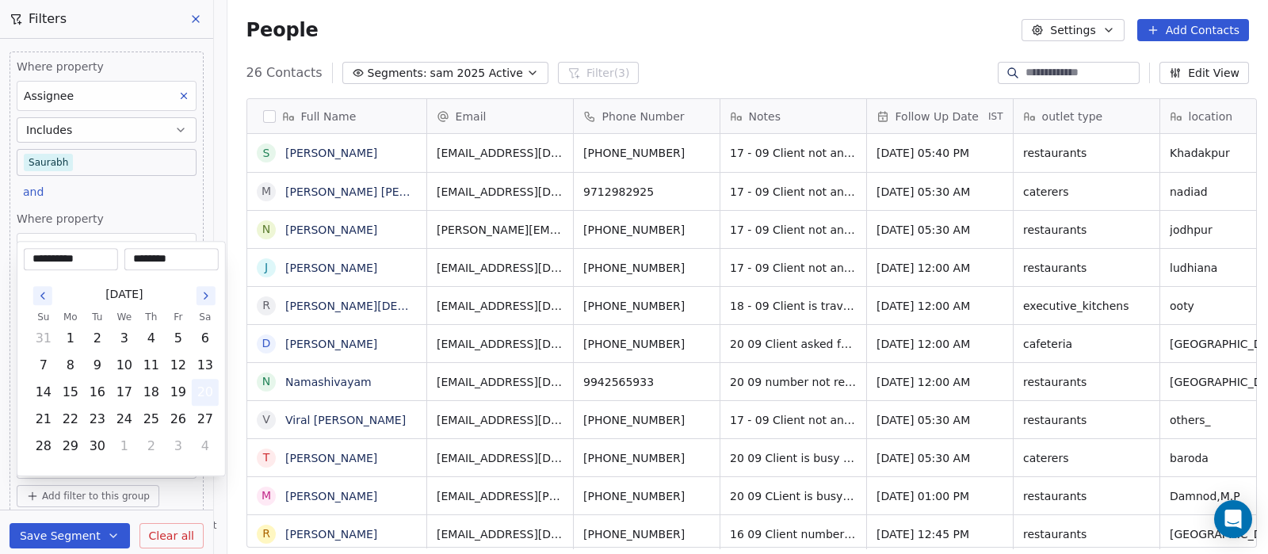
click at [197, 390] on button "20" at bounding box center [205, 392] width 25 height 25
click at [135, 215] on html "On2Cook India Pvt. Ltd. Contacts People Marketing Workflows Campaigns Metrics &…" at bounding box center [634, 277] width 1268 height 554
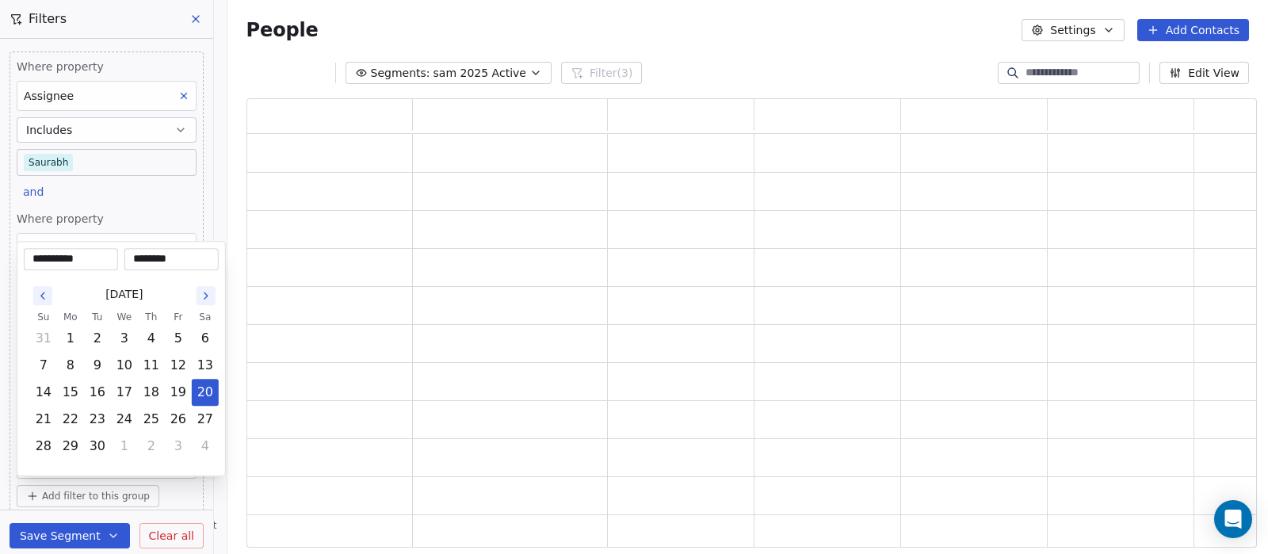
scroll to position [433, 994]
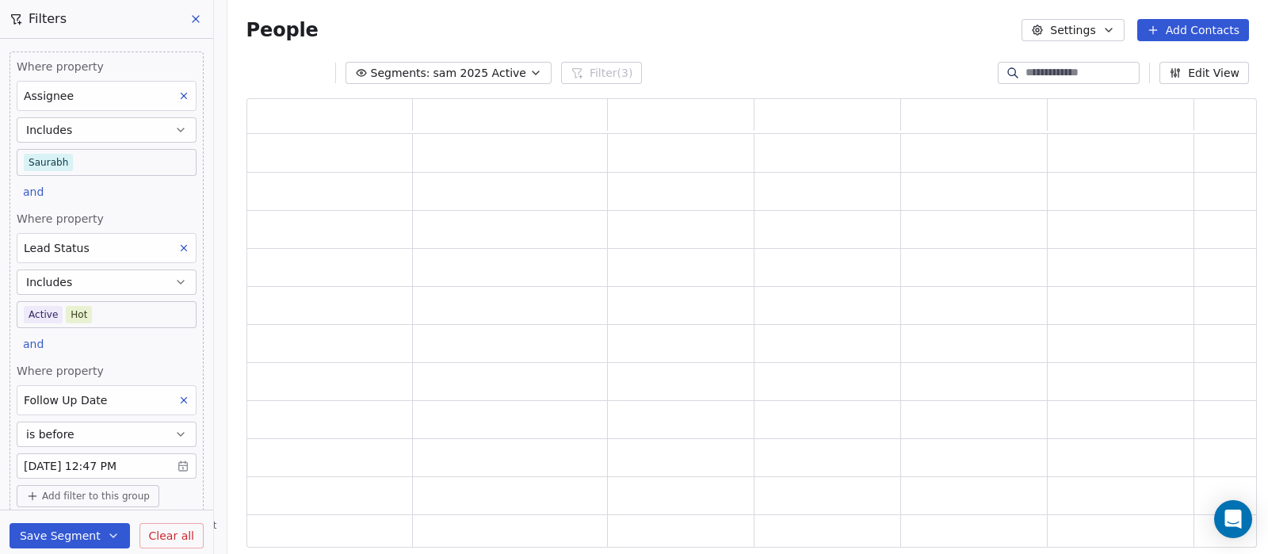
click at [98, 427] on button "is before" at bounding box center [107, 434] width 180 height 25
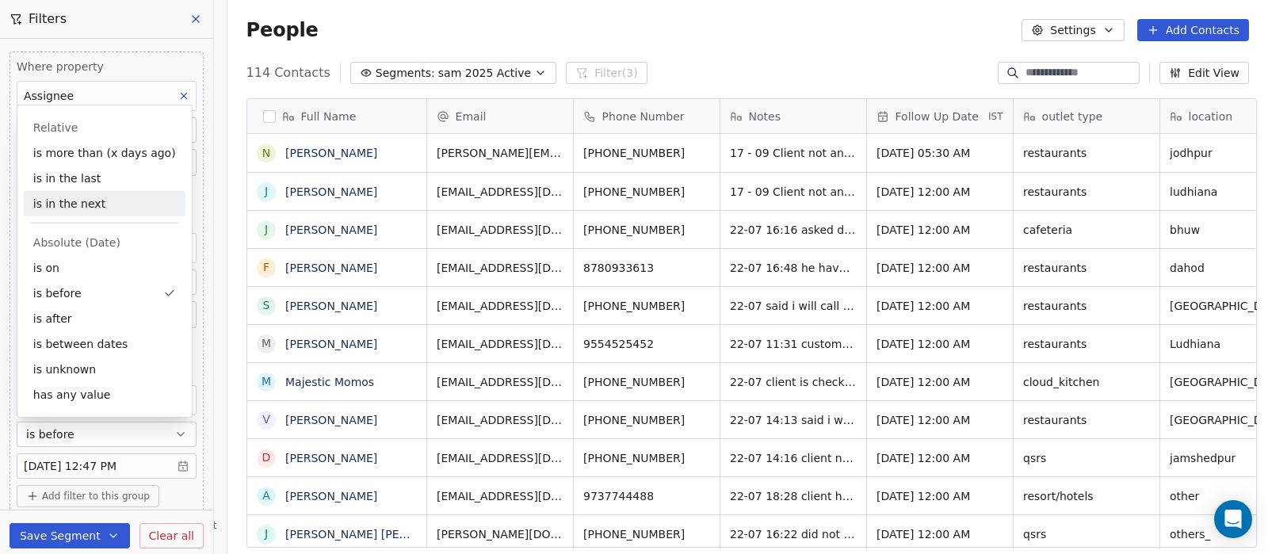
scroll to position [472, 1032]
click at [71, 153] on div "is more than (x days ago)" at bounding box center [105, 152] width 162 height 25
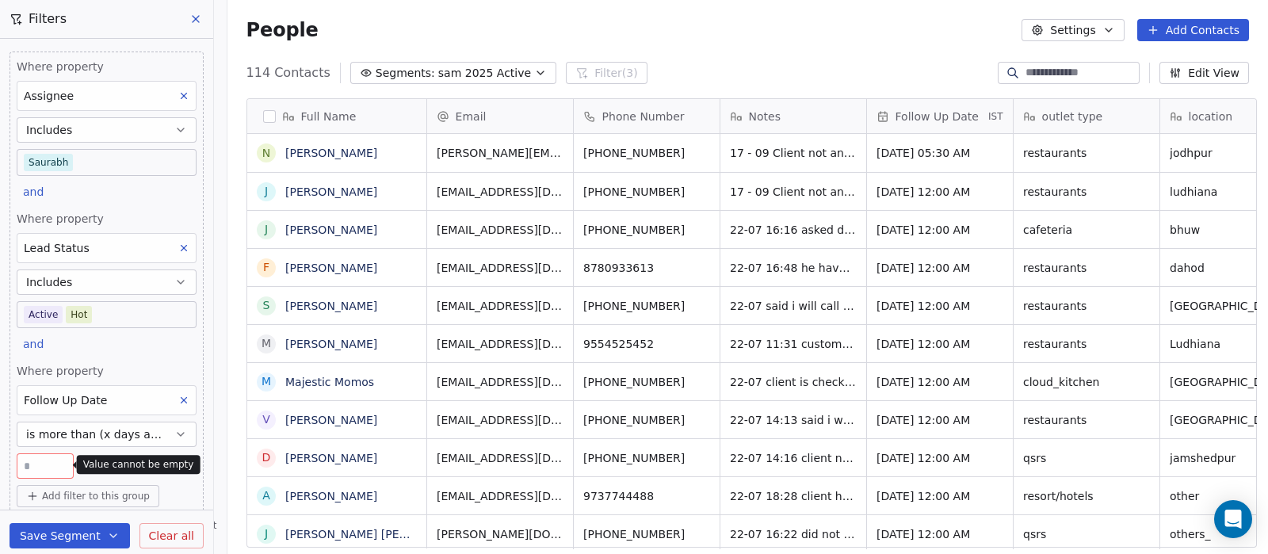
click at [47, 464] on input "number" at bounding box center [45, 466] width 49 height 12
type input "*"
click at [138, 463] on div "* days" at bounding box center [107, 465] width 180 height 25
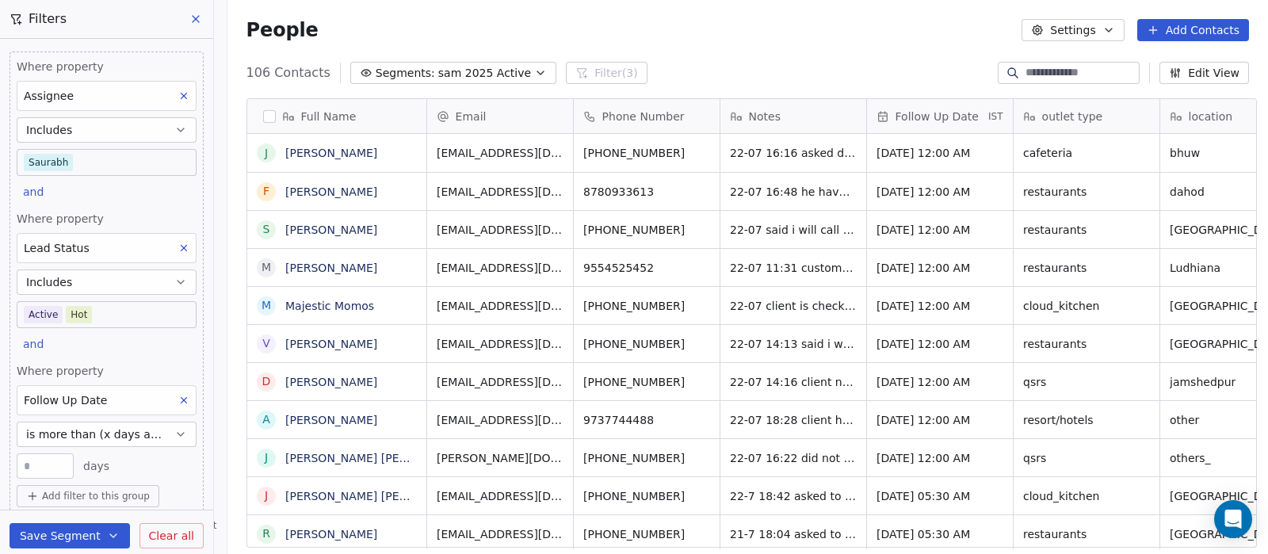
click at [41, 464] on input "*" at bounding box center [45, 466] width 49 height 12
click at [51, 431] on span "is more than (x days ago)" at bounding box center [97, 434] width 142 height 16
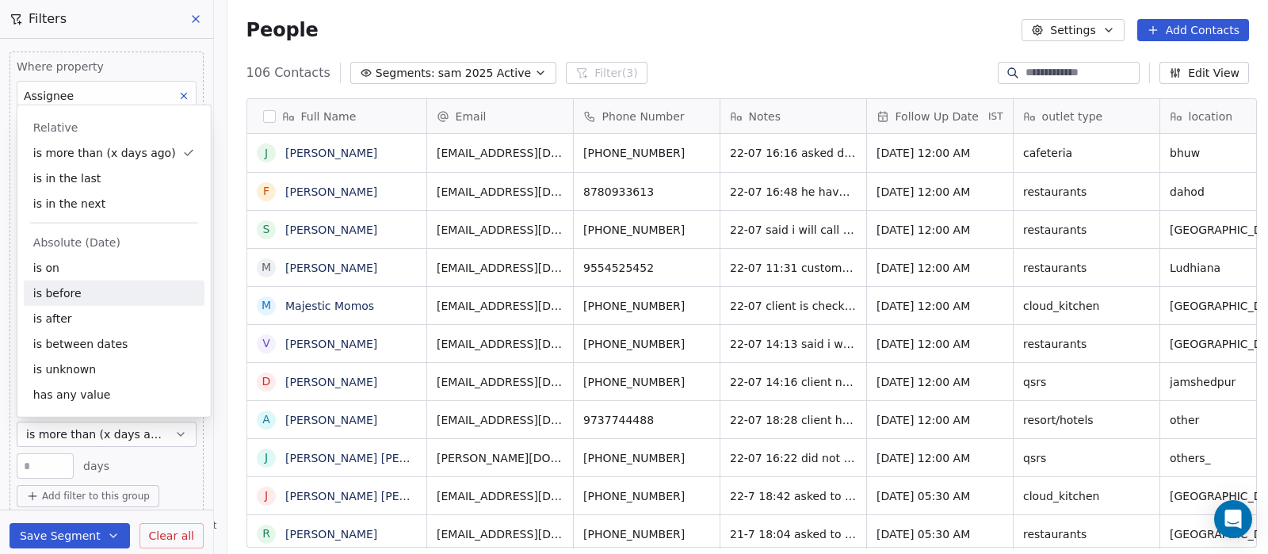
click at [67, 295] on div "is before" at bounding box center [114, 292] width 181 height 25
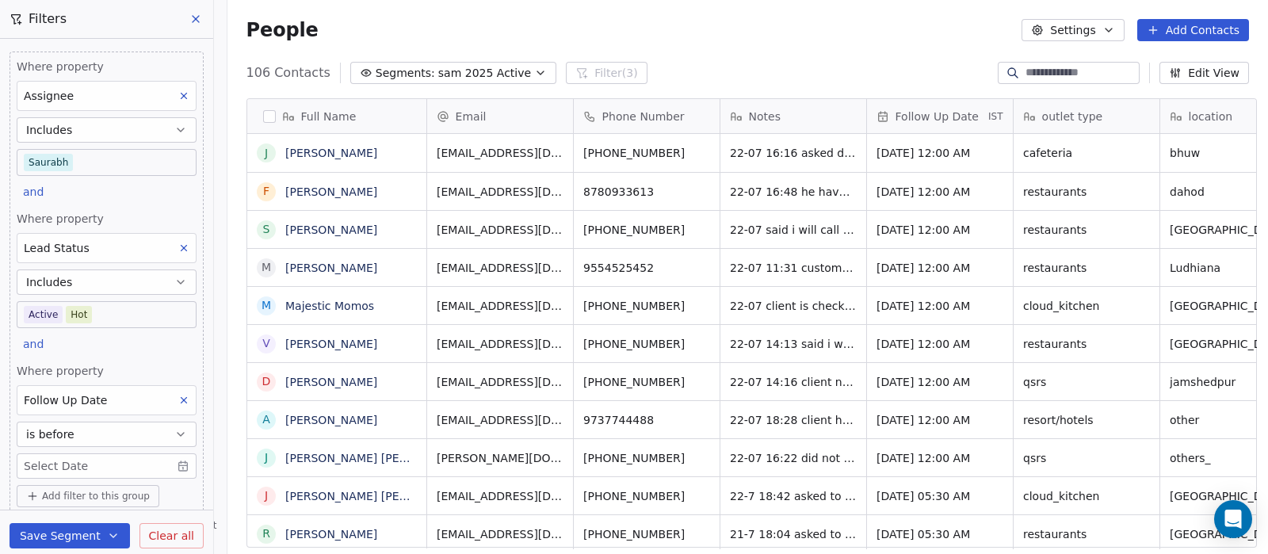
click at [57, 458] on body "On2Cook India Pvt. Ltd. Contacts People Marketing Workflows Campaigns Metrics &…" at bounding box center [634, 277] width 1268 height 554
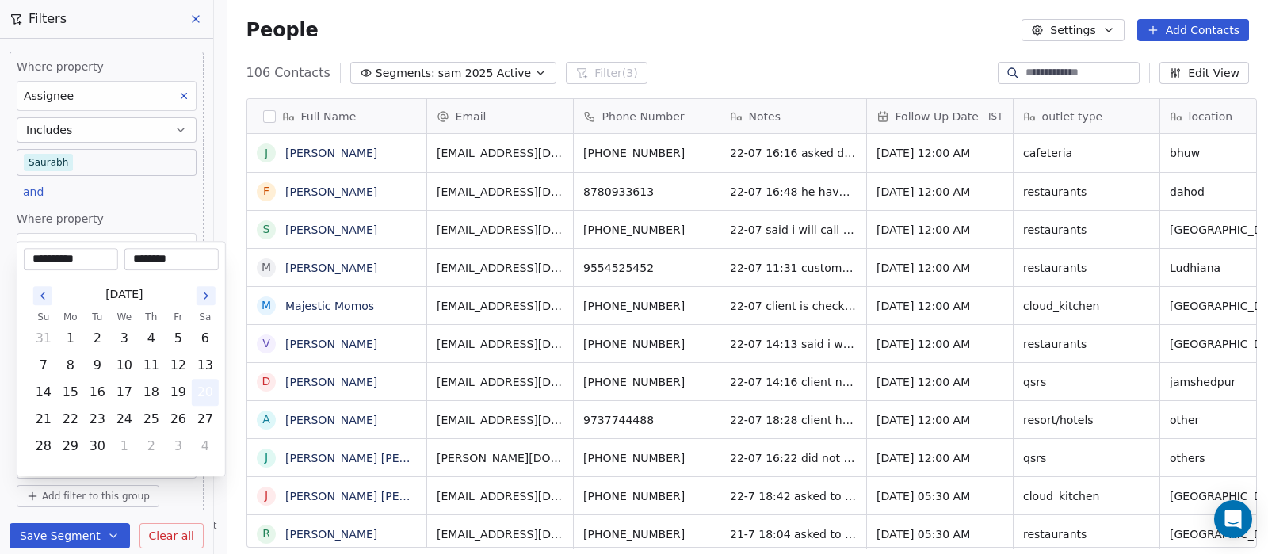
click at [200, 388] on button "20" at bounding box center [205, 392] width 25 height 25
click at [180, 386] on button "19" at bounding box center [178, 392] width 25 height 25
type input "**********"
click at [165, 189] on html "On2Cook India Pvt. Ltd. Contacts People Marketing Workflows Campaigns Metrics &…" at bounding box center [634, 277] width 1268 height 554
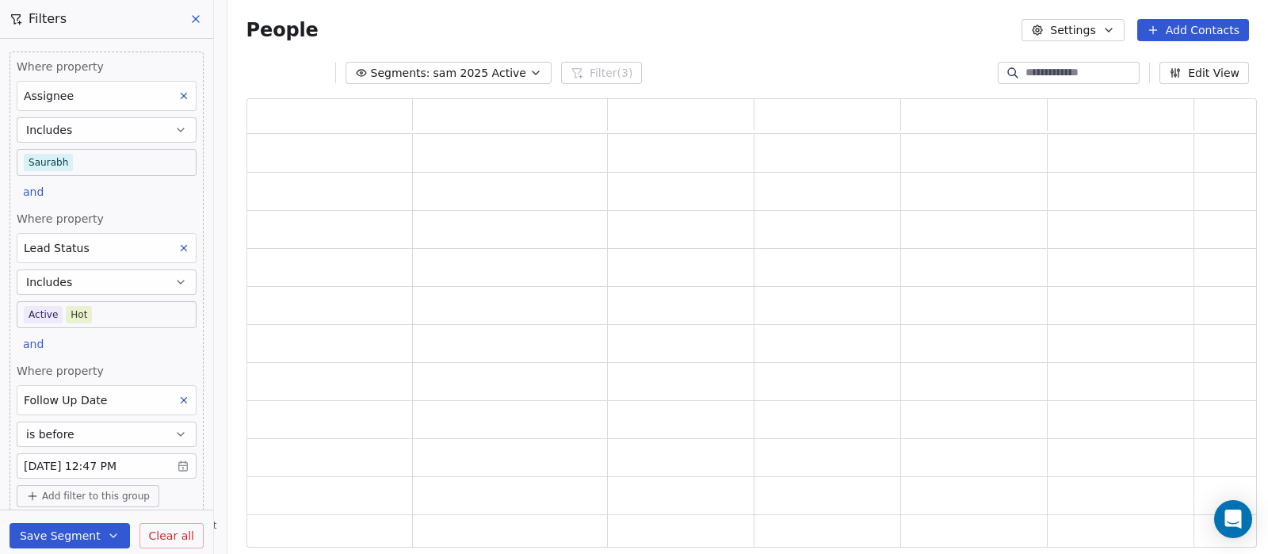
scroll to position [433, 994]
click at [107, 429] on button "is before" at bounding box center [107, 434] width 180 height 25
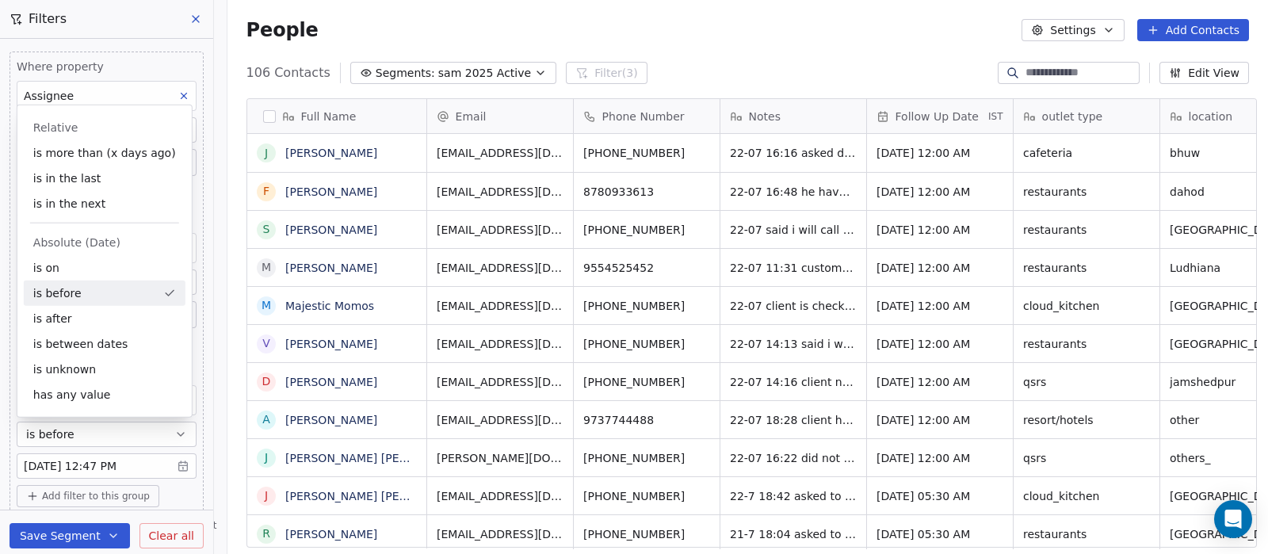
scroll to position [472, 1032]
click at [63, 174] on div "is in the last" at bounding box center [105, 178] width 162 height 25
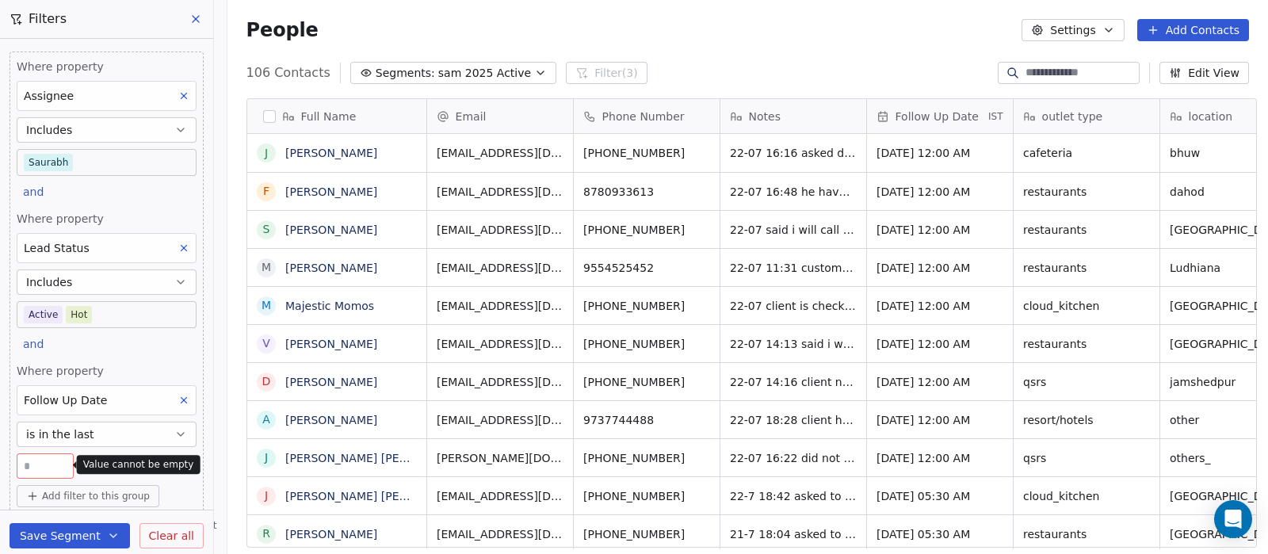
click at [60, 453] on div at bounding box center [45, 465] width 57 height 25
click at [53, 469] on input "number" at bounding box center [45, 466] width 49 height 12
click at [64, 433] on span "is in the last" at bounding box center [60, 434] width 68 height 16
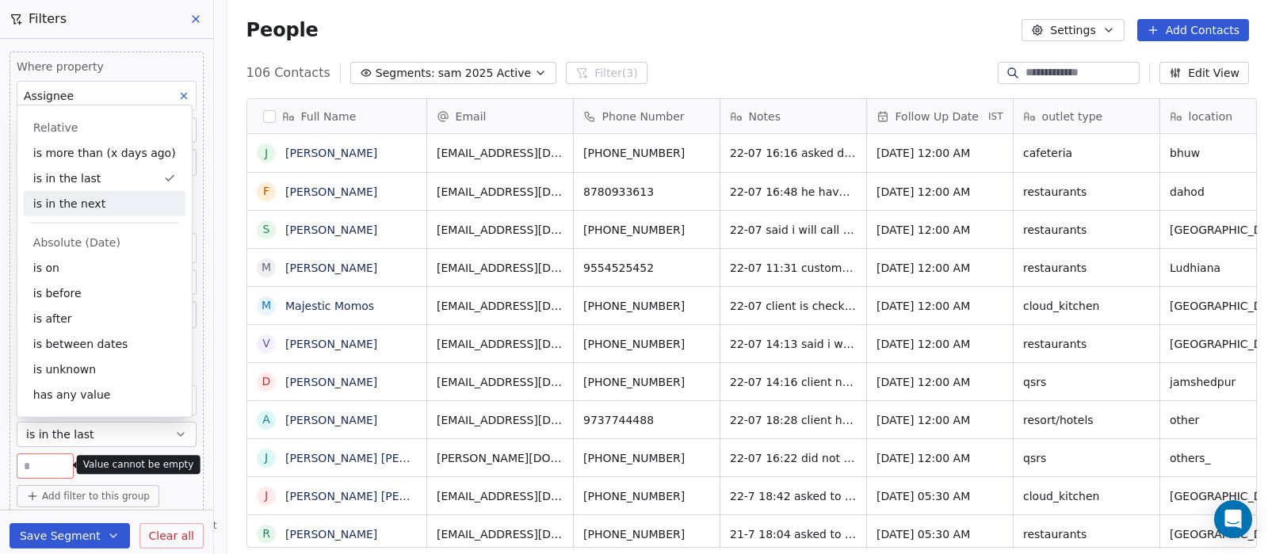
click at [73, 204] on div "is in the next" at bounding box center [105, 203] width 162 height 25
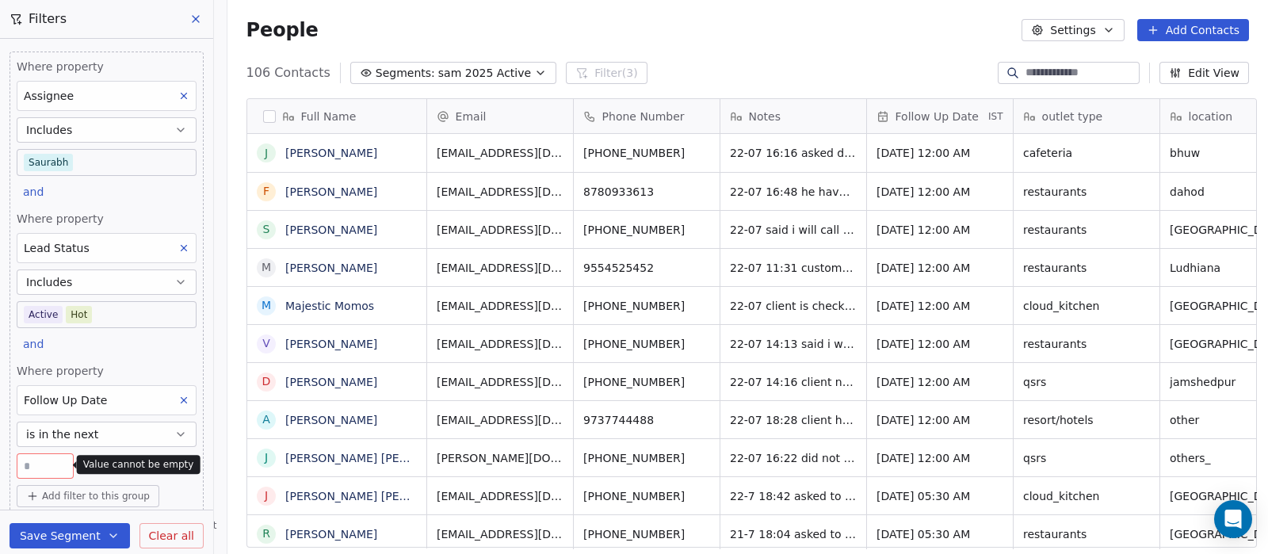
click at [44, 467] on input "number" at bounding box center [45, 466] width 49 height 12
click at [56, 437] on span "is in the next" at bounding box center [62, 434] width 72 height 16
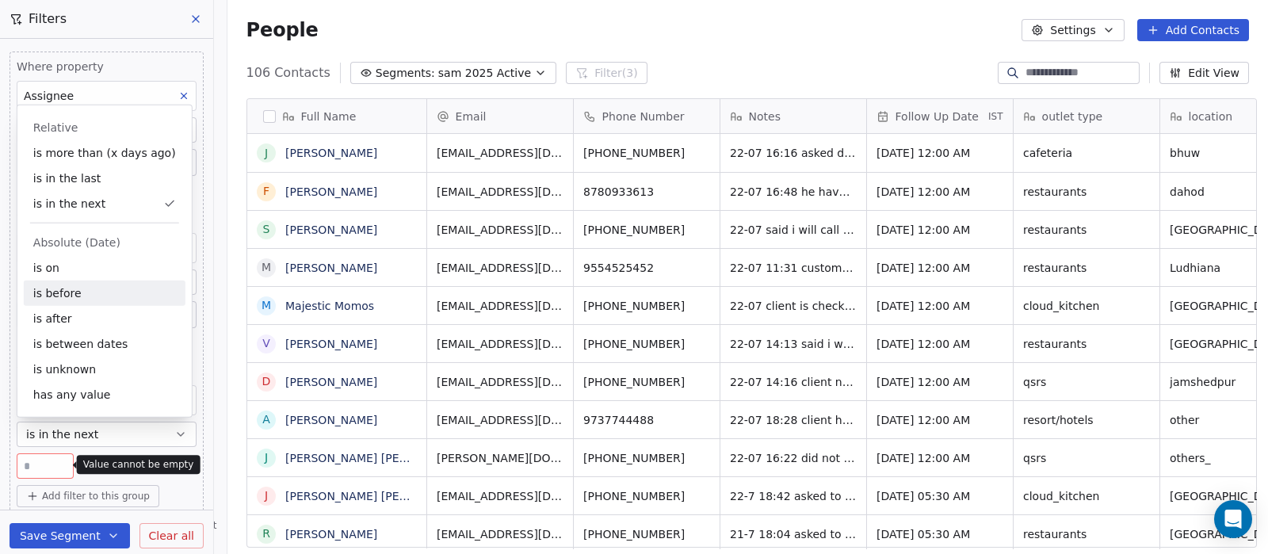
click at [48, 287] on div "is before" at bounding box center [105, 292] width 162 height 25
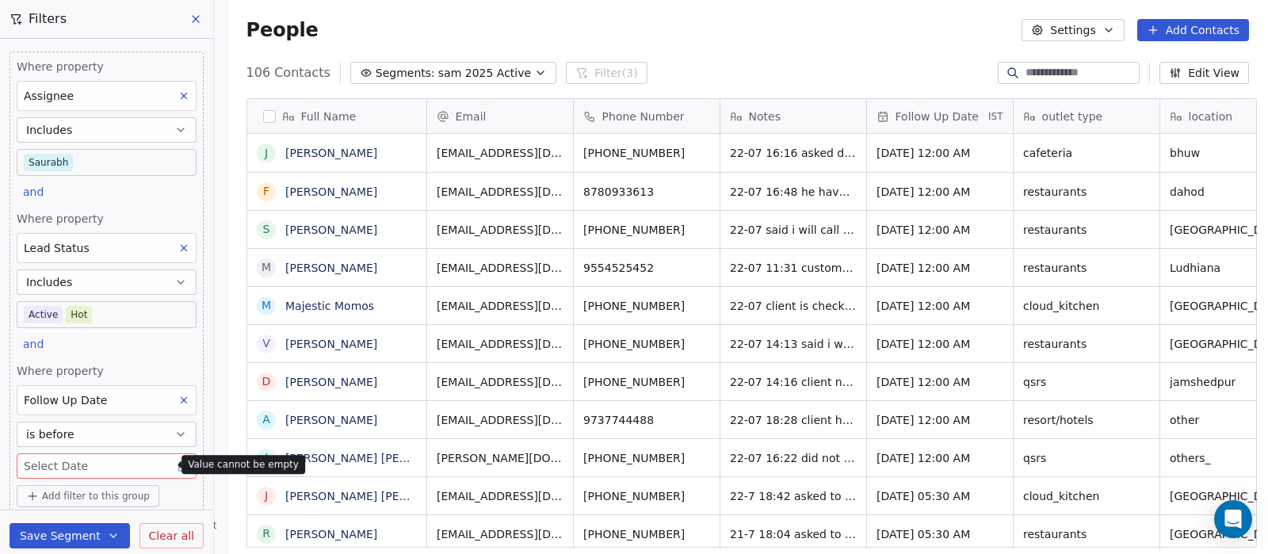
click at [48, 463] on body "On2Cook India Pvt. Ltd. Contacts People Marketing Workflows Campaigns Metrics &…" at bounding box center [634, 277] width 1268 height 554
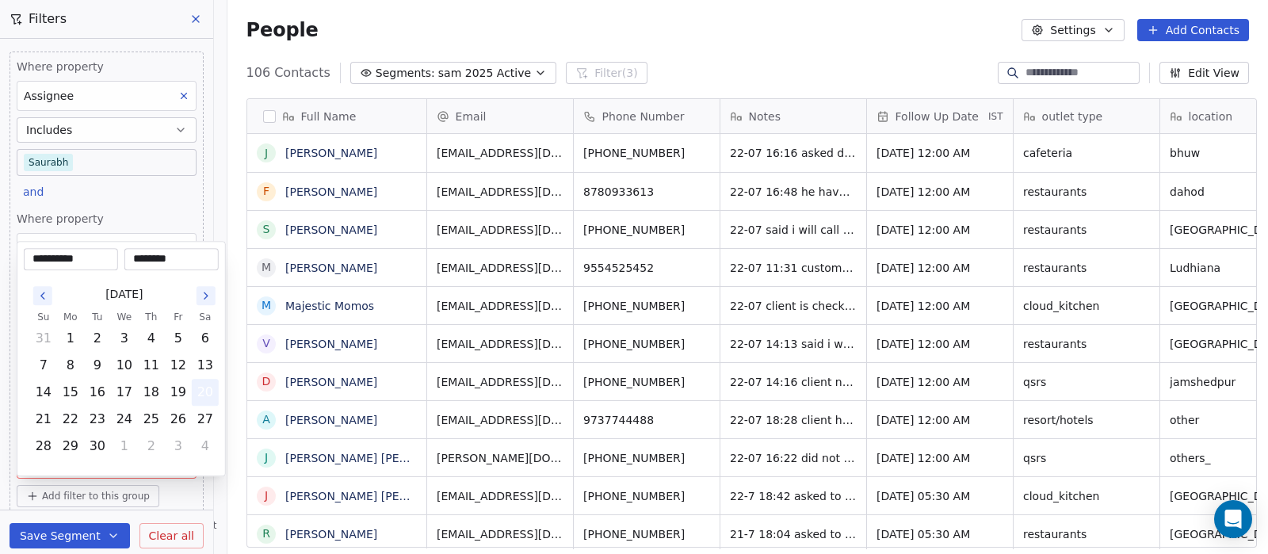
click at [200, 388] on button "20" at bounding box center [205, 392] width 25 height 25
click at [135, 219] on html "On2Cook India Pvt. Ltd. Contacts People Marketing Workflows Campaigns Metrics &…" at bounding box center [634, 277] width 1268 height 554
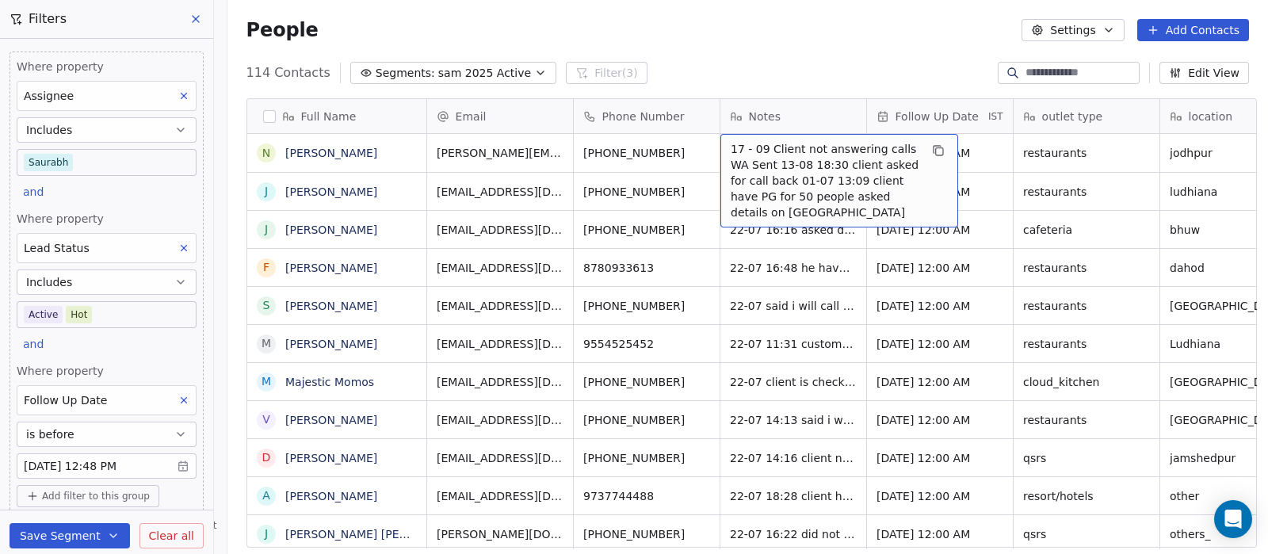
click at [807, 55] on div "People Settings Add Contacts" at bounding box center [747, 30] width 1040 height 60
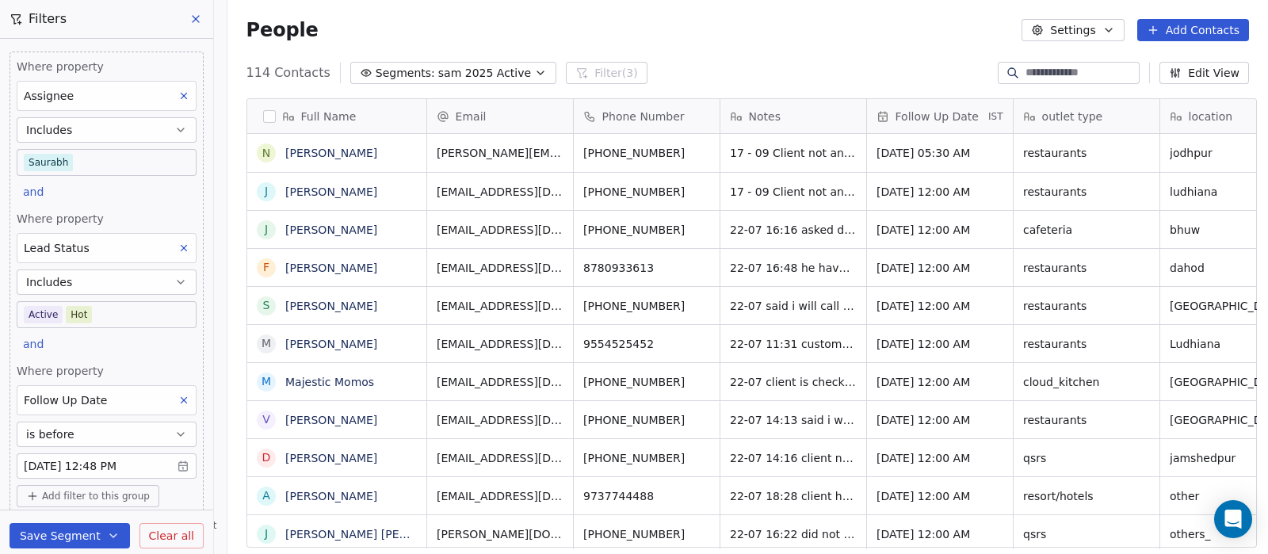
click at [117, 462] on body "On2Cook India Pvt. Ltd. Contacts People Marketing Workflows Campaigns Metrics &…" at bounding box center [634, 277] width 1268 height 554
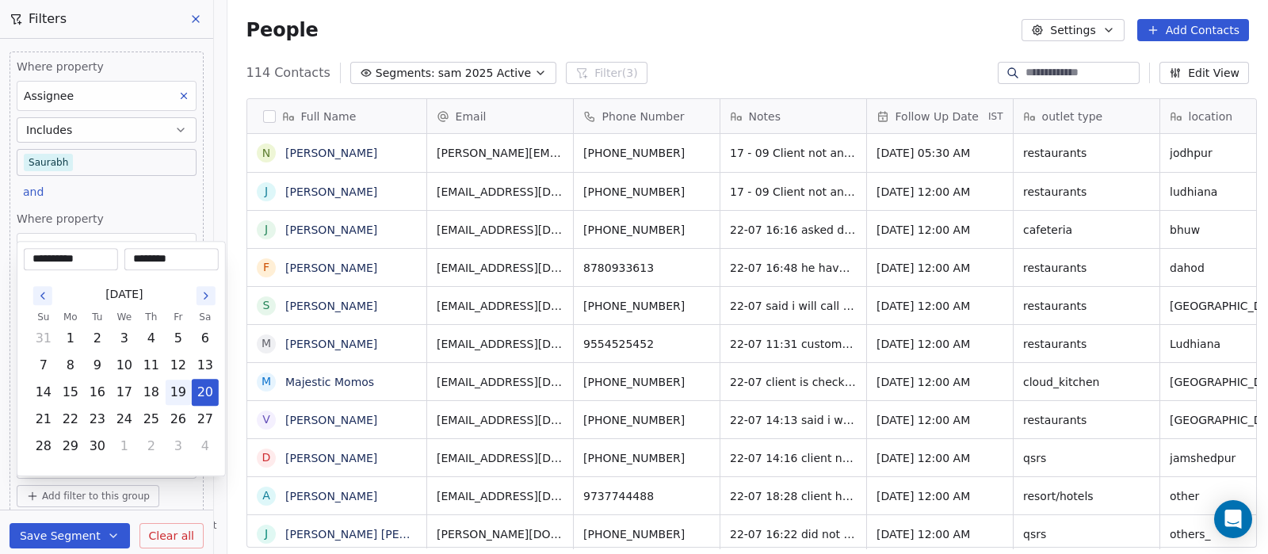
click at [173, 387] on button "19" at bounding box center [178, 392] width 25 height 25
type input "**********"
click at [783, 33] on html "On2Cook India Pvt. Ltd. Contacts People Marketing Workflows Campaigns Metrics &…" at bounding box center [634, 277] width 1268 height 554
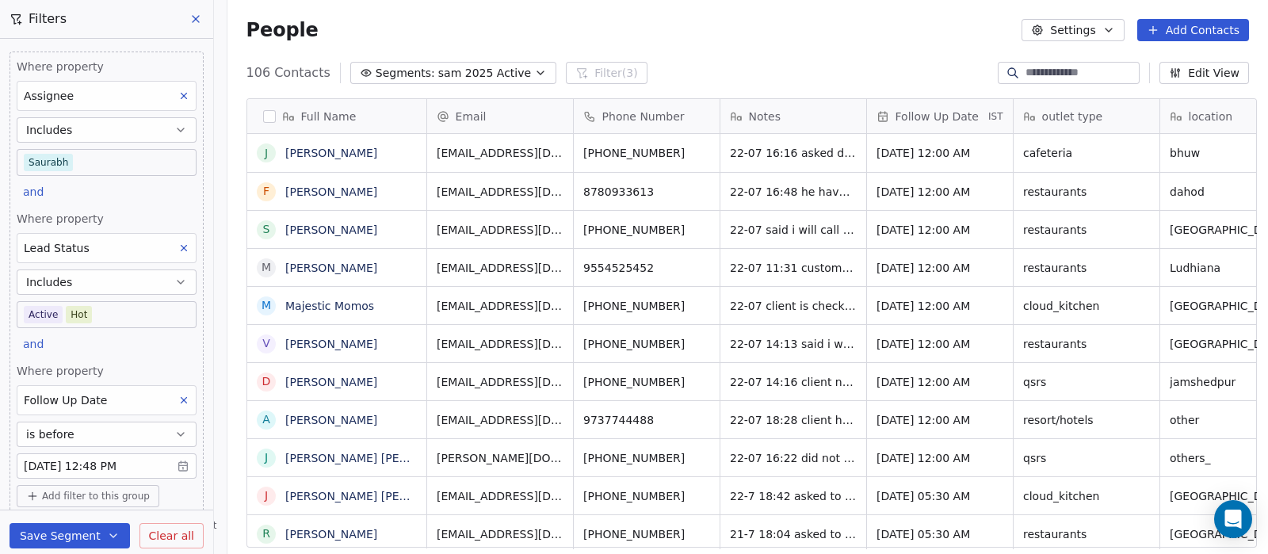
click at [118, 433] on button "is before" at bounding box center [107, 434] width 180 height 25
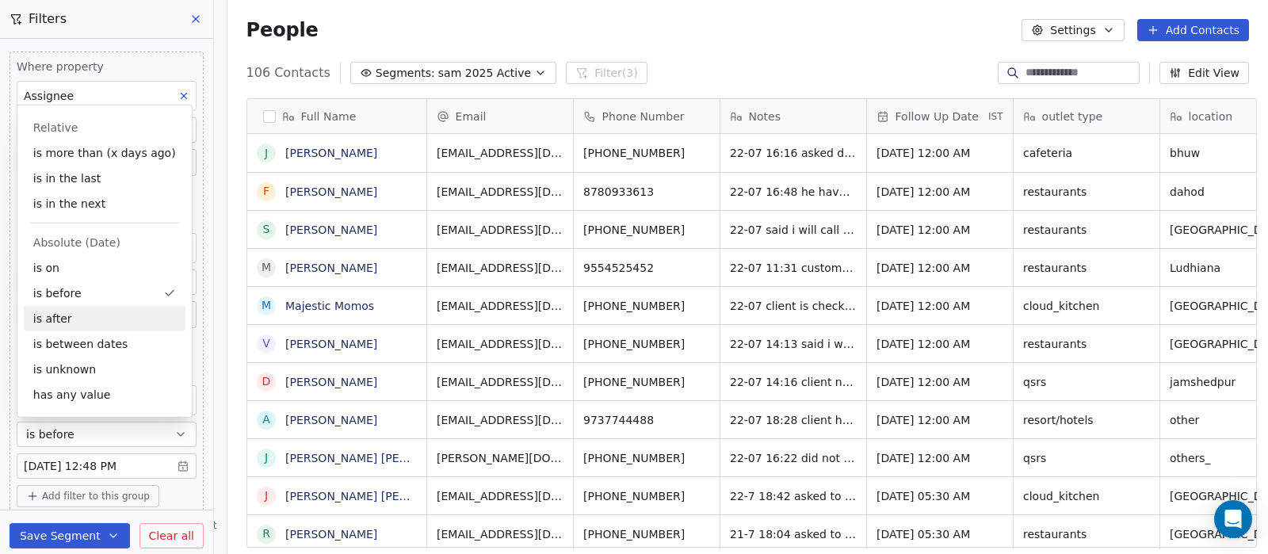
click at [90, 326] on div "is after" at bounding box center [105, 318] width 162 height 25
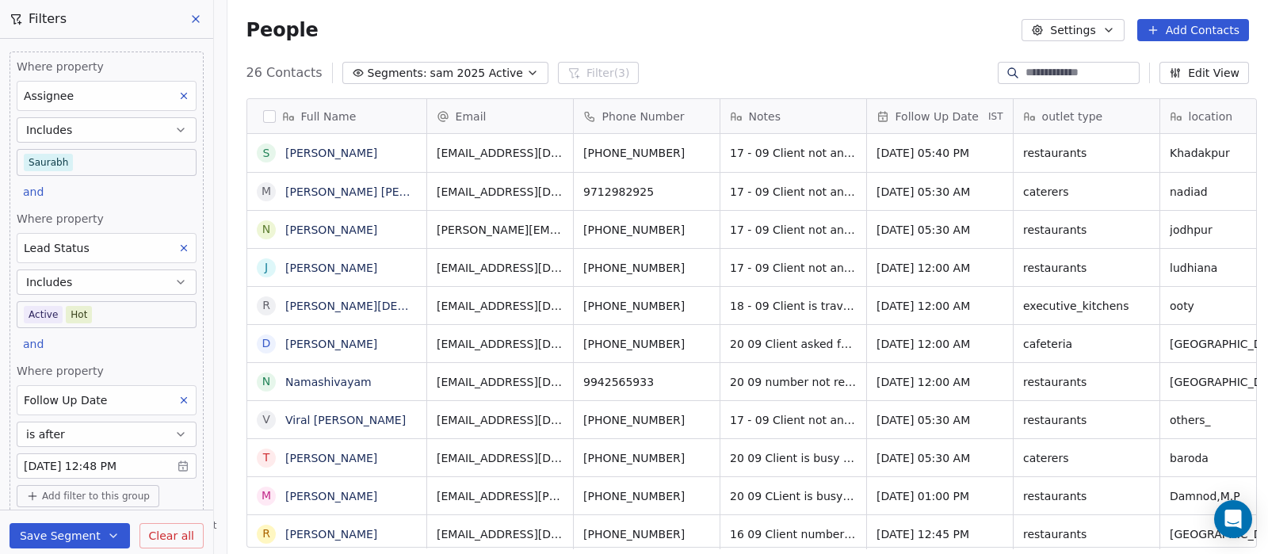
click at [94, 437] on button "is after" at bounding box center [107, 434] width 180 height 25
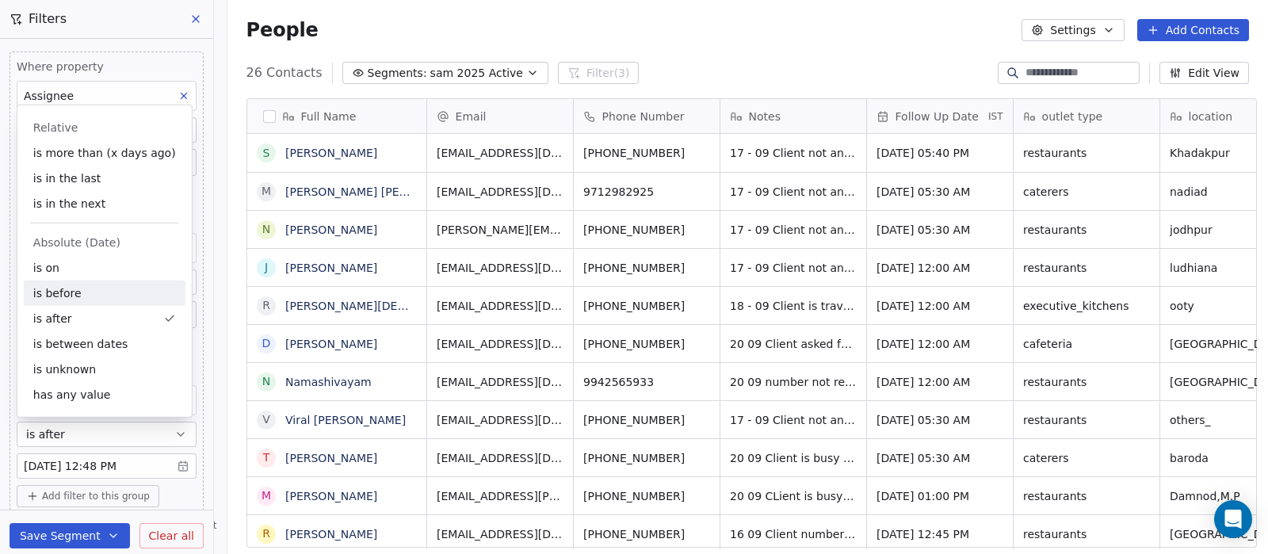
click at [81, 299] on div "is before" at bounding box center [105, 292] width 162 height 25
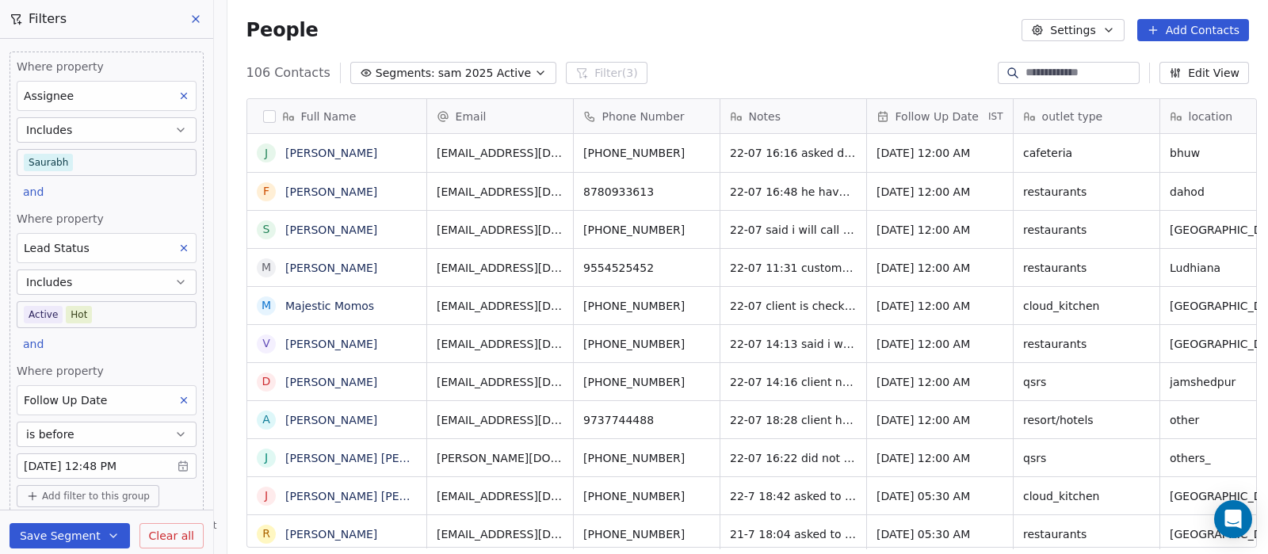
click at [824, 21] on div "People Settings Add Contacts" at bounding box center [747, 30] width 1002 height 22
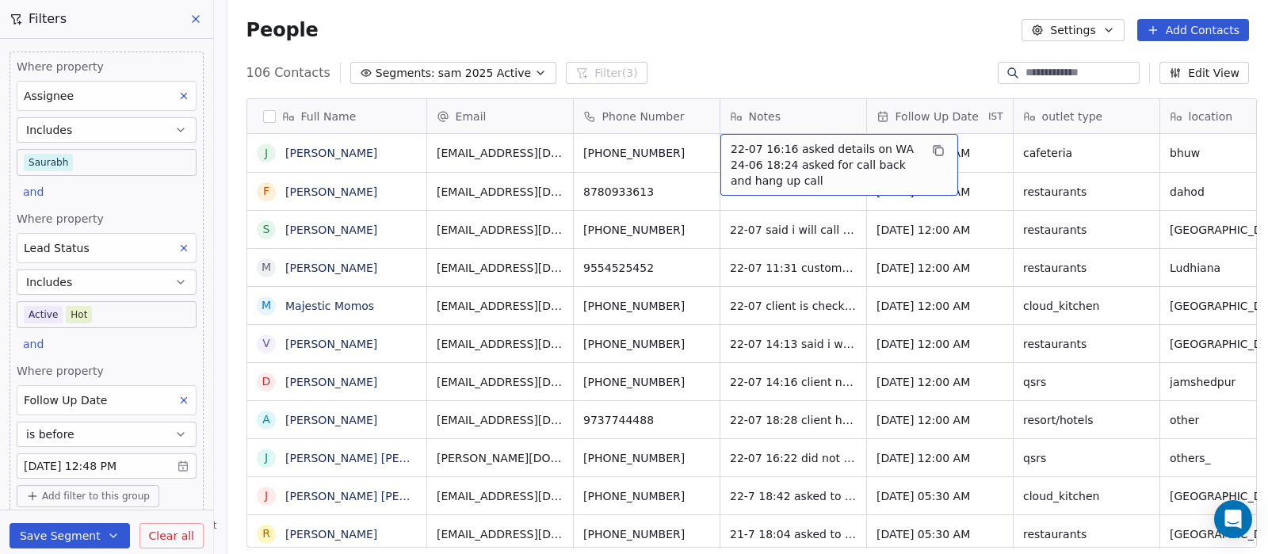
click at [731, 148] on span "22-07 16:16 asked details on WA 24-06 18:24 asked for call back and hang up call" at bounding box center [825, 165] width 189 height 48
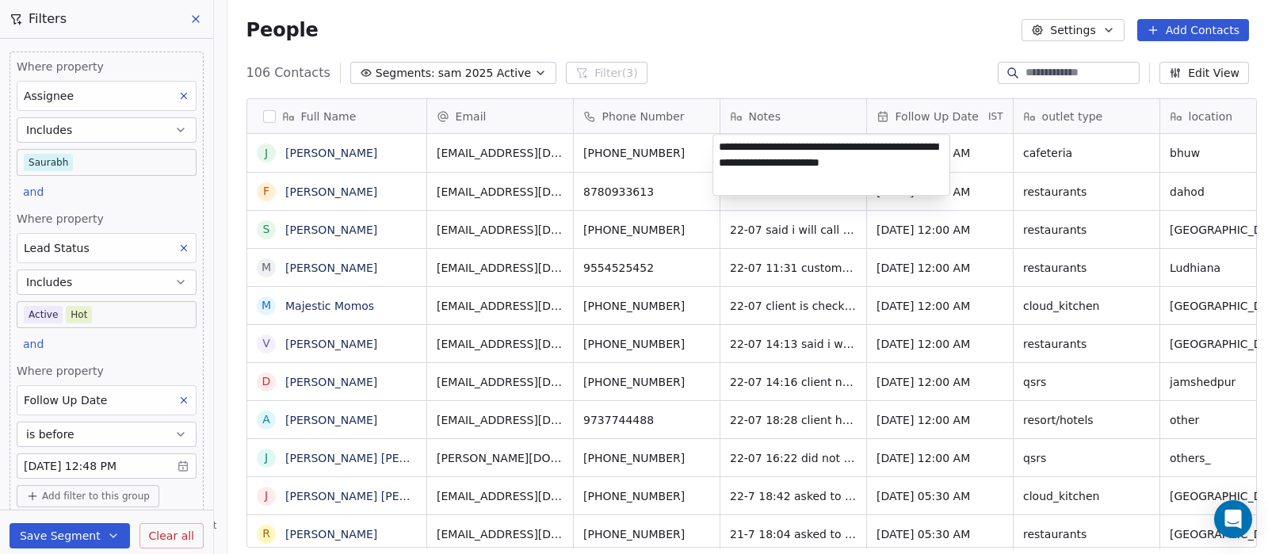
click at [726, 151] on textarea "**********" at bounding box center [831, 165] width 236 height 60
click at [334, 159] on html "On2Cook India Pvt. Ltd. Contacts People Marketing Workflows Campaigns Metrics &…" at bounding box center [634, 277] width 1268 height 554
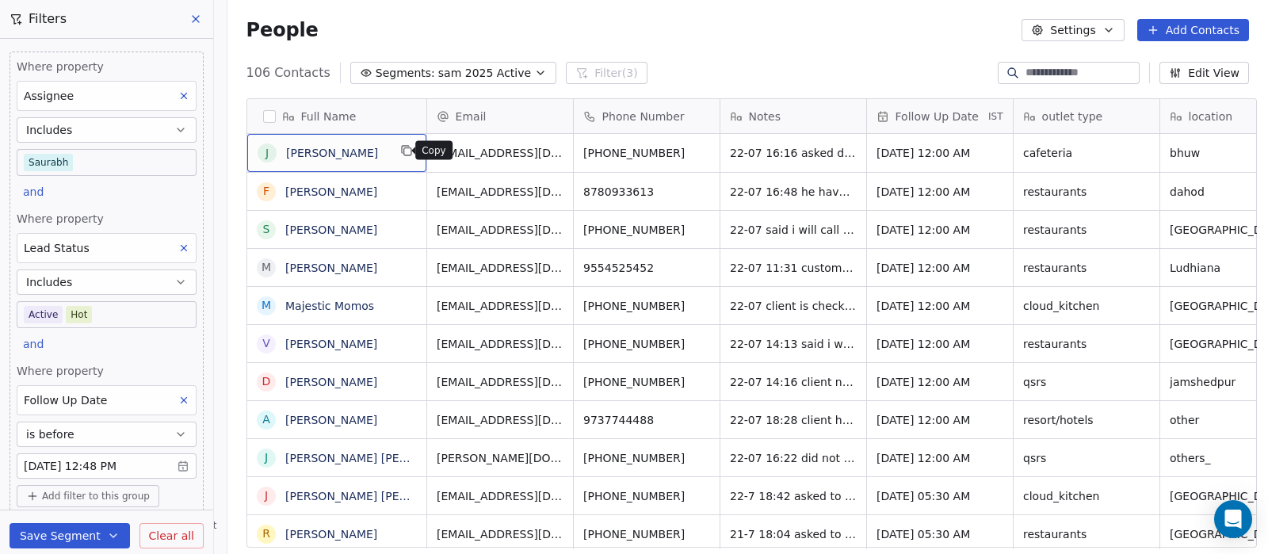
click at [401, 151] on icon "grid" at bounding box center [406, 150] width 13 height 13
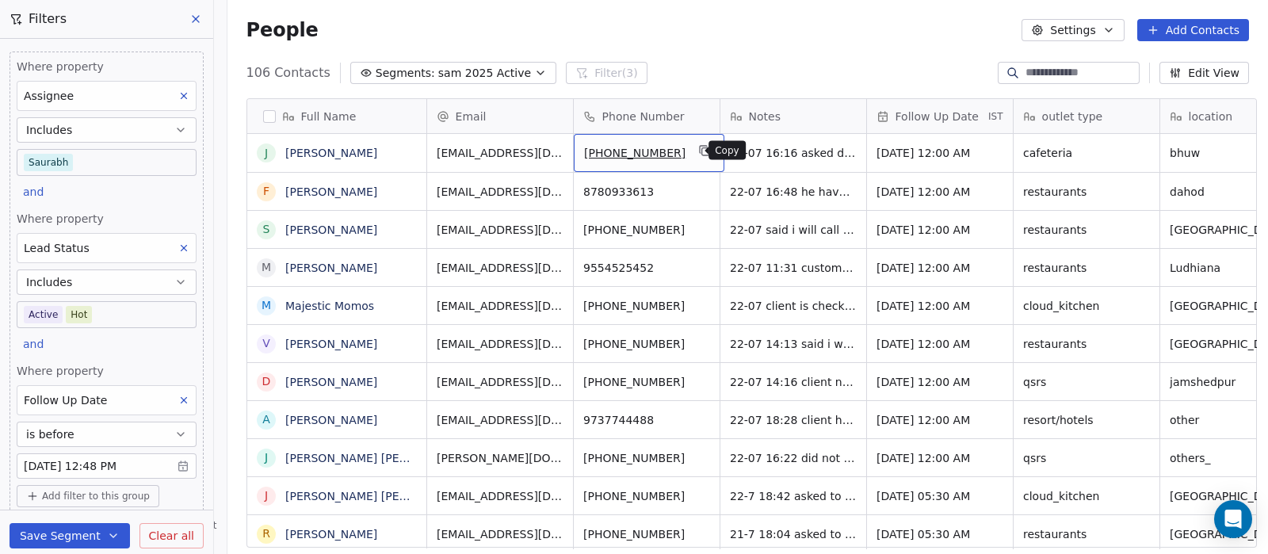
click at [698, 150] on icon "grid" at bounding box center [704, 150] width 13 height 13
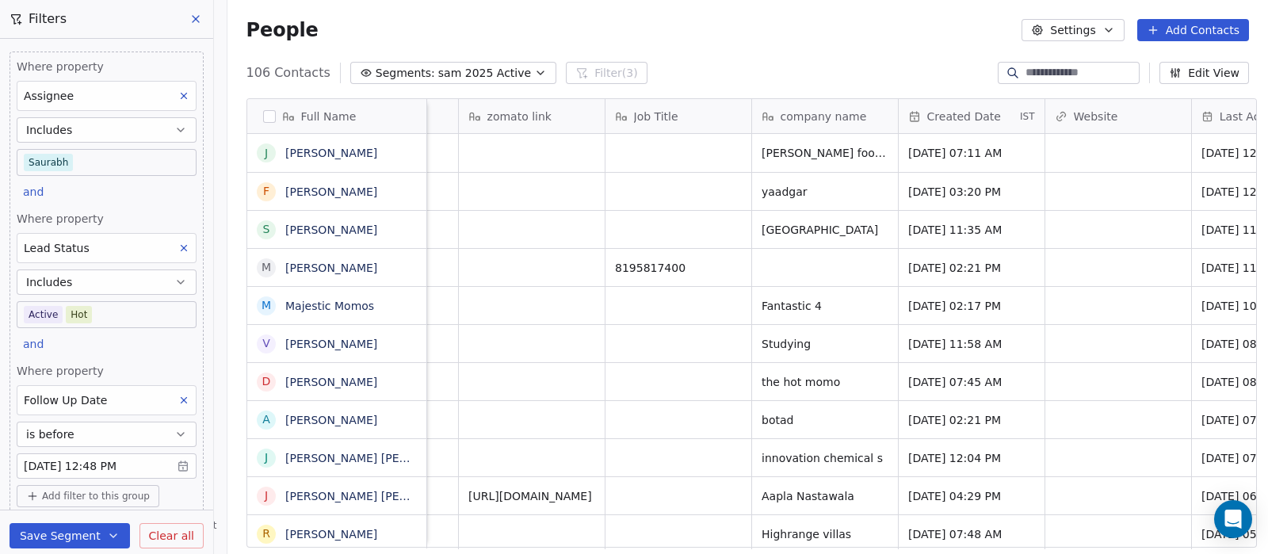
scroll to position [0, 1485]
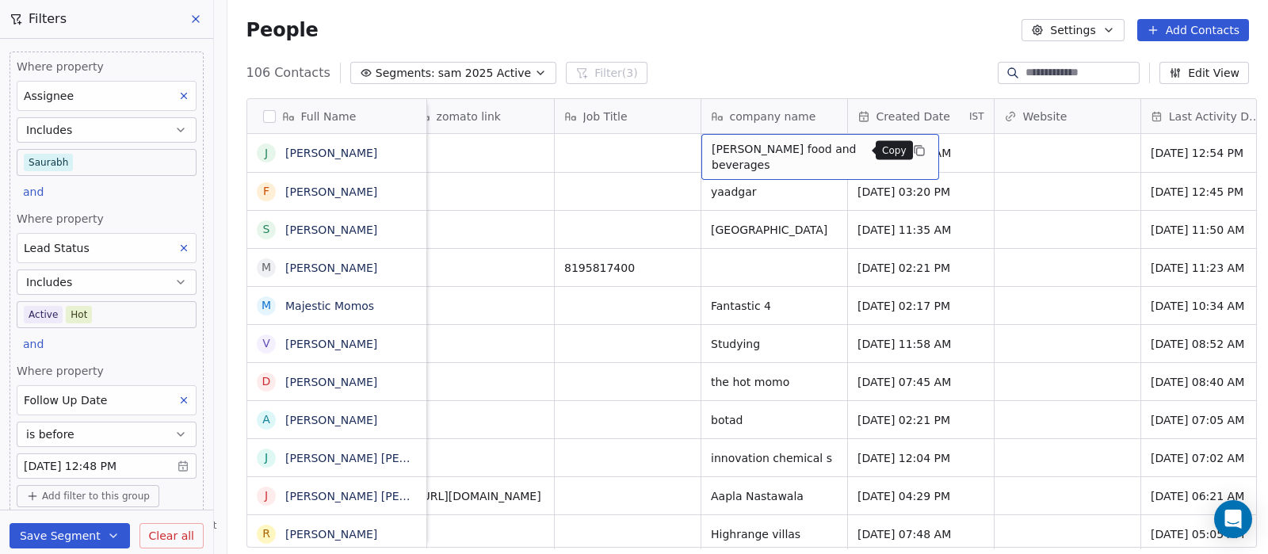
click at [913, 151] on icon "grid" at bounding box center [919, 150] width 13 height 13
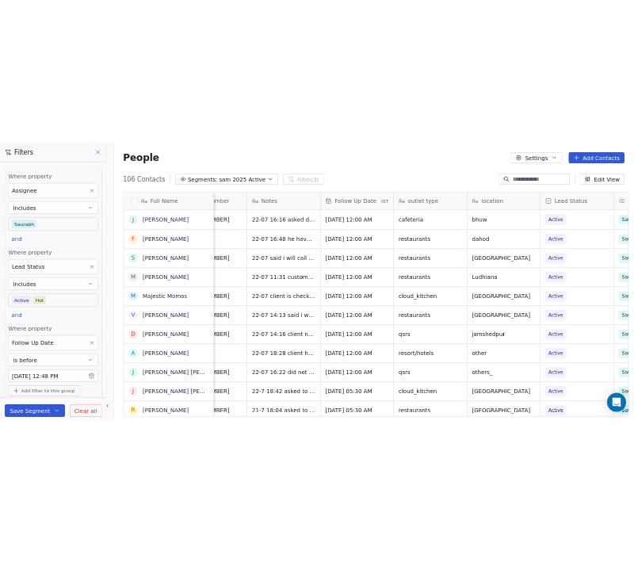
scroll to position [0, 197]
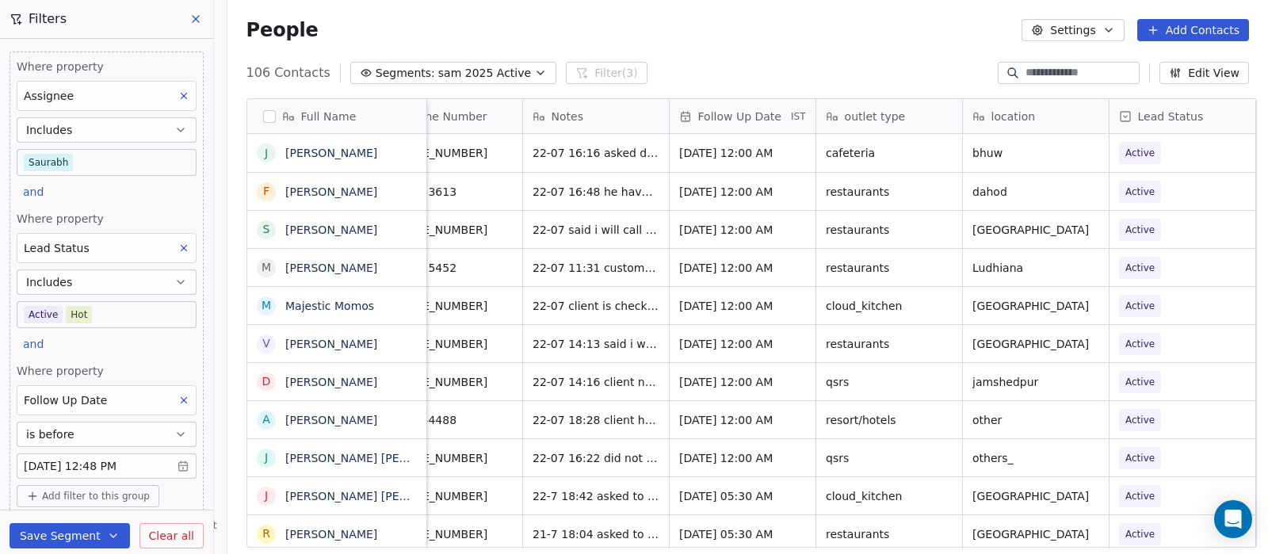
click at [812, 10] on div "People Settings Add Contacts" at bounding box center [747, 30] width 1040 height 60
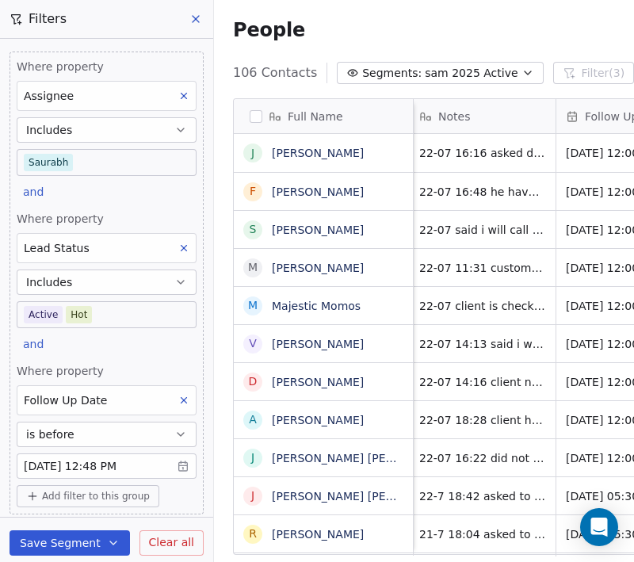
scroll to position [0, 293]
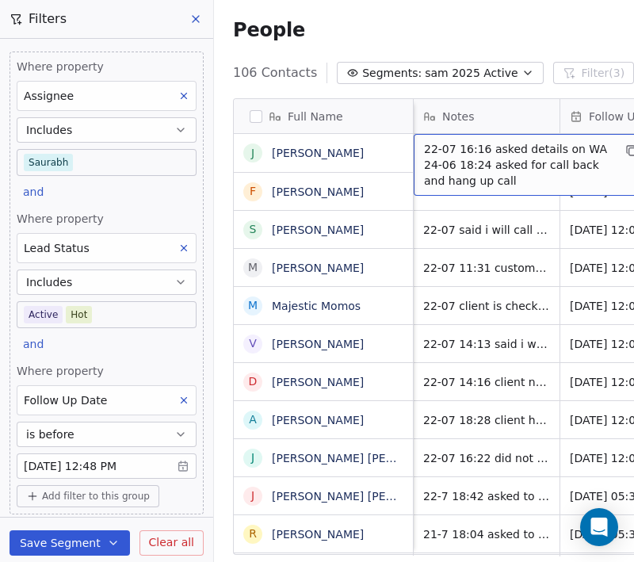
click at [483, 153] on span "22-07 16:16 asked details on WA 24-06 18:24 asked for call back and hang up call" at bounding box center [518, 165] width 189 height 48
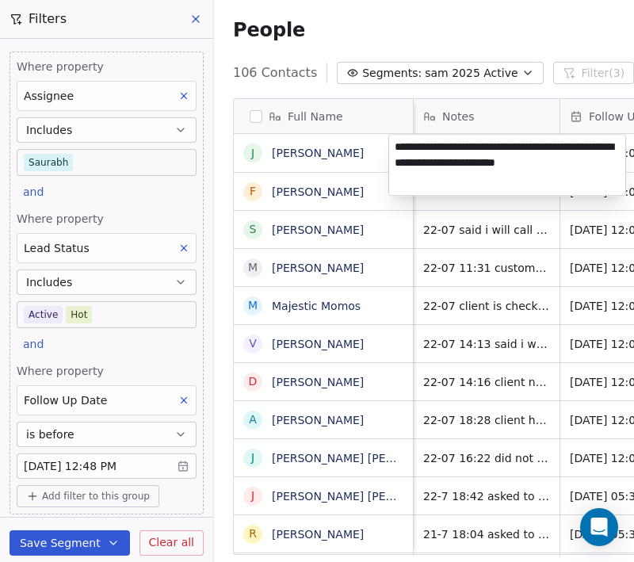
click at [395, 148] on textarea "**********" at bounding box center [507, 165] width 236 height 60
click at [425, 148] on textarea "**********" at bounding box center [507, 162] width 236 height 54
click at [424, 151] on textarea "**********" at bounding box center [507, 162] width 236 height 54
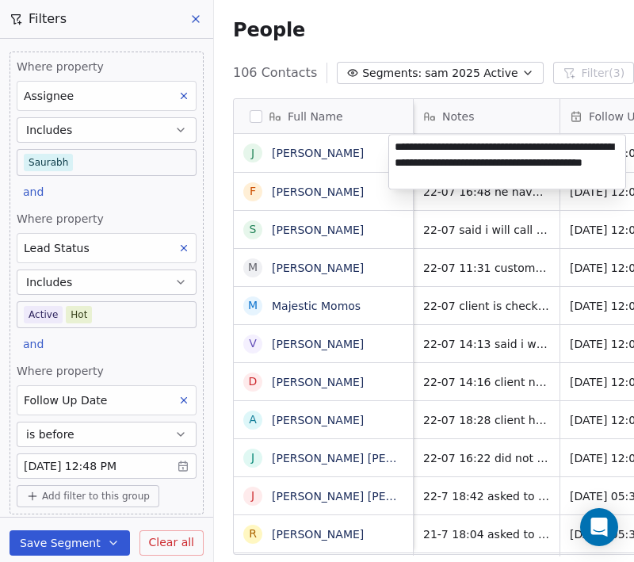
click at [423, 143] on textarea "**********" at bounding box center [507, 162] width 236 height 54
type textarea "**********"
click at [452, 26] on html "On2Cook India Pvt. Ltd. Contacts People Marketing Workflows Campaigns Metrics &…" at bounding box center [317, 281] width 634 height 562
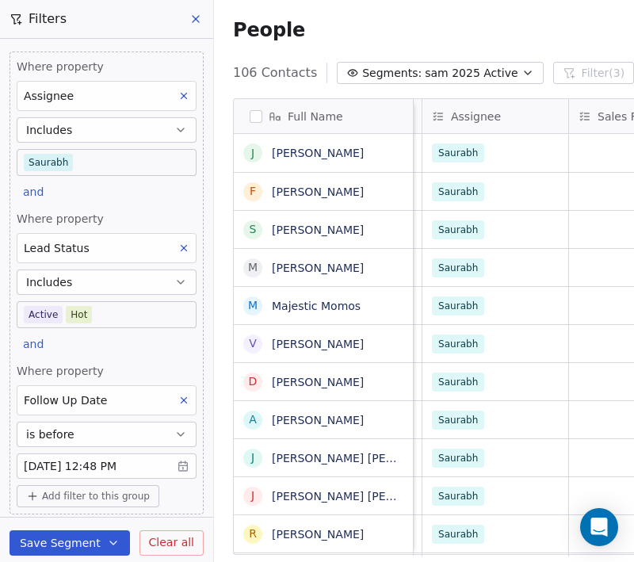
scroll to position [0, 986]
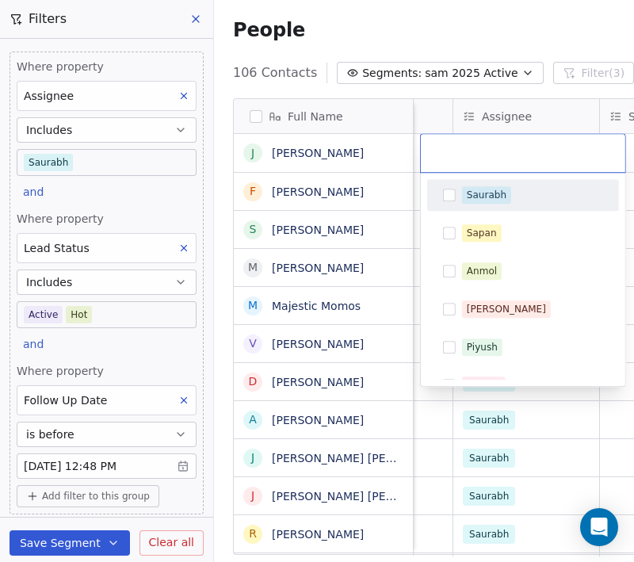
click at [532, 200] on div "Saurabh" at bounding box center [532, 194] width 141 height 17
click at [475, 0] on html "On2Cook India Pvt. Ltd. Contacts People Marketing Workflows Campaigns Metrics &…" at bounding box center [317, 281] width 634 height 562
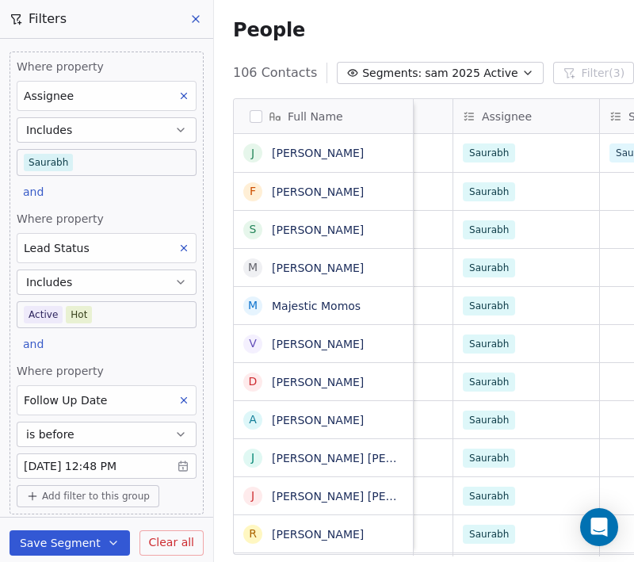
click at [480, 33] on div "People Settings Add Contacts" at bounding box center [564, 30] width 662 height 22
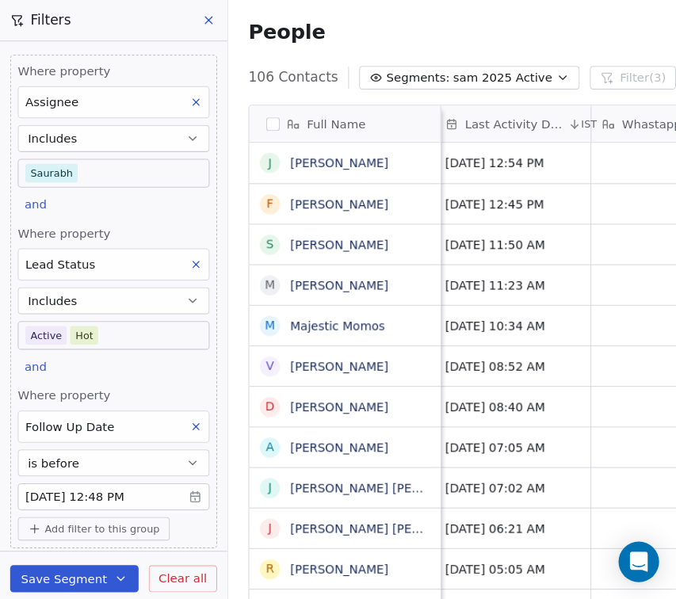
scroll to position [511, 675]
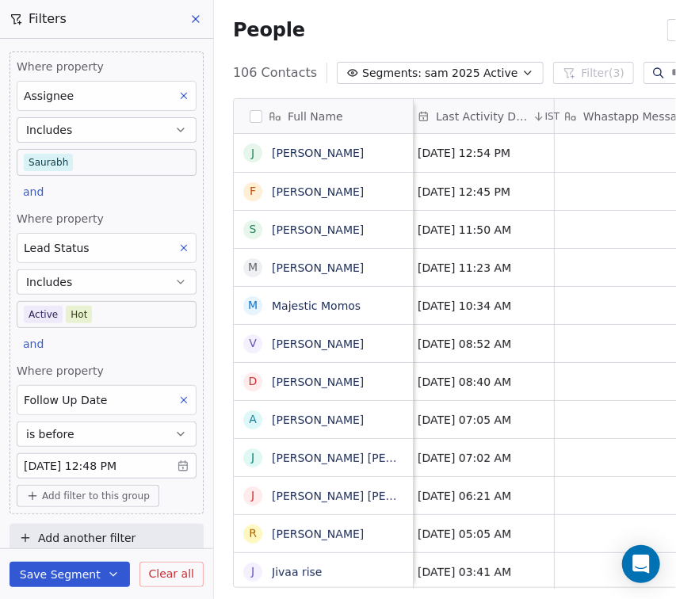
click at [199, 17] on icon at bounding box center [195, 19] width 13 height 13
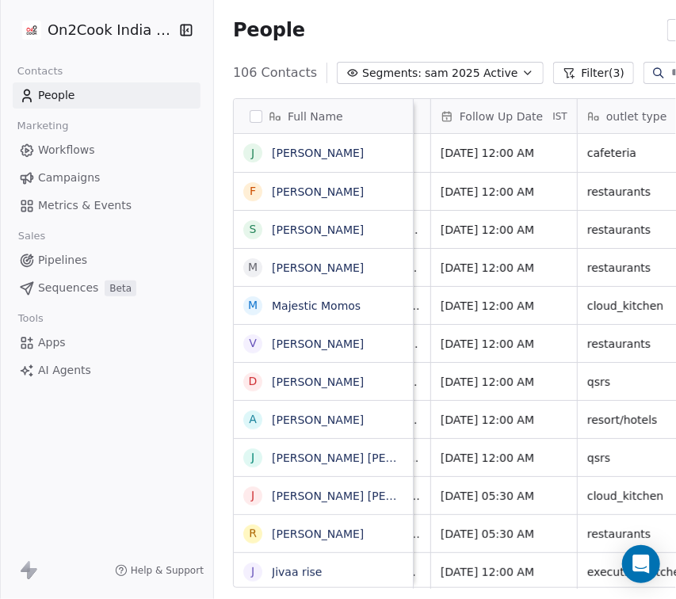
scroll to position [0, 845]
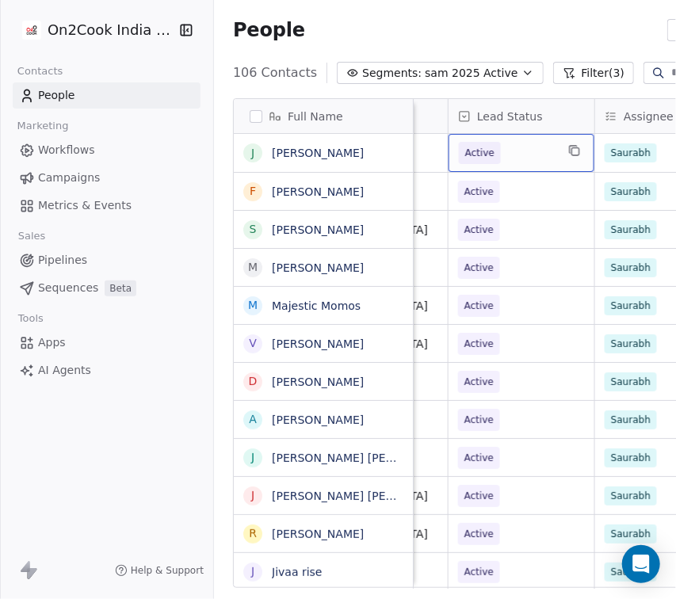
click at [528, 160] on span "Active" at bounding box center [507, 153] width 97 height 22
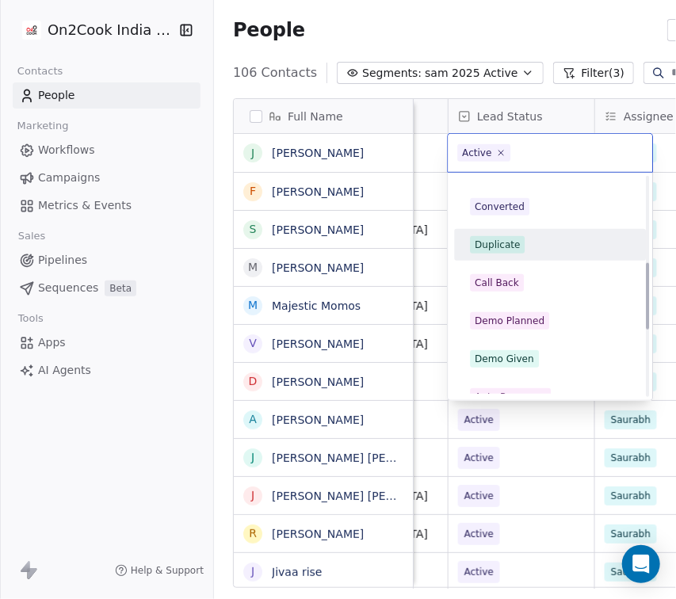
scroll to position [281, 0]
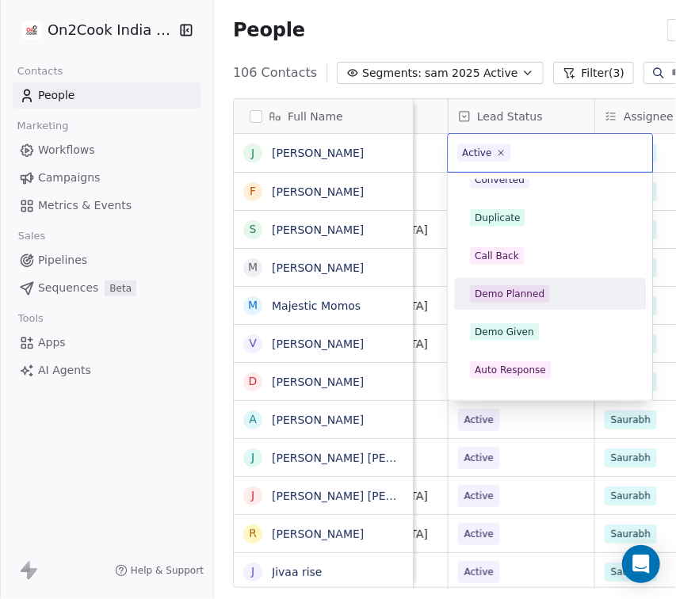
click at [555, 294] on div "Demo Planned" at bounding box center [550, 293] width 160 height 17
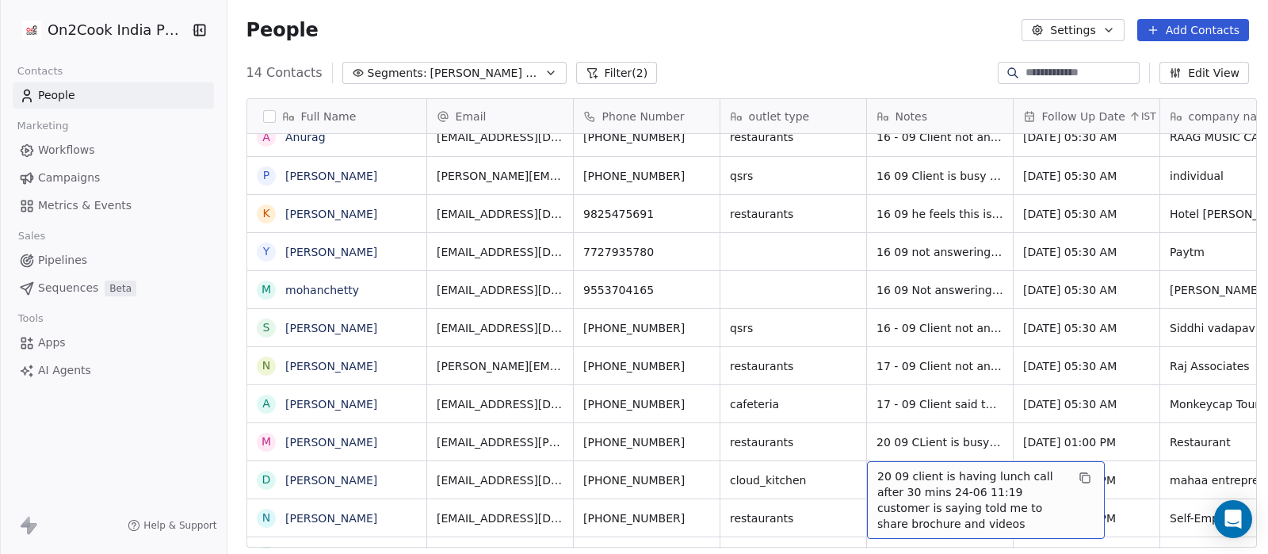
scroll to position [15, 66]
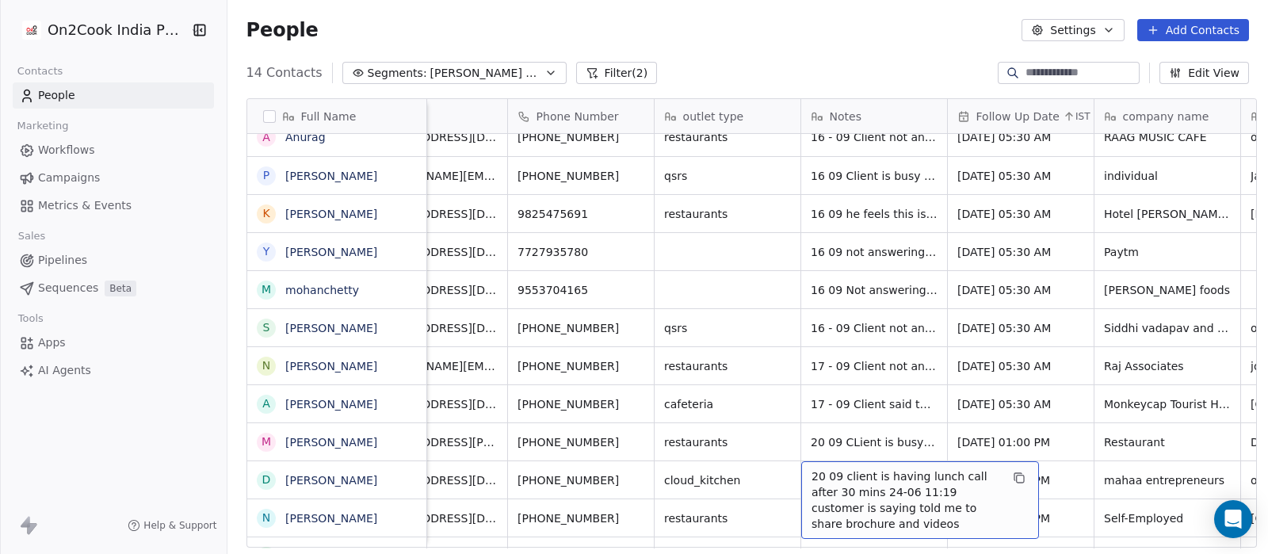
click at [829, 468] on span "20 09 client is having lunch call after 30 mins 24-06 11:19 customer is saying …" at bounding box center [905, 499] width 189 height 63
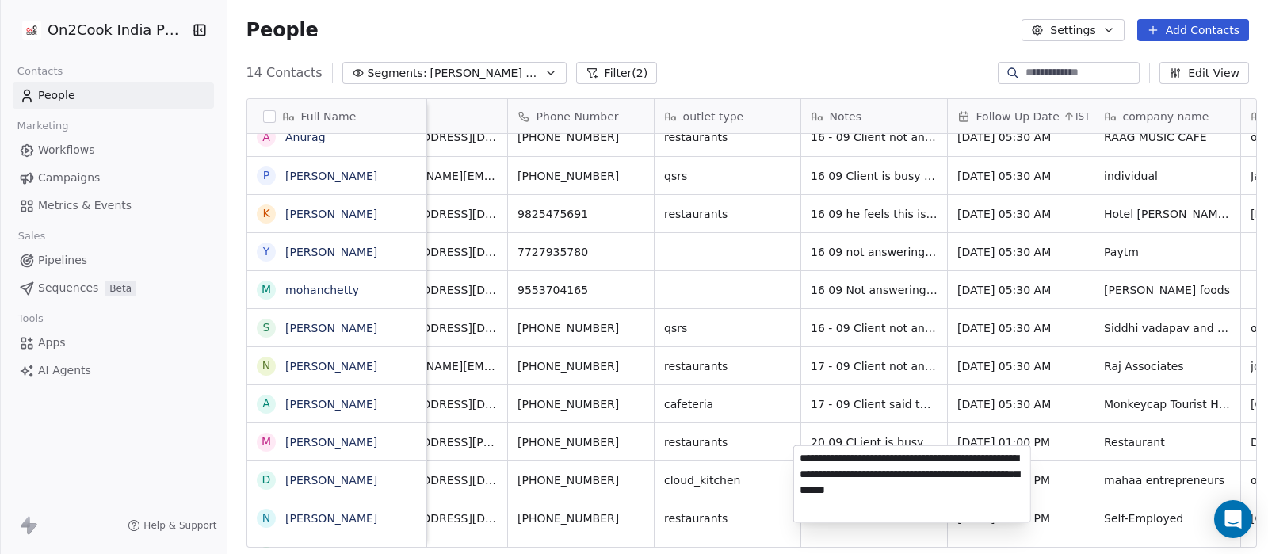
click at [801, 460] on textarea "**********" at bounding box center [912, 484] width 236 height 76
click at [844, 457] on textarea "**********" at bounding box center [912, 481] width 236 height 70
type textarea "**********"
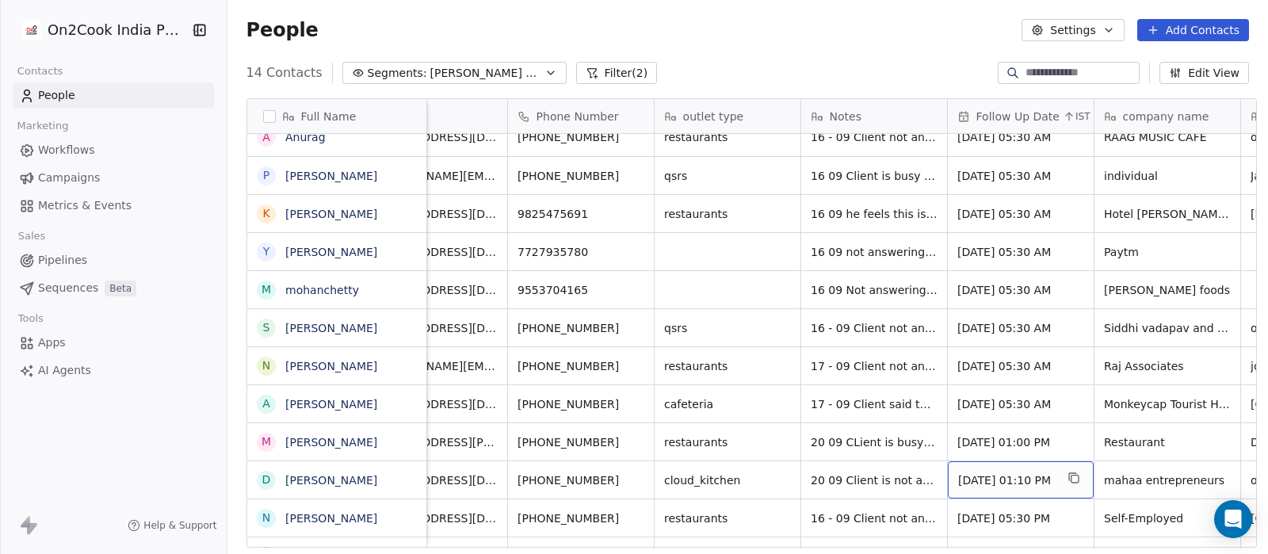
click at [959, 472] on span "[DATE] 01:10 PM" at bounding box center [1006, 480] width 97 height 16
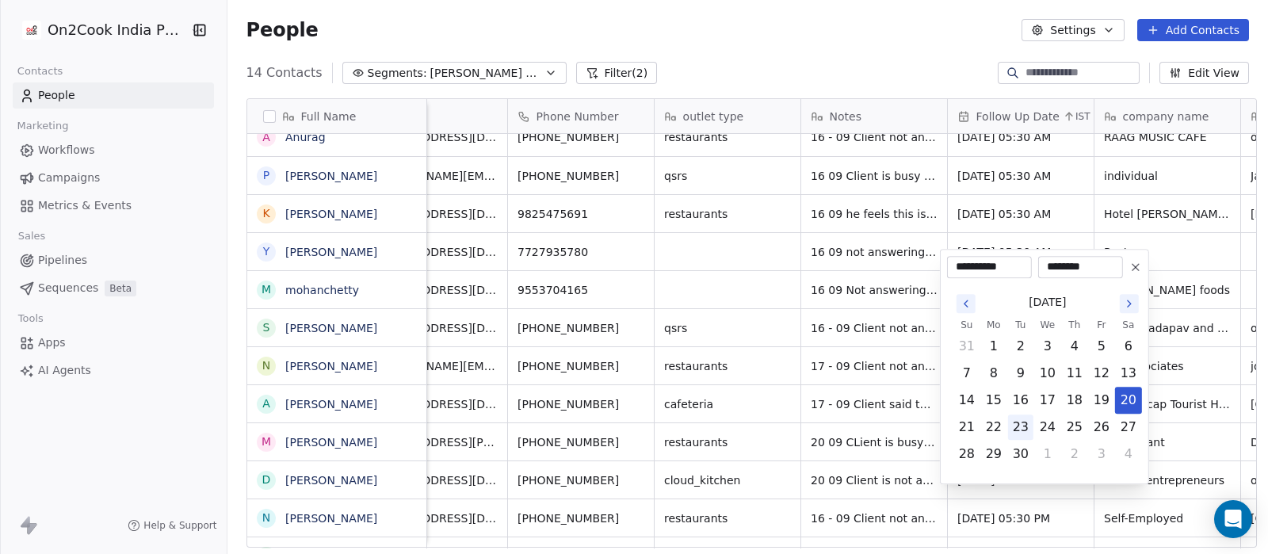
click at [1013, 421] on button "23" at bounding box center [1020, 426] width 25 height 25
type input "**********"
click at [791, 17] on html "On2Cook India Pvt. Ltd. Contacts People Marketing Workflows Campaigns Metrics &…" at bounding box center [634, 277] width 1268 height 554
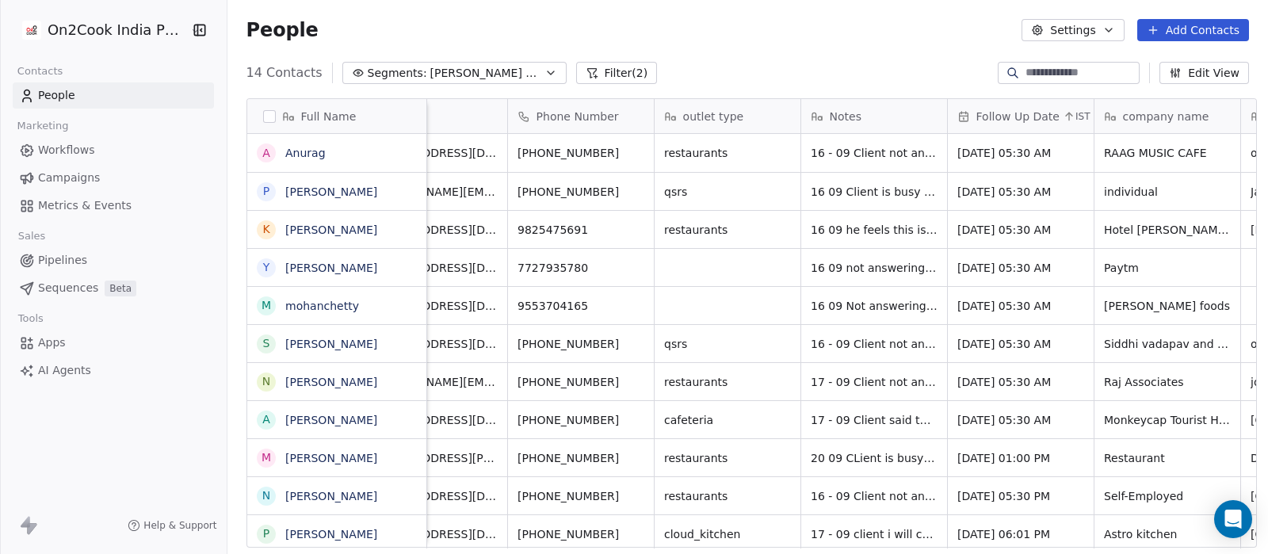
scroll to position [117, 0]
